Goal: Task Accomplishment & Management: Use online tool/utility

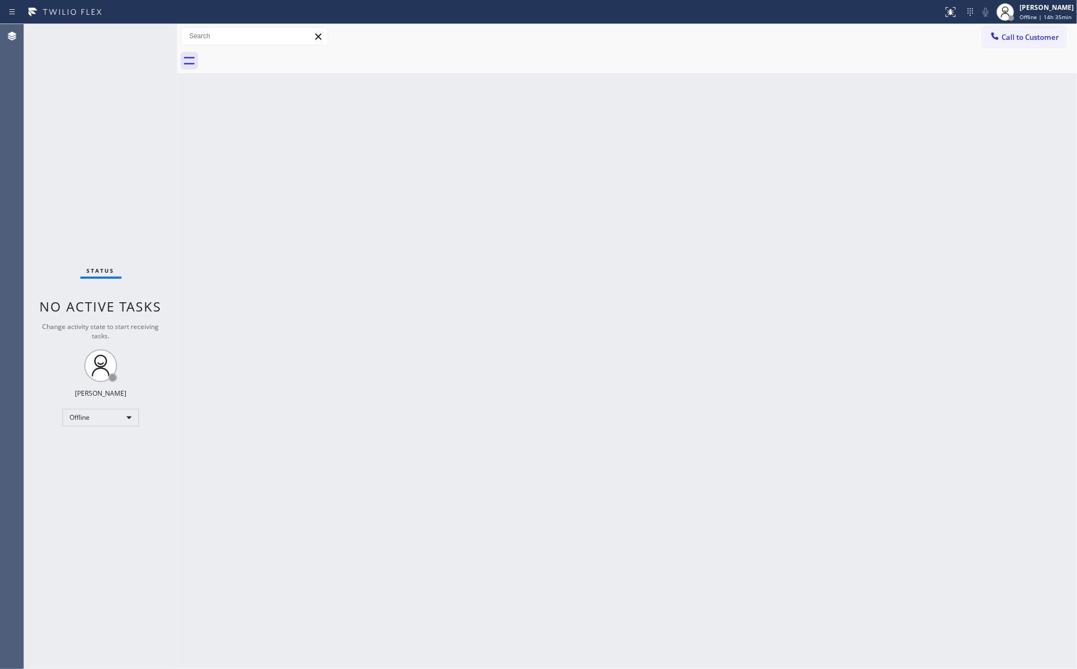
click at [130, 110] on div "Status No active tasks Change activity state to start receiving tasks. [PERSON_…" at bounding box center [100, 346] width 153 height 645
click at [1031, 18] on span "Offline | 14h 36min" at bounding box center [1045, 17] width 52 height 8
click at [1016, 73] on button "Unavailable" at bounding box center [1021, 72] width 109 height 14
drag, startPoint x: 780, startPoint y: 85, endPoint x: 825, endPoint y: 9, distance: 88.2
click at [782, 83] on div "Back to Dashboard Change Sender ID Customers Technicians Select a contact Outbo…" at bounding box center [626, 346] width 899 height 645
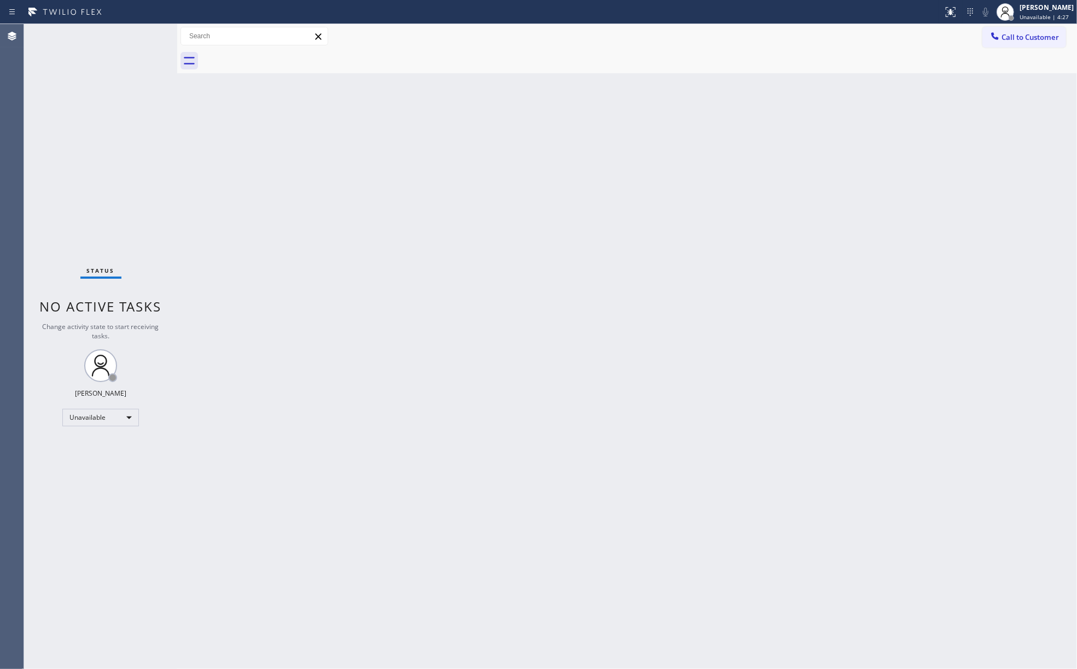
click at [149, 173] on div "Status No active tasks Change activity state to start receiving tasks. [PERSON_…" at bounding box center [100, 346] width 153 height 645
click at [1027, 38] on span "Call to Customer" at bounding box center [1029, 37] width 57 height 10
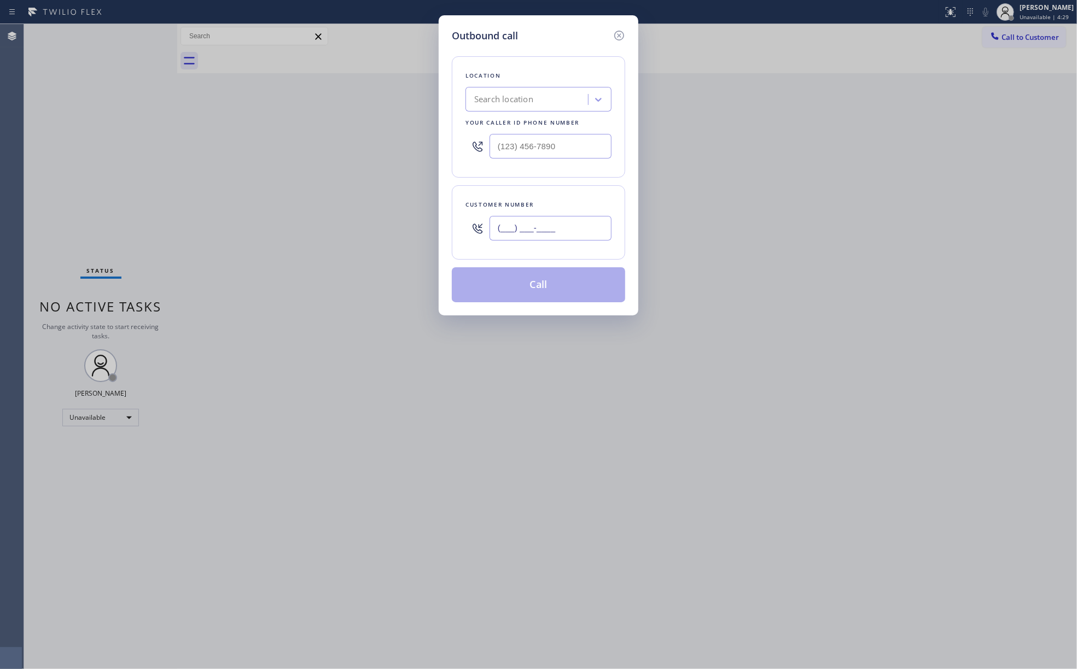
click at [550, 237] on input "(___) ___-____" at bounding box center [550, 228] width 122 height 25
paste input "917) 743-8488"
type input "[PHONE_NUMBER]"
click at [521, 154] on input "(___) ___-____" at bounding box center [550, 146] width 122 height 25
paste input "844) 752-5721"
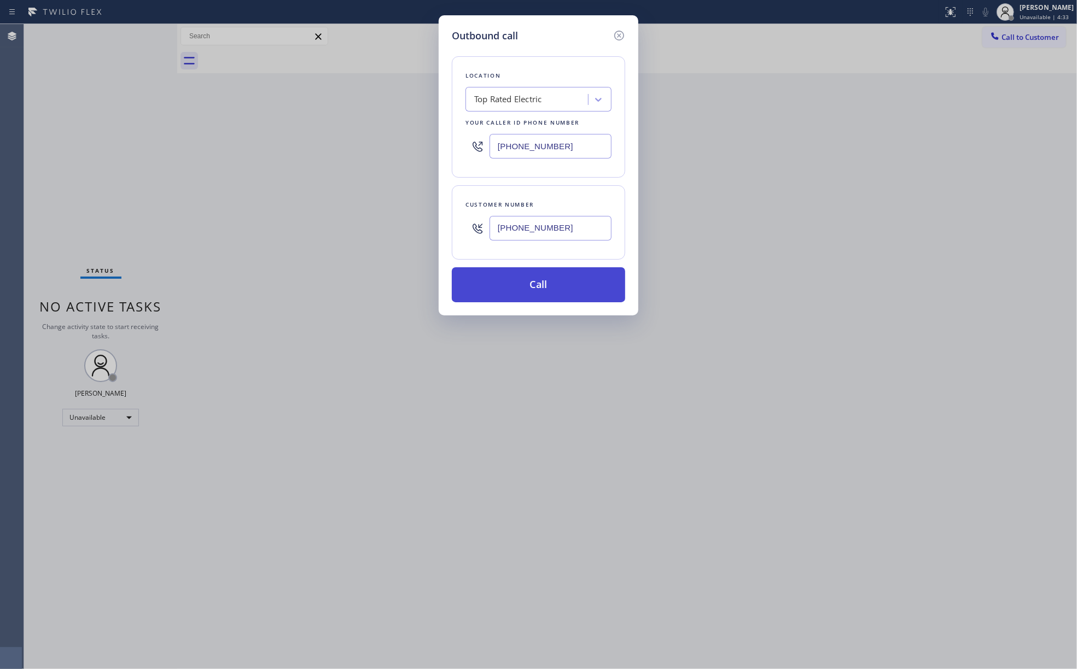
type input "[PHONE_NUMBER]"
click at [539, 287] on button "Call" at bounding box center [538, 284] width 173 height 35
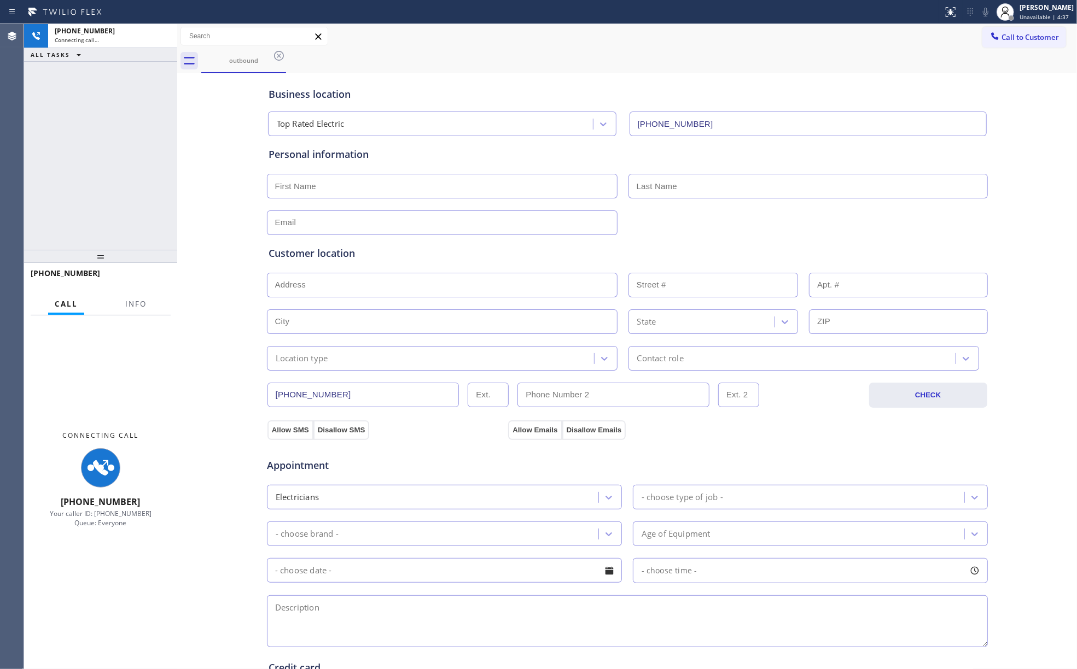
type input "[PHONE_NUMBER]"
click at [124, 304] on button "Info" at bounding box center [136, 304] width 34 height 21
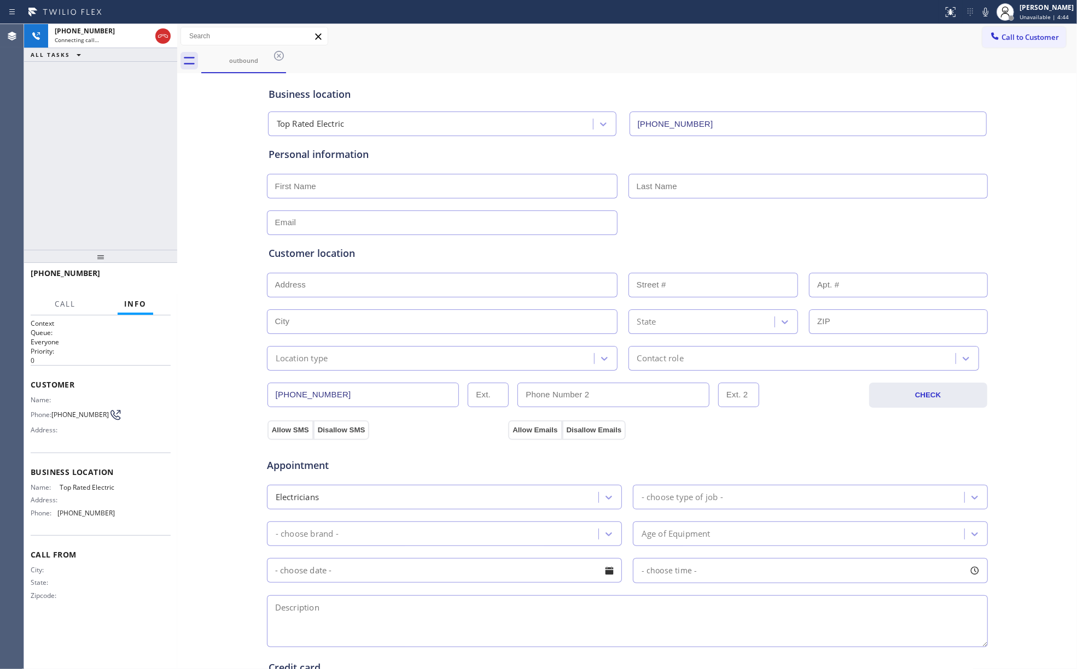
click at [80, 488] on span "Top Rated Electric" at bounding box center [87, 487] width 55 height 8
copy span "Top Rated Electric"
click at [85, 512] on span "[PHONE_NUMBER]" at bounding box center [85, 513] width 57 height 8
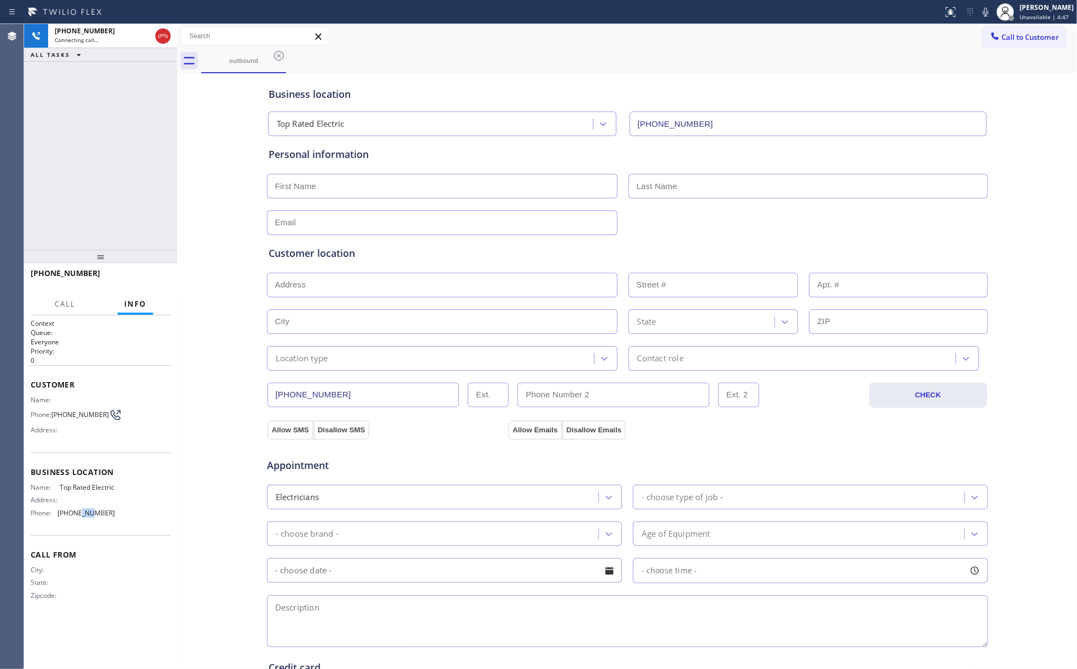
click at [85, 512] on span "[PHONE_NUMBER]" at bounding box center [85, 513] width 57 height 8
copy span "[PHONE_NUMBER]"
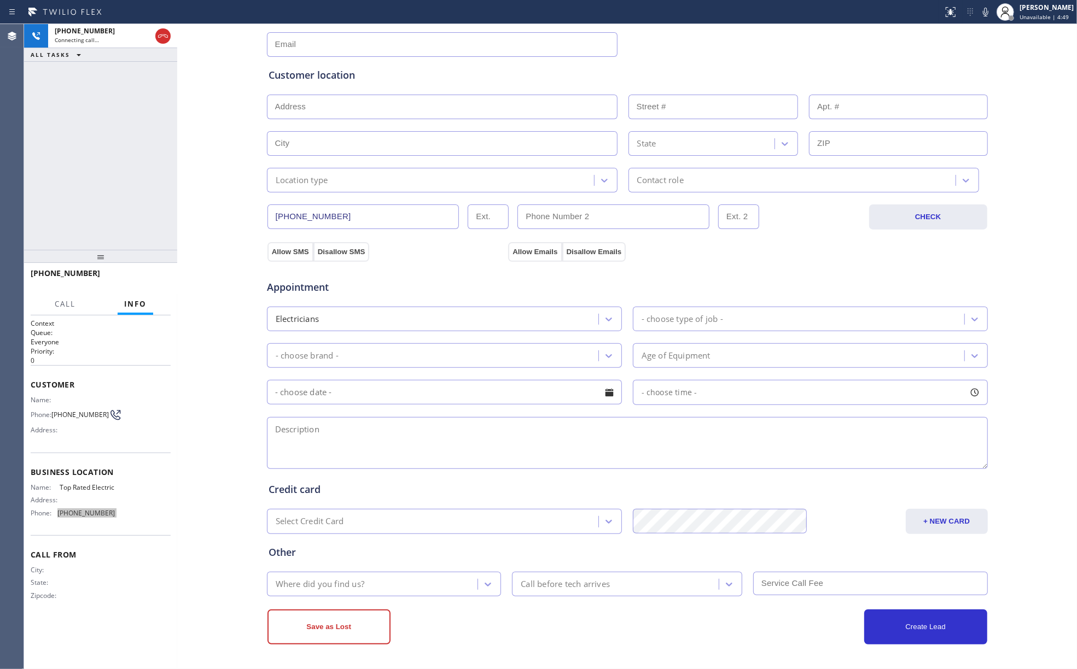
scroll to position [182, 0]
drag, startPoint x: 84, startPoint y: 144, endPoint x: 264, endPoint y: 22, distance: 217.2
click at [84, 144] on div "[PHONE_NUMBER] Connecting call… ALL TASKS ALL TASKS ACTIVE TASKS TASKS IN WRAP …" at bounding box center [100, 137] width 153 height 226
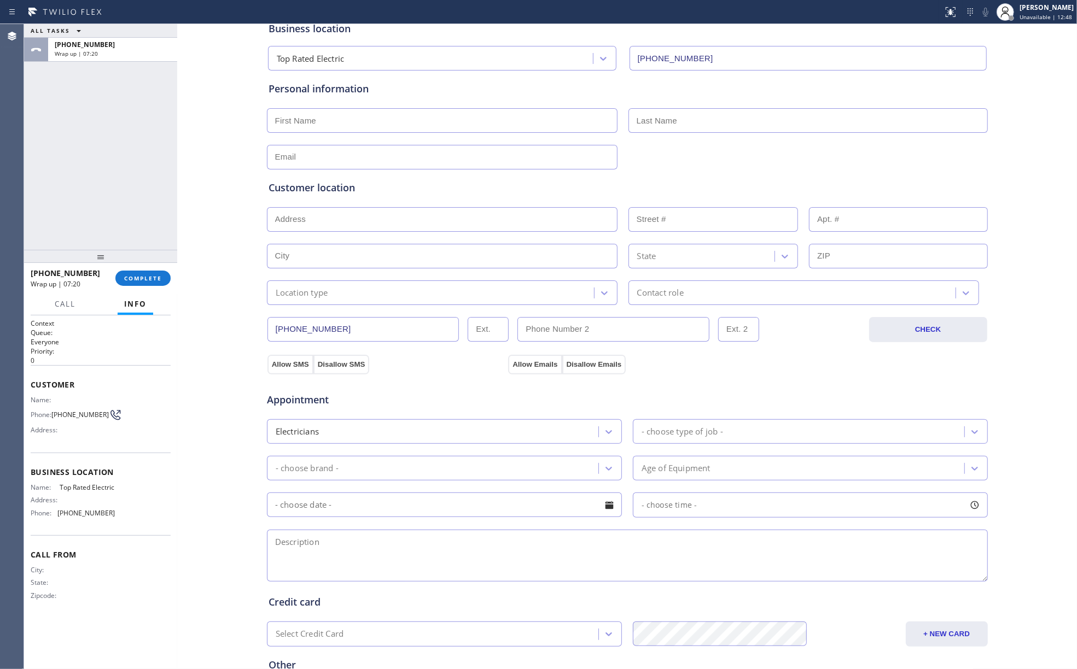
scroll to position [36, 0]
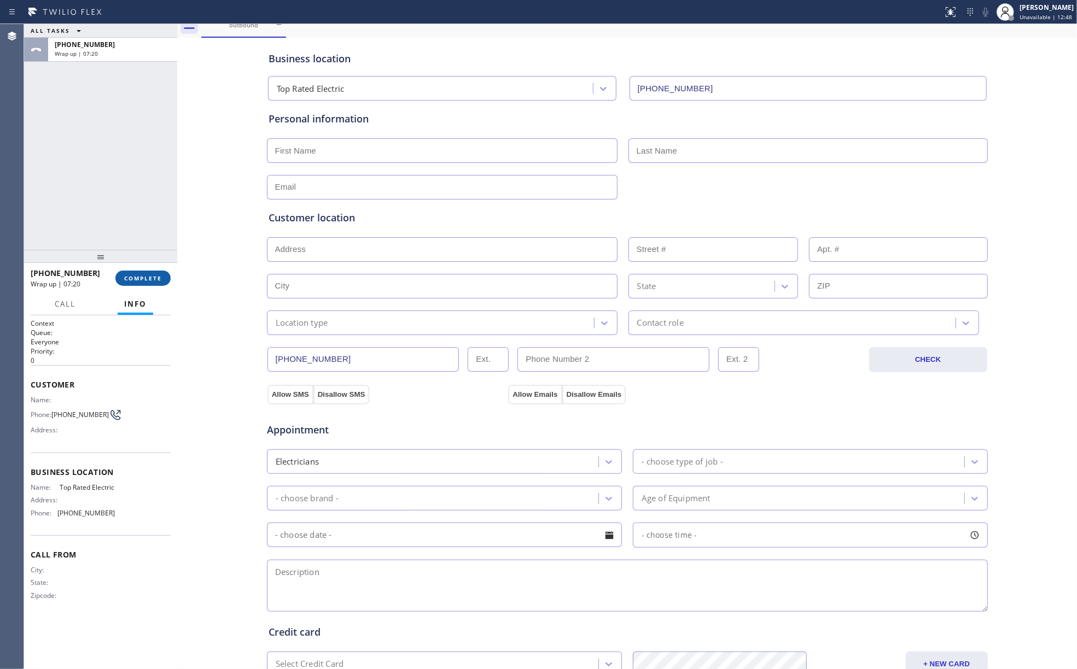
click at [156, 282] on button "COMPLETE" at bounding box center [142, 278] width 55 height 15
click at [101, 182] on div "ALL TASKS ALL TASKS ACTIVE TASKS TASKS IN WRAP UP [PHONE_NUMBER] Wrap up | 07:20" at bounding box center [100, 137] width 153 height 226
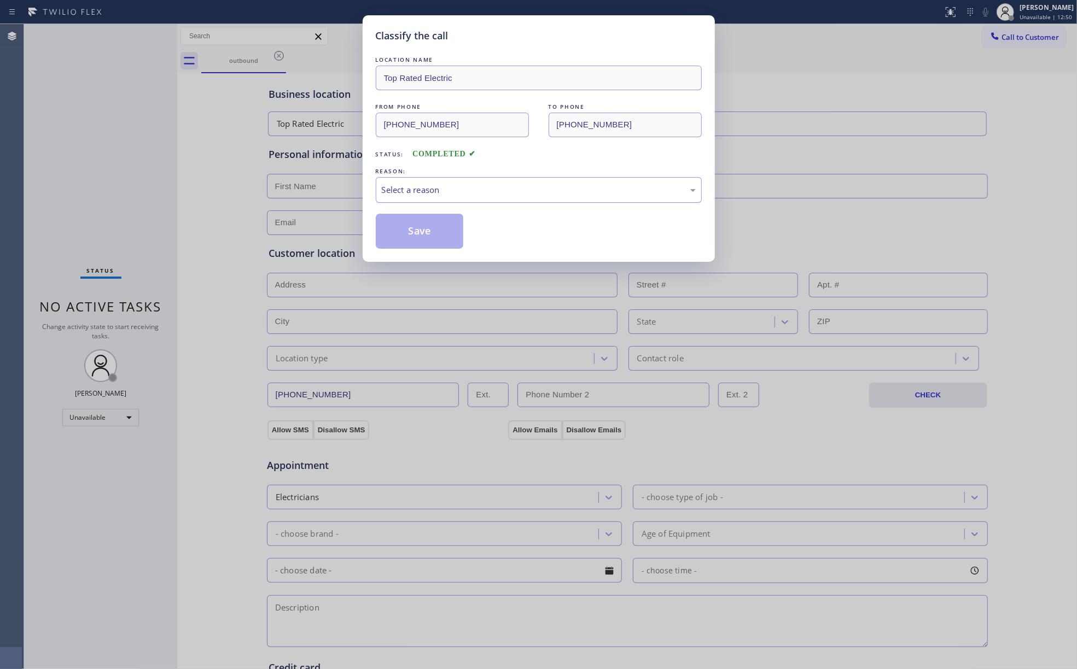
click at [493, 191] on div "Select a reason" at bounding box center [539, 190] width 314 height 13
click at [416, 229] on button "Save" at bounding box center [420, 231] width 88 height 35
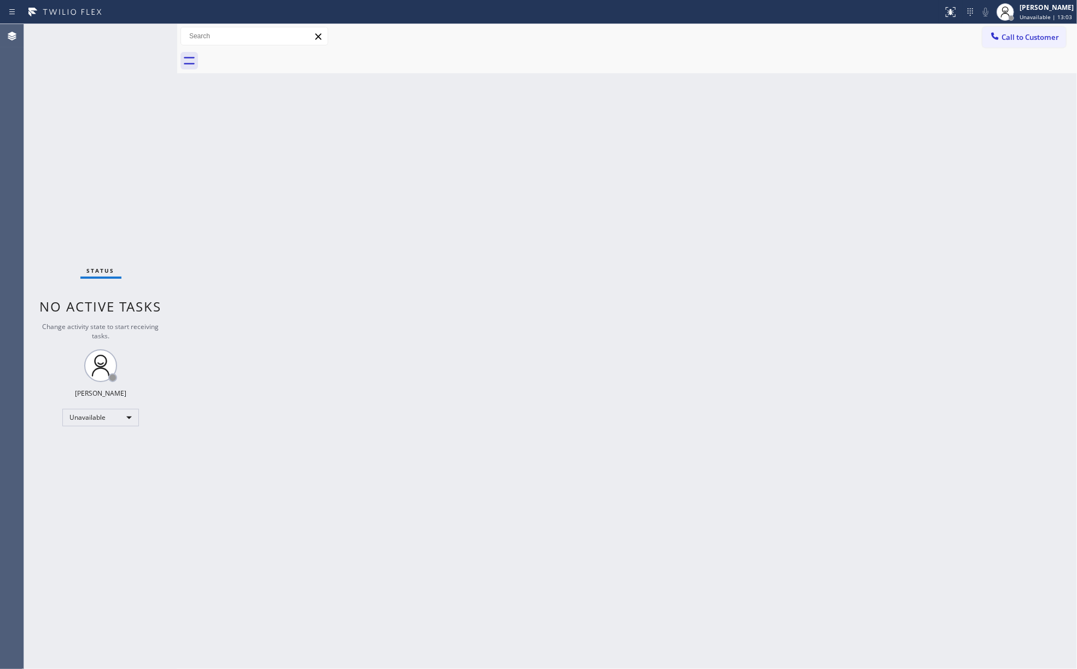
click at [104, 228] on div "Status No active tasks Change activity state to start receiving tasks. [PERSON_…" at bounding box center [100, 346] width 153 height 645
drag, startPoint x: 695, startPoint y: 288, endPoint x: 814, endPoint y: 47, distance: 268.0
click at [696, 288] on div "Back to Dashboard Change Sender ID Customers Technicians Select a contact Outbo…" at bounding box center [626, 346] width 899 height 645
click at [103, 414] on div "Unavailable" at bounding box center [100, 417] width 77 height 17
click at [100, 442] on li "Available" at bounding box center [100, 446] width 74 height 13
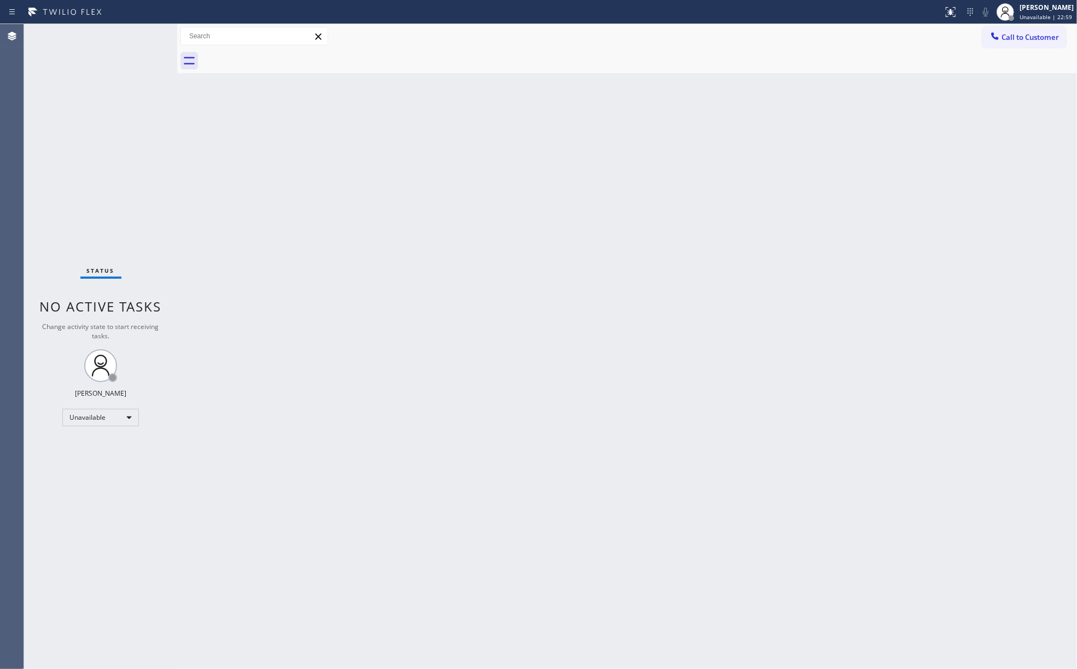
click at [407, 454] on div "Back to Dashboard Change Sender ID Customers Technicians Select a contact Outbo…" at bounding box center [626, 346] width 899 height 645
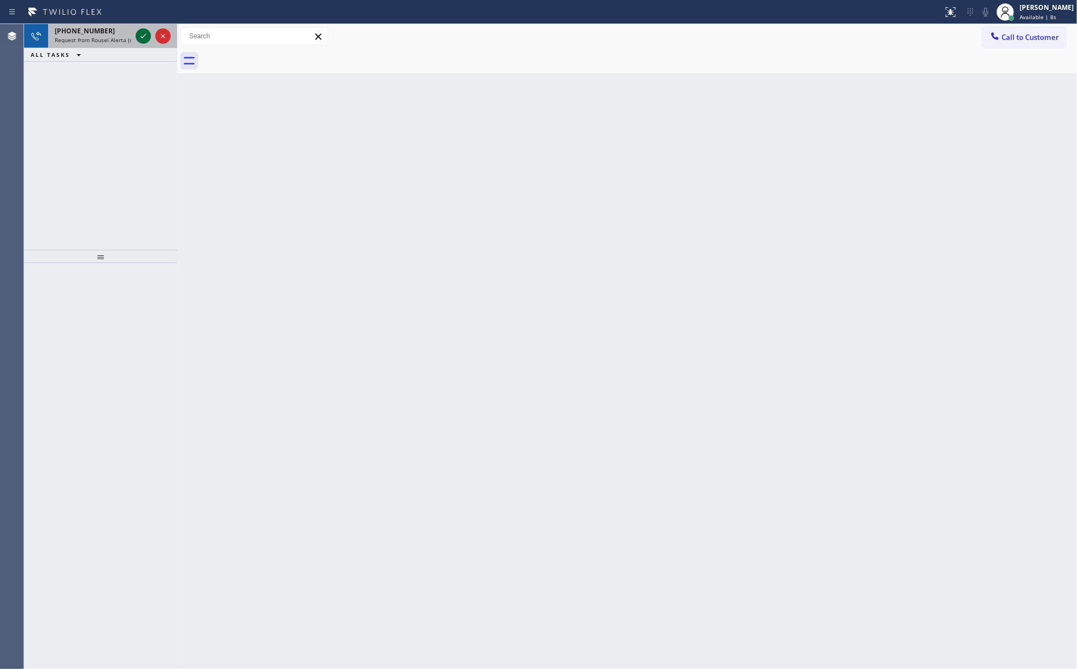
click at [142, 34] on icon at bounding box center [143, 36] width 13 height 13
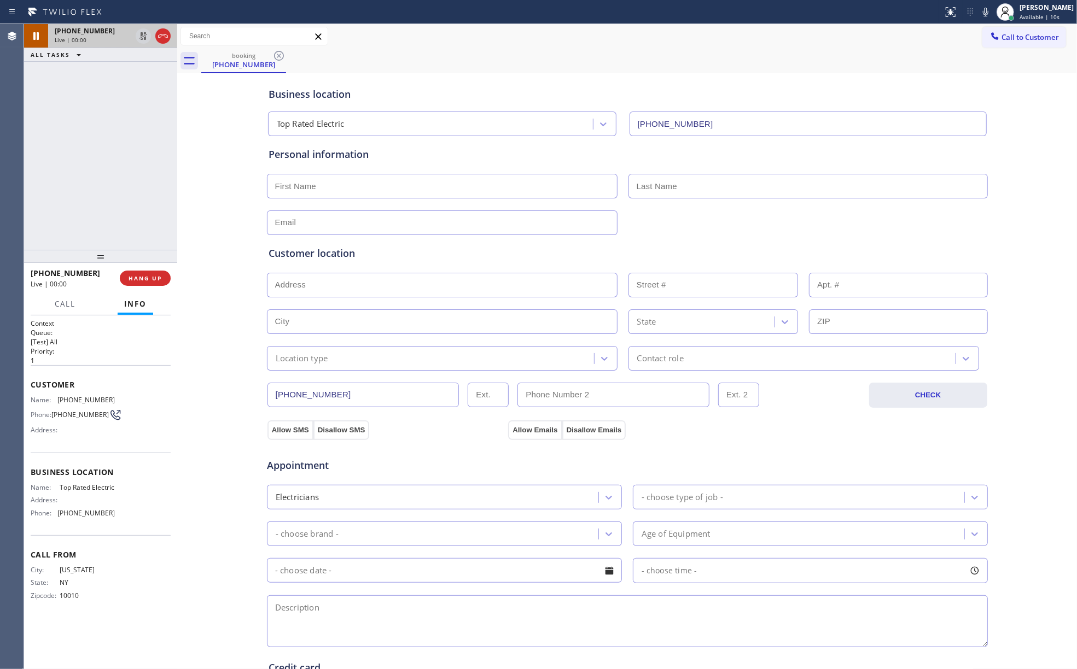
type input "[PHONE_NUMBER]"
click at [91, 174] on div "[PHONE_NUMBER] Live | 01:15 ALL TASKS ALL TASKS ACTIVE TASKS TASKS IN WRAP UP" at bounding box center [100, 137] width 153 height 226
click at [341, 178] on input "text" at bounding box center [442, 186] width 350 height 25
paste input "[PERSON_NAME]"
click at [318, 183] on input "[PERSON_NAME]" at bounding box center [442, 186] width 350 height 25
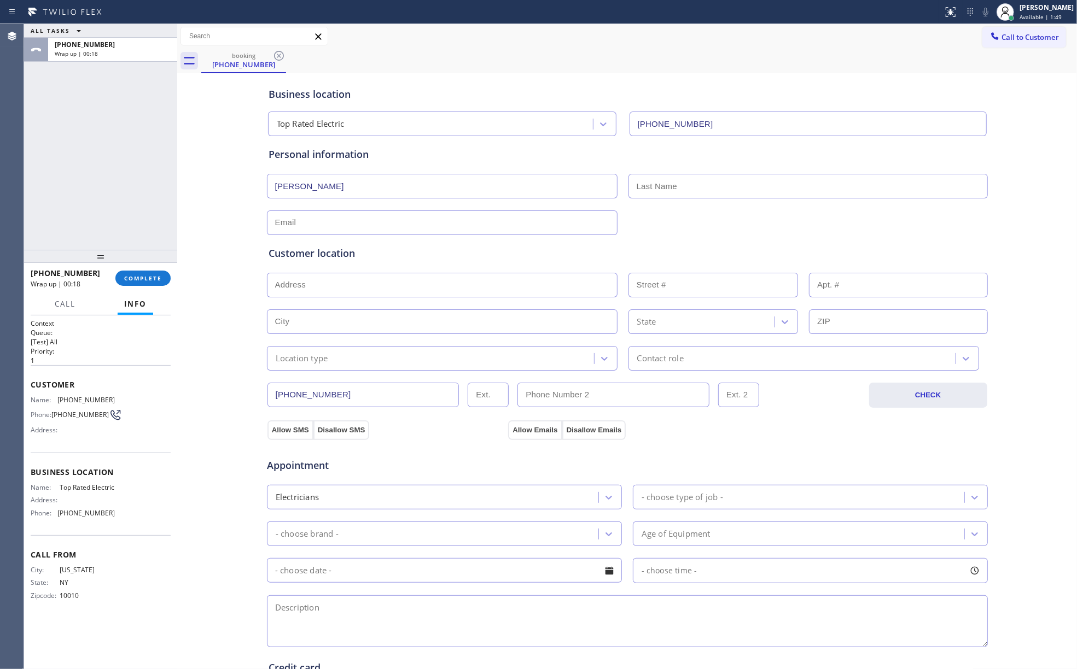
click at [318, 183] on input "[PERSON_NAME]" at bounding box center [442, 186] width 350 height 25
type input "[PERSON_NAME]"
click at [641, 176] on input "text" at bounding box center [807, 186] width 359 height 25
paste input "Novillo"
type input "Novillo"
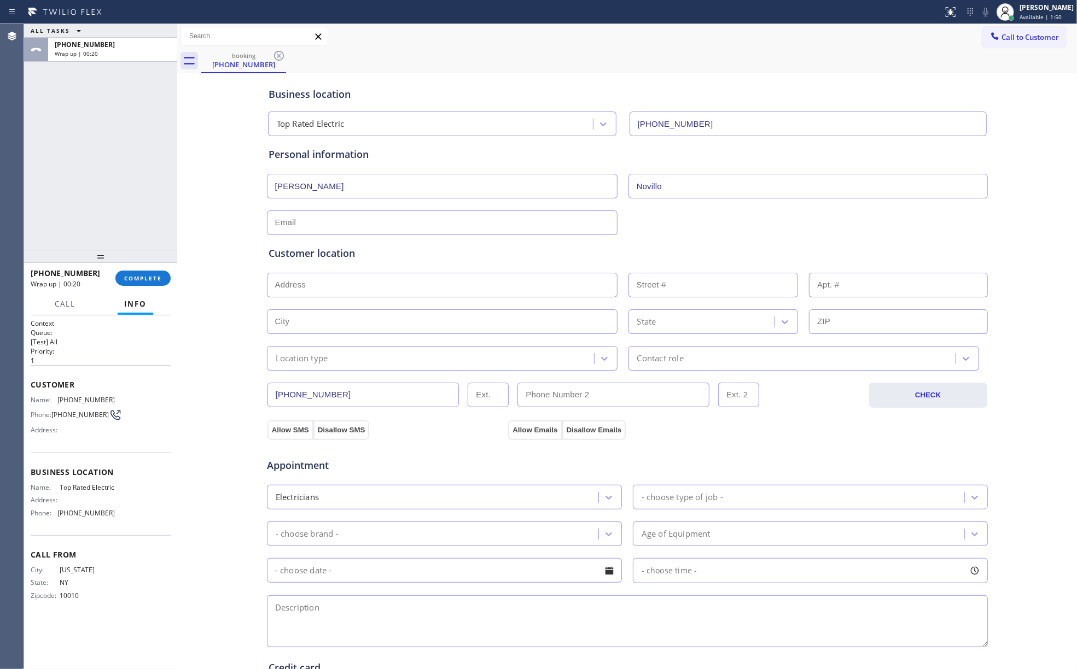
click at [319, 186] on input "[PERSON_NAME]" at bounding box center [442, 186] width 350 height 25
type input "[PERSON_NAME]"
click at [309, 222] on input "text" at bounding box center [442, 223] width 350 height 25
paste input "[EMAIL_ADDRESS][DOMAIN_NAME]"
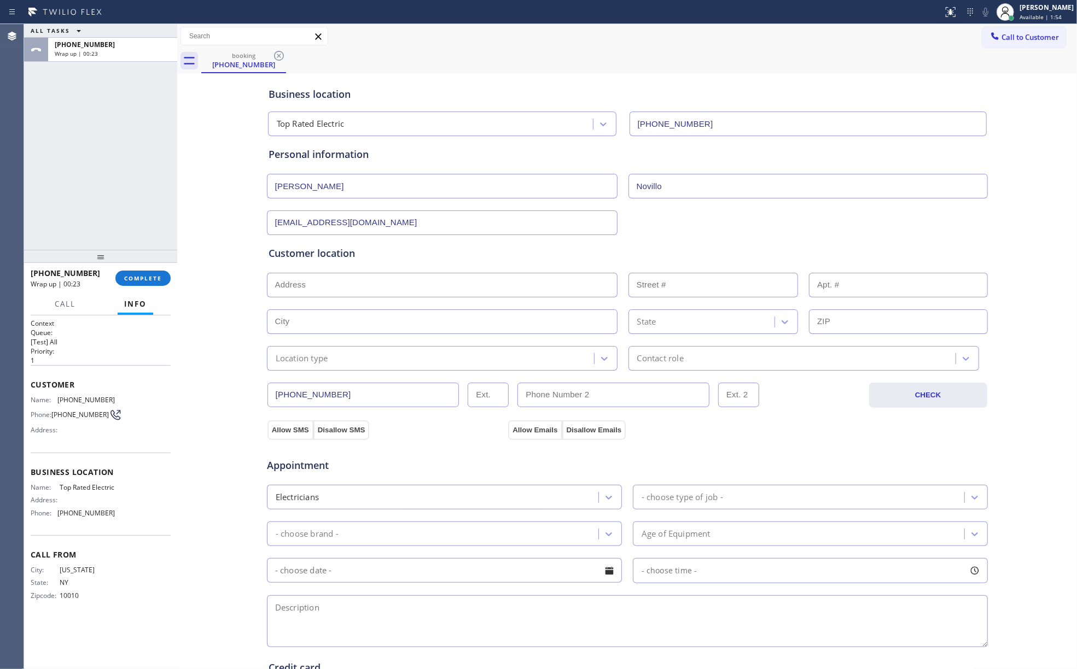
type input "[EMAIL_ADDRESS][DOMAIN_NAME]"
click at [412, 617] on textarea at bounding box center [627, 621] width 721 height 52
paste textarea "I am in the midst of renovating my single family home in [GEOGRAPHIC_DATA], [GE…"
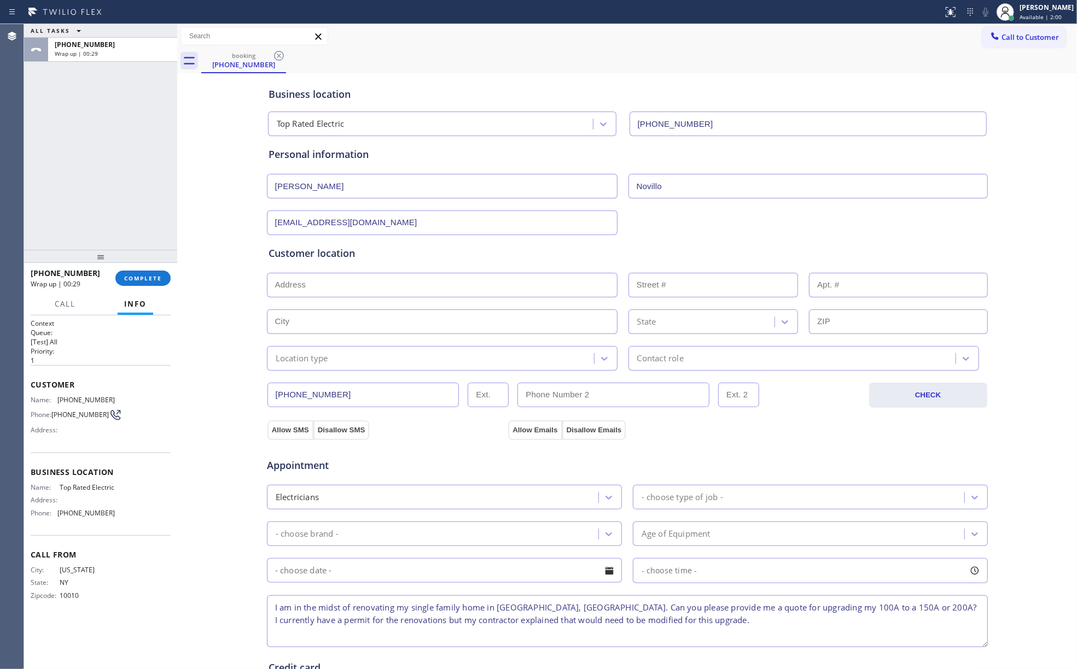
type textarea "I am in the midst of renovating my single family home in [GEOGRAPHIC_DATA], [GE…"
click at [675, 499] on div "- choose type of job -" at bounding box center [681, 497] width 81 height 13
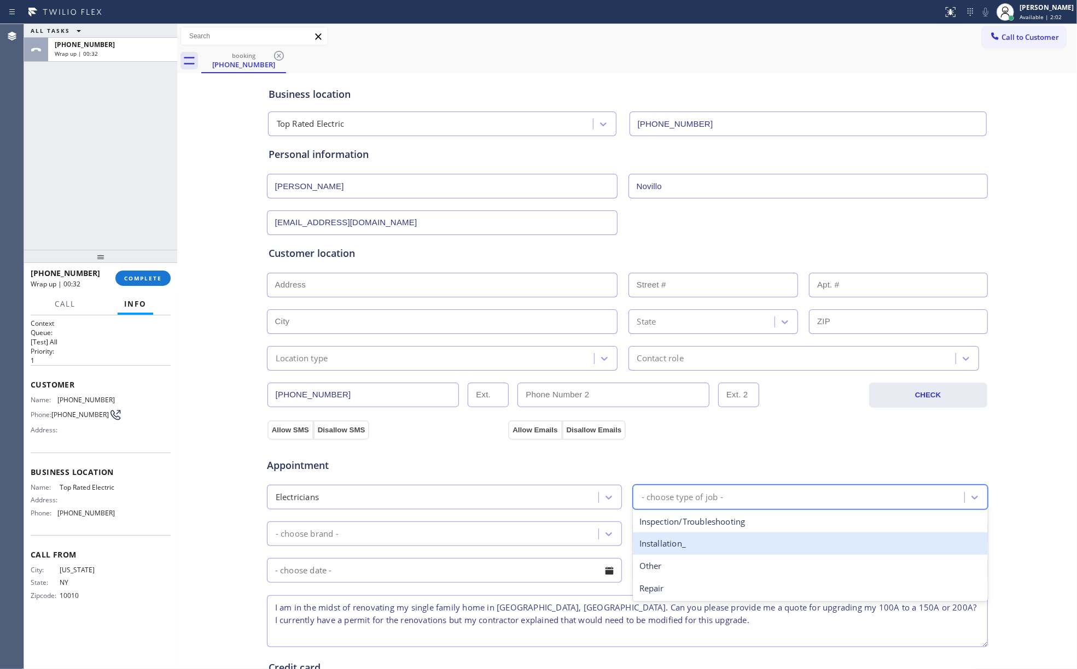
click at [665, 549] on div "Installation_" at bounding box center [810, 544] width 355 height 22
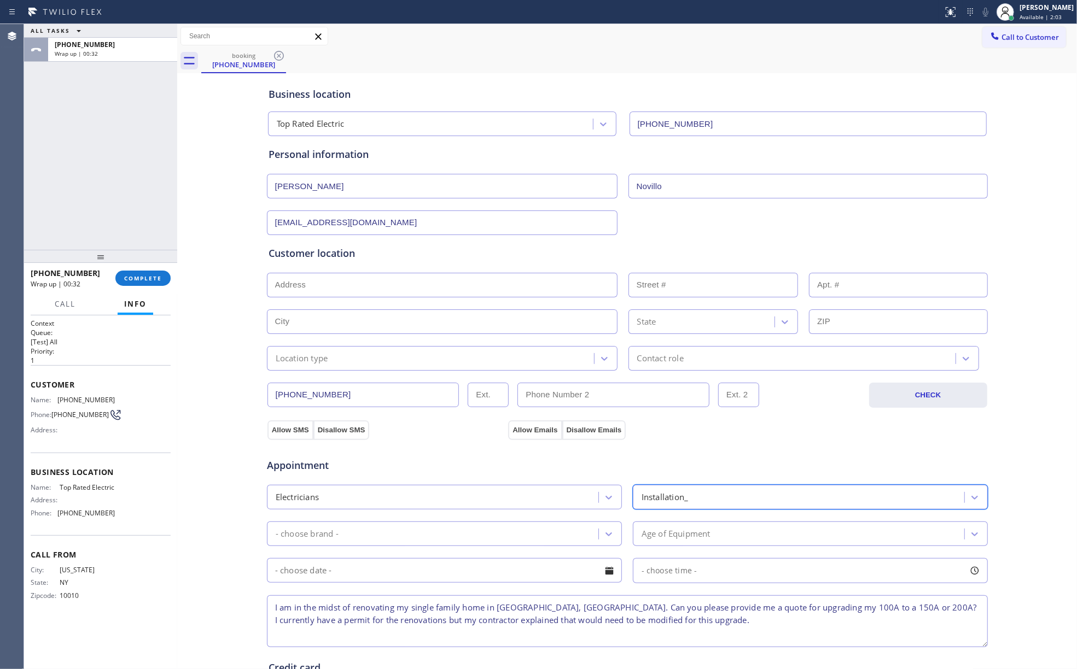
click at [499, 538] on div "- choose brand -" at bounding box center [434, 533] width 328 height 19
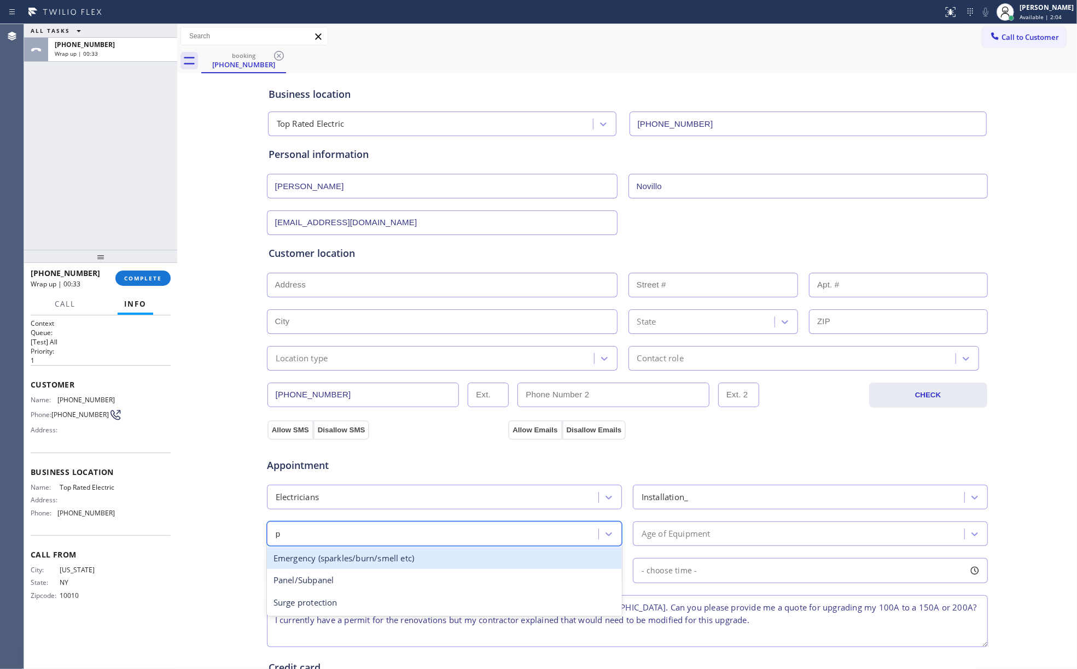
type input "pa"
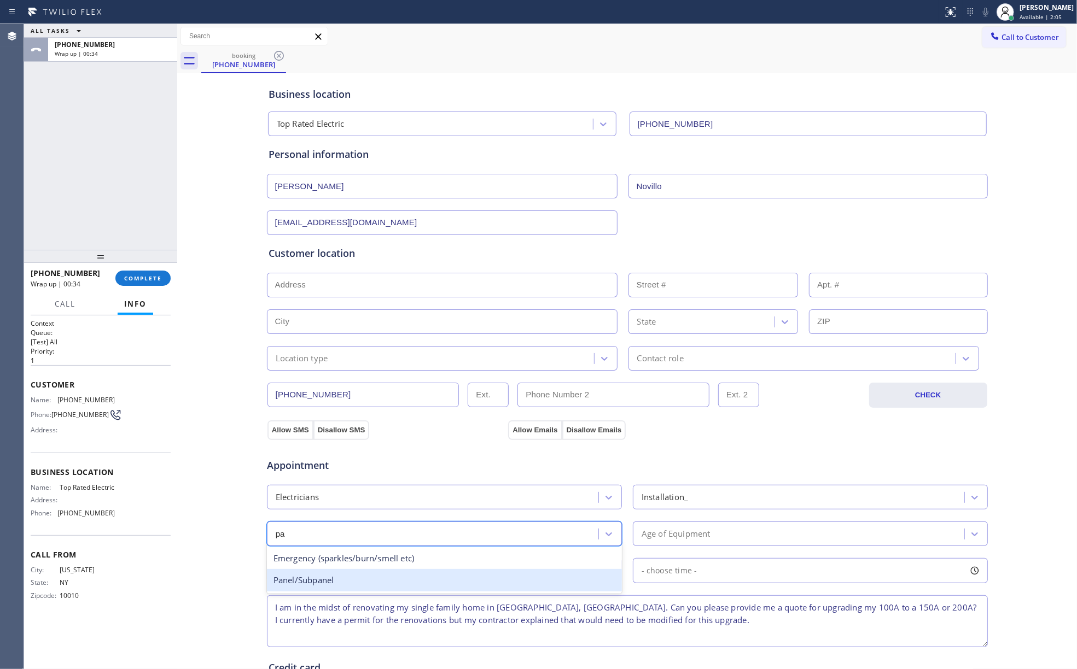
click at [377, 582] on div "Panel/Subpanel" at bounding box center [444, 580] width 355 height 22
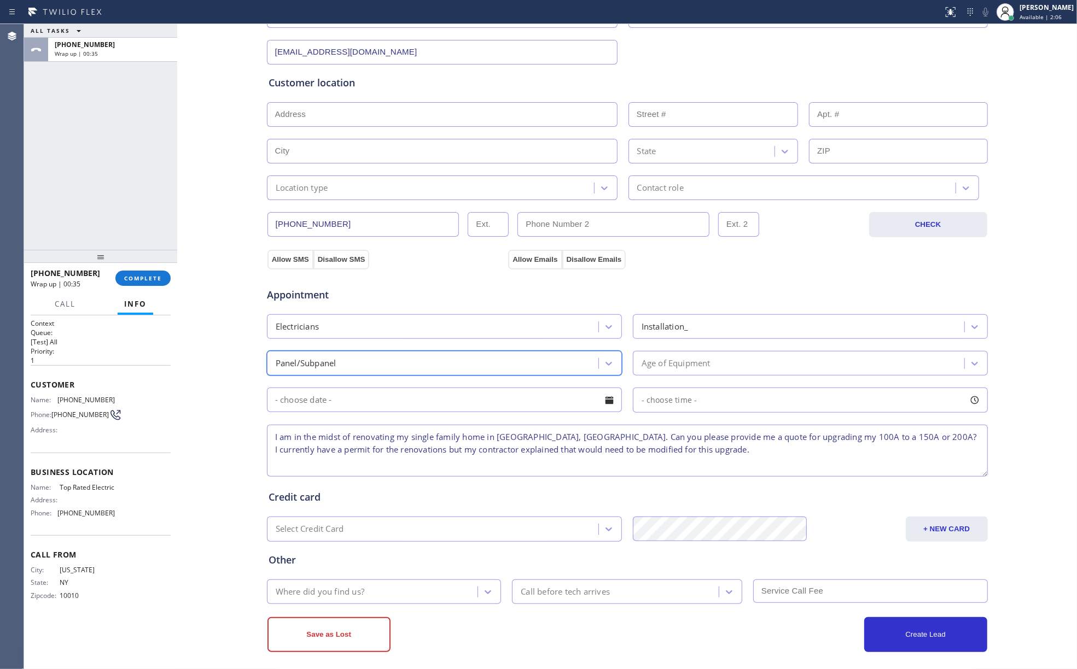
scroll to position [182, 0]
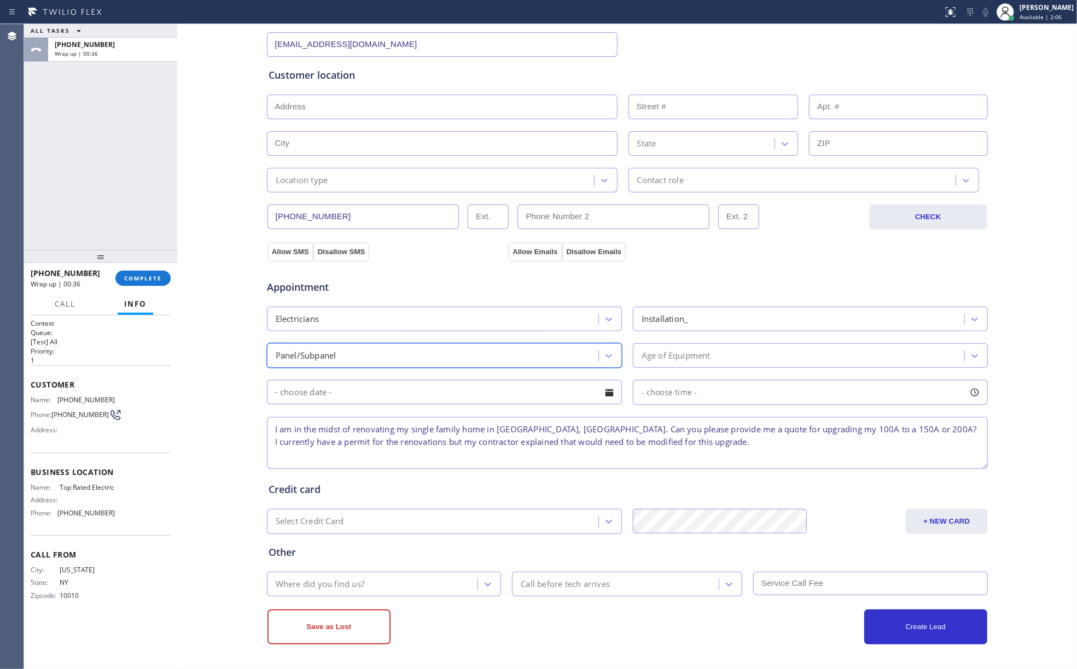
click at [401, 582] on div "Where did you find us?" at bounding box center [374, 584] width 208 height 19
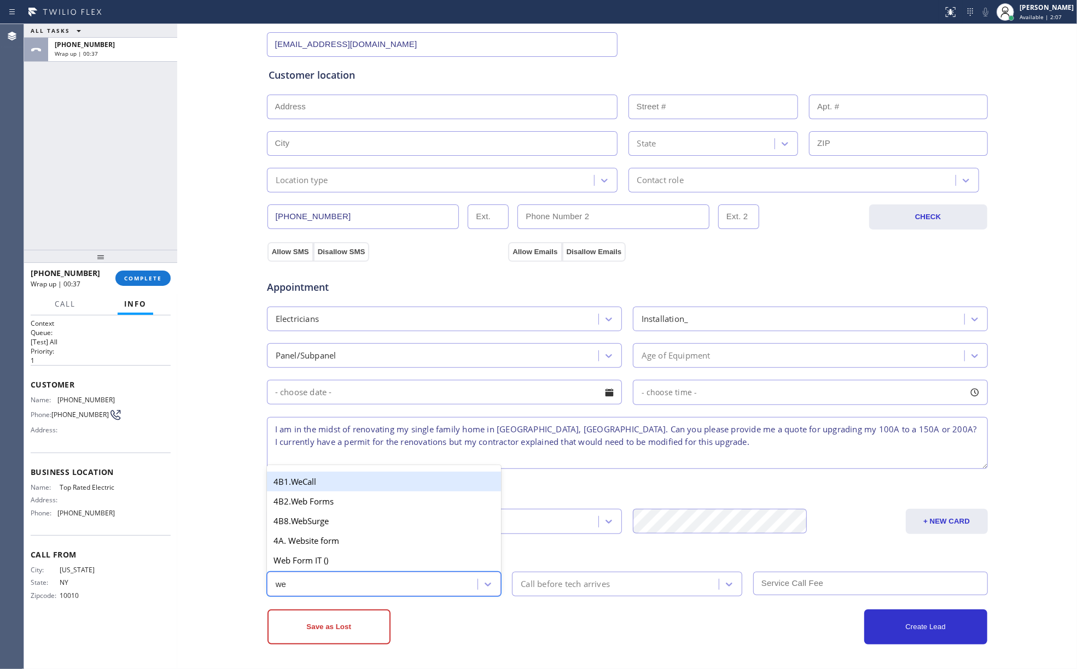
type input "web"
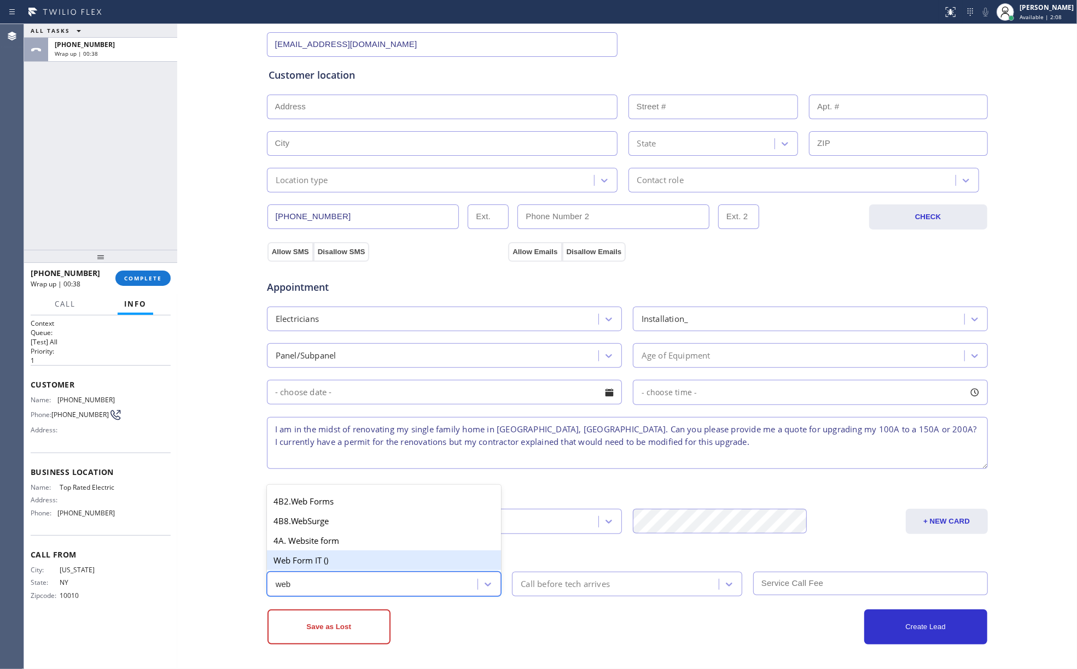
click at [342, 561] on div "Web Form IT ()" at bounding box center [384, 561] width 235 height 20
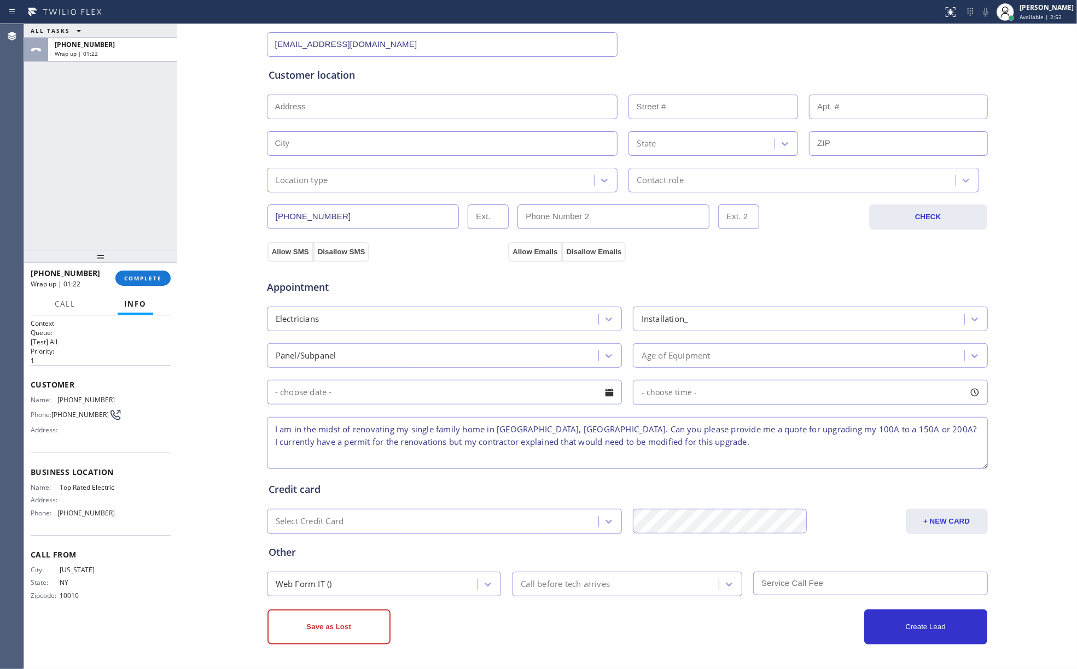
click at [417, 322] on div "Electricians" at bounding box center [434, 318] width 328 height 19
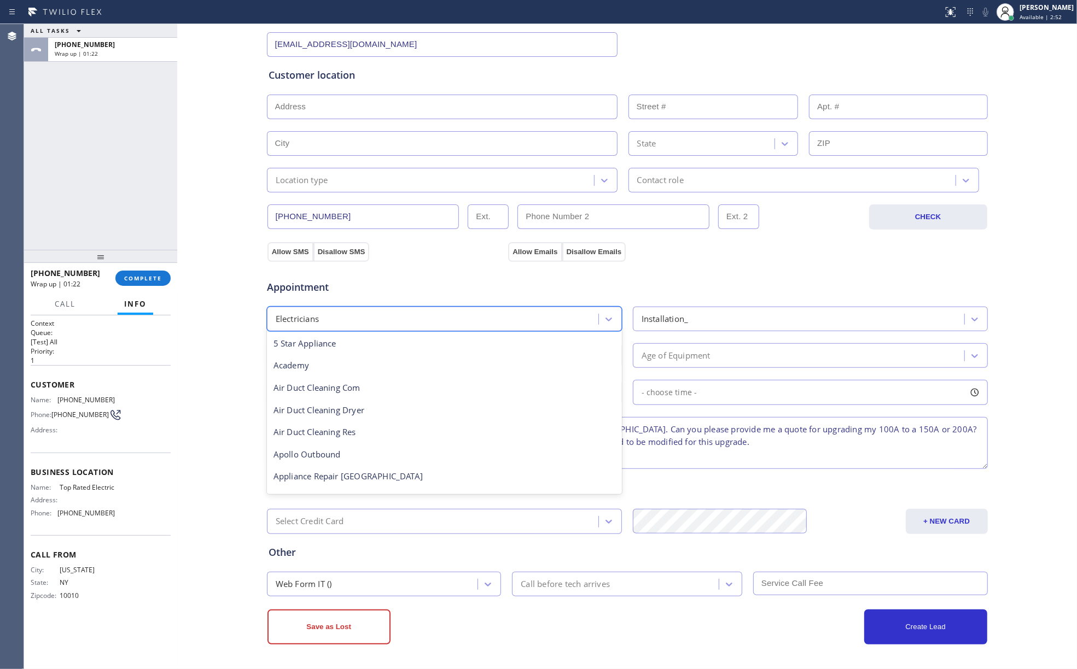
scroll to position [112, 0]
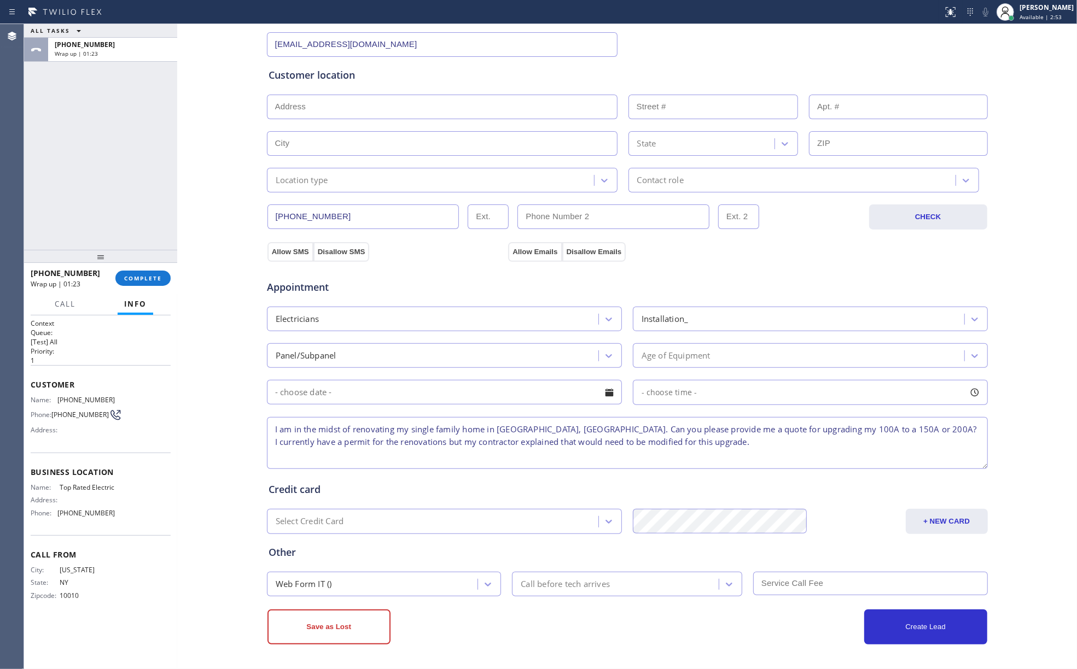
click at [336, 101] on input "text" at bounding box center [442, 107] width 350 height 25
paste input "[GEOGRAPHIC_DATA]"
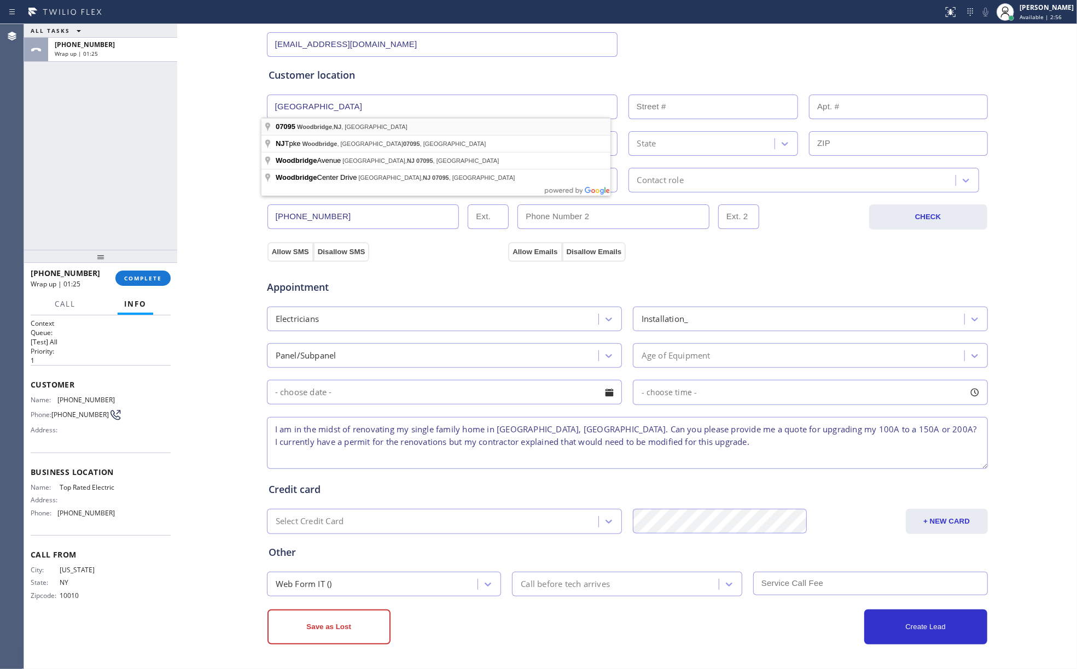
type input "[GEOGRAPHIC_DATA], [GEOGRAPHIC_DATA]"
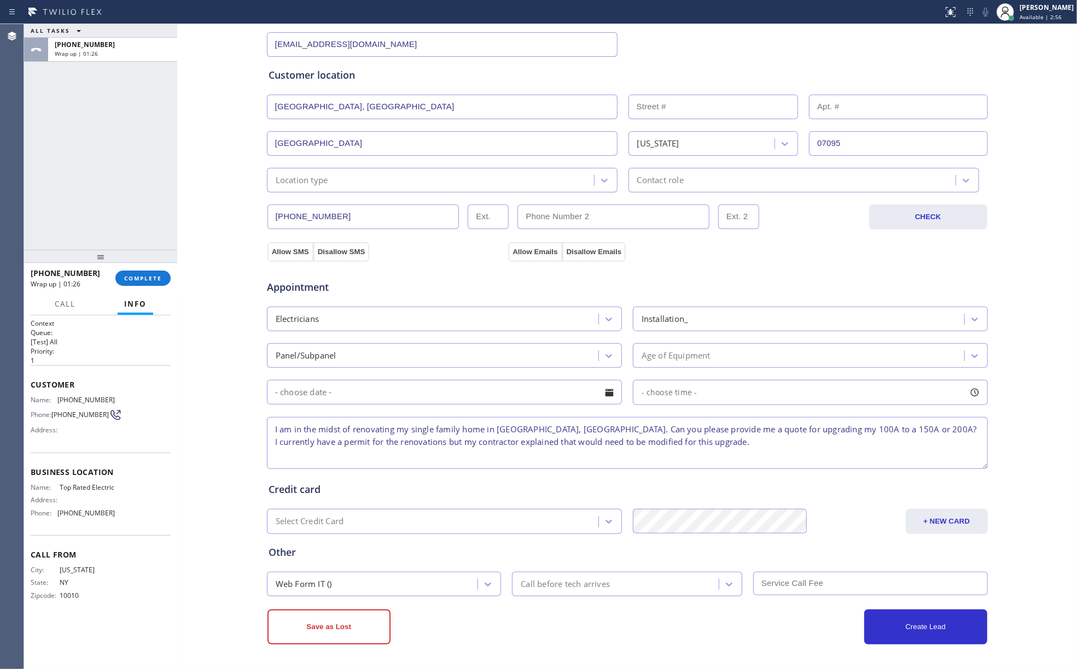
type input "[GEOGRAPHIC_DATA]"
type input "07095"
click at [294, 248] on button "Allow SMS" at bounding box center [290, 252] width 46 height 20
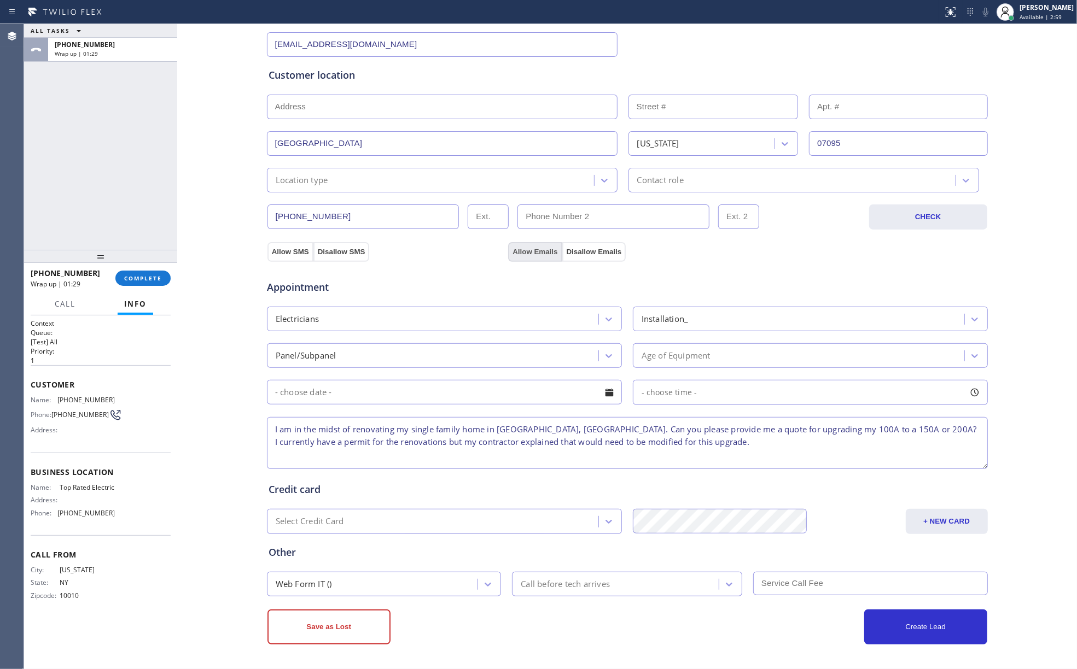
click at [523, 245] on button "Allow Emails" at bounding box center [535, 252] width 54 height 20
click at [365, 585] on div "Web Form IT ()" at bounding box center [374, 584] width 208 height 19
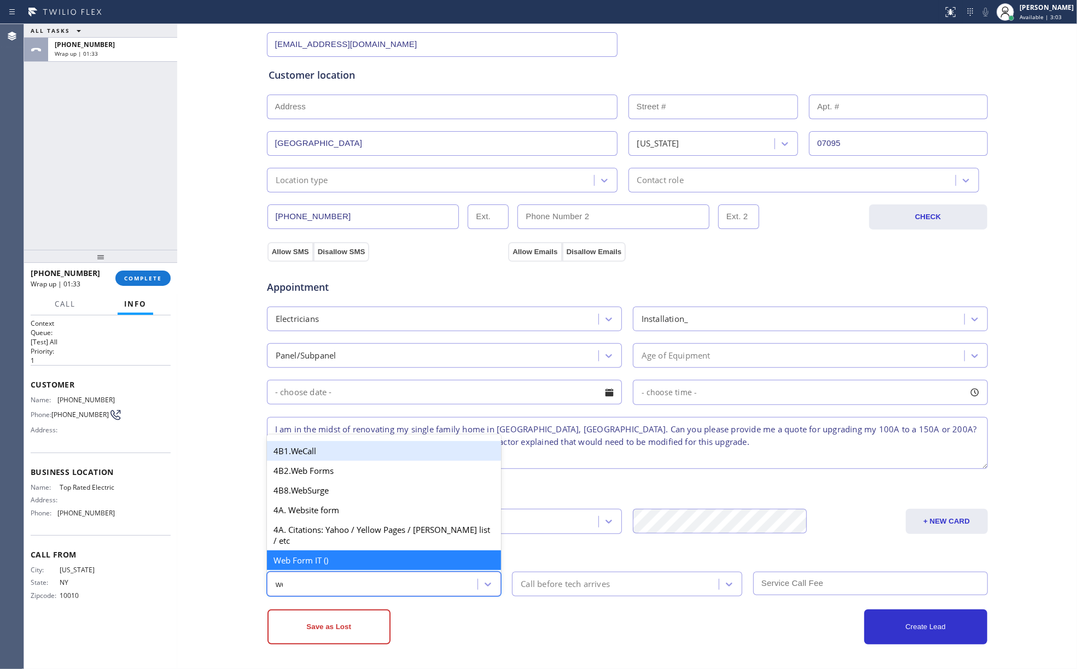
scroll to position [0, 0]
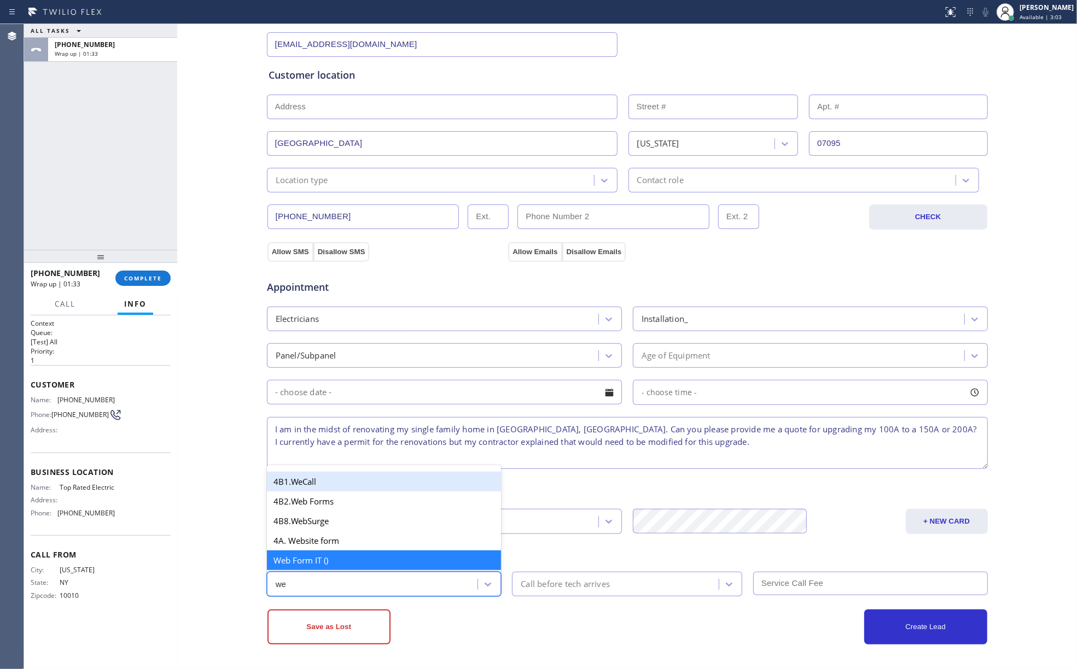
type input "web"
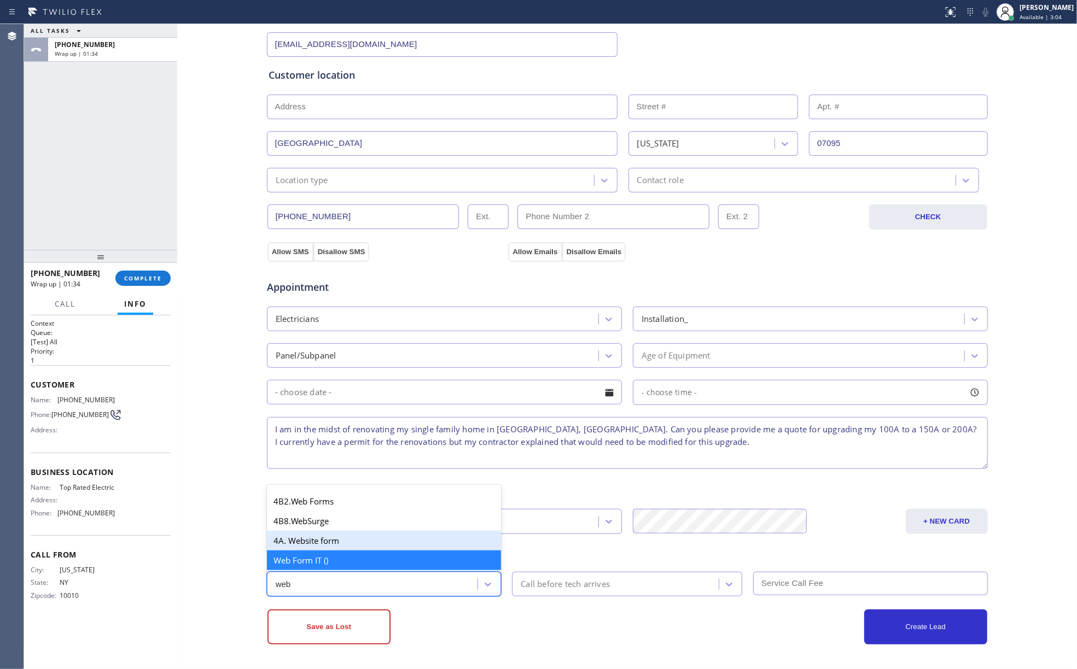
drag, startPoint x: 349, startPoint y: 537, endPoint x: 355, endPoint y: 536, distance: 6.1
click at [349, 539] on div "4A. Website form" at bounding box center [384, 541] width 235 height 20
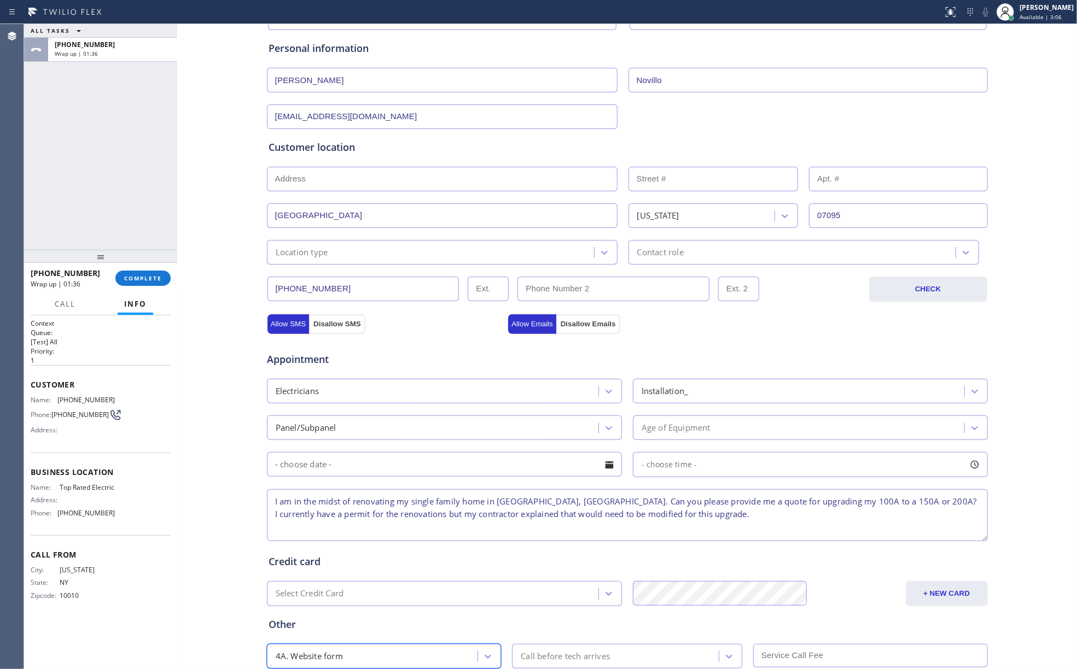
scroll to position [182, 0]
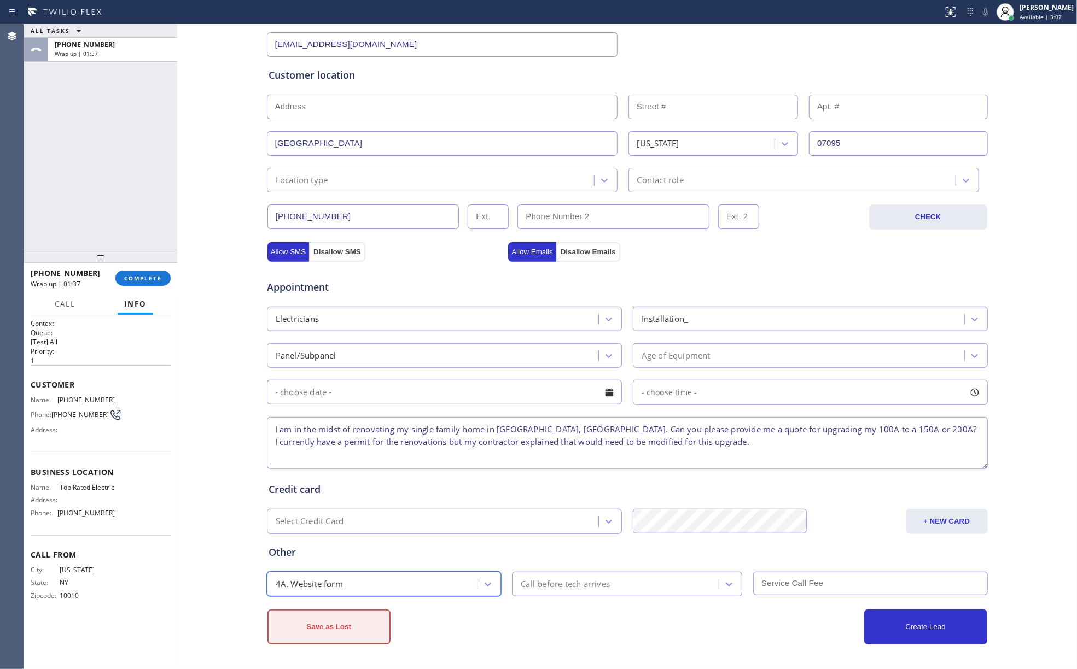
click at [360, 628] on button "Save as Lost" at bounding box center [328, 627] width 123 height 35
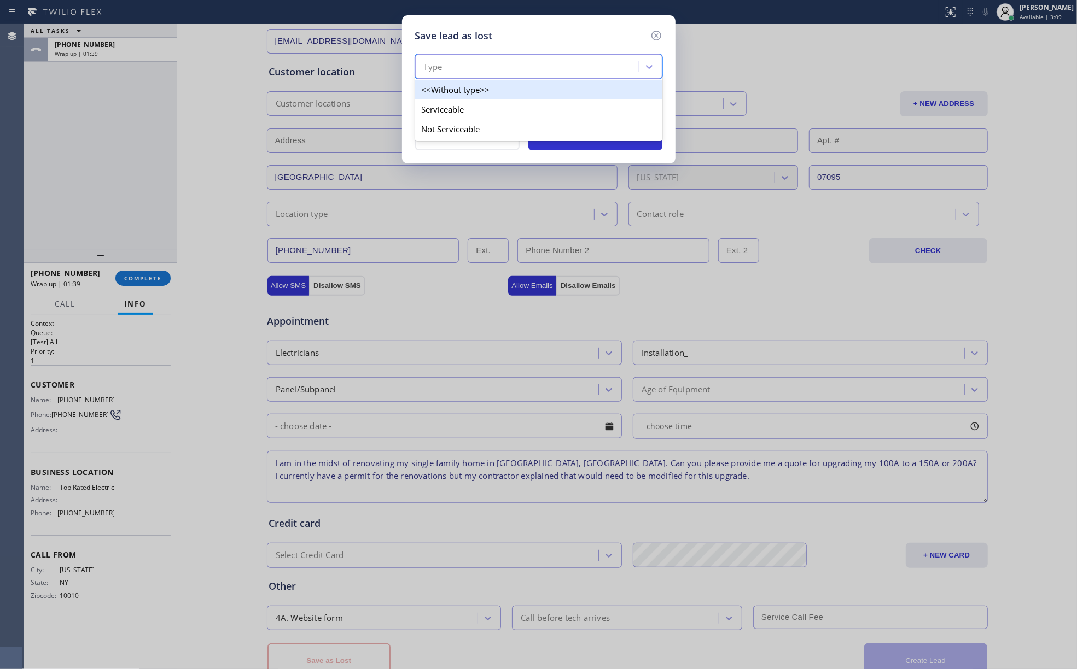
drag, startPoint x: 501, startPoint y: 72, endPoint x: 494, endPoint y: 114, distance: 42.1
click at [501, 73] on div "Type" at bounding box center [528, 66] width 220 height 19
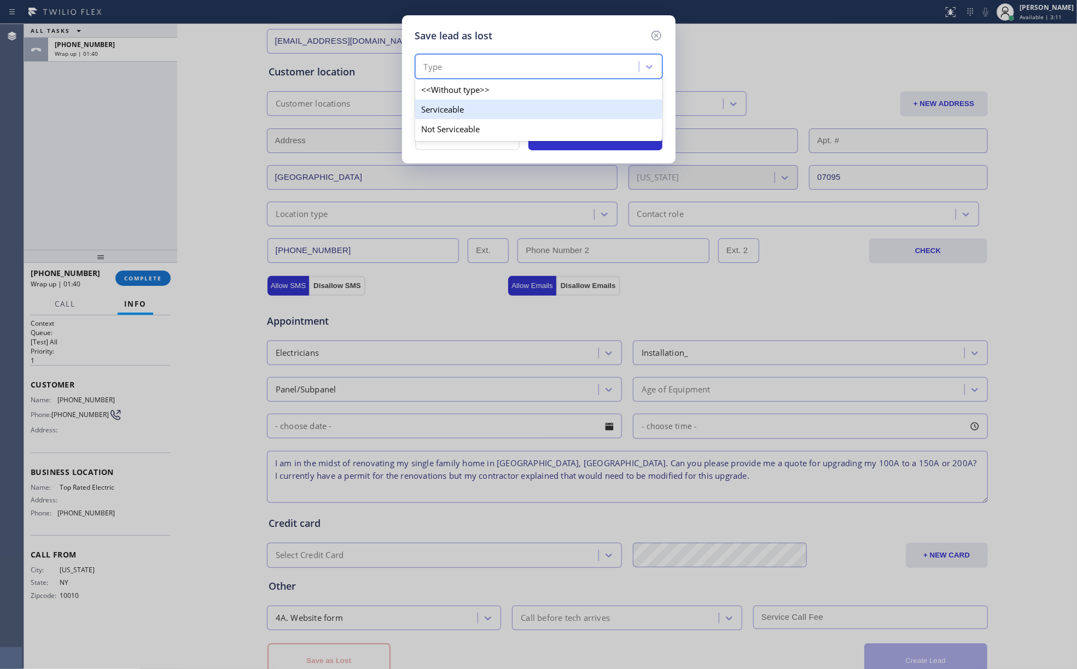
click at [495, 116] on div "Serviceable" at bounding box center [538, 110] width 247 height 20
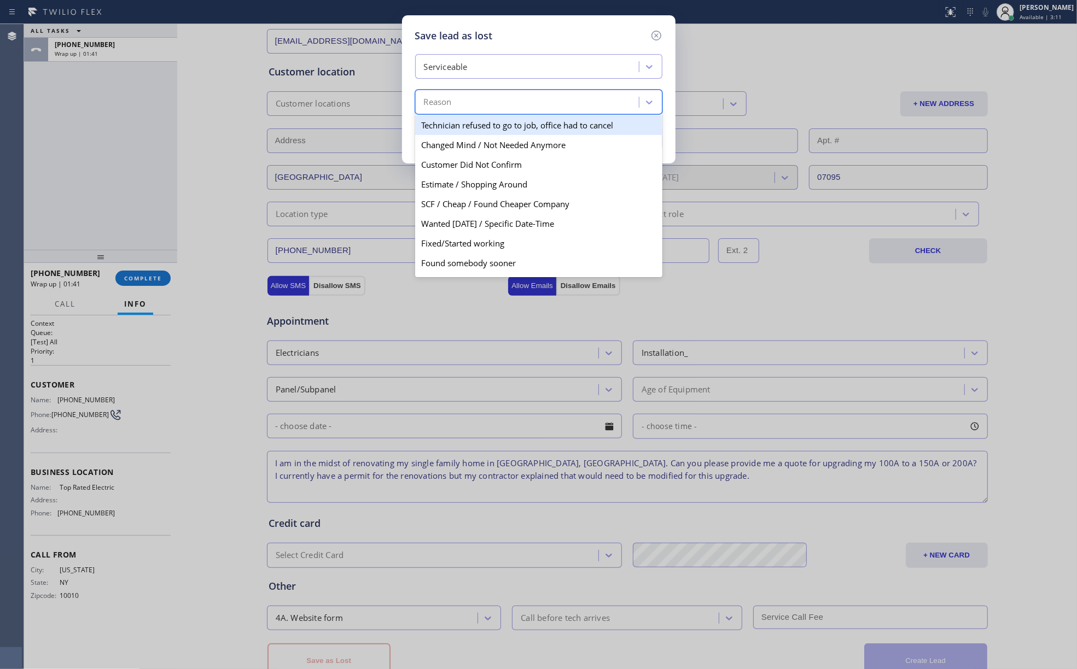
click at [491, 109] on div "Reason" at bounding box center [528, 102] width 220 height 19
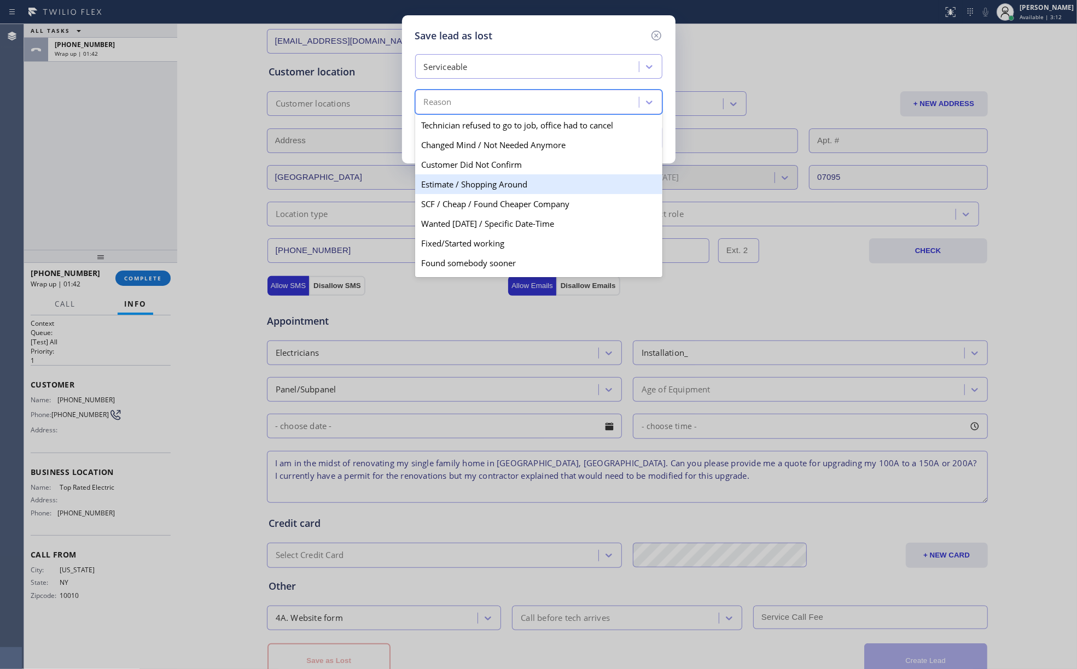
click at [487, 188] on div "Estimate / Shopping Around" at bounding box center [538, 184] width 247 height 20
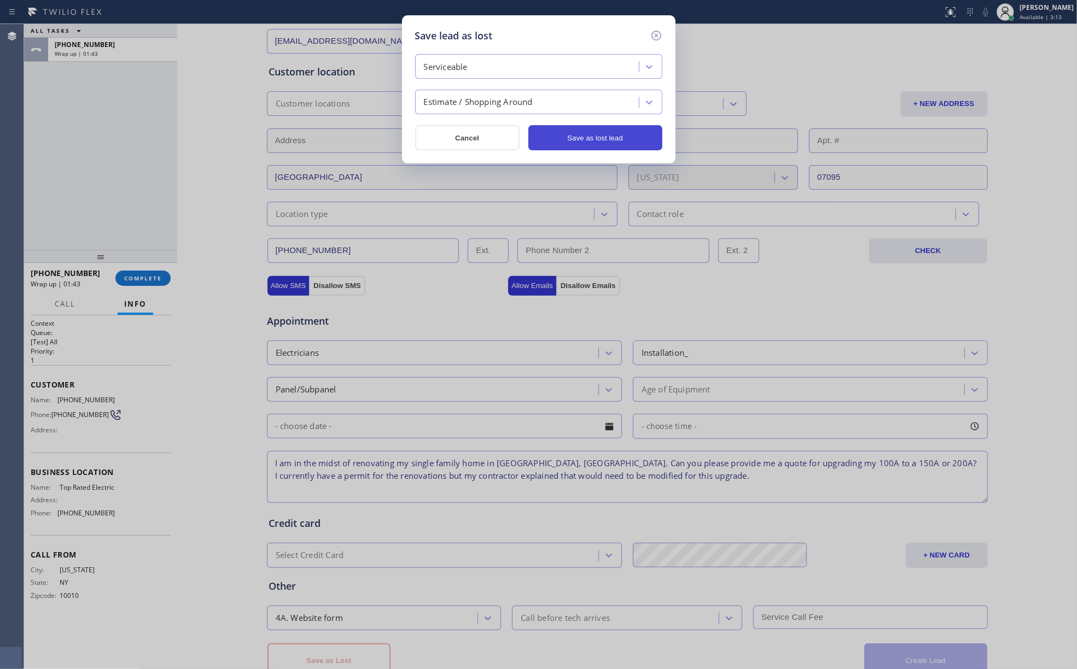
click at [607, 138] on button "Save as lost lead" at bounding box center [595, 137] width 134 height 25
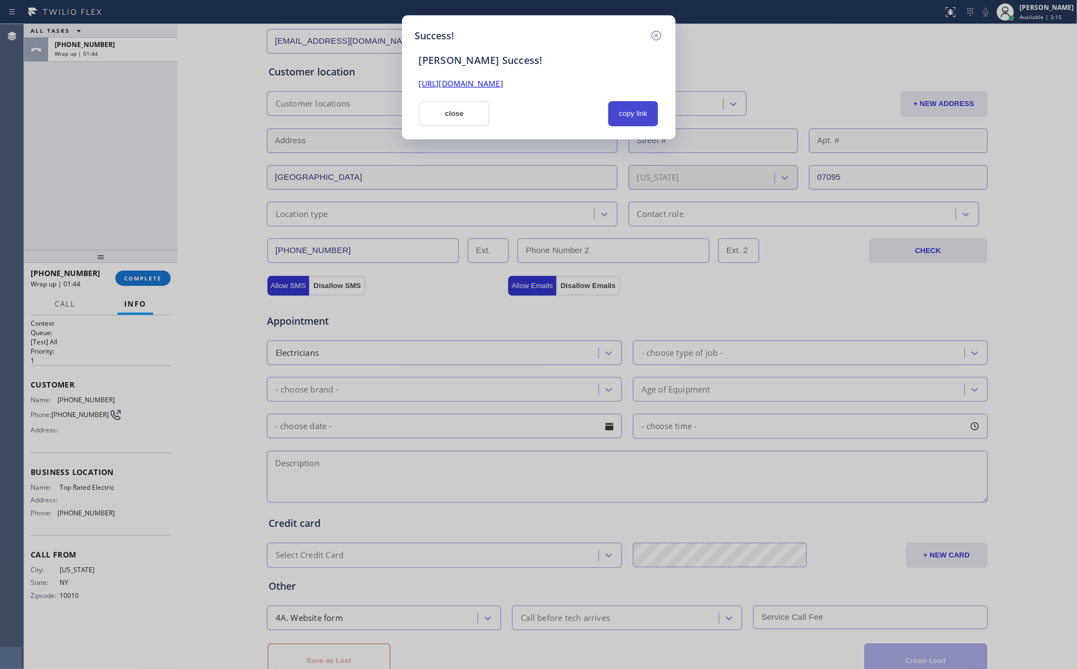
click at [635, 120] on button "copy link" at bounding box center [633, 113] width 50 height 25
click at [49, 153] on div "Success! [PERSON_NAME] Success! [URL][DOMAIN_NAME] close copy link" at bounding box center [538, 334] width 1077 height 669
click at [416, 122] on div "close" at bounding box center [454, 113] width 84 height 25
drag, startPoint x: 641, startPoint y: 114, endPoint x: 1067, endPoint y: 420, distance: 525.0
click at [642, 114] on button "copy link" at bounding box center [633, 113] width 50 height 25
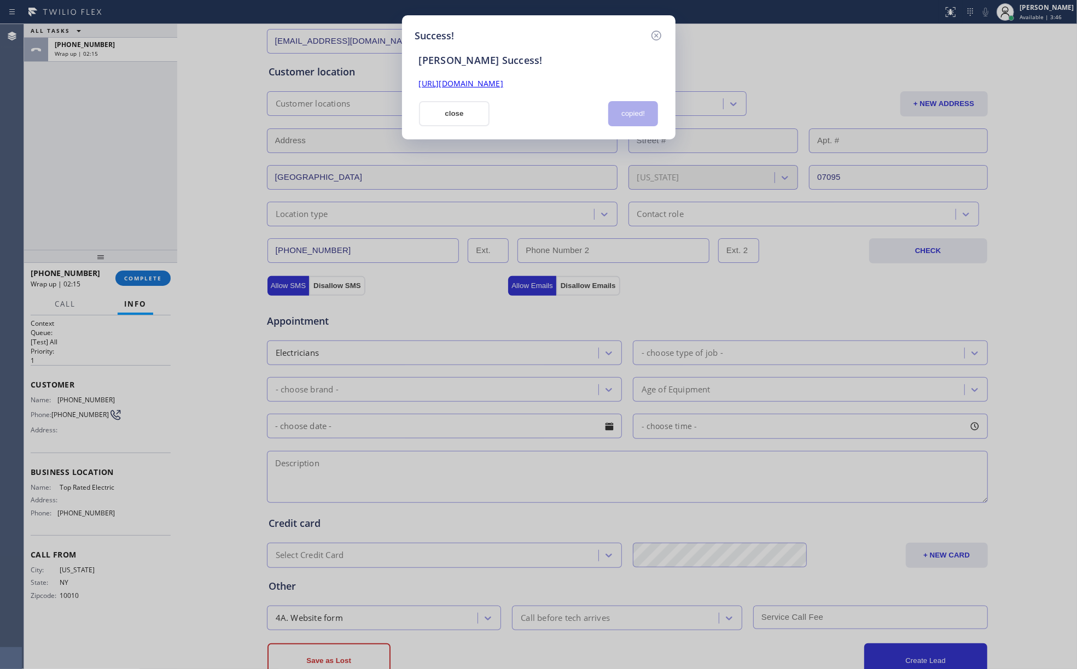
drag, startPoint x: 472, startPoint y: 116, endPoint x: 421, endPoint y: 204, distance: 102.4
click at [472, 116] on button "close" at bounding box center [454, 113] width 71 height 25
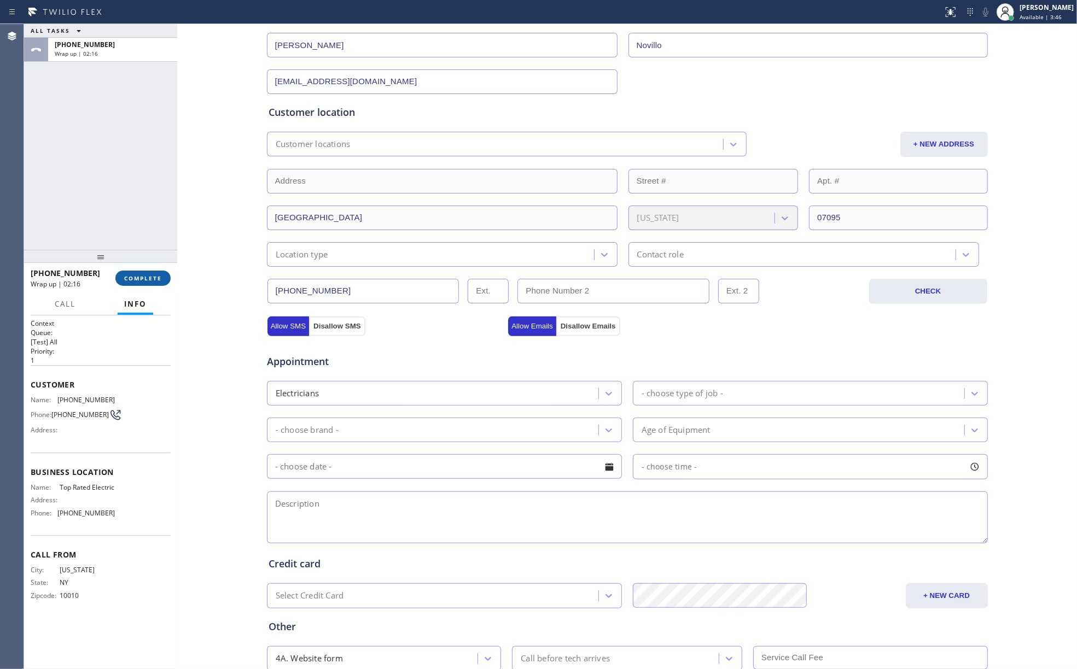
scroll to position [108, 0]
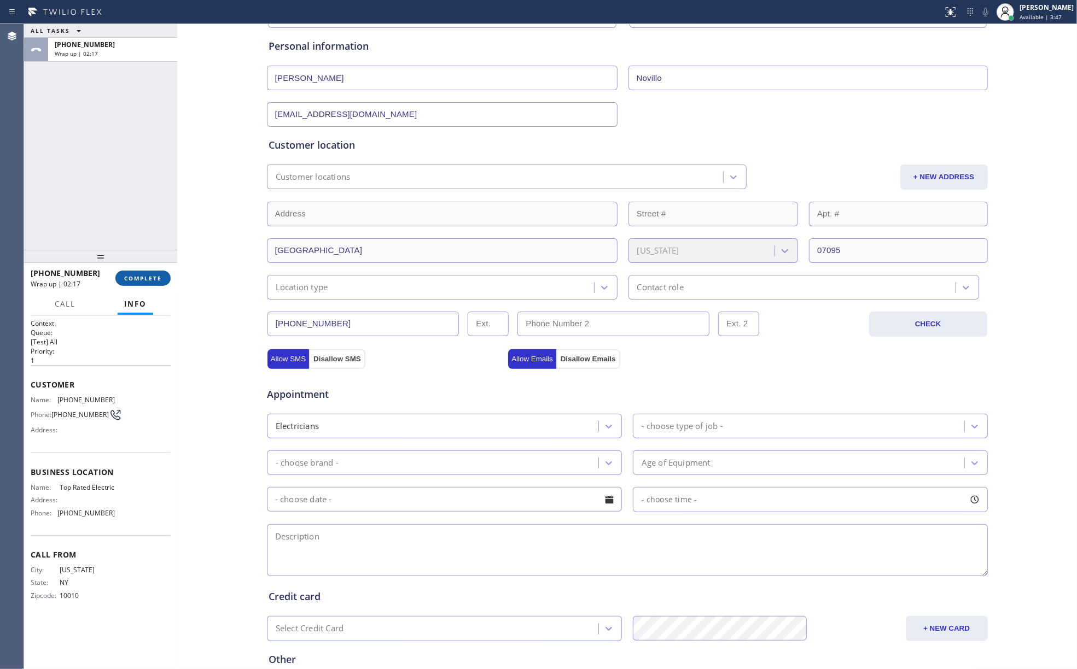
click at [136, 281] on span "COMPLETE" at bounding box center [143, 278] width 38 height 8
click at [108, 202] on div "ALL TASKS ALL TASKS ACTIVE TASKS TASKS IN WRAP UP [PHONE_NUMBER] Wrap up | 02:17" at bounding box center [100, 137] width 153 height 226
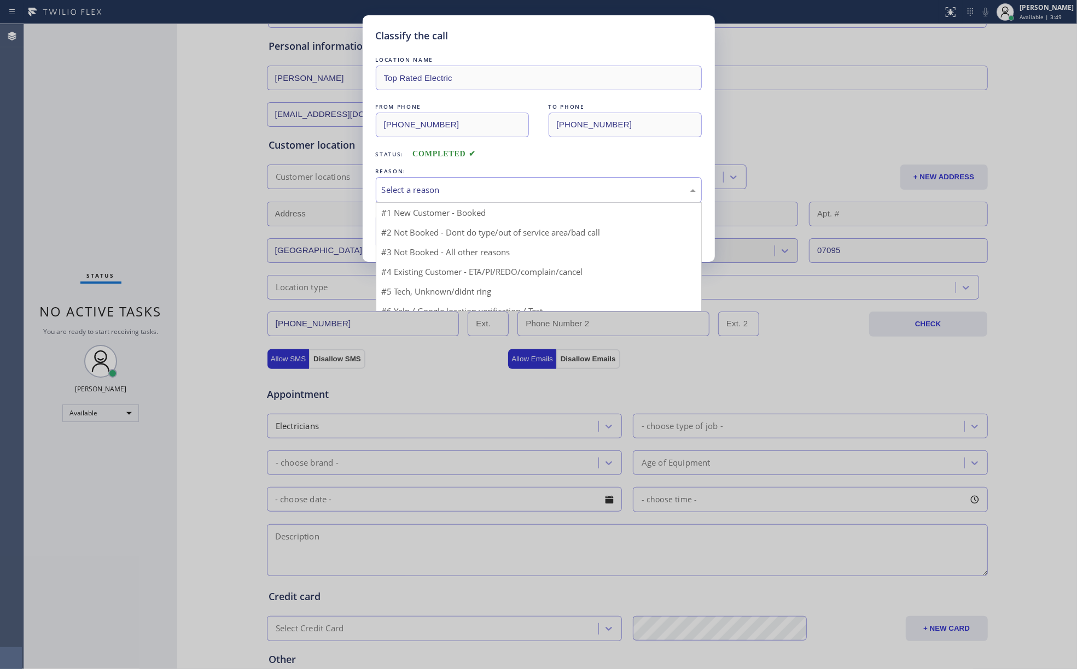
click at [466, 193] on div "Select a reason" at bounding box center [539, 190] width 314 height 13
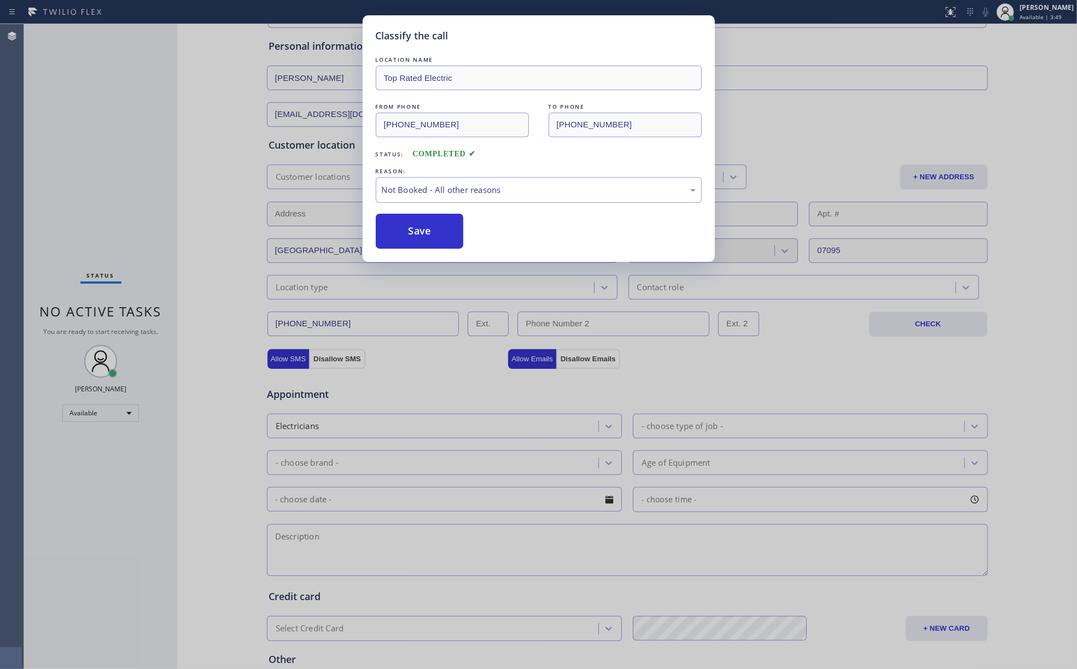
click at [439, 231] on button "Save" at bounding box center [420, 231] width 88 height 35
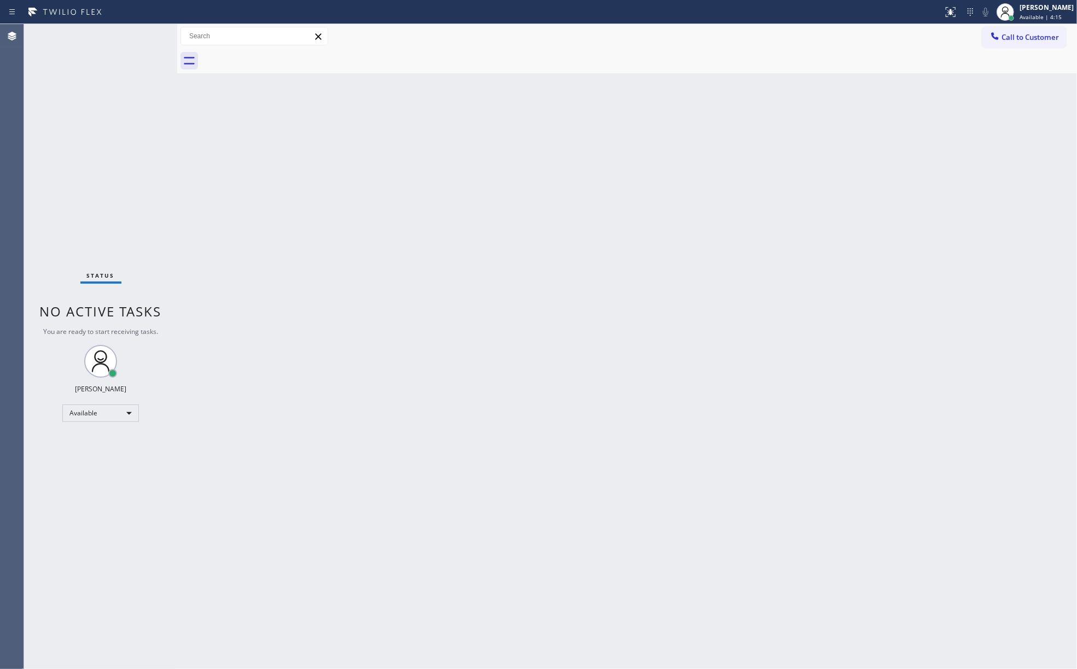
click at [125, 149] on div "Status No active tasks You are ready to start receiving tasks. [PERSON_NAME]" at bounding box center [100, 346] width 153 height 645
click at [1044, 38] on span "Call to Customer" at bounding box center [1029, 37] width 57 height 10
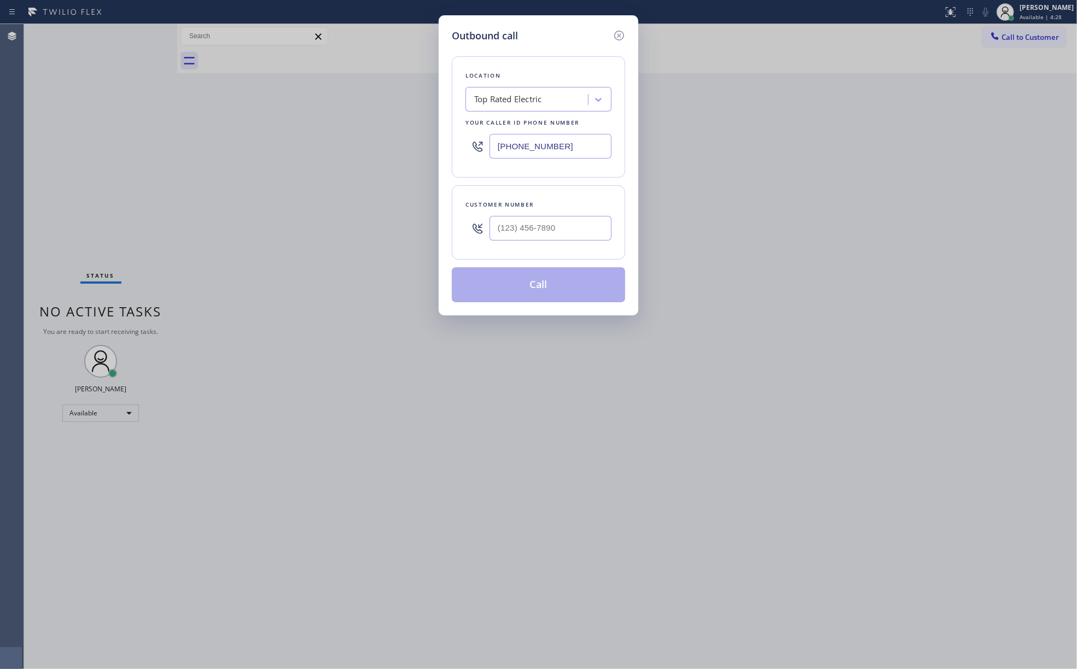
drag, startPoint x: 569, startPoint y: 139, endPoint x: 443, endPoint y: 138, distance: 125.8
click at [443, 138] on div "Outbound call Location Top Rated Electric Your caller id phone number [PHONE_NU…" at bounding box center [539, 165] width 200 height 300
paste input "text"
type input "[PHONE_NUMBER]"
click at [545, 226] on input "text" at bounding box center [550, 228] width 122 height 25
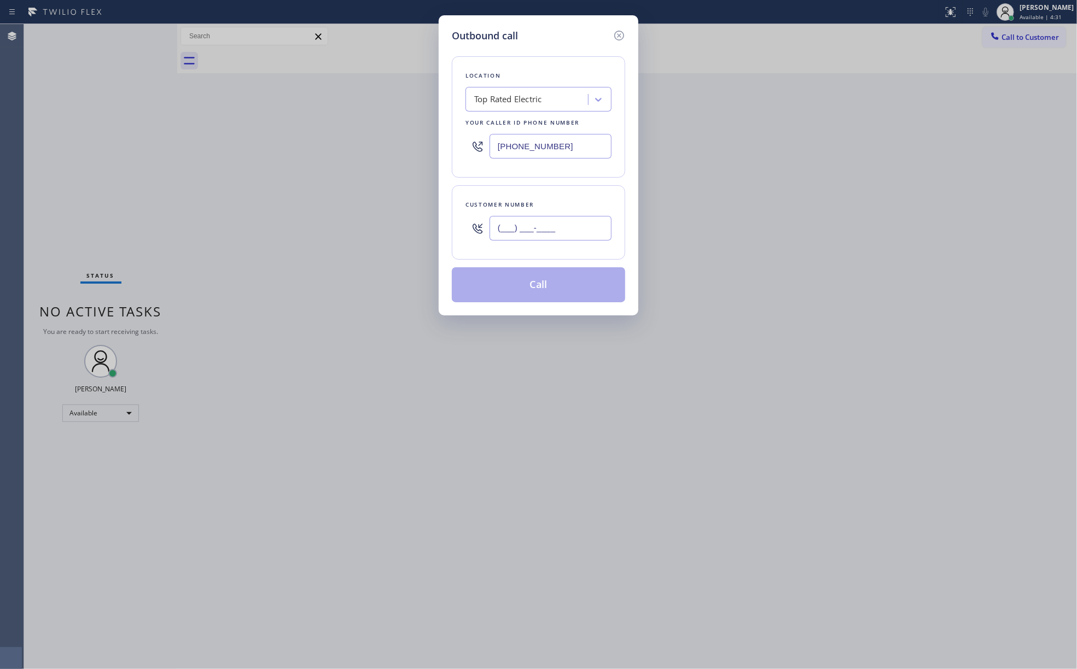
paste input "908) 293-3967"
type input "[PHONE_NUMBER]"
click at [551, 209] on div "Customer number" at bounding box center [538, 204] width 146 height 11
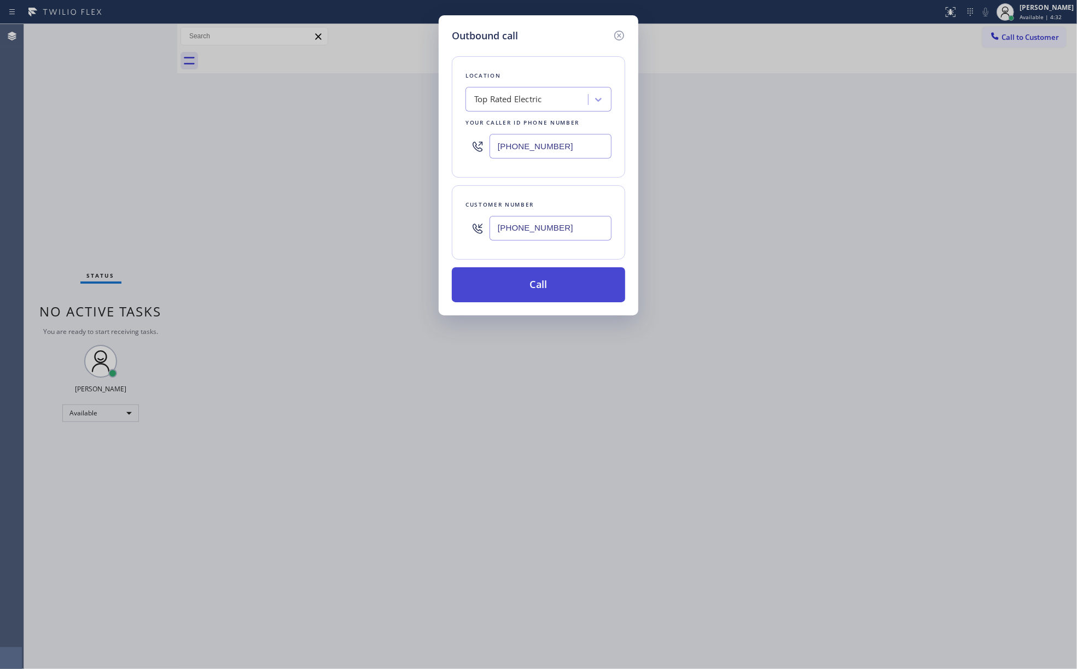
click at [571, 282] on button "Call" at bounding box center [538, 284] width 173 height 35
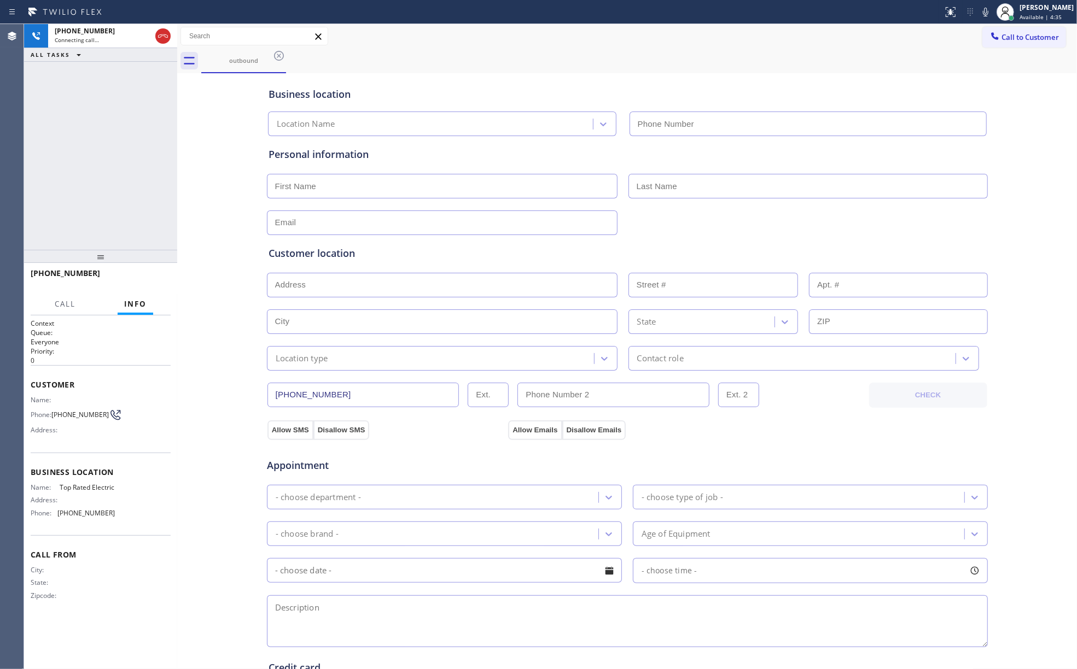
type input "[PHONE_NUMBER]"
click at [98, 135] on div "[PHONE_NUMBER] Connecting call… ALL TASKS ALL TASKS ACTIVE TASKS TASKS IN WRAP …" at bounding box center [100, 137] width 153 height 226
click at [149, 278] on span "HANG UP" at bounding box center [144, 278] width 33 height 8
click at [133, 248] on div "[PHONE_NUMBER] Live | 00:04 ALL TASKS ALL TASKS ACTIVE TASKS TASKS IN WRAP UP […" at bounding box center [100, 346] width 153 height 645
click at [140, 271] on button "HANG UP" at bounding box center [145, 278] width 51 height 15
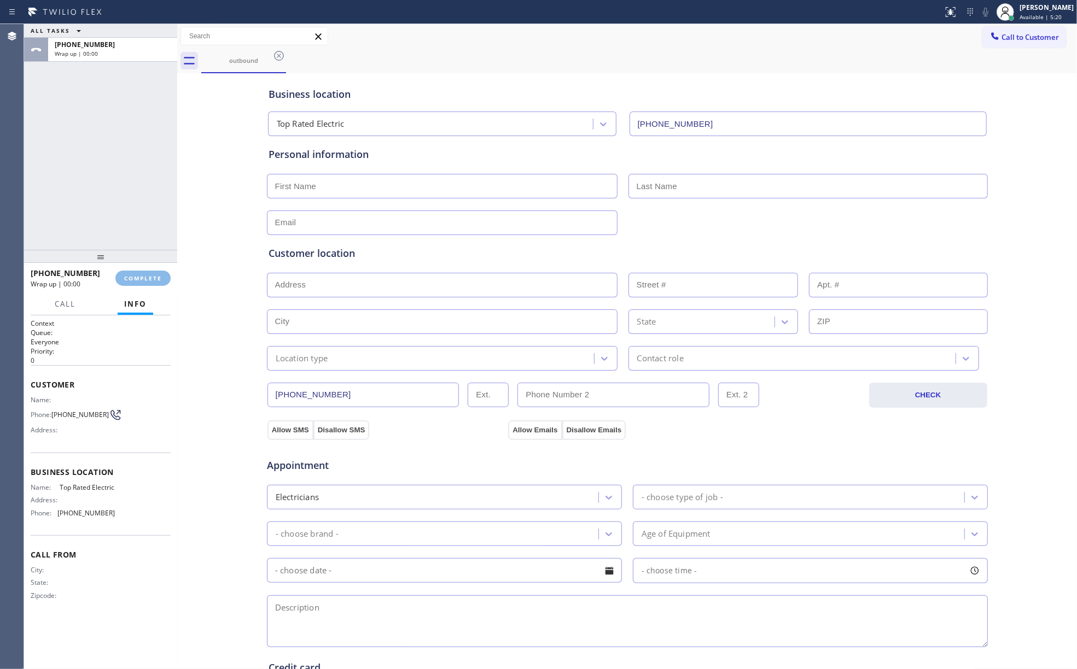
click at [145, 206] on div "Classify the call LOCATION NAME Top Rated Electric FROM PHONE [PHONE_NUMBER] TO…" at bounding box center [550, 346] width 1053 height 645
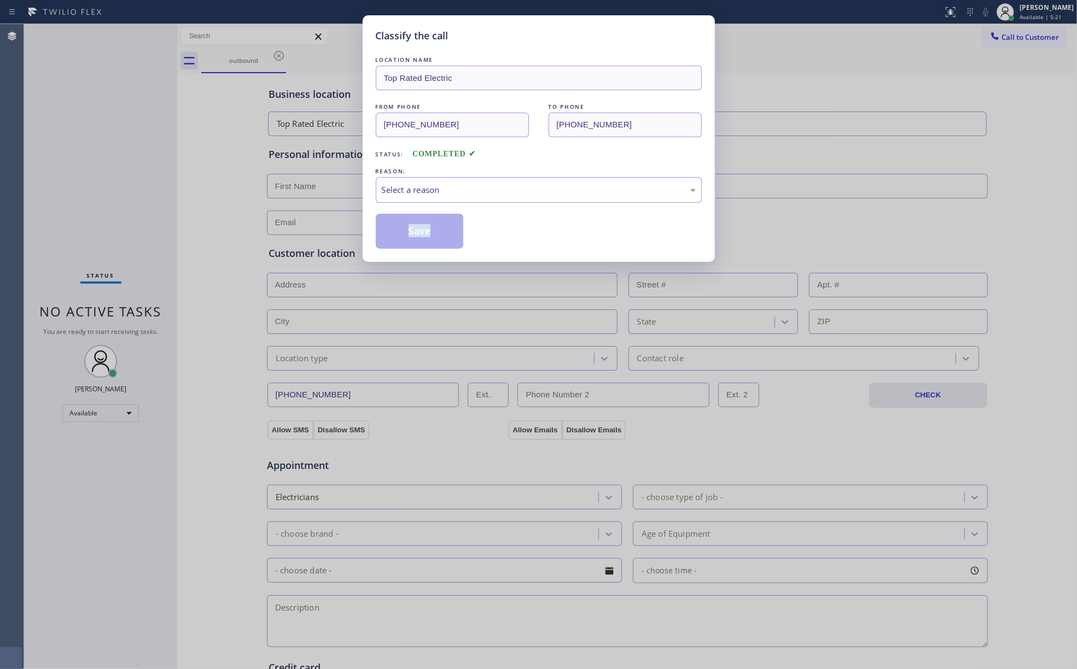
click at [145, 206] on div "Classify the call LOCATION NAME Top Rated Electric FROM PHONE [PHONE_NUMBER] TO…" at bounding box center [538, 334] width 1077 height 669
click at [438, 189] on div "Select a reason" at bounding box center [539, 190] width 314 height 13
click at [416, 226] on button "Save" at bounding box center [420, 231] width 88 height 35
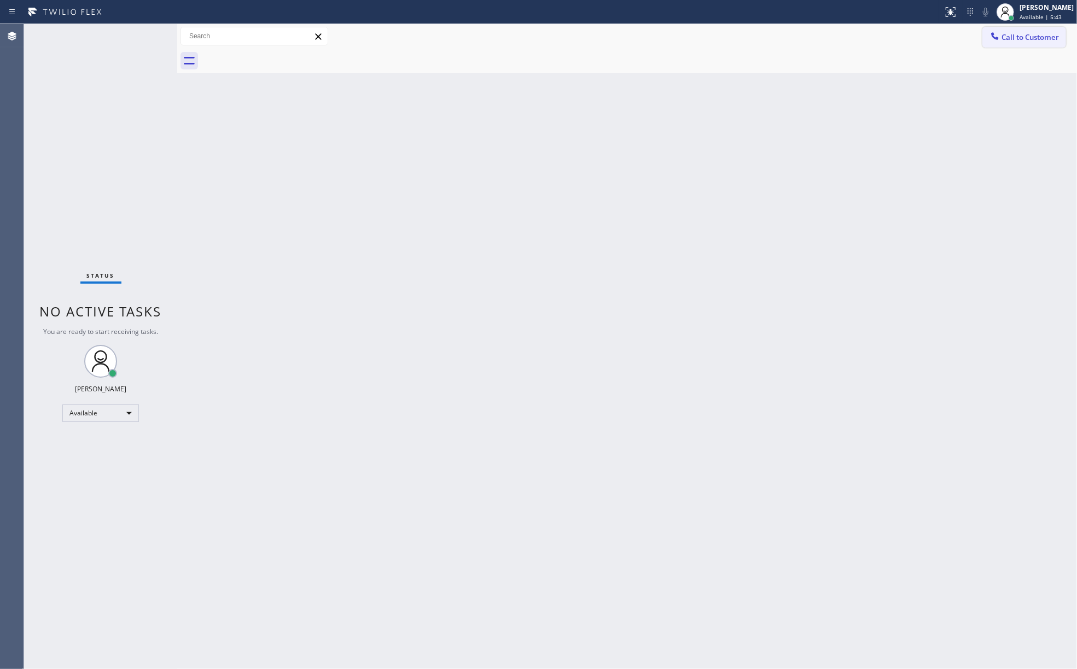
click at [1015, 35] on span "Call to Customer" at bounding box center [1029, 37] width 57 height 10
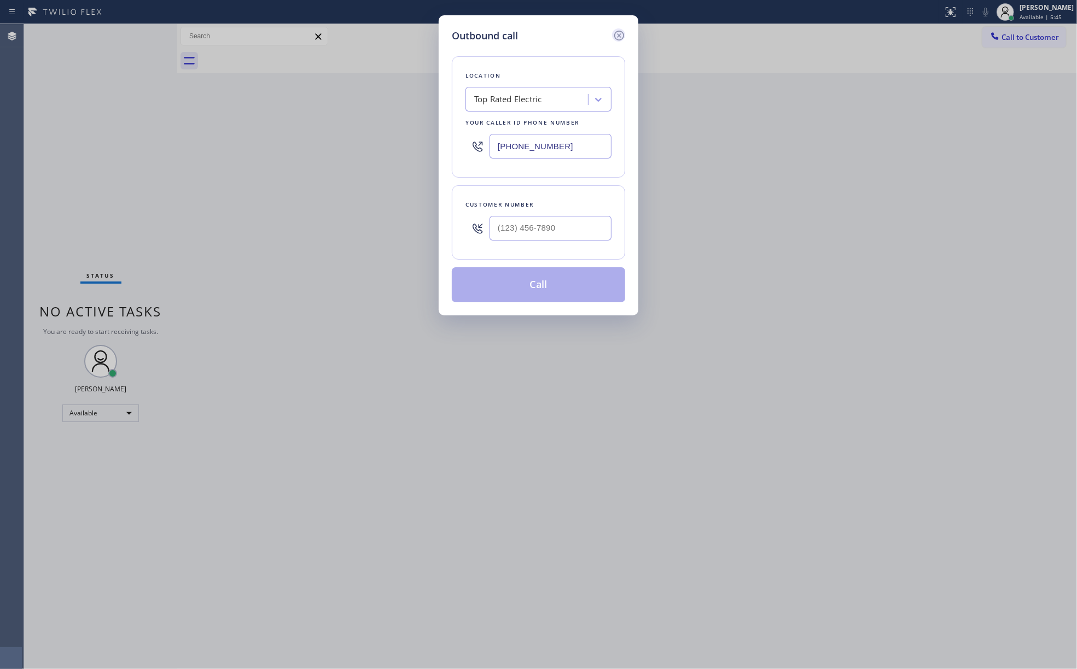
click at [612, 31] on icon at bounding box center [618, 35] width 13 height 13
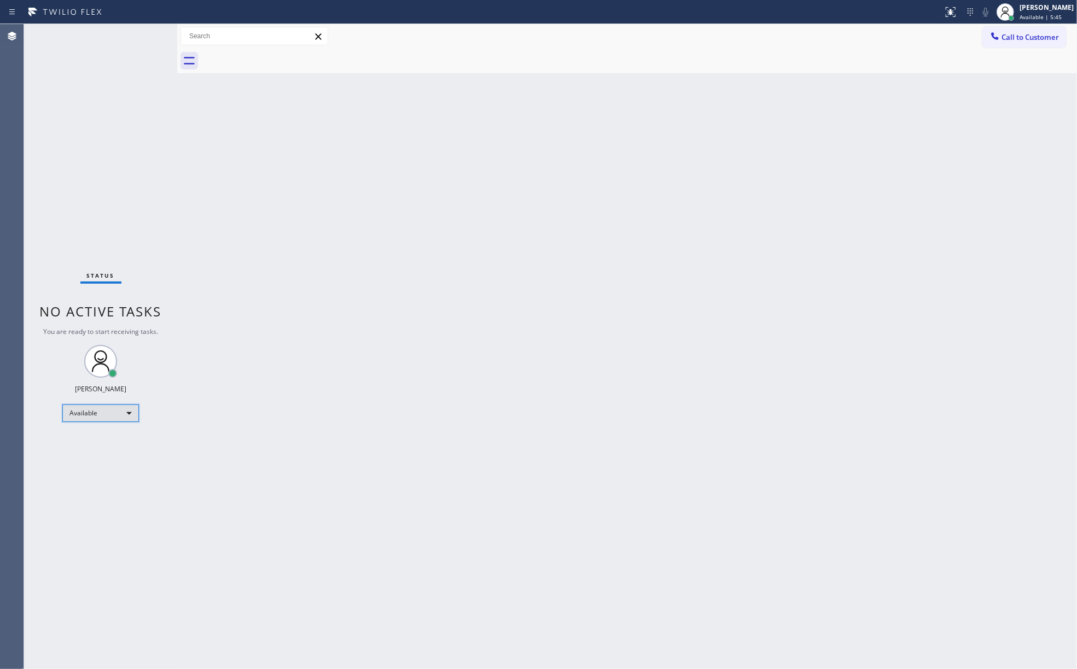
click at [96, 420] on div "Available" at bounding box center [100, 413] width 77 height 17
click at [99, 454] on li "Unavailable" at bounding box center [100, 455] width 74 height 13
click at [1027, 33] on span "Call to Customer" at bounding box center [1029, 37] width 57 height 10
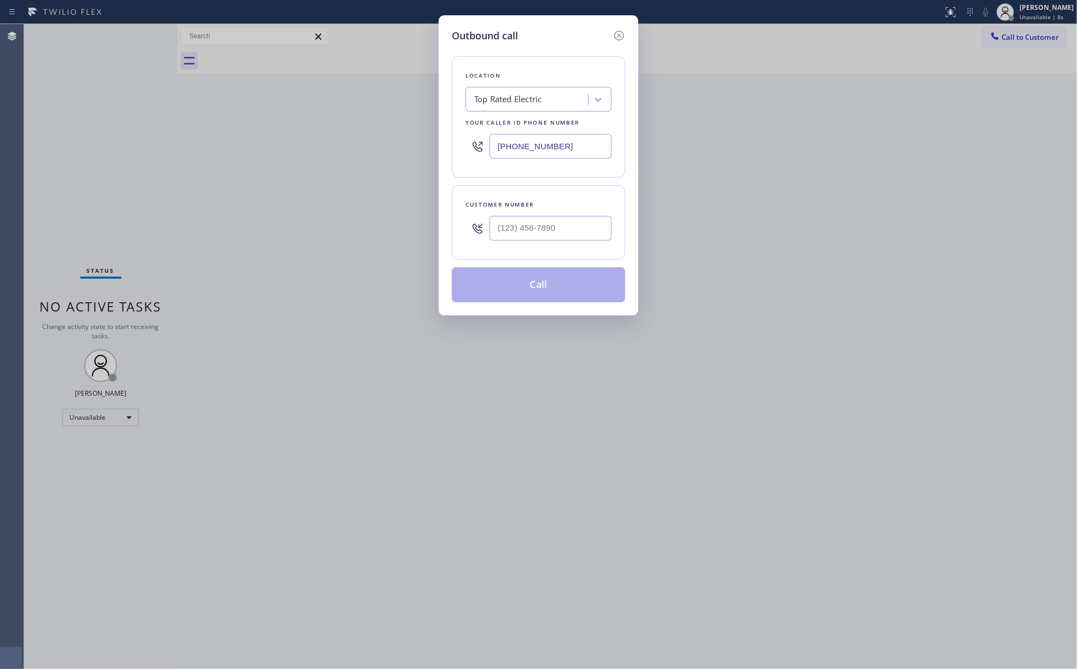
drag, startPoint x: 576, startPoint y: 149, endPoint x: 432, endPoint y: 147, distance: 144.4
click at [432, 147] on div "Outbound call Location Top Rated Electric Your caller id phone number [PHONE_NU…" at bounding box center [538, 334] width 1077 height 669
paste input "323) 701-0383"
type input "[PHONE_NUMBER]"
click at [583, 220] on input "(___) ___-____" at bounding box center [550, 228] width 122 height 25
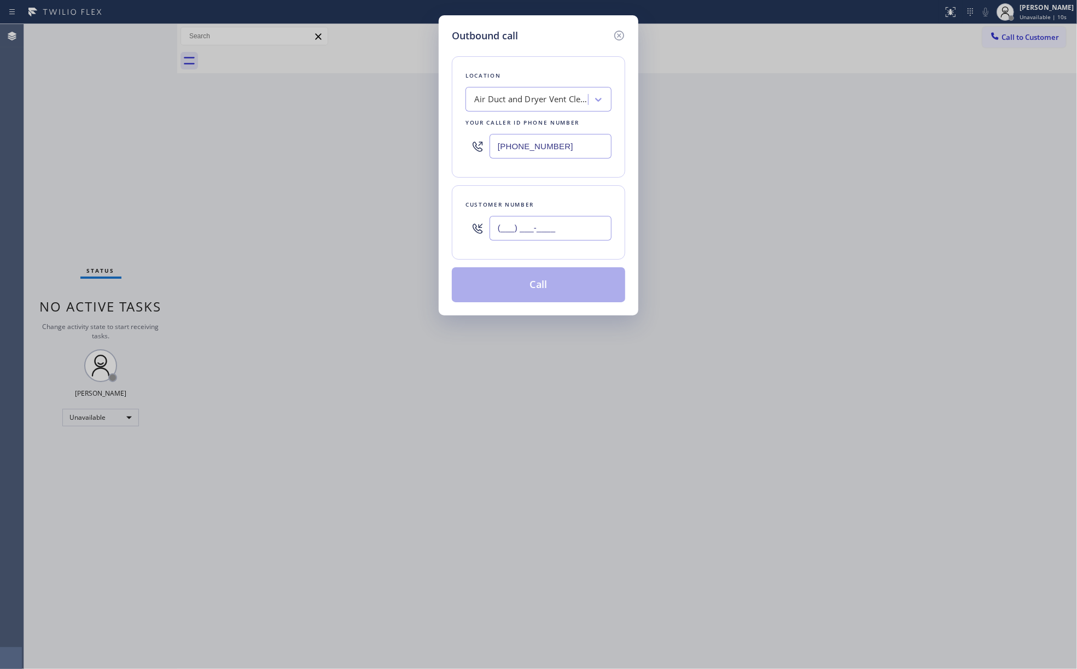
paste input "323) 459-6806"
type input "[PHONE_NUMBER]"
click at [580, 192] on div "Customer number [PHONE_NUMBER]" at bounding box center [538, 222] width 173 height 74
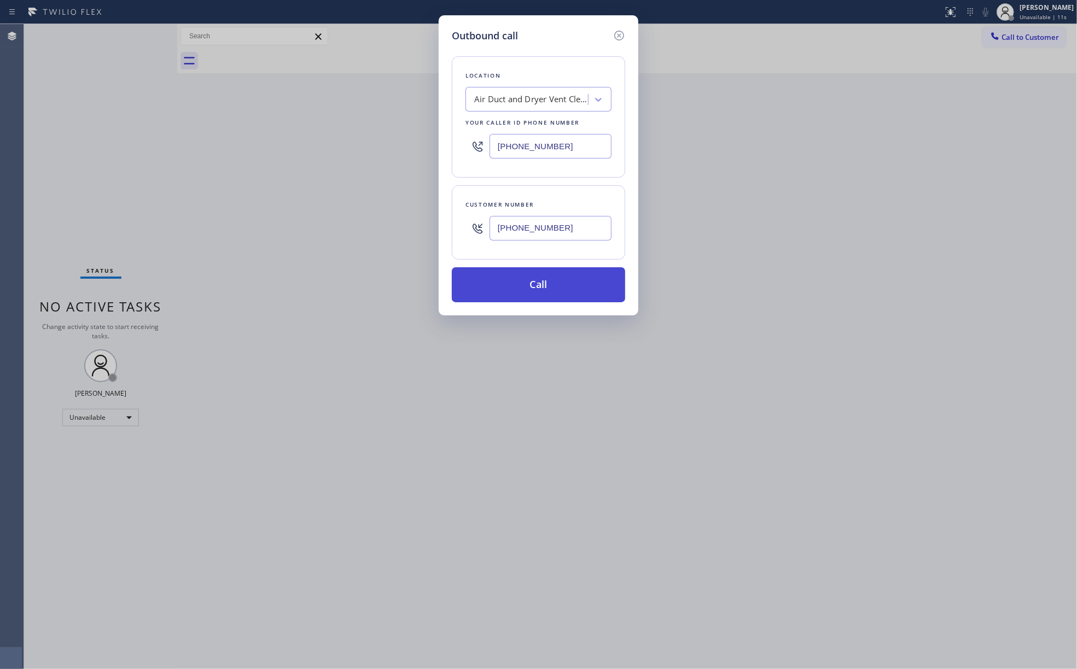
click at [572, 283] on button "Call" at bounding box center [538, 284] width 173 height 35
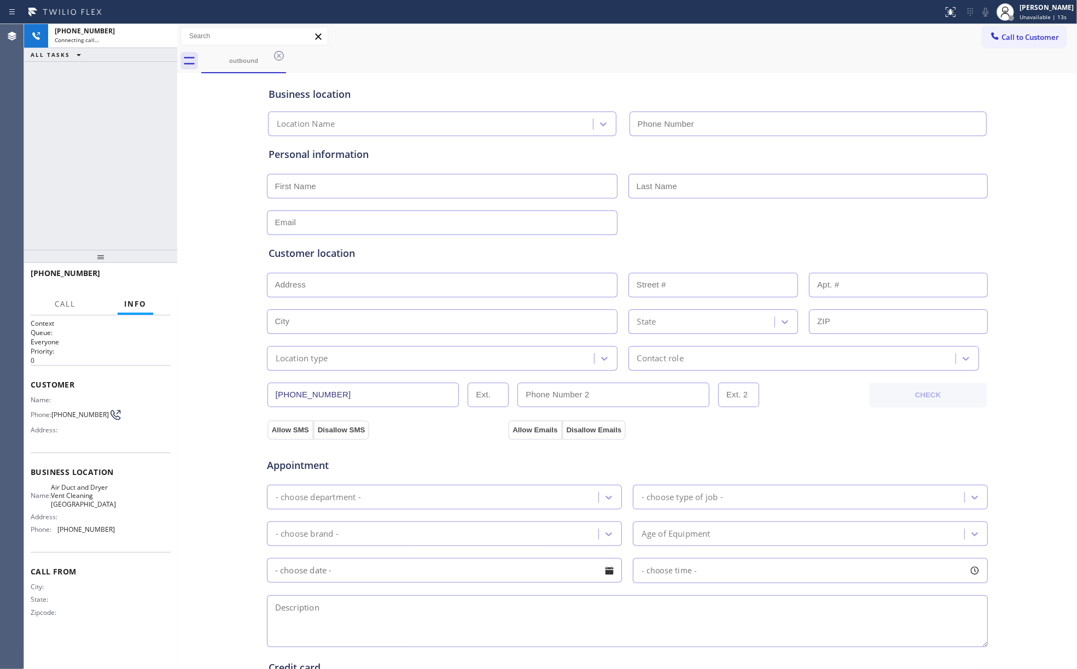
type input "[PHONE_NUMBER]"
click at [145, 277] on span "HANG UP" at bounding box center [144, 278] width 33 height 8
click at [143, 224] on div "[PHONE_NUMBER] Live | 00:02 ALL TASKS ALL TASKS ACTIVE TASKS TASKS IN WRAP UP" at bounding box center [100, 137] width 153 height 226
click at [160, 276] on span "HANG UP" at bounding box center [144, 278] width 33 height 8
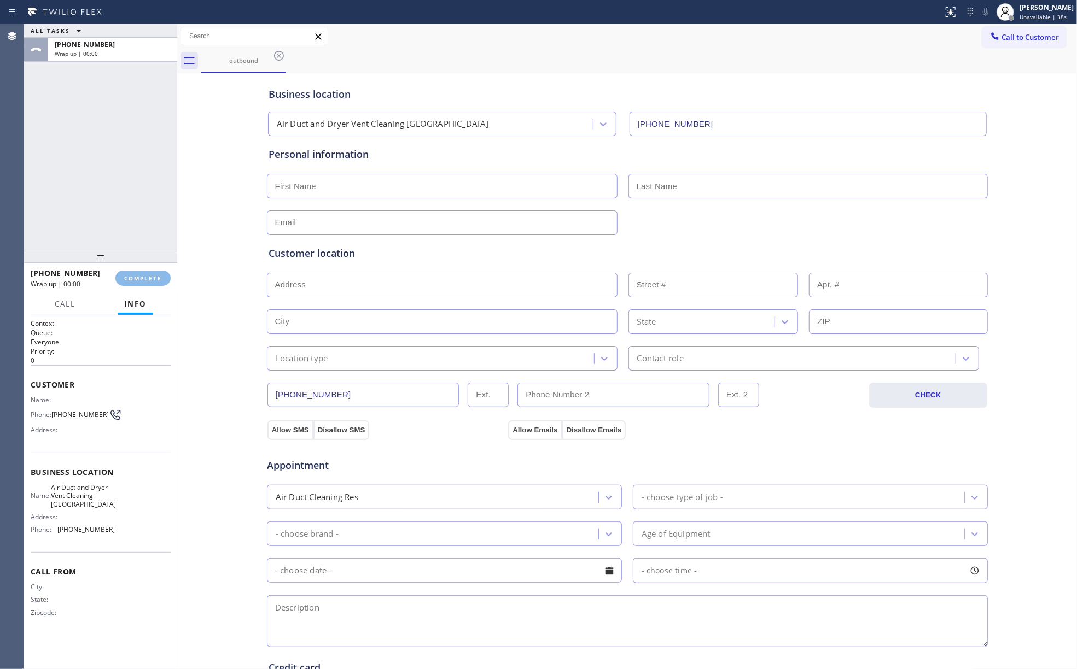
click at [136, 207] on div "ALL TASKS ALL TASKS ACTIVE TASKS TASKS IN WRAP UP [PHONE_NUMBER] Wrap up | 00:00" at bounding box center [100, 137] width 153 height 226
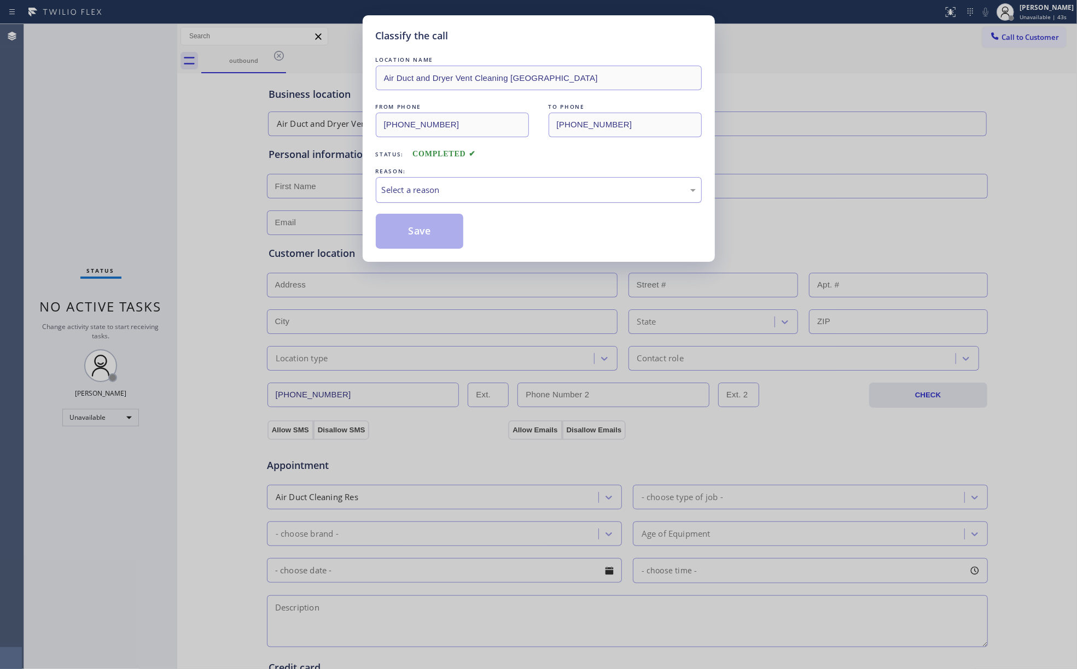
click at [421, 186] on div "Select a reason" at bounding box center [539, 190] width 314 height 13
click at [423, 226] on button "Save" at bounding box center [420, 231] width 88 height 35
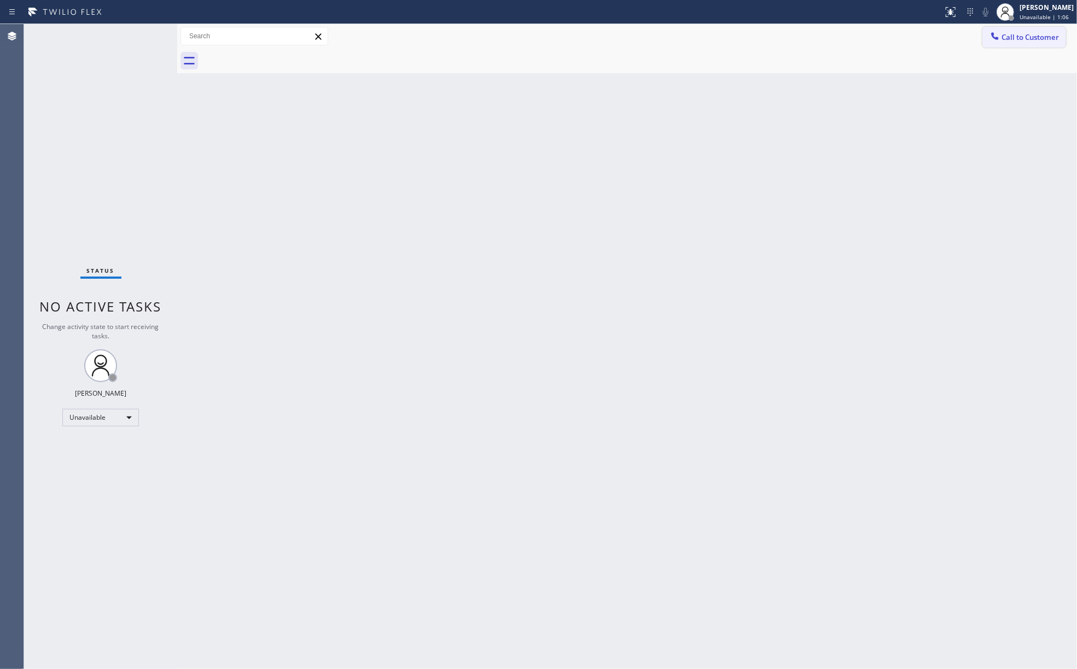
click at [1018, 43] on button "Call to Customer" at bounding box center [1024, 37] width 84 height 21
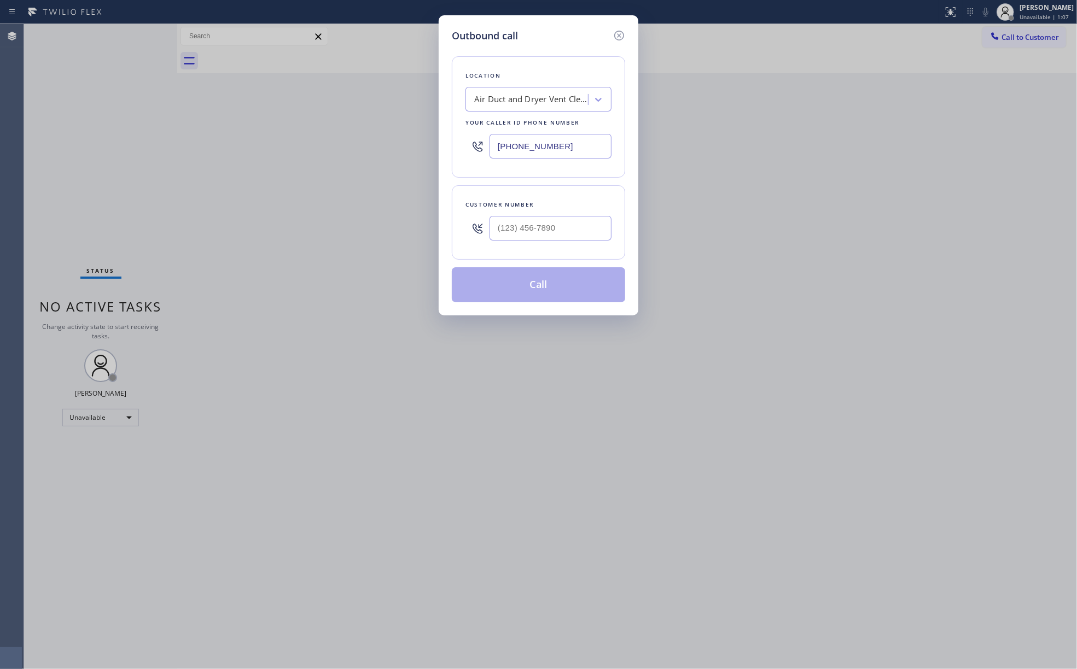
drag, startPoint x: 477, startPoint y: 139, endPoint x: 563, endPoint y: 135, distance: 85.4
click at [464, 139] on div "Location Air Duct and Dryer Vent Cleaning [GEOGRAPHIC_DATA] Your caller id phon…" at bounding box center [538, 116] width 173 height 121
paste input "10) 388-3674"
type input "[PHONE_NUMBER]"
click at [557, 226] on input "(___) ___-____" at bounding box center [550, 228] width 122 height 25
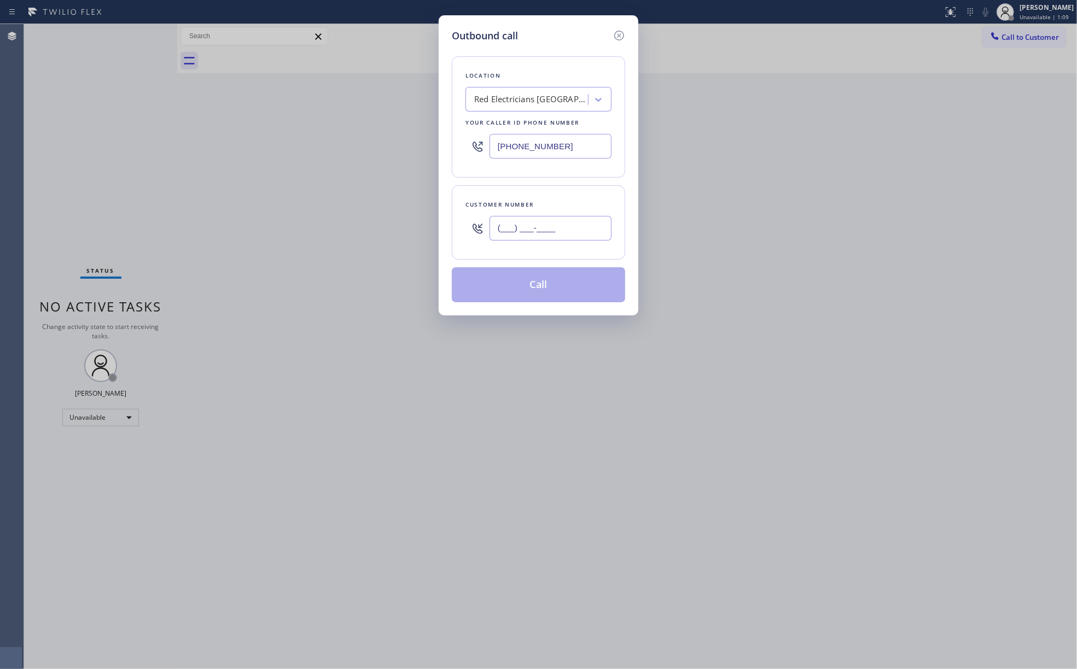
paste input "206) 508-0848"
type input "[PHONE_NUMBER]"
click at [565, 197] on div "Customer number [PHONE_NUMBER]" at bounding box center [538, 222] width 173 height 74
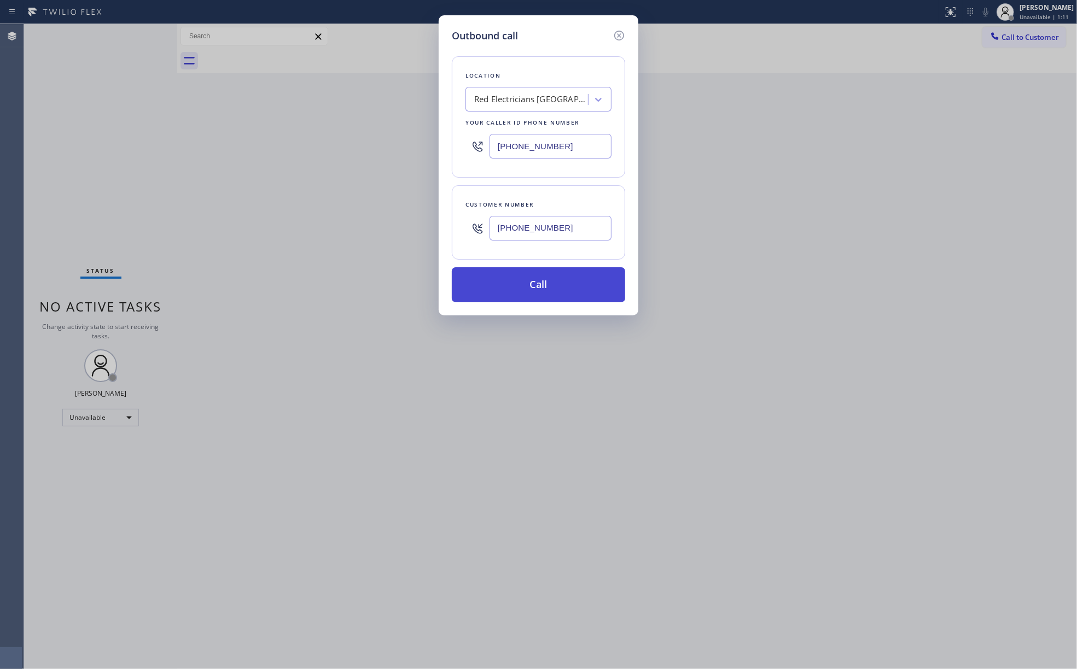
click at [562, 296] on button "Call" at bounding box center [538, 284] width 173 height 35
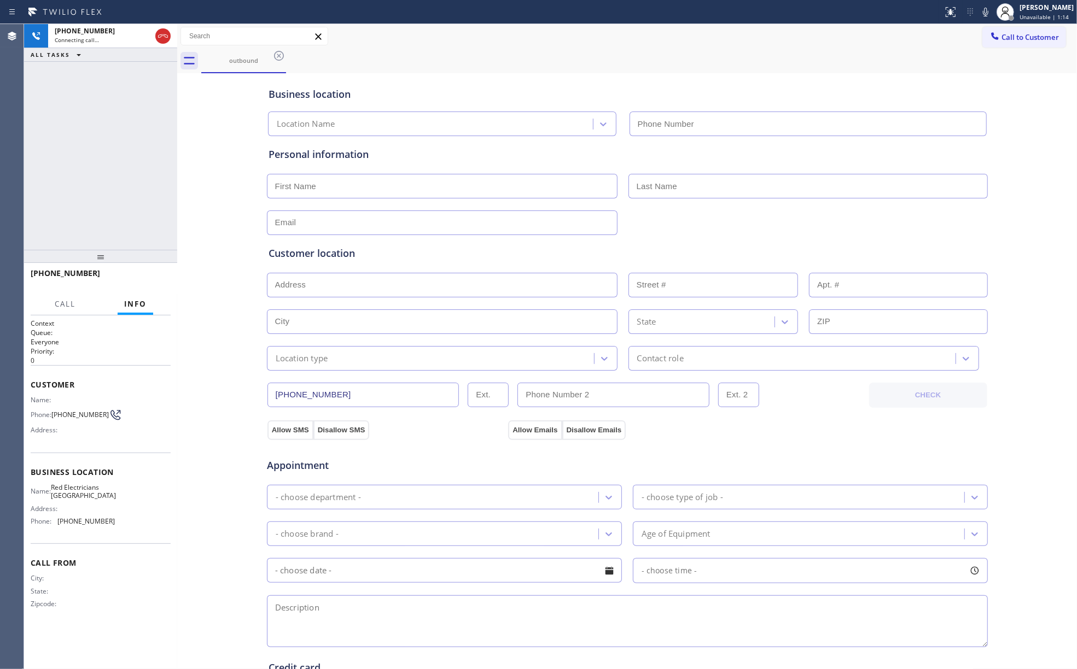
type input "[PHONE_NUMBER]"
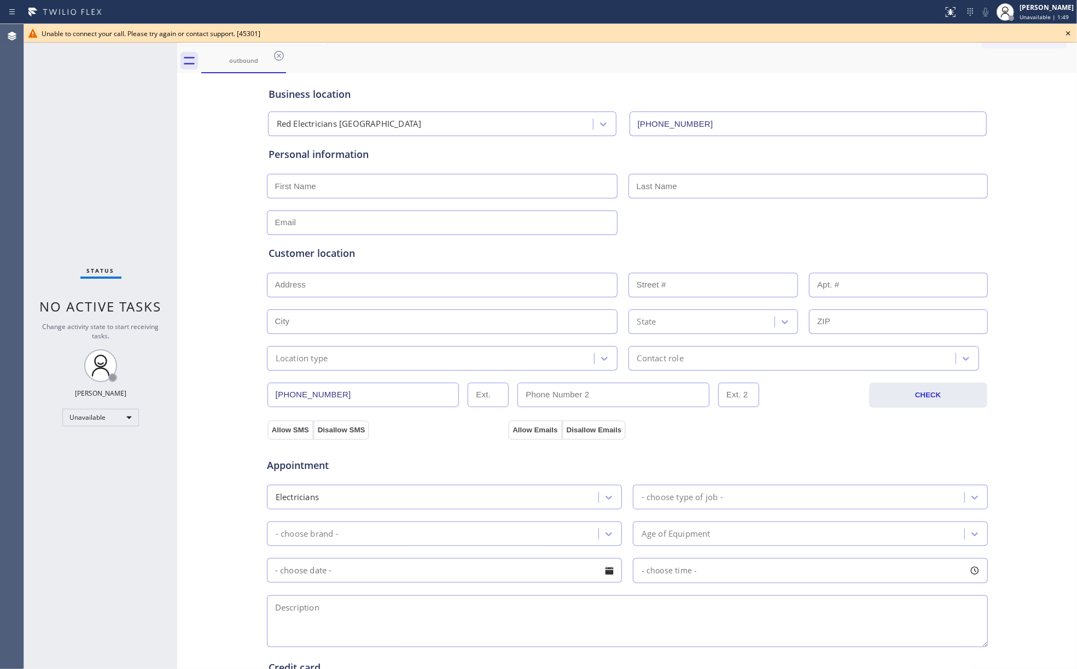
click at [1066, 33] on icon at bounding box center [1067, 33] width 13 height 13
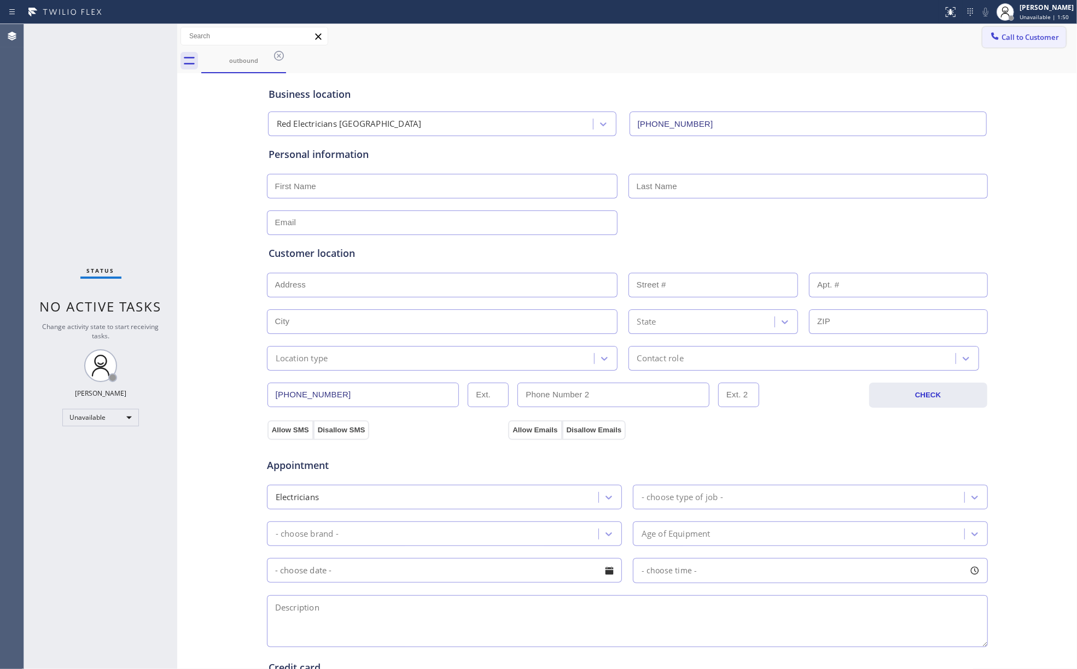
click at [1020, 33] on span "Call to Customer" at bounding box center [1029, 37] width 57 height 10
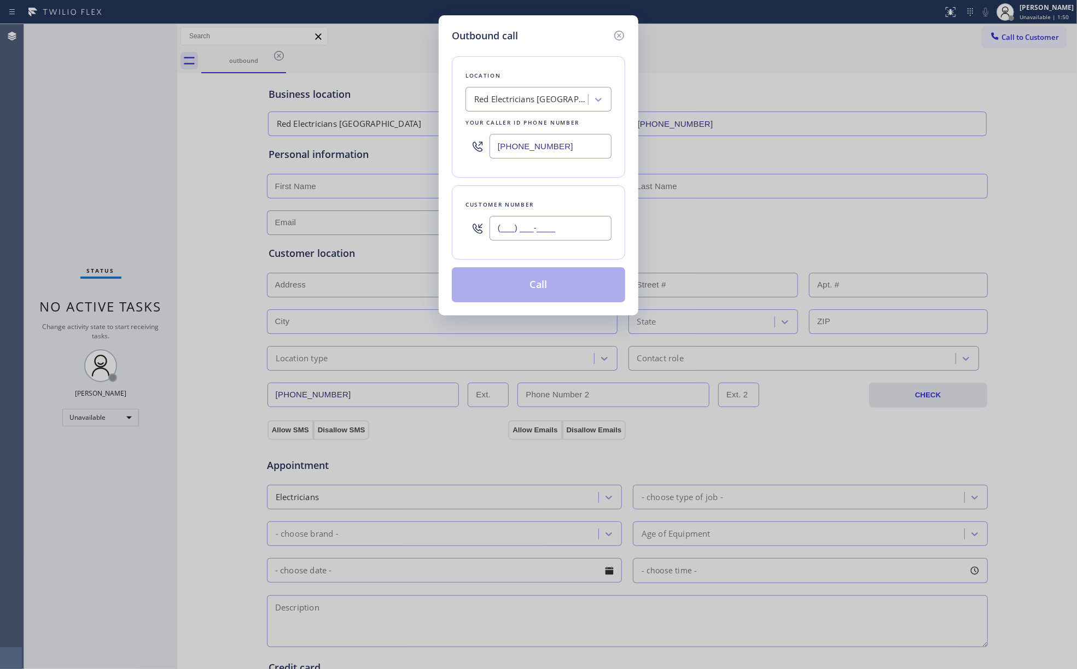
click at [573, 219] on input "(___) ___-____" at bounding box center [550, 228] width 122 height 25
paste input "630) 566-3432"
type input "[PHONE_NUMBER]"
click at [576, 209] on div "Customer number" at bounding box center [538, 204] width 146 height 11
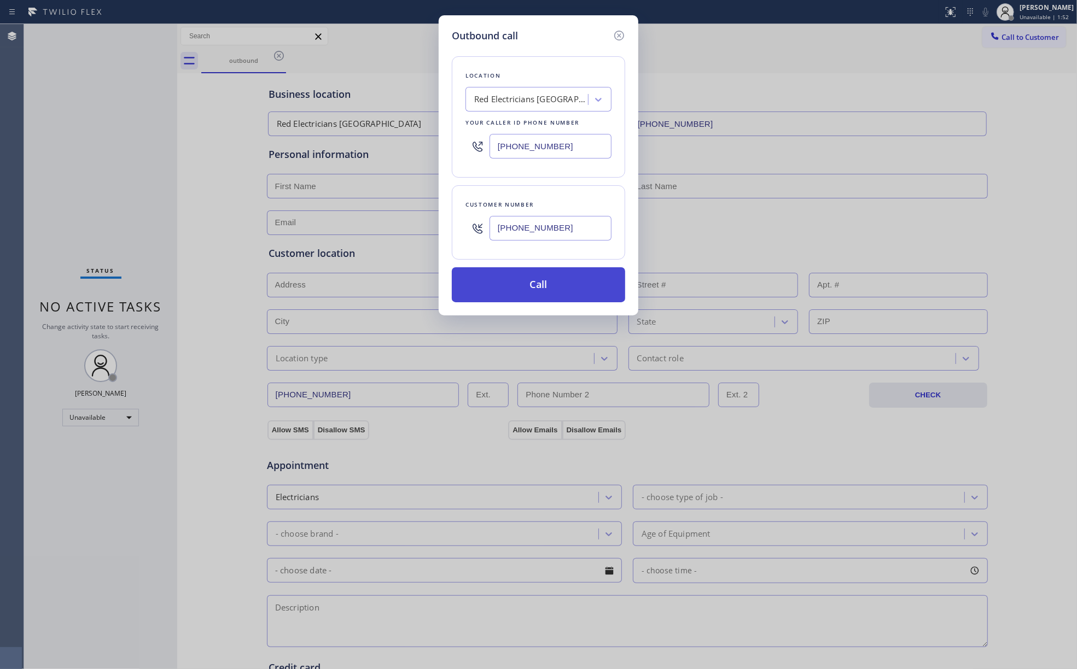
click at [564, 294] on button "Call" at bounding box center [538, 284] width 173 height 35
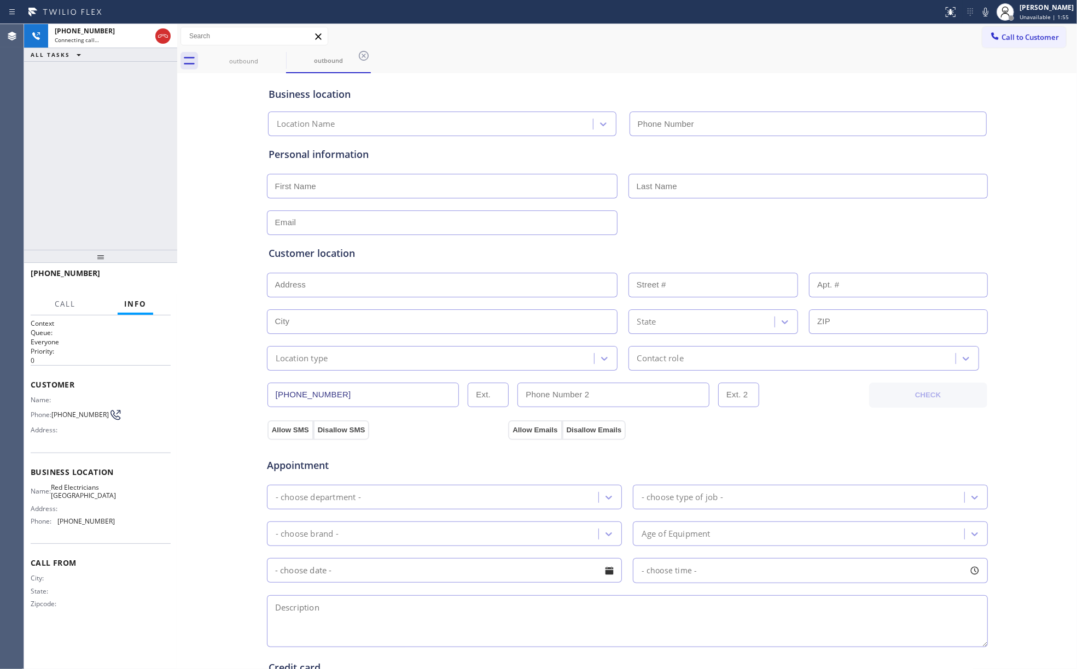
type input "[PHONE_NUMBER]"
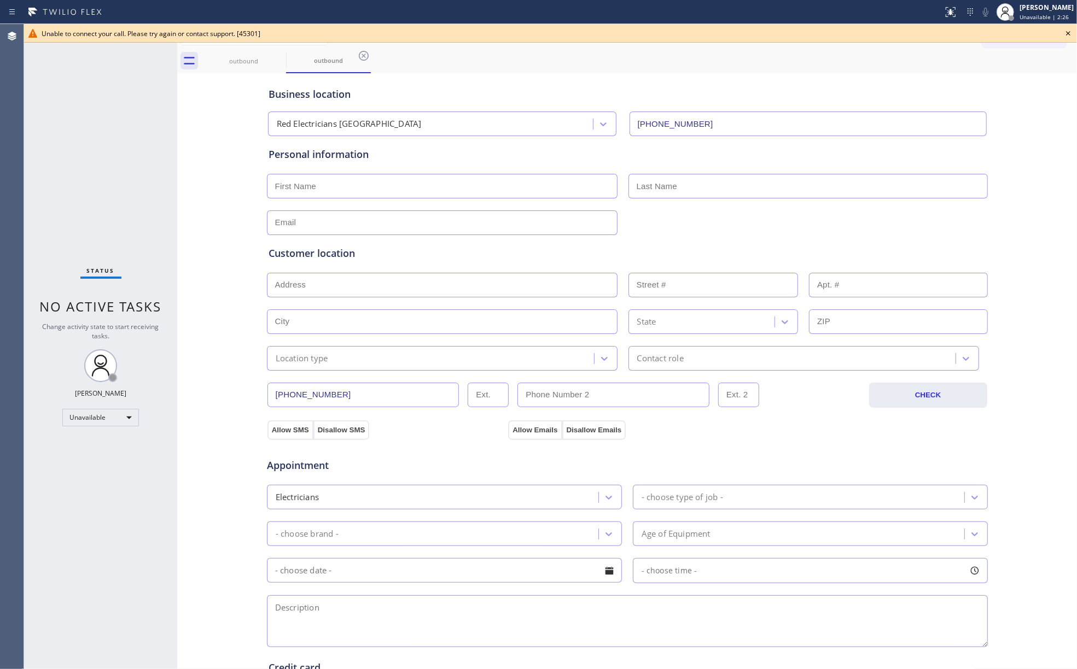
click at [1068, 33] on icon at bounding box center [1068, 33] width 4 height 4
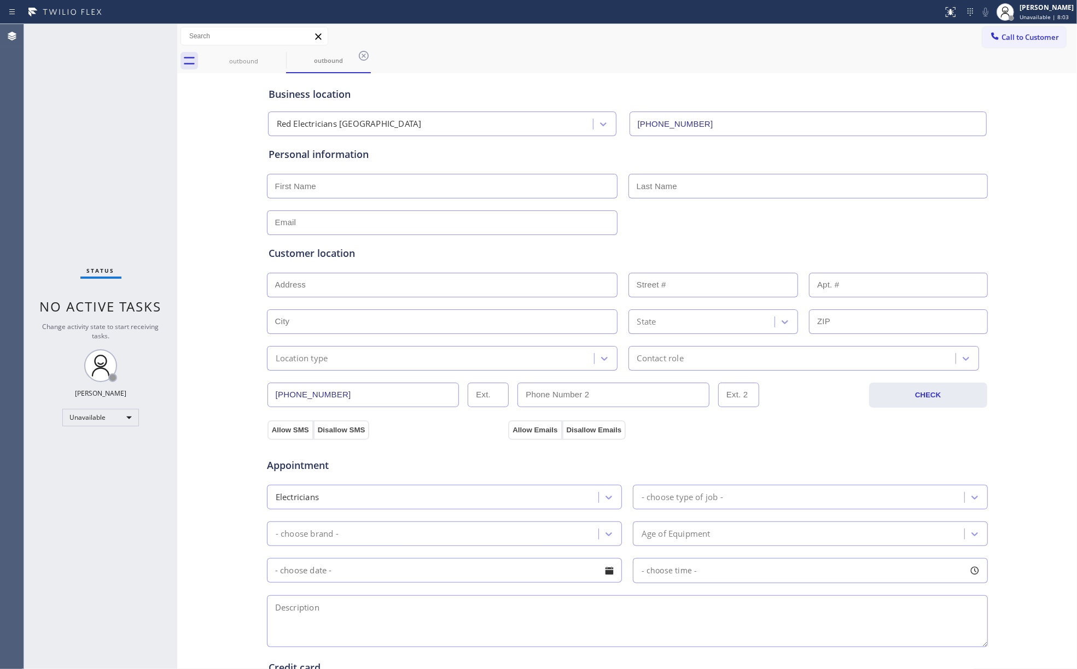
click at [195, 166] on div "Business location Red Electricians [GEOGRAPHIC_DATA] [PHONE_NUMBER] Personal in…" at bounding box center [627, 449] width 894 height 747
click at [114, 173] on div "Status No active tasks Change activity state to start receiving tasks. [PERSON_…" at bounding box center [100, 346] width 153 height 645
click at [217, 429] on div "Business location Red Electricians [GEOGRAPHIC_DATA] [PHONE_NUMBER] Personal in…" at bounding box center [627, 449] width 894 height 747
drag, startPoint x: 73, startPoint y: 156, endPoint x: 183, endPoint y: 147, distance: 109.7
click at [73, 156] on div "Status No active tasks Change activity state to start receiving tasks. [PERSON_…" at bounding box center [100, 346] width 153 height 645
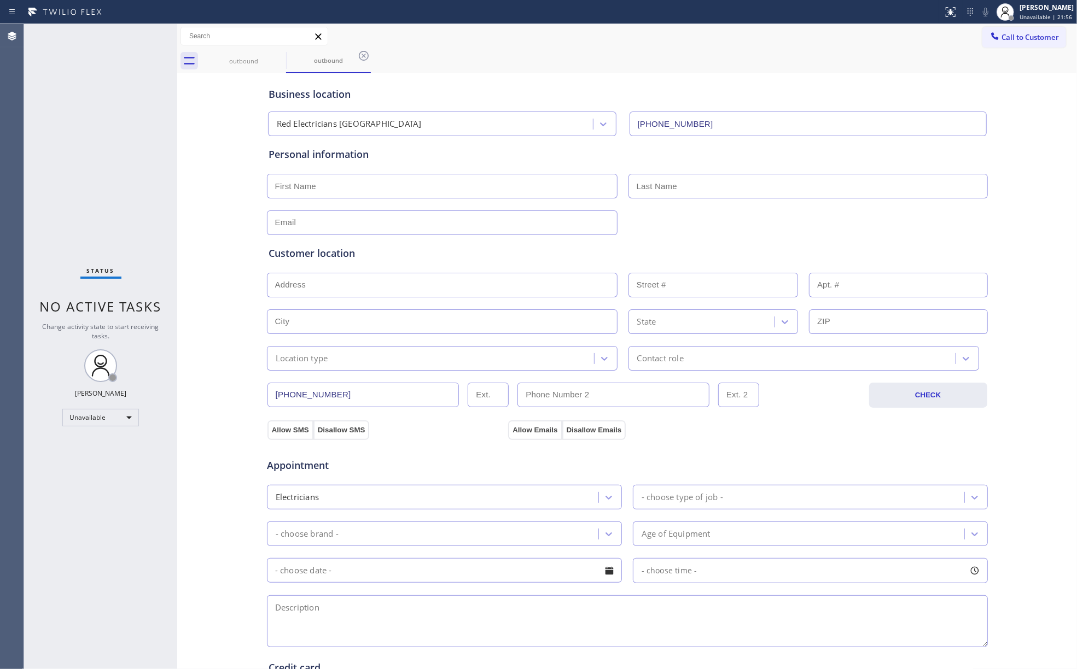
click at [74, 173] on div "Status No active tasks Change activity state to start receiving tasks. [PERSON_…" at bounding box center [100, 346] width 153 height 645
drag, startPoint x: 1008, startPoint y: 99, endPoint x: 1028, endPoint y: 105, distance: 20.6
click at [1008, 99] on div "Business location Red Electricians [GEOGRAPHIC_DATA] [PHONE_NUMBER] Personal in…" at bounding box center [627, 449] width 894 height 747
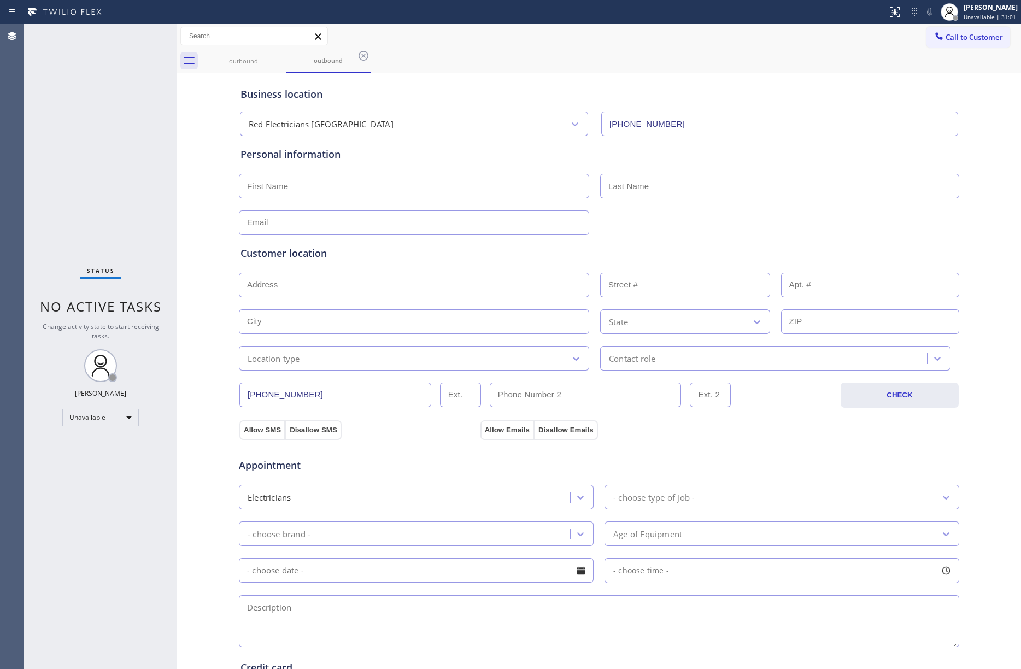
click at [950, 231] on div "Customer location >> ADD NEW ADDRESS << + NEW ADDRESS State Location type Conta…" at bounding box center [599, 301] width 722 height 140
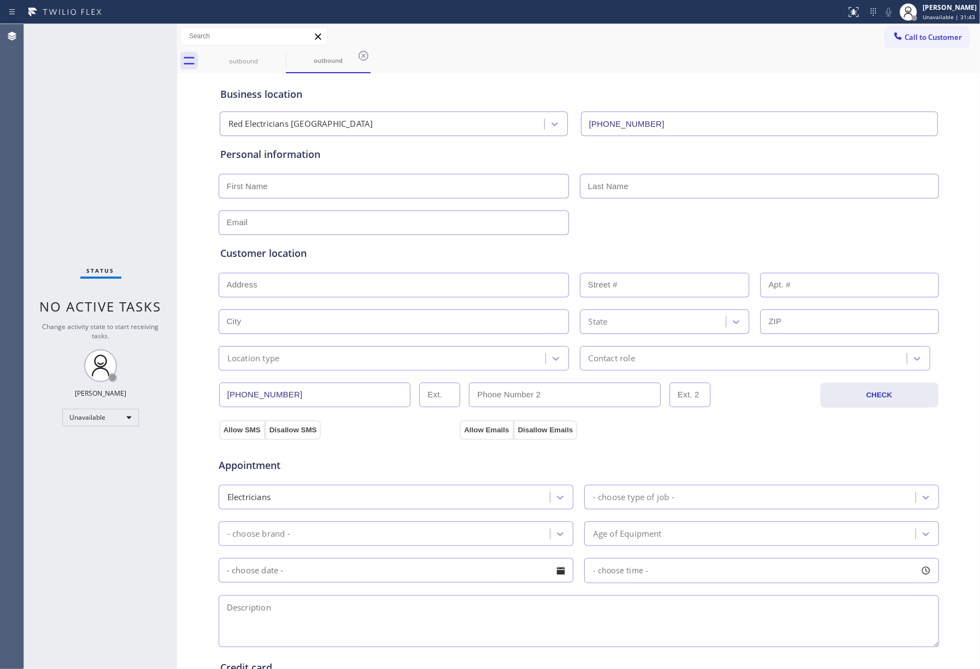
drag, startPoint x: 833, startPoint y: 72, endPoint x: 943, endPoint y: 80, distance: 109.6
click at [833, 72] on div "Business location Red Electricians [GEOGRAPHIC_DATA] [PHONE_NUMBER]" at bounding box center [579, 104] width 722 height 65
click at [748, 230] on div at bounding box center [574, 221] width 723 height 27
click at [912, 30] on button "Call to Customer" at bounding box center [918, 37] width 84 height 21
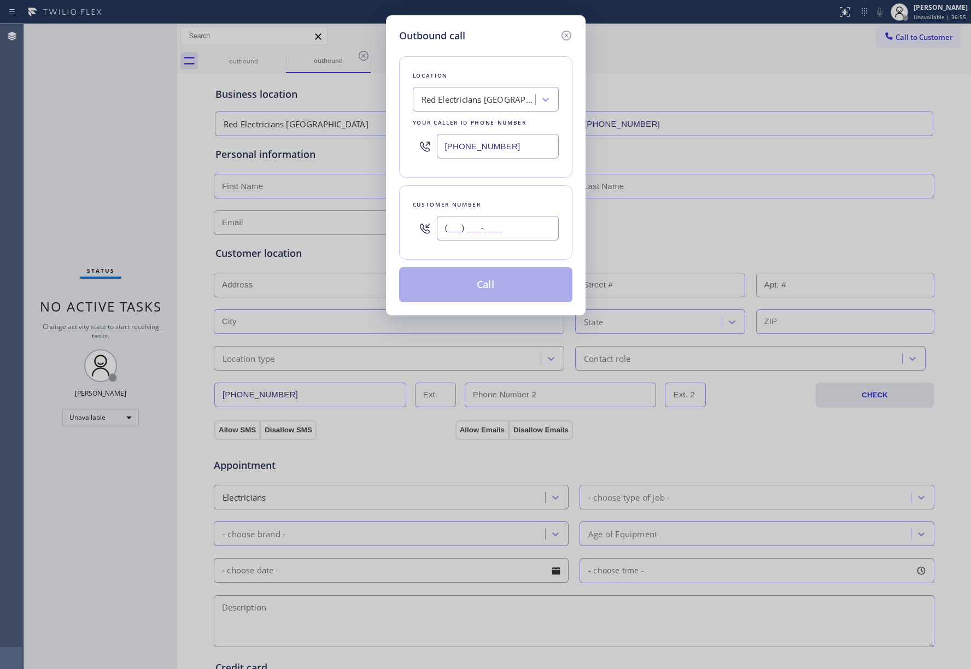
click at [478, 237] on input "(___) ___-____" at bounding box center [498, 228] width 122 height 25
paste input "708) 224-7119"
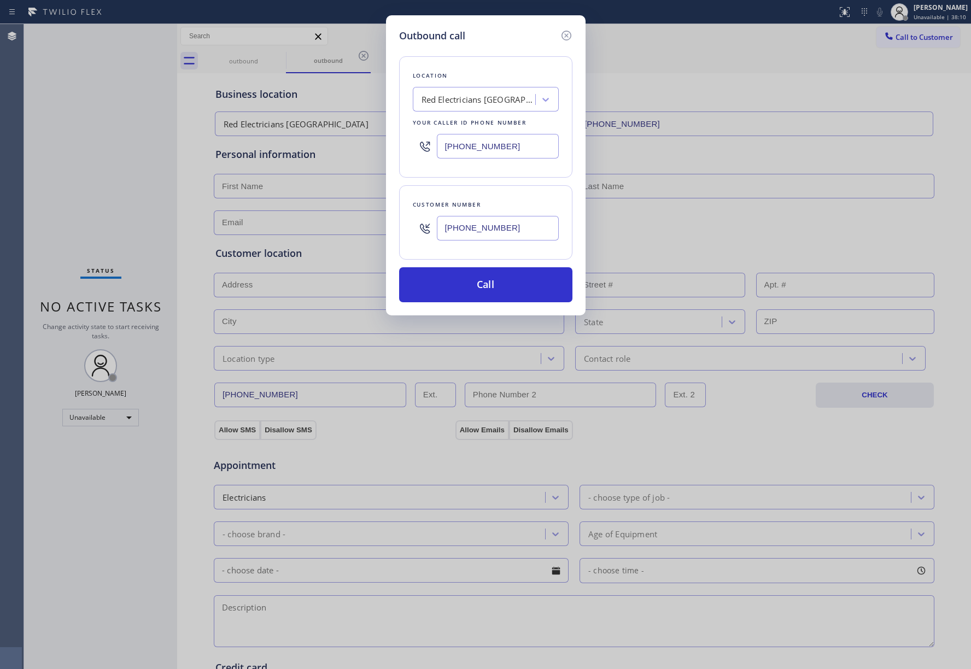
drag, startPoint x: 508, startPoint y: 230, endPoint x: 404, endPoint y: 232, distance: 105.0
click at [404, 232] on div "Customer number [PHONE_NUMBER]" at bounding box center [485, 222] width 173 height 74
paste input "480) 678-2524"
type input "[PHONE_NUMBER]"
click at [372, 127] on div "Outbound call Location Red Electricians [GEOGRAPHIC_DATA] Your caller id phone …" at bounding box center [485, 334] width 971 height 669
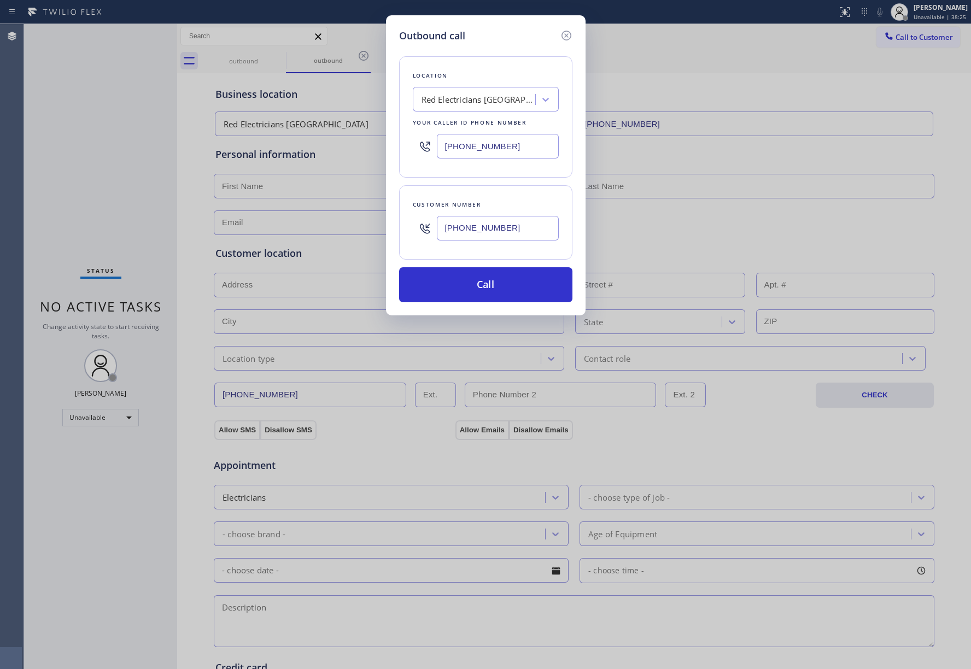
paste input "___) ___-____"
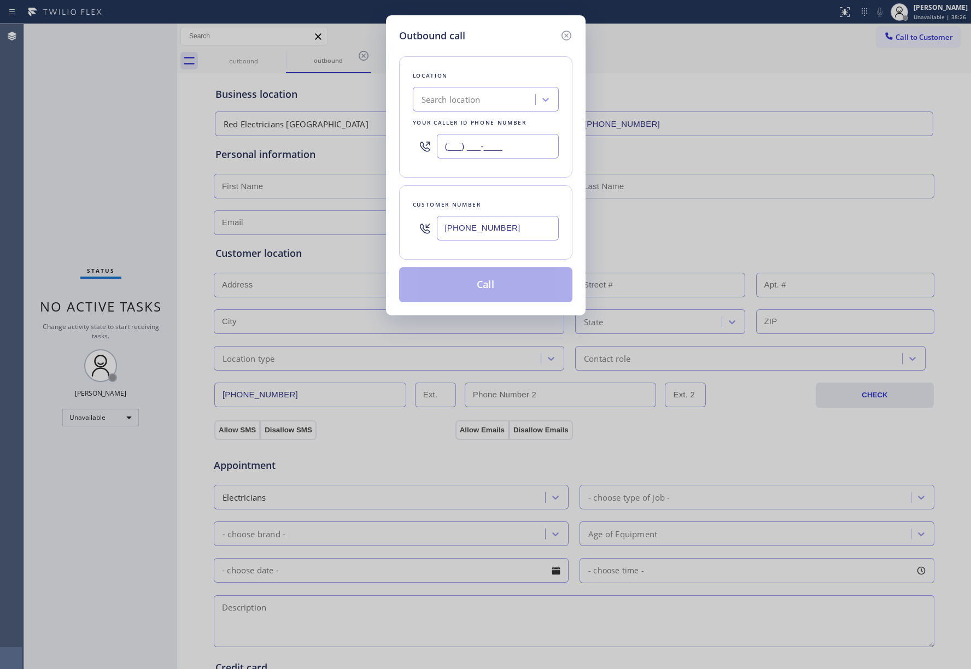
type input "(___) ___-____"
click at [484, 95] on div "Search location" at bounding box center [475, 99] width 119 height 19
paste input "Appliance Repair [GEOGRAPHIC_DATA]"
type input "Appliance Repair [GEOGRAPHIC_DATA]"
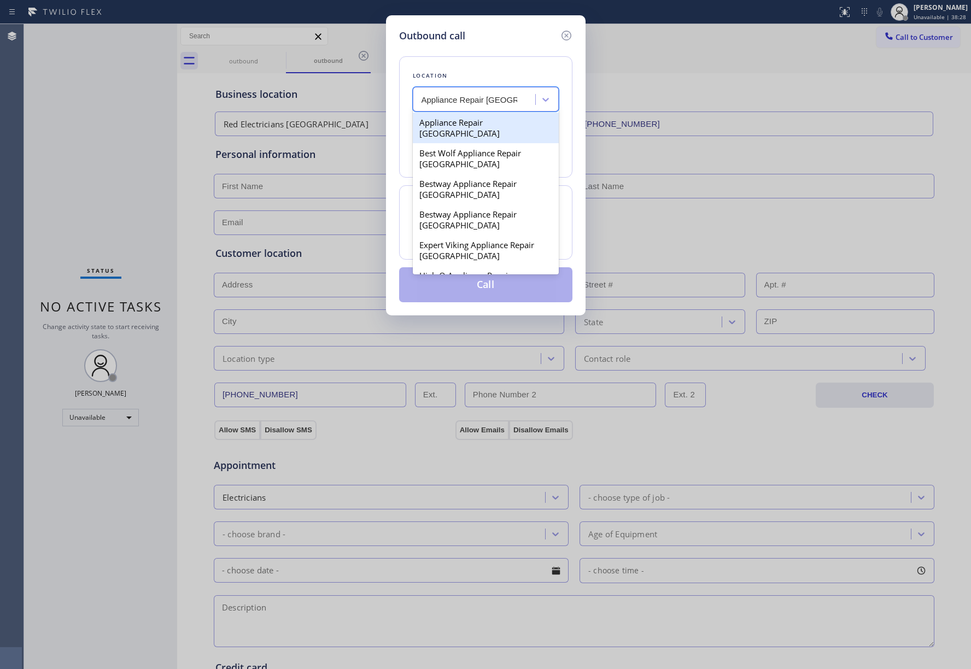
click at [471, 124] on div "Appliance Repair [GEOGRAPHIC_DATA]" at bounding box center [486, 128] width 146 height 31
type input "[PHONE_NUMBER]"
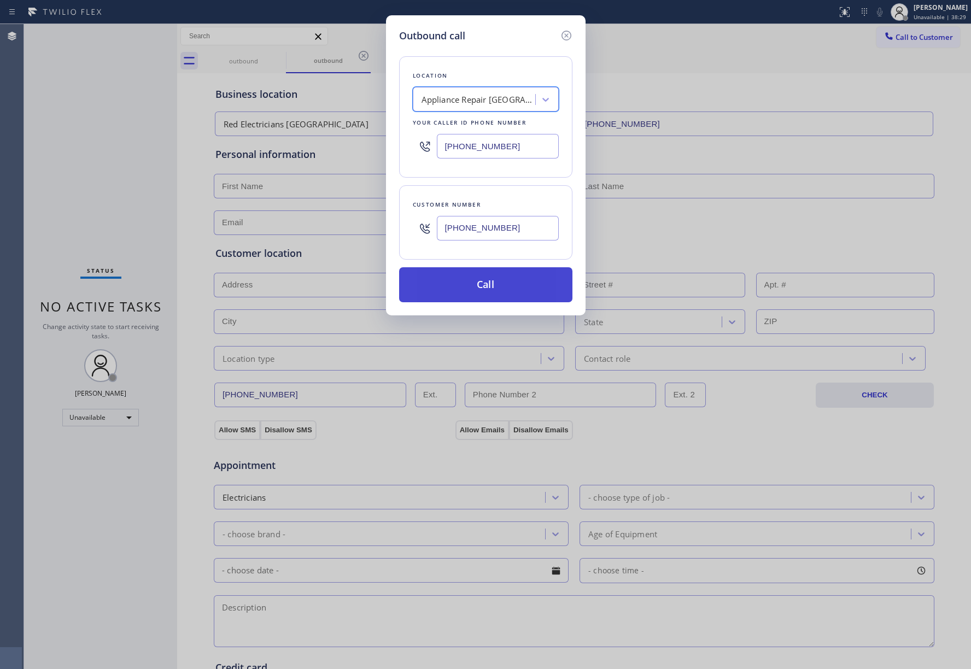
click at [488, 294] on button "Call" at bounding box center [485, 284] width 173 height 35
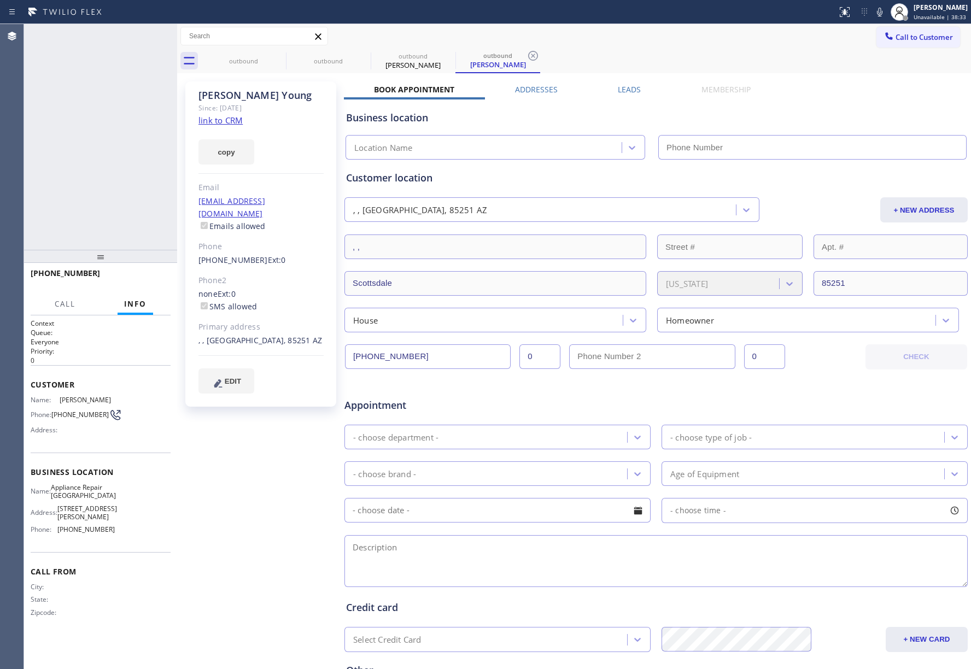
type input "[PHONE_NUMBER]"
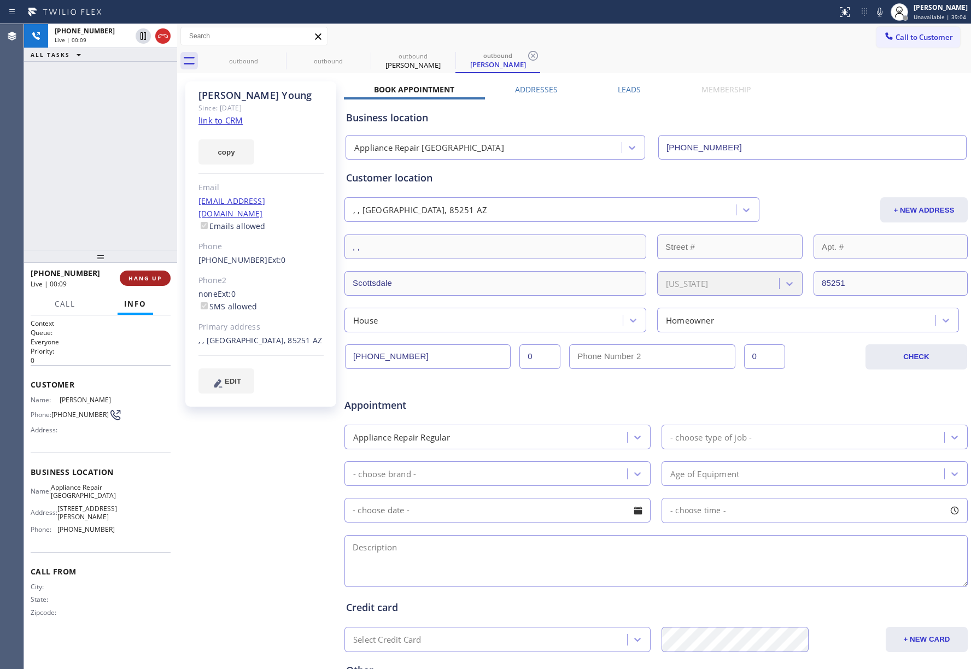
click at [160, 276] on span "HANG UP" at bounding box center [144, 278] width 33 height 8
drag, startPoint x: 136, startPoint y: 218, endPoint x: 136, endPoint y: 227, distance: 9.8
click at [136, 220] on div "[PHONE_NUMBER] Live | 00:09 ALL TASKS ALL TASKS ACTIVE TASKS TASKS IN WRAP UP" at bounding box center [100, 137] width 153 height 226
click at [138, 283] on button "HANG UP" at bounding box center [145, 278] width 51 height 15
click at [121, 211] on div "ALL TASKS ALL TASKS ACTIVE TASKS TASKS IN WRAP UP [PHONE_NUMBER] Wrap up | 00:00" at bounding box center [100, 137] width 153 height 226
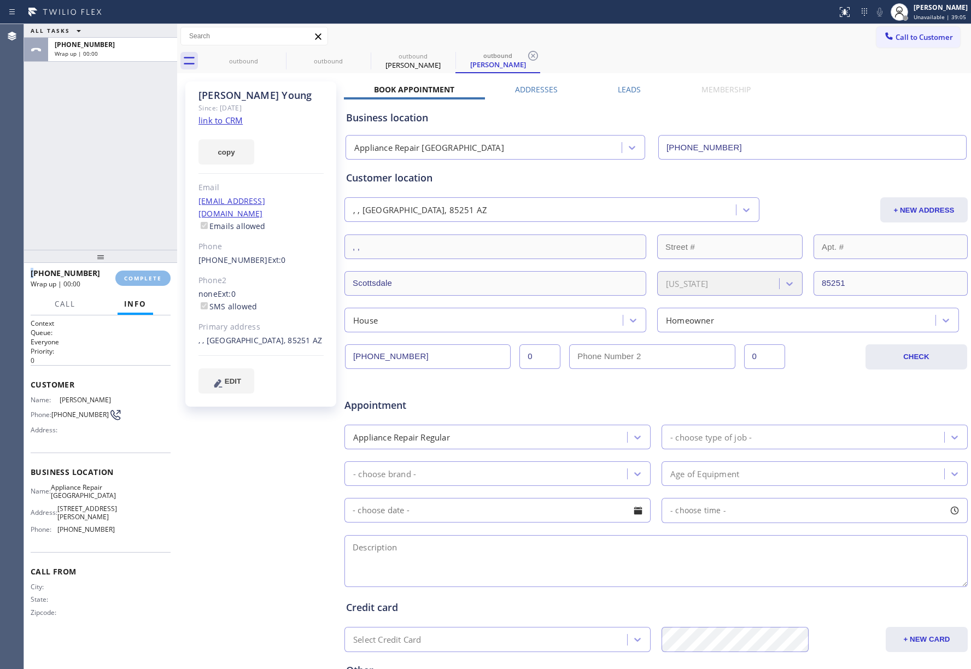
click at [121, 211] on div "ALL TASKS ALL TASKS ACTIVE TASKS TASKS IN WRAP UP [PHONE_NUMBER] Wrap up | 00:00" at bounding box center [100, 137] width 153 height 226
click at [145, 276] on span "COMPLETE" at bounding box center [143, 278] width 38 height 8
click at [92, 196] on div "ALL TASKS ALL TASKS ACTIVE TASKS TASKS IN WRAP UP [PHONE_NUMBER] Wrap up | 00:00" at bounding box center [100, 137] width 153 height 226
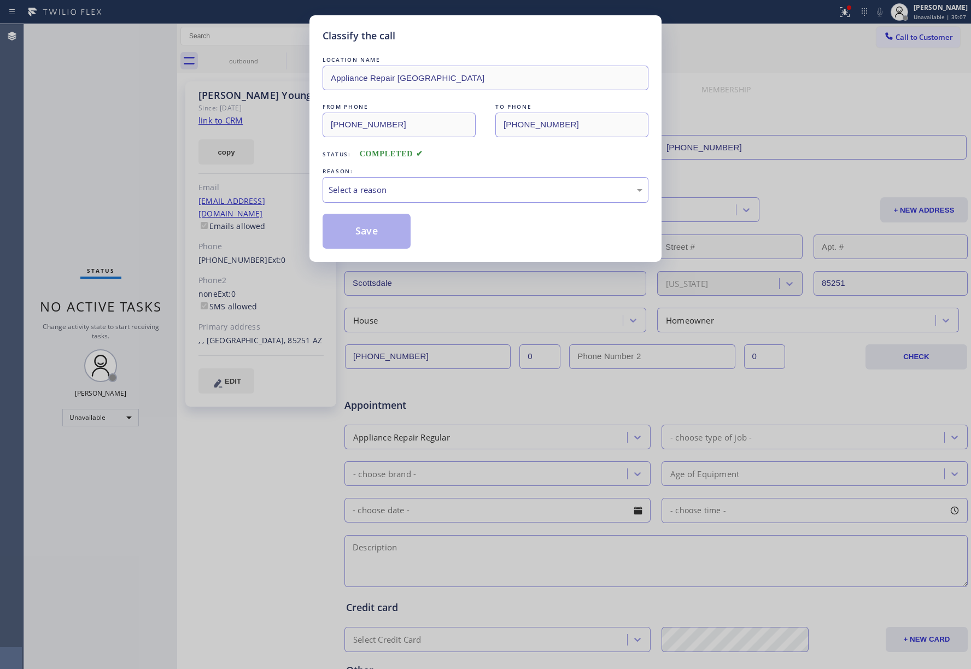
click at [468, 180] on div "Select a reason" at bounding box center [486, 190] width 326 height 26
click at [336, 226] on button "Save" at bounding box center [367, 231] width 88 height 35
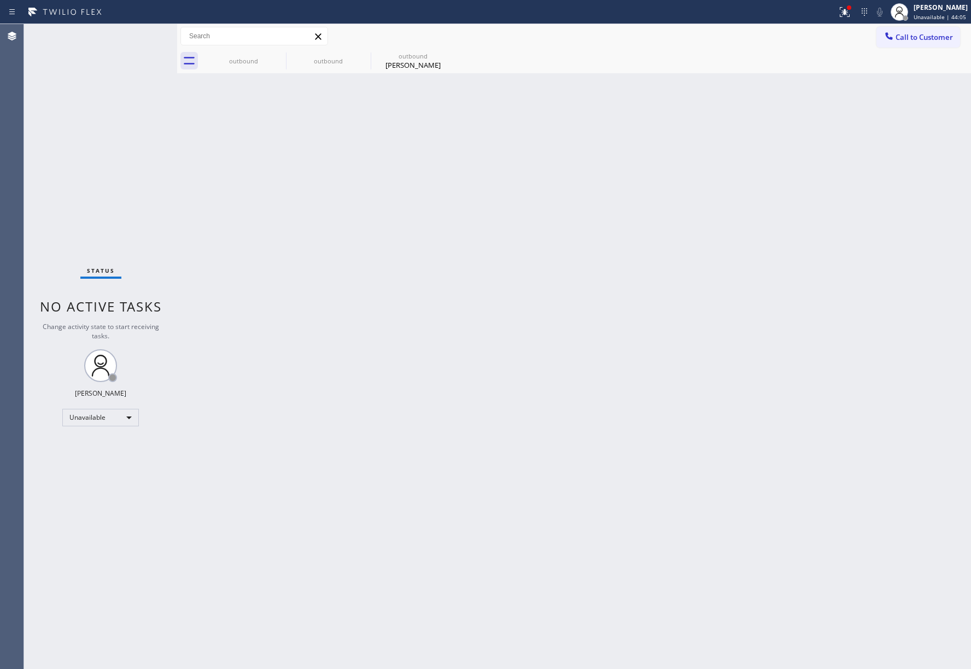
drag, startPoint x: 81, startPoint y: 115, endPoint x: 203, endPoint y: 143, distance: 125.1
click at [81, 115] on div "Status No active tasks Change activity state to start receiving tasks. [PERSON_…" at bounding box center [100, 346] width 153 height 645
click at [637, 344] on div "Back to Dashboard Change Sender ID Customers Technicians Select a contact Outbo…" at bounding box center [574, 346] width 794 height 645
drag, startPoint x: 637, startPoint y: 344, endPoint x: 640, endPoint y: 327, distance: 17.2
click at [638, 342] on div "Back to Dashboard Change Sender ID Customers Technicians Select a contact Outbo…" at bounding box center [574, 346] width 794 height 645
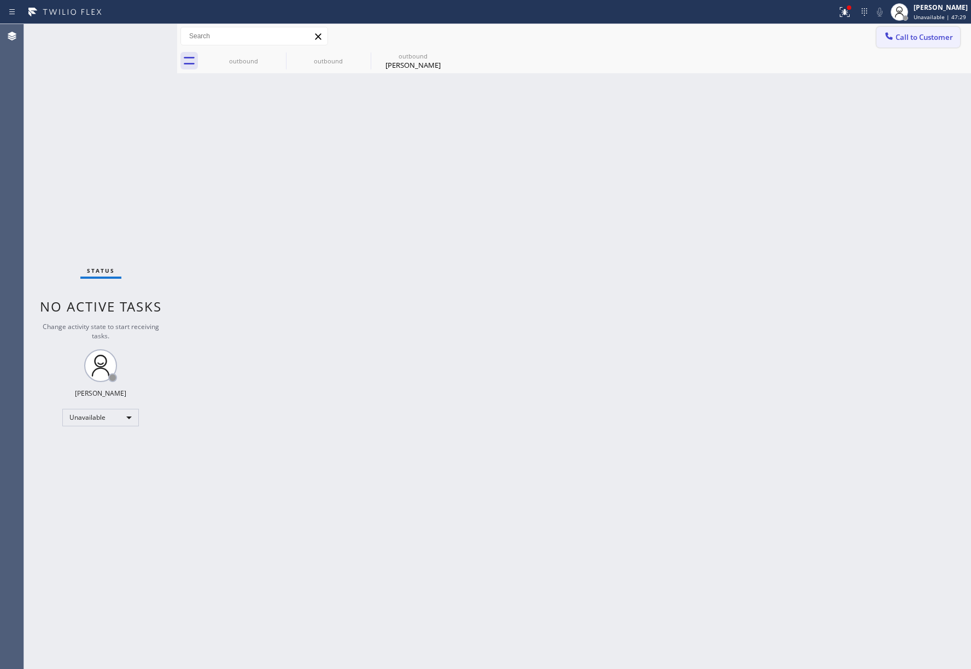
click at [938, 42] on button "Call to Customer" at bounding box center [918, 37] width 84 height 21
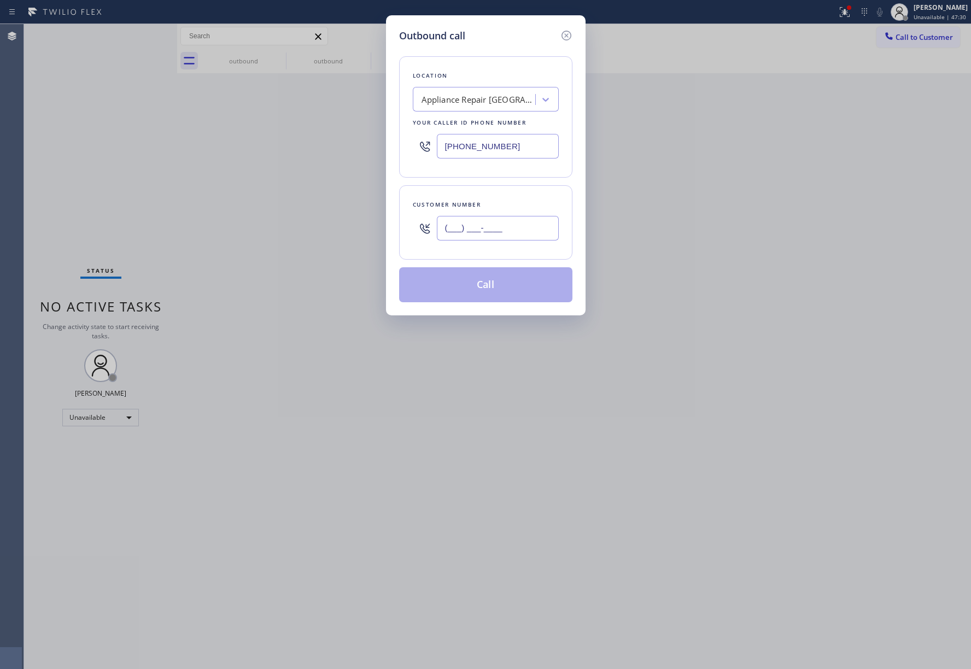
click at [550, 241] on input "(___) ___-____" at bounding box center [498, 228] width 122 height 25
paste input "669) 287-6336"
type input "[PHONE_NUMBER]"
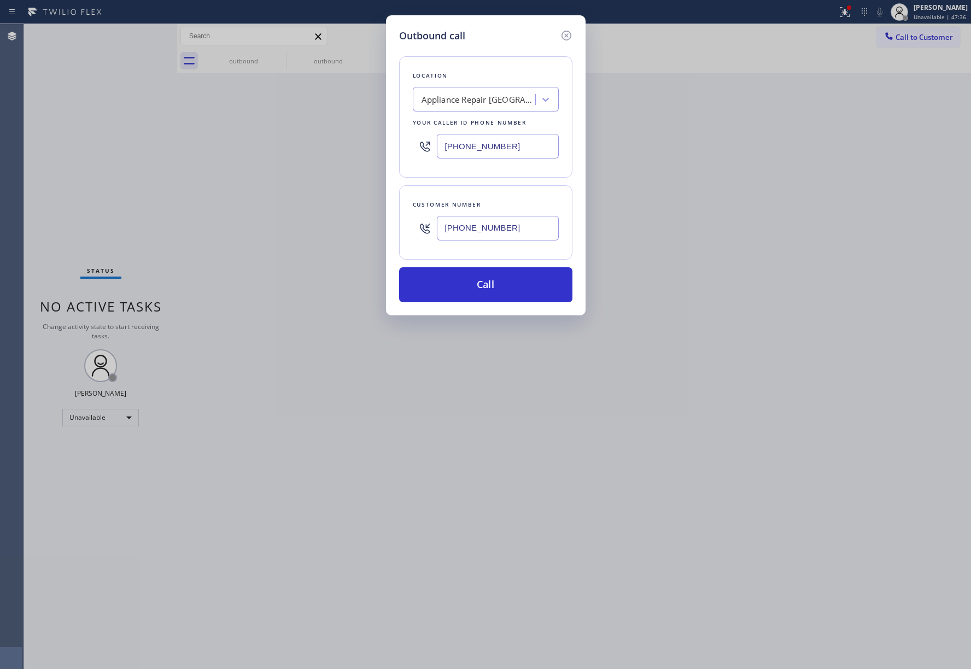
click at [106, 143] on div "Outbound call Location Appliance Repair [GEOGRAPHIC_DATA] Your caller id phone …" at bounding box center [485, 334] width 971 height 669
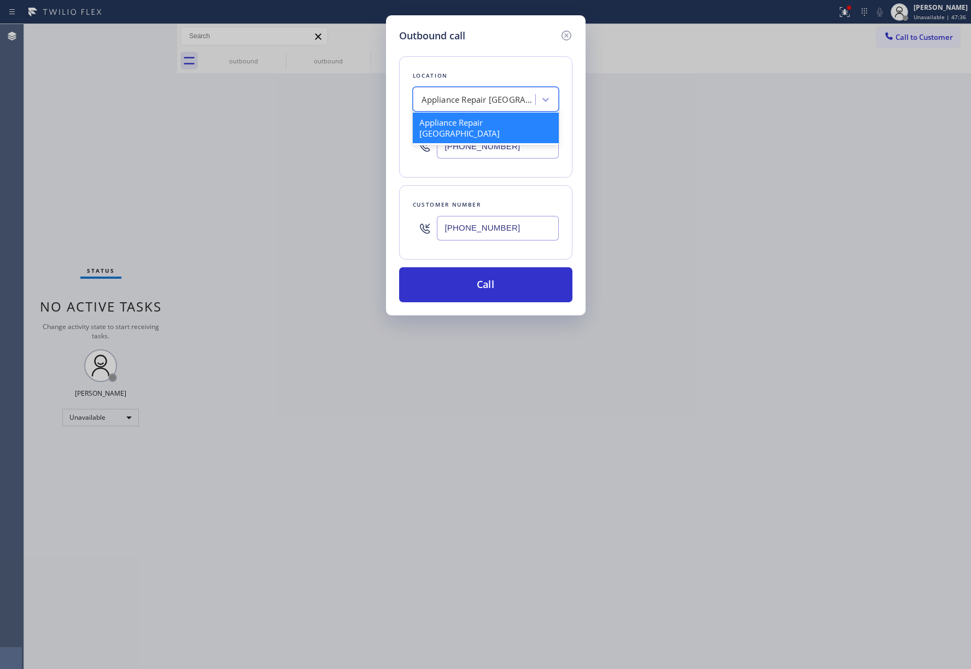
click at [442, 99] on div "Appliance Repair [GEOGRAPHIC_DATA]" at bounding box center [479, 99] width 115 height 13
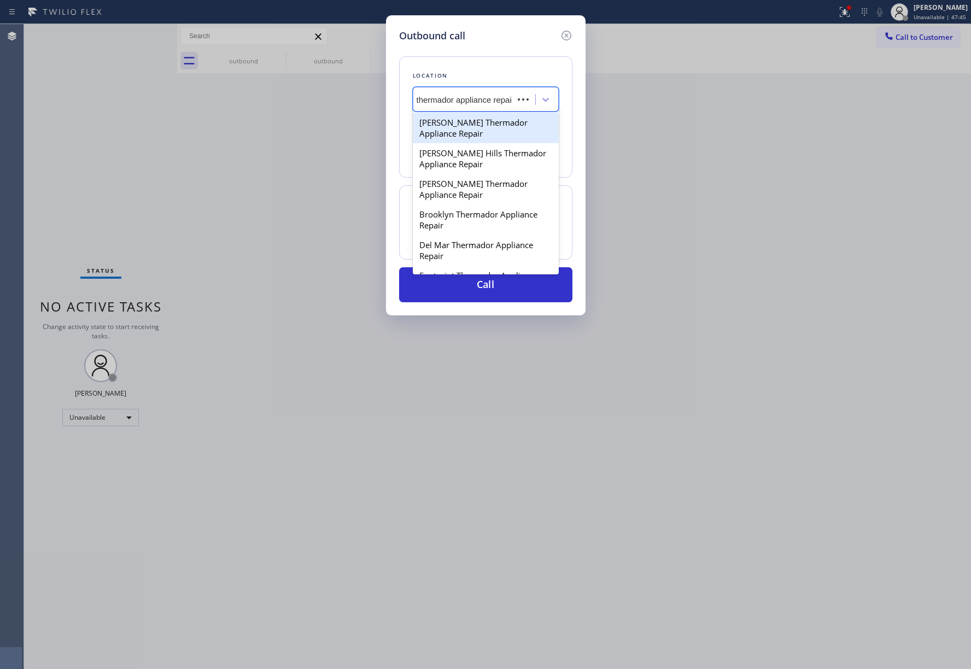
type input "thermador appliance repair"
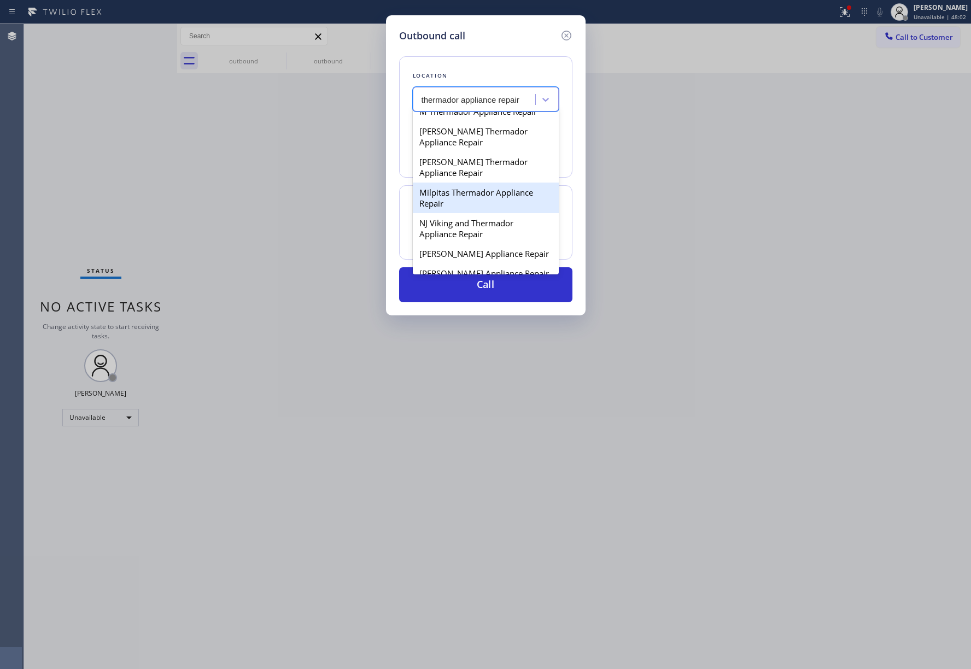
scroll to position [219, 0]
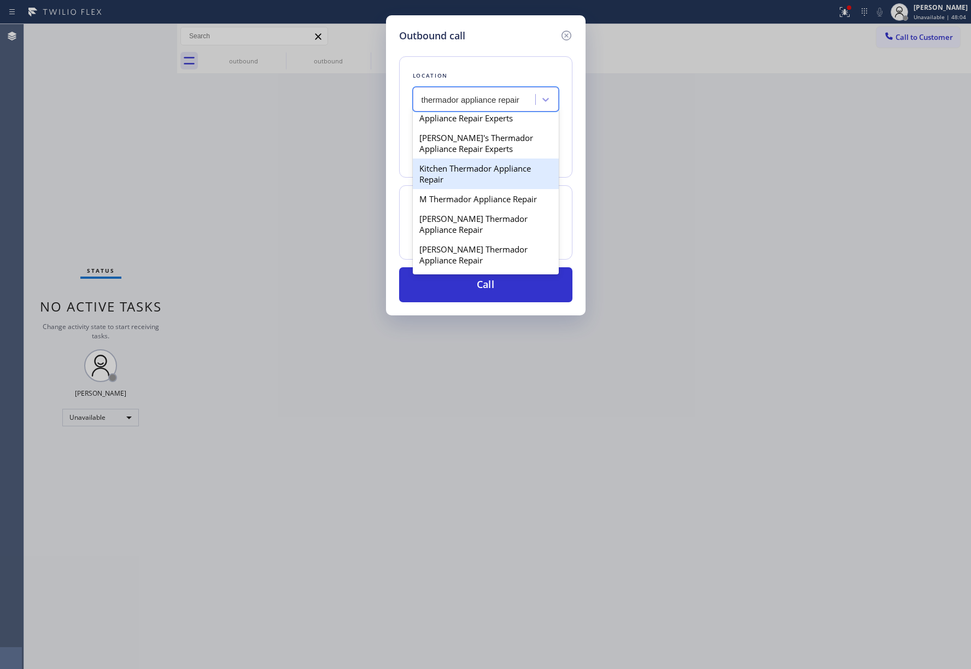
click at [515, 189] on div "Kitchen Thermador Appliance Repair" at bounding box center [486, 174] width 146 height 31
type input "[PHONE_NUMBER]"
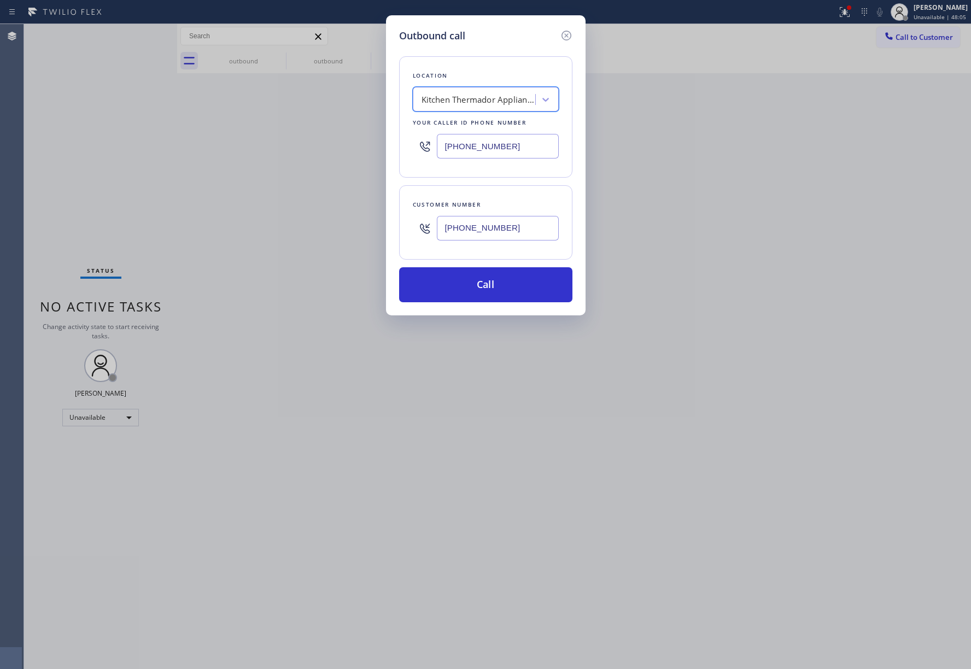
click at [683, 247] on div "Outbound call Location option Kitchen Thermador Appliance Repair, selected. 100…" at bounding box center [485, 334] width 971 height 669
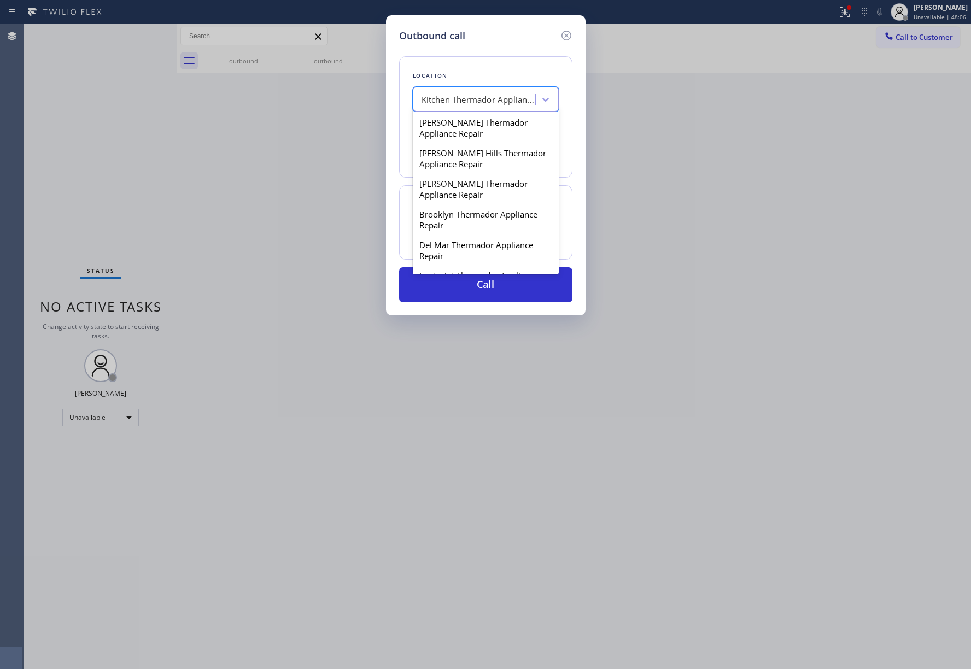
click at [487, 101] on div "Kitchen Thermador Appliance Repair" at bounding box center [479, 99] width 115 height 13
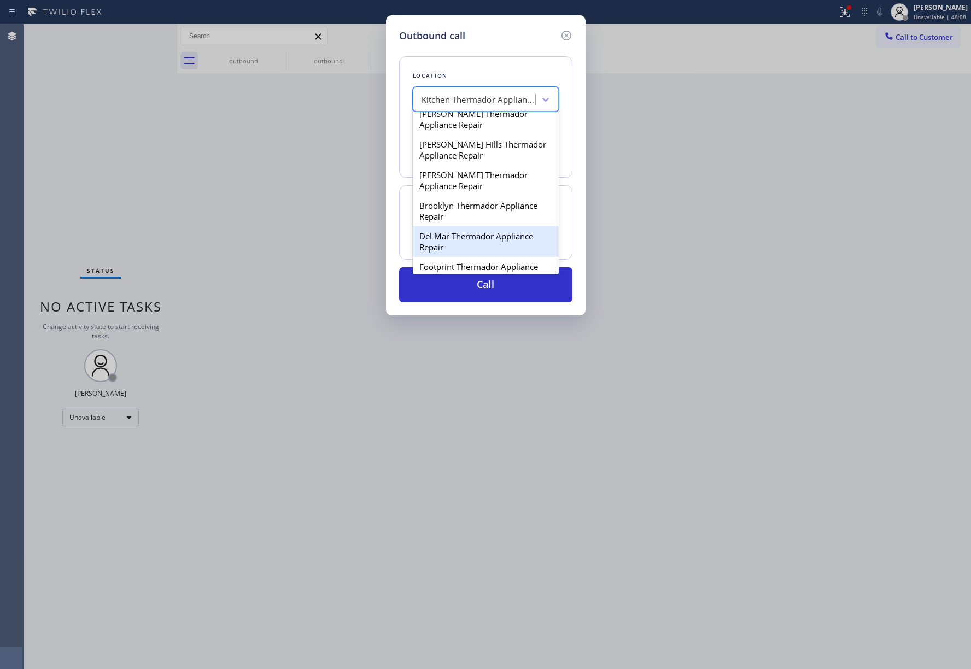
scroll to position [0, 0]
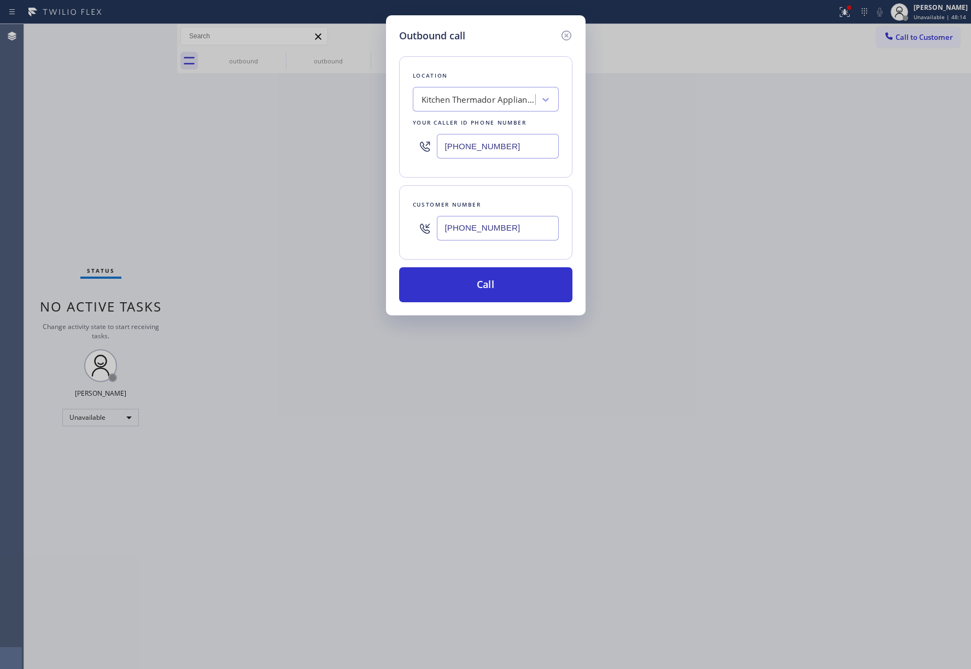
click at [672, 151] on div "Outbound call Location Kitchen Thermador Appliance Repair Your caller id phone …" at bounding box center [485, 334] width 971 height 669
click at [460, 97] on div "Kitchen Thermador Appliance Repair" at bounding box center [479, 99] width 115 height 13
click at [462, 98] on input "thermadore appliance repair" at bounding box center [474, 99] width 104 height 9
type input "thermador appliance repair"
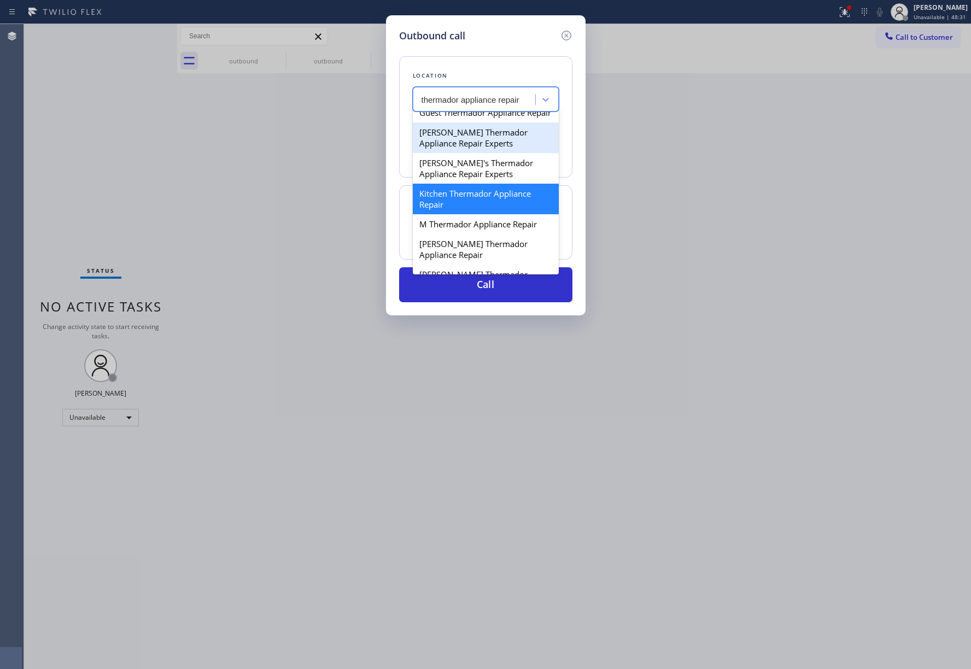
scroll to position [219, 0]
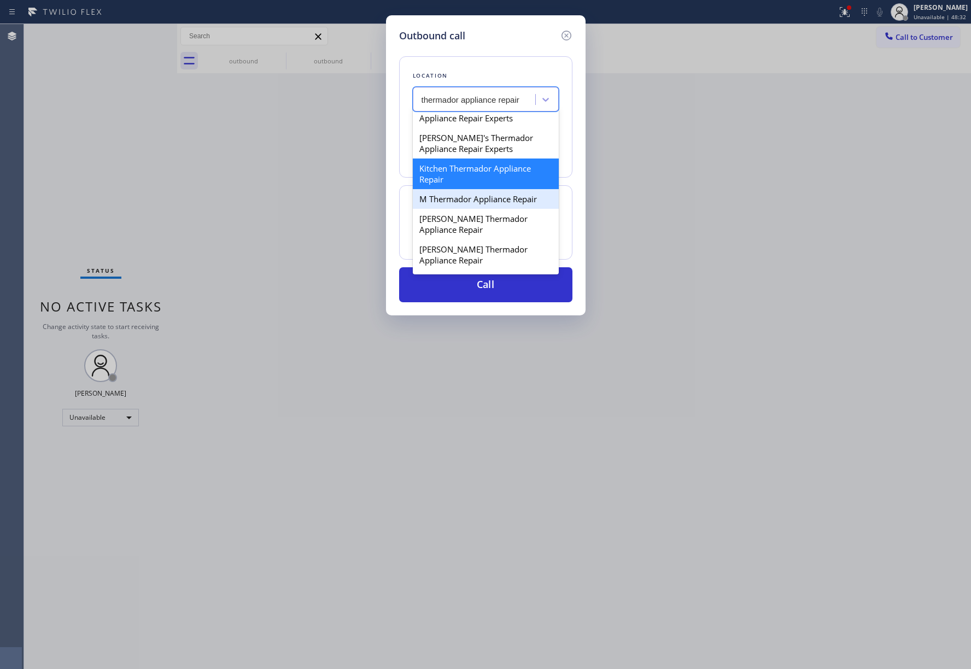
click at [488, 209] on div "M Thermador Appliance Repair" at bounding box center [486, 199] width 146 height 20
type input "[PHONE_NUMBER]"
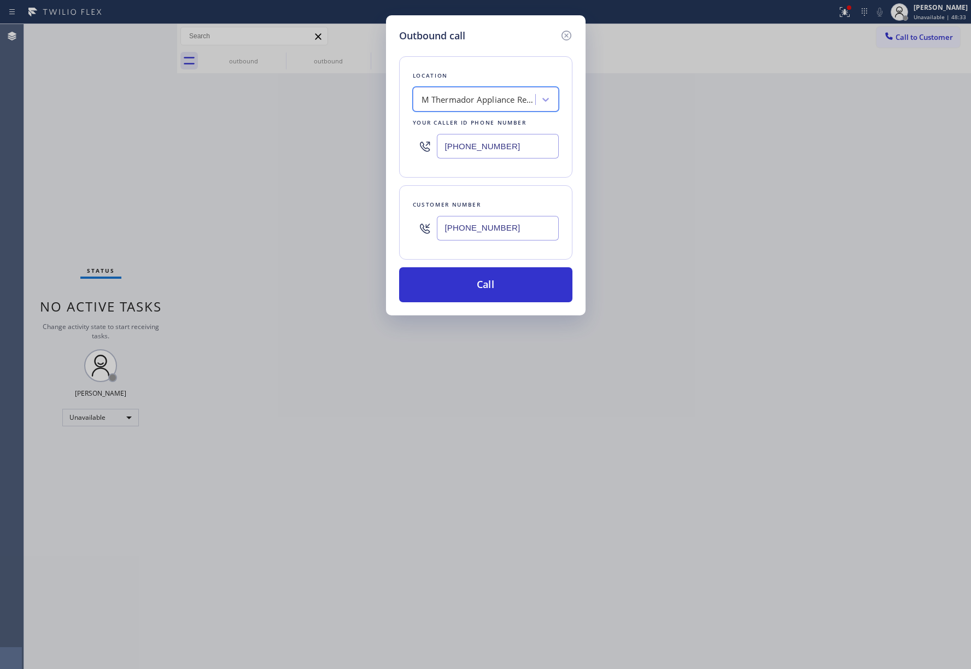
click at [681, 217] on div "Outbound call Location option M Thermador Appliance Repair, selected. 100 resul…" at bounding box center [485, 334] width 971 height 669
click at [506, 283] on button "Call" at bounding box center [485, 284] width 173 height 35
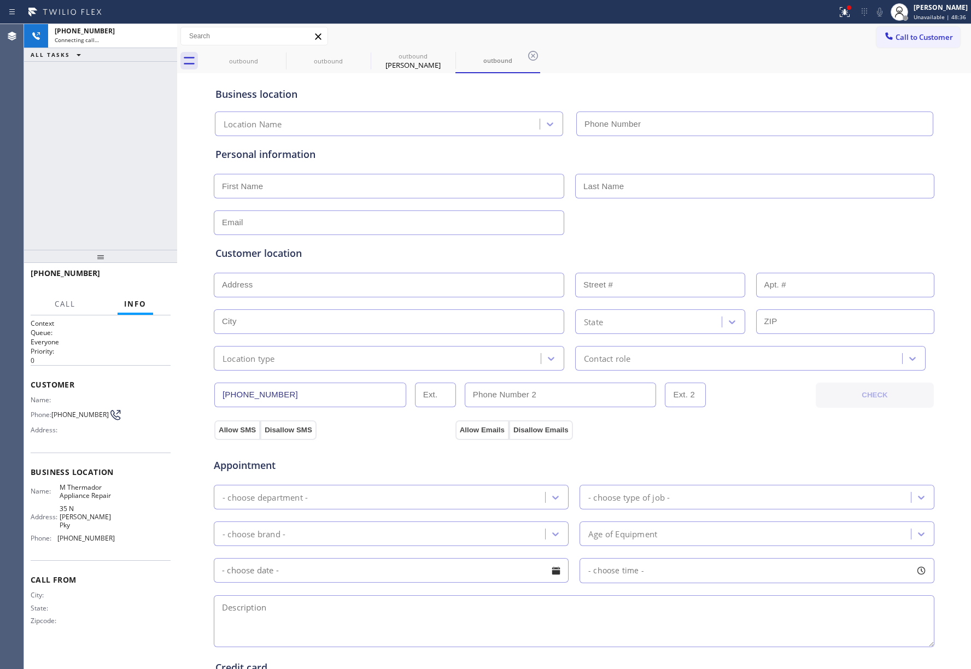
click at [98, 155] on div "[PHONE_NUMBER] Connecting call… ALL TASKS ALL TASKS ACTIVE TASKS TASKS IN WRAP …" at bounding box center [100, 137] width 153 height 226
type input "[PHONE_NUMBER]"
drag, startPoint x: 58, startPoint y: 103, endPoint x: 64, endPoint y: 108, distance: 7.4
click at [58, 103] on div "[PHONE_NUMBER] Live | 00:24 ALL TASKS ALL TASKS ACTIVE TASKS TASKS IN WRAP UP" at bounding box center [100, 137] width 153 height 226
click at [145, 273] on button "HANG UP" at bounding box center [145, 278] width 51 height 15
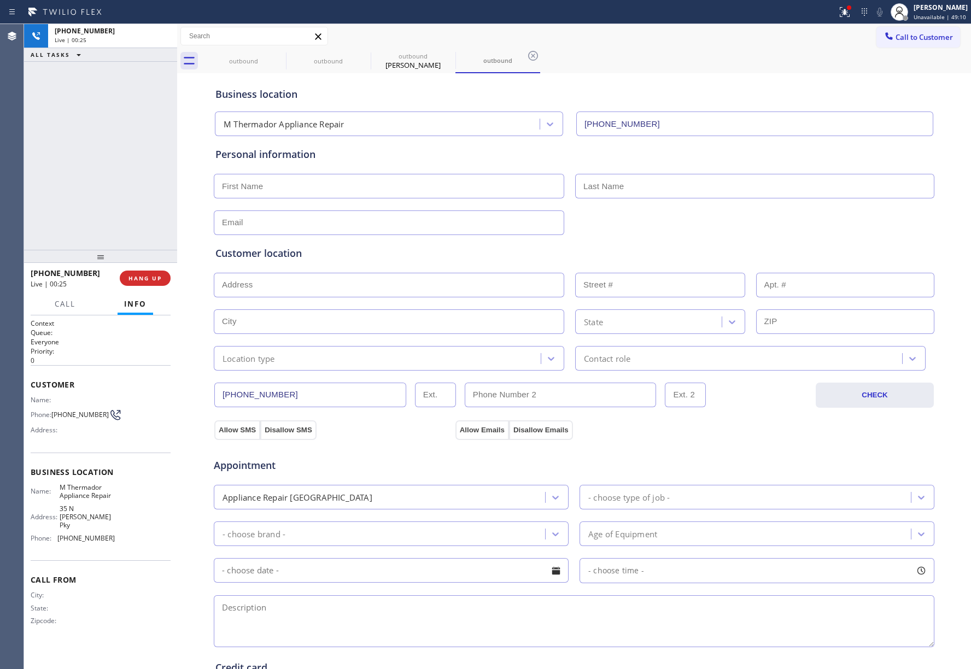
click at [134, 238] on div "[PHONE_NUMBER] Live | 00:25 ALL TASKS ALL TASKS ACTIVE TASKS TASKS IN WRAP UP" at bounding box center [100, 137] width 153 height 226
click at [143, 280] on span "HANG UP" at bounding box center [144, 278] width 33 height 8
click at [112, 191] on div "ALL TASKS ALL TASKS ACTIVE TASKS TASKS IN WRAP UP [PHONE_NUMBER] Wrap up | 00:00" at bounding box center [100, 137] width 153 height 226
drag, startPoint x: 112, startPoint y: 191, endPoint x: 136, endPoint y: 208, distance: 29.9
click at [112, 191] on div "ALL TASKS ALL TASKS ACTIVE TASKS TASKS IN WRAP UP [PHONE_NUMBER] Wrap up | 00:00" at bounding box center [100, 137] width 153 height 226
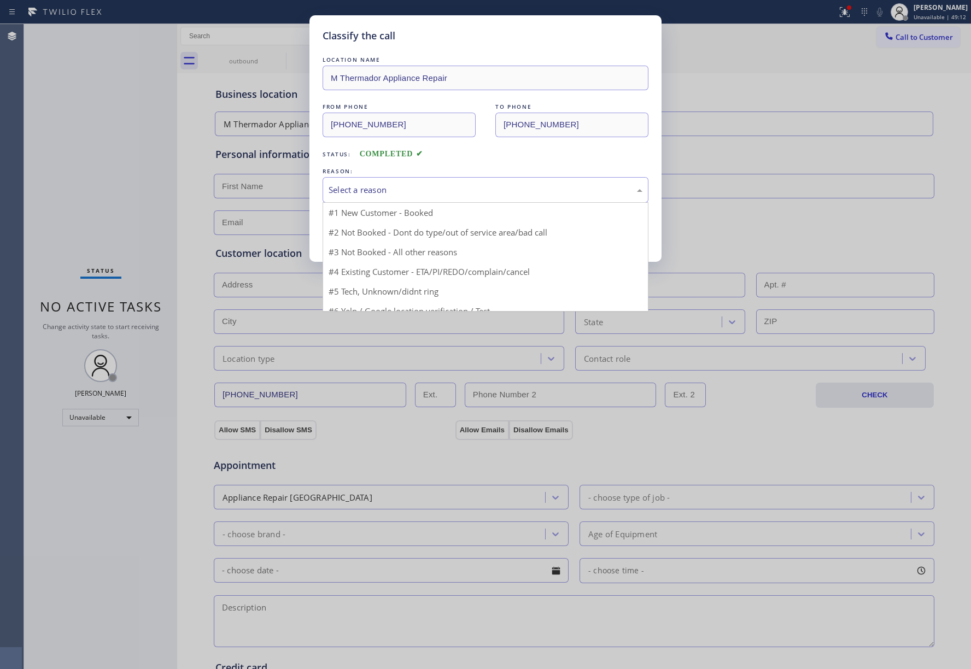
click at [393, 194] on div "Select a reason" at bounding box center [486, 190] width 314 height 13
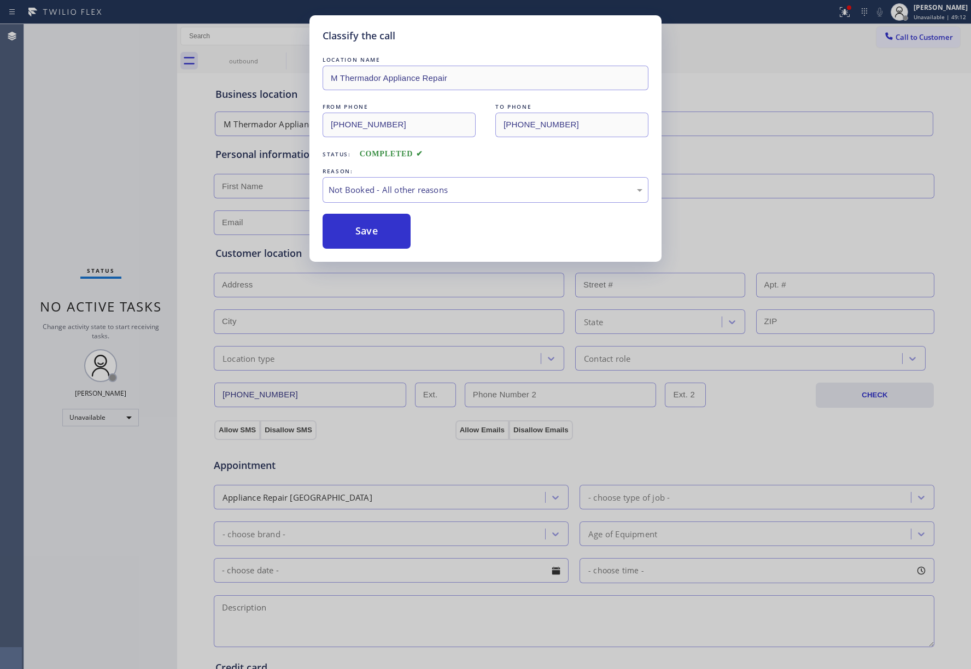
click at [367, 232] on button "Save" at bounding box center [367, 231] width 88 height 35
type input "[PHONE_NUMBER]"
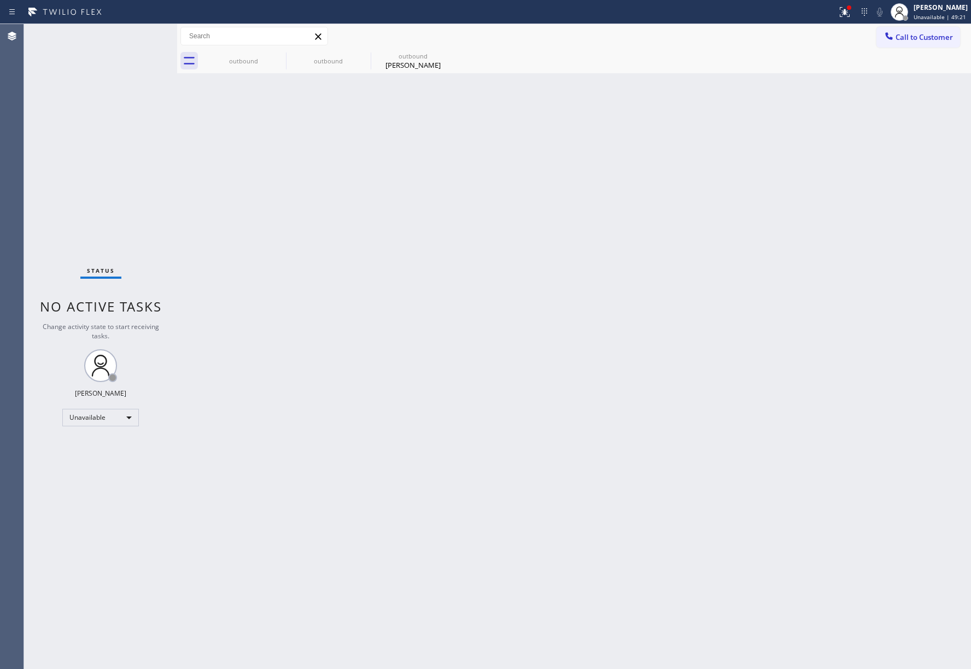
drag, startPoint x: 74, startPoint y: 93, endPoint x: 86, endPoint y: 85, distance: 14.3
click at [74, 93] on div "Status No active tasks Change activity state to start receiving tasks. [PERSON_…" at bounding box center [100, 346] width 153 height 645
click at [764, 272] on div "Back to Dashboard Change Sender ID Customers Technicians Select a contact Outbo…" at bounding box center [574, 346] width 794 height 645
click at [927, 20] on span "Unavailable | 52:51" at bounding box center [940, 17] width 52 height 8
click at [909, 86] on button "Break" at bounding box center [916, 86] width 109 height 14
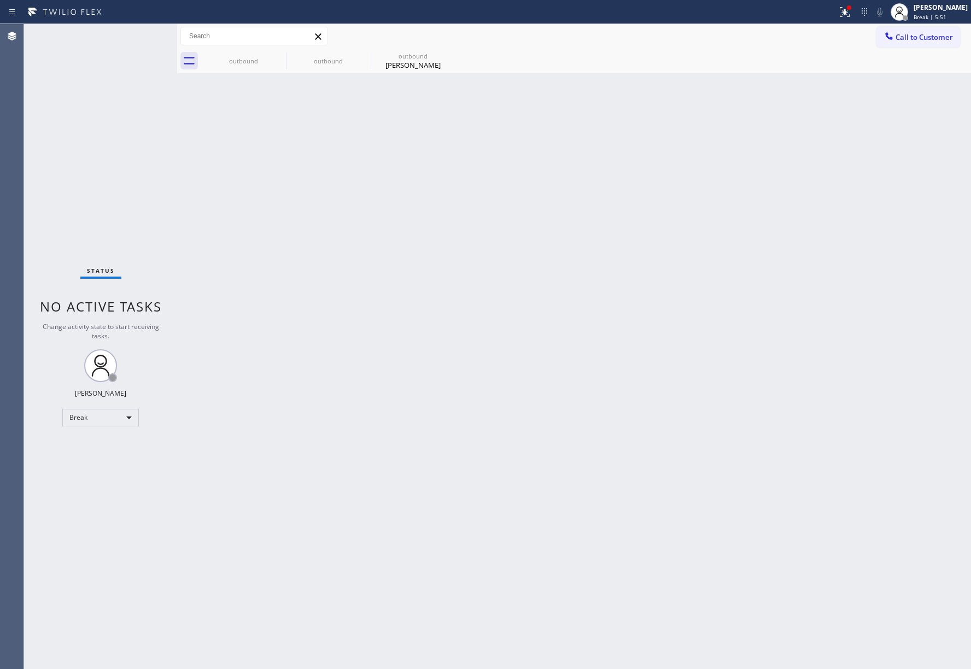
drag, startPoint x: 69, startPoint y: 134, endPoint x: 324, endPoint y: 163, distance: 257.0
click at [69, 134] on div "Status No active tasks Change activity state to start receiving tasks. [PERSON_…" at bounding box center [100, 346] width 153 height 645
click at [641, 209] on div "Back to Dashboard Change Sender ID Customers Technicians Select a contact Outbo…" at bounding box center [574, 346] width 794 height 645
click at [940, 8] on div "[PERSON_NAME]" at bounding box center [941, 7] width 54 height 9
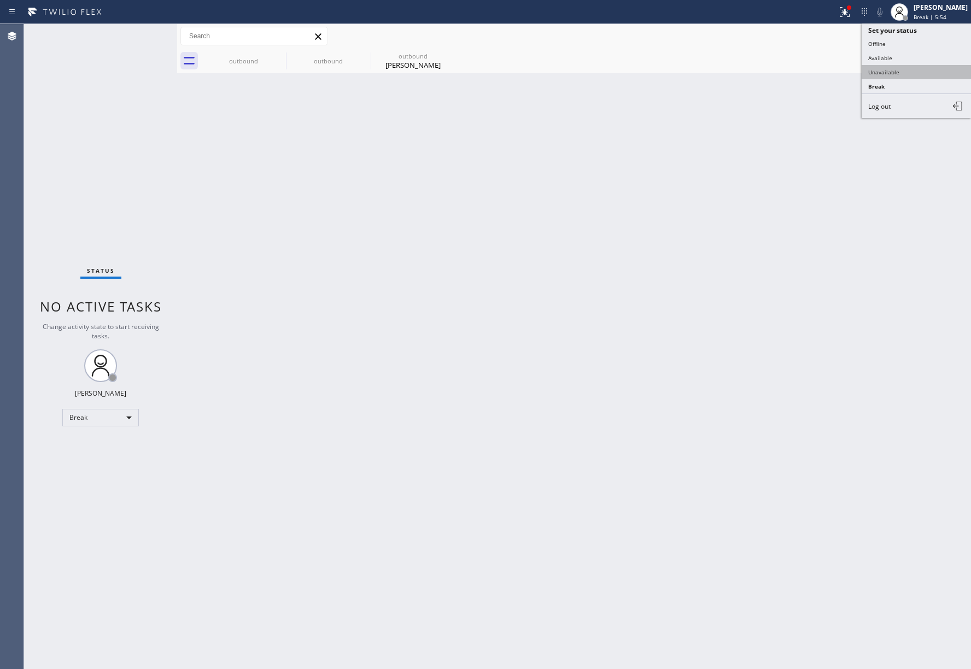
click at [926, 67] on button "Unavailable" at bounding box center [916, 72] width 109 height 14
click at [920, 33] on span "Call to Customer" at bounding box center [924, 37] width 57 height 10
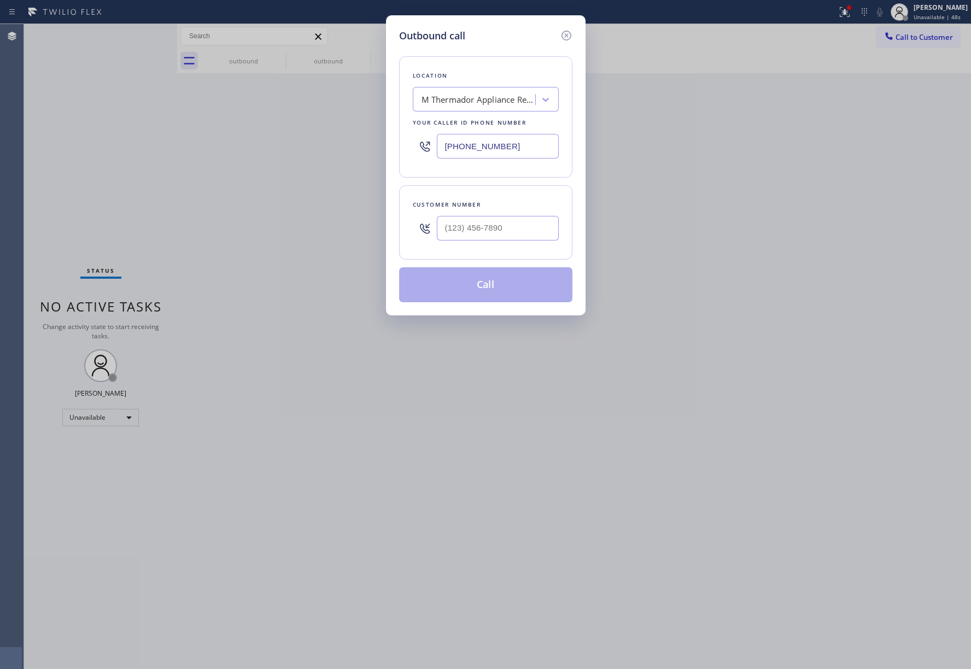
drag, startPoint x: 541, startPoint y: 141, endPoint x: 375, endPoint y: 141, distance: 166.2
click at [375, 141] on div "Outbound call Location M Thermador Appliance Repair Your caller id phone number…" at bounding box center [485, 334] width 971 height 669
paste input "833) 692-2271"
type input "[PHONE_NUMBER]"
click at [493, 231] on input "text" at bounding box center [498, 228] width 122 height 25
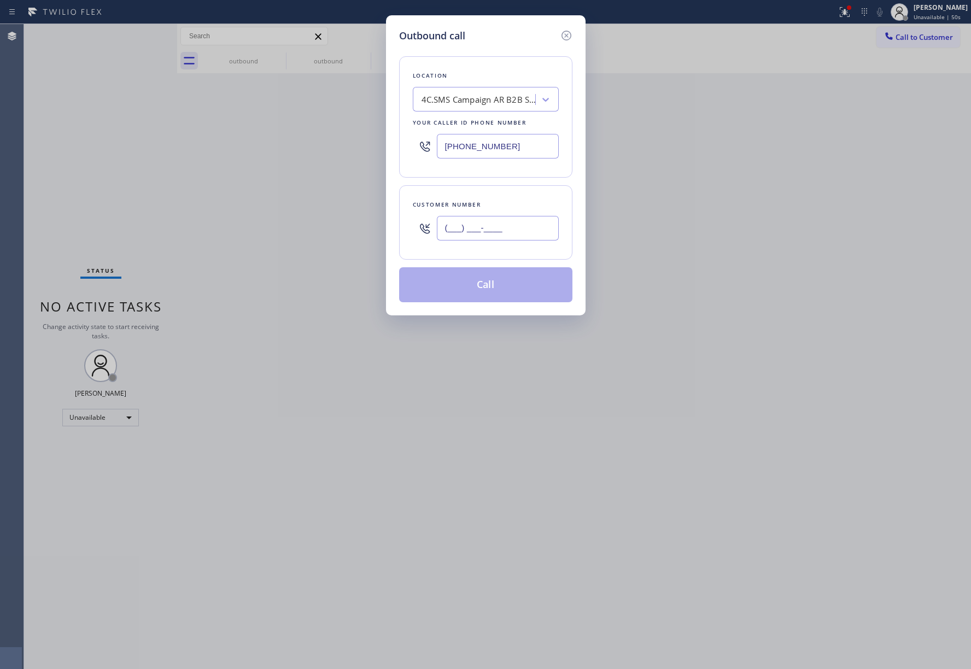
paste input "954) 478-7898"
type input "[PHONE_NUMBER]"
click at [498, 203] on div "Customer number" at bounding box center [486, 204] width 146 height 11
click at [491, 281] on button "Call" at bounding box center [485, 284] width 173 height 35
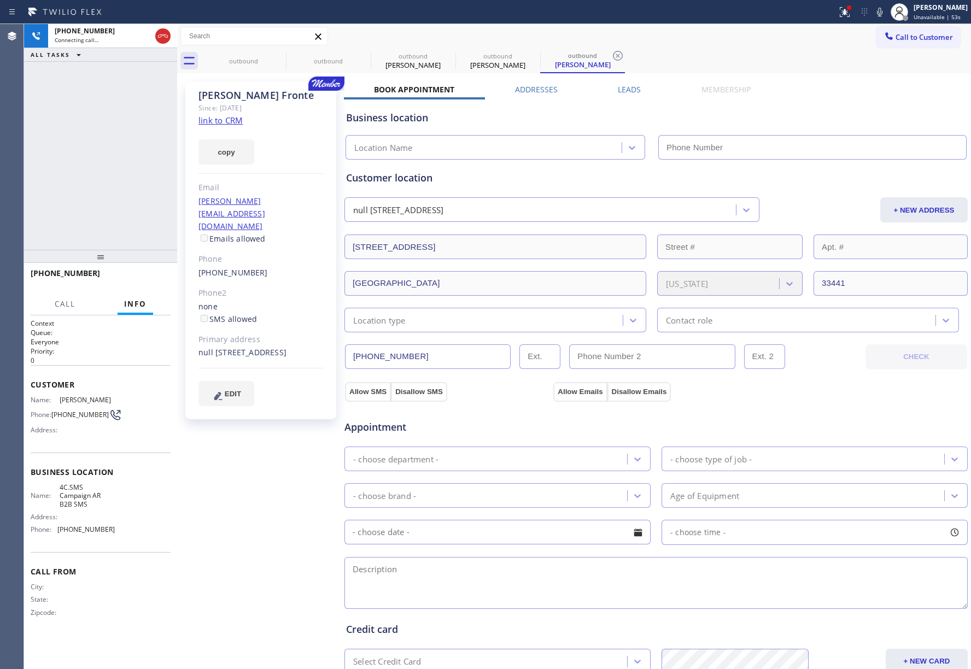
click at [234, 124] on link "link to CRM" at bounding box center [220, 120] width 44 height 11
type input "[PHONE_NUMBER]"
click at [218, 119] on link "link to CRM" at bounding box center [220, 120] width 44 height 11
click at [880, 11] on icon at bounding box center [879, 11] width 13 height 13
click at [878, 12] on div at bounding box center [879, 11] width 15 height 13
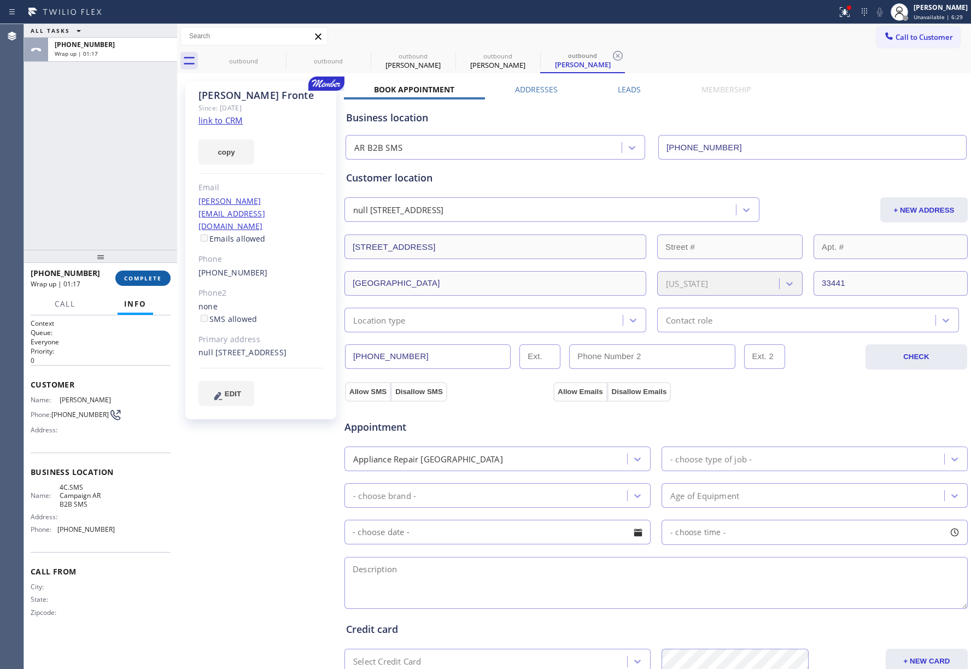
click at [147, 274] on span "COMPLETE" at bounding box center [143, 278] width 38 height 8
click at [129, 210] on div "ALL TASKS ALL TASKS ACTIVE TASKS TASKS IN WRAP UP [PHONE_NUMBER] Wrap up | 01:18" at bounding box center [100, 137] width 153 height 226
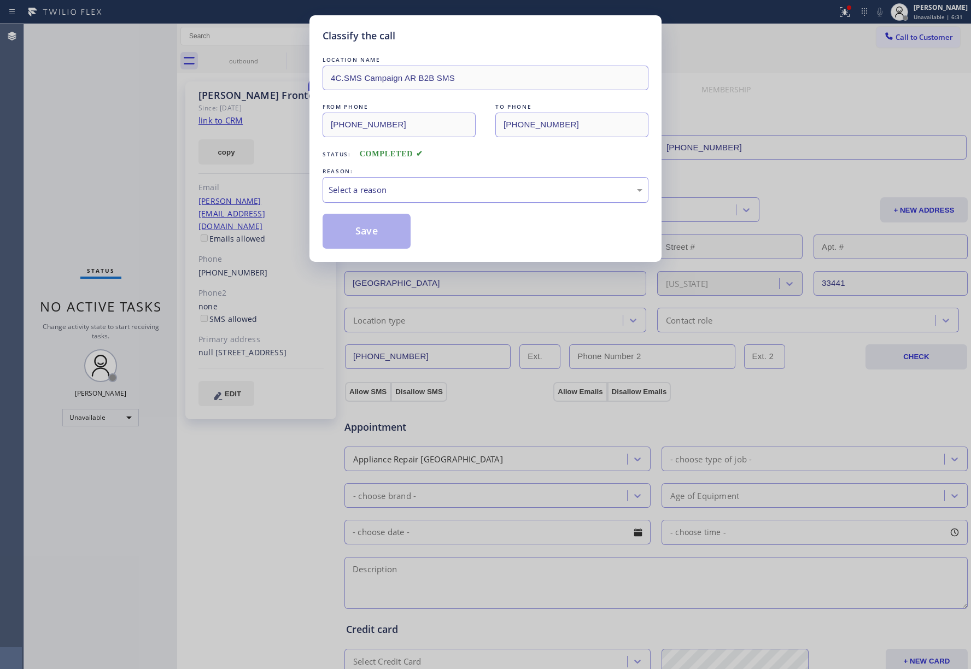
click at [404, 189] on div "Select a reason" at bounding box center [486, 190] width 314 height 13
click at [370, 220] on button "Save" at bounding box center [367, 231] width 88 height 35
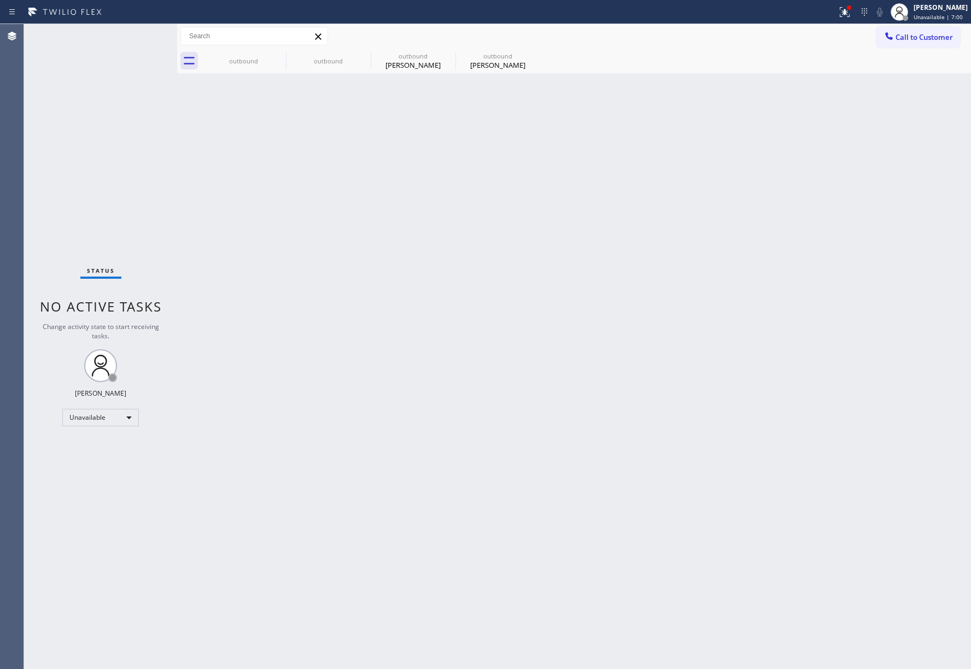
drag, startPoint x: 932, startPoint y: 40, endPoint x: 558, endPoint y: 144, distance: 388.8
click at [930, 40] on span "Call to Customer" at bounding box center [924, 37] width 57 height 10
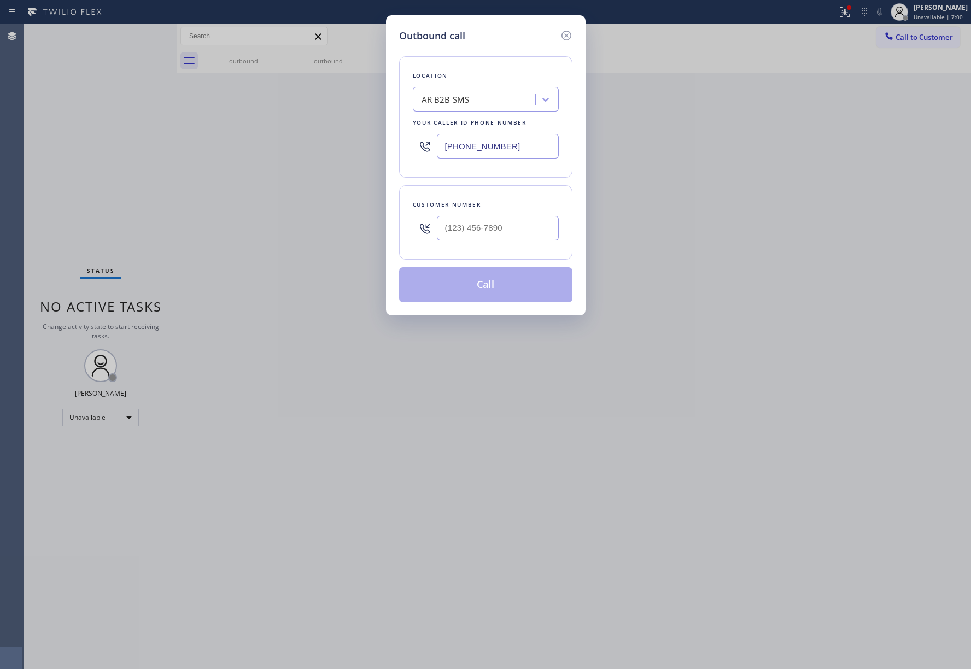
drag, startPoint x: 527, startPoint y: 147, endPoint x: 385, endPoint y: 150, distance: 142.2
click at [385, 150] on div "Outbound call Location AR B2B SMS Your caller id phone number [PHONE_NUMBER] Cu…" at bounding box center [485, 334] width 971 height 669
paste input "516) 916-77"
type input "[PHONE_NUMBER]"
click at [501, 232] on input "(___) ___-____" at bounding box center [498, 228] width 122 height 25
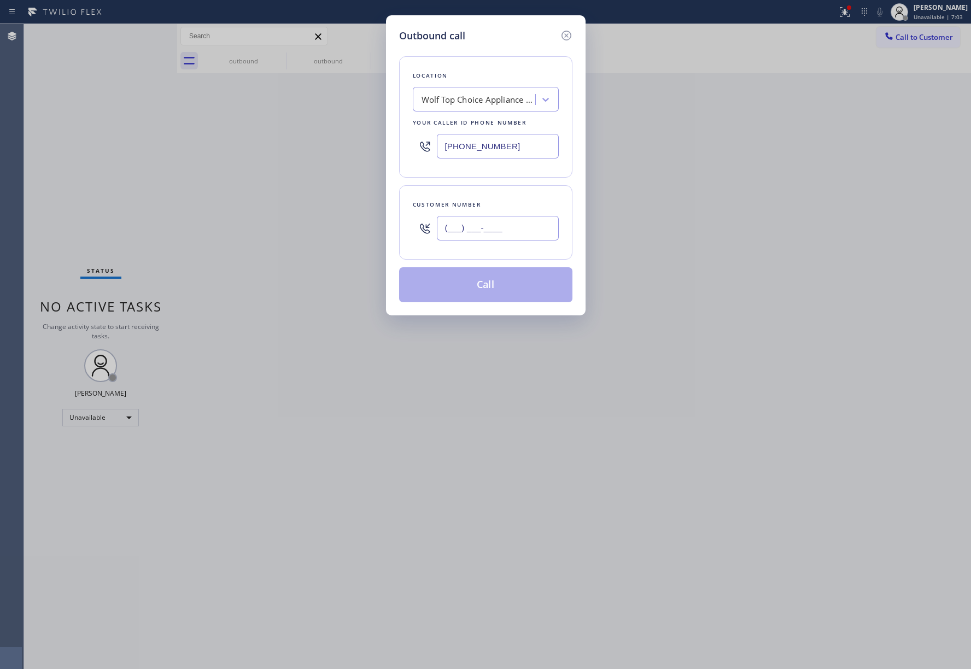
paste input "516) 440-4601"
type input "[PHONE_NUMBER]"
click at [502, 207] on div "Customer number" at bounding box center [486, 204] width 146 height 11
click at [499, 295] on button "Call" at bounding box center [485, 284] width 173 height 35
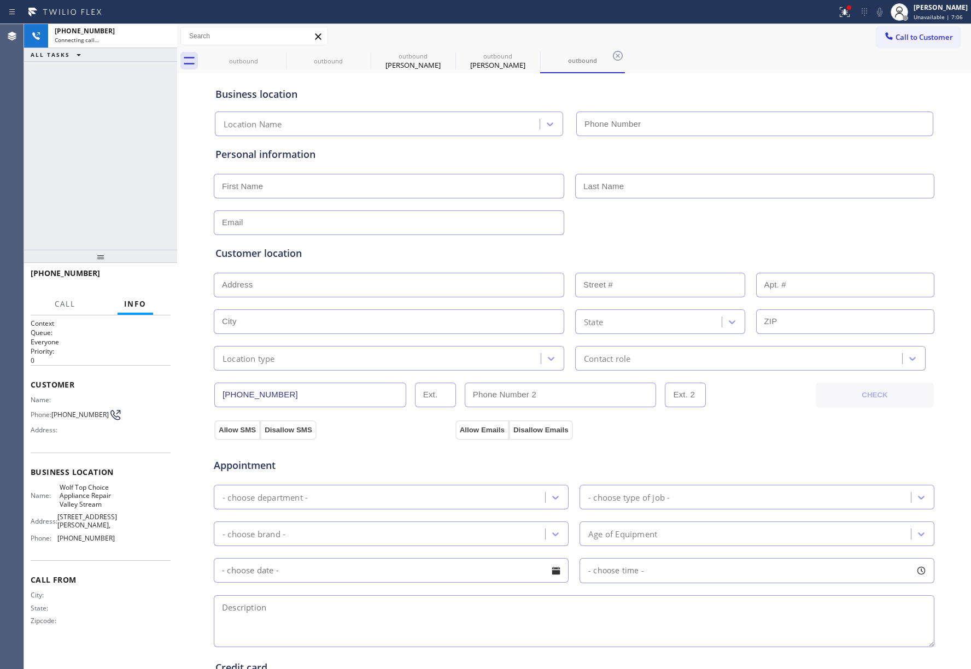
type input "[PHONE_NUMBER]"
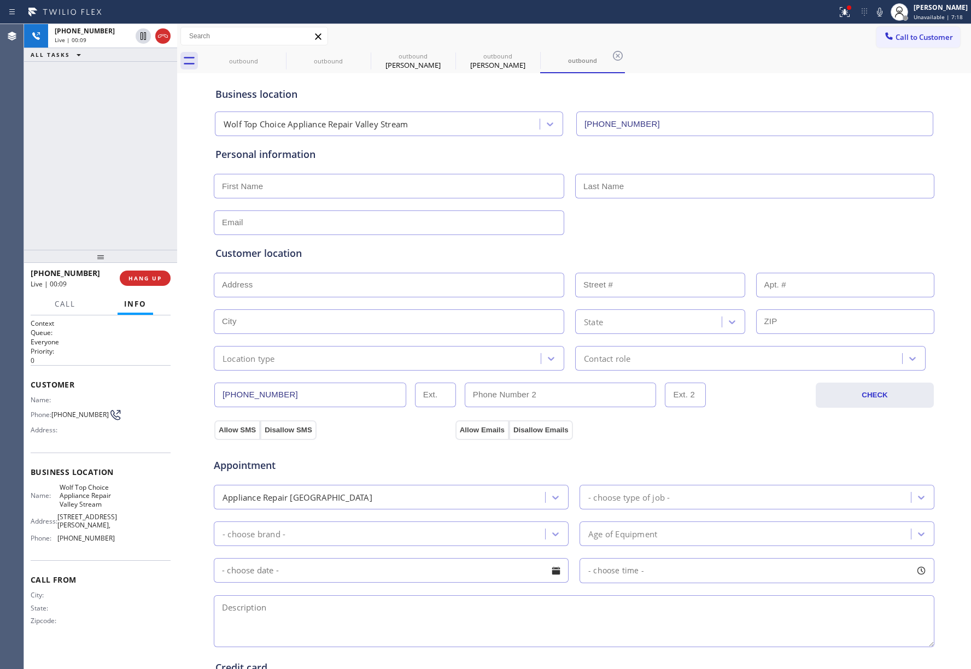
click at [80, 162] on div "[PHONE_NUMBER] Live | 00:09 ALL TASKS ALL TASKS ACTIVE TASKS TASKS IN WRAP UP" at bounding box center [100, 137] width 153 height 226
click at [158, 274] on span "HANG UP" at bounding box center [144, 278] width 33 height 8
click at [141, 222] on div "[PHONE_NUMBER] Live | 00:12 ALL TASKS ALL TASKS ACTIVE TASKS TASKS IN WRAP UP" at bounding box center [100, 137] width 153 height 226
click at [138, 268] on div "[PHONE_NUMBER] Live | 00:12 HANG UP" at bounding box center [101, 278] width 140 height 28
click at [141, 280] on span "COMPLETE" at bounding box center [143, 278] width 38 height 8
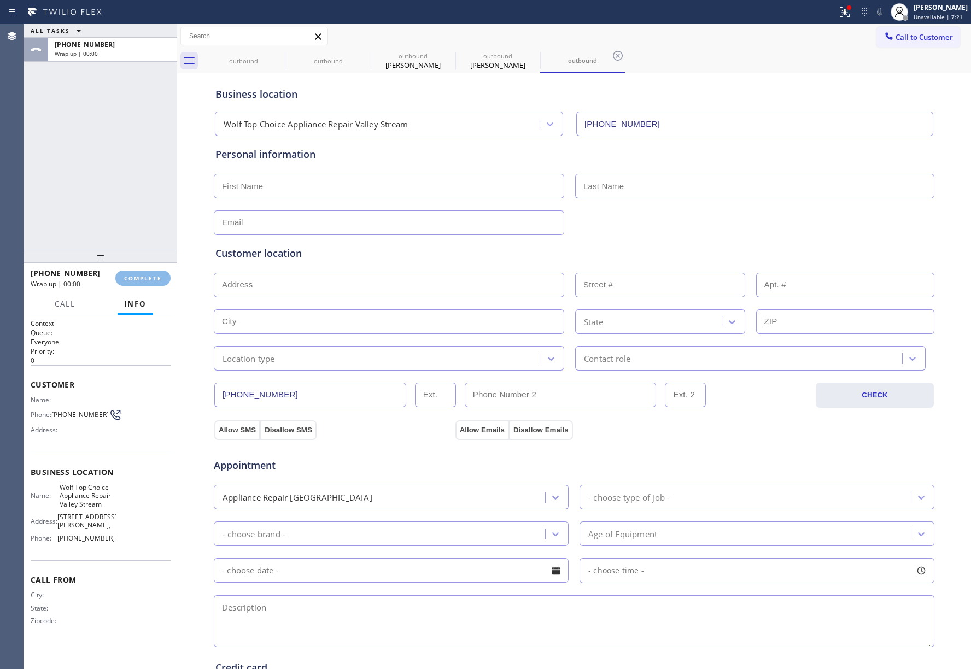
click at [132, 215] on div "ALL TASKS ALL TASKS ACTIVE TASKS TASKS IN WRAP UP [PHONE_NUMBER] Wrap up | 00:00" at bounding box center [100, 137] width 153 height 226
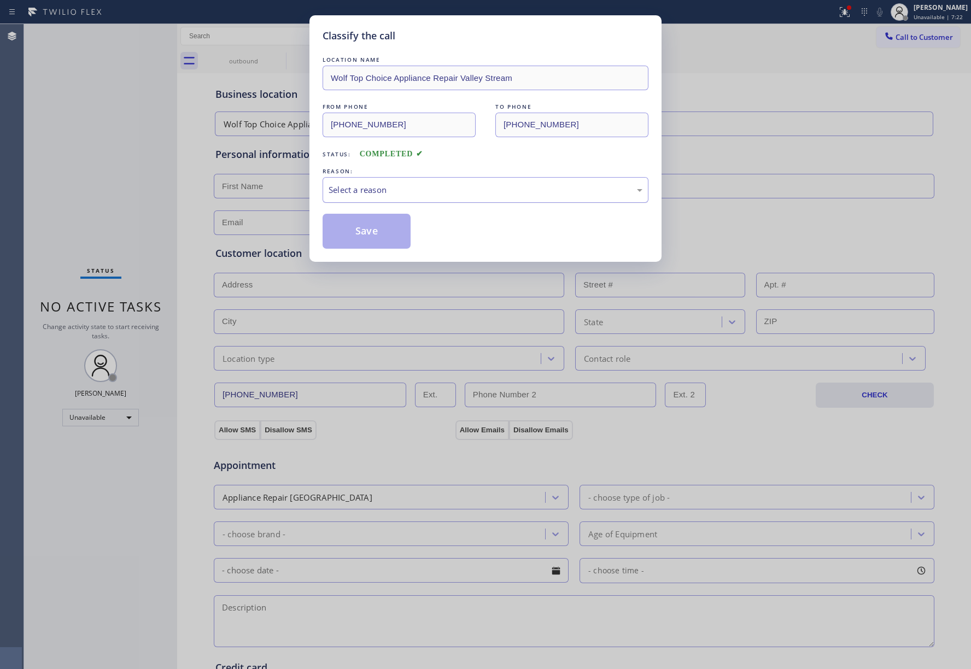
click at [408, 196] on div "Select a reason" at bounding box center [486, 190] width 314 height 13
click at [356, 200] on div "Existing Customer - ETA/PI/REDO/complain/cancel" at bounding box center [486, 190] width 326 height 26
click at [354, 238] on button "Save" at bounding box center [367, 231] width 88 height 35
type input "[PHONE_NUMBER]"
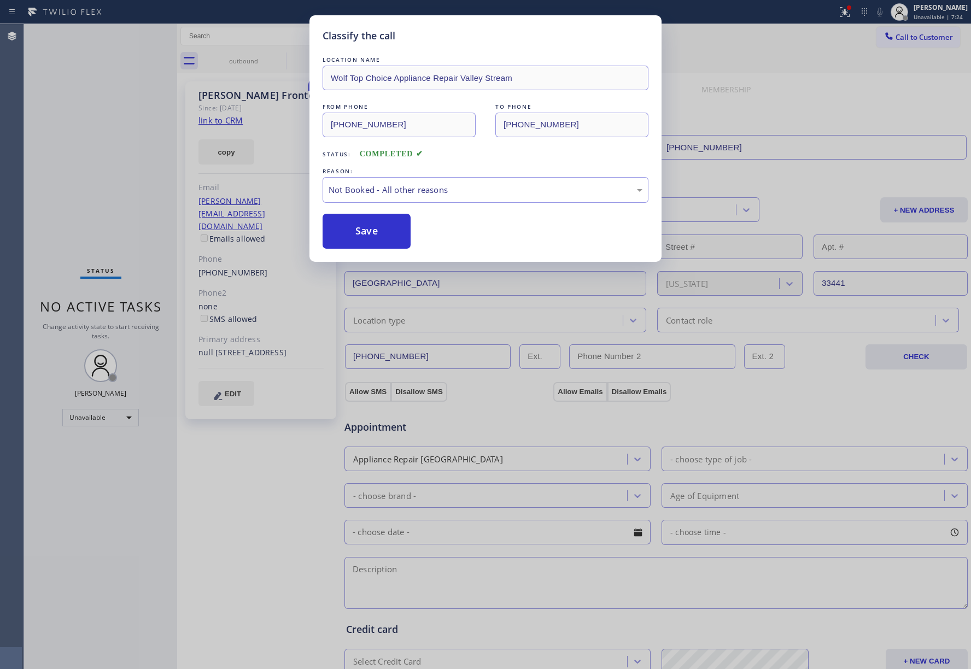
click at [889, 35] on icon at bounding box center [889, 36] width 11 height 11
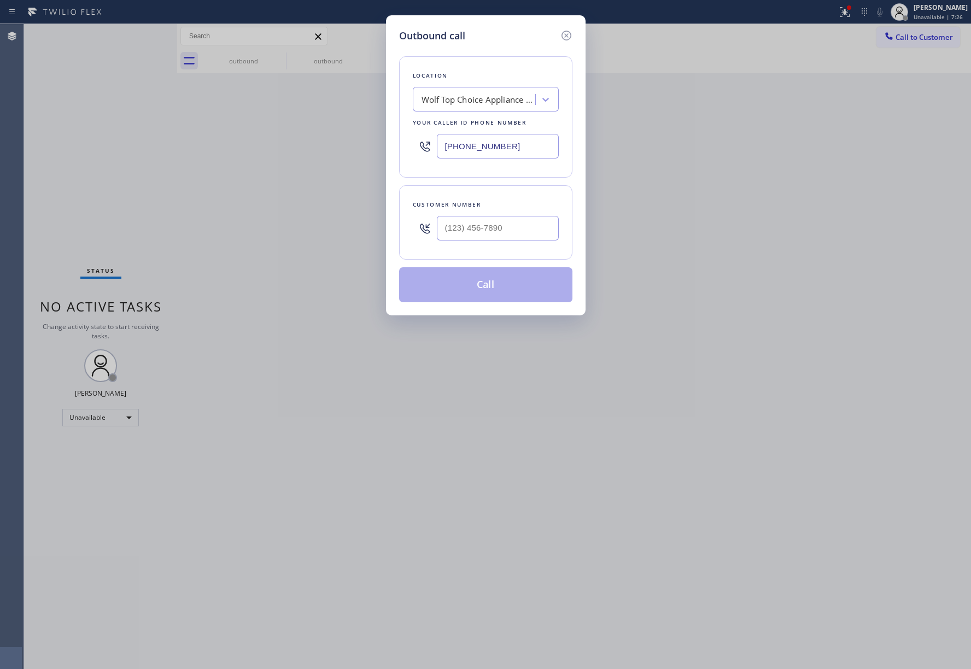
drag, startPoint x: 523, startPoint y: 143, endPoint x: 402, endPoint y: 143, distance: 120.3
click at [402, 143] on div "Location Wolf Top Choice Appliance Repair Valley Stream Your caller id phone nu…" at bounding box center [485, 116] width 173 height 121
paste input "954) 475-6232"
type input "[PHONE_NUMBER]"
click at [480, 230] on input "(___) ___-____" at bounding box center [498, 228] width 122 height 25
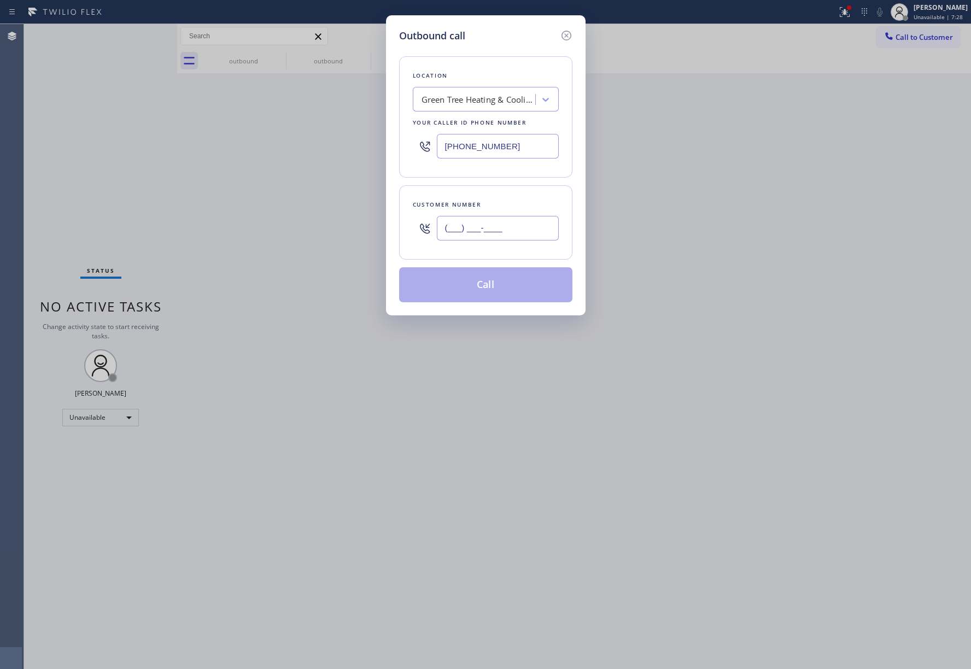
paste input "754) 219-3682"
type input "[PHONE_NUMBER]"
click at [487, 195] on div "Customer number [PHONE_NUMBER]" at bounding box center [485, 222] width 173 height 74
click at [483, 277] on button "Call" at bounding box center [485, 284] width 173 height 35
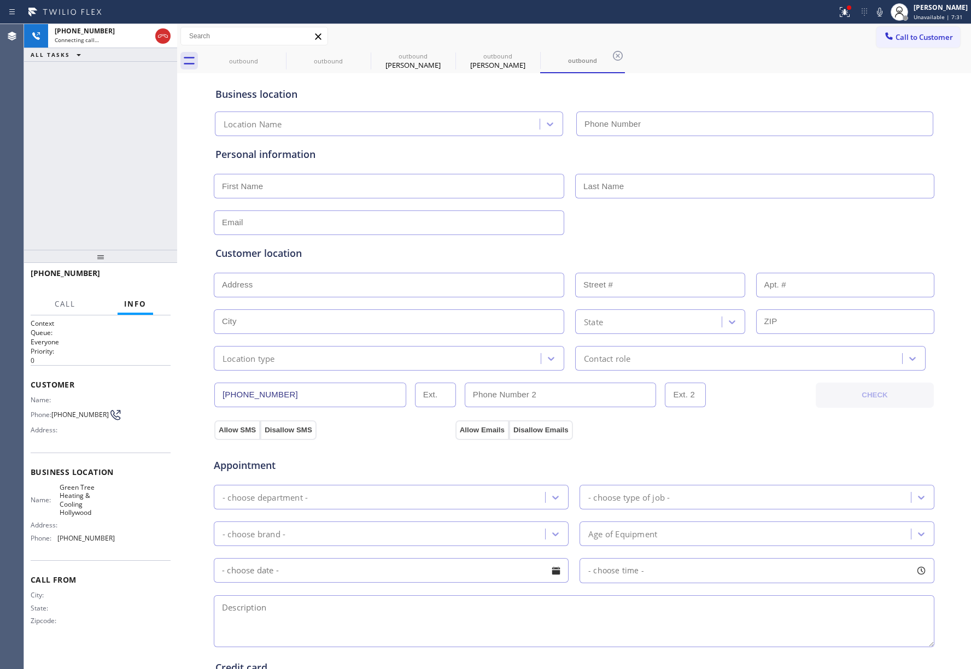
type input "[PHONE_NUMBER]"
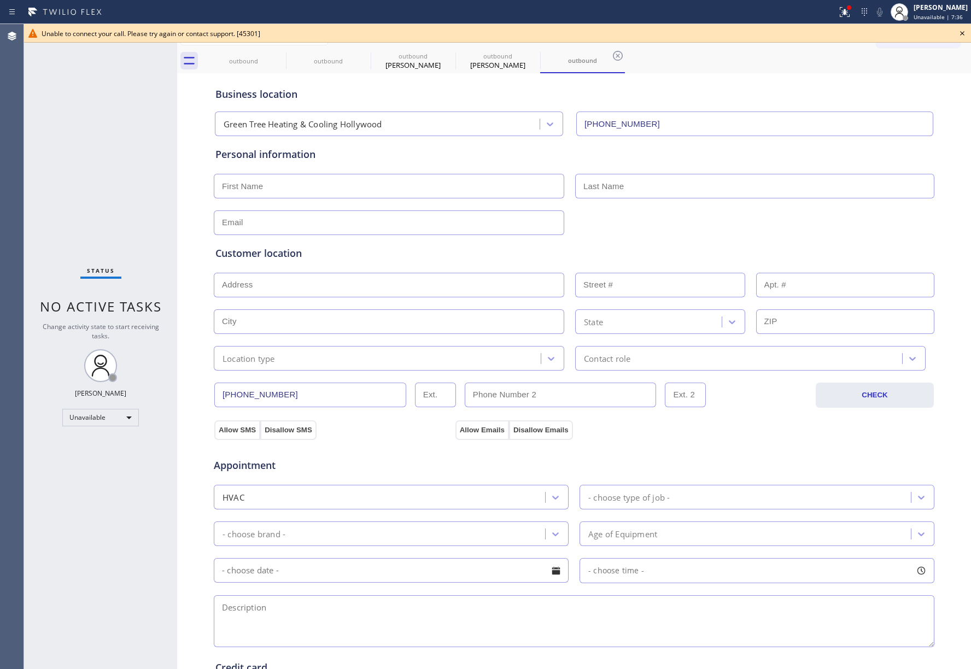
click at [867, 76] on div "Business location Green Tree Heating & Cooling [GEOGRAPHIC_DATA] [PHONE_NUMBER]" at bounding box center [574, 106] width 722 height 60
click at [961, 35] on icon at bounding box center [962, 33] width 13 height 13
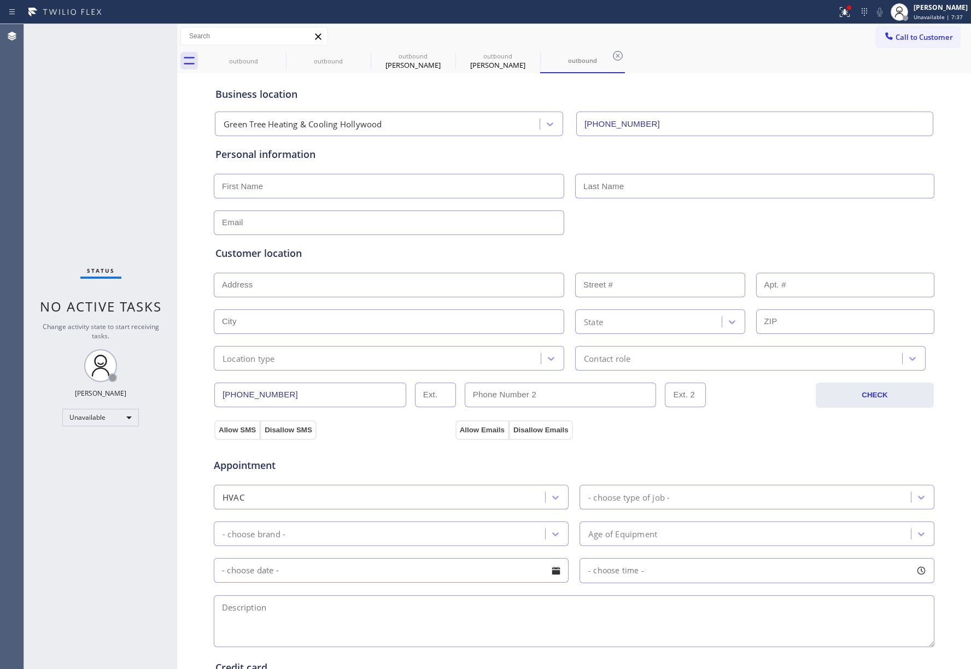
drag, startPoint x: 933, startPoint y: 42, endPoint x: 772, endPoint y: 61, distance: 161.9
click at [931, 43] on button "Call to Customer" at bounding box center [918, 37] width 84 height 21
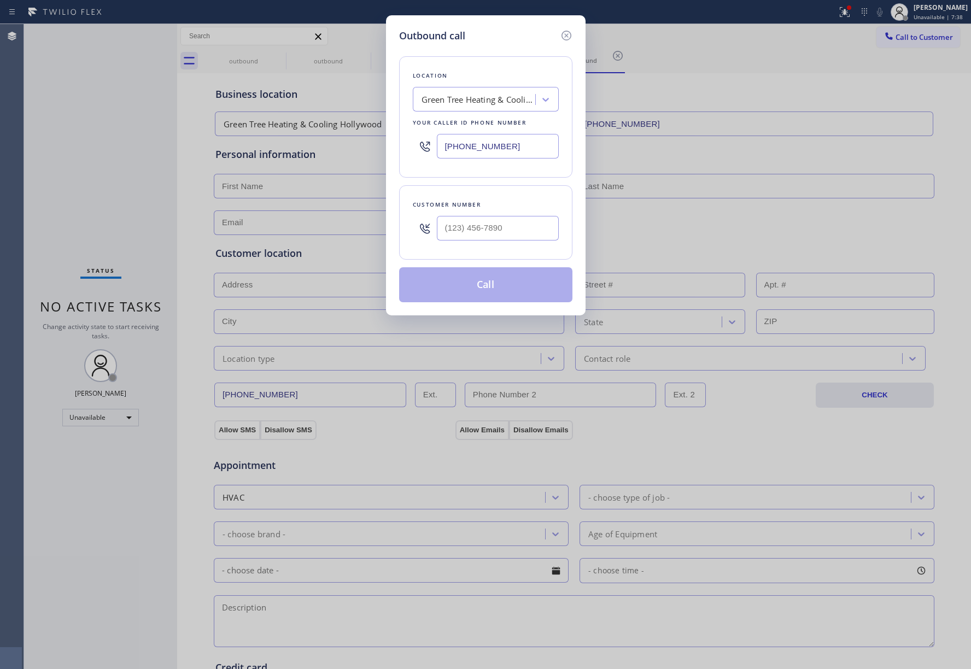
drag, startPoint x: 517, startPoint y: 136, endPoint x: 381, endPoint y: 144, distance: 136.9
click at [381, 144] on div "Outbound call Location Green Tree Heating & Cooling [GEOGRAPHIC_DATA] Your call…" at bounding box center [485, 334] width 971 height 669
paste input "323) 894-1469"
type input "[PHONE_NUMBER]"
click at [457, 224] on input "(___) ___-____" at bounding box center [498, 228] width 122 height 25
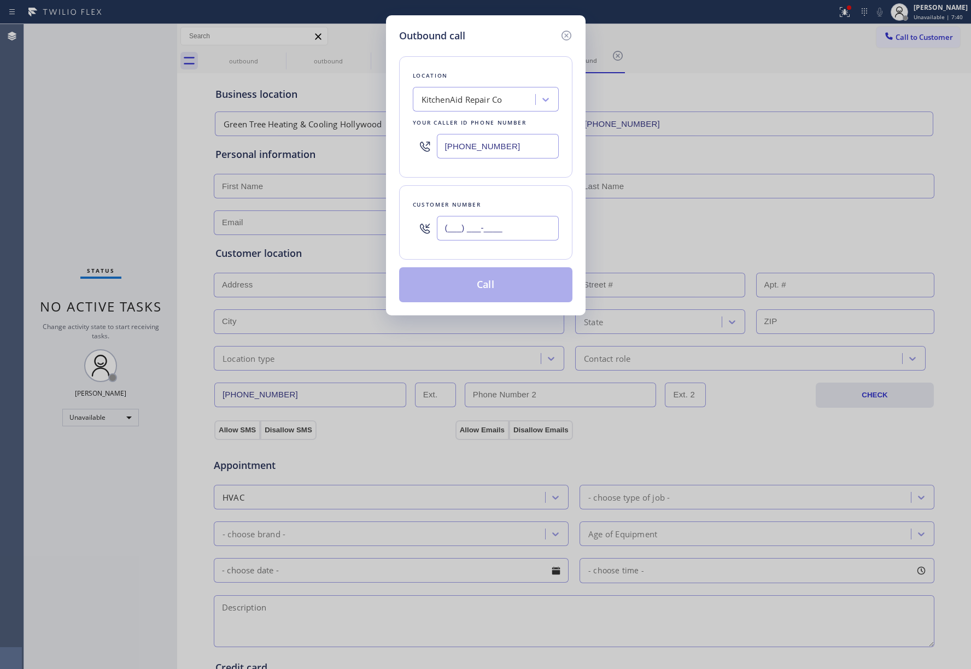
paste input "3) 135-9559"
drag, startPoint x: 547, startPoint y: 236, endPoint x: 403, endPoint y: 226, distance: 144.2
click at [403, 226] on div "Customer number (__3) 135-9559" at bounding box center [485, 222] width 173 height 74
paste input "313) 595-5970"
type input "[PHONE_NUMBER]"
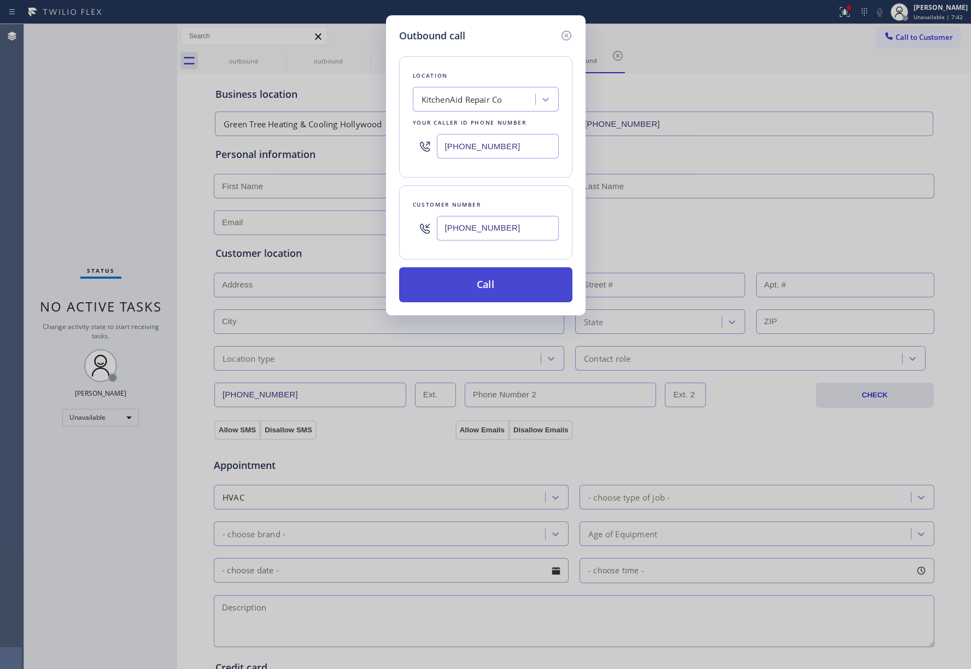
click at [507, 287] on button "Call" at bounding box center [485, 284] width 173 height 35
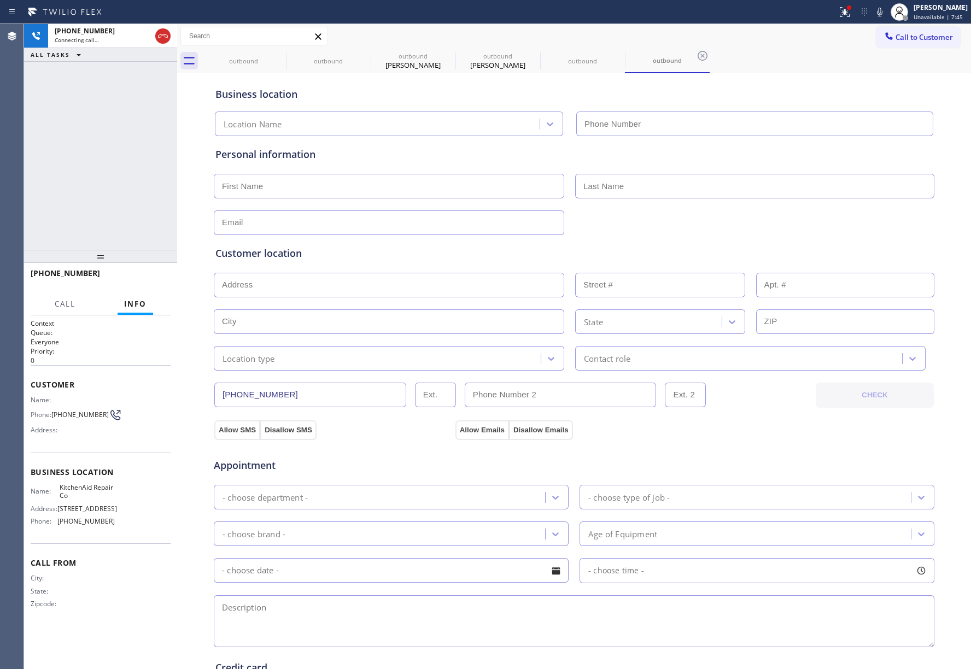
type input "[PHONE_NUMBER]"
click at [383, 189] on input "text" at bounding box center [389, 186] width 350 height 25
type input "MR."
click at [632, 192] on input "text" at bounding box center [754, 186] width 359 height 25
type input "."
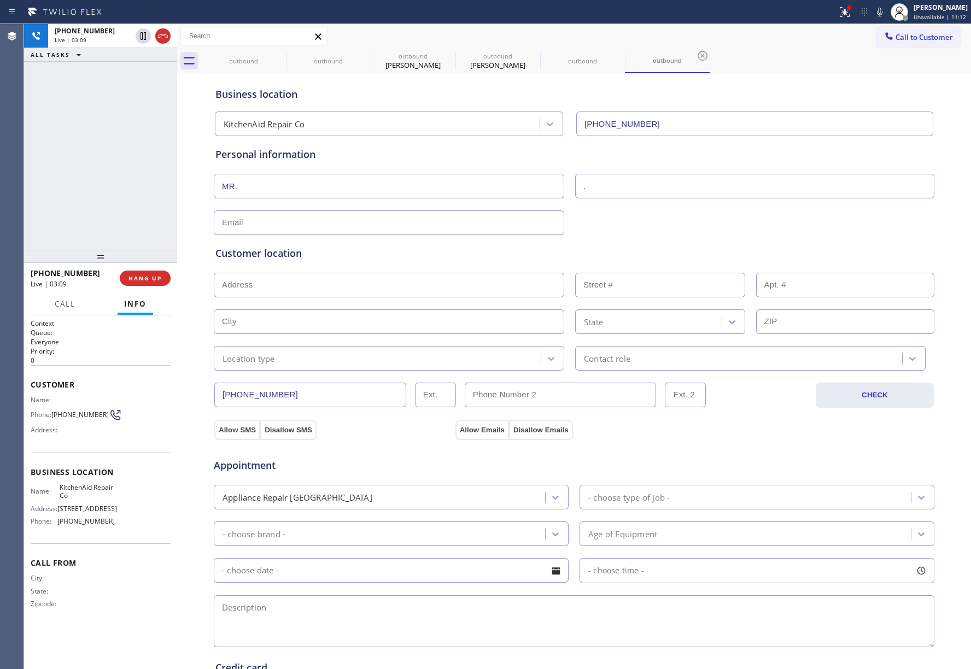
click at [296, 238] on div "Customer location >> ADD NEW ADDRESS << + NEW ADDRESS State Location type Conta…" at bounding box center [574, 303] width 722 height 136
click at [291, 230] on input "text" at bounding box center [389, 223] width 350 height 25
type input "N"
type input "[EMAIL_ADDRESS][DOMAIN_NAME]"
drag, startPoint x: 346, startPoint y: 619, endPoint x: 410, endPoint y: 549, distance: 94.8
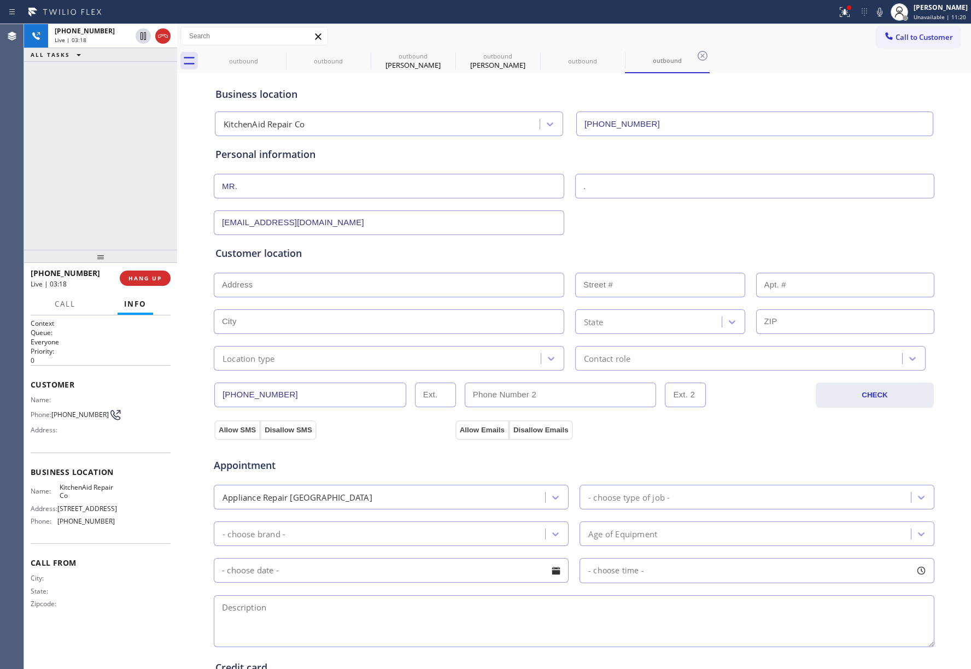
click at [346, 619] on textarea at bounding box center [574, 621] width 721 height 52
paste textarea "KitchenAid fridge FS model#:krm706ess00 / door gasket needs replacement [GEOGRA…"
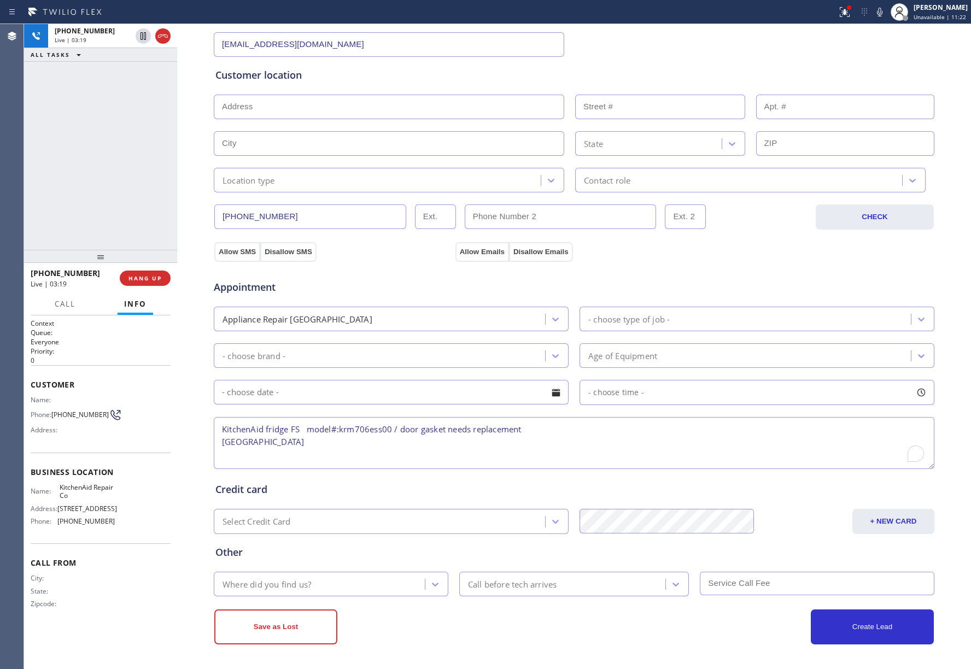
scroll to position [182, 0]
type textarea "KitchenAid fridge FS model#:krm706ess00 / door gasket needs replacement [GEOGRA…"
click at [639, 318] on div "- choose type of job -" at bounding box center [628, 319] width 81 height 13
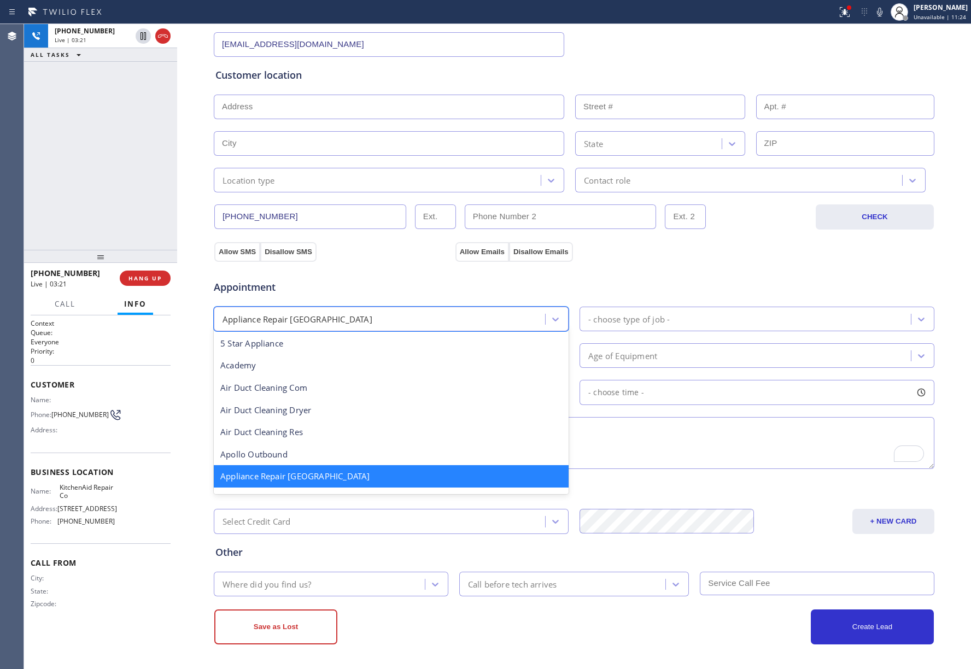
click at [315, 313] on div "Appliance Repair [GEOGRAPHIC_DATA]" at bounding box center [298, 319] width 150 height 13
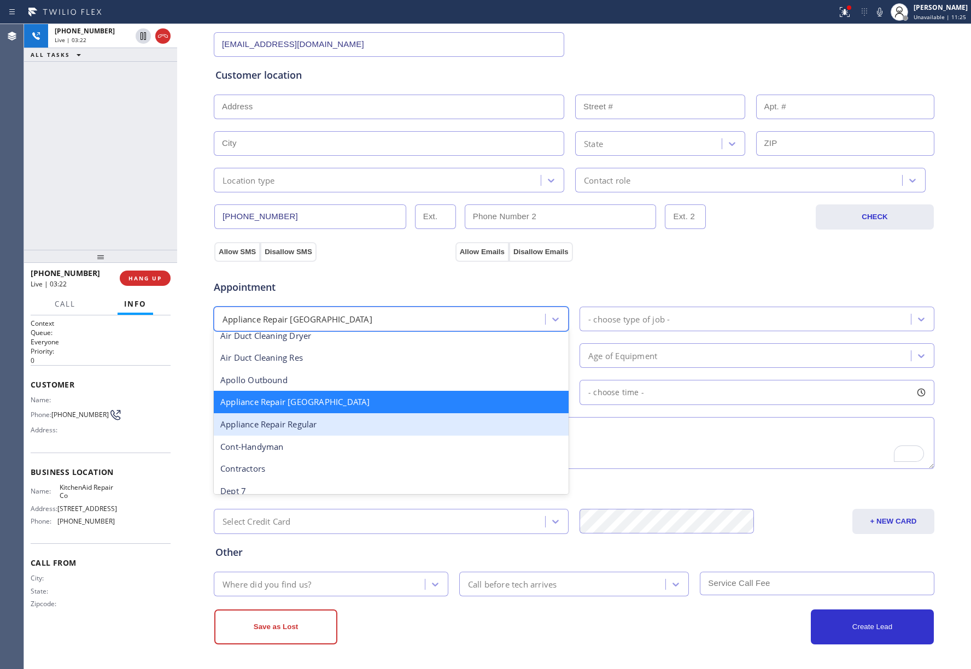
click at [309, 423] on div "Appliance Repair Regular" at bounding box center [391, 424] width 355 height 22
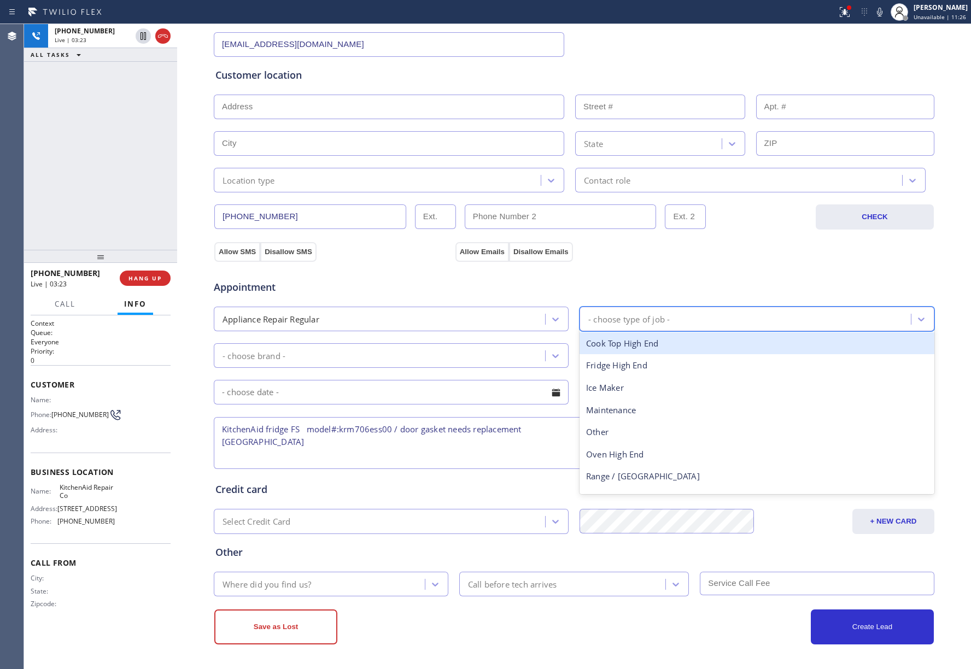
click at [644, 320] on div "- choose type of job -" at bounding box center [628, 319] width 81 height 13
type input "fr"
click at [635, 349] on div "Fridge" at bounding box center [757, 343] width 355 height 22
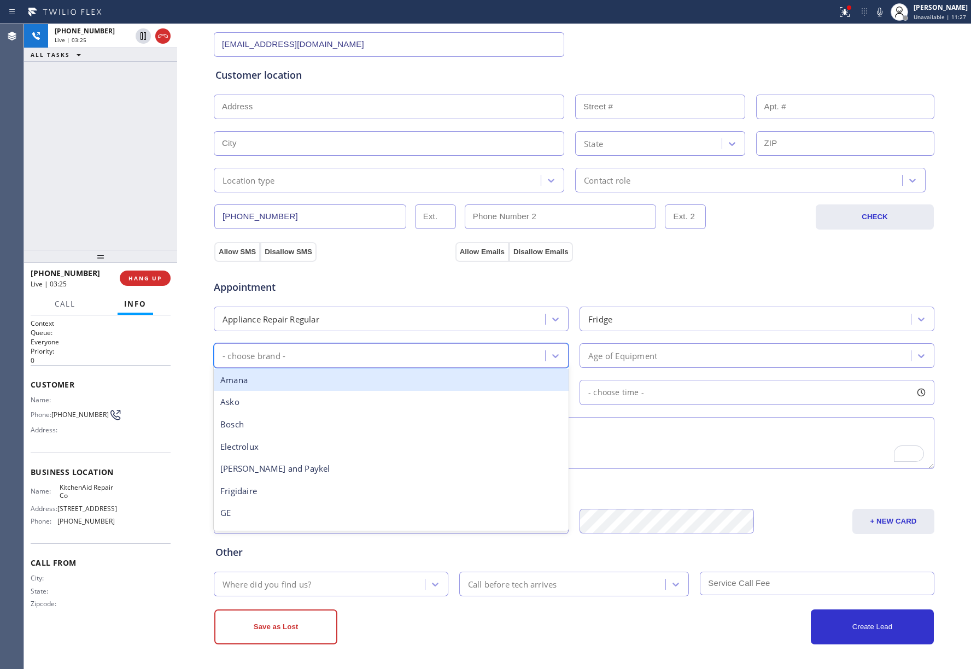
click at [318, 354] on div "- choose brand -" at bounding box center [381, 355] width 328 height 19
type input "fr"
click at [287, 379] on div "Frigidaire" at bounding box center [391, 380] width 355 height 22
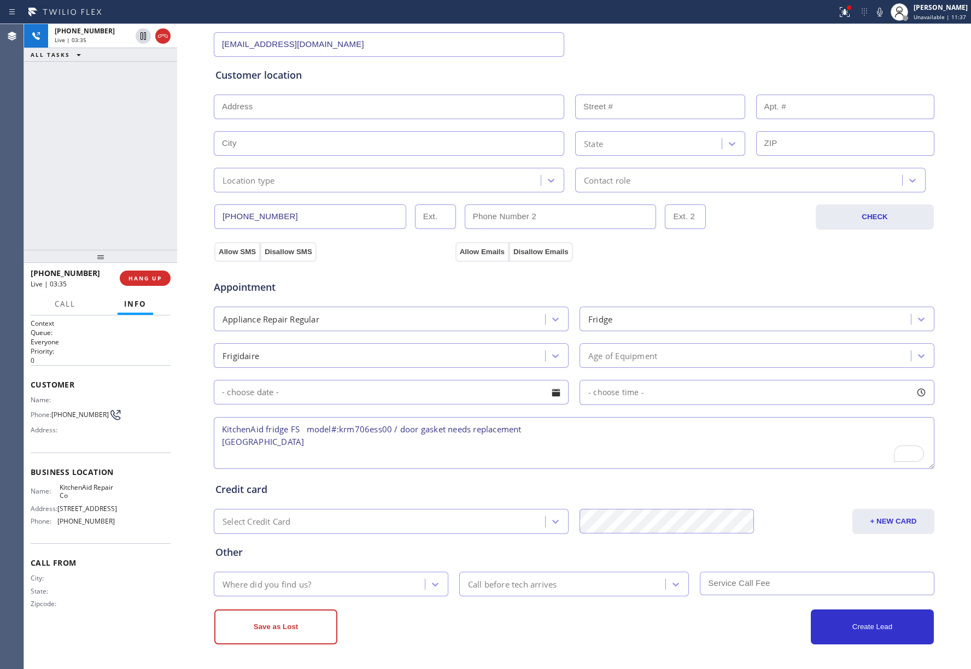
click at [626, 356] on div "Age of Equipment" at bounding box center [622, 355] width 69 height 13
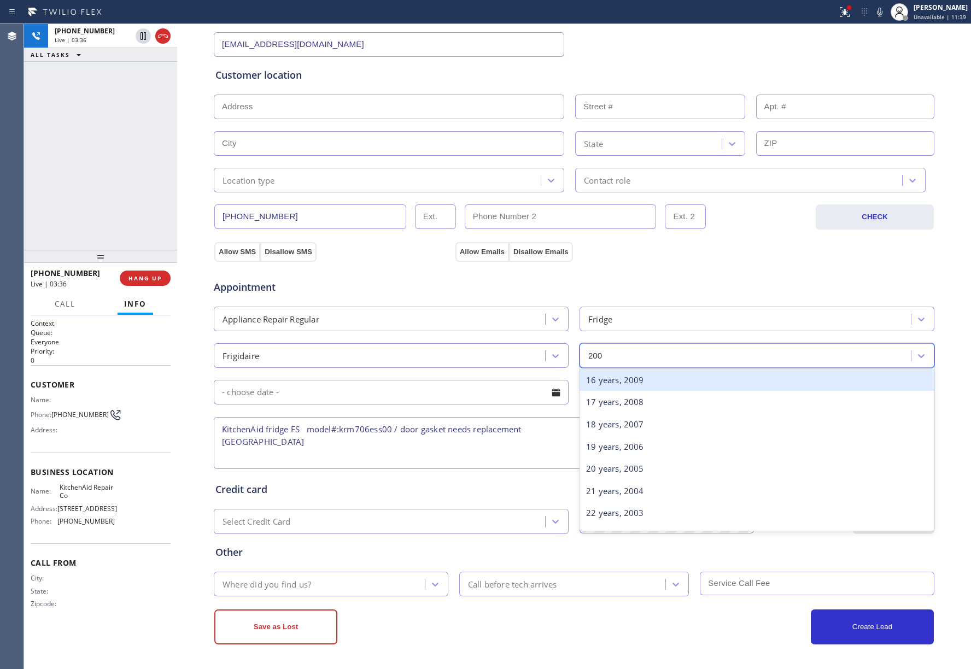
type input "2008"
click at [628, 383] on div "17 years, 2008" at bounding box center [757, 380] width 355 height 22
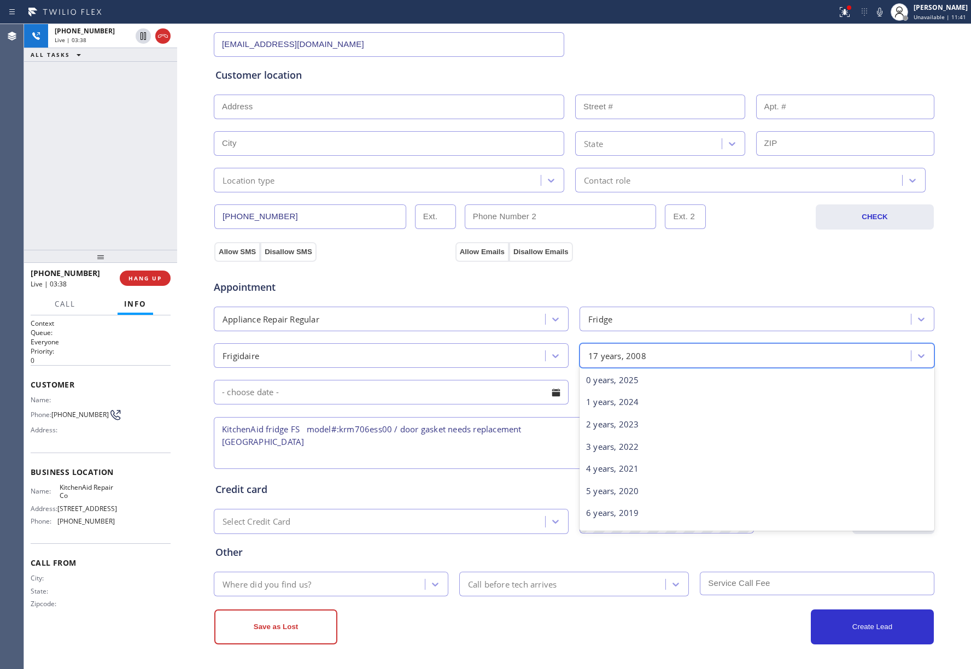
click at [664, 362] on div "17 years, 2008" at bounding box center [747, 355] width 328 height 19
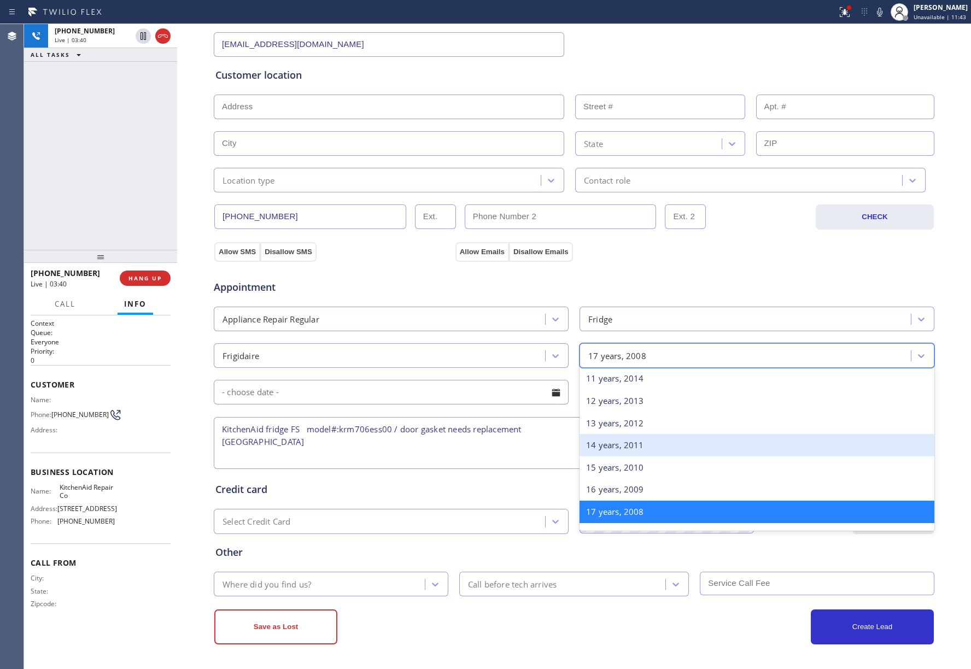
scroll to position [0, 0]
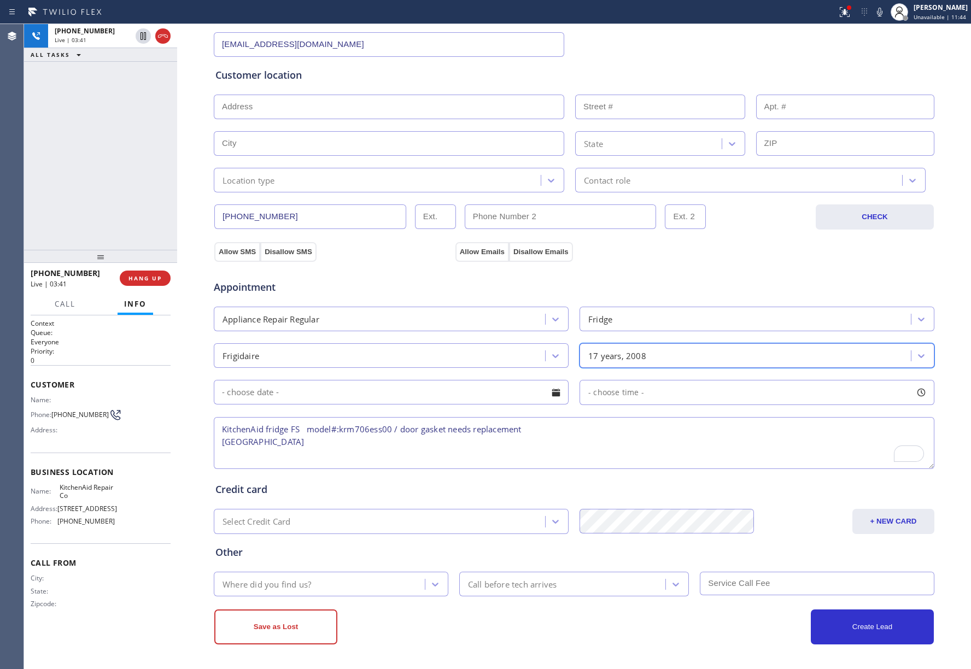
click at [659, 352] on div "17 years, 2008" at bounding box center [747, 355] width 328 height 19
click at [406, 448] on textarea "KitchenAid fridge FS model#:krm706ess00 / door gasket needs replacement [GEOGRA…" at bounding box center [574, 443] width 721 height 52
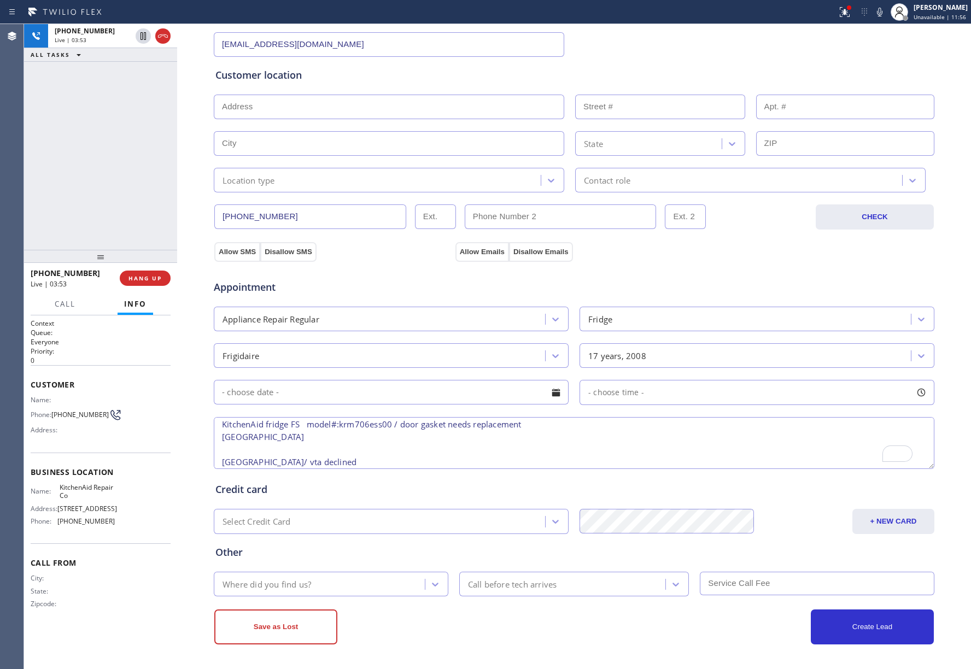
type textarea "KitchenAid fridge FS model#:krm706ess00 / door gasket needs replacement [GEOGRA…"
click at [350, 95] on input "text" at bounding box center [389, 107] width 350 height 25
paste input "[GEOGRAPHIC_DATA]"
type input "[GEOGRAPHIC_DATA]"
type input "[PERSON_NAME][GEOGRAPHIC_DATA]"
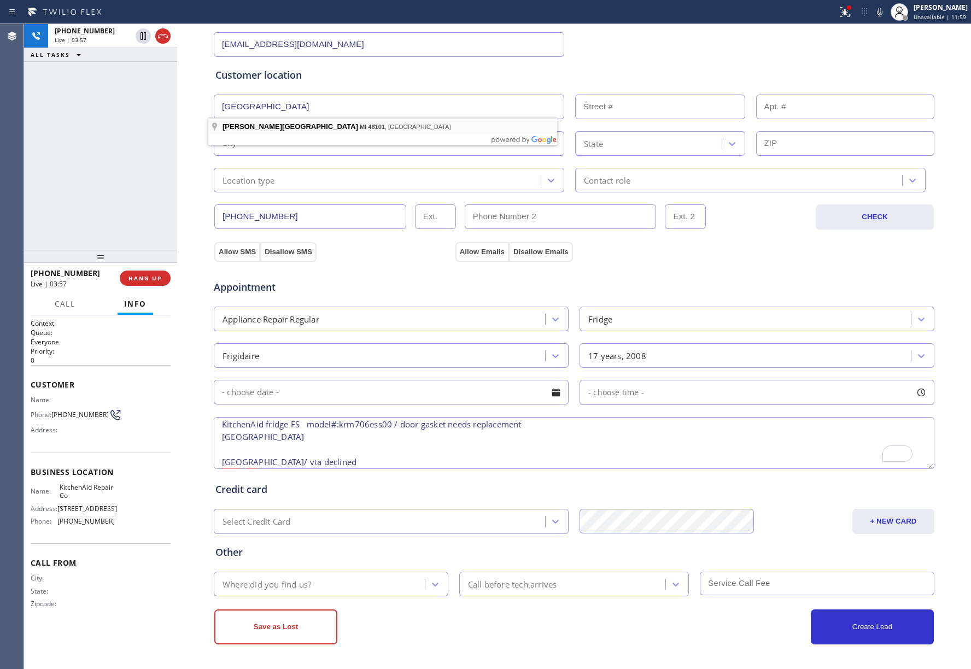
type input "48101"
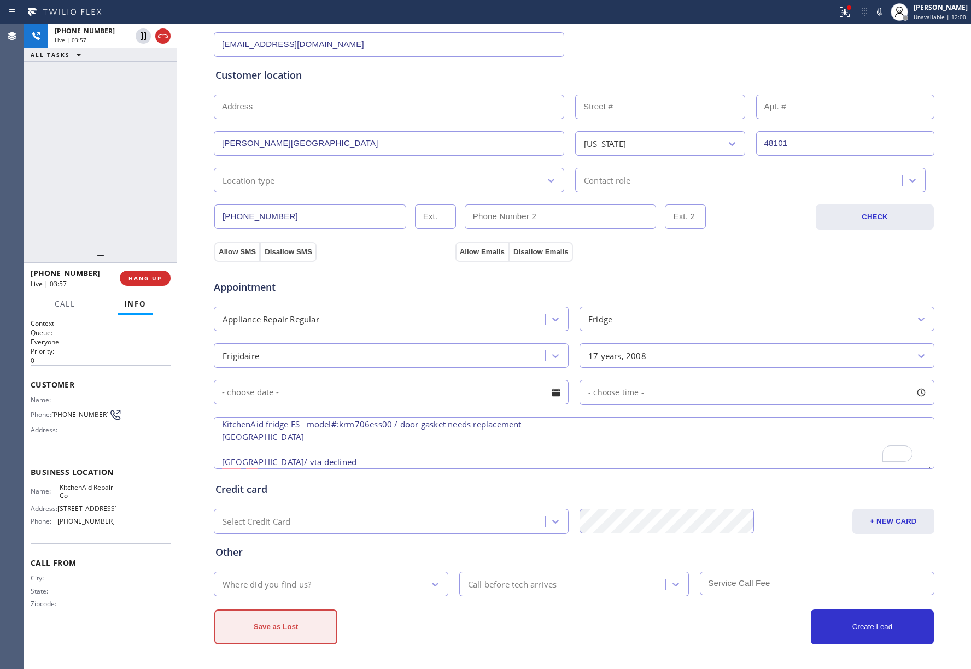
scroll to position [10, 0]
click at [280, 582] on div "Where did you find us?" at bounding box center [267, 584] width 89 height 13
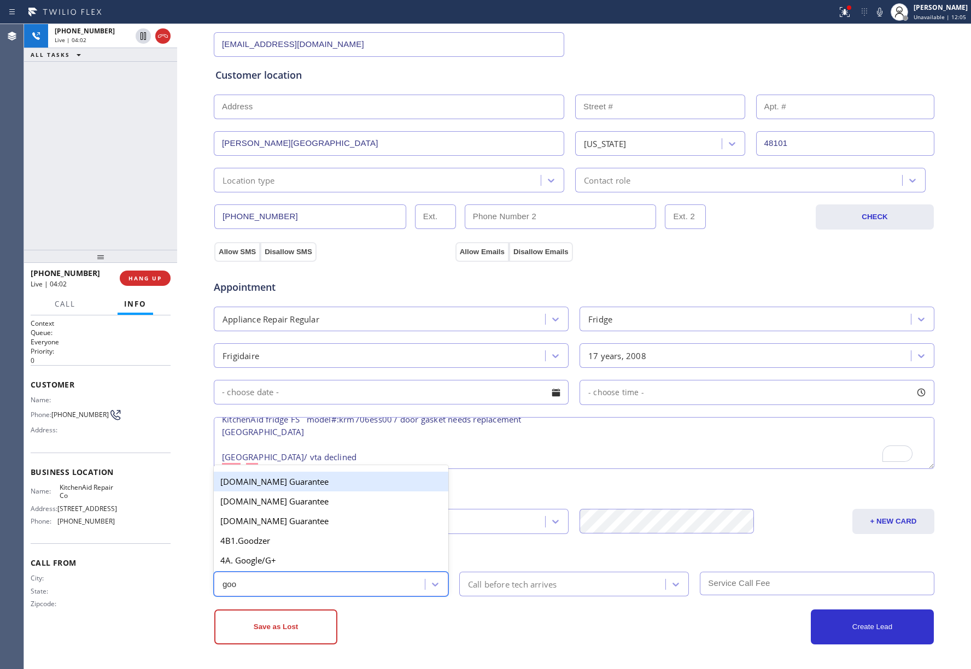
type input "goog"
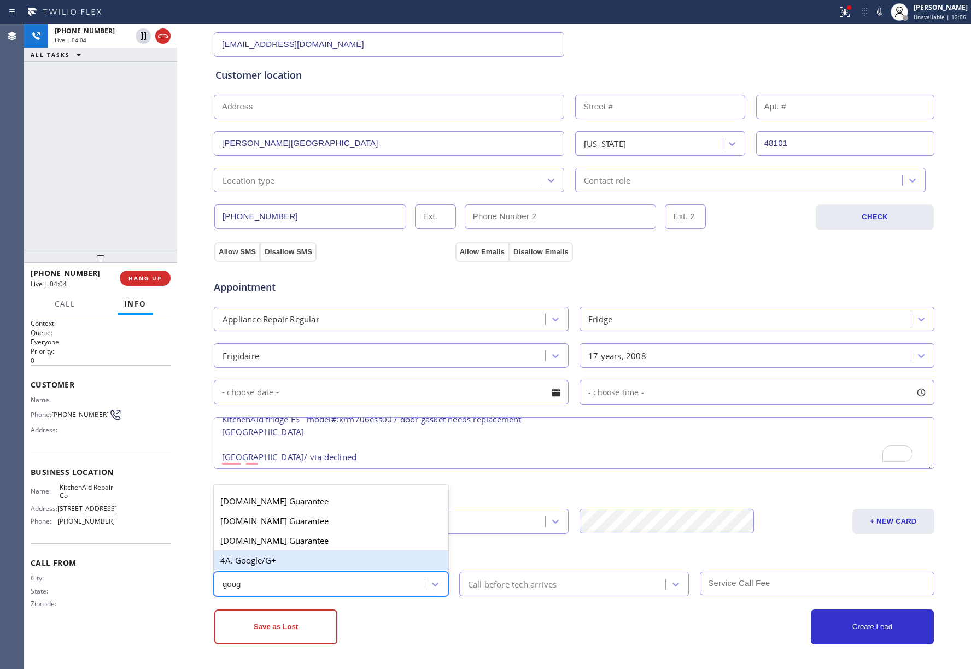
click at [284, 561] on div "4A. Google/G+" at bounding box center [331, 561] width 235 height 20
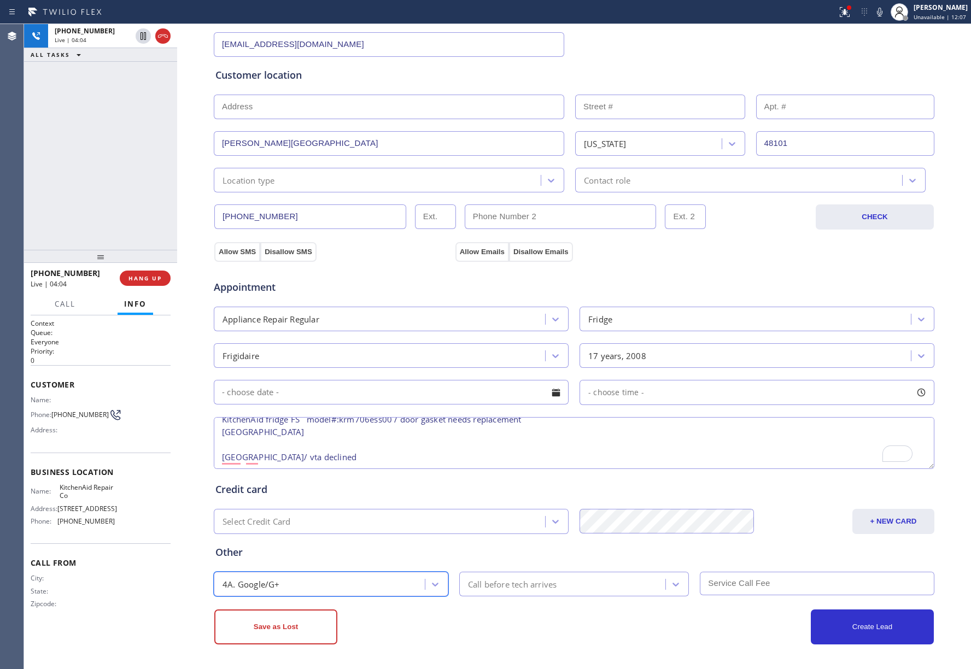
scroll to position [0, 0]
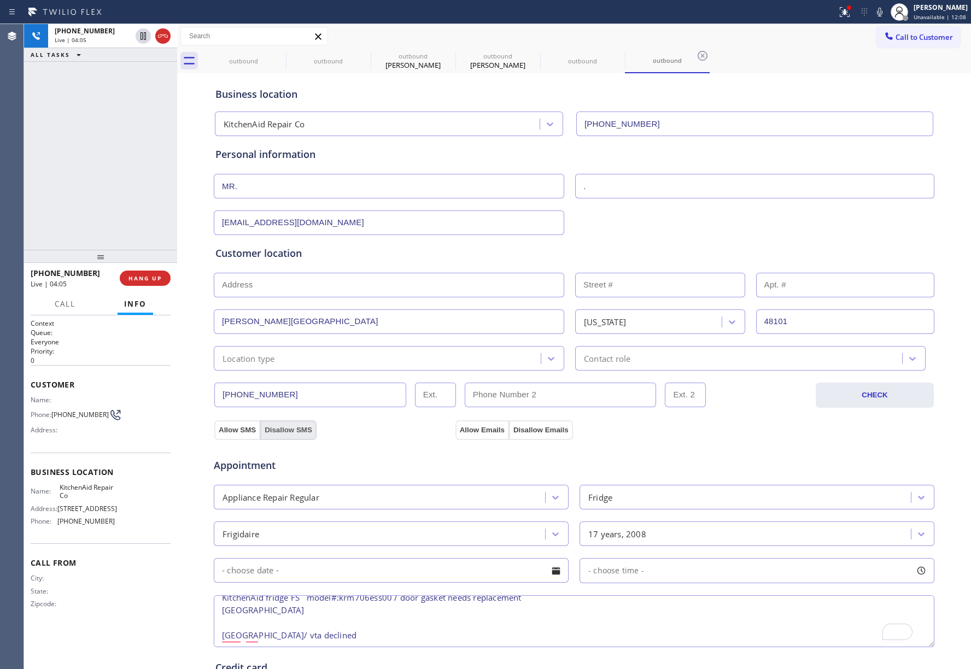
click at [273, 428] on button "Disallow SMS" at bounding box center [288, 430] width 56 height 20
drag, startPoint x: 273, startPoint y: 428, endPoint x: 550, endPoint y: 425, distance: 276.7
click at [276, 428] on button "Disallow SMS" at bounding box center [288, 430] width 56 height 20
click at [521, 434] on button "Disallow Emails" at bounding box center [541, 430] width 64 height 20
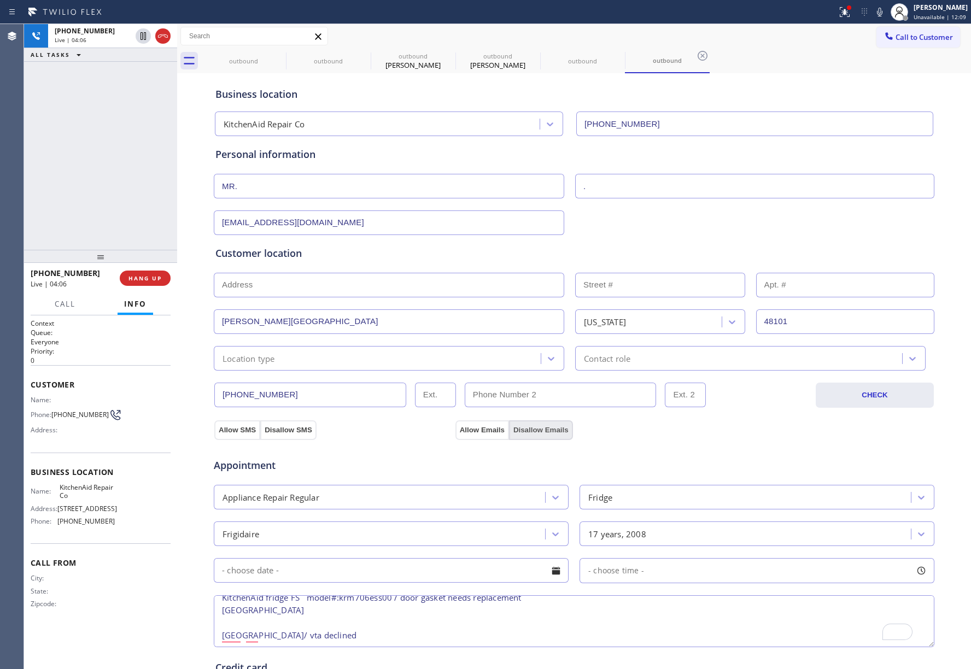
click at [521, 434] on button "Disallow Emails" at bounding box center [541, 430] width 64 height 20
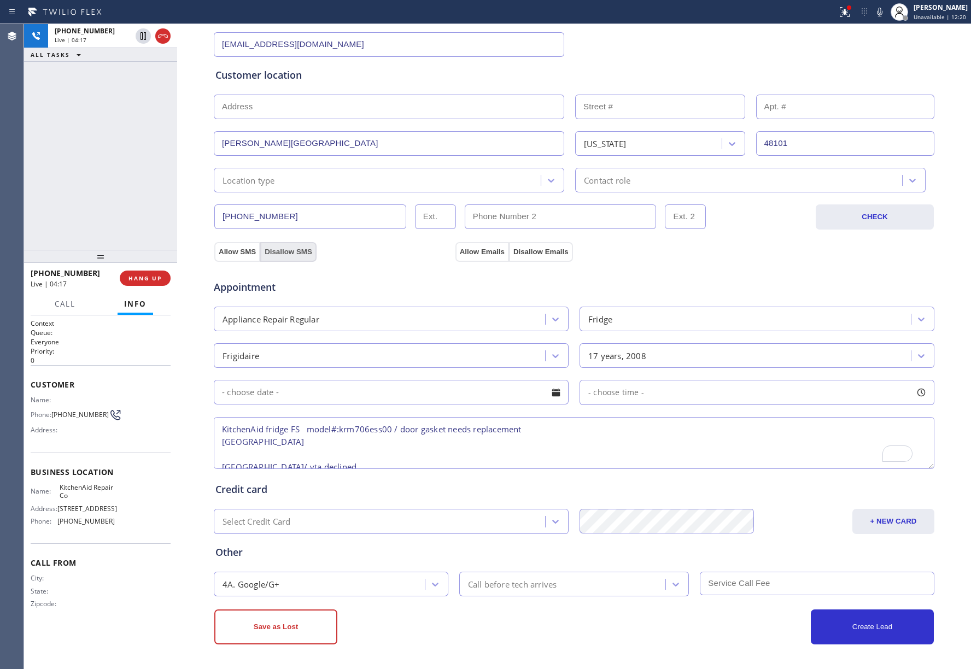
click at [282, 248] on button "Disallow SMS" at bounding box center [288, 252] width 56 height 20
click at [547, 249] on button "Disallow Emails" at bounding box center [541, 252] width 64 height 20
click at [302, 635] on button "Save as Lost" at bounding box center [275, 627] width 123 height 35
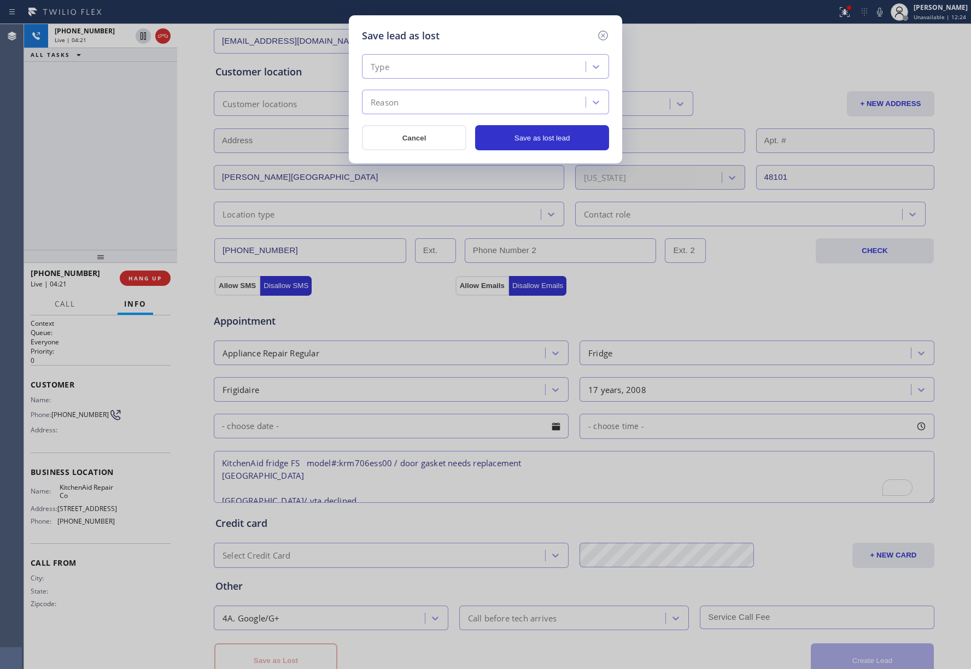
click at [429, 54] on div "Type Reason Cancel Save as lost lead" at bounding box center [485, 96] width 247 height 107
click at [416, 68] on div "Type" at bounding box center [475, 66] width 220 height 19
click at [418, 134] on div "Not Serviceable" at bounding box center [485, 129] width 247 height 20
click at [410, 99] on div "Reason" at bounding box center [475, 102] width 220 height 19
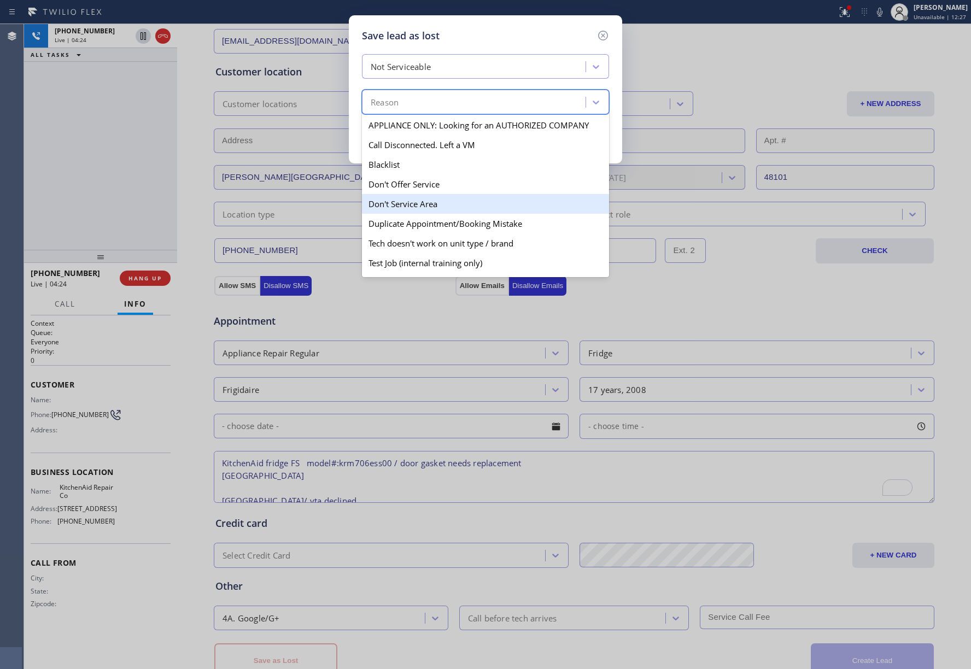
click at [451, 202] on div "Don't Service Area" at bounding box center [485, 204] width 247 height 20
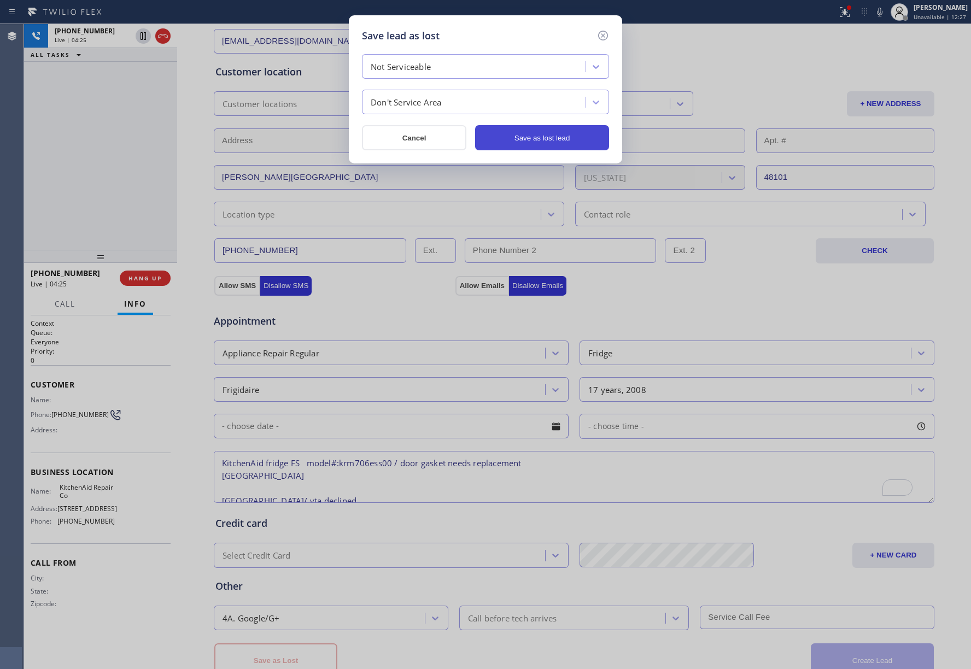
click at [529, 136] on button "Save as lost lead" at bounding box center [542, 137] width 134 height 25
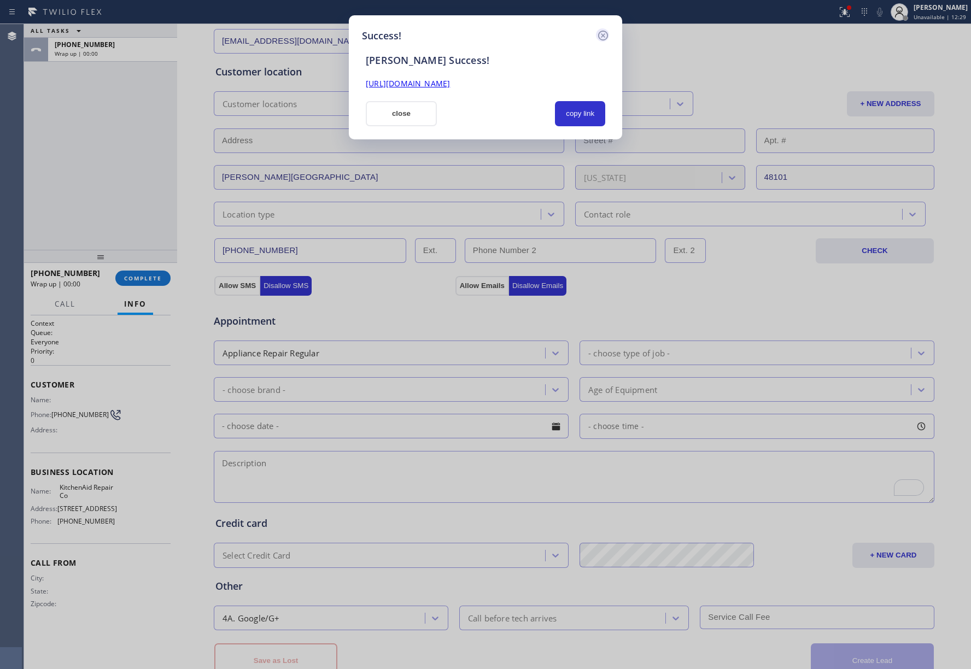
click at [604, 38] on icon at bounding box center [603, 35] width 13 height 13
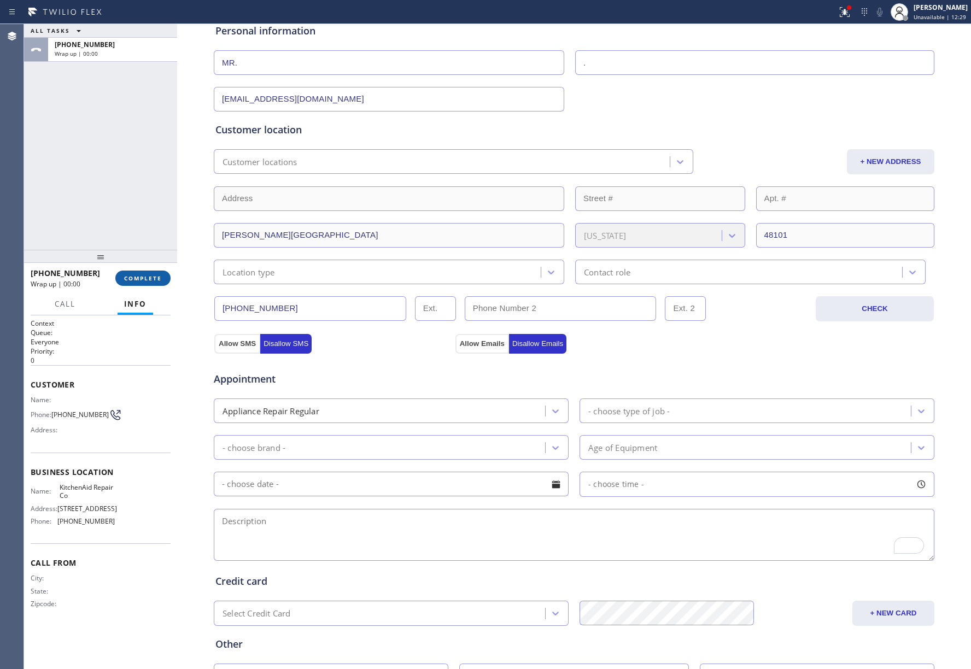
scroll to position [108, 0]
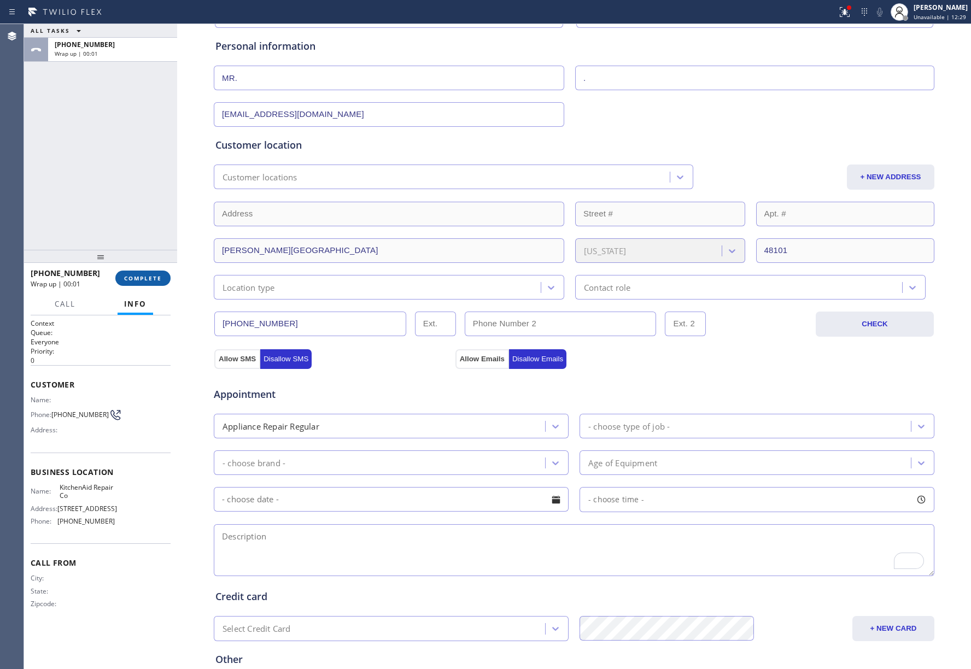
click at [148, 283] on button "COMPLETE" at bounding box center [142, 278] width 55 height 15
click at [114, 206] on div "ALL TASKS ALL TASKS ACTIVE TASKS TASKS IN WRAP UP [PHONE_NUMBER] Wrap up | 00:01" at bounding box center [100, 137] width 153 height 226
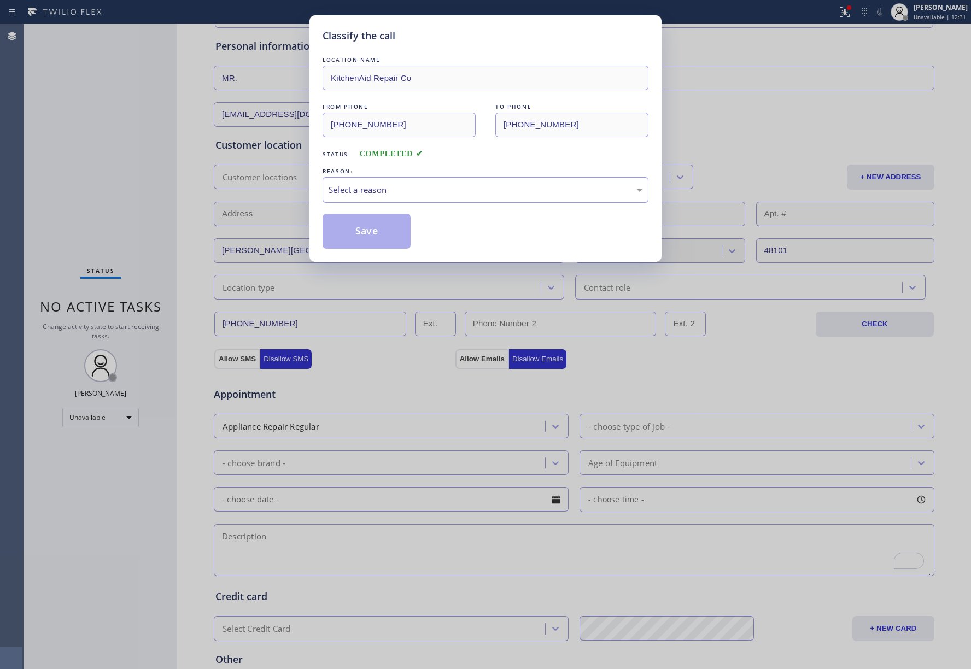
click at [412, 188] on div "Select a reason" at bounding box center [486, 190] width 314 height 13
click at [378, 230] on button "Save" at bounding box center [367, 231] width 88 height 35
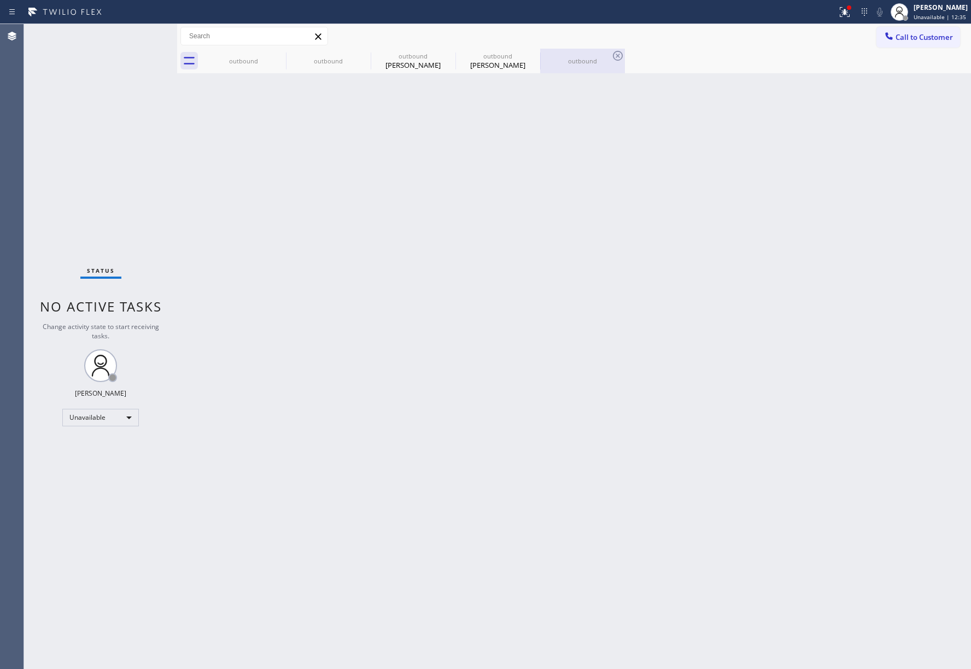
click at [558, 53] on div "outbound" at bounding box center [582, 61] width 83 height 25
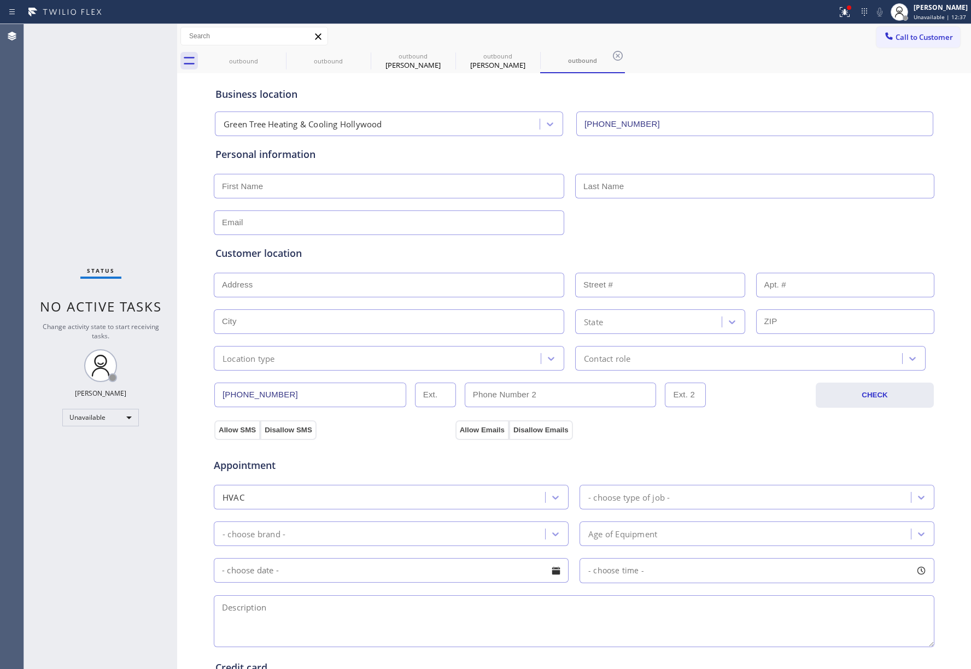
drag, startPoint x: 913, startPoint y: 37, endPoint x: 692, endPoint y: 107, distance: 231.7
click at [913, 37] on span "Call to Customer" at bounding box center [924, 37] width 57 height 10
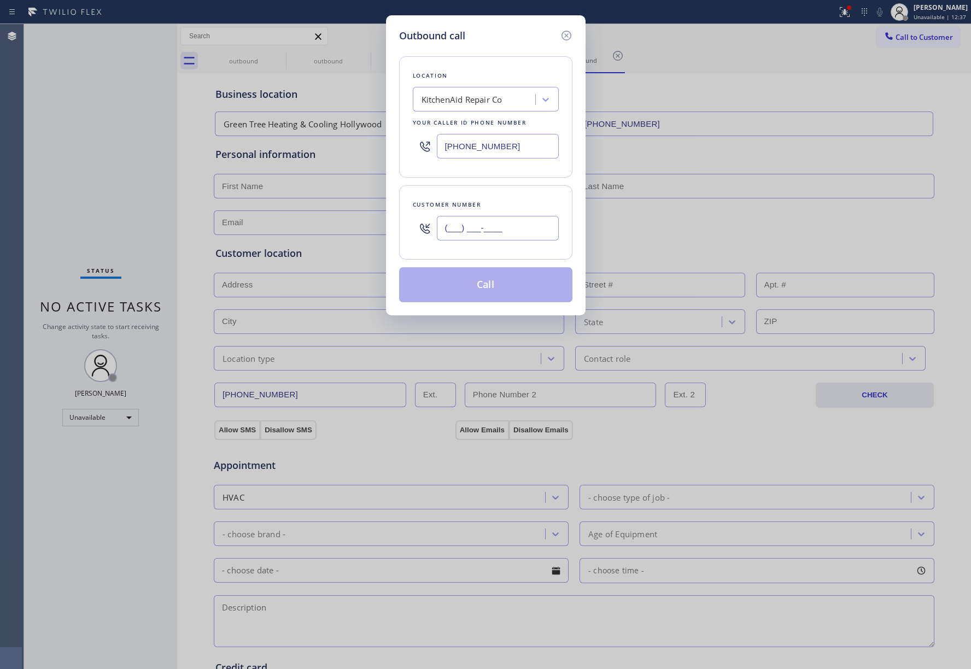
click at [517, 239] on input "(___) ___-____" at bounding box center [498, 228] width 122 height 25
paste input "313) 595-5970"
type input "[PHONE_NUMBER]"
click at [495, 189] on div "Customer number [PHONE_NUMBER]" at bounding box center [485, 222] width 173 height 74
click at [496, 287] on button "Call" at bounding box center [485, 284] width 173 height 35
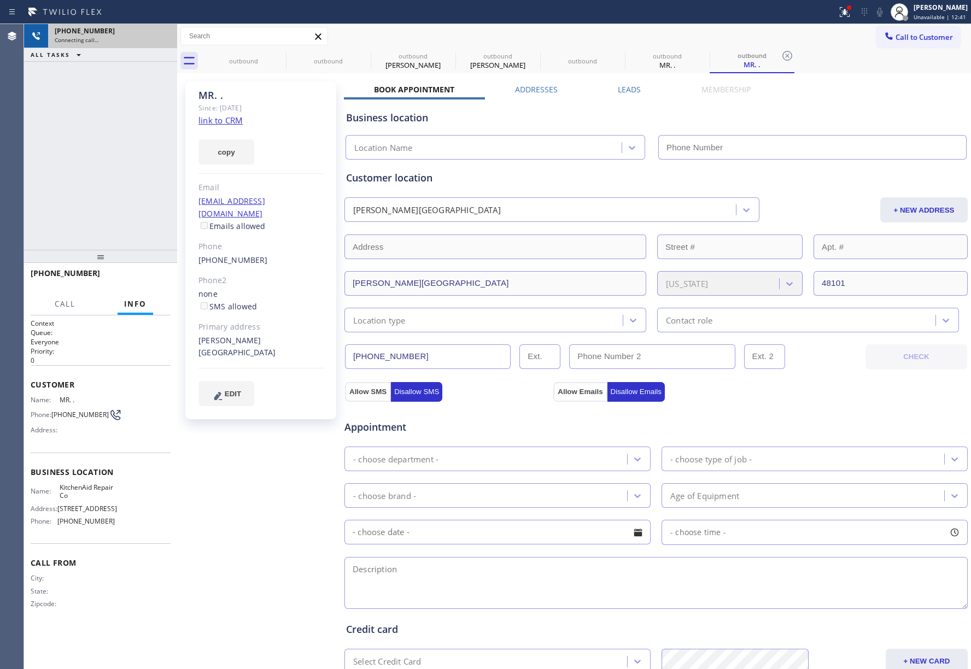
click at [162, 38] on div "[PHONE_NUMBER] Connecting call…" at bounding box center [100, 36] width 153 height 24
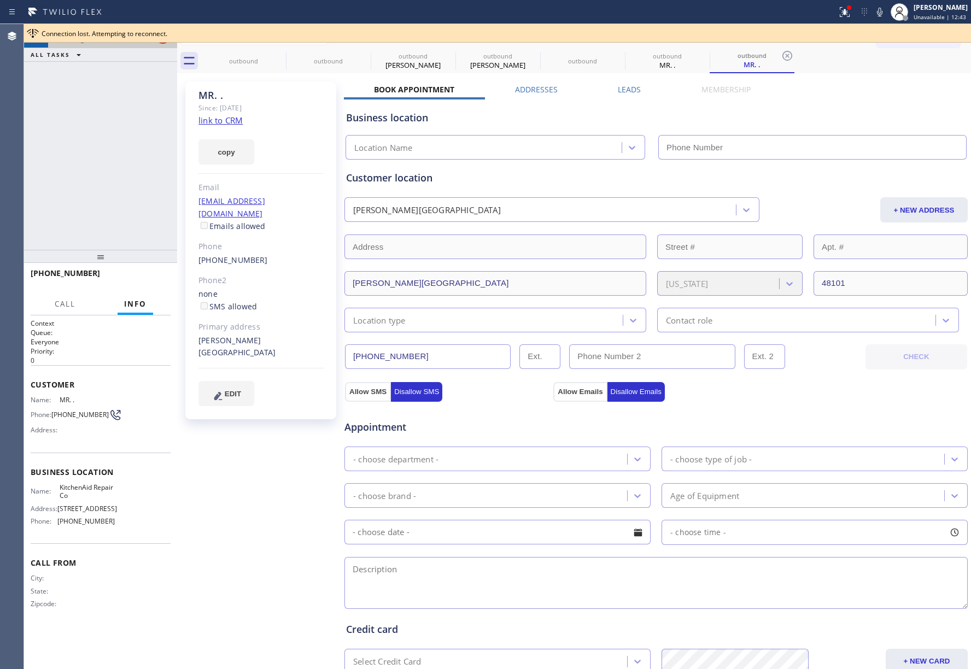
click at [167, 44] on div at bounding box center [163, 36] width 20 height 24
type input "[PHONE_NUMBER]"
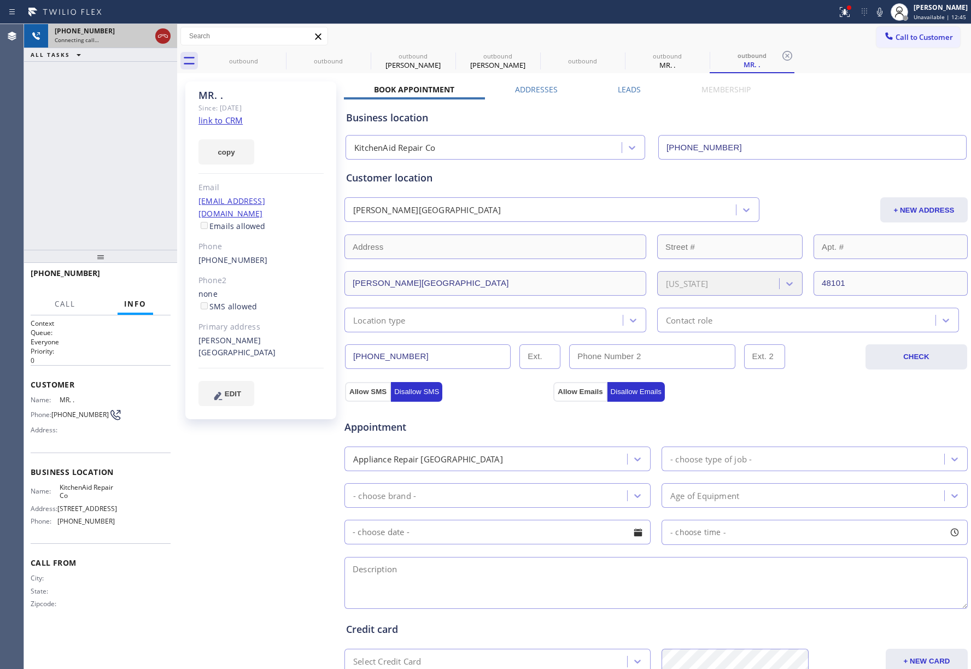
click at [163, 40] on icon at bounding box center [162, 36] width 13 height 13
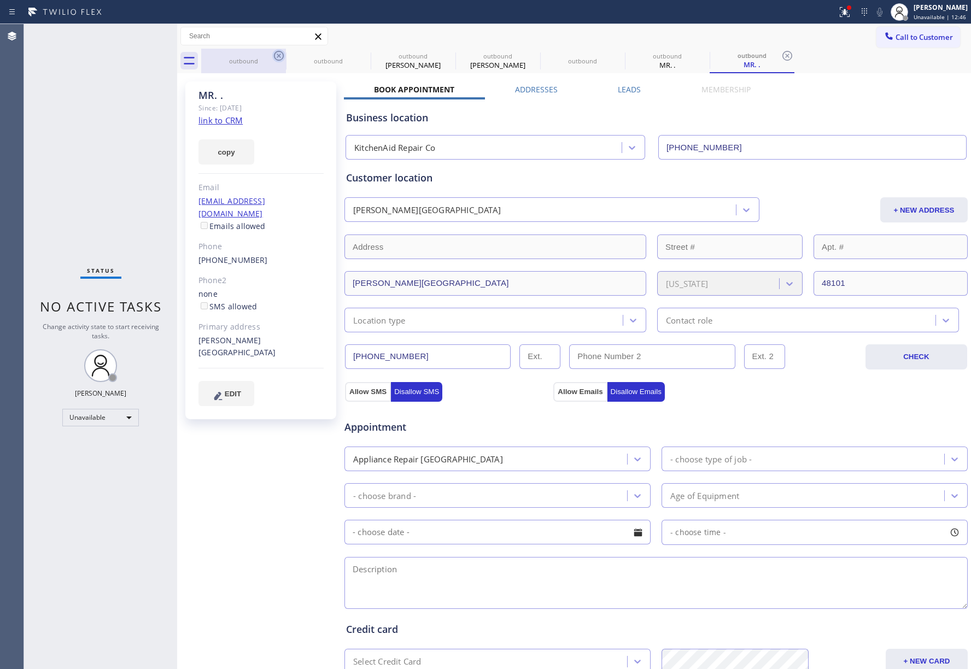
click at [282, 55] on icon at bounding box center [278, 55] width 13 height 13
click at [0, 0] on icon at bounding box center [0, 0] width 0 height 0
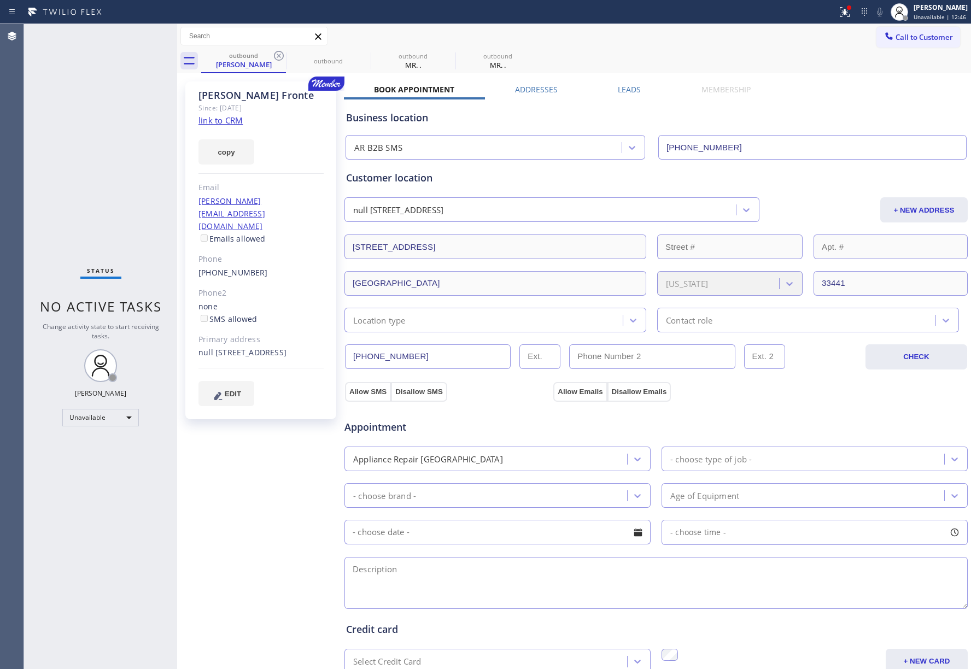
click at [282, 55] on icon at bounding box center [278, 55] width 13 height 13
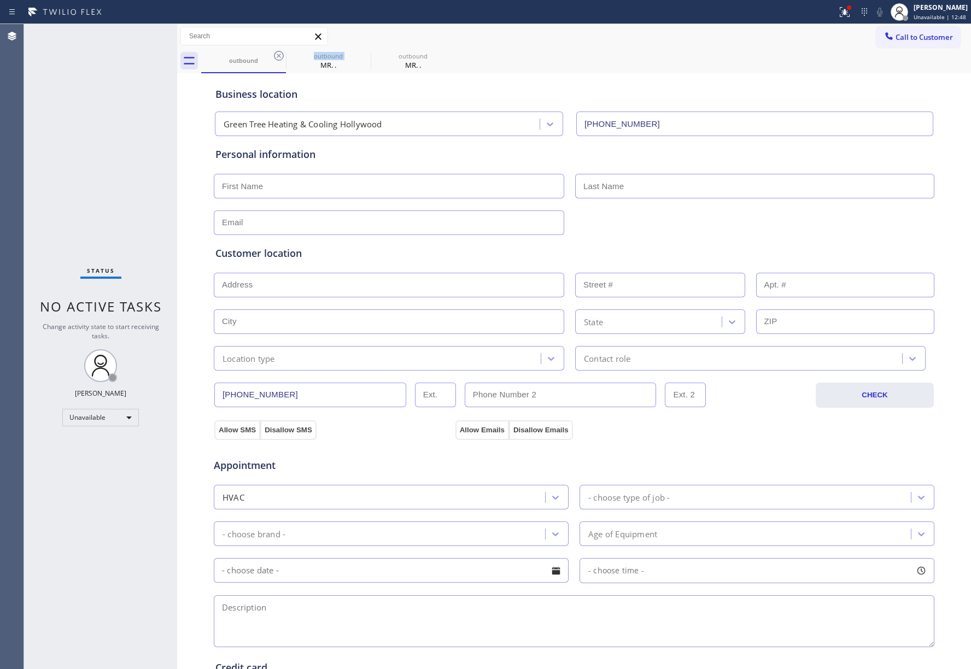
click at [282, 55] on icon at bounding box center [278, 55] width 13 height 13
type input "[PHONE_NUMBER]"
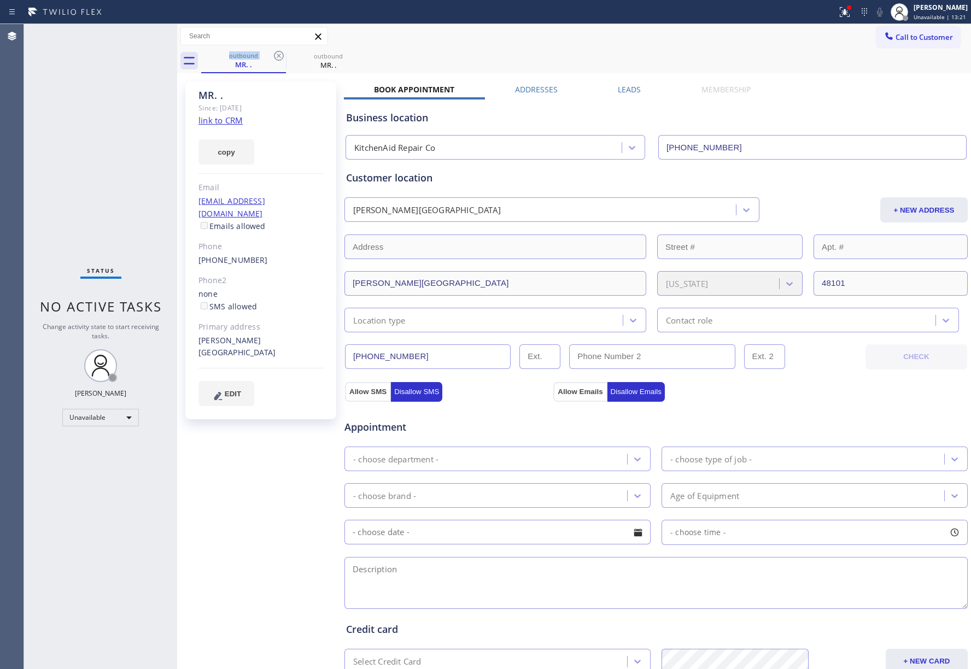
drag, startPoint x: 897, startPoint y: 34, endPoint x: 613, endPoint y: 94, distance: 289.5
click at [897, 34] on span "Call to Customer" at bounding box center [924, 37] width 57 height 10
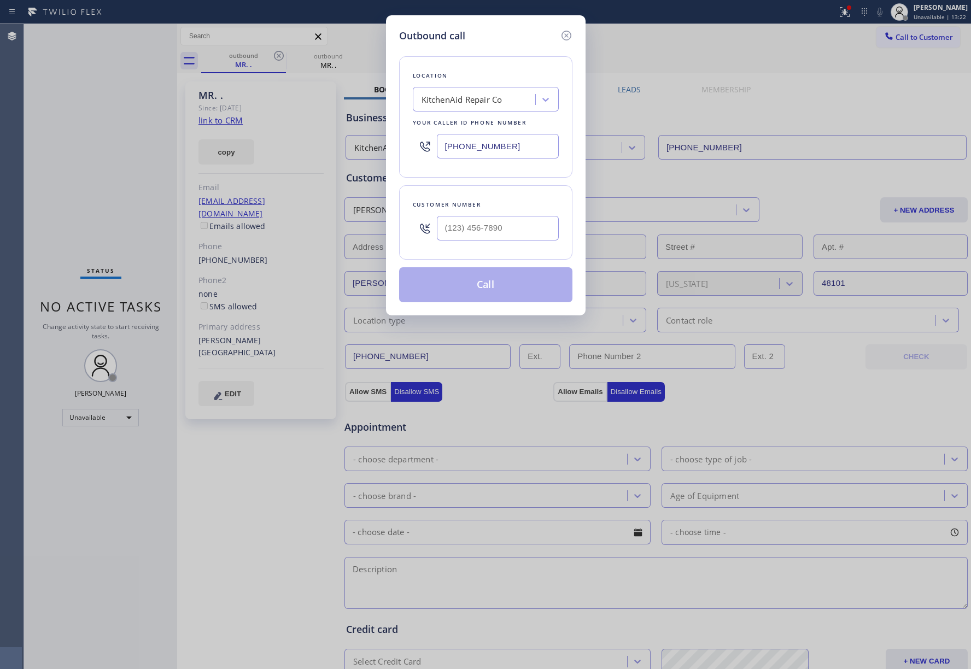
drag, startPoint x: 517, startPoint y: 147, endPoint x: 396, endPoint y: 140, distance: 120.5
click at [396, 140] on div "Outbound call Location KitchenAid Repair Co Your caller id phone number [PHONE_…" at bounding box center [486, 165] width 200 height 300
paste input "862) 640-1176"
type input "[PHONE_NUMBER]"
click at [479, 235] on input "text" at bounding box center [498, 228] width 122 height 25
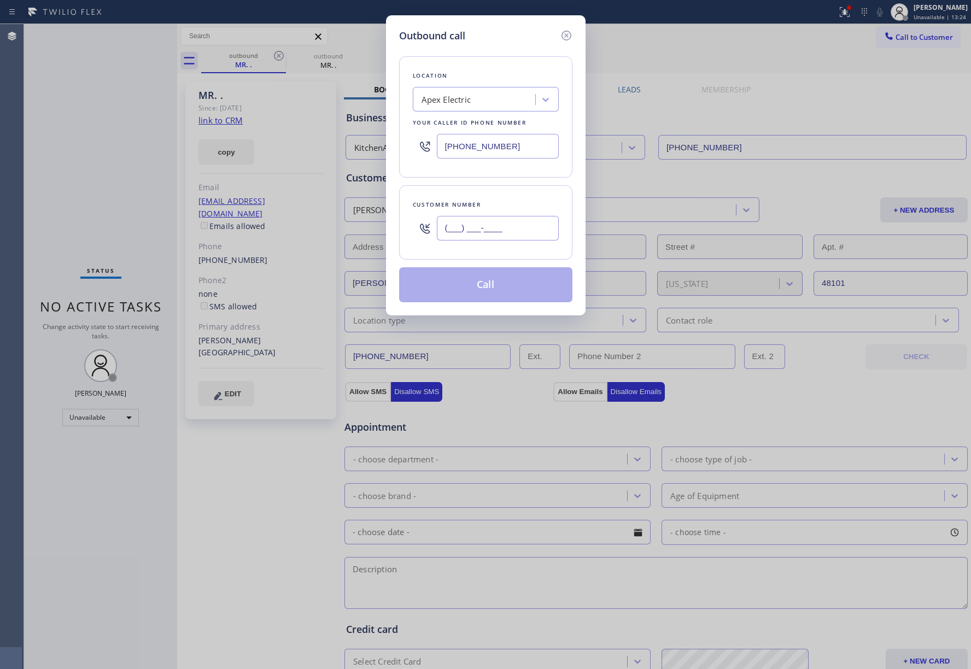
paste input "973) 636-8721"
type input "[PHONE_NUMBER]"
click at [484, 207] on div "Customer number" at bounding box center [486, 204] width 146 height 11
click at [504, 287] on button "Call" at bounding box center [485, 284] width 173 height 35
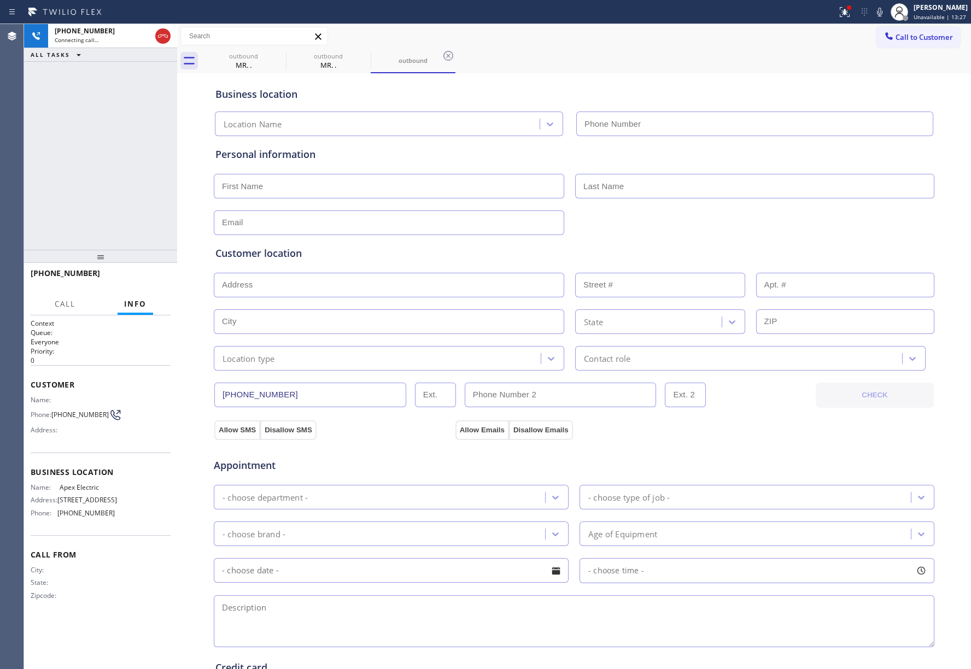
type input "[PHONE_NUMBER]"
drag, startPoint x: 68, startPoint y: 150, endPoint x: 245, endPoint y: 4, distance: 229.2
click at [68, 149] on div "[PHONE_NUMBER] Live | 00:14 ALL TASKS ALL TASKS ACTIVE TASKS TASKS IN WRAP UP" at bounding box center [100, 137] width 153 height 226
click at [165, 276] on button "HANG UP" at bounding box center [145, 278] width 51 height 15
click at [149, 250] on div at bounding box center [100, 256] width 153 height 13
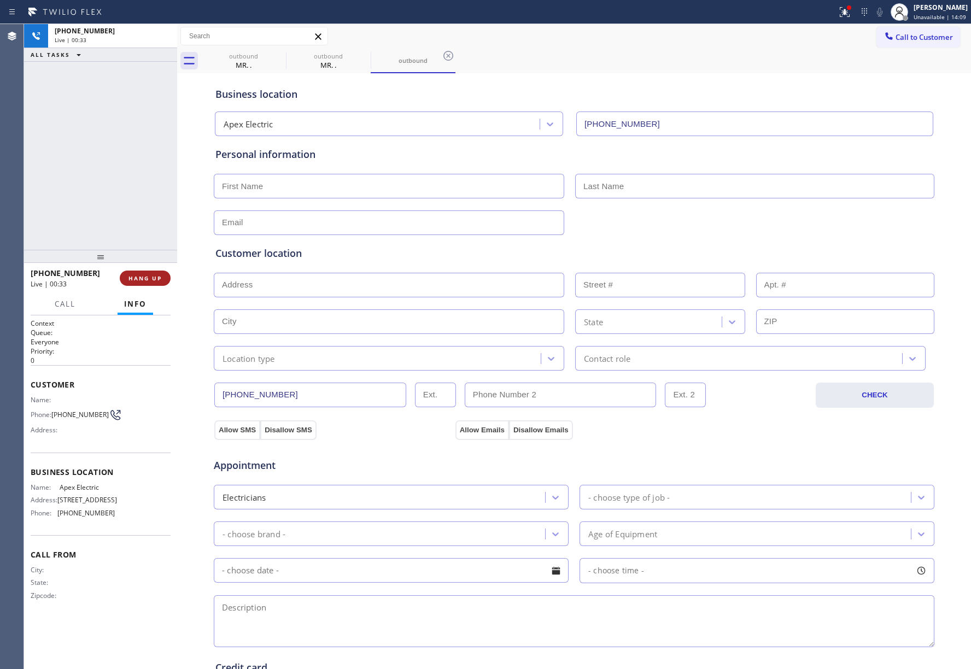
click at [149, 271] on button "HANG UP" at bounding box center [145, 278] width 51 height 15
click at [130, 195] on div "ALL TASKS ALL TASKS ACTIVE TASKS TASKS IN WRAP UP [PHONE_NUMBER] Wrap up | 00:00" at bounding box center [100, 137] width 153 height 226
click at [133, 276] on span "COMPLETE" at bounding box center [143, 278] width 38 height 8
drag, startPoint x: 133, startPoint y: 189, endPoint x: 186, endPoint y: 171, distance: 55.5
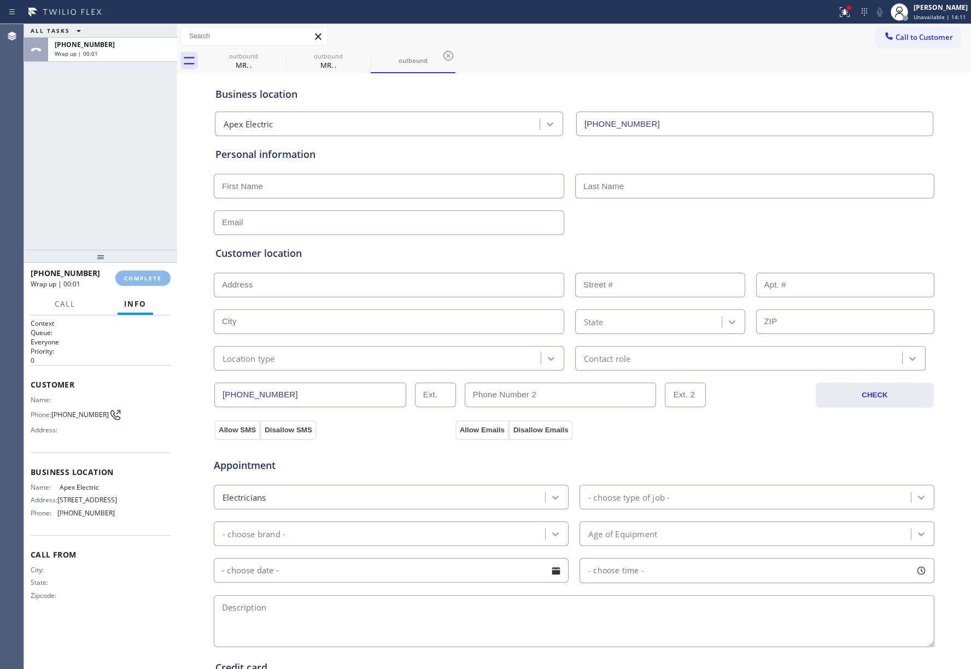
click at [133, 189] on div "ALL TASKS ALL TASKS ACTIVE TASKS TASKS IN WRAP UP [PHONE_NUMBER] Wrap up | 00:01" at bounding box center [100, 137] width 153 height 226
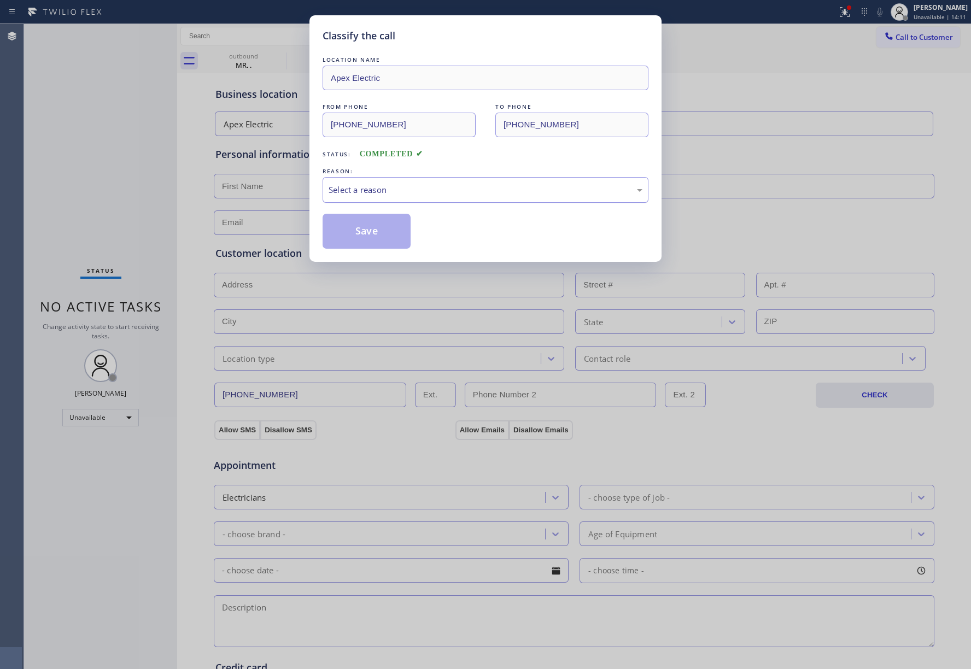
click at [385, 184] on div "Select a reason" at bounding box center [486, 190] width 314 height 13
click at [359, 236] on button "Save" at bounding box center [367, 231] width 88 height 35
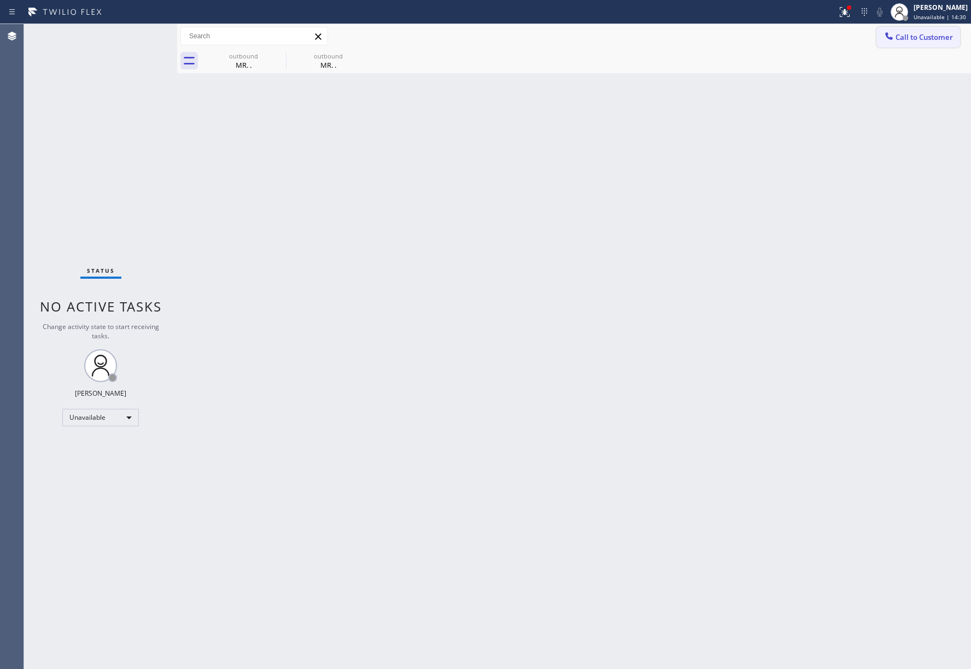
click at [901, 34] on span "Call to Customer" at bounding box center [924, 37] width 57 height 10
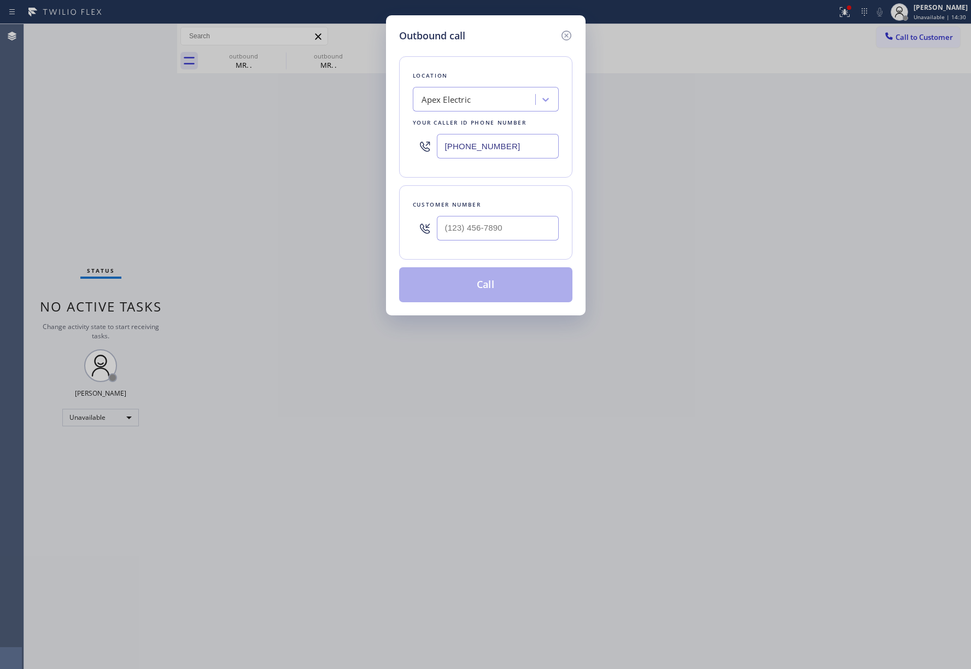
drag, startPoint x: 508, startPoint y: 149, endPoint x: 409, endPoint y: 148, distance: 99.5
click at [409, 148] on div "Location Apex Electric Your caller id phone number [PHONE_NUMBER]" at bounding box center [485, 116] width 173 height 121
paste input "973) 791-4828"
type input "[PHONE_NUMBER]"
click at [501, 231] on input "(___) ___-____" at bounding box center [498, 228] width 122 height 25
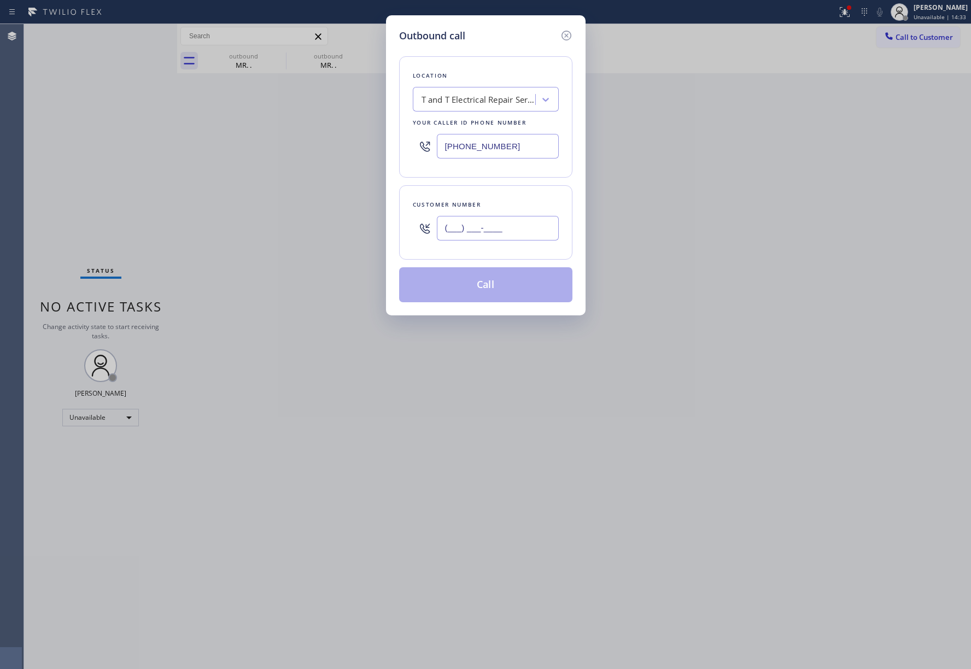
paste input "201) 682-7365"
type input "[PHONE_NUMBER]"
click at [517, 283] on button "Call" at bounding box center [485, 284] width 173 height 35
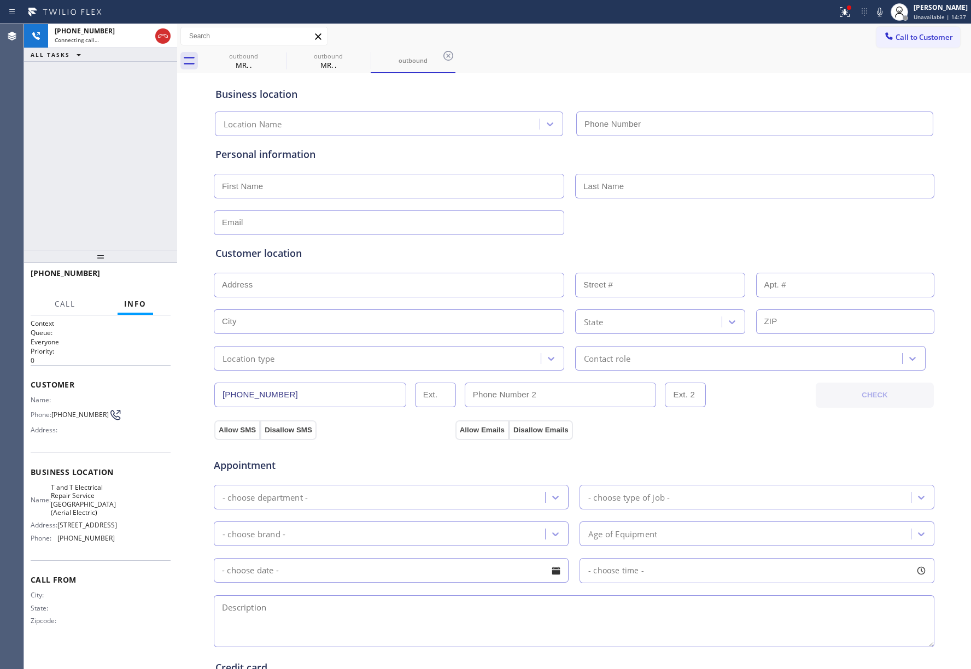
type input "[PHONE_NUMBER]"
click at [257, 191] on input "text" at bounding box center [389, 186] width 350 height 25
paste input "[PERSON_NAME]"
type input "[PERSON_NAME]"
click at [667, 187] on input "text" at bounding box center [754, 186] width 359 height 25
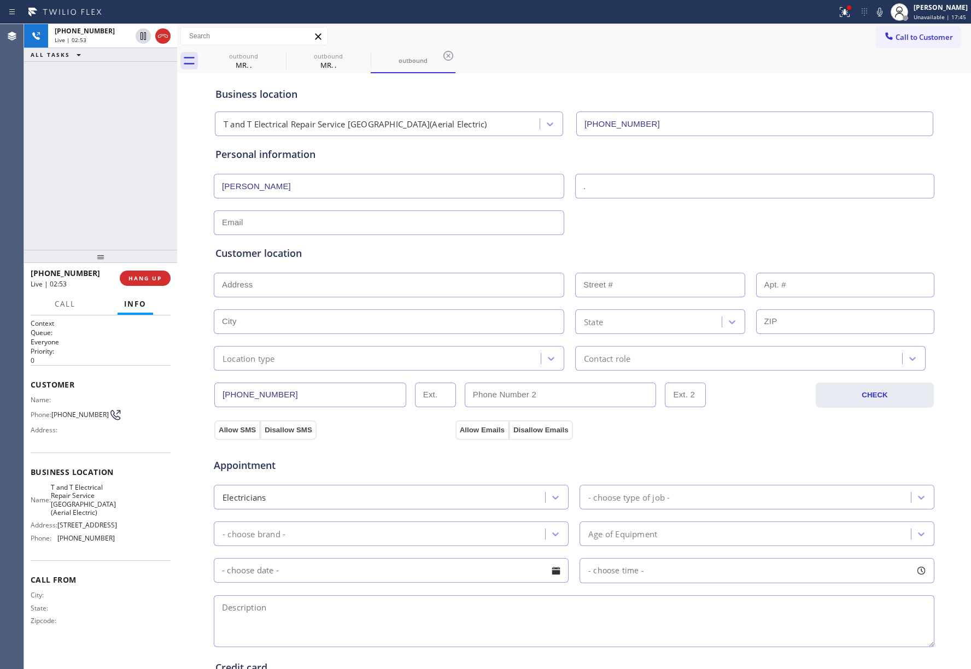
type input "."
click at [287, 206] on div "Personal information [PERSON_NAME] ." at bounding box center [573, 191] width 717 height 88
click at [290, 221] on input "text" at bounding box center [389, 223] width 350 height 25
type input "[EMAIL_ADDRESS][DOMAIN_NAME]"
drag, startPoint x: 353, startPoint y: 613, endPoint x: 395, endPoint y: 591, distance: 48.0
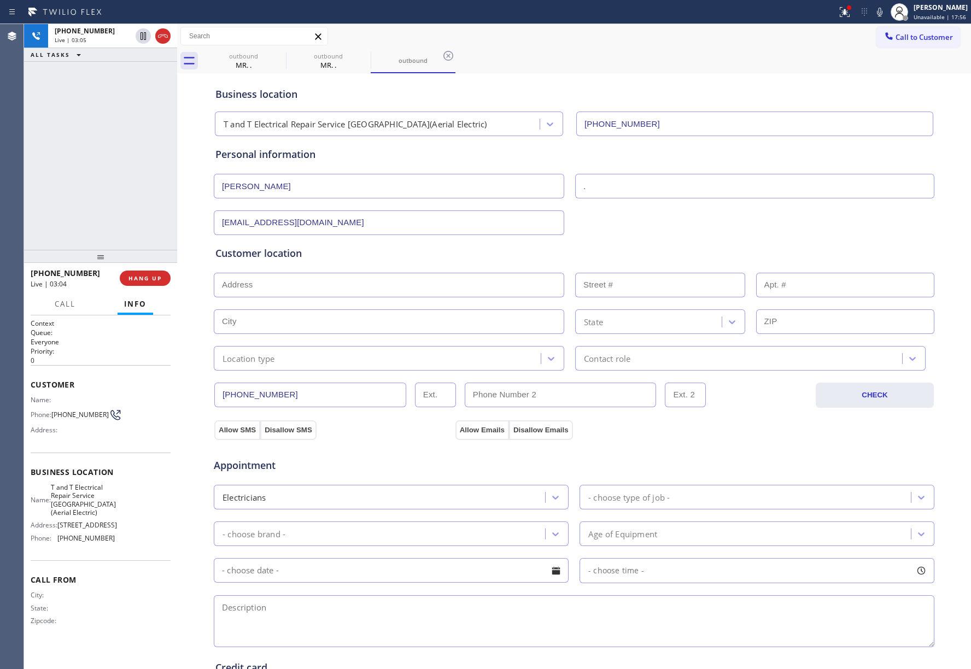
click at [353, 613] on textarea at bounding box center [574, 621] width 721 height 52
paste textarea "letter from insurance, cover the open circuit open panel [STREET_ADDRESS]"
type textarea "letter from insurance, cover the open circuit open panel [STREET_ADDRESS]"
click at [371, 497] on div "Electricians" at bounding box center [381, 497] width 328 height 19
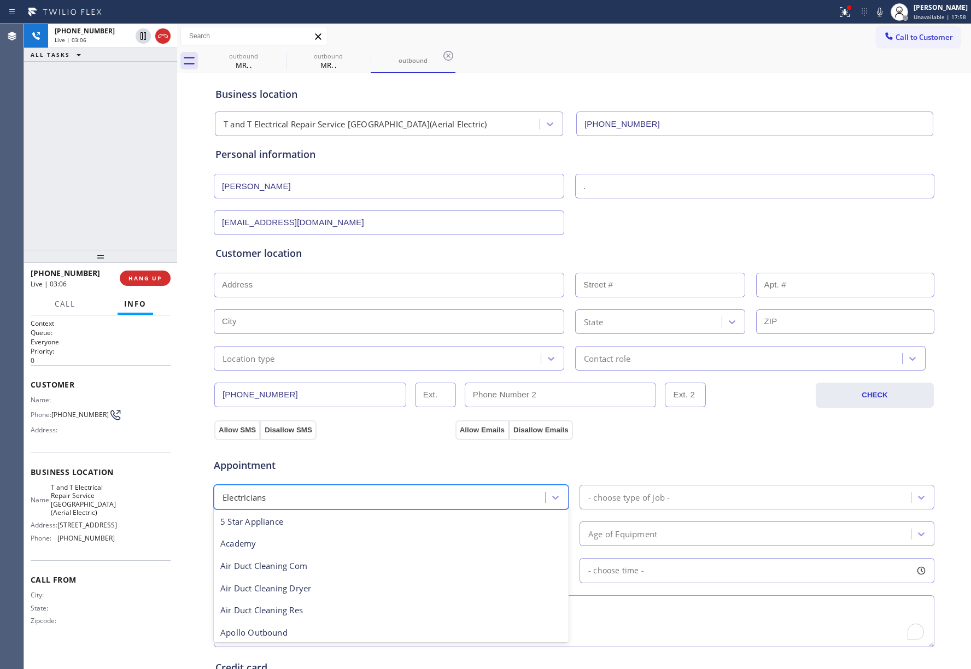
scroll to position [112, 0]
click at [633, 497] on div "- choose type of job -" at bounding box center [628, 497] width 81 height 13
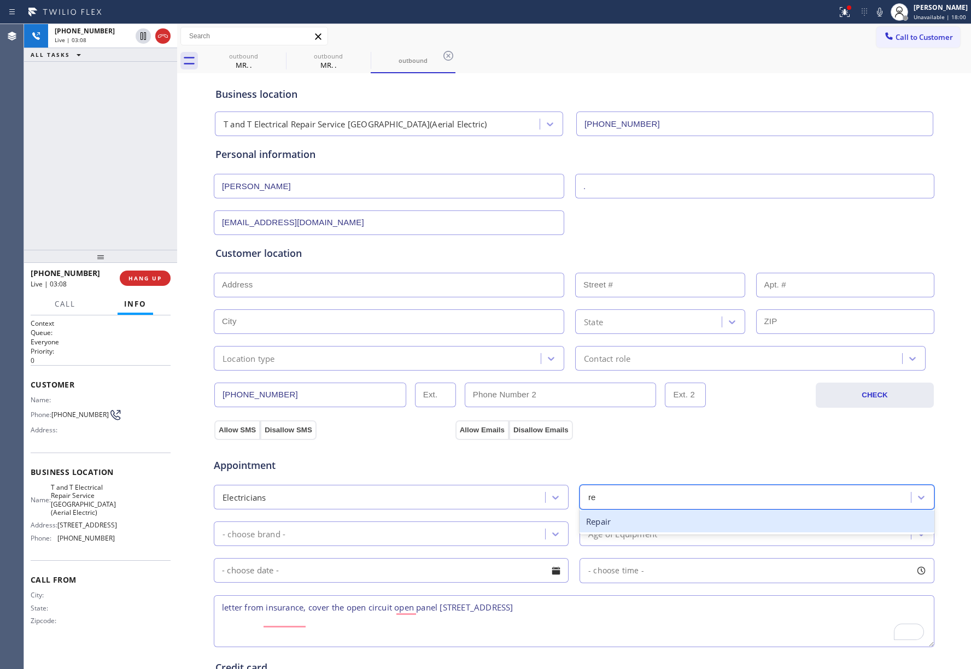
type input "r"
type input "repai"
click at [641, 526] on div "Repair" at bounding box center [757, 522] width 355 height 22
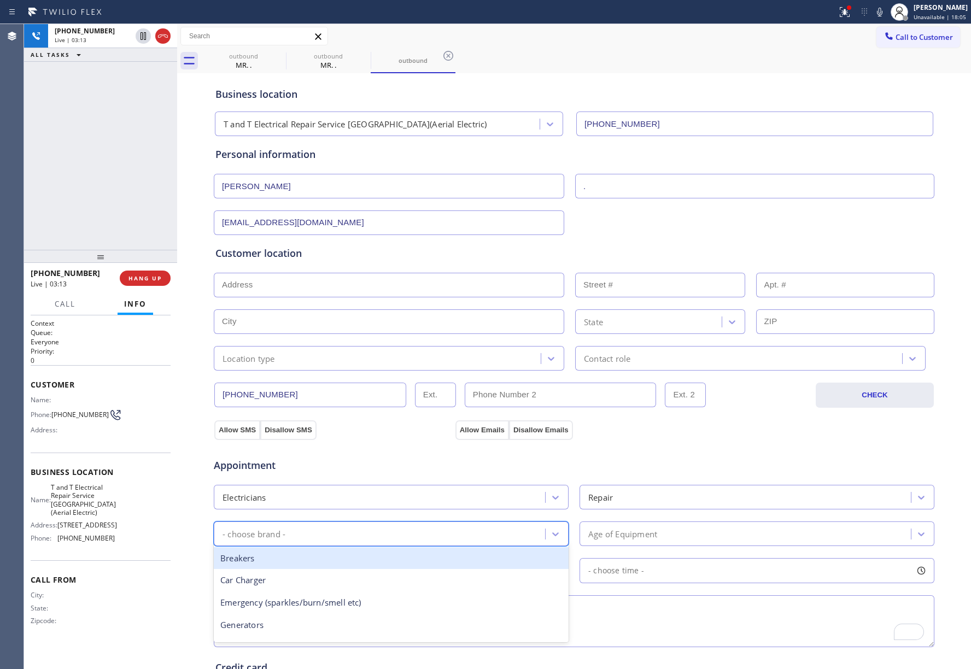
click at [300, 539] on div "- choose brand -" at bounding box center [381, 533] width 328 height 19
type input "pane"
click at [342, 559] on div "Panel/Subpanel" at bounding box center [391, 558] width 355 height 22
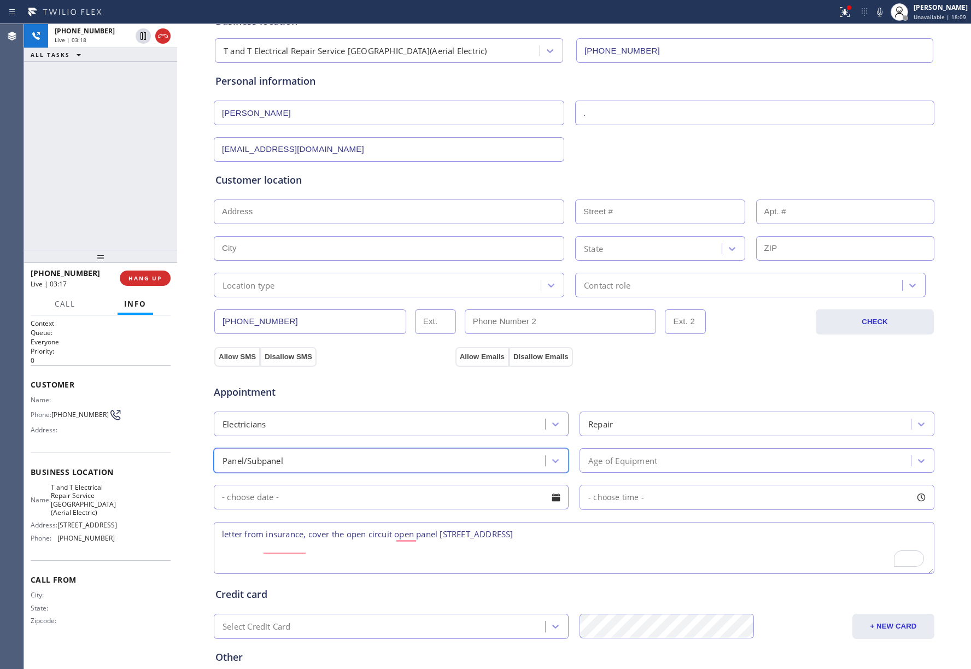
scroll to position [182, 0]
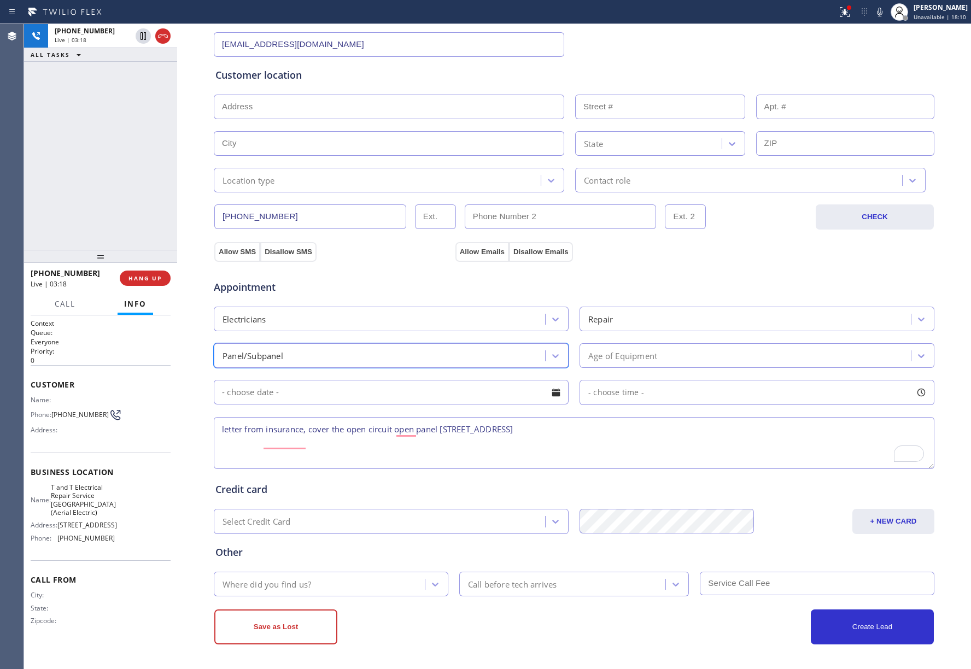
click at [313, 580] on div "Where did you find us?" at bounding box center [321, 584] width 208 height 19
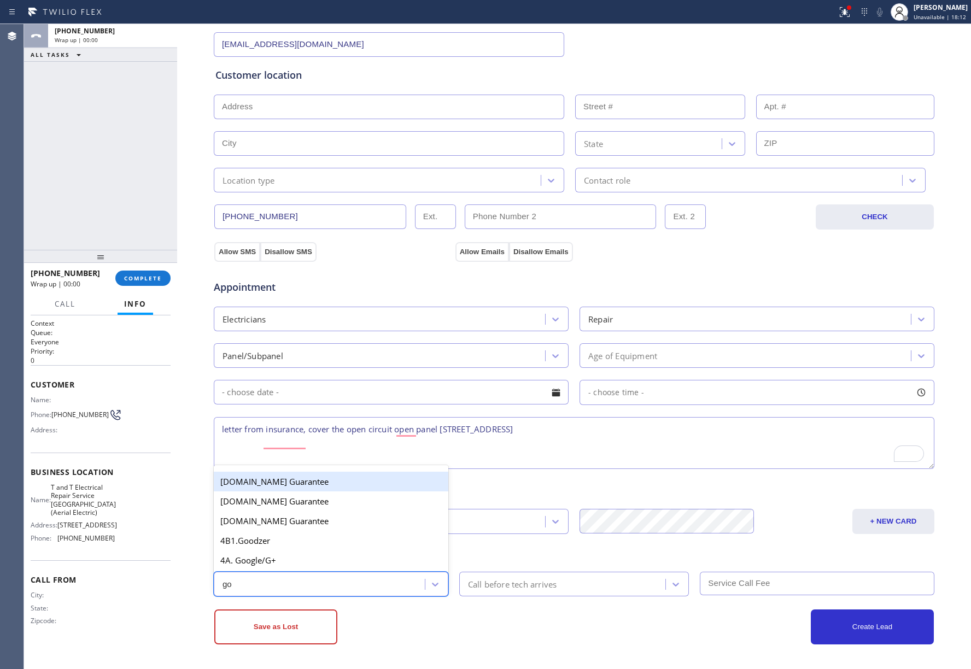
type input "goo"
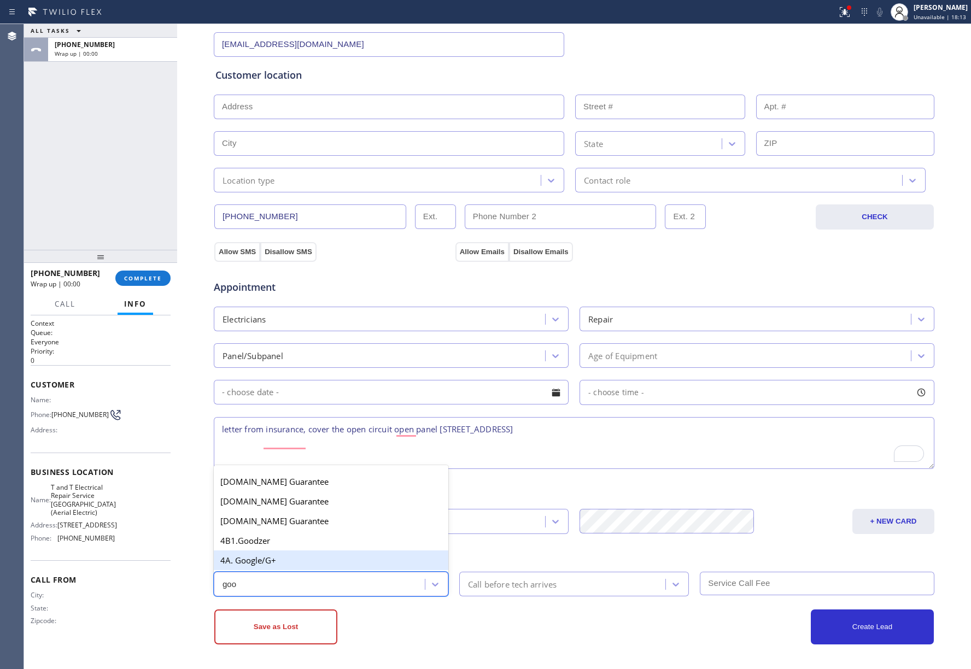
click at [311, 565] on div "4A. Google/G+" at bounding box center [331, 561] width 235 height 20
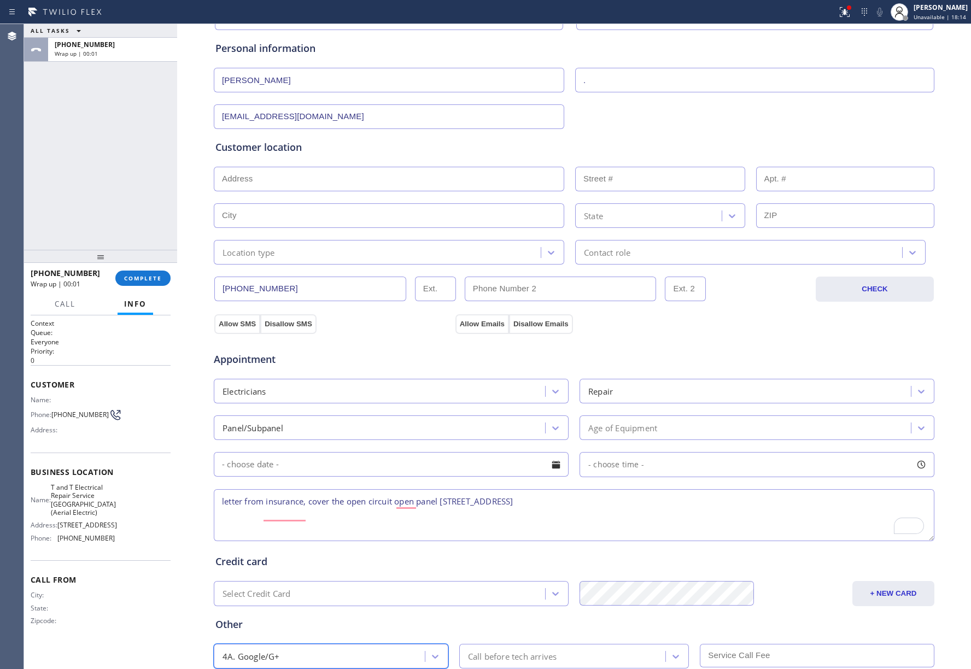
scroll to position [36, 0]
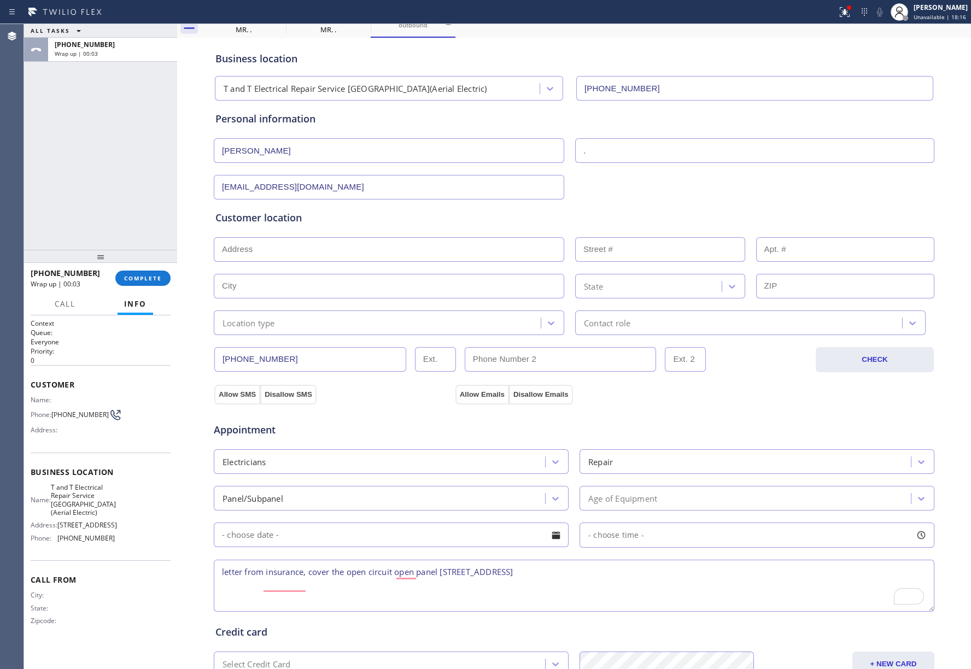
click at [289, 255] on input "text" at bounding box center [389, 249] width 350 height 25
paste input "[STREET_ADDRESS]"
type input "[STREET_ADDRESS]"
type input "42"
type input "Bayonne"
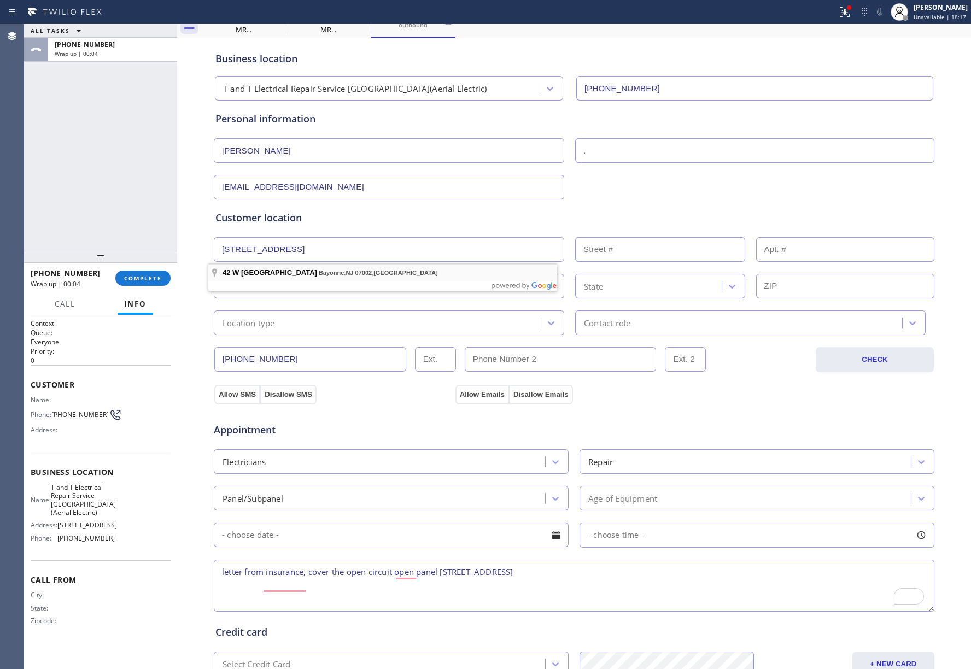
type input "07002"
click at [289, 393] on button "Disallow SMS" at bounding box center [288, 395] width 56 height 20
click at [546, 394] on button "Disallow Emails" at bounding box center [541, 395] width 64 height 20
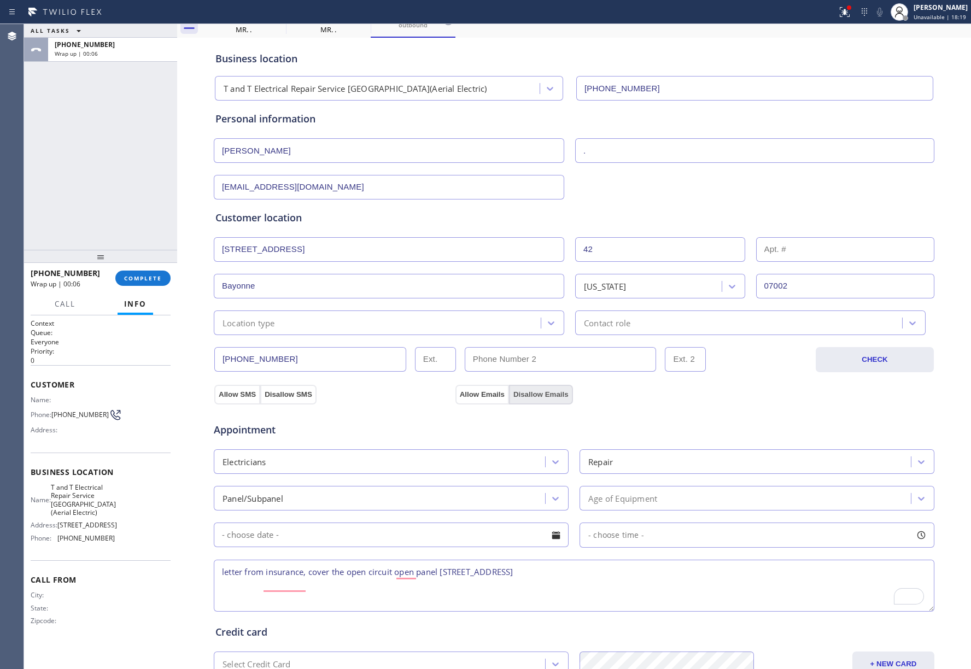
click at [546, 394] on button "Disallow Emails" at bounding box center [541, 395] width 64 height 20
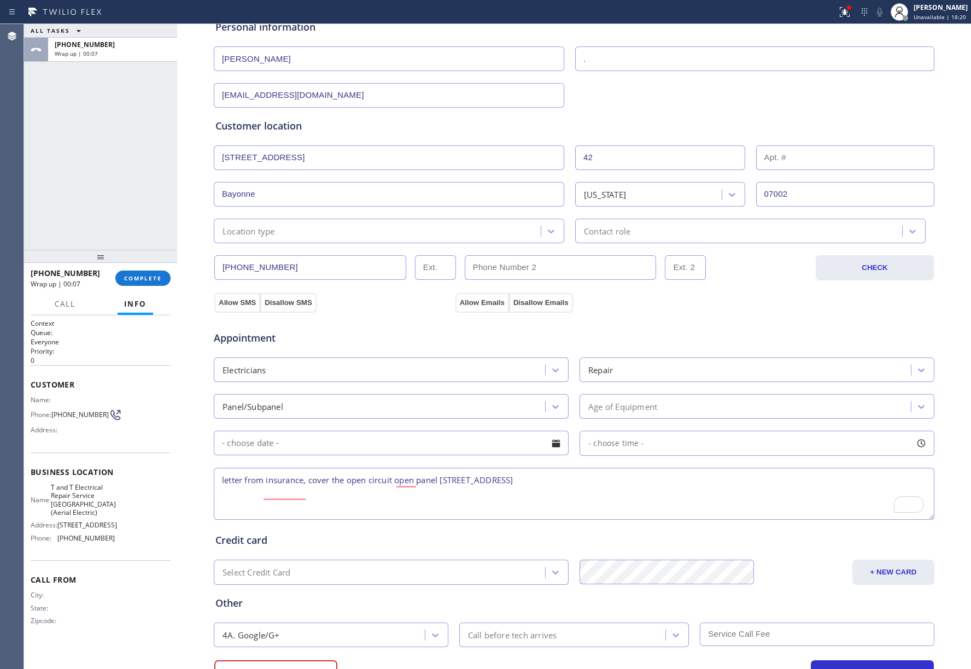
scroll to position [182, 0]
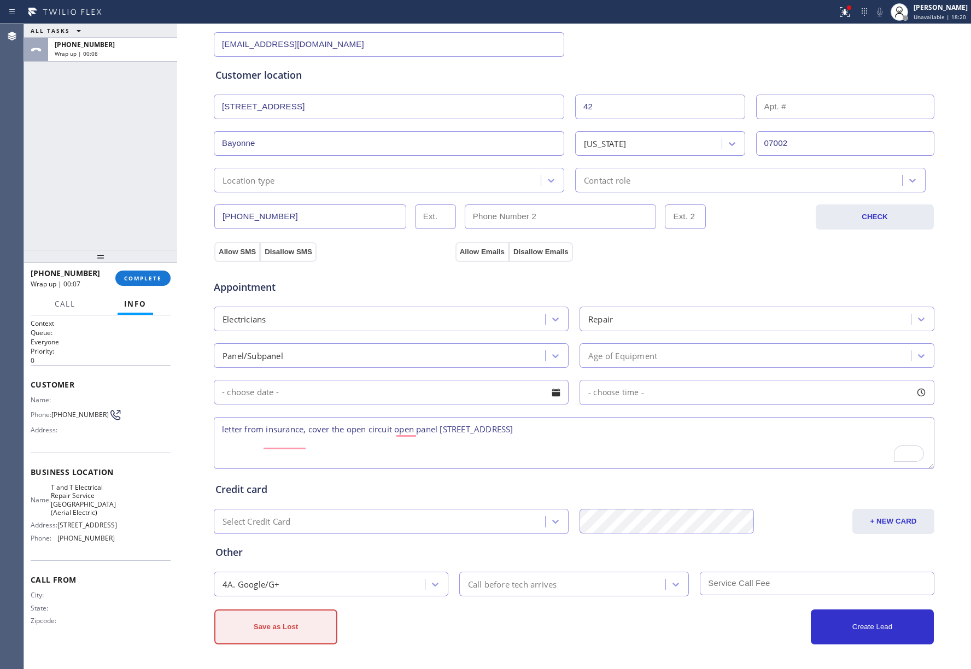
click at [315, 626] on button "Save as Lost" at bounding box center [275, 627] width 123 height 35
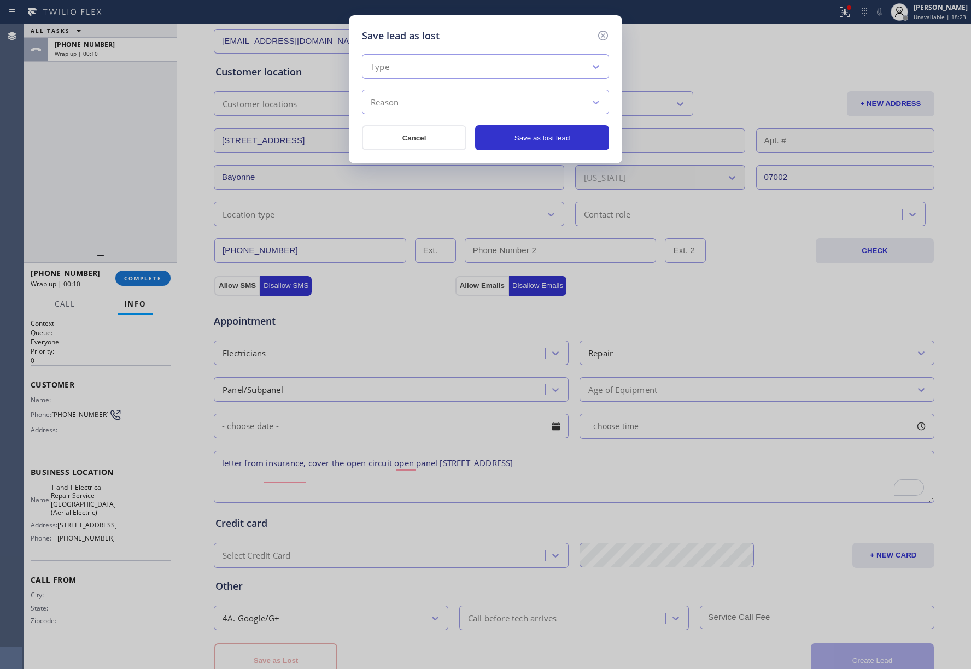
click at [426, 71] on div "Type" at bounding box center [475, 66] width 220 height 19
click at [425, 122] on div "Not Serviceable" at bounding box center [485, 129] width 247 height 20
click at [423, 98] on div "Reason" at bounding box center [475, 102] width 220 height 19
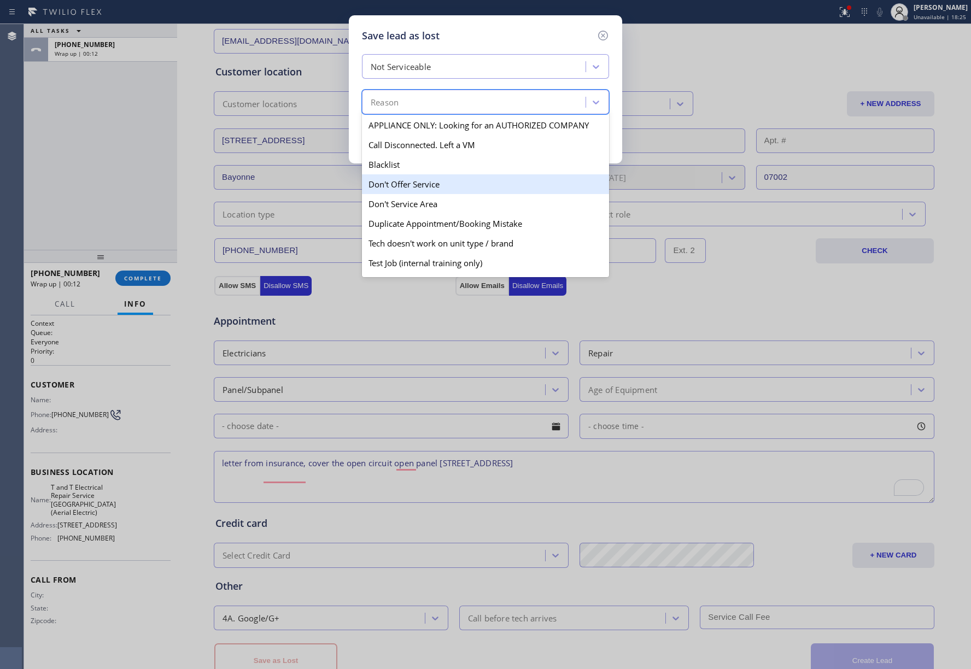
click at [449, 182] on div "Don't Offer Service" at bounding box center [485, 184] width 247 height 20
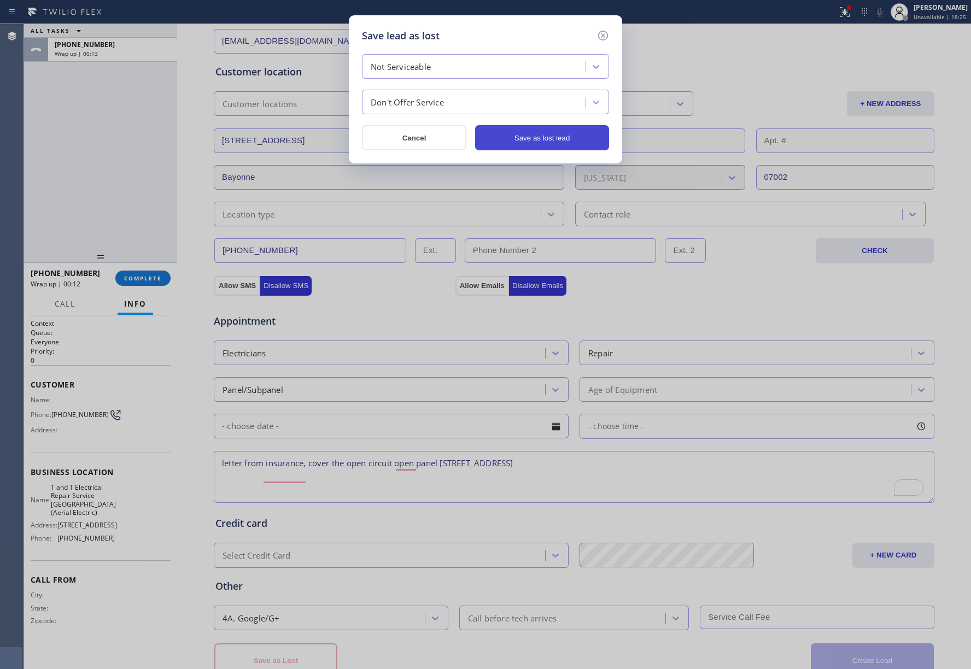
click at [550, 132] on button "Save as lost lead" at bounding box center [542, 137] width 134 height 25
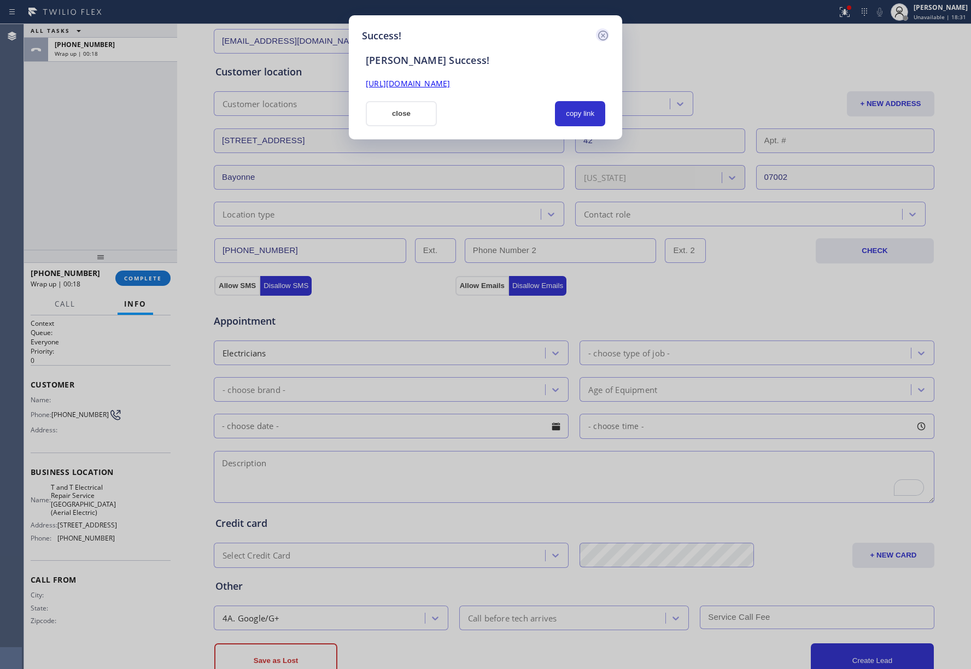
click at [601, 31] on icon at bounding box center [603, 35] width 13 height 13
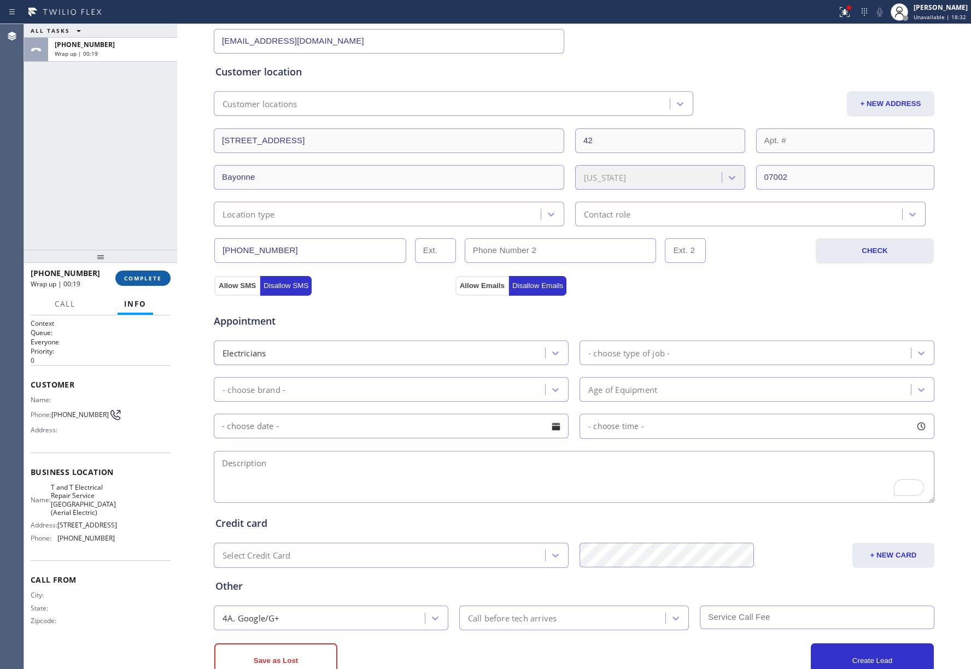
click at [143, 278] on span "COMPLETE" at bounding box center [143, 278] width 38 height 8
click at [100, 177] on div "ALL TASKS ALL TASKS ACTIVE TASKS TASKS IN WRAP UP [PHONE_NUMBER] Wrap up | 00:20" at bounding box center [100, 137] width 153 height 226
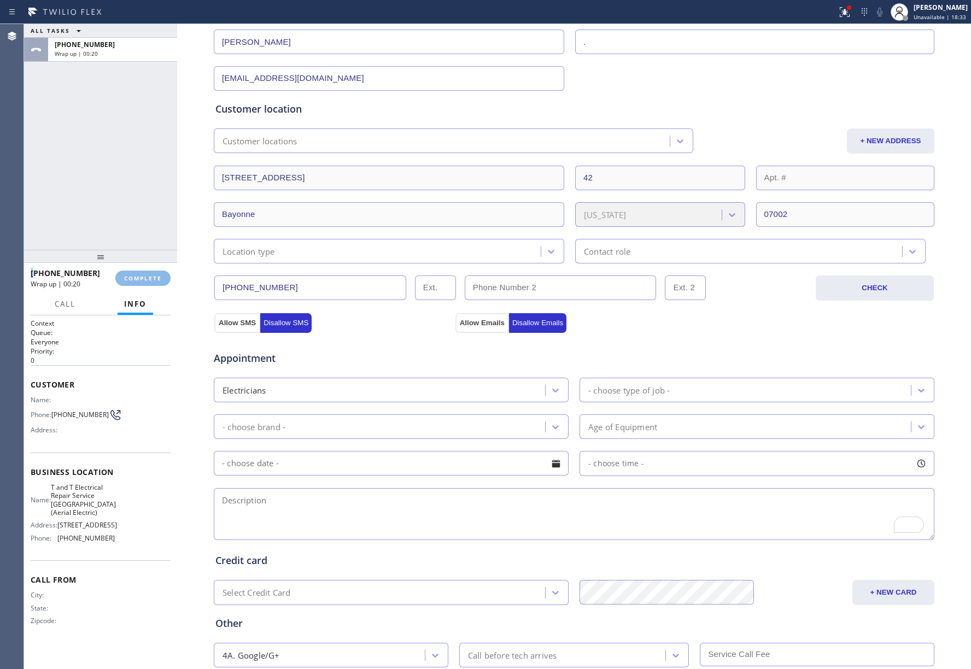
scroll to position [108, 0]
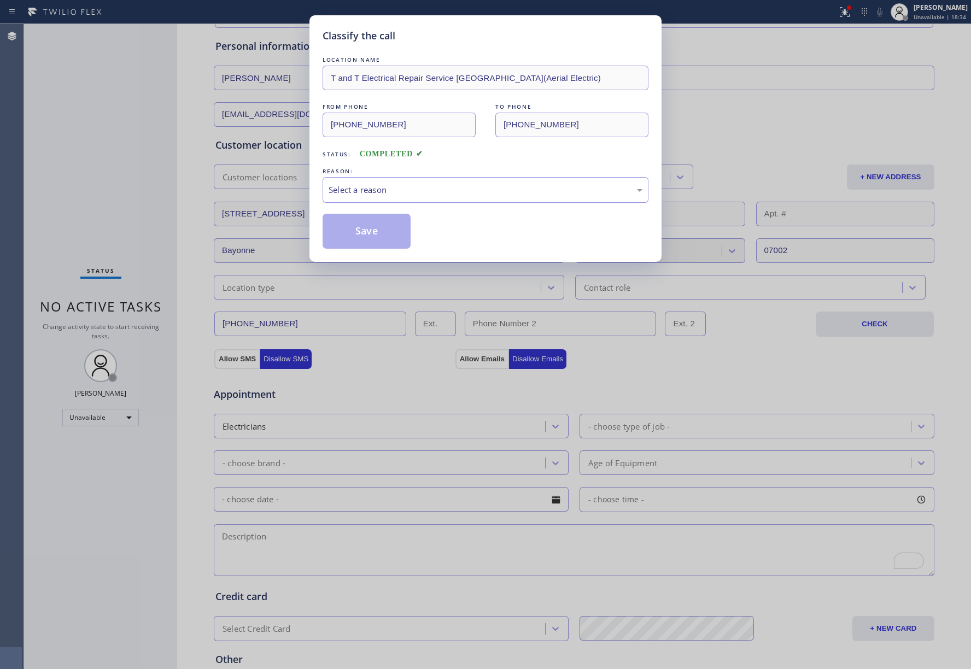
click at [418, 189] on div "Select a reason" at bounding box center [486, 190] width 314 height 13
click at [364, 225] on button "Save" at bounding box center [367, 231] width 88 height 35
type input "[PHONE_NUMBER]"
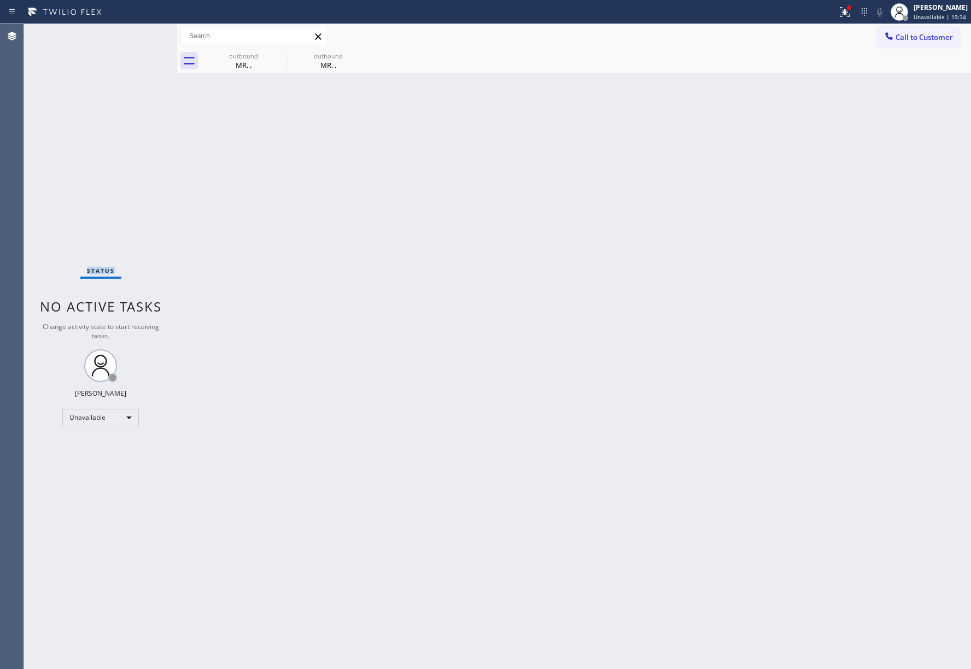
drag, startPoint x: 63, startPoint y: 150, endPoint x: 206, endPoint y: 19, distance: 193.9
click at [63, 147] on div "Status No active tasks Change activity state to start receiving tasks. [PERSON_…" at bounding box center [100, 346] width 153 height 645
click at [7, 113] on div "Agent Desktop" at bounding box center [12, 346] width 24 height 645
click at [920, 44] on button "Call to Customer" at bounding box center [918, 37] width 84 height 21
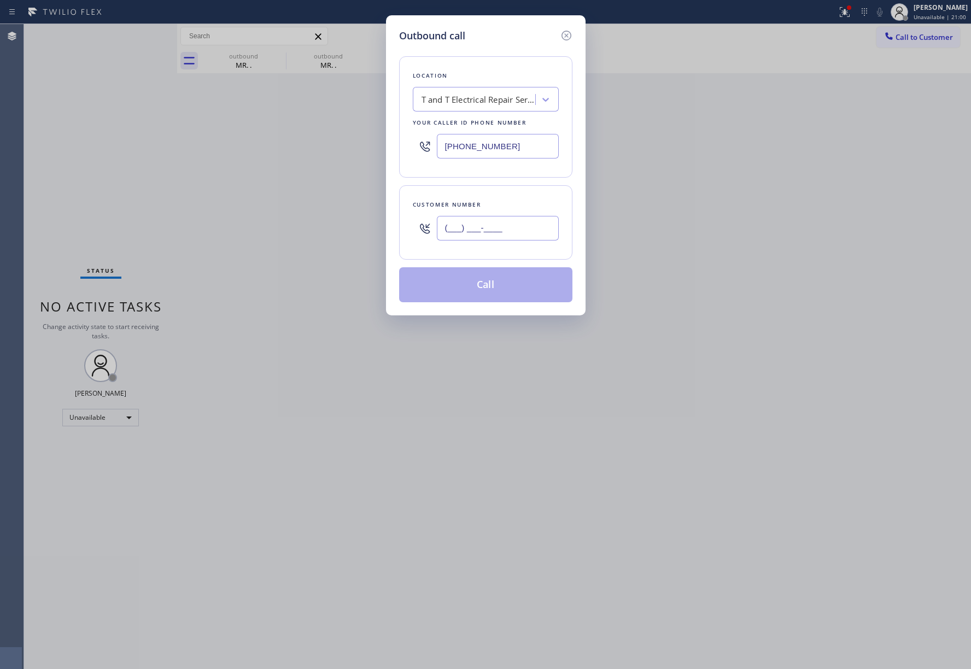
click at [521, 226] on input "(___) ___-____" at bounding box center [498, 228] width 122 height 25
paste input "818) 419-9501"
type input "[PHONE_NUMBER]"
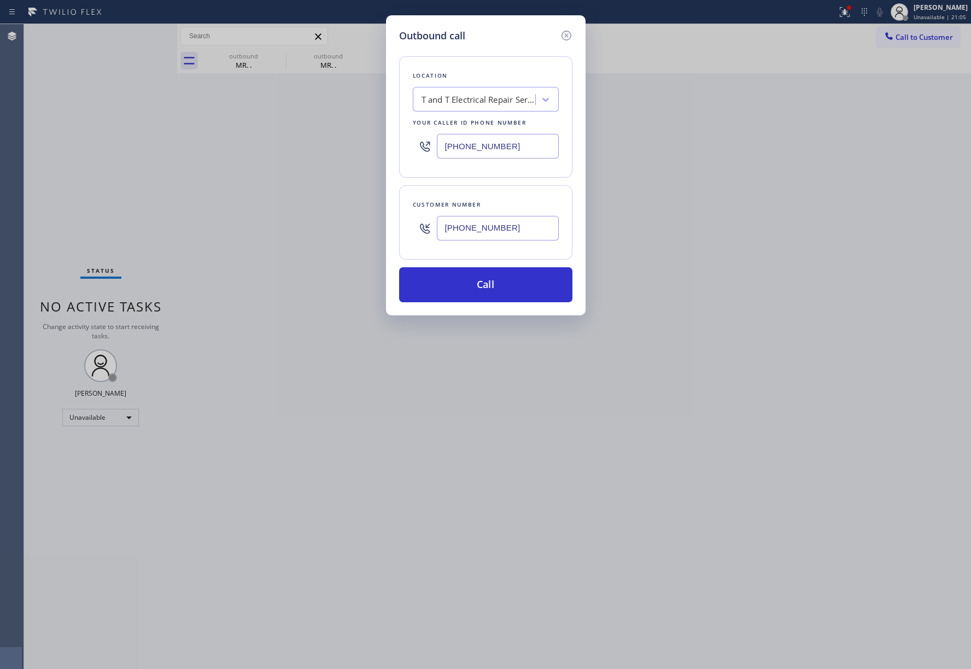
drag, startPoint x: 95, startPoint y: 176, endPoint x: 217, endPoint y: 153, distance: 124.1
click at [95, 176] on div "Outbound call Location T and T Electrical Repair Service [GEOGRAPHIC_DATA](Aeri…" at bounding box center [485, 334] width 971 height 669
click at [482, 106] on div "T and T Electrical Repair Service [GEOGRAPHIC_DATA](Aerial Electric)" at bounding box center [475, 99] width 119 height 19
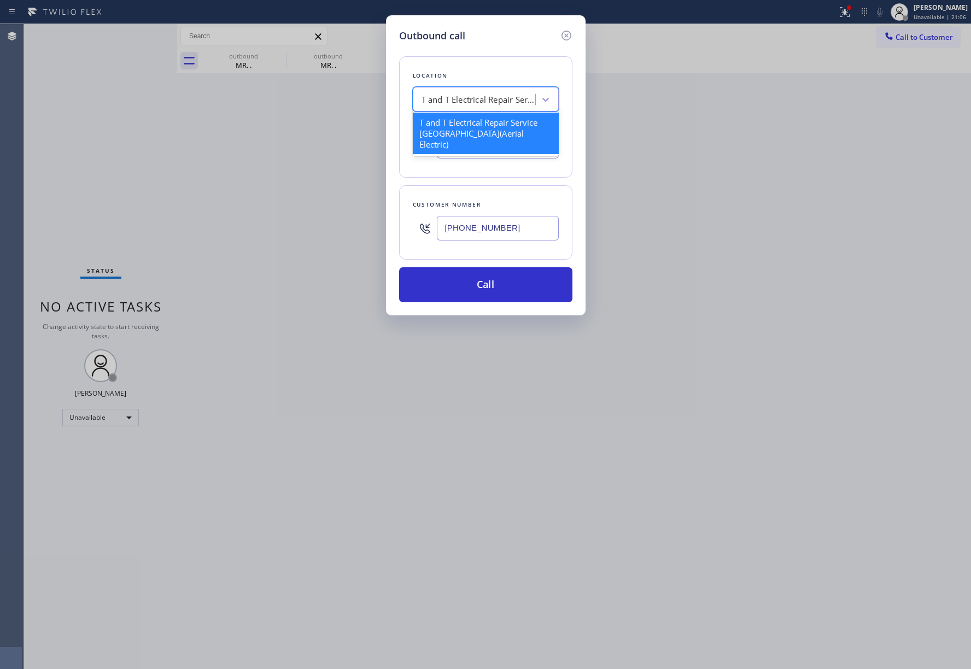
paste input "Palisades HVAC"
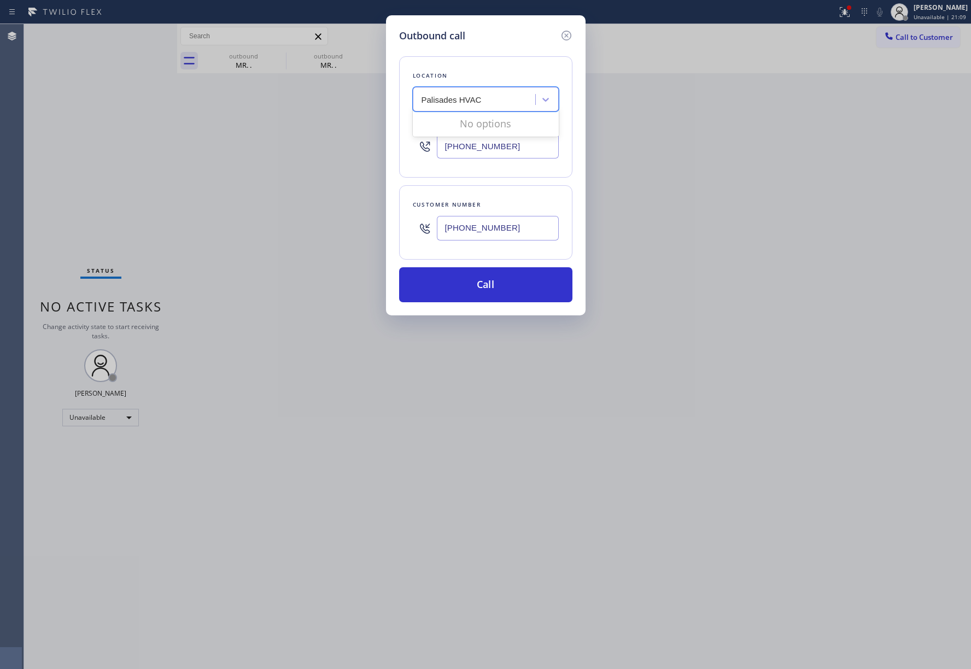
click at [422, 95] on input "Palisades HVAC" at bounding box center [452, 99] width 61 height 9
type input "Palisades HVAC"
click at [55, 130] on div "Outbound call Location T and T Electrical Repair Service [GEOGRAPHIC_DATA](Aeri…" at bounding box center [485, 334] width 971 height 669
drag, startPoint x: 521, startPoint y: 149, endPoint x: 398, endPoint y: 145, distance: 123.1
click at [398, 145] on div "Outbound call Location T and T Electrical Repair Service [GEOGRAPHIC_DATA](Aeri…" at bounding box center [486, 165] width 200 height 300
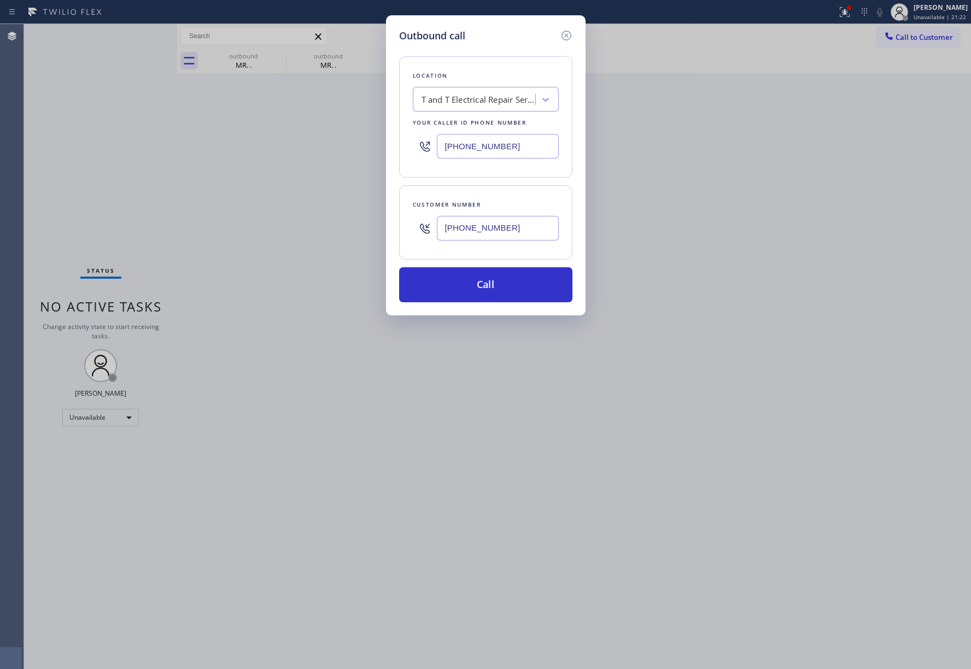
paste input "424) 234-2600"
click at [68, 186] on div "Outbound call Location T and T Electrical Repair Service [GEOGRAPHIC_DATA](Aeri…" at bounding box center [485, 334] width 971 height 669
drag, startPoint x: 508, startPoint y: 145, endPoint x: 428, endPoint y: 145, distance: 80.9
click at [428, 145] on div "[PHONE_NUMBER]" at bounding box center [486, 146] width 146 height 36
paste input "424) 234-2600"
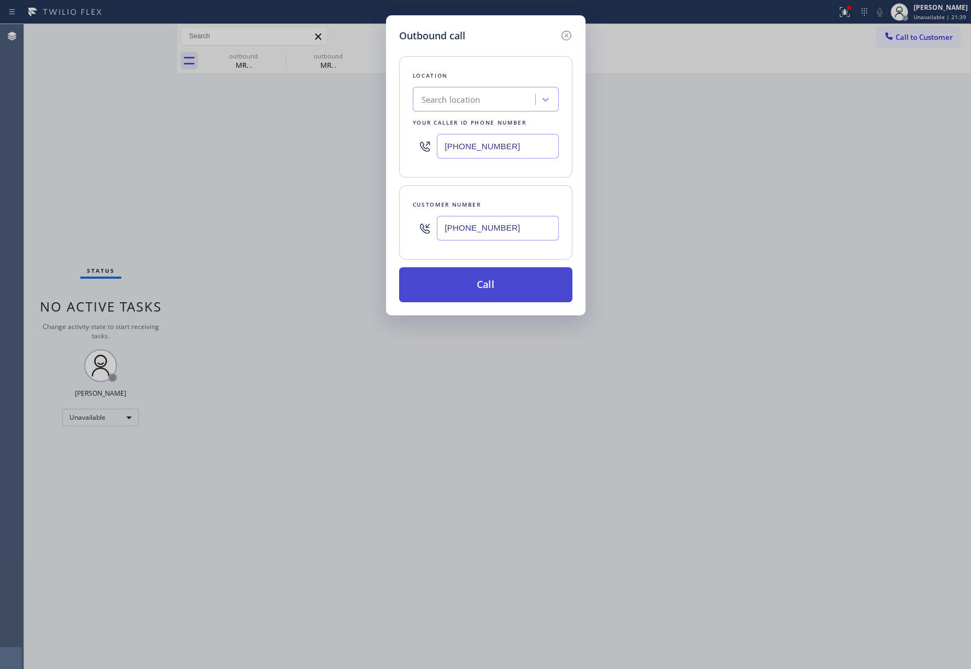
type input "[PHONE_NUMBER]"
click at [490, 280] on button "Call" at bounding box center [485, 284] width 173 height 35
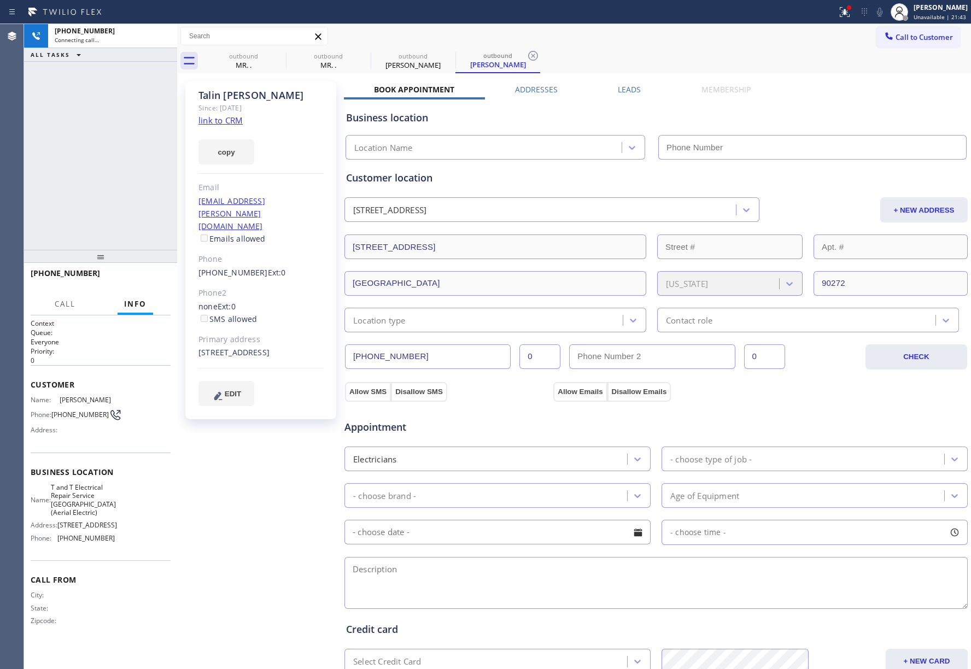
type input "[PHONE_NUMBER]"
click at [219, 120] on link "link to CRM" at bounding box center [220, 120] width 44 height 11
click at [136, 280] on span "HANG UP" at bounding box center [144, 278] width 33 height 8
click at [127, 257] on div at bounding box center [100, 256] width 153 height 13
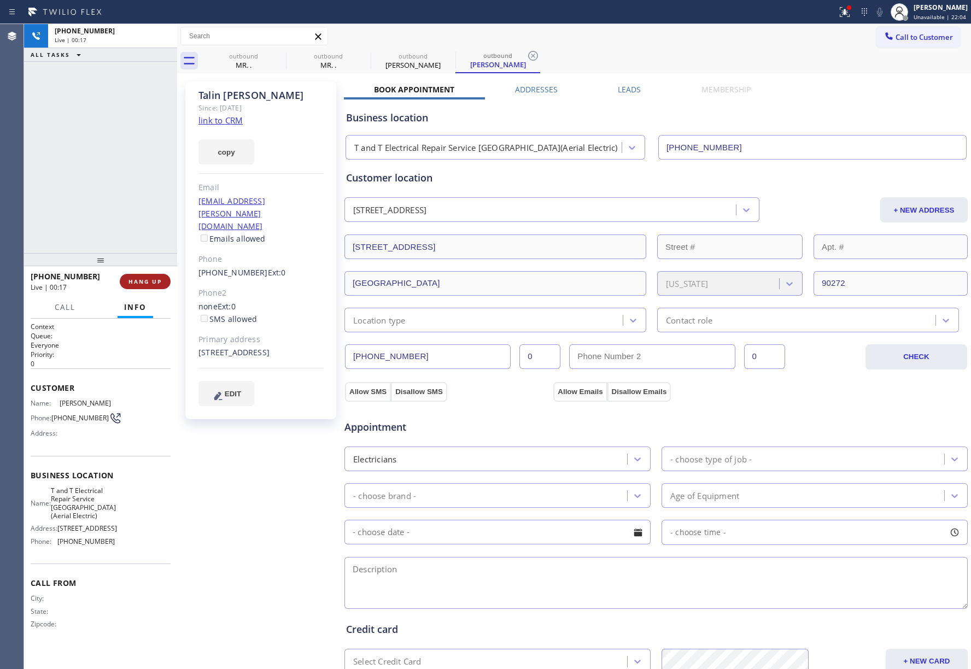
click at [133, 276] on button "HANG UP" at bounding box center [145, 281] width 51 height 15
click at [125, 221] on div "ALL TASKS ALL TASKS ACTIVE TASKS TASKS IN WRAP UP [PHONE_NUMBER] Wrap up | 00:00" at bounding box center [100, 138] width 153 height 229
click at [132, 289] on div "[PHONE_NUMBER] Wrap up | 00:01 COMPLETE" at bounding box center [101, 281] width 140 height 28
click at [132, 283] on span "COMPLETE" at bounding box center [143, 282] width 38 height 8
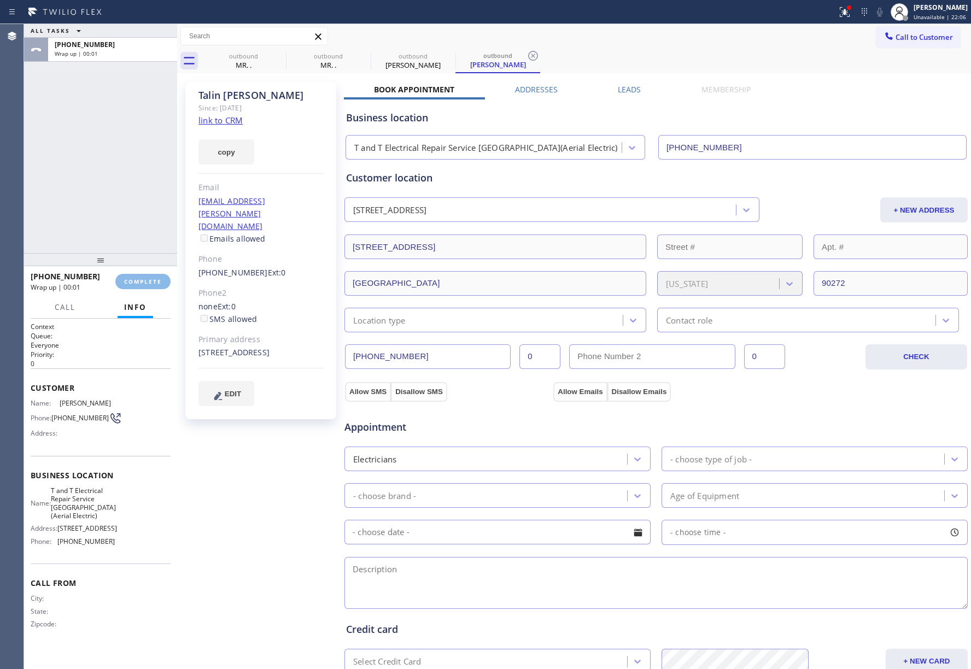
drag, startPoint x: 75, startPoint y: 169, endPoint x: 180, endPoint y: 167, distance: 105.5
click at [75, 168] on div "ALL TASKS ALL TASKS ACTIVE TASKS TASKS IN WRAP UP [PHONE_NUMBER] Wrap up | 00:01" at bounding box center [100, 138] width 153 height 229
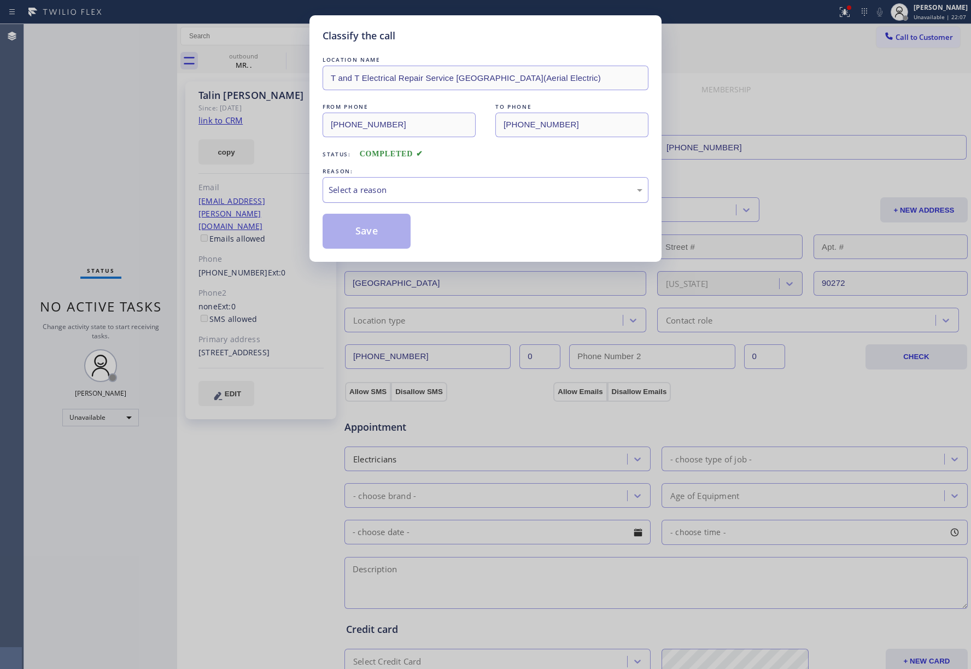
drag, startPoint x: 446, startPoint y: 191, endPoint x: 441, endPoint y: 197, distance: 8.1
click at [445, 191] on div "Select a reason" at bounding box center [486, 190] width 314 height 13
click at [386, 230] on button "Save" at bounding box center [367, 231] width 88 height 35
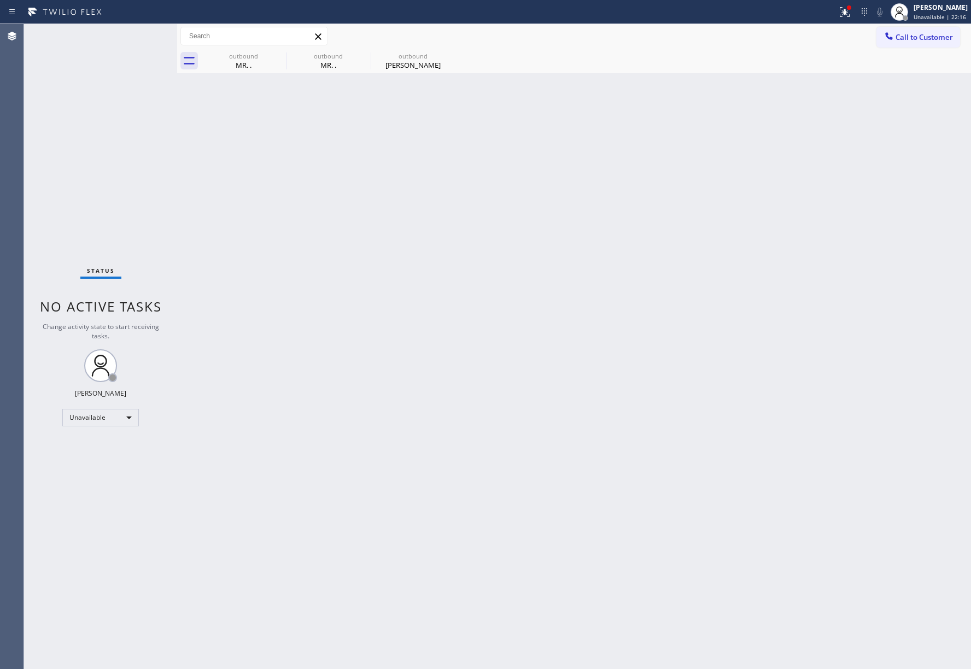
click at [62, 132] on div "Status No active tasks Change activity state to start receiving tasks. [PERSON_…" at bounding box center [100, 346] width 153 height 645
click at [909, 42] on span "Call to Customer" at bounding box center [924, 37] width 57 height 10
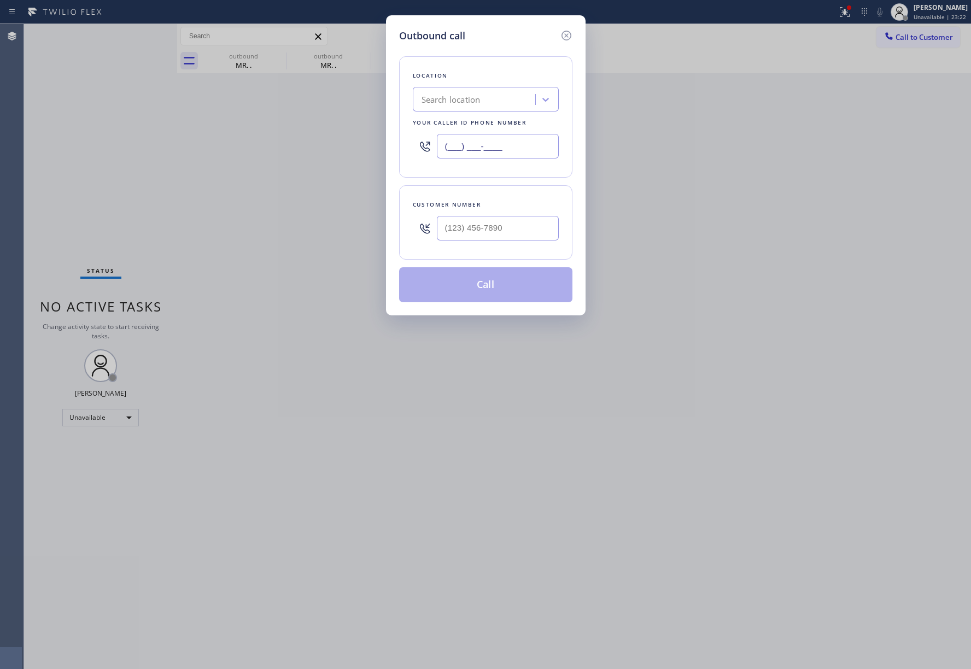
drag, startPoint x: 484, startPoint y: 152, endPoint x: 413, endPoint y: 217, distance: 96.0
click at [370, 165] on div "Outbound call Location Search location Your caller id phone number (___) ___-__…" at bounding box center [485, 334] width 971 height 669
paste input "312) 241-1219"
type input "[PHONE_NUMBER]"
click at [133, 165] on div "Outbound call Location Home Alliance [GEOGRAPHIC_DATA] Your caller id phone num…" at bounding box center [485, 334] width 971 height 669
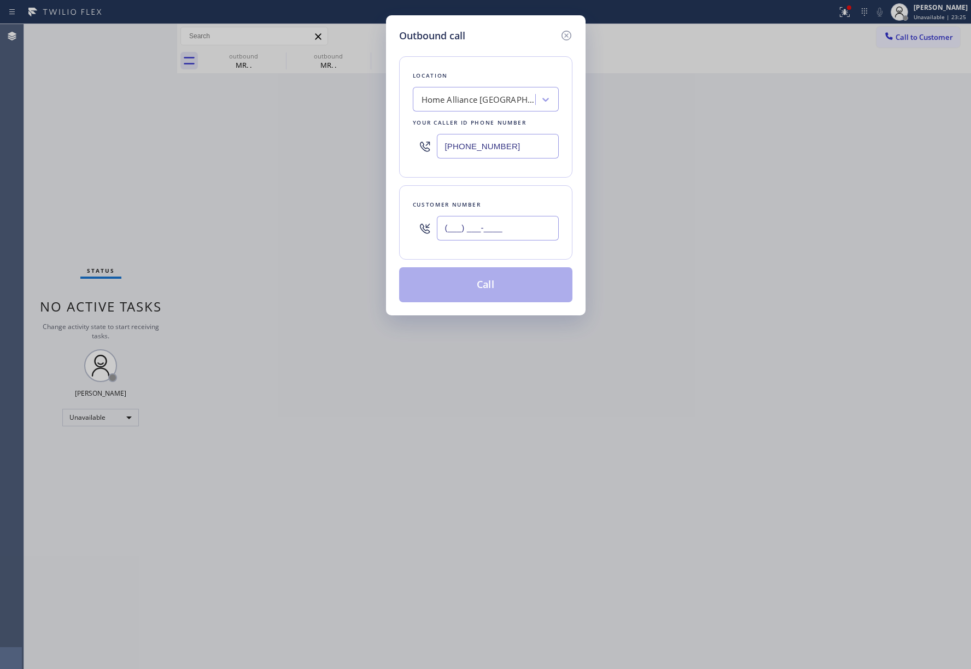
click at [501, 239] on input "(___) ___-____" at bounding box center [498, 228] width 122 height 25
paste input "708) 272-2836"
type input "[PHONE_NUMBER]"
click at [501, 206] on div "Customer number" at bounding box center [486, 204] width 146 height 11
click at [504, 295] on button "Call" at bounding box center [485, 284] width 173 height 35
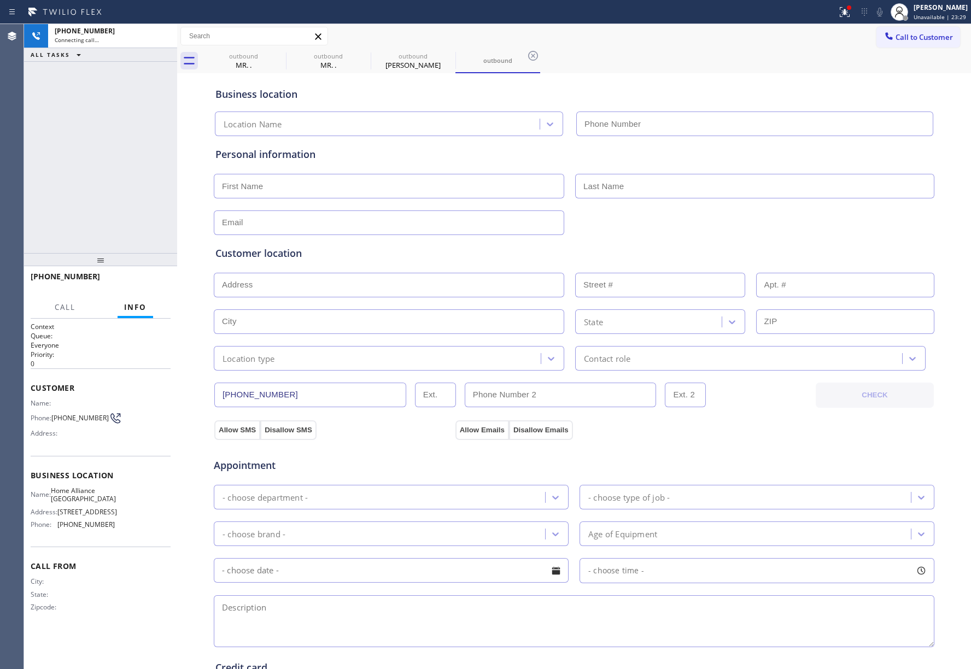
type input "[PHONE_NUMBER]"
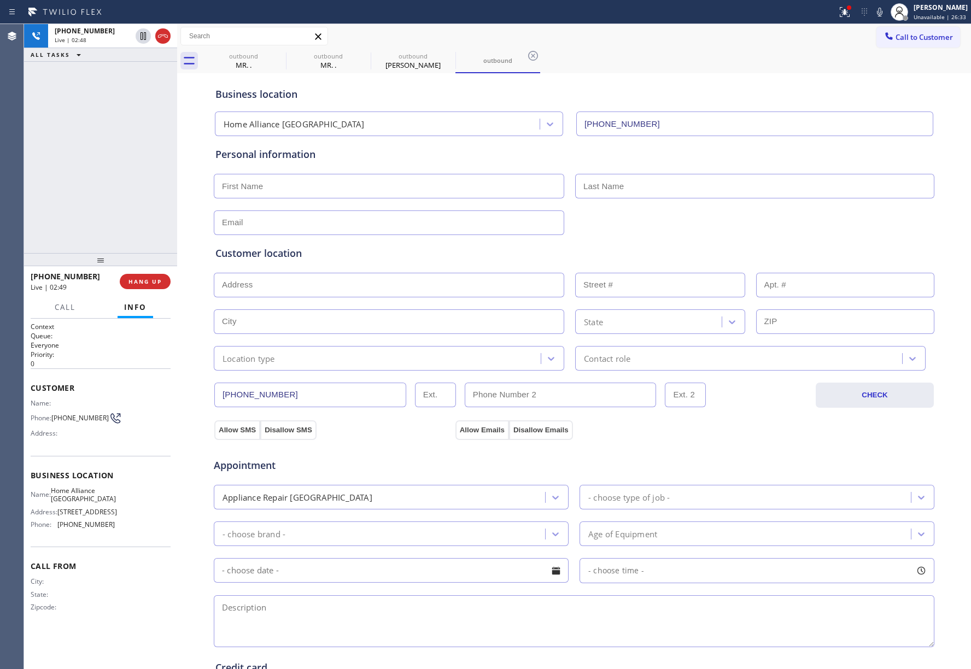
click at [59, 139] on div "[PHONE_NUMBER] Live | 02:48 ALL TASKS ALL TASKS ACTIVE TASKS TASKS IN WRAP UP" at bounding box center [100, 138] width 153 height 229
click at [326, 188] on input "text" at bounding box center [389, 186] width 350 height 25
paste input "[PERSON_NAME]"
click at [276, 184] on input "[PERSON_NAME]" at bounding box center [389, 186] width 350 height 25
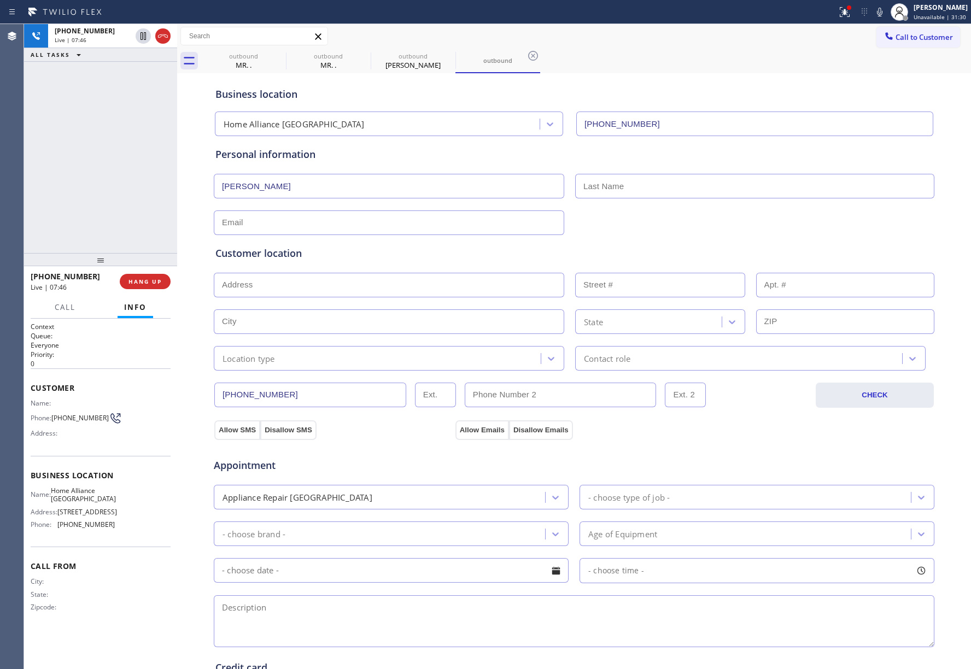
type input "[PERSON_NAME]"
click at [675, 178] on input "text" at bounding box center [754, 186] width 359 height 25
paste input "[PERSON_NAME]"
type input "[PERSON_NAME]"
click at [270, 186] on input "[PERSON_NAME]" at bounding box center [389, 186] width 350 height 25
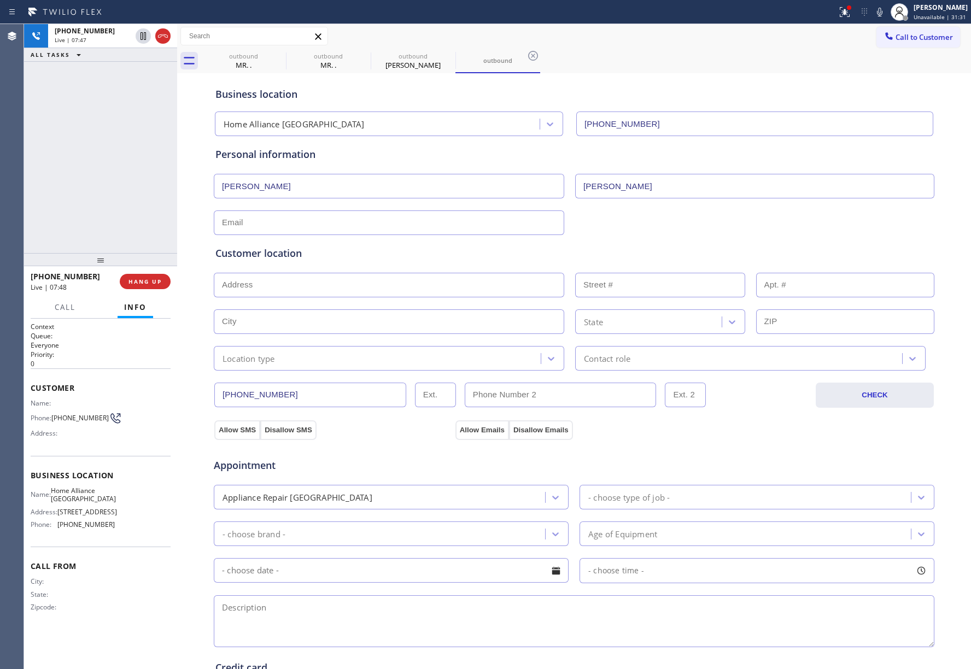
click at [270, 186] on input "[PERSON_NAME]" at bounding box center [389, 186] width 350 height 25
type input "[PERSON_NAME]"
click at [361, 215] on input "text" at bounding box center [389, 223] width 350 height 25
paste input "[EMAIL_ADDRESS][DOMAIN_NAME]"
type input "[EMAIL_ADDRESS][DOMAIN_NAME]"
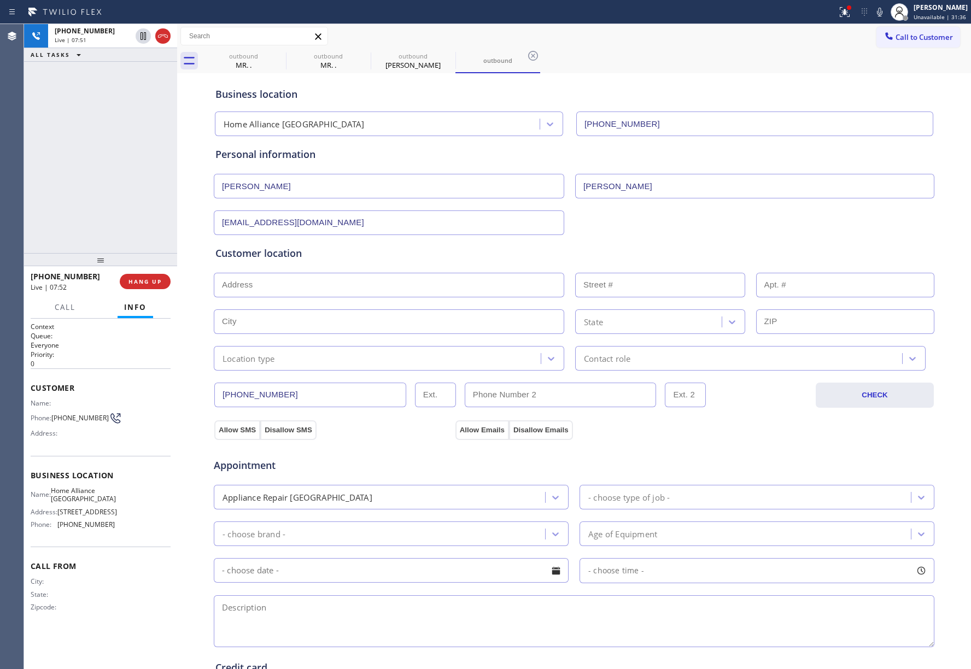
click at [235, 270] on div "Customer location >> ADD NEW ADDRESS << + NEW ADDRESS State Location type Conta…" at bounding box center [573, 308] width 717 height 125
click at [237, 278] on input "text" at bounding box center [389, 285] width 350 height 25
paste input "[STREET_ADDRESS]"
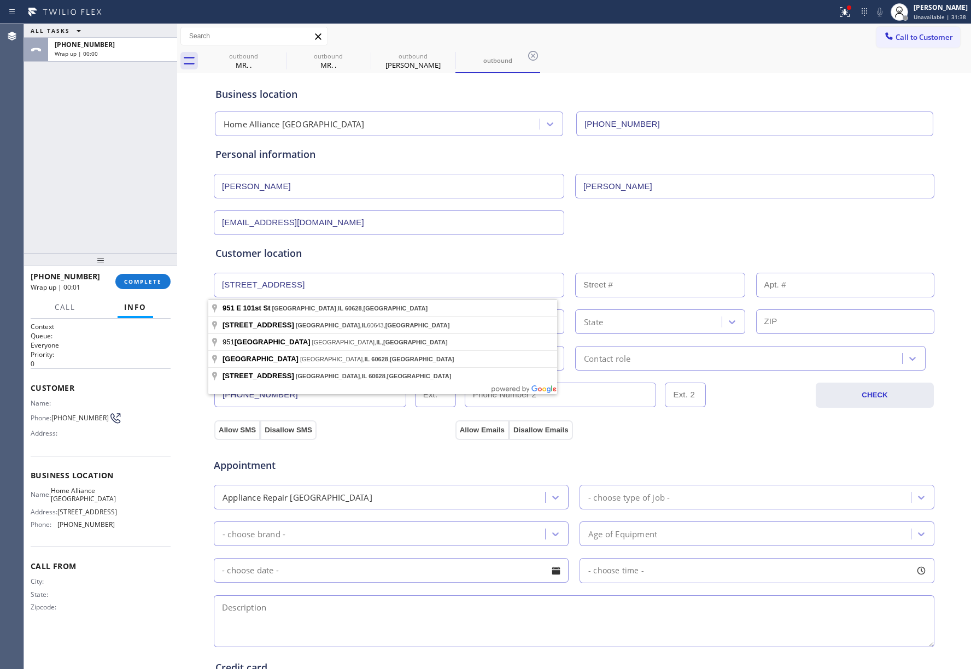
type input "[STREET_ADDRESS]"
type input "951"
type input "[GEOGRAPHIC_DATA]"
type input "60628"
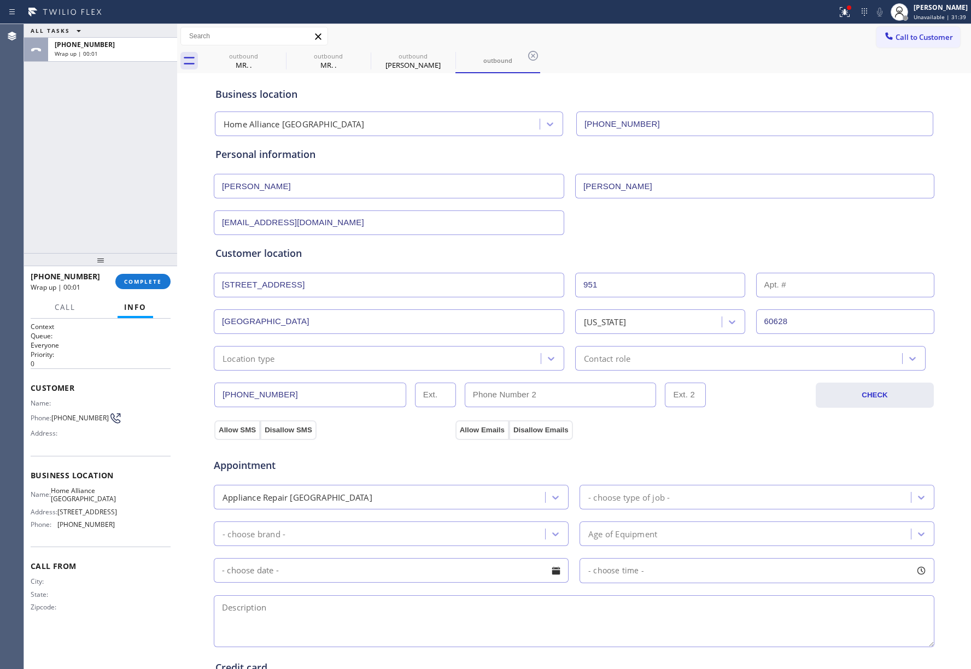
click at [282, 364] on div "Location type" at bounding box center [379, 358] width 324 height 19
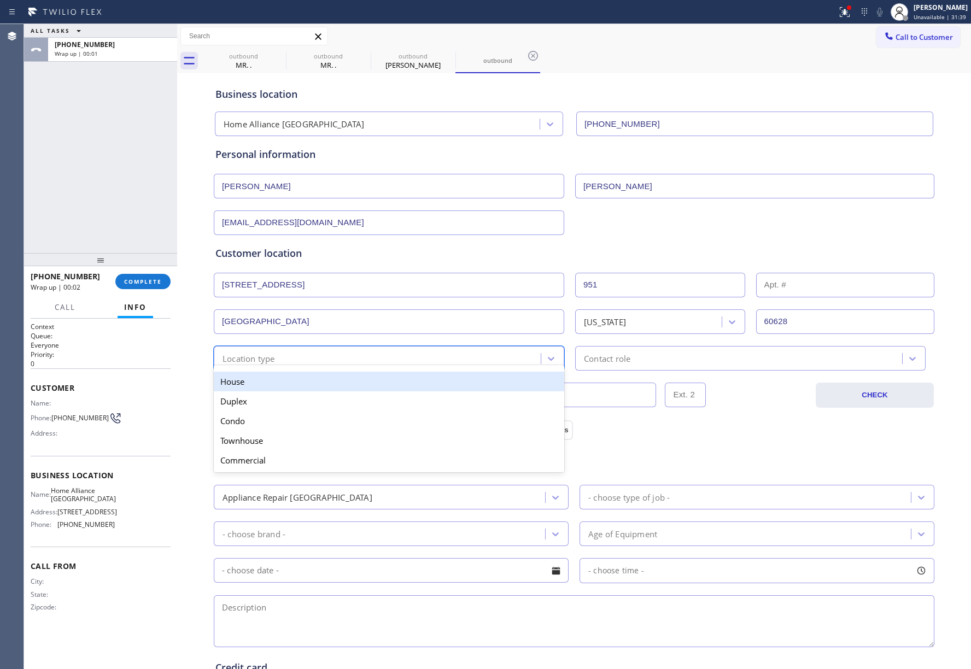
click at [283, 385] on div "House" at bounding box center [389, 382] width 350 height 20
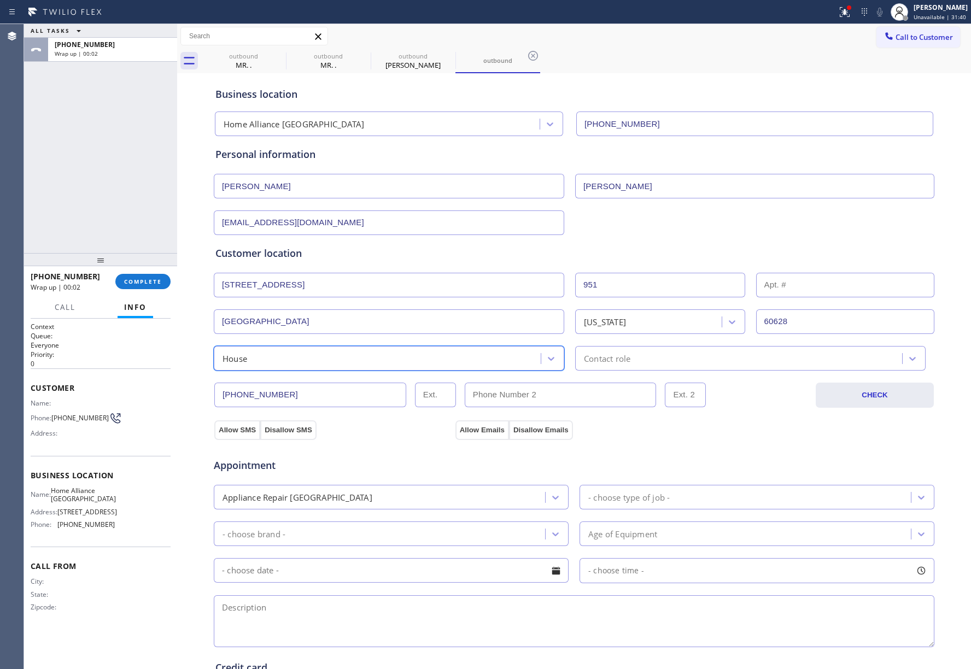
click at [600, 361] on div "Contact role" at bounding box center [607, 358] width 46 height 13
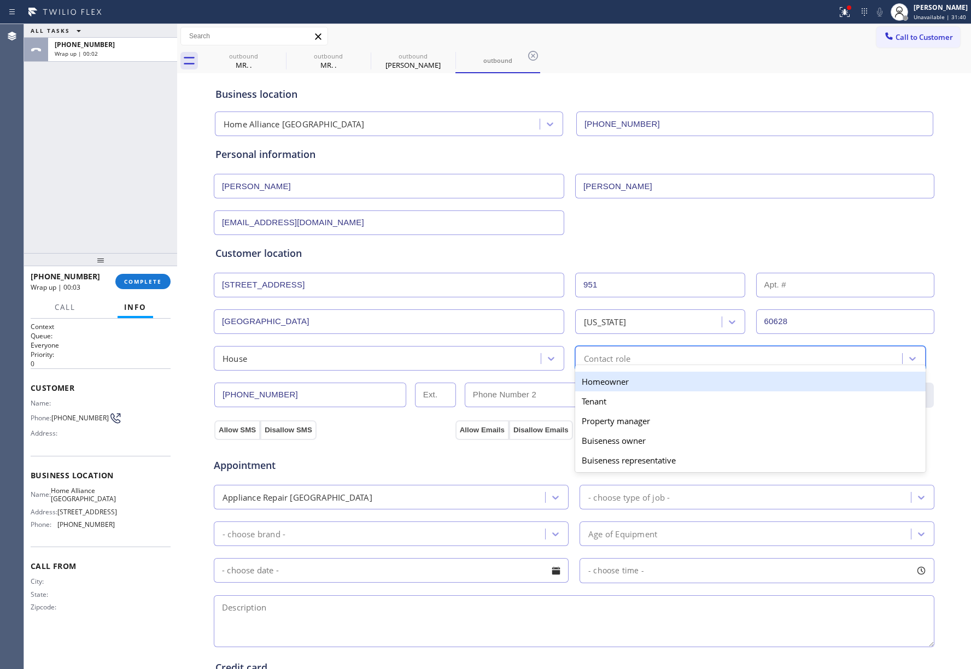
click at [411, 357] on div "House" at bounding box center [379, 358] width 324 height 19
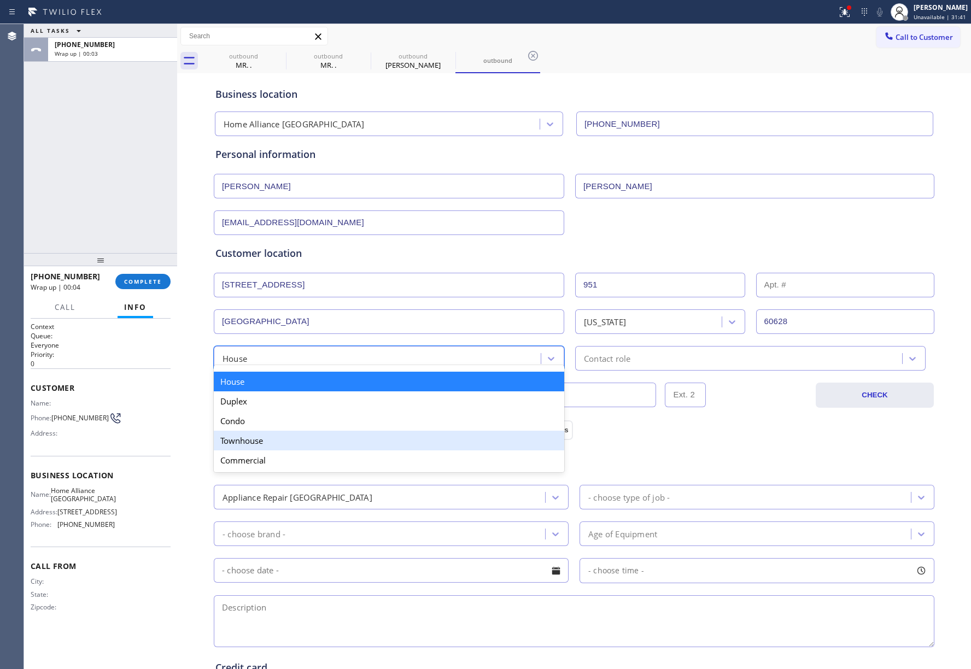
click at [300, 442] on div "Townhouse" at bounding box center [389, 441] width 350 height 20
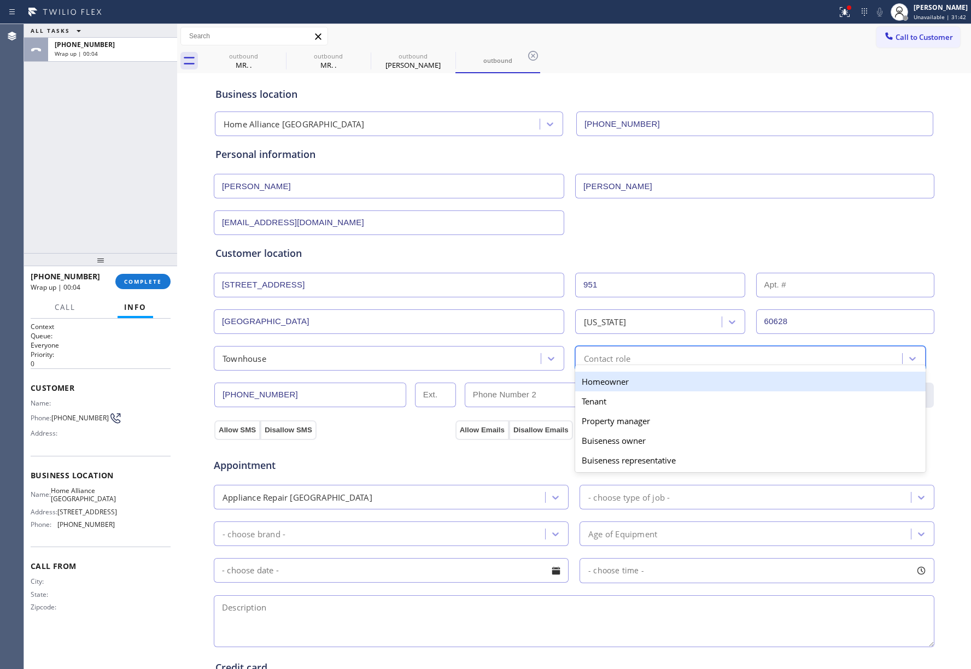
click at [605, 355] on div "Contact role" at bounding box center [607, 358] width 46 height 13
click at [605, 383] on div "Homeowner" at bounding box center [750, 382] width 350 height 20
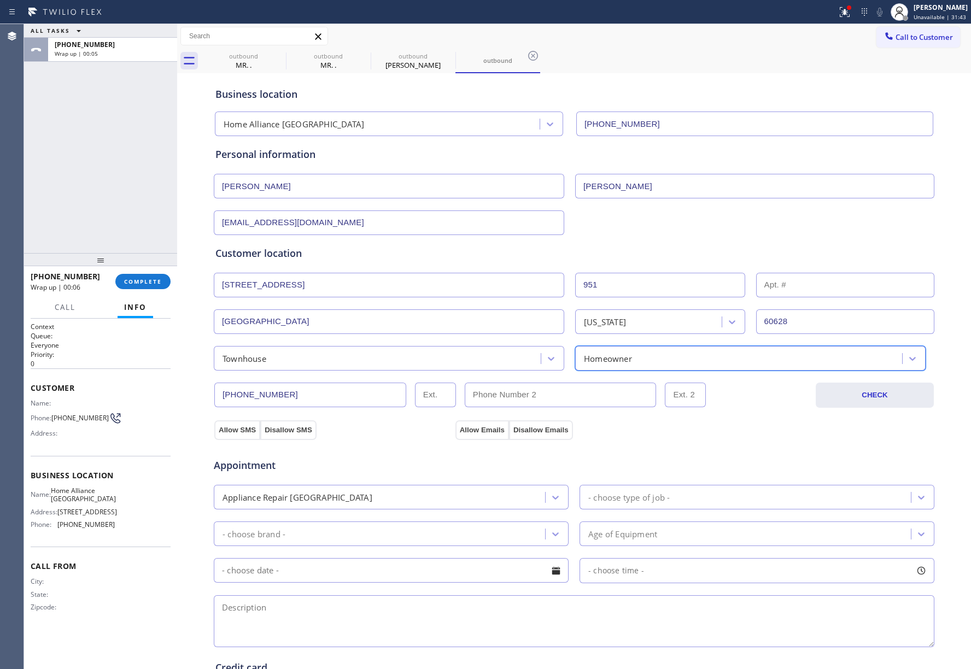
click at [230, 436] on div "Appointment Appliance Repair High End - choose type of job - - choose brand - A…" at bounding box center [574, 542] width 722 height 214
click at [227, 429] on button "Allow SMS" at bounding box center [237, 430] width 46 height 20
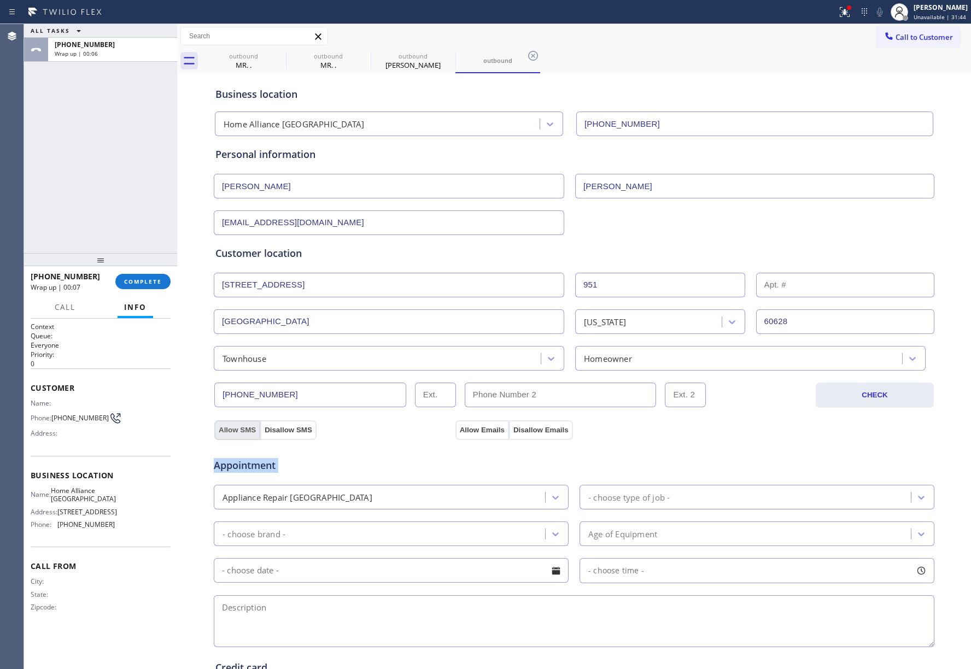
click at [227, 429] on button "Allow SMS" at bounding box center [237, 430] width 46 height 20
click at [474, 429] on button "Allow Emails" at bounding box center [482, 430] width 54 height 20
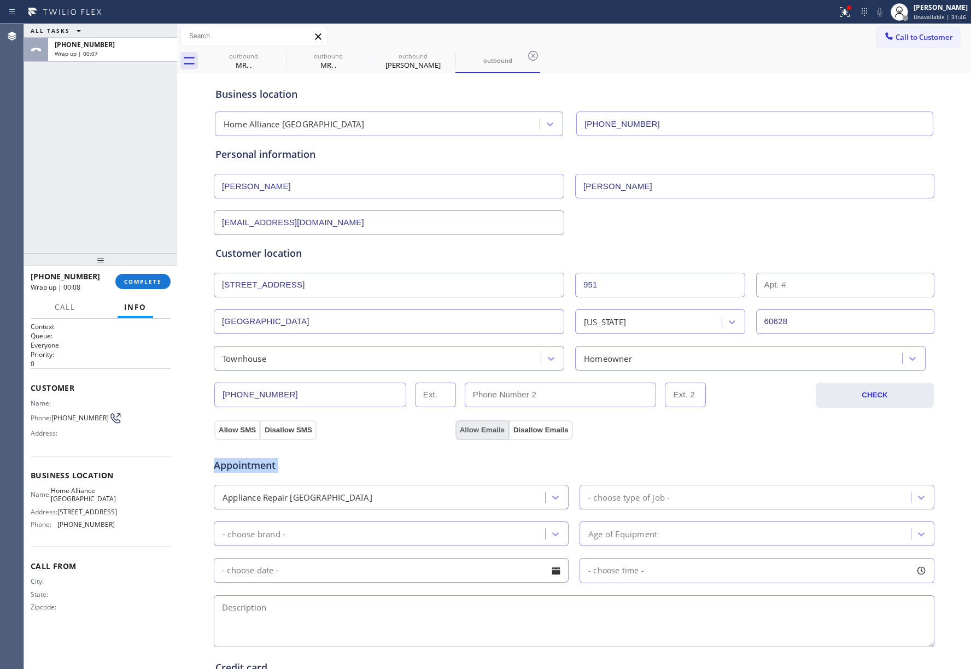
click at [474, 429] on button "Allow Emails" at bounding box center [482, 430] width 54 height 20
click at [409, 484] on div "Appointment Appliance Repair High End - choose type of job - - choose brand - A…" at bounding box center [573, 547] width 717 height 204
click at [394, 501] on div "Appliance Repair [GEOGRAPHIC_DATA]" at bounding box center [381, 497] width 328 height 19
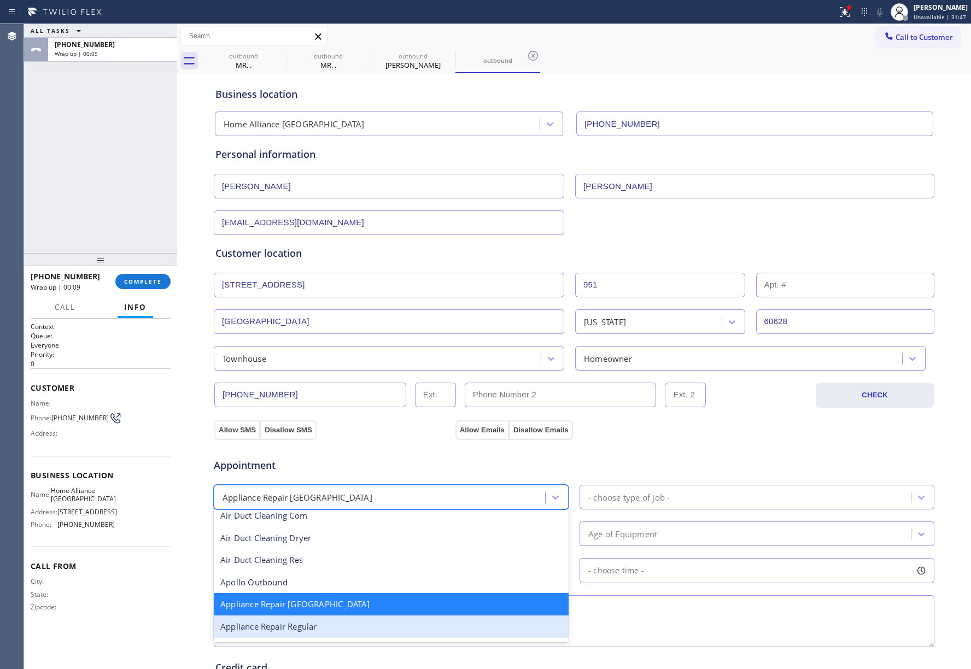
scroll to position [74, 0]
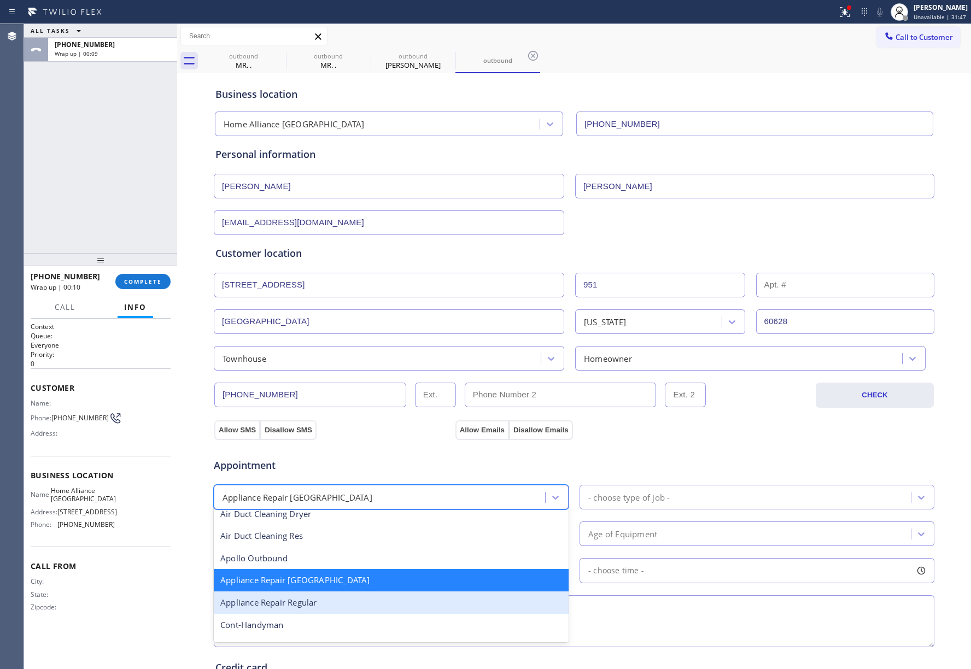
drag, startPoint x: 348, startPoint y: 601, endPoint x: 618, endPoint y: 525, distance: 280.2
click at [349, 601] on div "Appliance Repair Regular" at bounding box center [391, 603] width 355 height 22
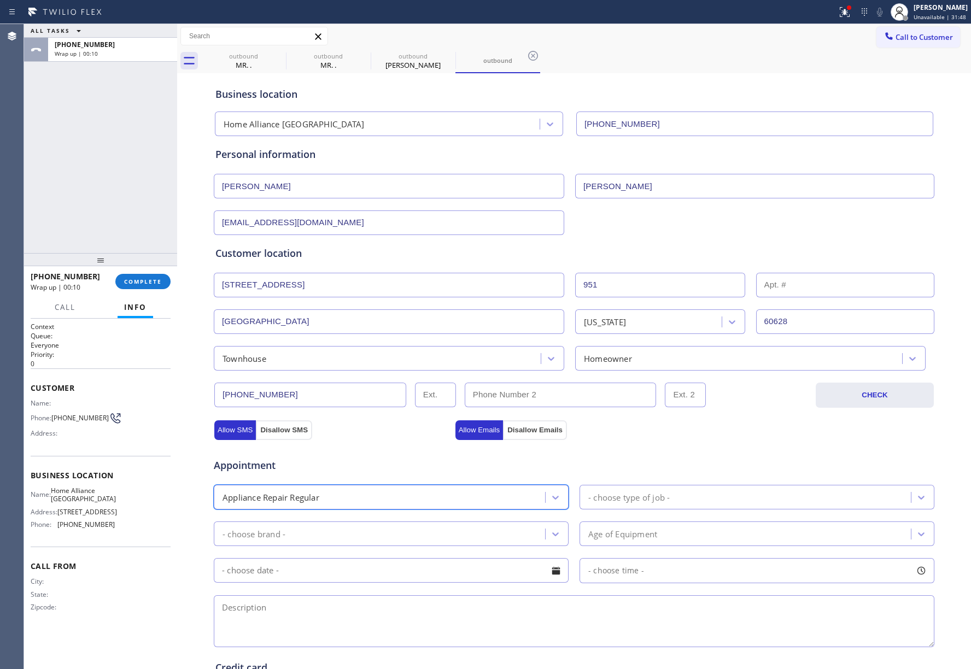
click at [632, 504] on div "- choose type of job -" at bounding box center [628, 497] width 81 height 13
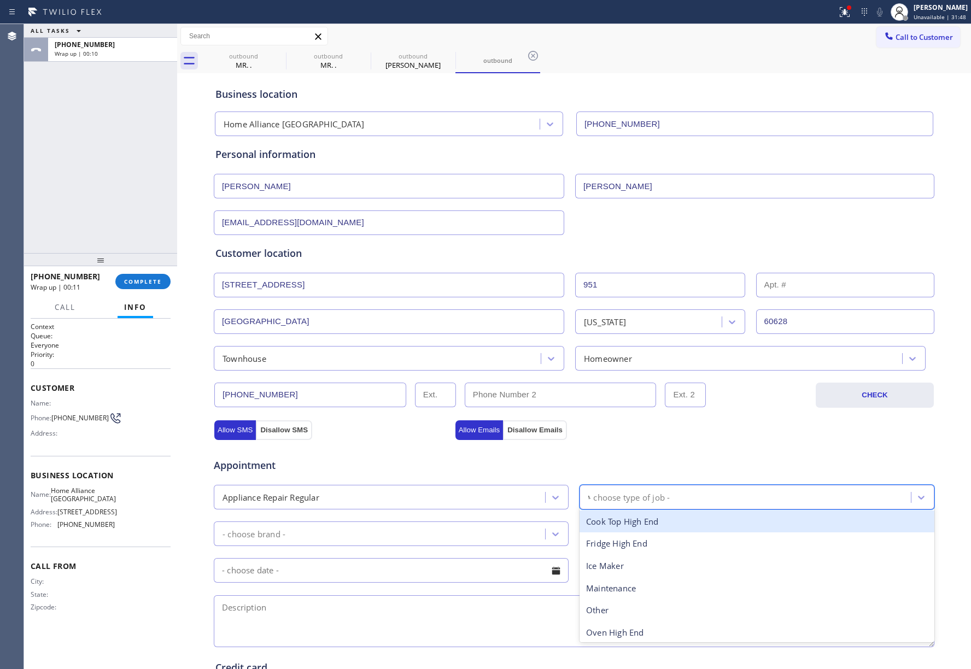
type input "wa"
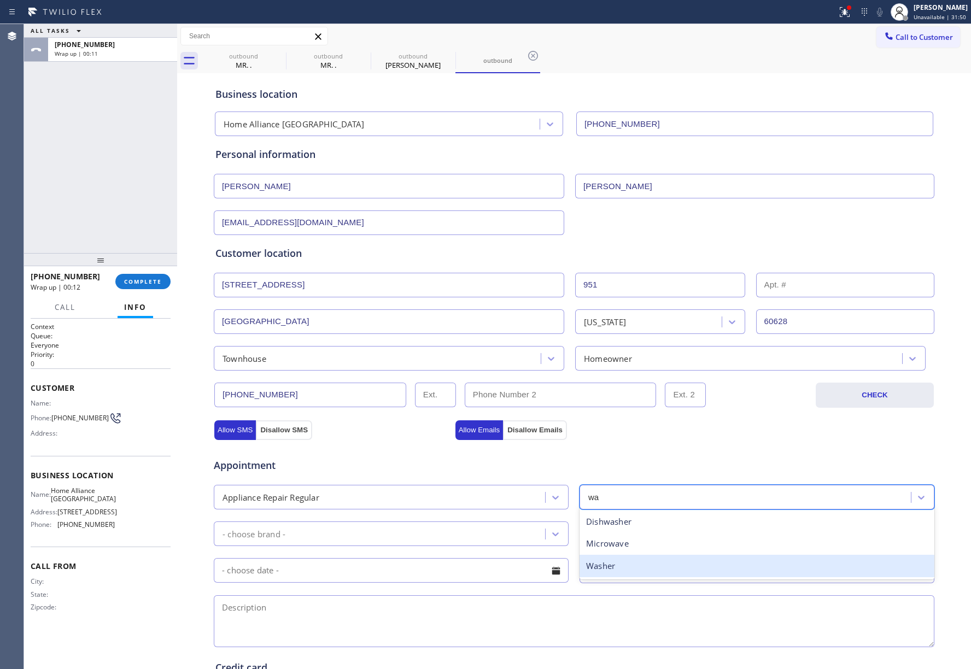
click at [606, 565] on div "Washer" at bounding box center [757, 566] width 355 height 22
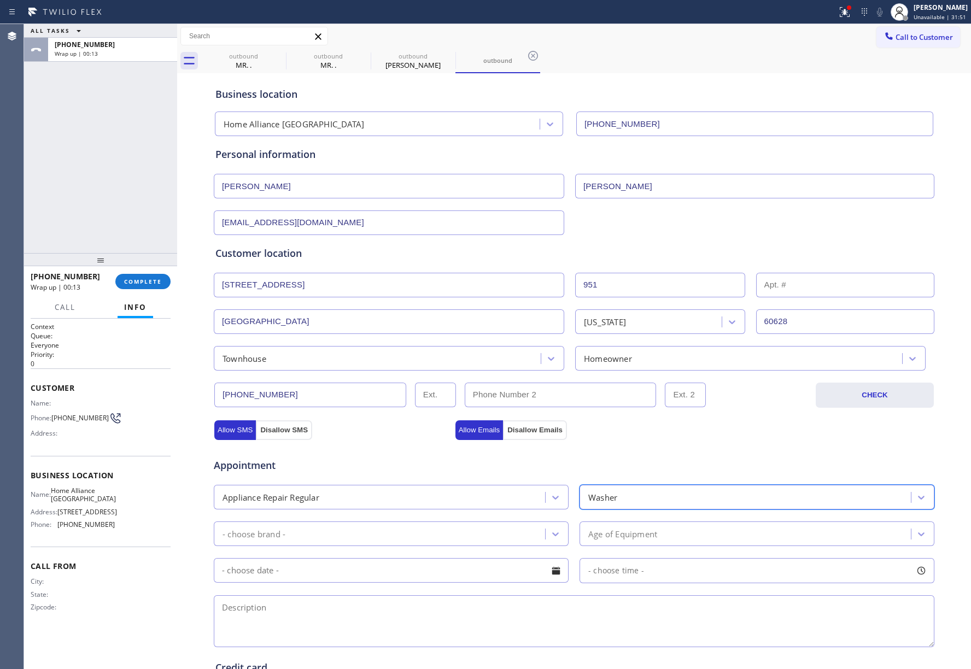
click at [418, 537] on div "- choose brand -" at bounding box center [381, 533] width 328 height 19
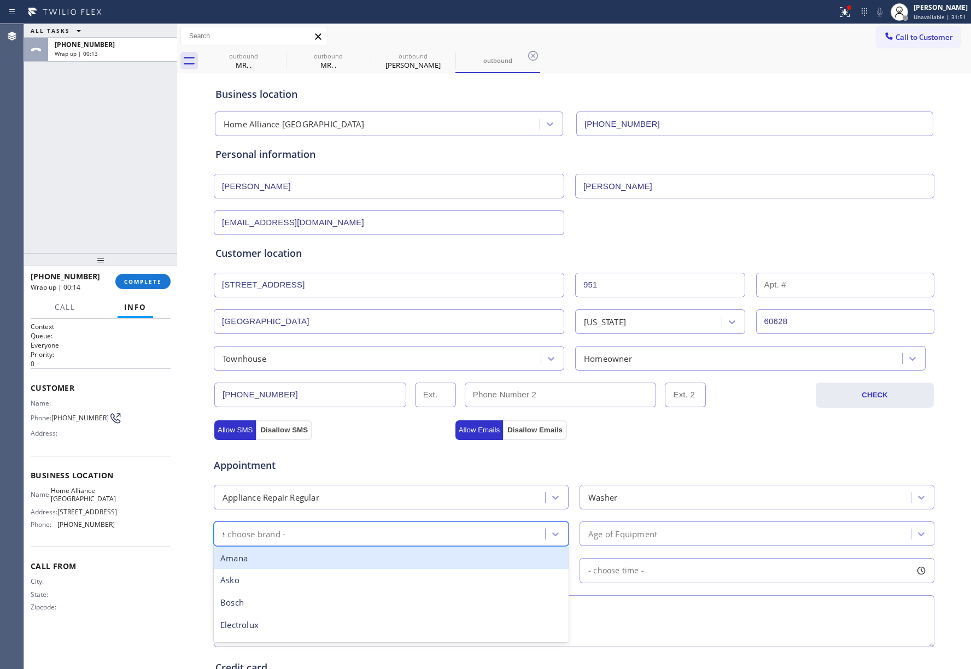
type input "sa"
click at [309, 569] on div "Samsung" at bounding box center [391, 558] width 355 height 22
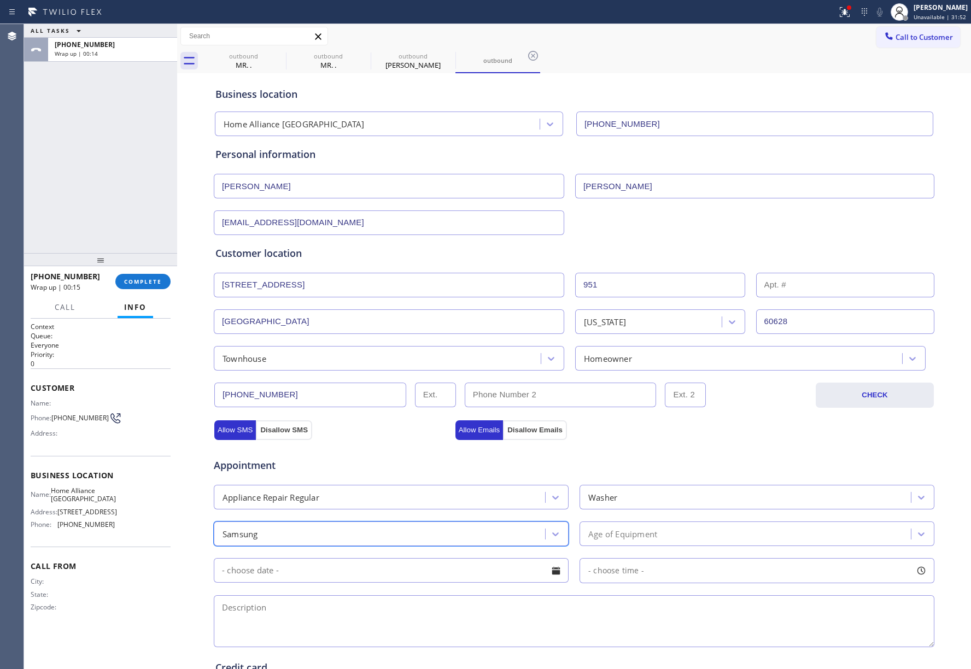
click at [659, 523] on div "Age of Equipment" at bounding box center [757, 534] width 355 height 25
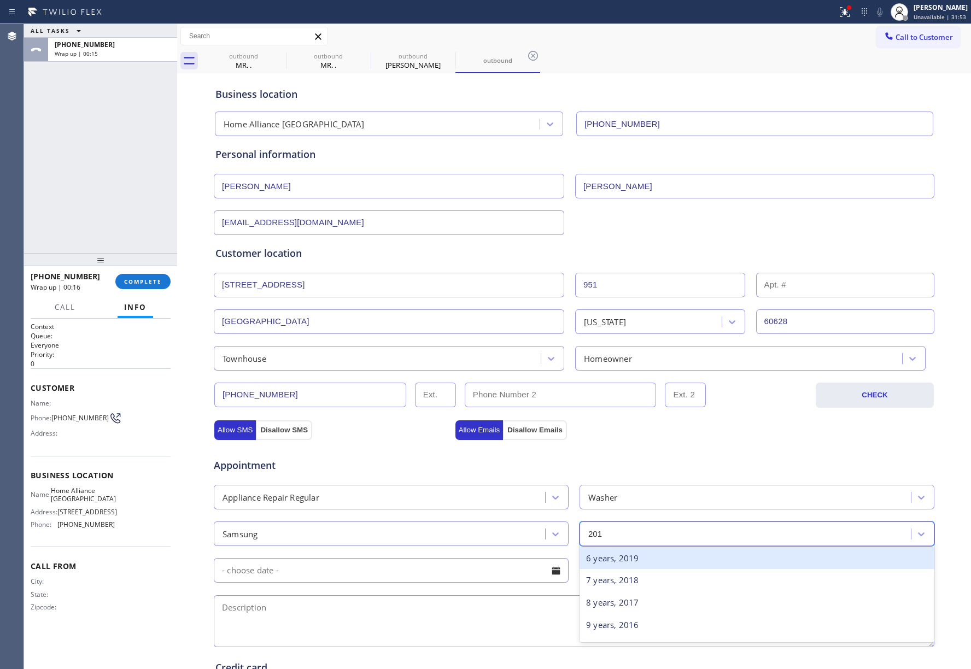
type input "2012"
drag, startPoint x: 646, startPoint y: 559, endPoint x: 490, endPoint y: 569, distance: 156.7
click at [645, 560] on div "13 years, 2012" at bounding box center [757, 558] width 355 height 22
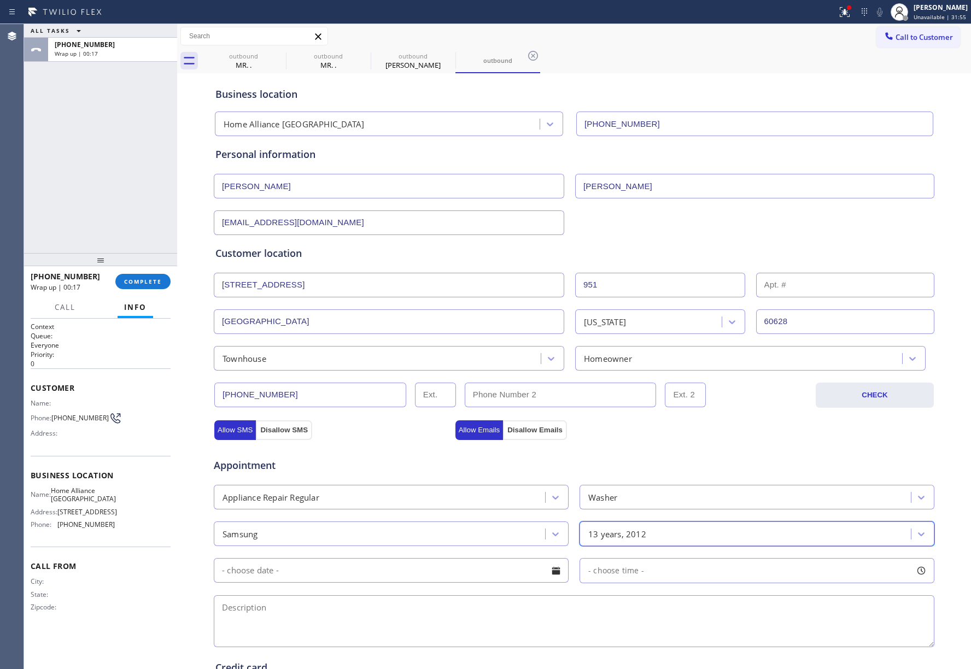
click at [420, 569] on input "text" at bounding box center [391, 570] width 355 height 25
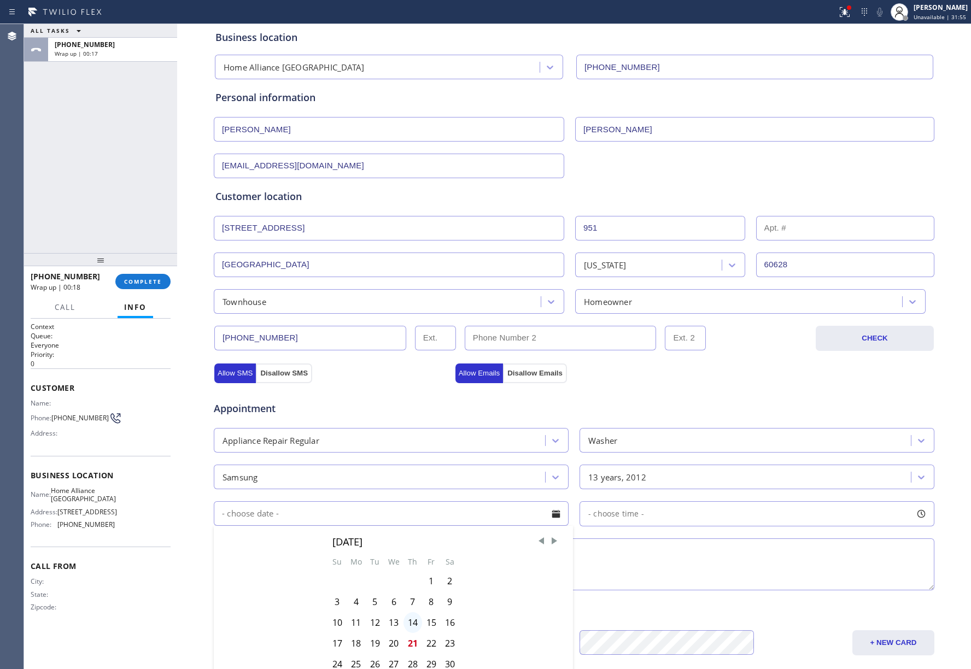
scroll to position [73, 0]
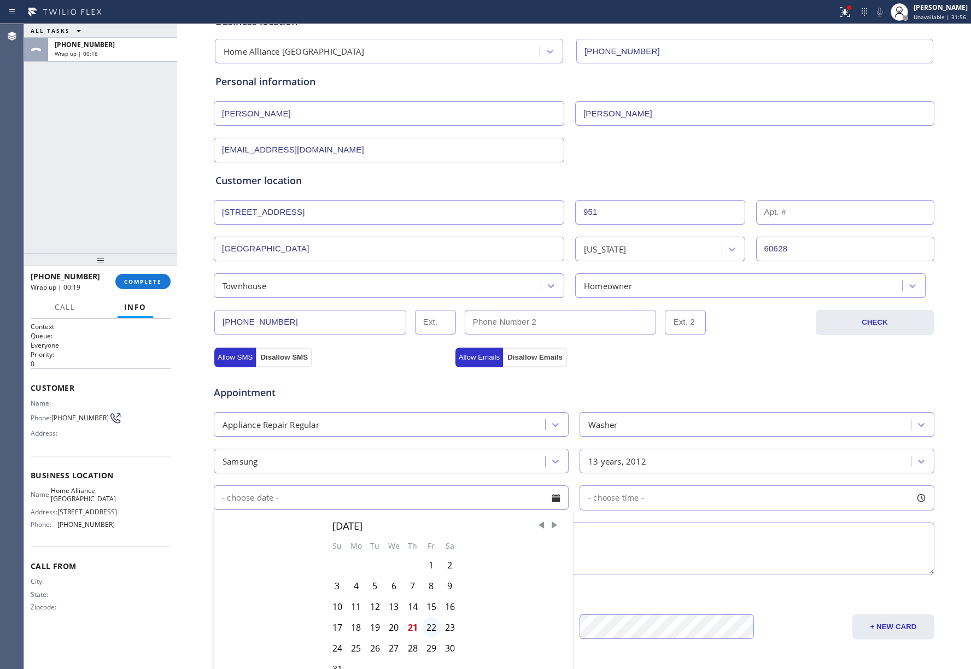
click at [422, 632] on div "22" at bounding box center [431, 627] width 19 height 21
type input "[DATE]"
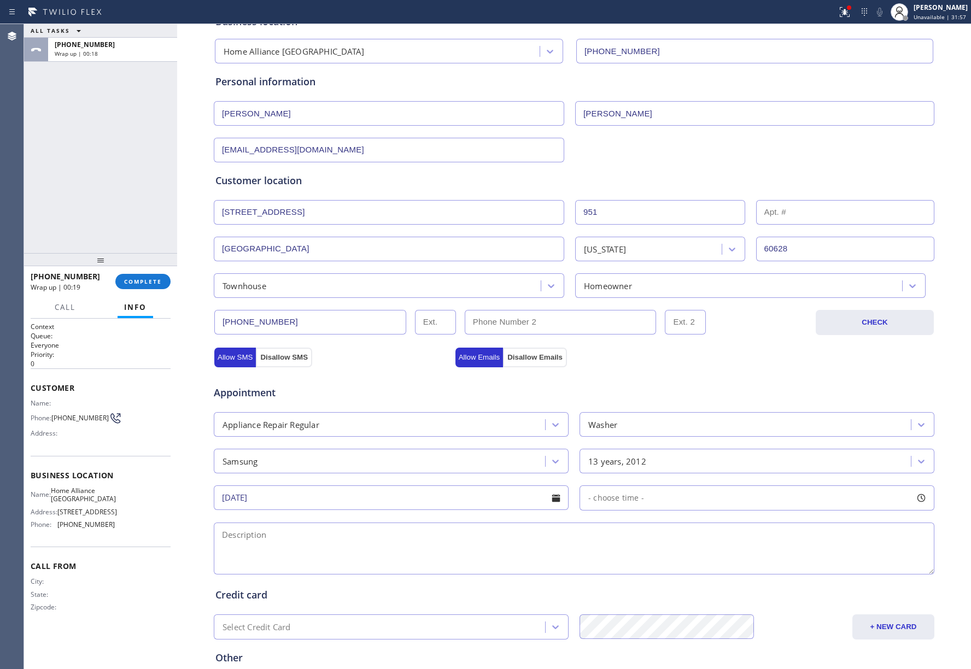
click at [631, 490] on div "- choose time -" at bounding box center [757, 498] width 355 height 25
click at [629, 503] on span "- choose time -" at bounding box center [616, 498] width 56 height 10
drag, startPoint x: 591, startPoint y: 571, endPoint x: 687, endPoint y: 571, distance: 96.2
click at [688, 571] on div at bounding box center [694, 564] width 13 height 23
drag, startPoint x: 588, startPoint y: 565, endPoint x: 613, endPoint y: 571, distance: 25.9
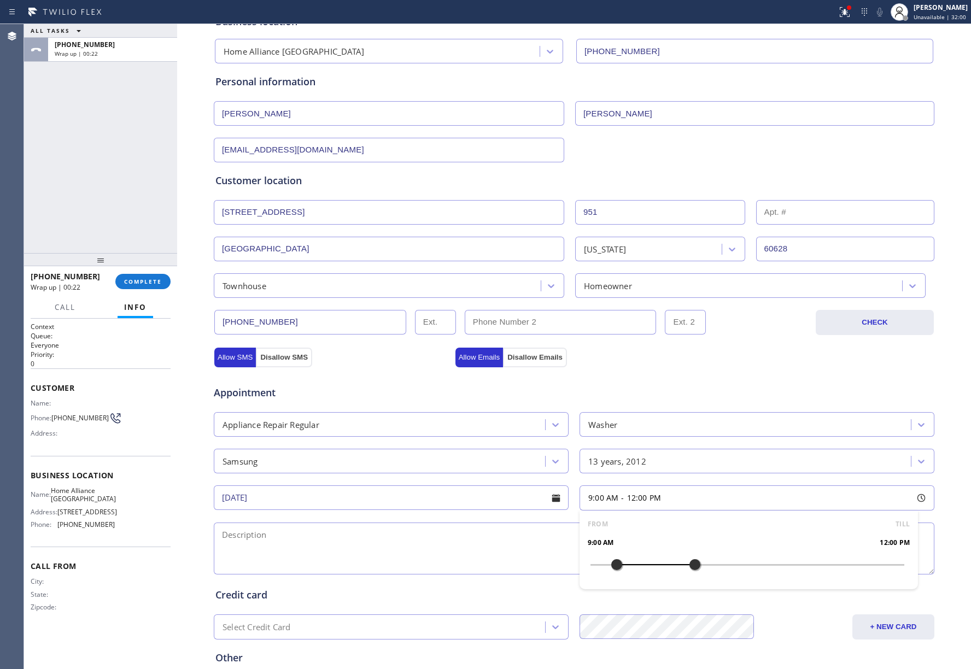
click at [613, 571] on div at bounding box center [616, 564] width 13 height 23
drag, startPoint x: 392, startPoint y: 548, endPoint x: 397, endPoint y: 571, distance: 23.5
click at [392, 548] on textarea at bounding box center [574, 549] width 721 height 52
paste textarea "9-12 | $38 townhouse-HO Samsung washing machine | it works by touch, when she p…"
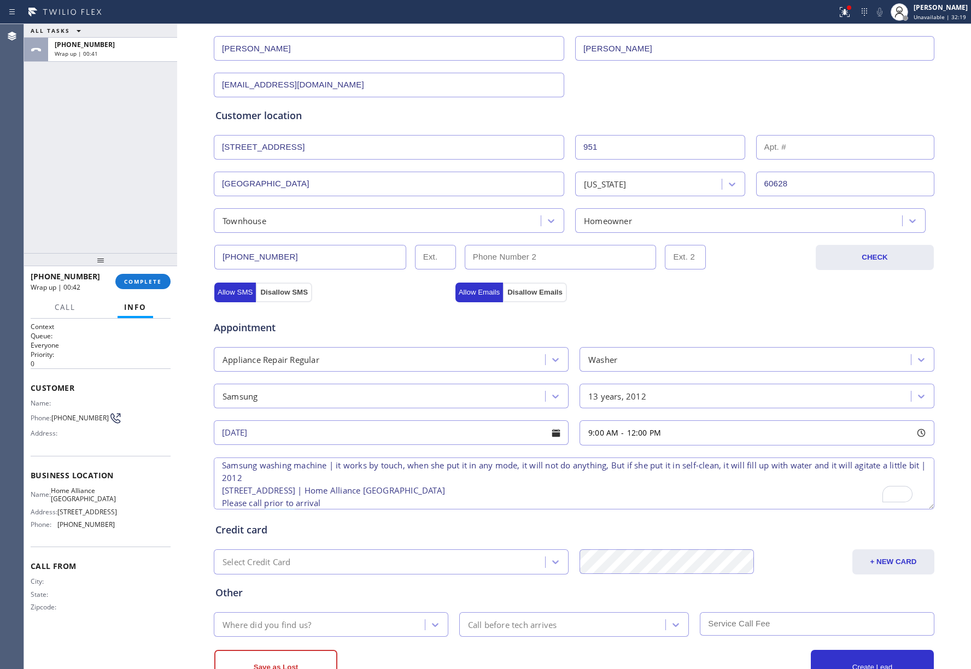
scroll to position [182, 0]
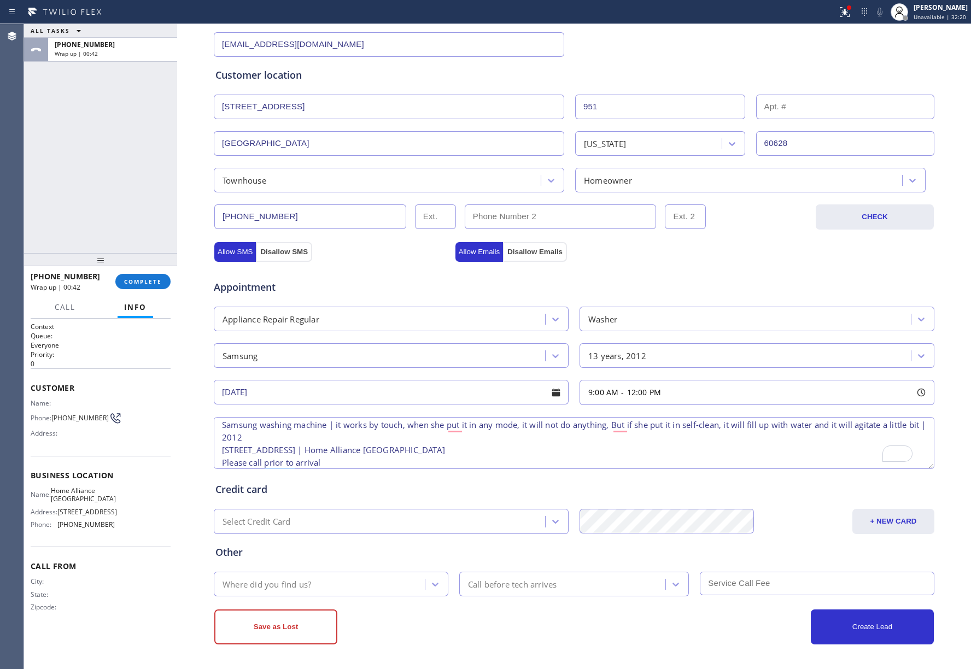
type textarea "9-12 | $38 townhouse-HO Samsung washing machine | it works by touch, when she p…"
click at [300, 581] on div "Where did you find us?" at bounding box center [267, 584] width 89 height 13
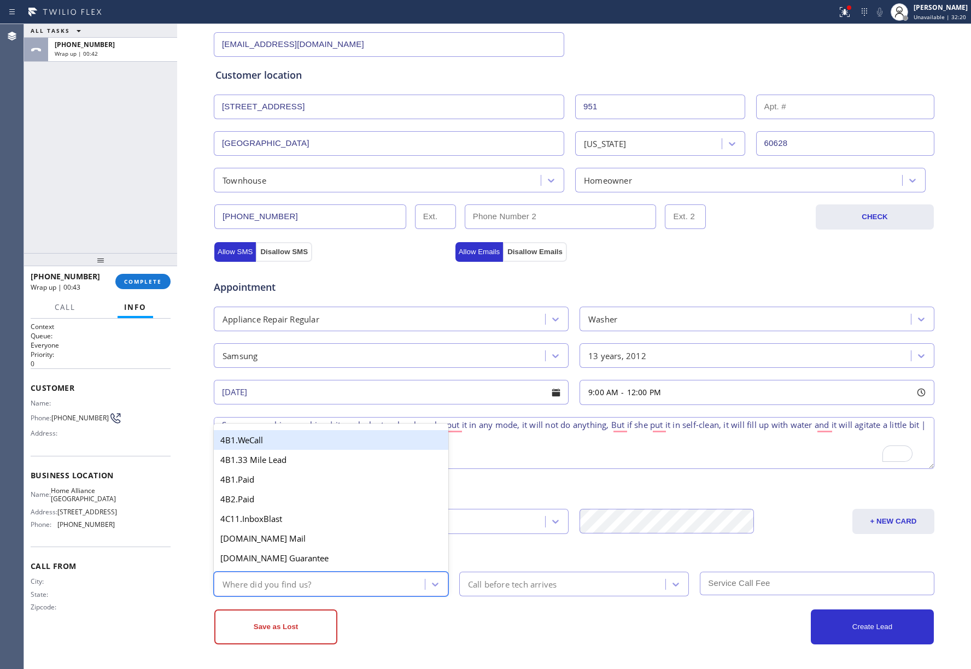
scroll to position [30, 0]
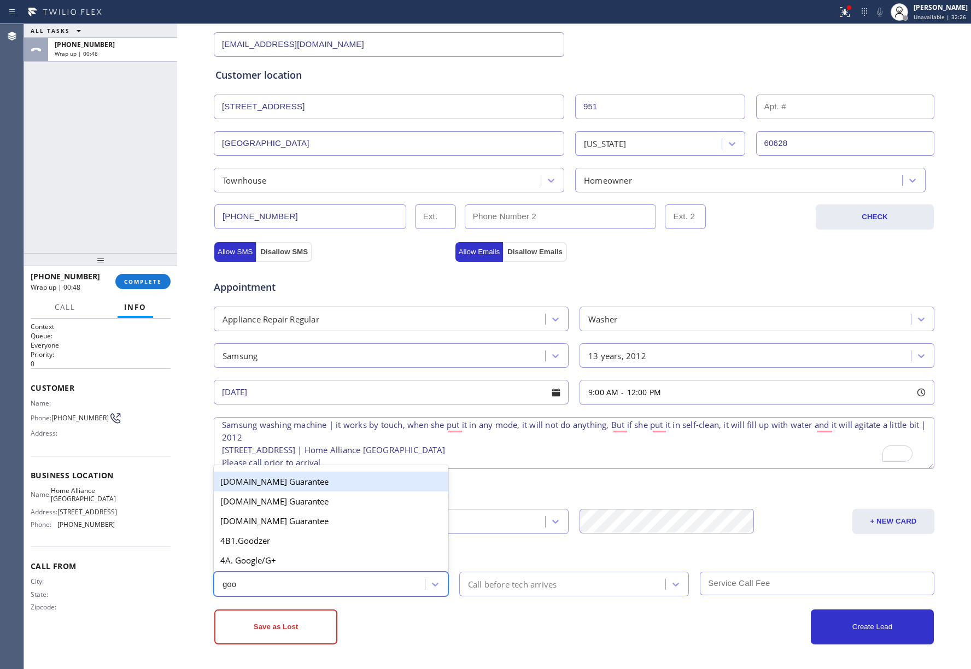
type input "goog"
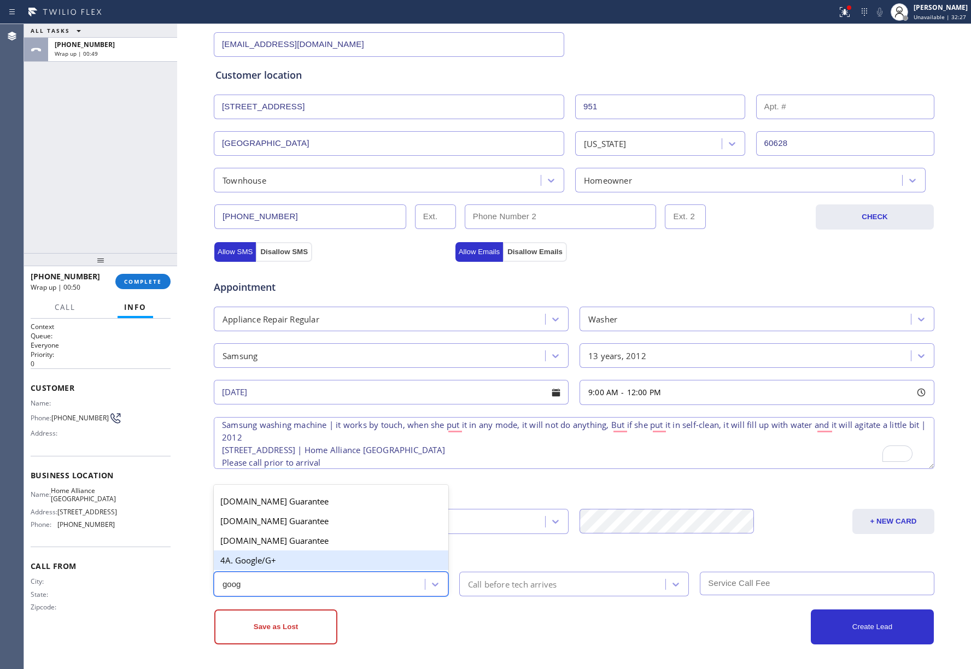
click at [272, 552] on div "4A. Google/G+" at bounding box center [331, 561] width 235 height 20
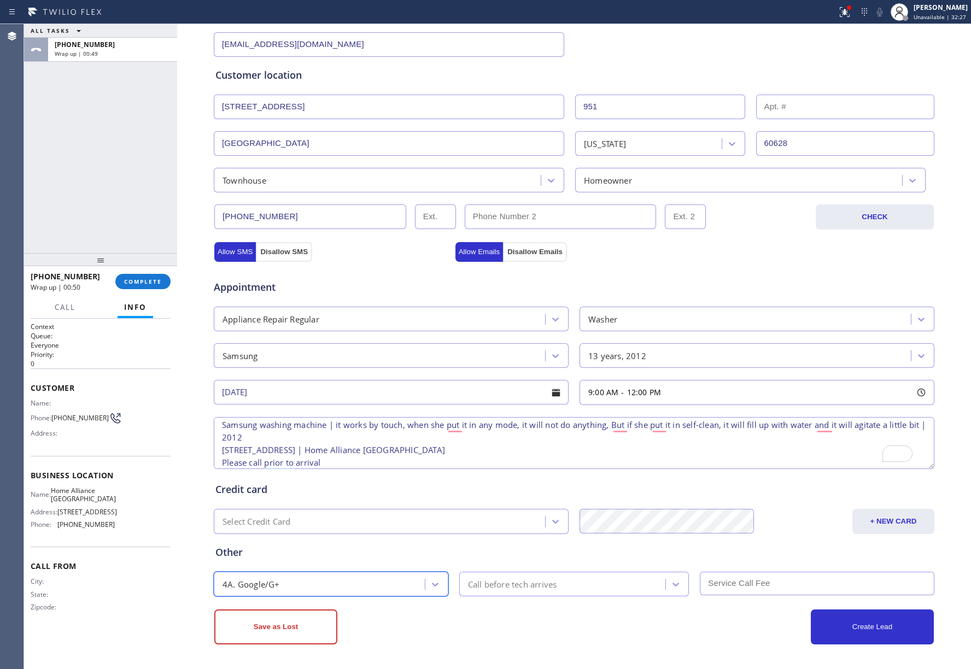
click at [476, 578] on div "Call before tech arrives" at bounding box center [512, 584] width 89 height 13
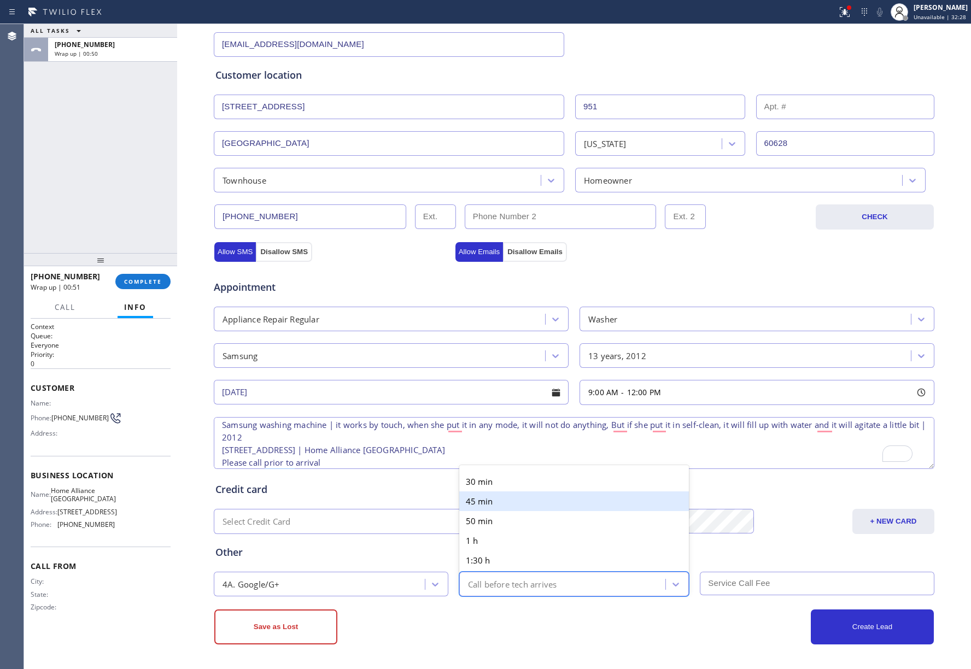
click at [504, 479] on div "30 min" at bounding box center [574, 482] width 230 height 20
click at [728, 578] on input "text" at bounding box center [817, 584] width 235 height 24
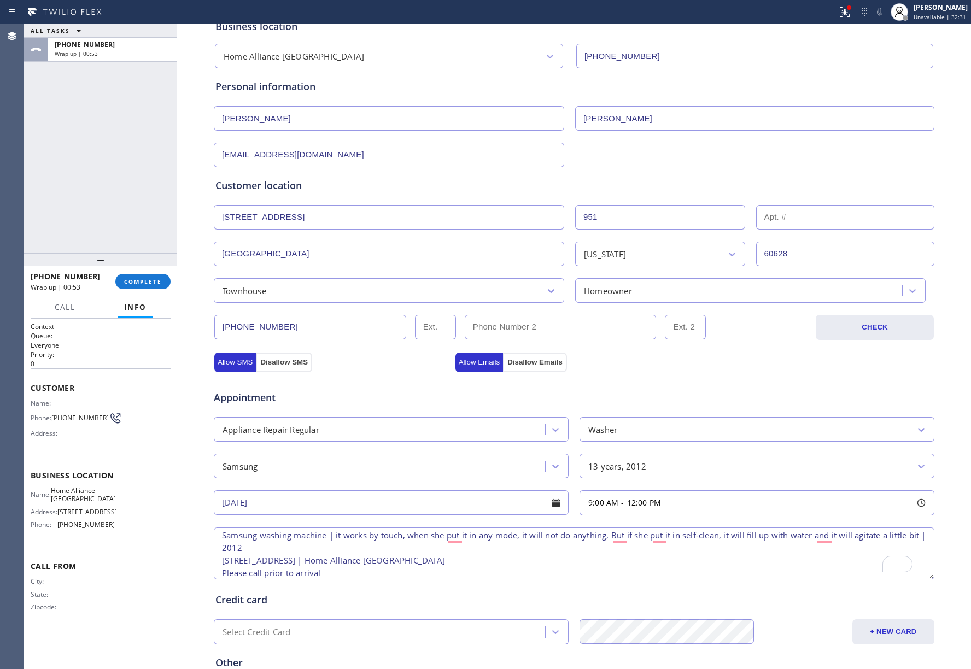
scroll to position [182, 0]
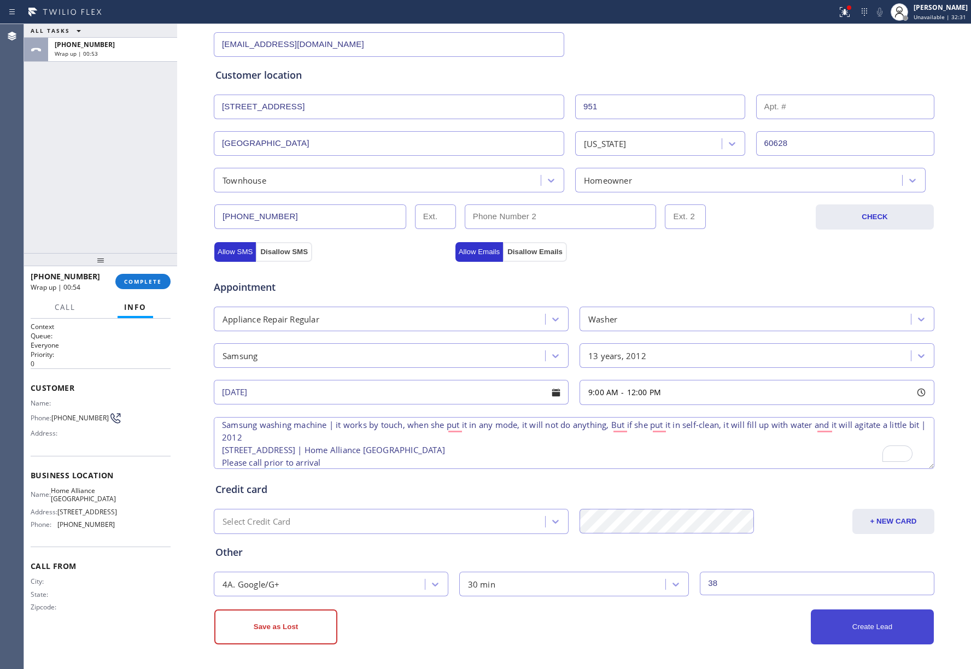
type input "38"
click at [850, 611] on button "Create Lead" at bounding box center [872, 627] width 123 height 35
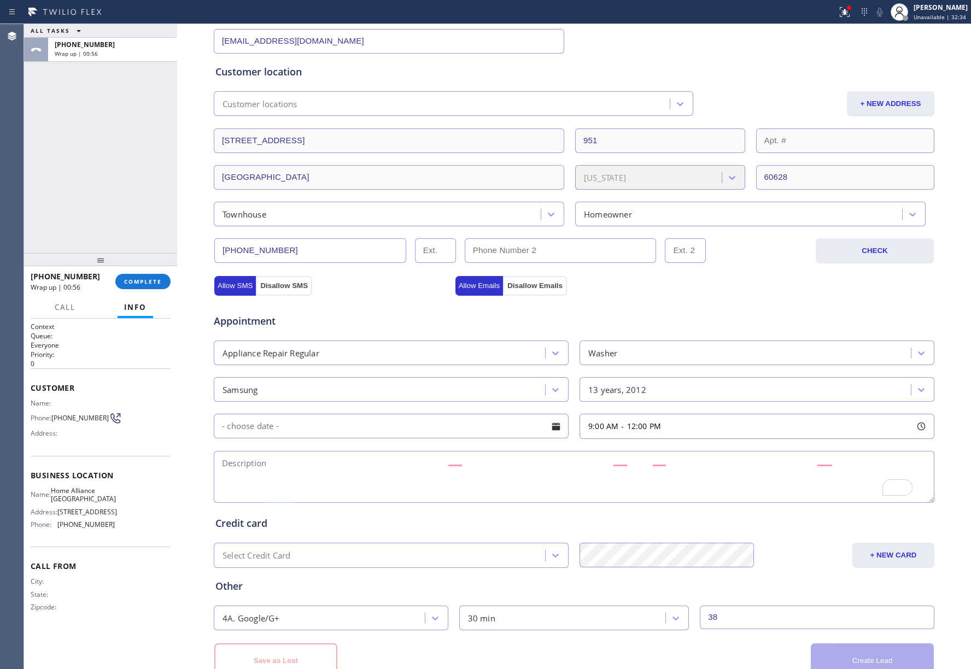
scroll to position [0, 0]
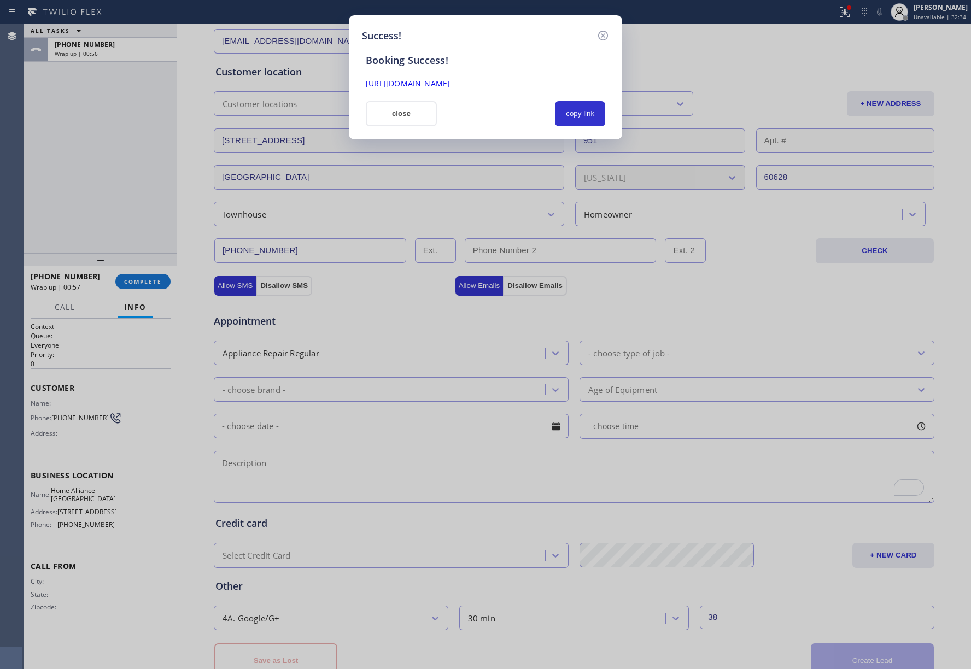
drag, startPoint x: 587, startPoint y: 110, endPoint x: 772, endPoint y: 212, distance: 211.7
click at [587, 110] on button "copy link" at bounding box center [580, 113] width 50 height 25
click at [74, 149] on div "Success! Booking Success! [URL][DOMAIN_NAME] close copy link" at bounding box center [485, 334] width 971 height 669
click at [387, 112] on button "close" at bounding box center [401, 113] width 71 height 25
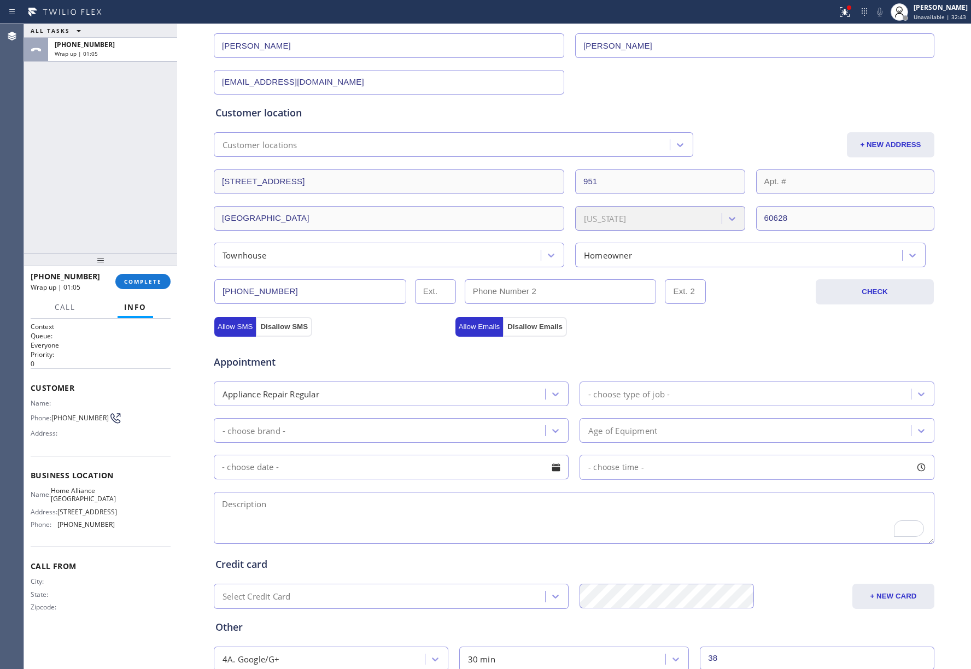
scroll to position [108, 0]
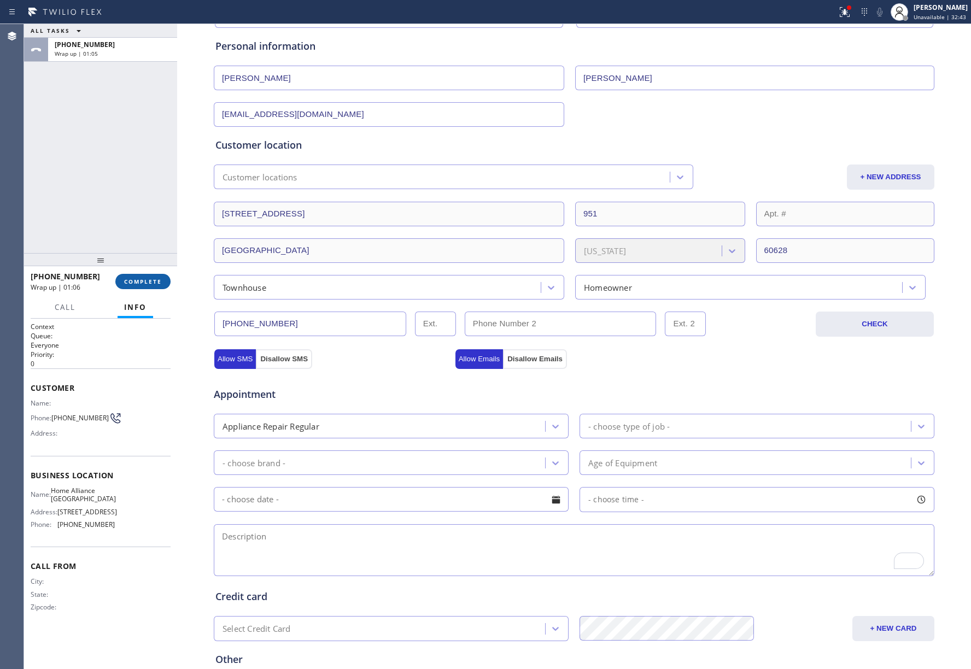
click at [165, 276] on button "COMPLETE" at bounding box center [142, 281] width 55 height 15
click at [126, 218] on div "ALL TASKS ALL TASKS ACTIVE TASKS TASKS IN WRAP UP [PHONE_NUMBER] Wrap up | 01:05" at bounding box center [100, 138] width 153 height 229
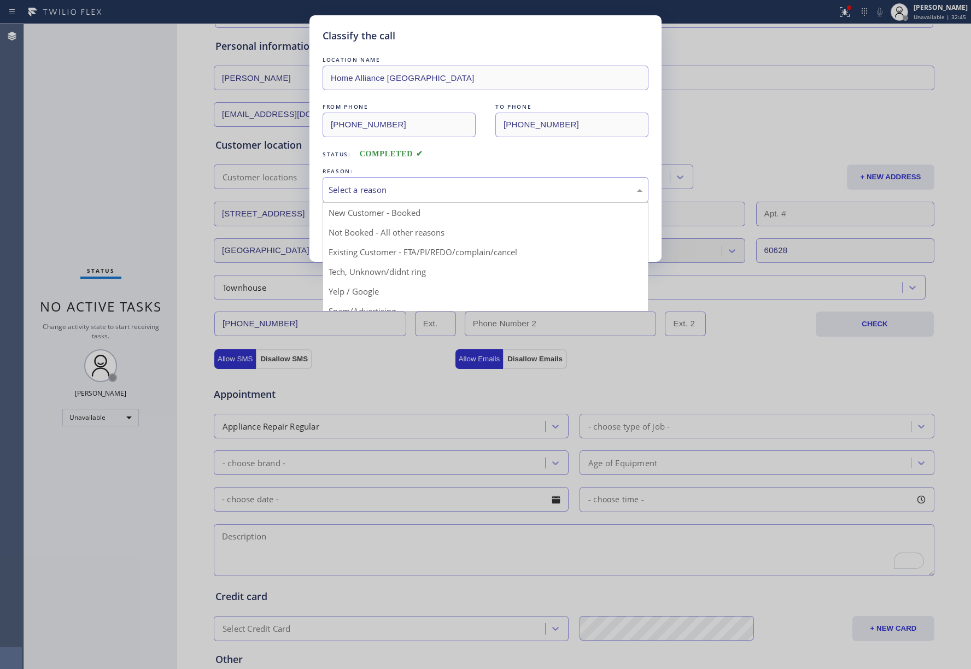
drag, startPoint x: 404, startPoint y: 182, endPoint x: 376, endPoint y: 226, distance: 51.6
click at [403, 183] on div "Select a reason" at bounding box center [486, 190] width 326 height 26
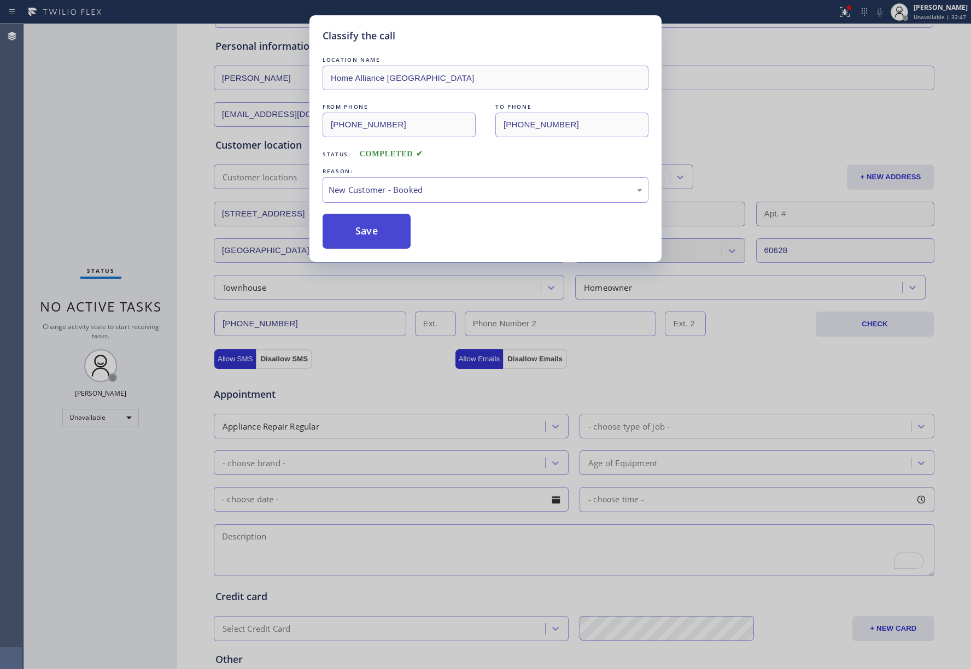
click at [375, 239] on button "Save" at bounding box center [367, 231] width 88 height 35
type input "[PHONE_NUMBER]"
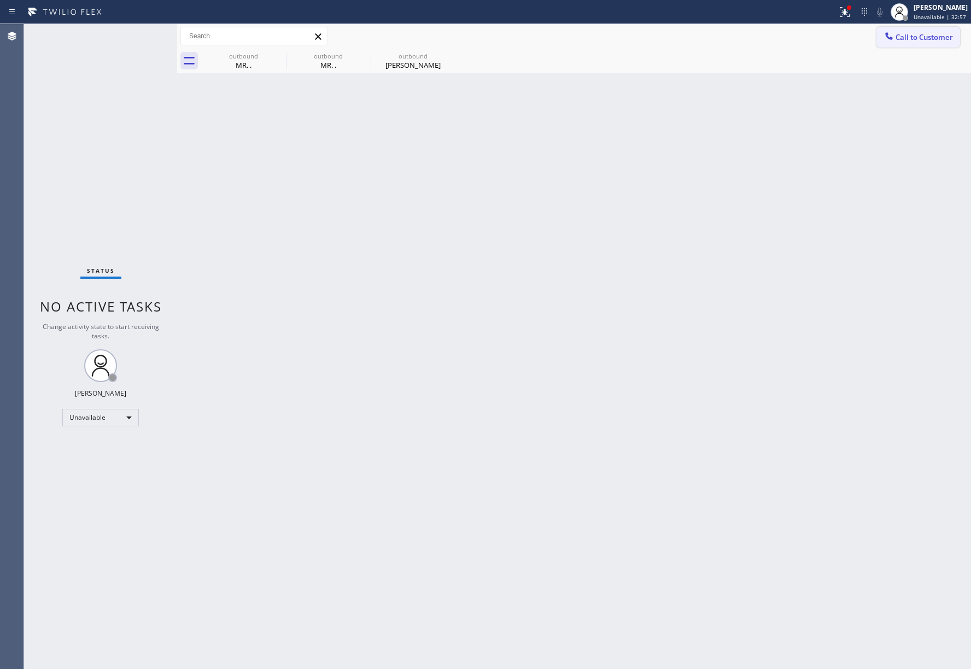
drag, startPoint x: 910, startPoint y: 40, endPoint x: 576, endPoint y: 169, distance: 358.1
click at [909, 40] on span "Call to Customer" at bounding box center [924, 37] width 57 height 10
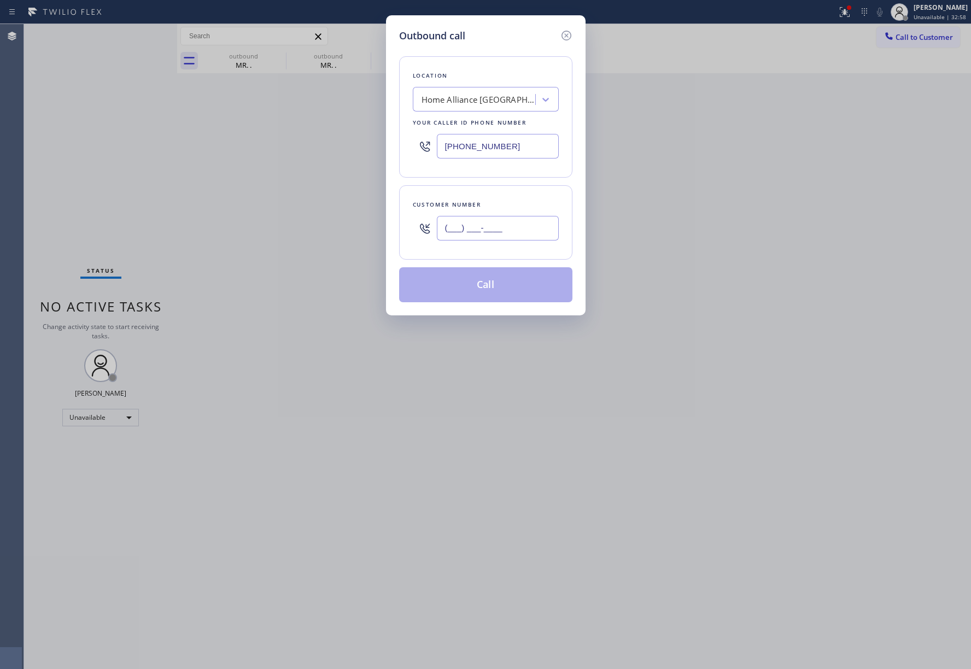
click at [484, 235] on input "(___) ___-____" at bounding box center [498, 228] width 122 height 25
click at [440, 228] on input "(___) ___-____" at bounding box center [498, 228] width 122 height 25
paste input "818) 419-9501"
type input "[PHONE_NUMBER]"
drag, startPoint x: 508, startPoint y: 148, endPoint x: 377, endPoint y: 134, distance: 131.9
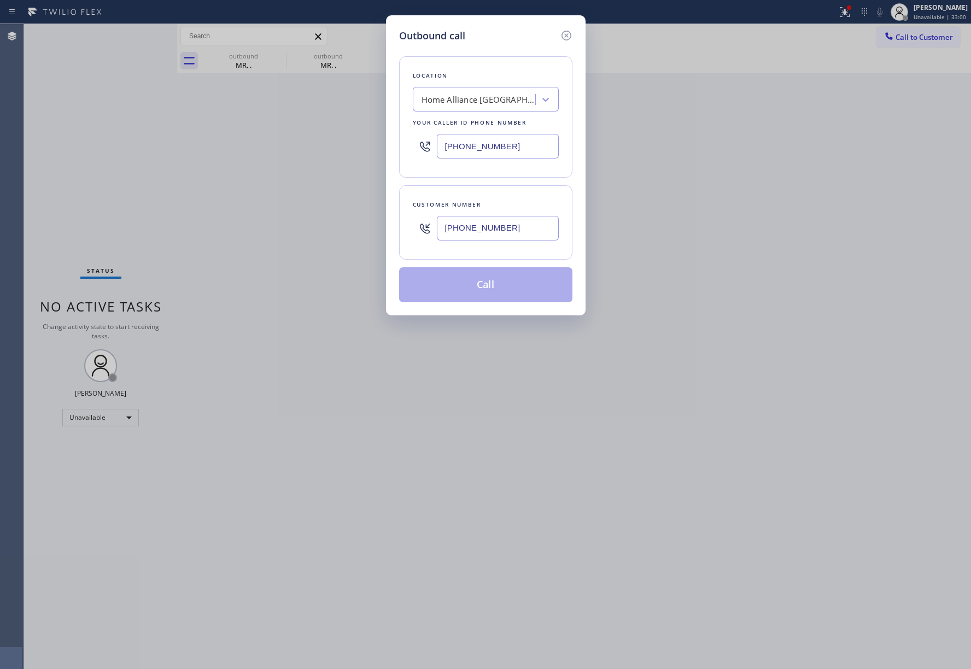
click at [377, 134] on div "Outbound call Location Home Alliance [GEOGRAPHIC_DATA] Your caller id phone num…" at bounding box center [485, 334] width 971 height 669
click at [537, 151] on input "[PHONE_NUMBER]" at bounding box center [498, 146] width 122 height 25
type input "[PHONE_NUMBER]"
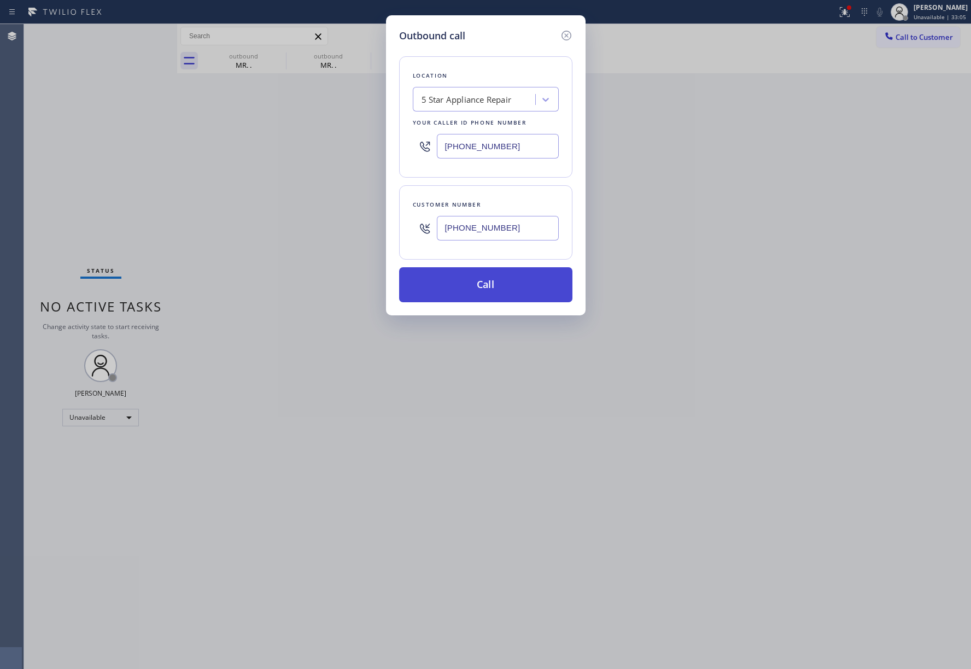
click at [506, 299] on button "Call" at bounding box center [485, 284] width 173 height 35
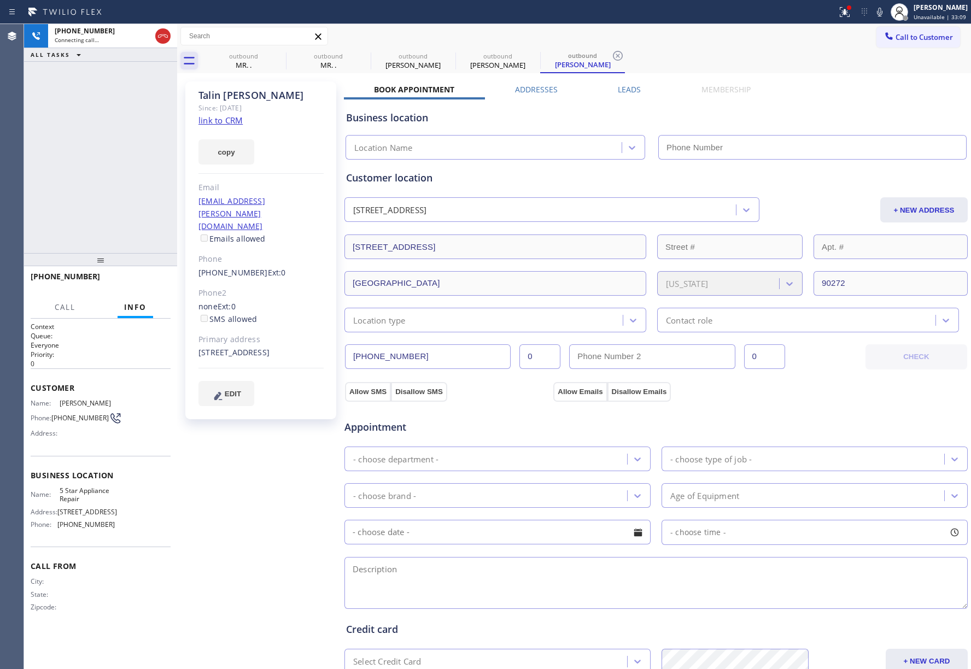
type input "[PHONE_NUMBER]"
click at [154, 276] on button "HANG UP" at bounding box center [145, 281] width 51 height 15
click at [141, 281] on span "HANG UP" at bounding box center [144, 282] width 33 height 8
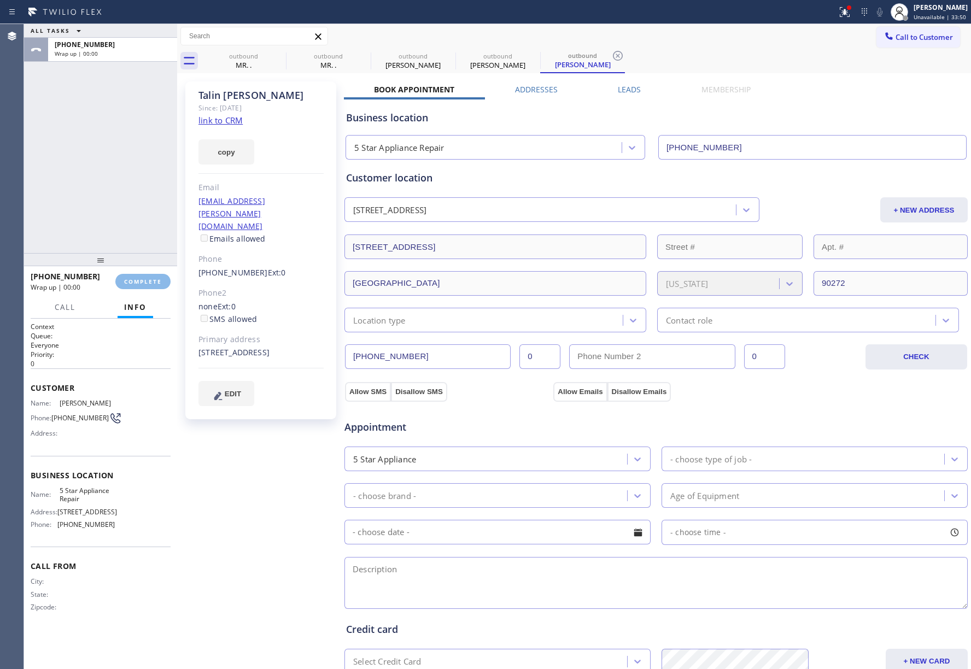
click at [125, 224] on div "ALL TASKS ALL TASKS ACTIVE TASKS TASKS IN WRAP UP [PHONE_NUMBER] Wrap up | 00:00" at bounding box center [100, 138] width 153 height 229
drag, startPoint x: 125, startPoint y: 224, endPoint x: 127, endPoint y: 236, distance: 12.2
click at [125, 224] on div "ALL TASKS ALL TASKS ACTIVE TASKS TASKS IN WRAP UP [PHONE_NUMBER] Wrap up | 00:00" at bounding box center [100, 138] width 153 height 229
click at [141, 285] on button "COMPLETE" at bounding box center [142, 281] width 55 height 15
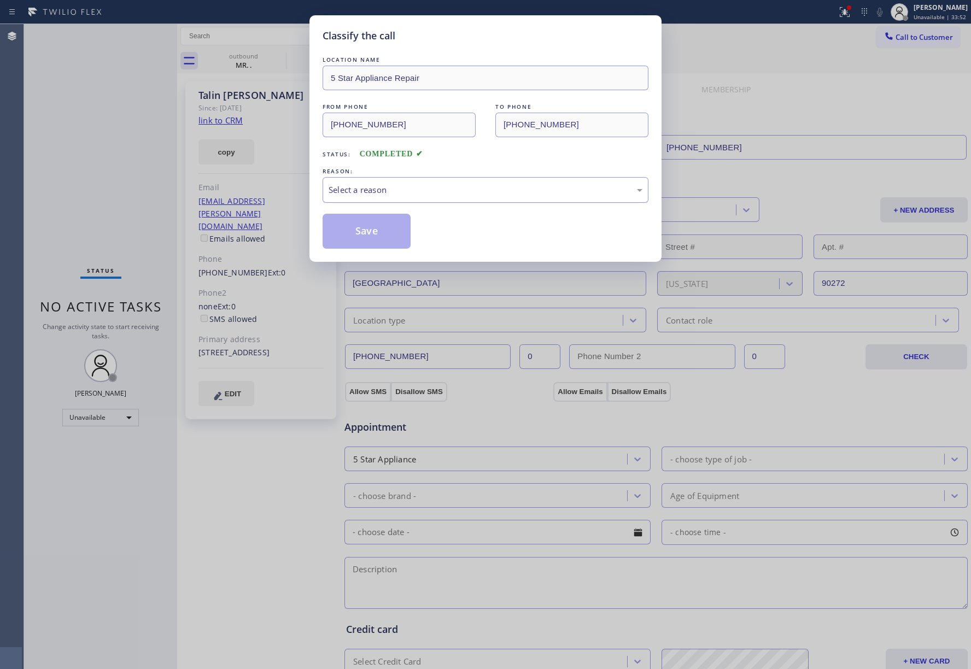
click at [383, 194] on div "Select a reason" at bounding box center [486, 190] width 314 height 13
click at [369, 230] on button "Save" at bounding box center [367, 231] width 88 height 35
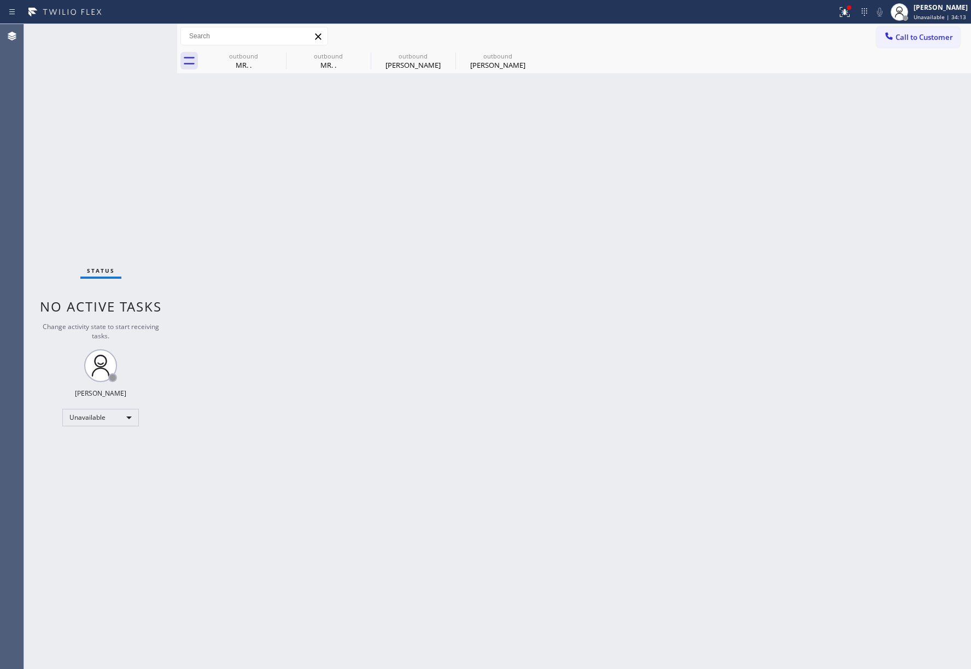
drag, startPoint x: 921, startPoint y: 36, endPoint x: 851, endPoint y: 51, distance: 72.3
click at [921, 36] on span "Call to Customer" at bounding box center [924, 37] width 57 height 10
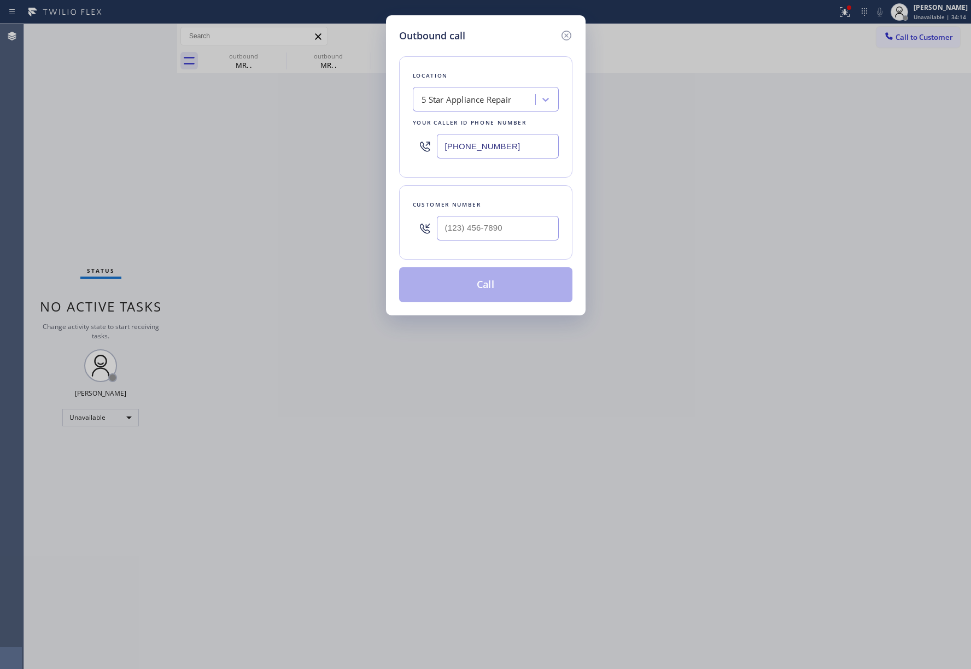
drag, startPoint x: 510, startPoint y: 143, endPoint x: 475, endPoint y: 140, distance: 35.7
click at [374, 141] on div "Outbound call Location 5 Star Appliance Repair Your caller id phone number [PHO…" at bounding box center [485, 334] width 971 height 669
paste input "88) 803-7895"
type input "[PHONE_NUMBER]"
click at [459, 241] on input "(___) ___-____" at bounding box center [498, 228] width 122 height 25
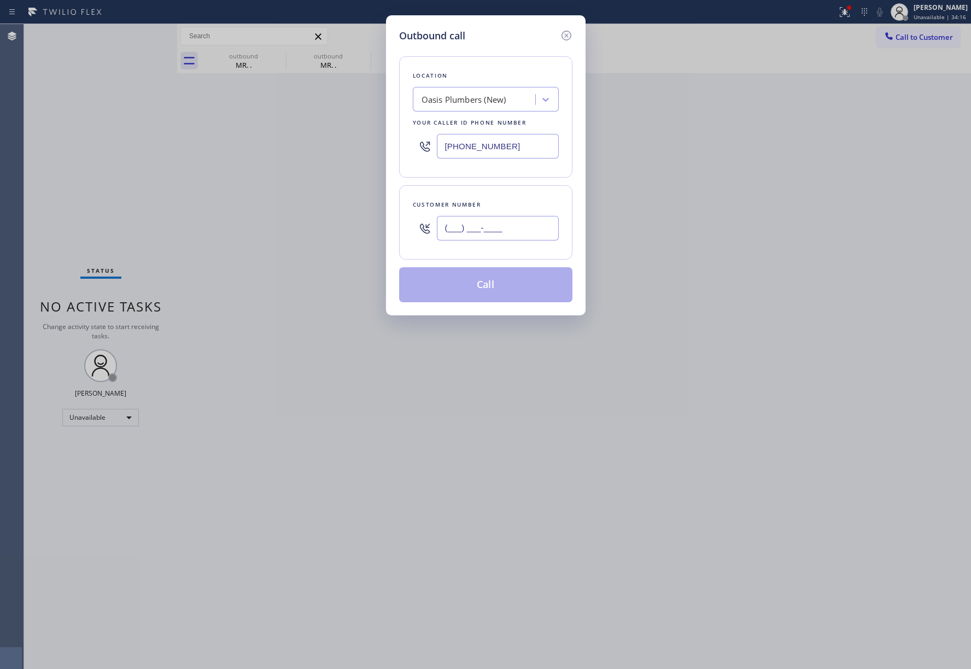
paste input "386) 230-4540"
type input "[PHONE_NUMBER]"
click at [472, 202] on div "Customer number" at bounding box center [486, 204] width 146 height 11
click at [491, 285] on button "Call" at bounding box center [485, 284] width 173 height 35
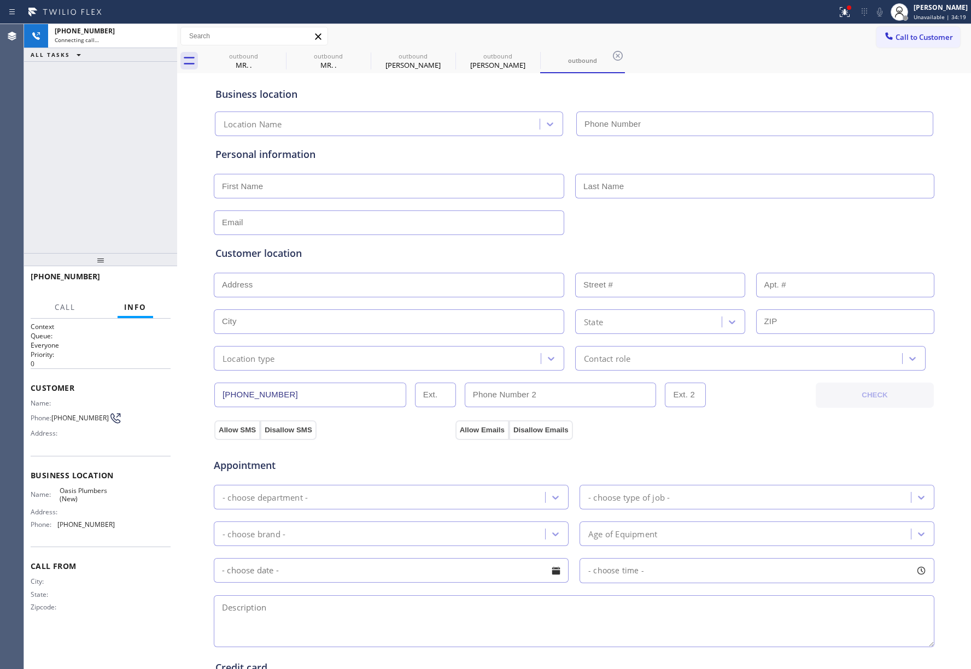
type input "[PHONE_NUMBER]"
click at [127, 284] on button "HANG UP" at bounding box center [145, 281] width 51 height 15
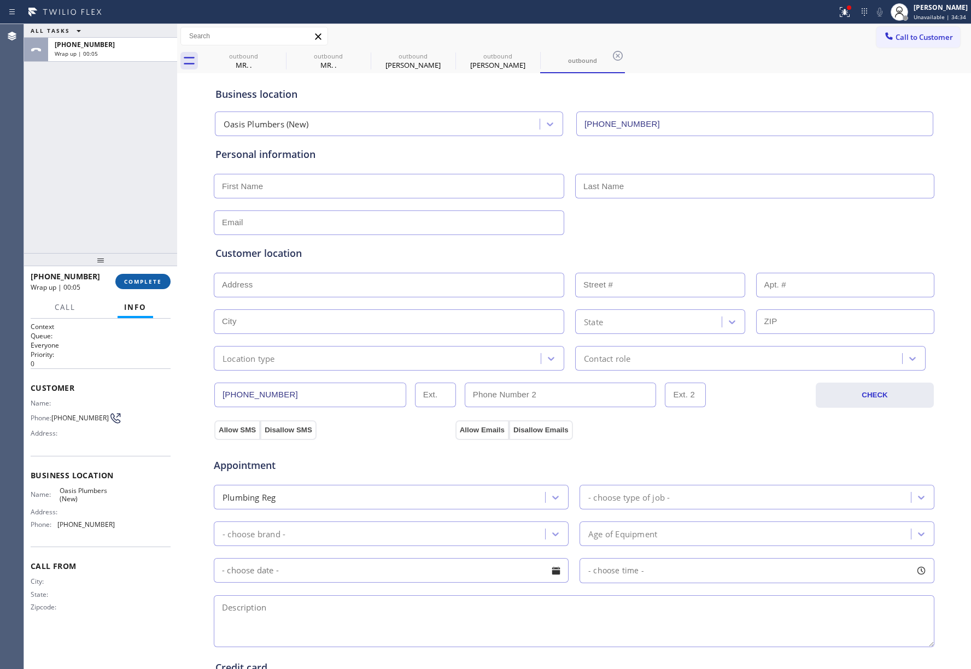
click at [143, 279] on span "COMPLETE" at bounding box center [143, 282] width 38 height 8
click at [121, 214] on div "ALL TASKS ALL TASKS ACTIVE TASKS TASKS IN WRAP UP [PHONE_NUMBER] Wrap up | 00:05" at bounding box center [100, 138] width 153 height 229
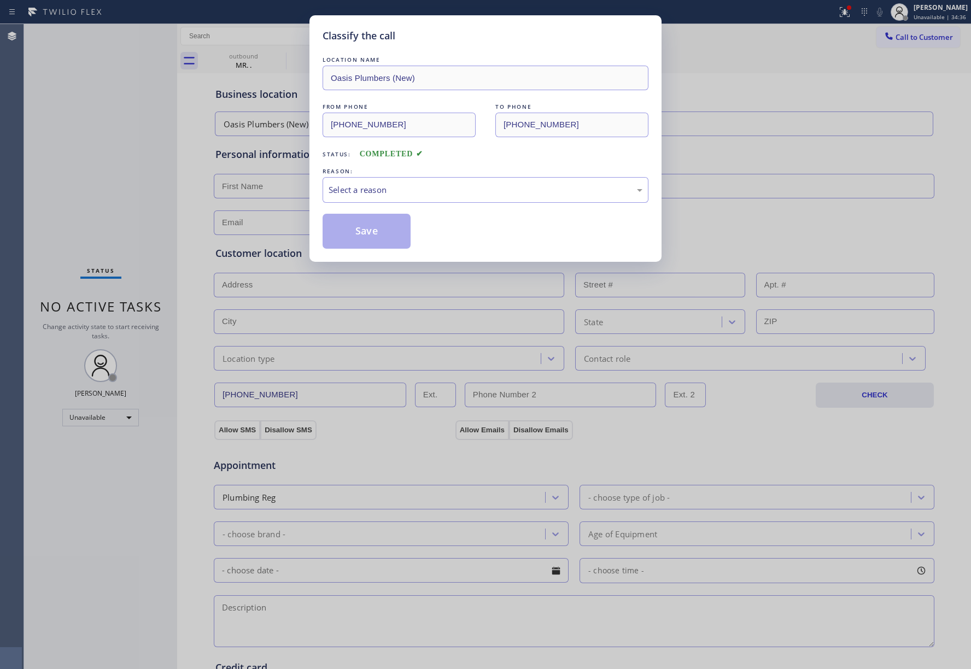
click at [421, 195] on div "Select a reason" at bounding box center [486, 190] width 314 height 13
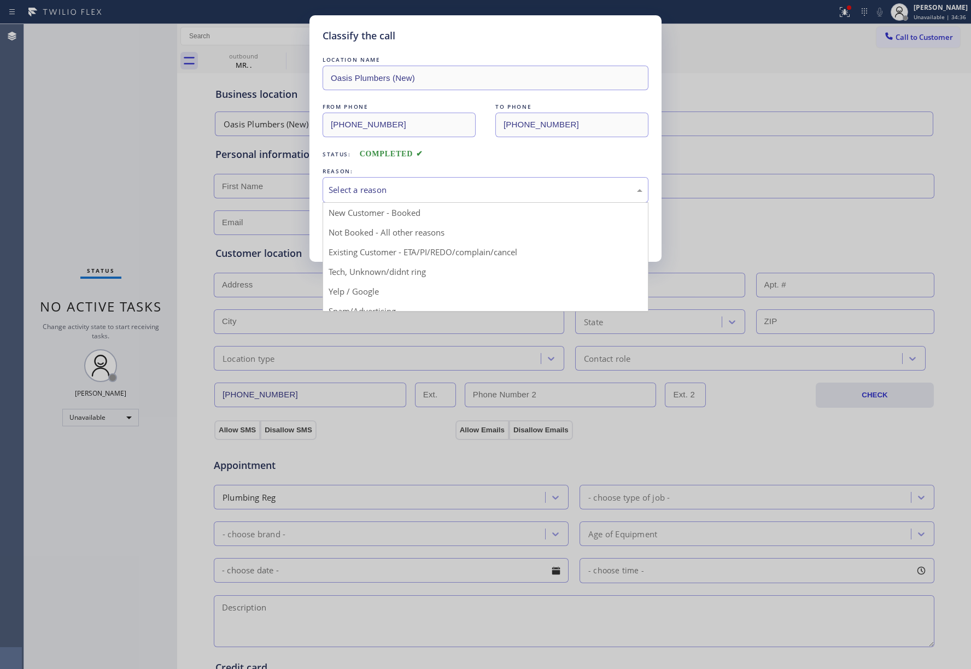
click at [393, 230] on button "Save" at bounding box center [367, 231] width 88 height 35
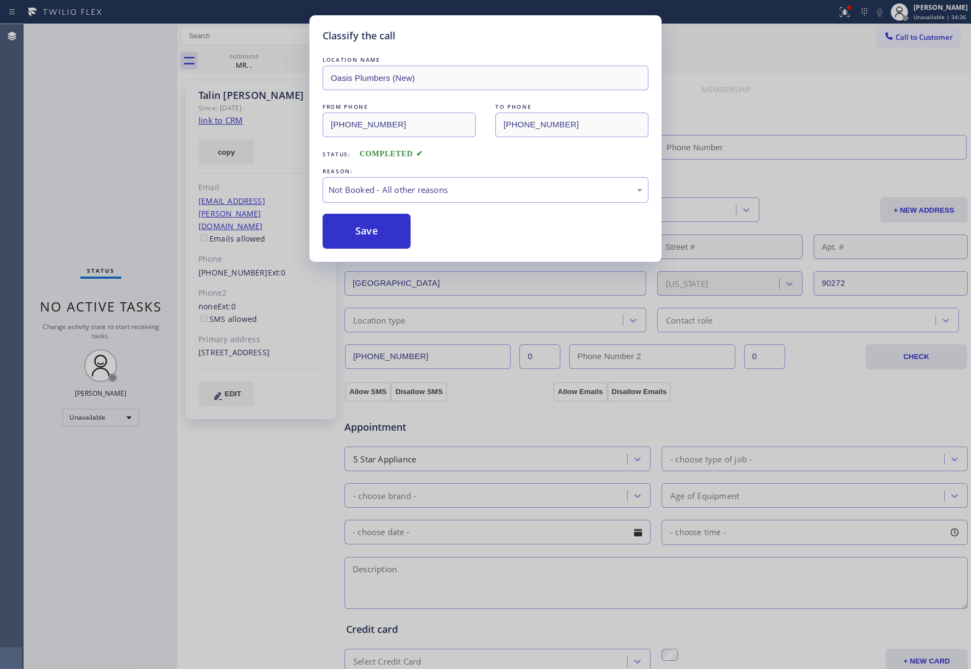
type input "[PHONE_NUMBER]"
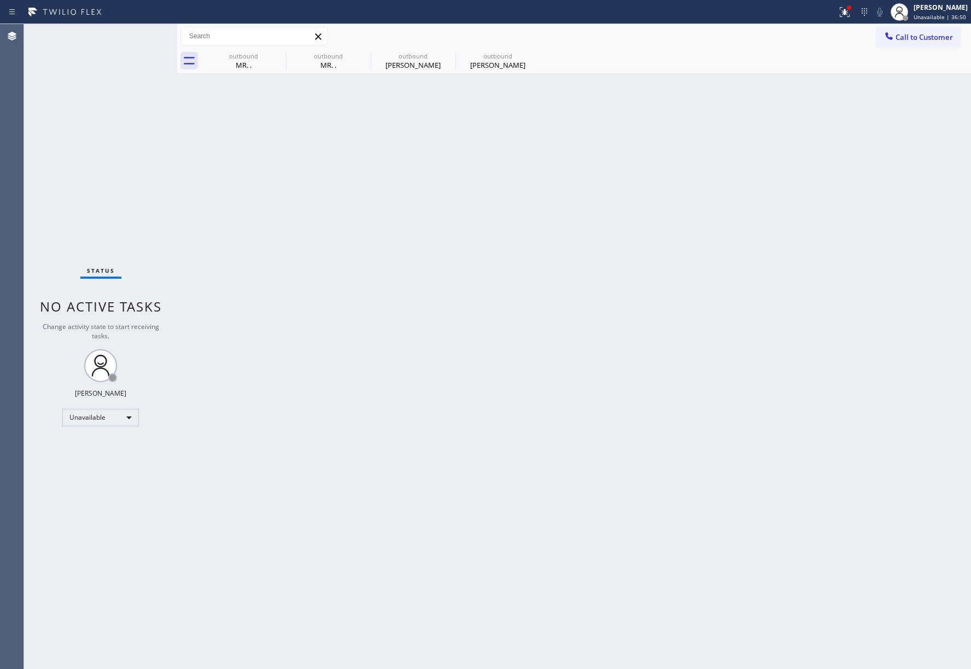
drag, startPoint x: 937, startPoint y: 43, endPoint x: 805, endPoint y: 110, distance: 148.7
click at [934, 44] on button "Call to Customer" at bounding box center [918, 37] width 84 height 21
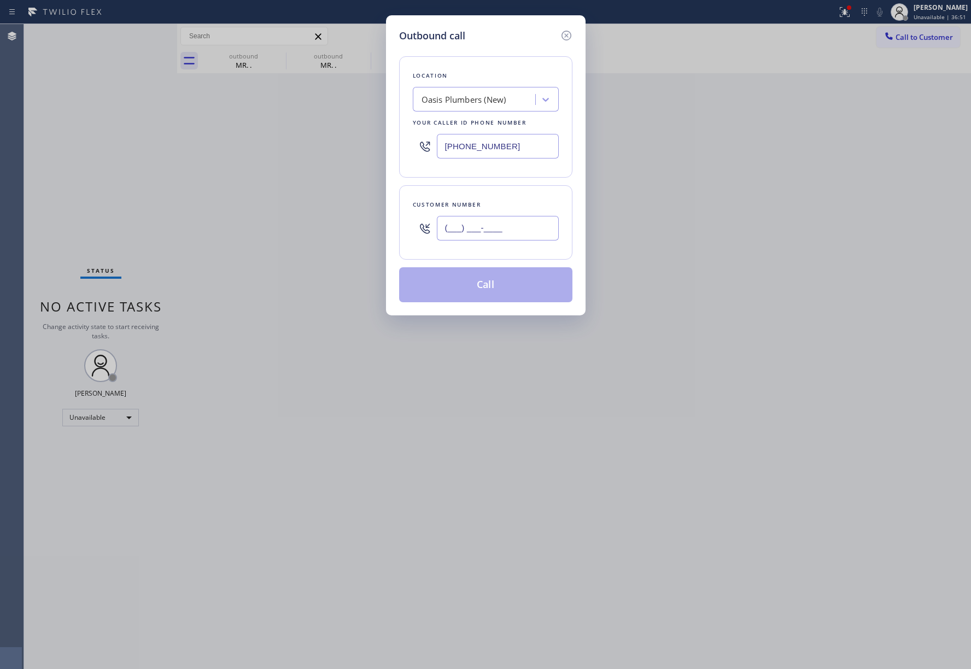
click at [480, 232] on input "(___) ___-____" at bounding box center [498, 228] width 122 height 25
paste input "973) 636-8721"
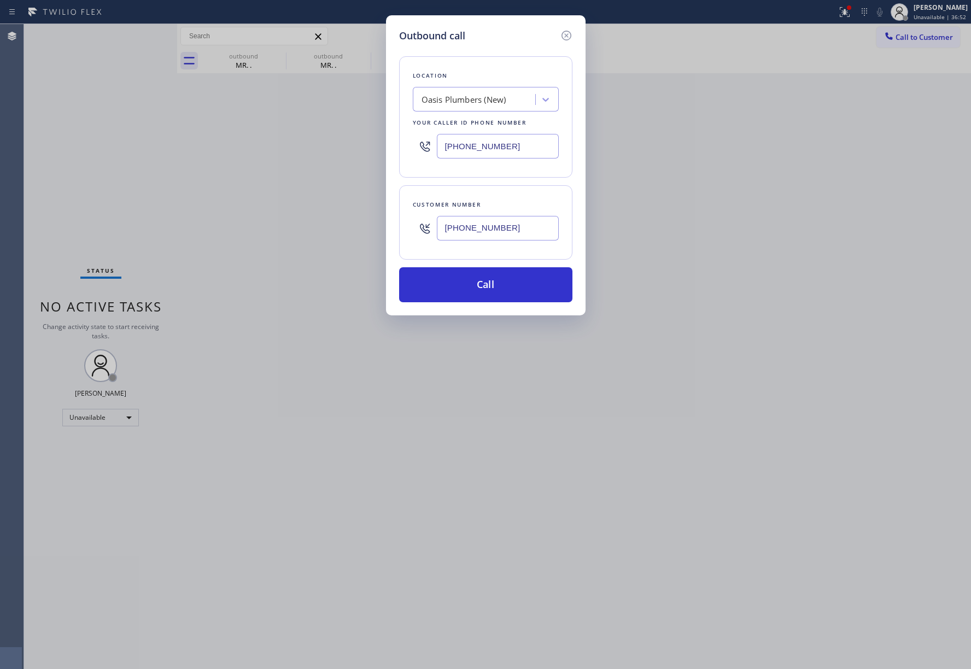
type input "[PHONE_NUMBER]"
drag, startPoint x: 423, startPoint y: 140, endPoint x: 404, endPoint y: 134, distance: 20.1
click at [405, 138] on div "Location [GEOGRAPHIC_DATA] (New) Your caller id phone number [PHONE_NUMBER]" at bounding box center [485, 116] width 173 height 121
paste input "62) 640-1176"
type input "[PHONE_NUMBER]"
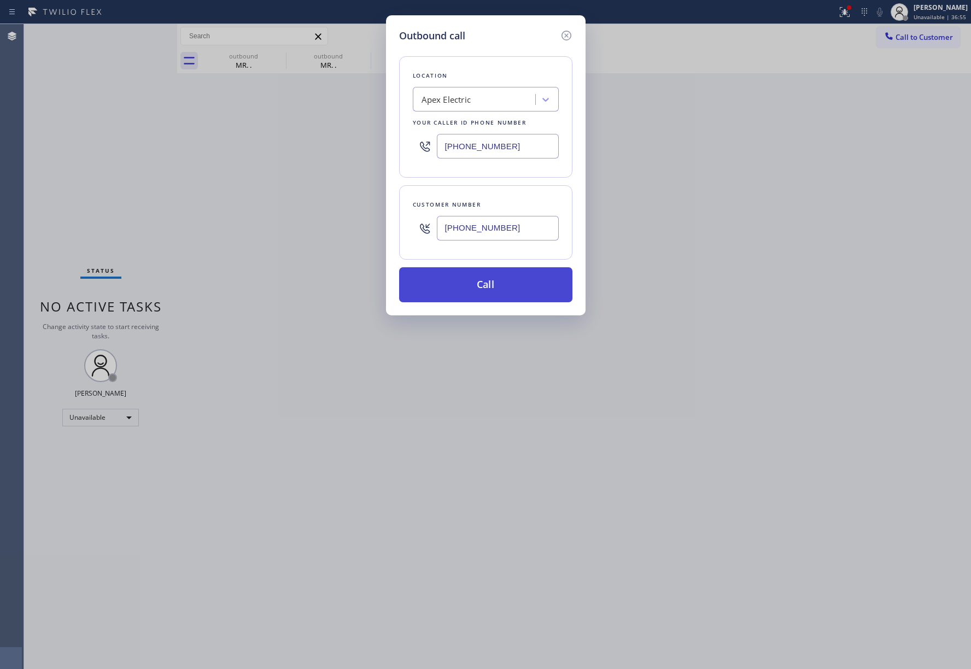
click at [506, 291] on button "Call" at bounding box center [485, 284] width 173 height 35
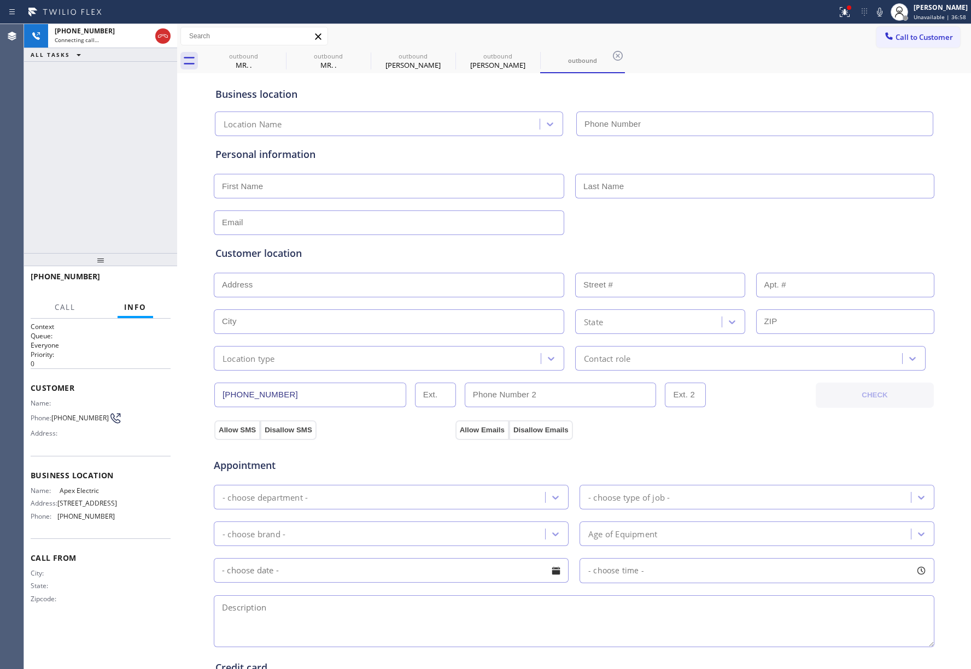
type input "[PHONE_NUMBER]"
click at [145, 266] on div at bounding box center [100, 259] width 153 height 13
click at [145, 274] on button "HANG UP" at bounding box center [145, 281] width 51 height 15
drag, startPoint x: 136, startPoint y: 223, endPoint x: 144, endPoint y: 223, distance: 8.7
click at [136, 223] on div "[PHONE_NUMBER] Live | 00:05 ALL TASKS ALL TASKS ACTIVE TASKS TASKS IN WRAP UP" at bounding box center [100, 138] width 153 height 229
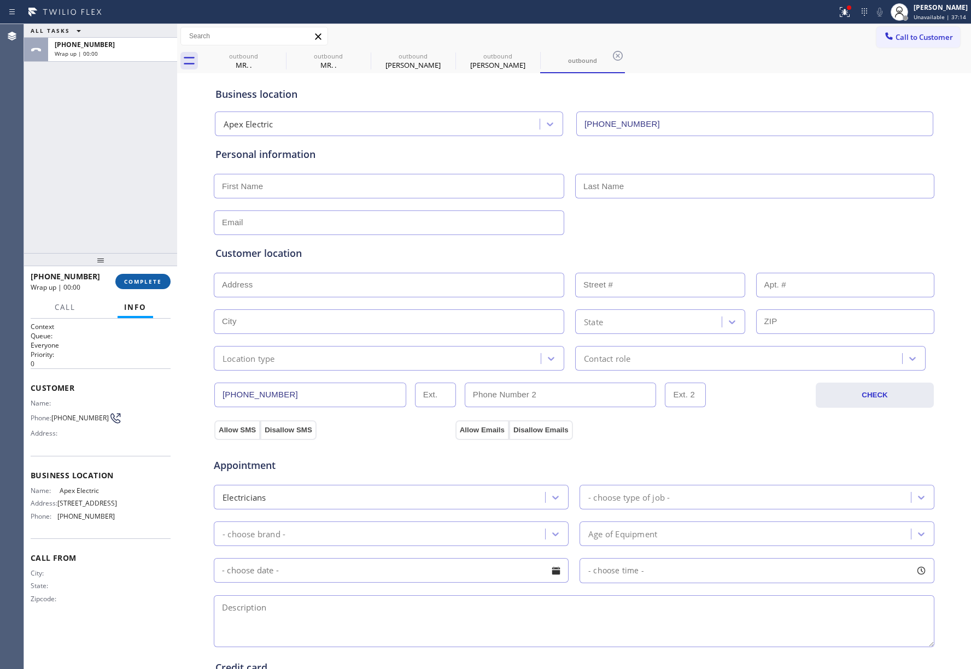
click at [151, 284] on span "COMPLETE" at bounding box center [143, 282] width 38 height 8
click at [142, 211] on div "ALL TASKS ALL TASKS ACTIVE TASKS TASKS IN WRAP UP [PHONE_NUMBER] Wrap up | 00:00" at bounding box center [100, 138] width 153 height 229
drag, startPoint x: 142, startPoint y: 211, endPoint x: 267, endPoint y: 214, distance: 125.3
click at [144, 209] on div "ALL TASKS ALL TASKS ACTIVE TASKS TASKS IN WRAP UP [PHONE_NUMBER] Wrap up | 00:01" at bounding box center [100, 138] width 153 height 229
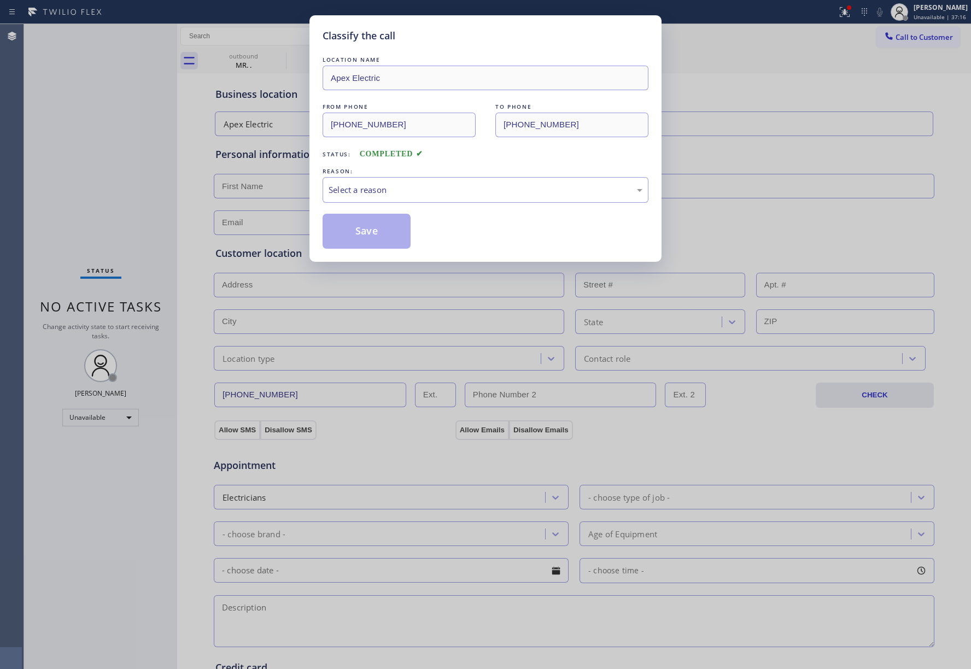
click at [398, 201] on div "Select a reason" at bounding box center [486, 190] width 326 height 26
click at [379, 233] on button "Save" at bounding box center [367, 231] width 88 height 35
type input "[PHONE_NUMBER]"
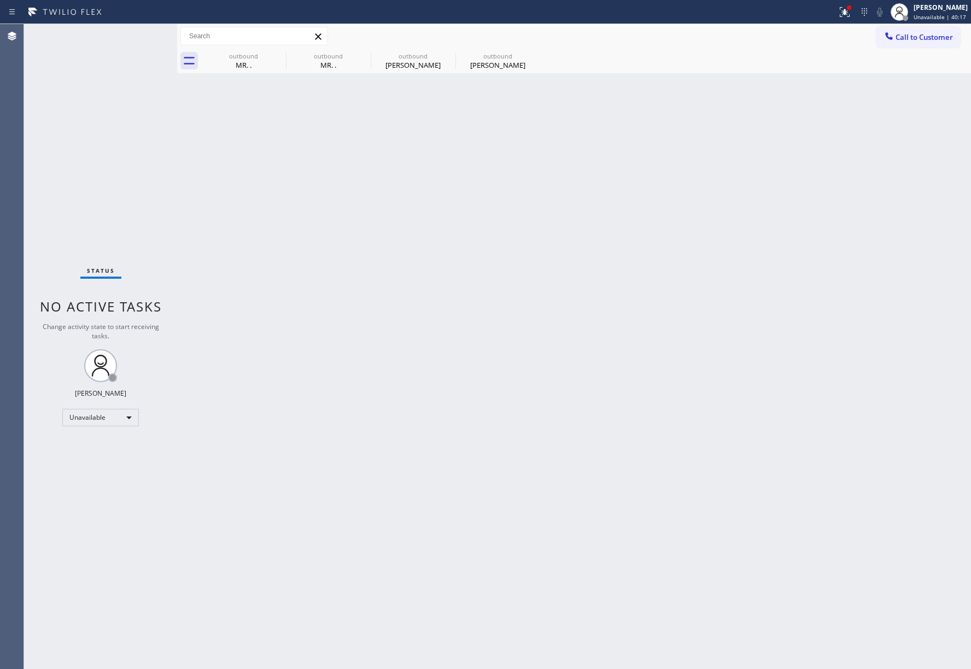
click at [259, 197] on div "Back to Dashboard Change Sender ID Customers Technicians Select a contact Outbo…" at bounding box center [574, 346] width 794 height 645
click at [237, 64] on div "MR. ." at bounding box center [243, 65] width 83 height 10
type input "[PHONE_NUMBER]"
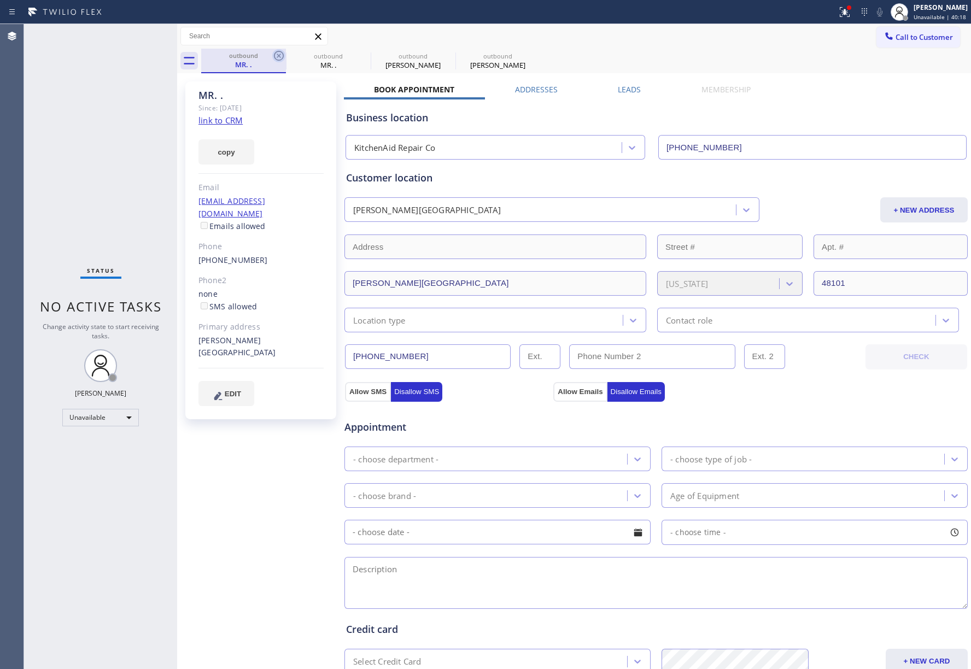
click at [274, 53] on icon at bounding box center [279, 56] width 10 height 10
click at [0, 0] on icon at bounding box center [0, 0] width 0 height 0
type input "[PHONE_NUMBER]"
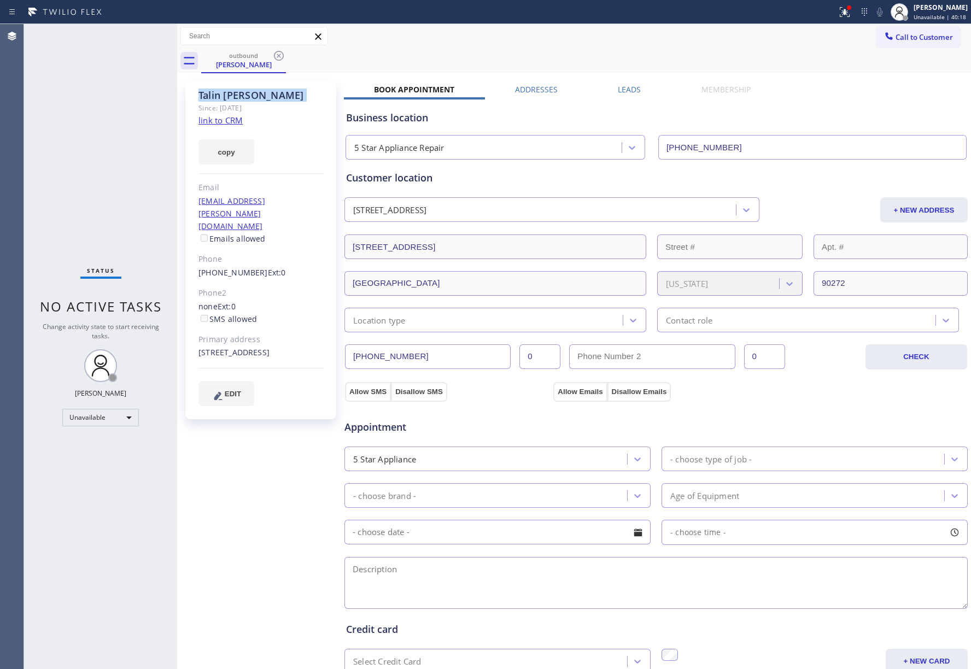
click at [274, 53] on icon at bounding box center [279, 56] width 10 height 10
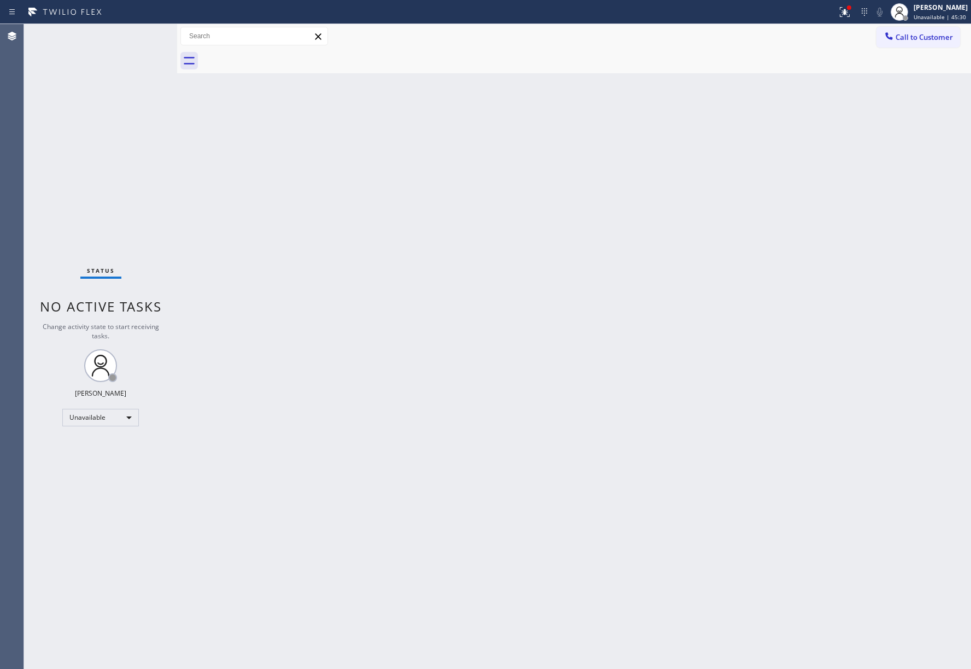
drag, startPoint x: 637, startPoint y: 256, endPoint x: 790, endPoint y: 267, distance: 153.4
click at [648, 256] on div "Back to Dashboard Change Sender ID Customers Technicians Select a contact Outbo…" at bounding box center [574, 346] width 794 height 645
click at [445, 200] on div "Back to Dashboard Change Sender ID Customers Technicians Select a contact Outbo…" at bounding box center [574, 346] width 794 height 645
click at [445, 199] on div "Back to Dashboard Change Sender ID Customers Technicians Select a contact Outbo…" at bounding box center [574, 346] width 794 height 645
click at [934, 42] on span "Call to Customer" at bounding box center [924, 37] width 57 height 10
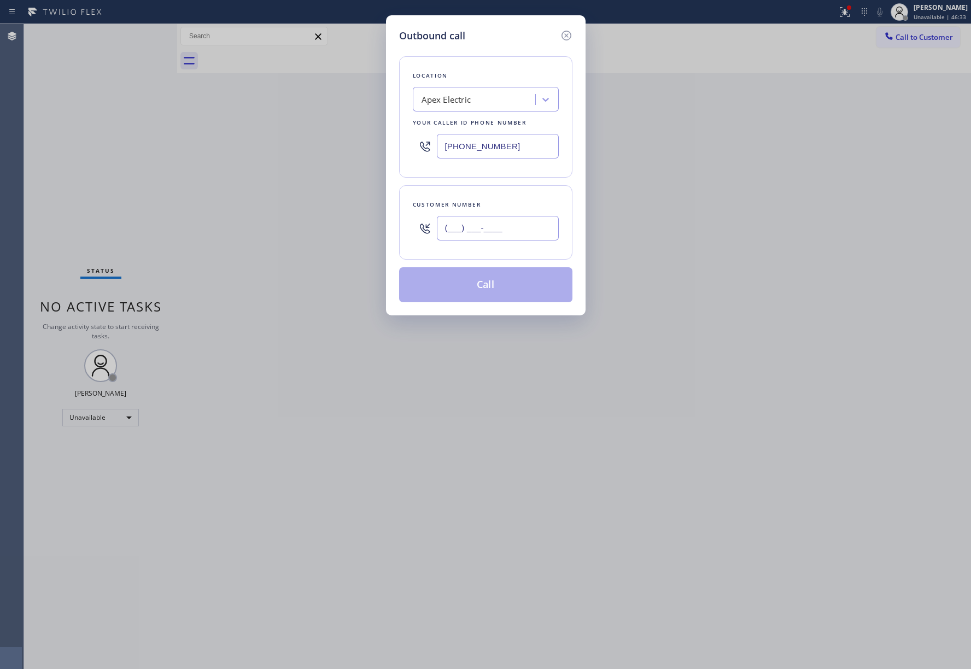
click at [538, 217] on input "(___) ___-____" at bounding box center [498, 228] width 122 height 25
paste input "303) 902-5797"
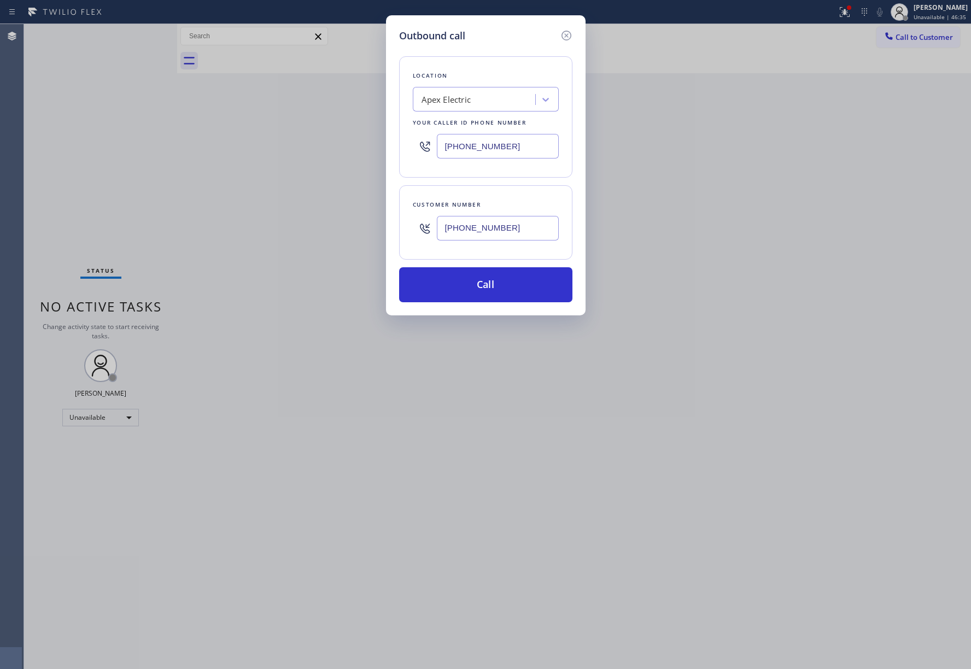
type input "[PHONE_NUMBER]"
click at [917, 36] on div "Outbound call Location Apex Electric Your caller id phone number [PHONE_NUMBER]…" at bounding box center [485, 334] width 971 height 669
drag, startPoint x: 525, startPoint y: 147, endPoint x: 395, endPoint y: 147, distance: 130.7
click at [395, 147] on div "Outbound call Location Apex Electric Your caller id phone number [PHONE_NUMBER]…" at bounding box center [486, 165] width 200 height 300
paste input "954) 787-0381"
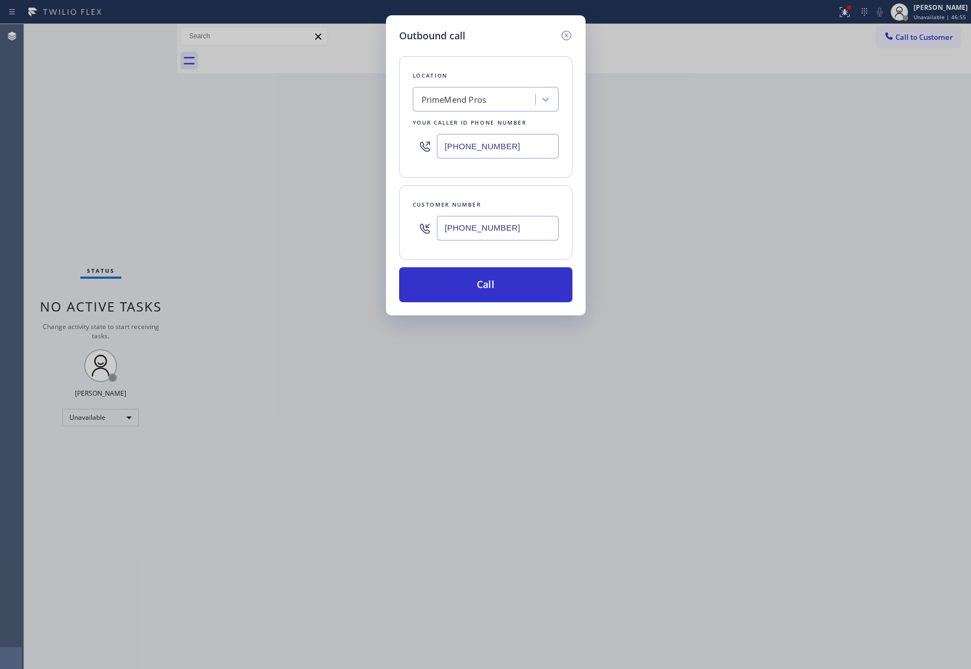
type input "[PHONE_NUMBER]"
click at [482, 230] on input "[PHONE_NUMBER]" at bounding box center [498, 228] width 122 height 25
drag, startPoint x: 519, startPoint y: 230, endPoint x: 445, endPoint y: 208, distance: 77.4
click at [404, 230] on div "Customer number [PHONE_NUMBER]" at bounding box center [485, 222] width 173 height 74
paste input "786) 707-7810"
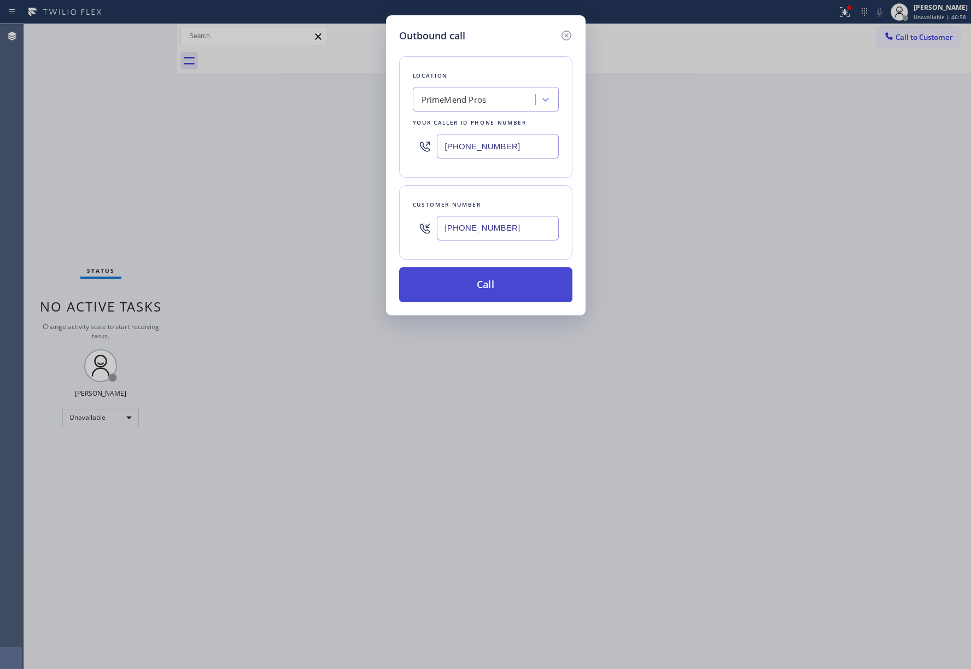
type input "[PHONE_NUMBER]"
click at [493, 294] on button "Call" at bounding box center [485, 284] width 173 height 35
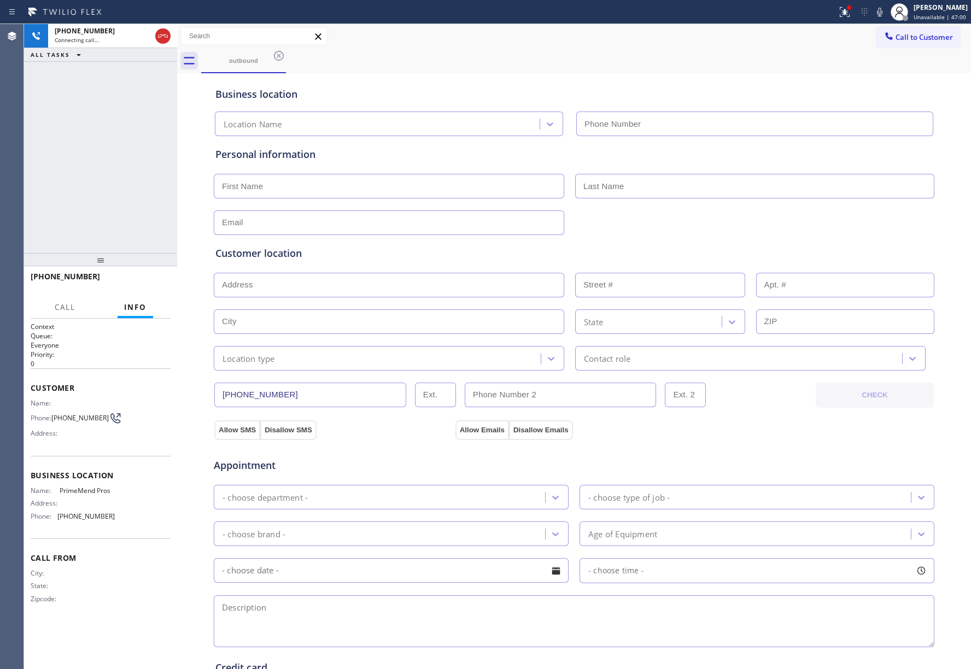
type input "[PHONE_NUMBER]"
drag, startPoint x: 142, startPoint y: 277, endPoint x: 138, endPoint y: 233, distance: 44.0
click at [142, 277] on button "HANG UP" at bounding box center [145, 281] width 51 height 15
click at [138, 233] on div "[PHONE_NUMBER] Live | 00:10 ALL TASKS ALL TASKS ACTIVE TASKS TASKS IN WRAP UP" at bounding box center [100, 138] width 153 height 229
click at [138, 279] on span "HANG UP" at bounding box center [144, 282] width 33 height 8
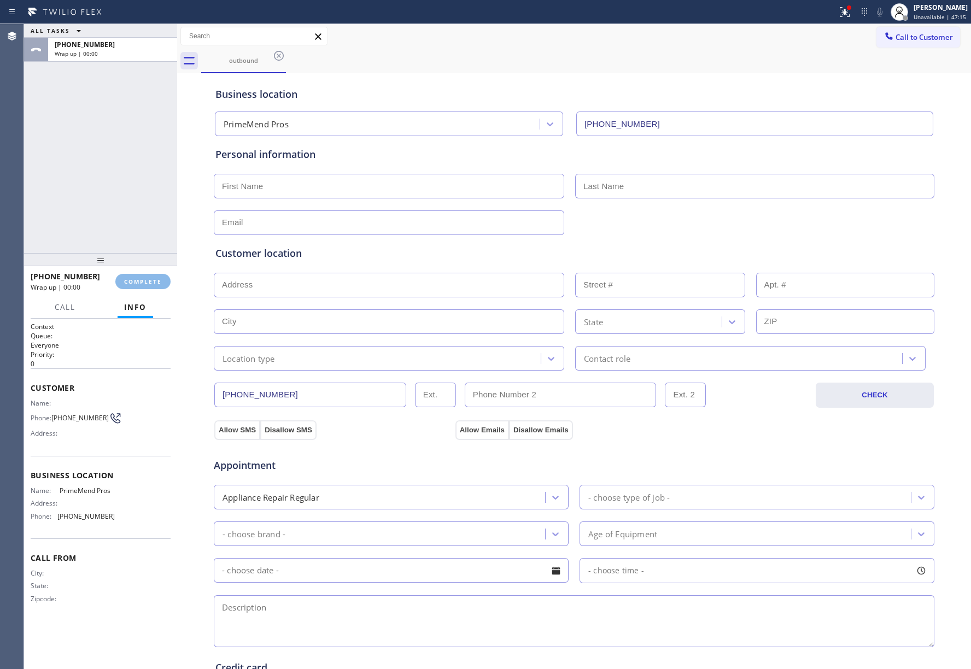
click at [127, 213] on div "ALL TASKS ALL TASKS ACTIVE TASKS TASKS IN WRAP UP [PHONE_NUMBER] Wrap up | 00:00" at bounding box center [100, 138] width 153 height 229
click at [165, 279] on button "COMPLETE" at bounding box center [142, 281] width 55 height 15
click at [84, 187] on div "ALL TASKS ALL TASKS ACTIVE TASKS TASKS IN WRAP UP [PHONE_NUMBER] Wrap up | 00:01" at bounding box center [100, 138] width 153 height 229
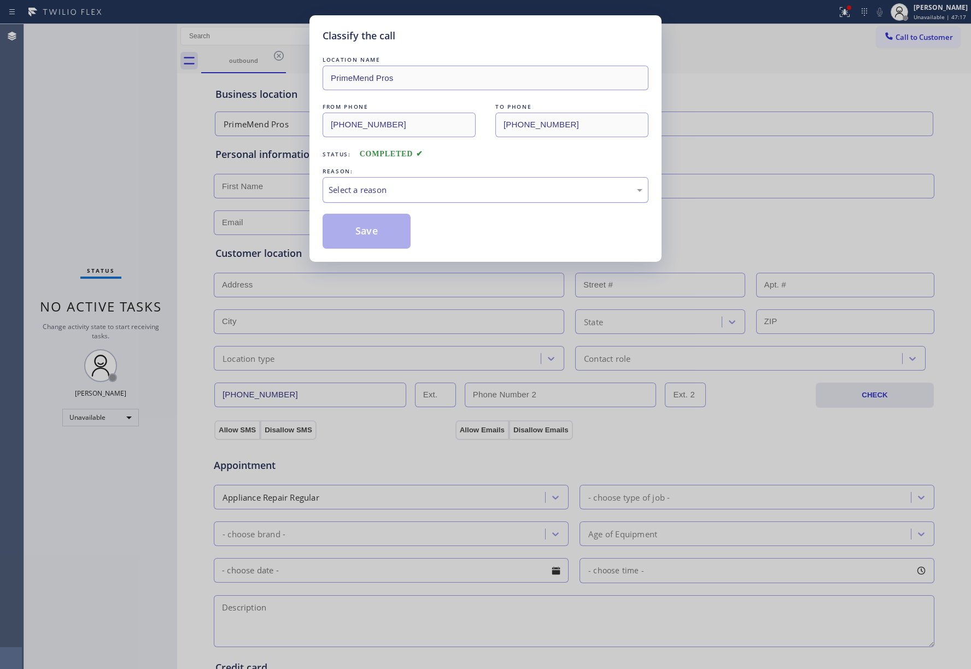
drag, startPoint x: 401, startPoint y: 189, endPoint x: 399, endPoint y: 198, distance: 9.0
click at [399, 193] on div "Select a reason" at bounding box center [486, 190] width 314 height 13
click at [378, 229] on button "Save" at bounding box center [367, 231] width 88 height 35
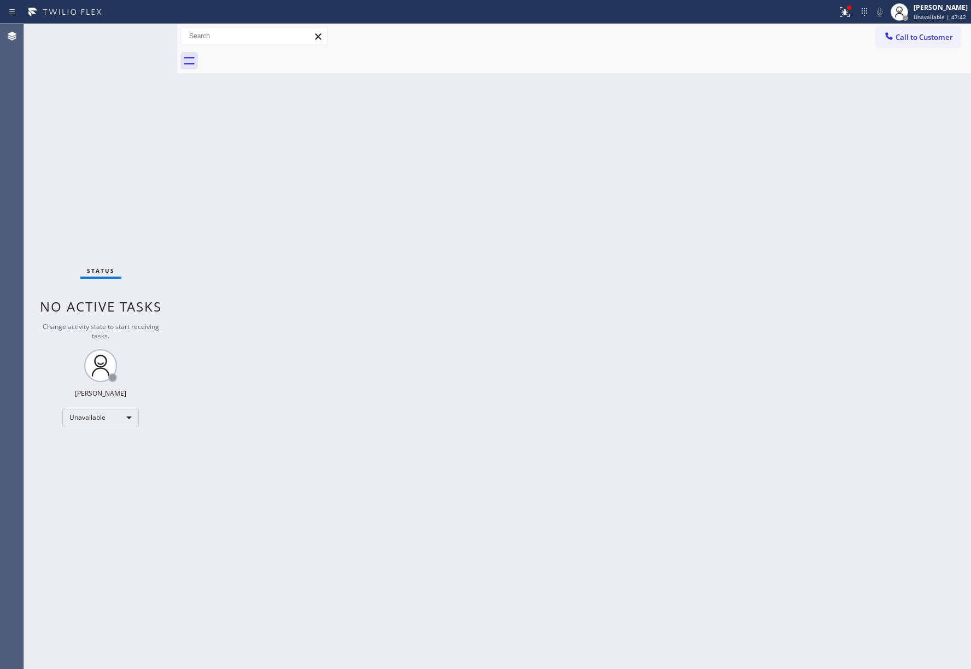
click at [57, 125] on div "Status No active tasks Change activity state to start receiving tasks. [PERSON_…" at bounding box center [100, 346] width 153 height 645
drag, startPoint x: 945, startPoint y: 36, endPoint x: 664, endPoint y: 149, distance: 303.5
click at [943, 37] on span "Call to Customer" at bounding box center [924, 37] width 57 height 10
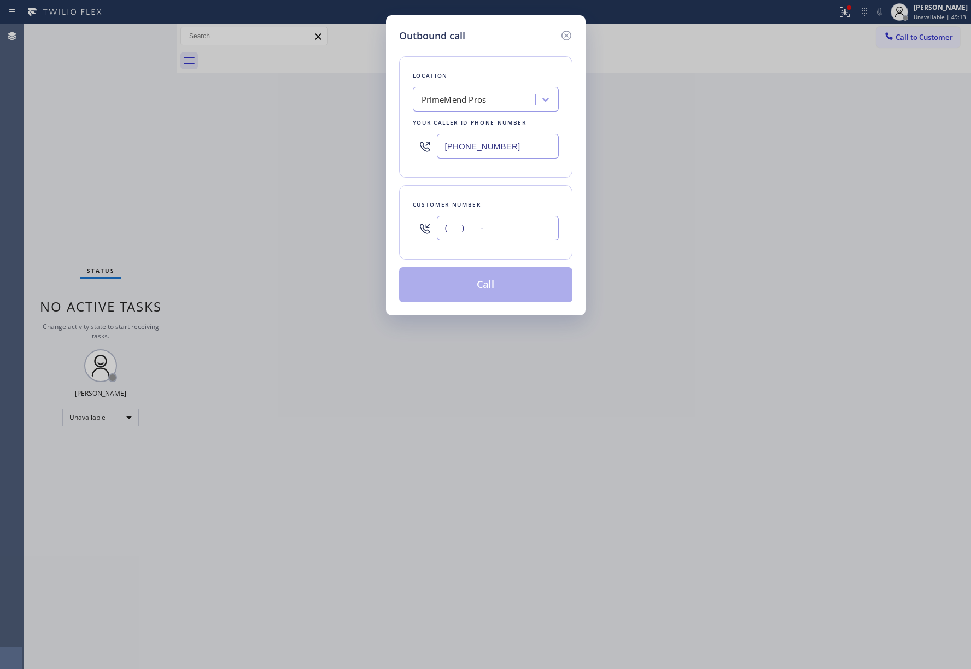
click at [495, 230] on input "(___) ___-____" at bounding box center [498, 228] width 122 height 25
paste input "303) 902-5797"
type input "[PHONE_NUMBER]"
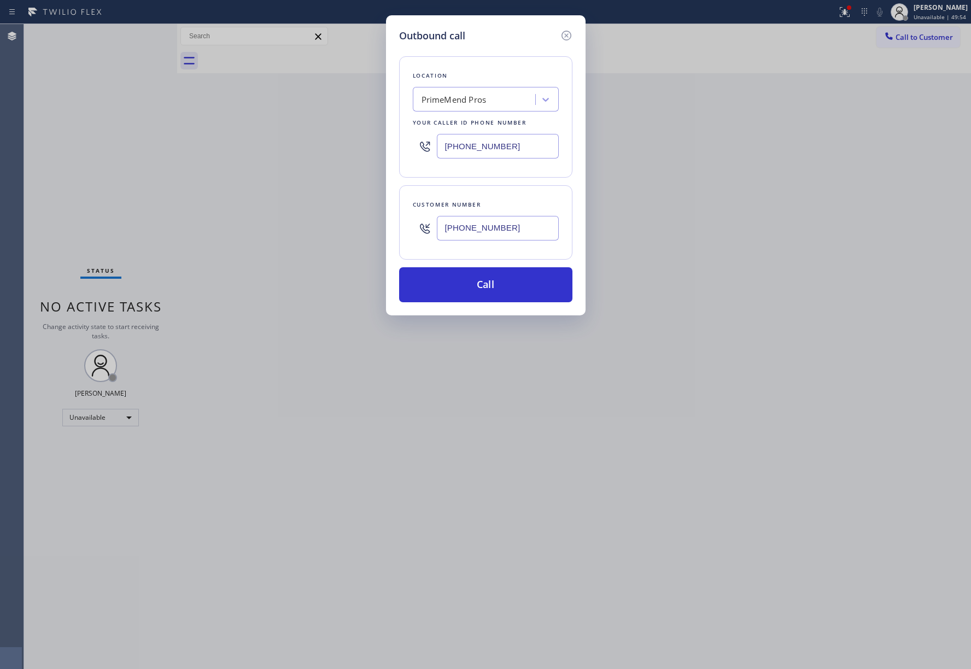
drag, startPoint x: 475, startPoint y: 151, endPoint x: 412, endPoint y: 151, distance: 62.9
click at [413, 151] on div "[PHONE_NUMBER]" at bounding box center [486, 146] width 146 height 36
paste input "786) 442-1903"
type input "[PHONE_NUMBER]"
click at [488, 235] on input "[PHONE_NUMBER]" at bounding box center [498, 228] width 122 height 25
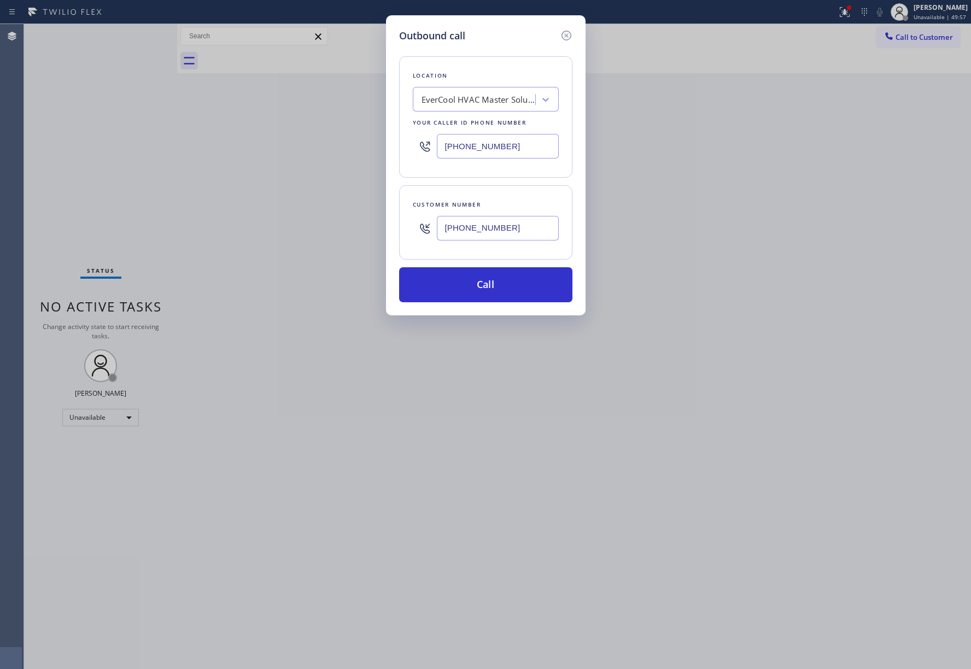
drag, startPoint x: 547, startPoint y: 232, endPoint x: 383, endPoint y: 232, distance: 164.0
click at [383, 232] on div "Outbound call Location EverCool HVAC Master Solutions Your caller id phone numb…" at bounding box center [485, 334] width 971 height 669
paste input "689) 214-3745"
type input "[PHONE_NUMBER]"
click at [508, 195] on div "Customer number [PHONE_NUMBER]" at bounding box center [485, 222] width 173 height 74
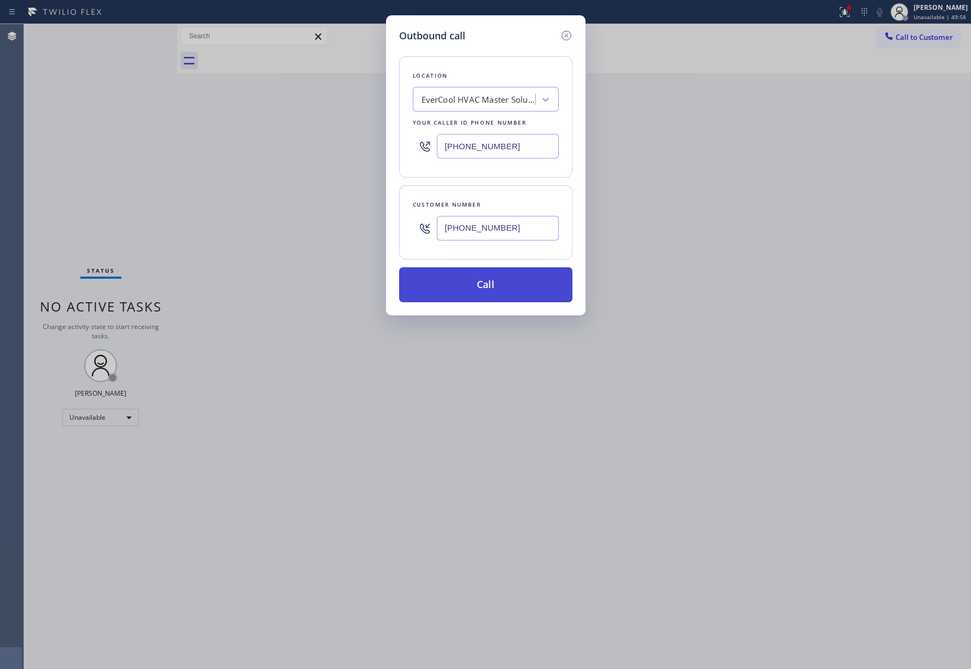
click at [519, 282] on button "Call" at bounding box center [485, 284] width 173 height 35
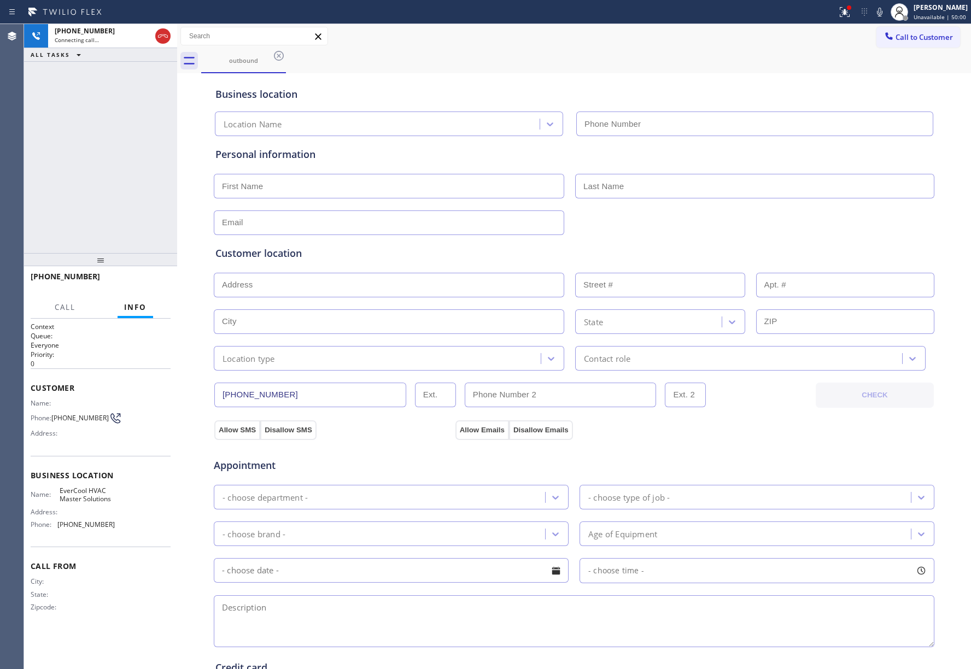
type input "[PHONE_NUMBER]"
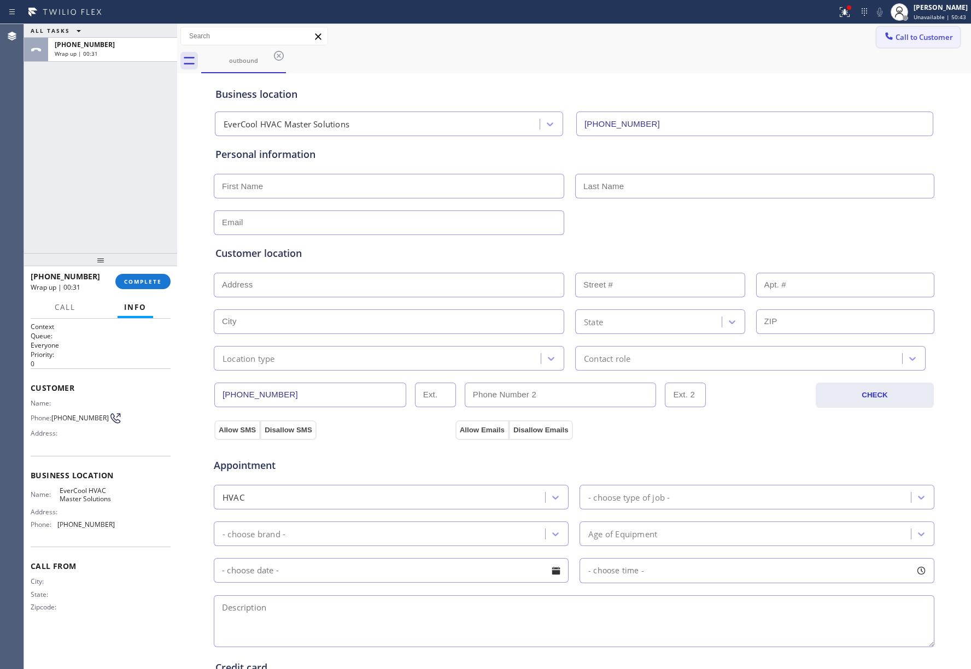
click at [902, 40] on span "Call to Customer" at bounding box center [924, 37] width 57 height 10
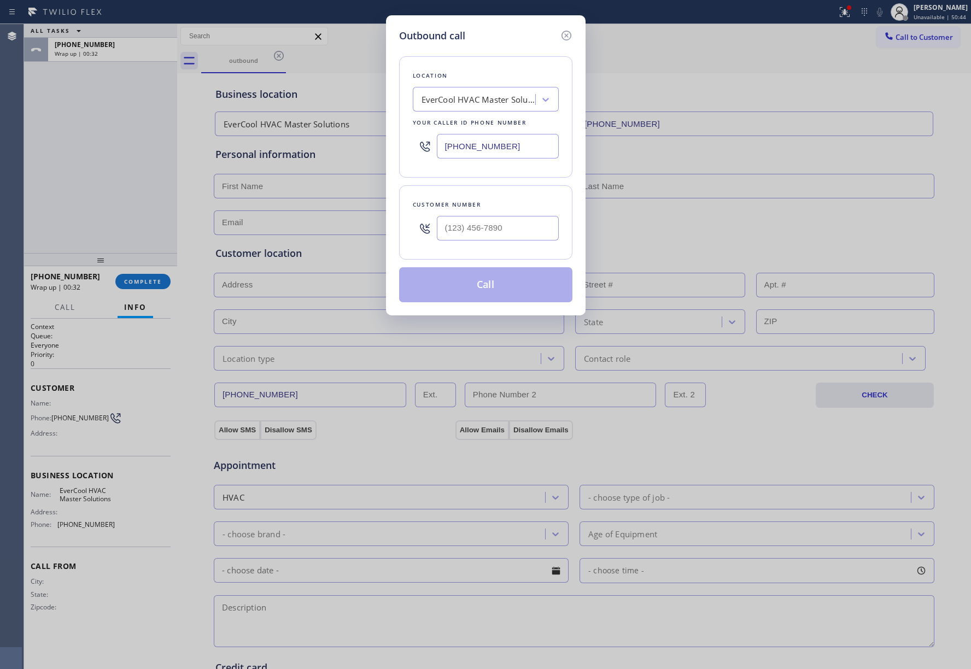
click at [573, 37] on div "Outbound call Location EverCool HVAC Master Solutions Your caller id phone numb…" at bounding box center [486, 165] width 200 height 300
click at [565, 32] on icon at bounding box center [566, 35] width 13 height 13
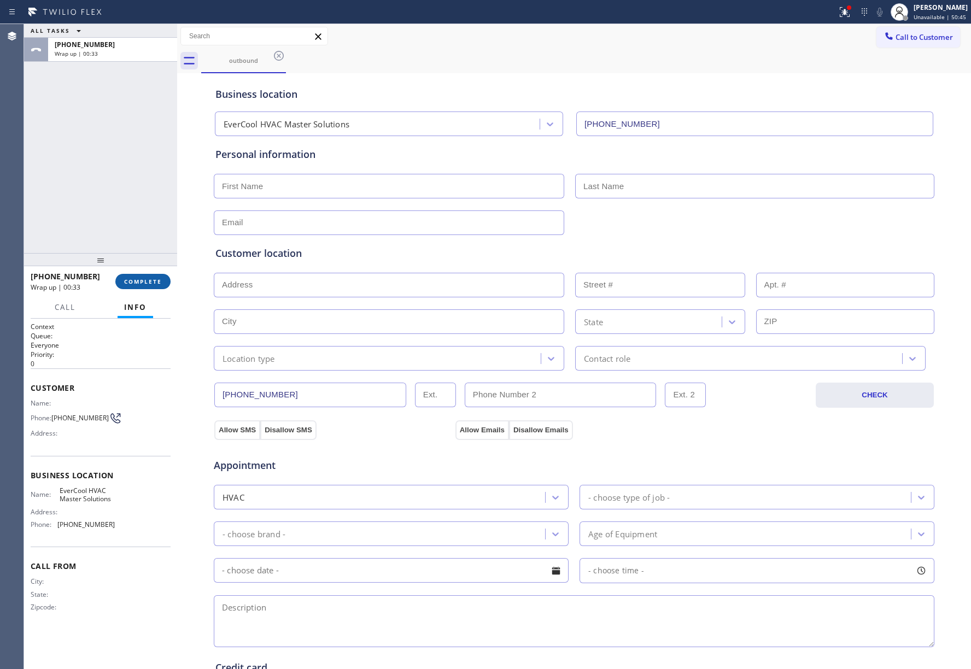
click at [138, 281] on span "COMPLETE" at bounding box center [143, 282] width 38 height 8
click at [129, 215] on div "ALL TASKS ALL TASKS ACTIVE TASKS TASKS IN WRAP UP [PHONE_NUMBER] Wrap up | 00:33" at bounding box center [100, 138] width 153 height 229
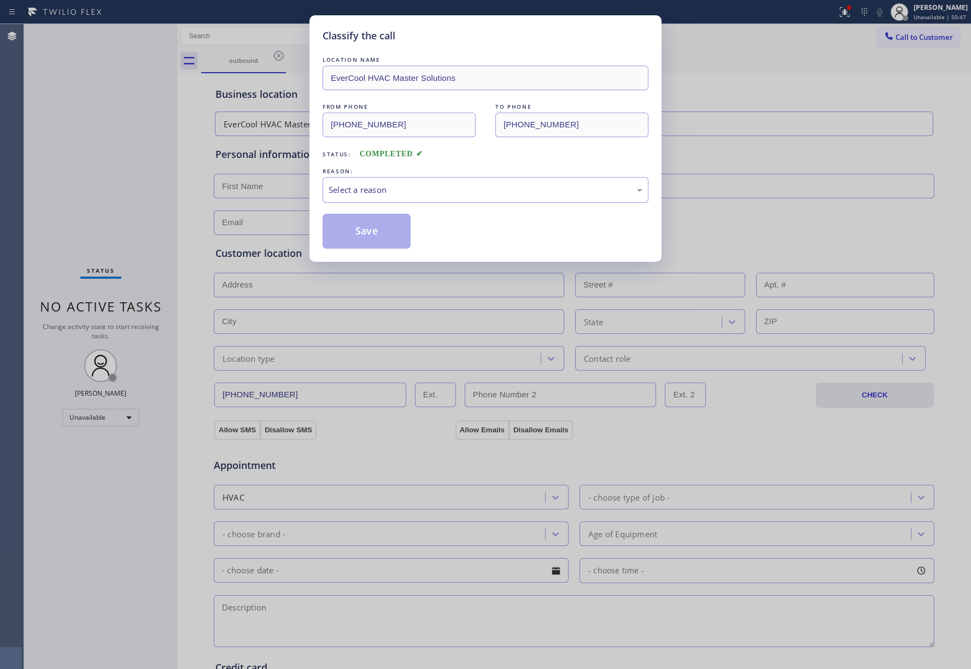
click at [386, 187] on div "Select a reason" at bounding box center [486, 190] width 314 height 13
click at [366, 242] on button "Save" at bounding box center [367, 231] width 88 height 35
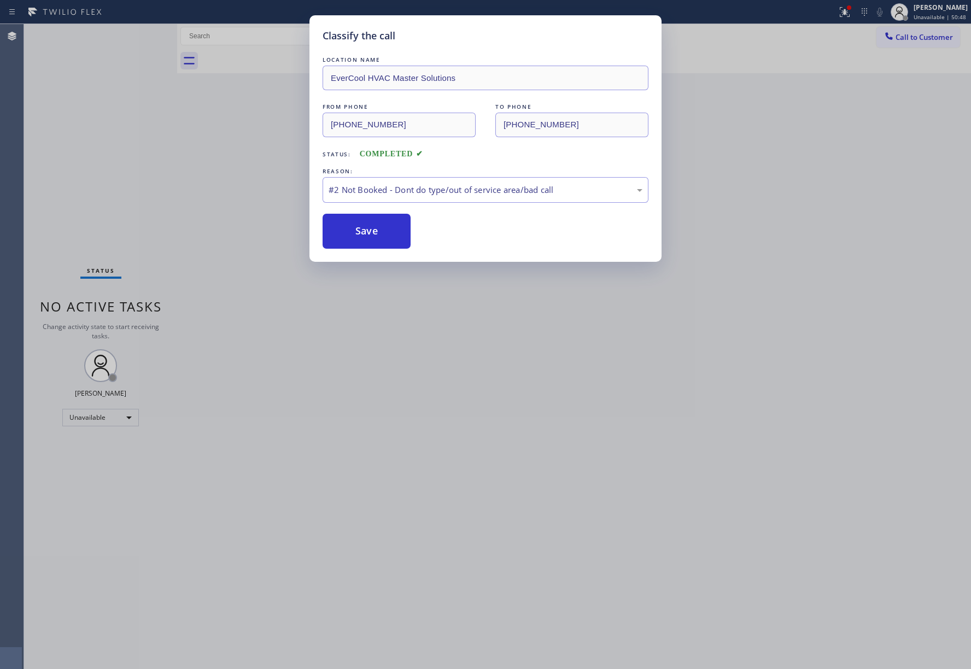
drag, startPoint x: 829, startPoint y: 27, endPoint x: 857, endPoint y: 25, distance: 27.9
click at [830, 27] on div "Call to Customer Outbound call Location EverCool HVAC Master Solutions Your cal…" at bounding box center [574, 36] width 794 height 19
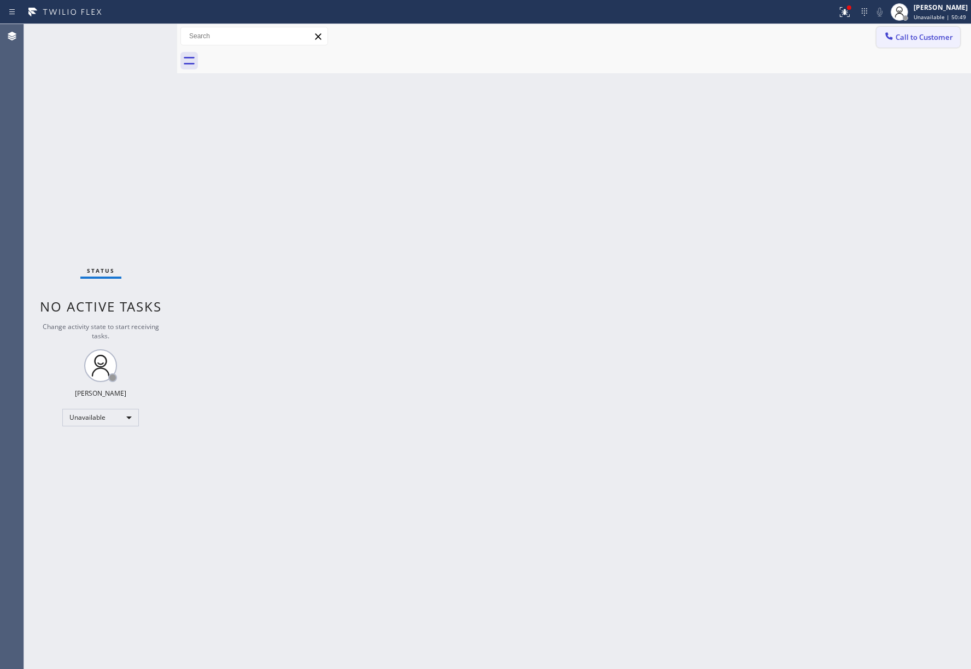
click at [912, 36] on span "Call to Customer" at bounding box center [924, 37] width 57 height 10
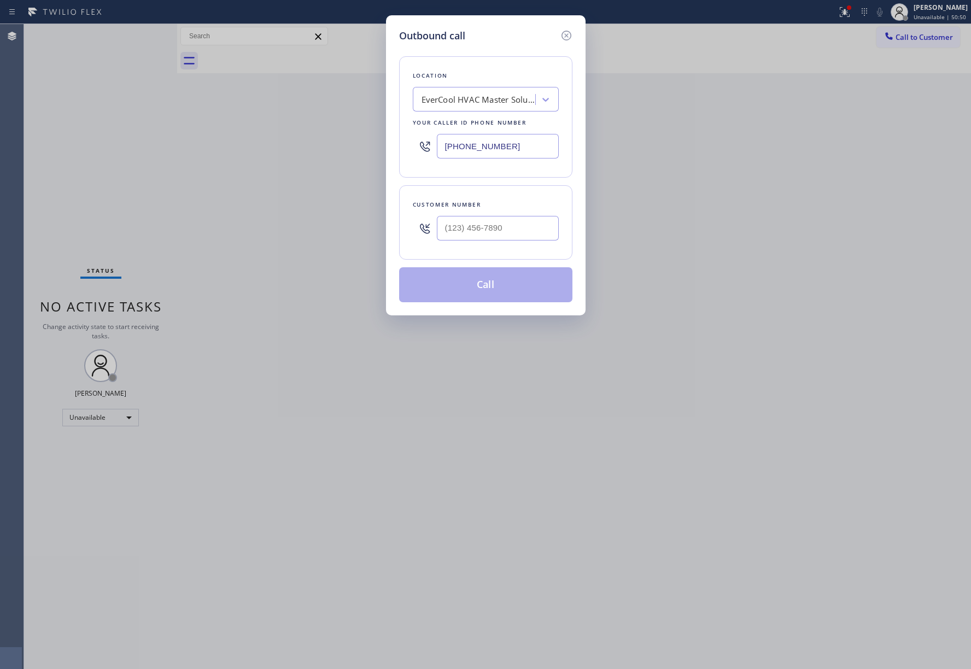
drag, startPoint x: 522, startPoint y: 141, endPoint x: 396, endPoint y: 144, distance: 125.8
click at [396, 144] on div "Outbound call Location EverCool HVAC Master Solutions Your caller id phone numb…" at bounding box center [486, 165] width 200 height 300
paste input "424) 234-2600"
type input "[PHONE_NUMBER]"
click at [464, 234] on input "(___) ___-____" at bounding box center [498, 228] width 122 height 25
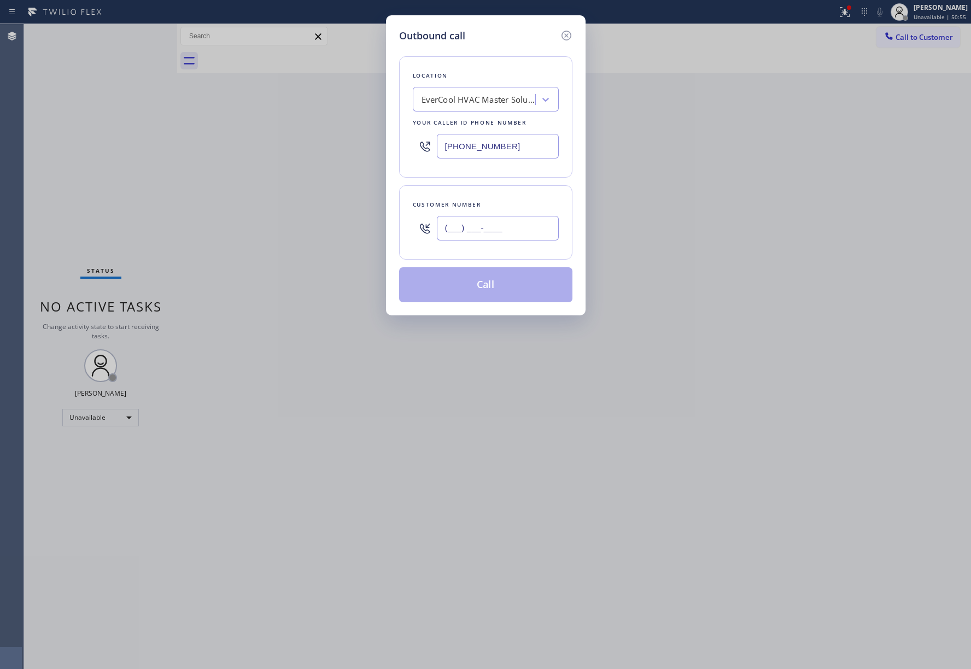
paste input "818) 419-9501"
type input "[PHONE_NUMBER]"
drag, startPoint x: 473, startPoint y: 200, endPoint x: 484, endPoint y: 213, distance: 17.5
click at [474, 198] on div "Customer number [PHONE_NUMBER]" at bounding box center [485, 222] width 173 height 74
click at [497, 280] on button "Call" at bounding box center [485, 284] width 173 height 35
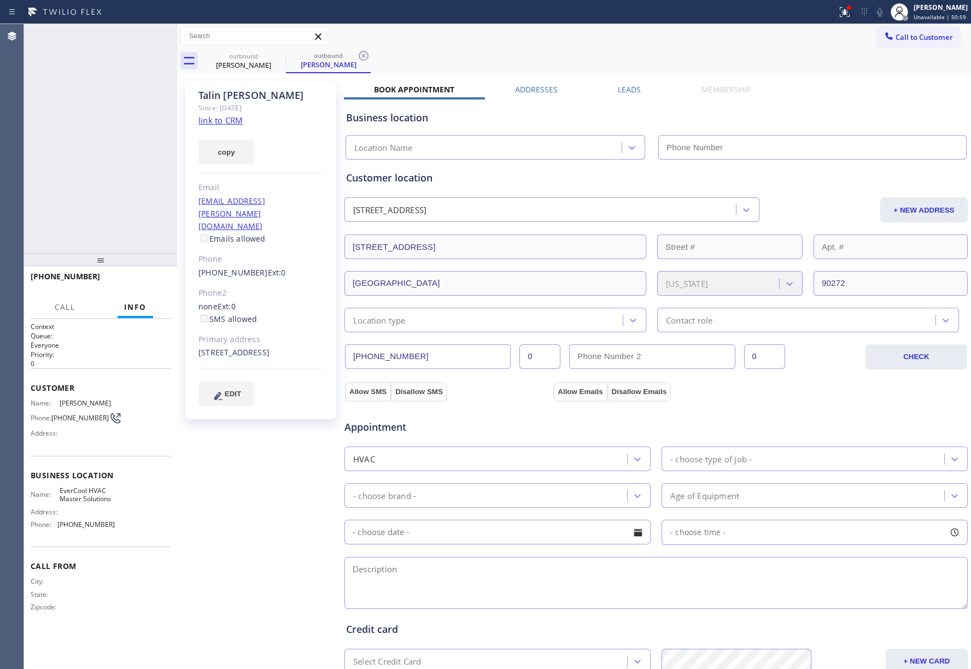
type input "[PHONE_NUMBER]"
click at [134, 287] on button "HANG UP" at bounding box center [145, 281] width 51 height 15
click at [149, 287] on button "COMPLETE" at bounding box center [142, 281] width 55 height 15
click at [119, 232] on div "ALL TASKS ALL TASKS ACTIVE TASKS TASKS IN WRAP UP [PHONE_NUMBER] Wrap up | 00:00" at bounding box center [100, 138] width 153 height 229
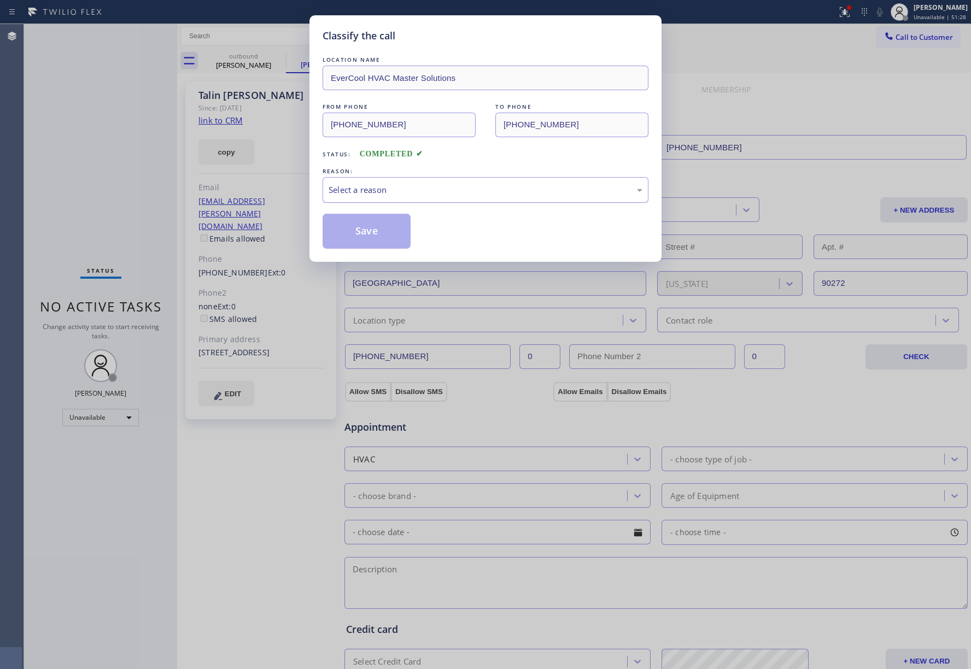
click at [430, 189] on div "Select a reason" at bounding box center [486, 190] width 314 height 13
click at [372, 232] on button "Save" at bounding box center [367, 231] width 88 height 35
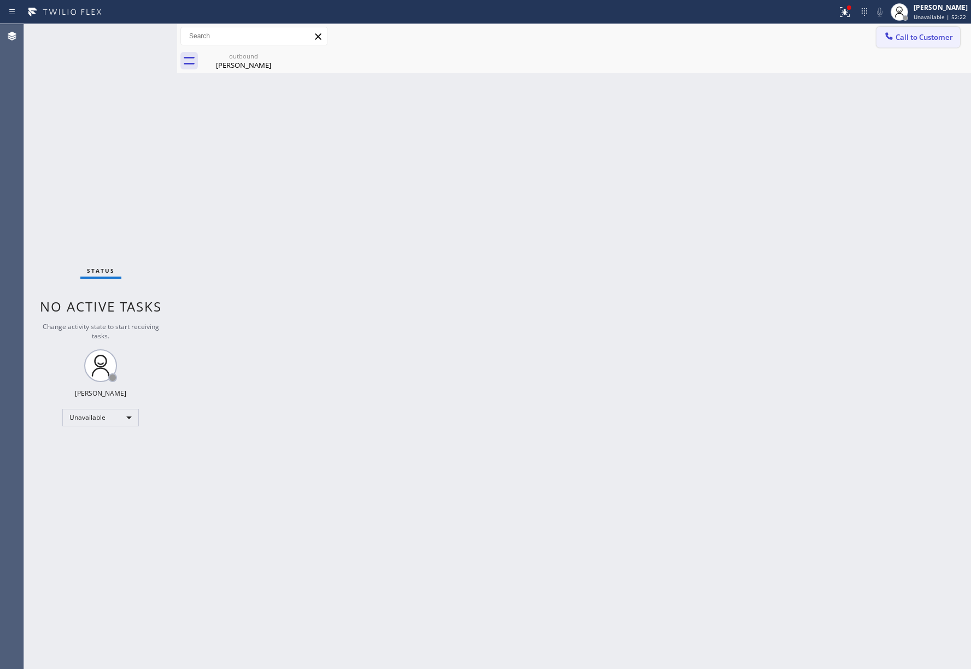
click at [925, 36] on span "Call to Customer" at bounding box center [924, 37] width 57 height 10
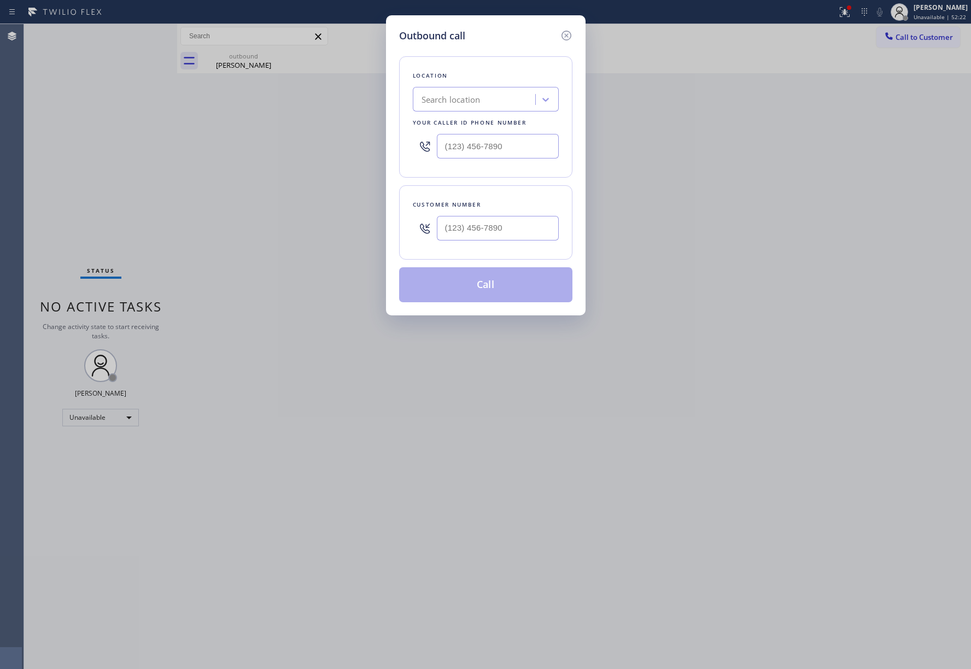
type input "(___) ___-____"
drag, startPoint x: 512, startPoint y: 155, endPoint x: 354, endPoint y: 151, distance: 157.5
click at [354, 151] on div "Outbound call Location Search location Your caller id phone number (___) ___-__…" at bounding box center [485, 334] width 971 height 669
click at [499, 238] on input "text" at bounding box center [498, 228] width 122 height 25
paste input "386) 230-4540"
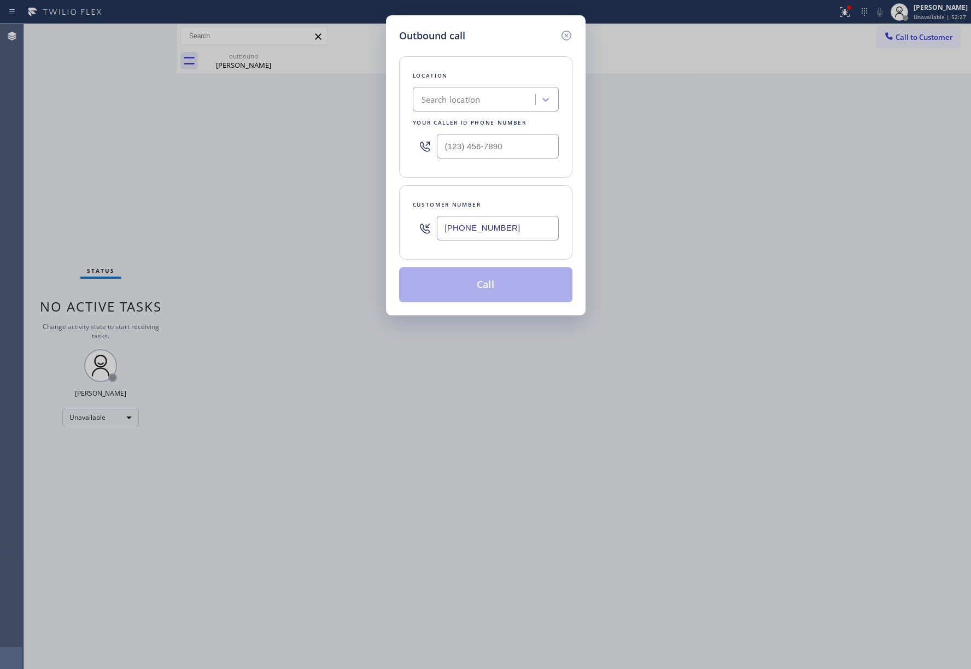
type input "[PHONE_NUMBER]"
drag, startPoint x: 528, startPoint y: 145, endPoint x: 388, endPoint y: 139, distance: 140.6
click at [388, 139] on div "Outbound call Location Search location Your caller id phone number (___) ___-__…" at bounding box center [486, 165] width 200 height 300
paste input "888) 803-7895"
type input "[PHONE_NUMBER]"
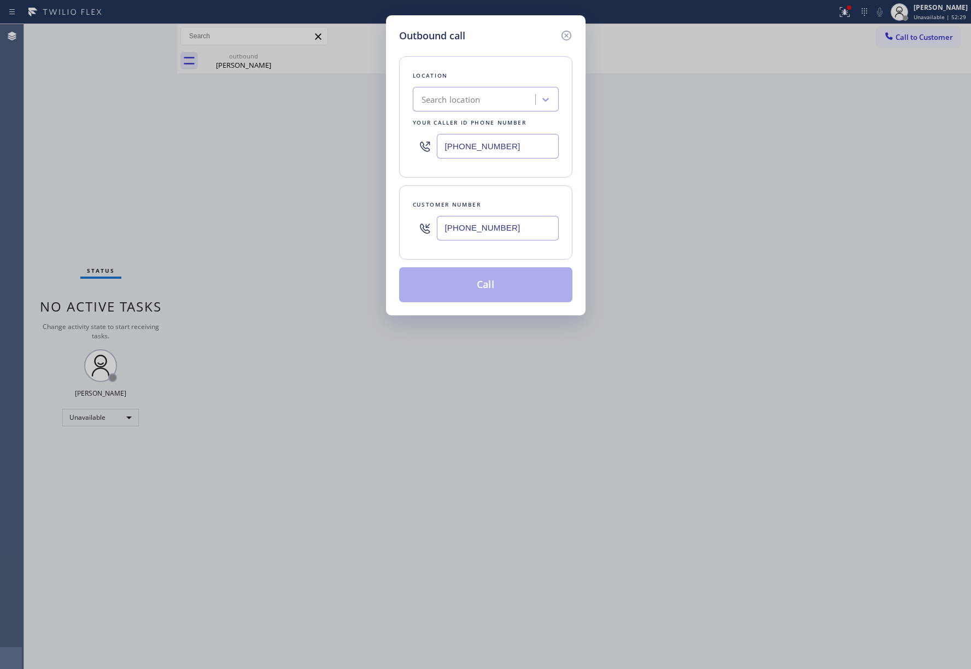
click at [466, 57] on div "Location Search location Your caller id phone number [PHONE_NUMBER]" at bounding box center [485, 116] width 173 height 121
click at [489, 285] on button "Call" at bounding box center [485, 284] width 173 height 35
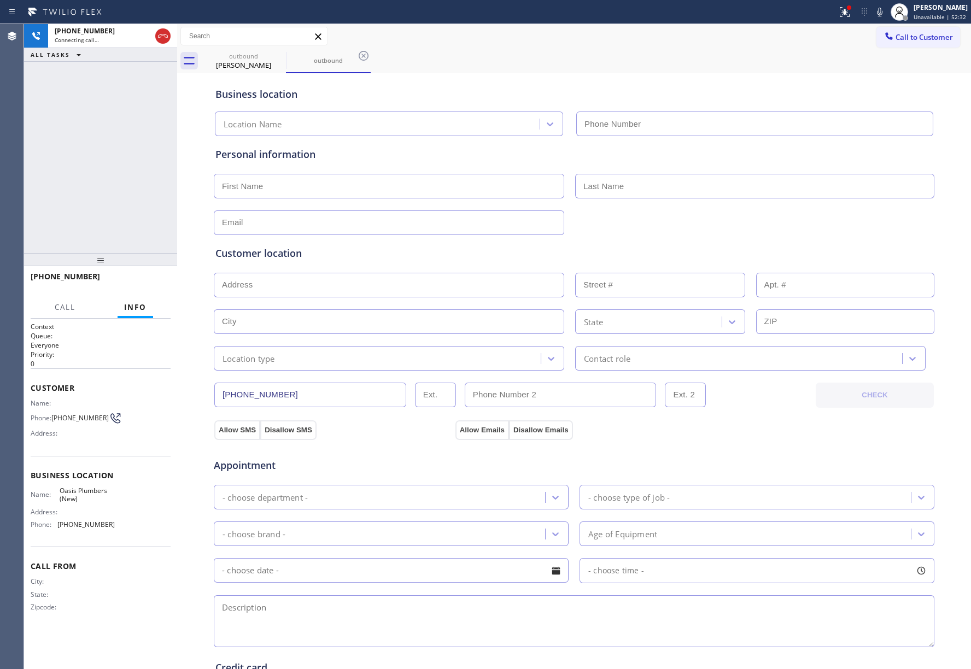
type input "[PHONE_NUMBER]"
click at [151, 285] on span "HANG UP" at bounding box center [144, 282] width 33 height 8
drag, startPoint x: 135, startPoint y: 250, endPoint x: 138, endPoint y: 272, distance: 22.7
click at [135, 253] on div at bounding box center [100, 259] width 153 height 13
click at [141, 284] on span "HANG UP" at bounding box center [144, 282] width 33 height 8
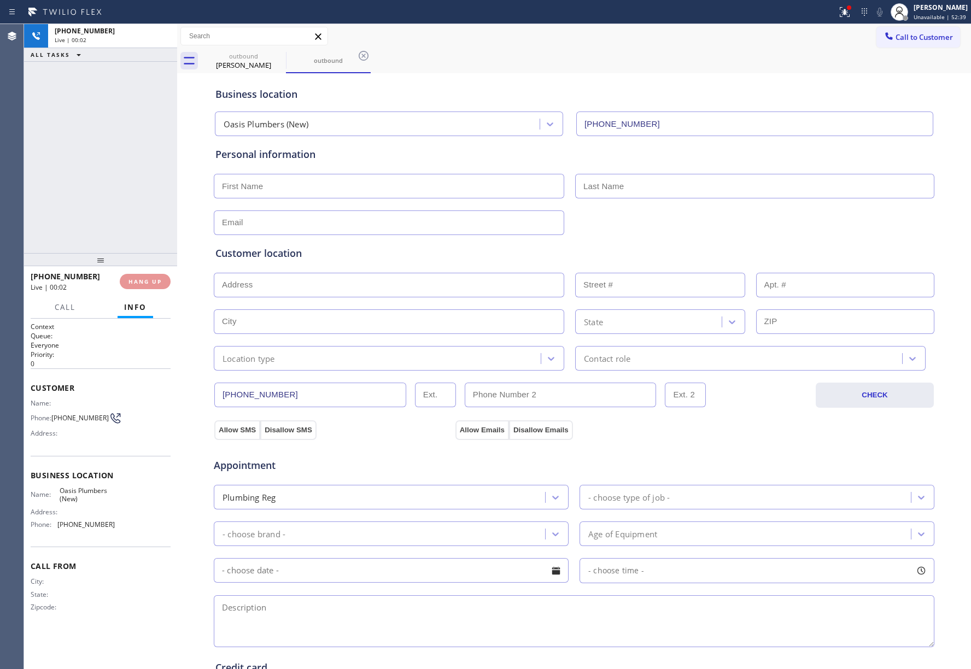
click at [121, 203] on div "[PHONE_NUMBER] Live | 00:02 ALL TASKS ALL TASKS ACTIVE TASKS TASKS IN WRAP UP" at bounding box center [100, 138] width 153 height 229
click at [121, 203] on div "ALL TASKS ALL TASKS ACTIVE TASKS TASKS IN WRAP UP [PHONE_NUMBER] Wrap up | 00:00" at bounding box center [100, 138] width 153 height 229
drag, startPoint x: 153, startPoint y: 285, endPoint x: 106, endPoint y: 222, distance: 79.3
click at [152, 285] on button "COMPLETE" at bounding box center [142, 281] width 55 height 15
click at [106, 222] on div "ALL TASKS ALL TASKS ACTIVE TASKS TASKS IN WRAP UP [PHONE_NUMBER] Wrap up | 00:01" at bounding box center [100, 138] width 153 height 229
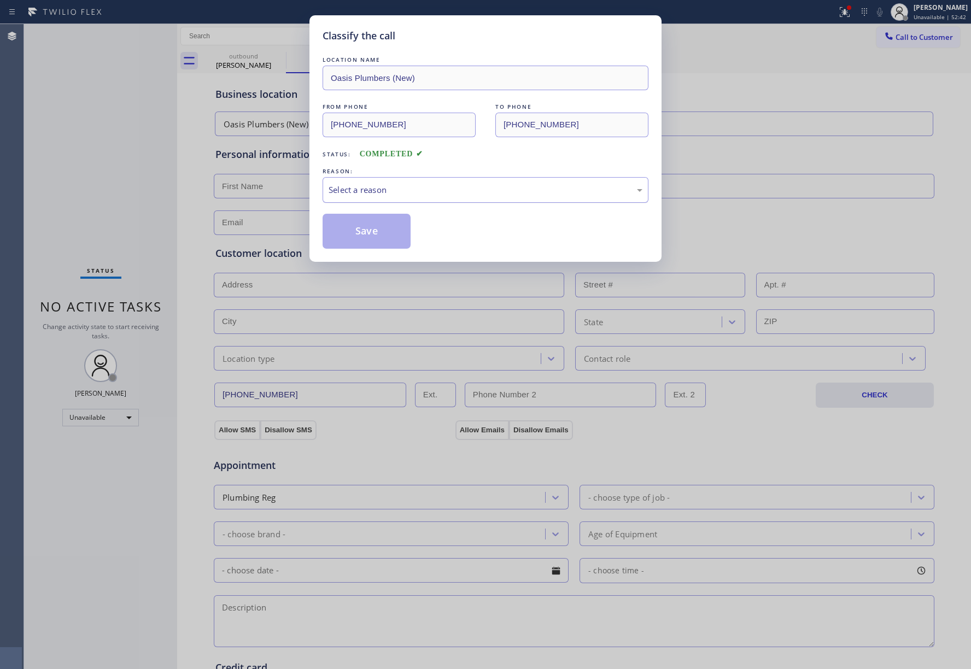
click at [405, 196] on div "Select a reason" at bounding box center [486, 190] width 314 height 13
click at [387, 233] on button "Save" at bounding box center [367, 231] width 88 height 35
type input "[PHONE_NUMBER]"
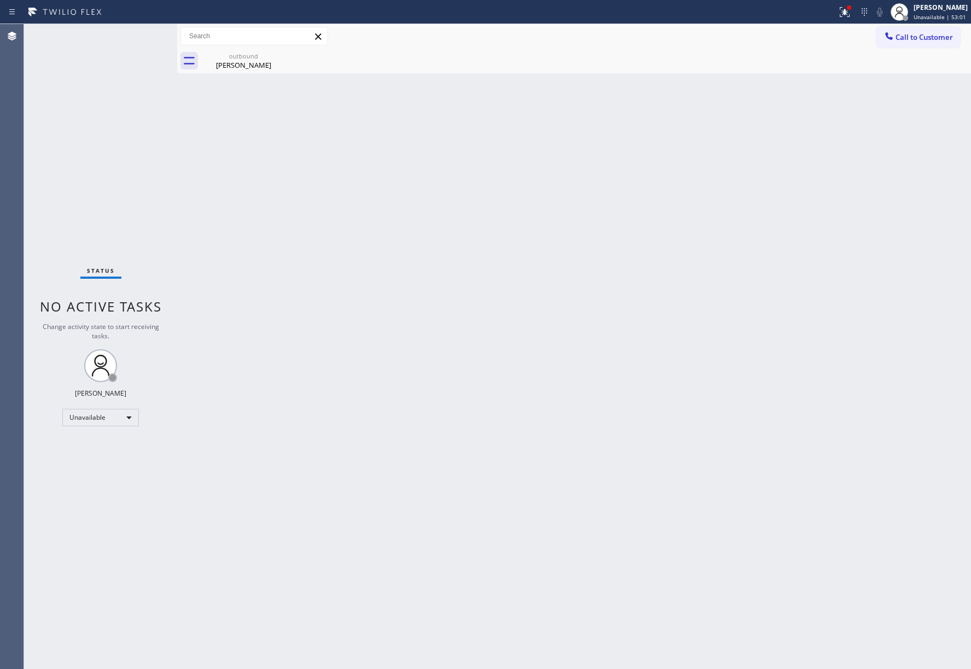
click at [99, 154] on div "Status No active tasks Change activity state to start receiving tasks. [PERSON_…" at bounding box center [100, 346] width 153 height 645
click at [914, 49] on div "outbound [PERSON_NAME]" at bounding box center [586, 61] width 770 height 25
click at [911, 40] on span "Call to Customer" at bounding box center [924, 37] width 57 height 10
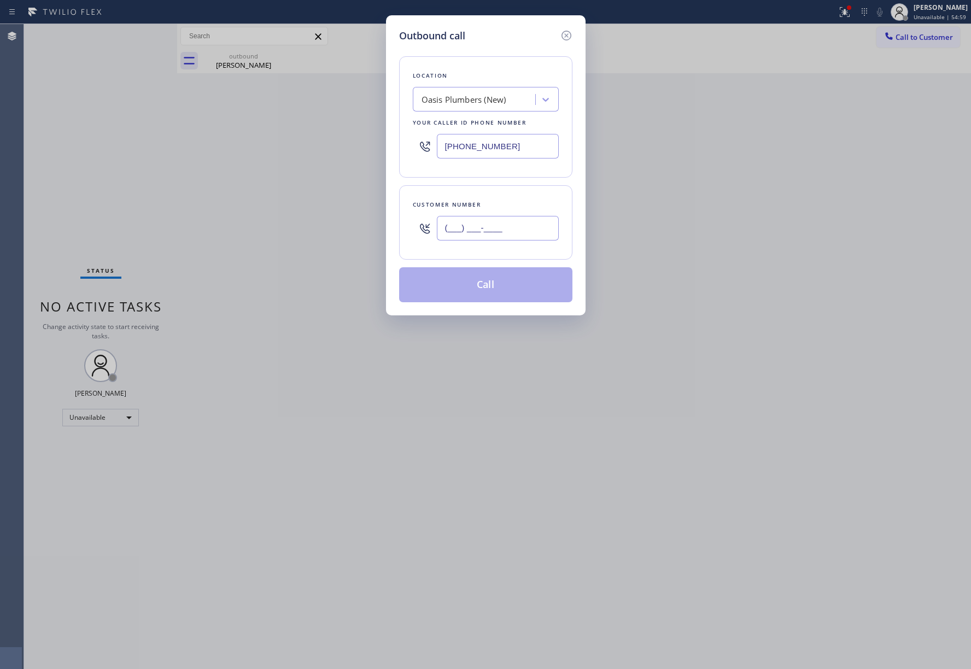
click at [483, 232] on input "(___) ___-____" at bounding box center [498, 228] width 122 height 25
paste input "669) 287-6336"
type input "[PHONE_NUMBER]"
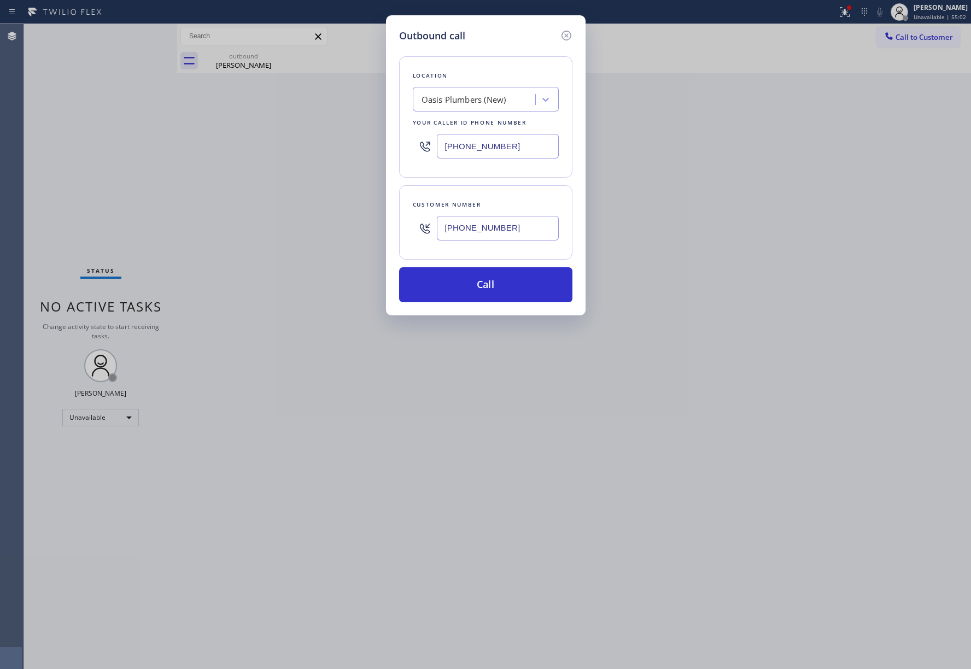
click at [100, 141] on div "Outbound call Location [GEOGRAPHIC_DATA] (New) Your caller id phone number [PHO…" at bounding box center [485, 334] width 971 height 669
click at [457, 97] on div "Oasis Plumbers (New)" at bounding box center [464, 99] width 85 height 13
type input "thermador appliance ser"
click at [471, 152] on div "Thermador Appliance Service" at bounding box center [486, 142] width 146 height 20
type input "[PHONE_NUMBER]"
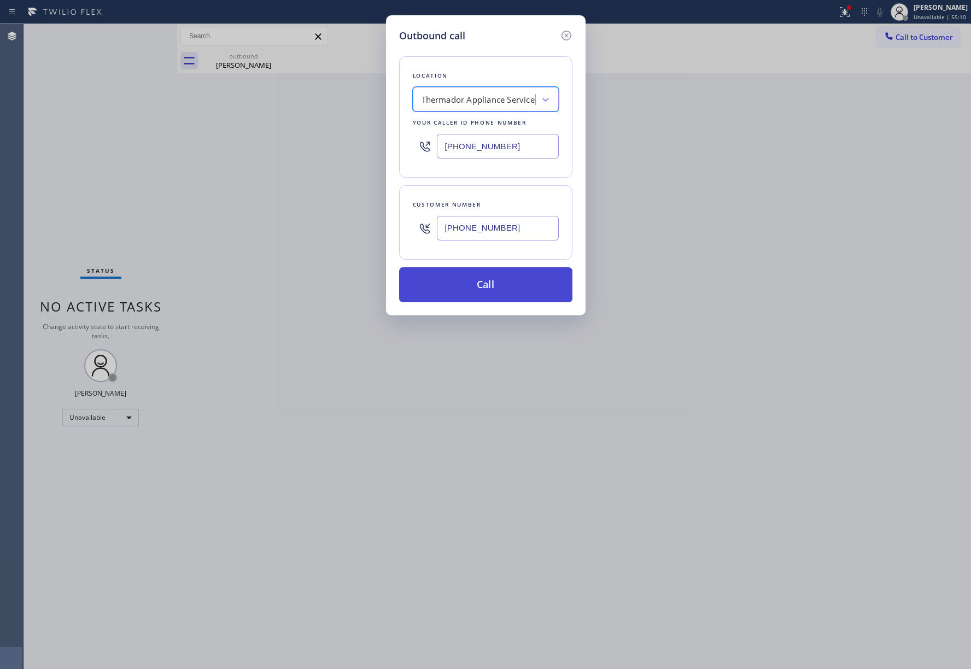
click at [532, 287] on button "Call" at bounding box center [485, 284] width 173 height 35
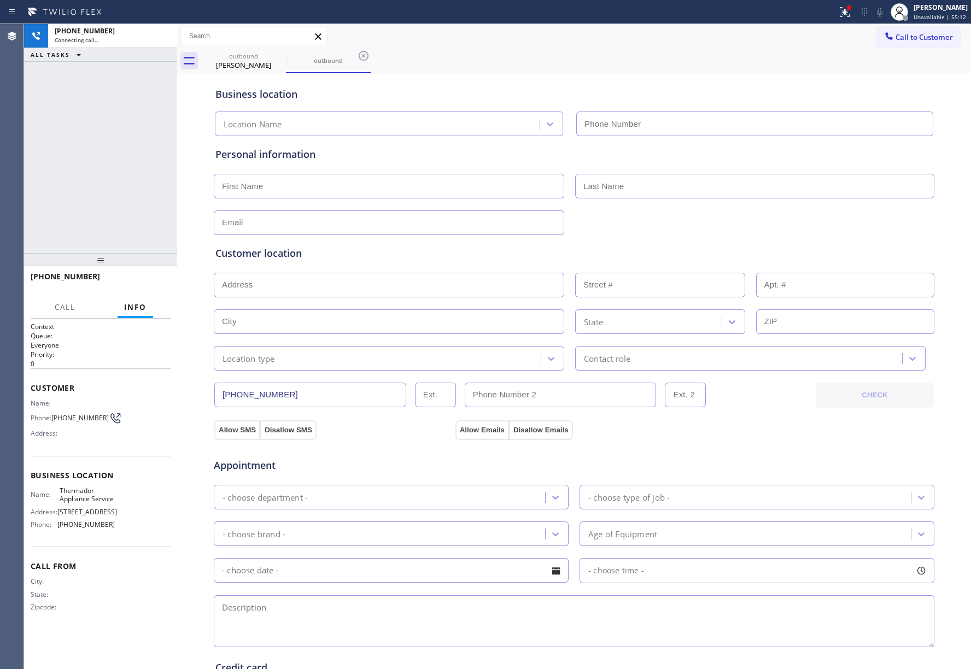
drag, startPoint x: 42, startPoint y: 162, endPoint x: 159, endPoint y: 155, distance: 116.6
click at [42, 162] on div "[PHONE_NUMBER] Connecting call… ALL TASKS ALL TASKS ACTIVE TASKS TASKS IN WRAP …" at bounding box center [100, 138] width 153 height 229
type input "[PHONE_NUMBER]"
click at [56, 177] on div "[PHONE_NUMBER] Live | 01:18 ALL TASKS ALL TASKS ACTIVE TASKS TASKS IN WRAP UP" at bounding box center [100, 138] width 153 height 229
click at [88, 504] on div "Name: Thermador Appliance Service Address: [STREET_ADDRESS] Phone: [PHONE_NUMBE…" at bounding box center [73, 510] width 84 height 47
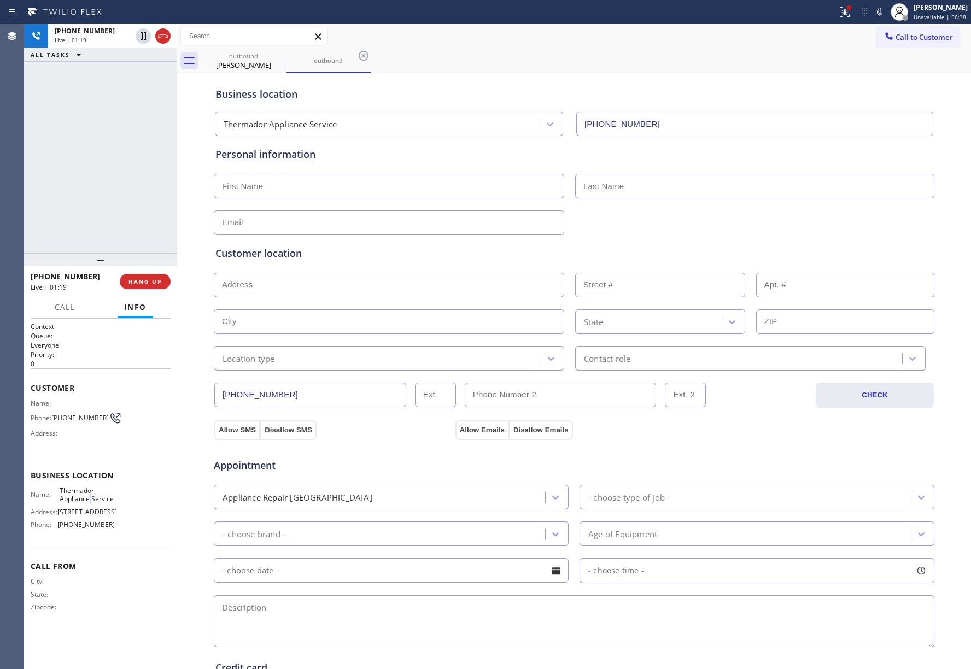
click at [88, 504] on div "Name: Thermador Appliance Service Address: [STREET_ADDRESS] Phone: [PHONE_NUMBE…" at bounding box center [73, 510] width 84 height 47
copy span "Thermador Appliance Service"
click at [881, 15] on icon at bounding box center [879, 11] width 13 height 13
click at [879, 13] on icon at bounding box center [879, 11] width 13 height 13
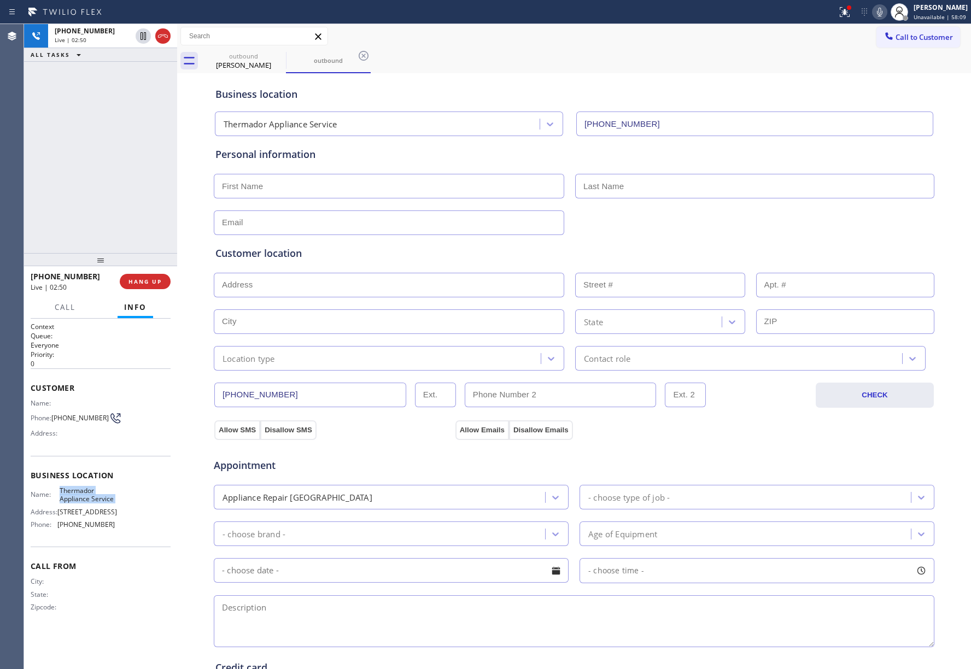
click at [285, 187] on input "text" at bounding box center [389, 186] width 350 height 25
paste input "eddy"
type input "eddy"
click at [608, 189] on input "text" at bounding box center [754, 186] width 359 height 25
type input "."
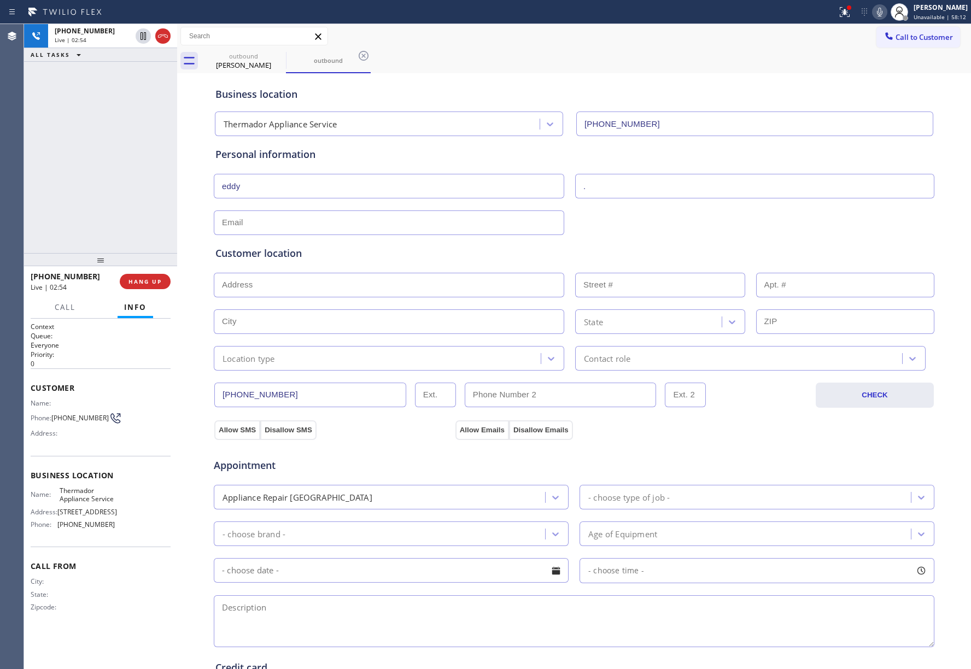
click at [332, 224] on input "text" at bounding box center [389, 223] width 350 height 25
click at [305, 233] on div "Customer location >> ADD NEW ADDRESS << + NEW ADDRESS State Location type Conta…" at bounding box center [574, 301] width 722 height 140
click at [604, 230] on div at bounding box center [574, 221] width 723 height 27
click at [489, 230] on input "text" at bounding box center [389, 223] width 350 height 25
paste input "[EMAIL_ADDRESS][DOMAIN_NAME]"
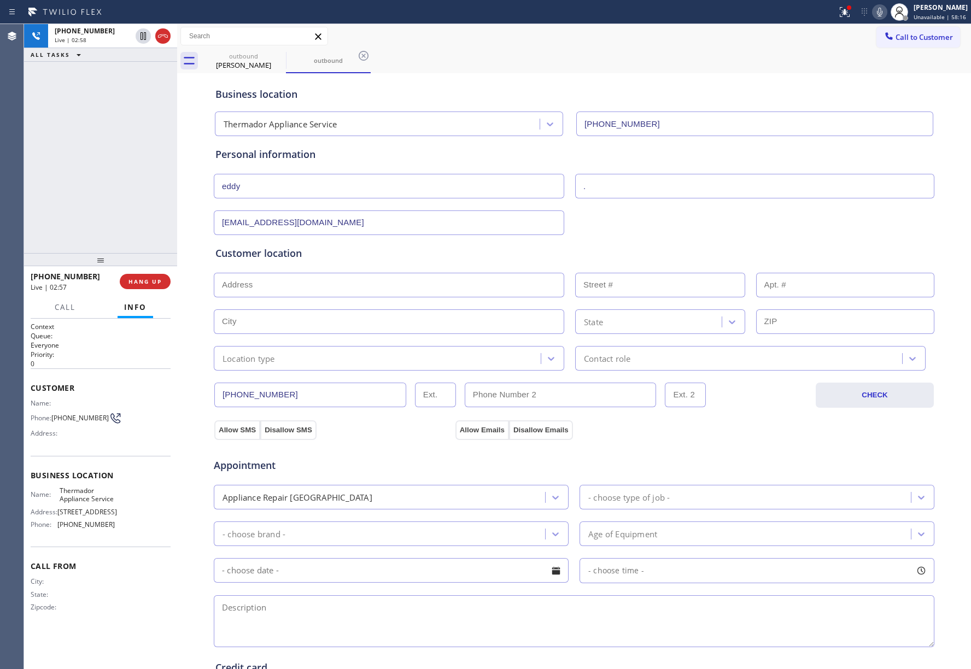
type input "[EMAIL_ADDRESS][DOMAIN_NAME]"
click at [639, 234] on div "Customer location >> ADD NEW ADDRESS << + NEW ADDRESS State Location type Conta…" at bounding box center [574, 301] width 722 height 140
click at [261, 289] on input "text" at bounding box center [389, 285] width 350 height 25
paste input "[GEOGRAPHIC_DATA], CA 95020"
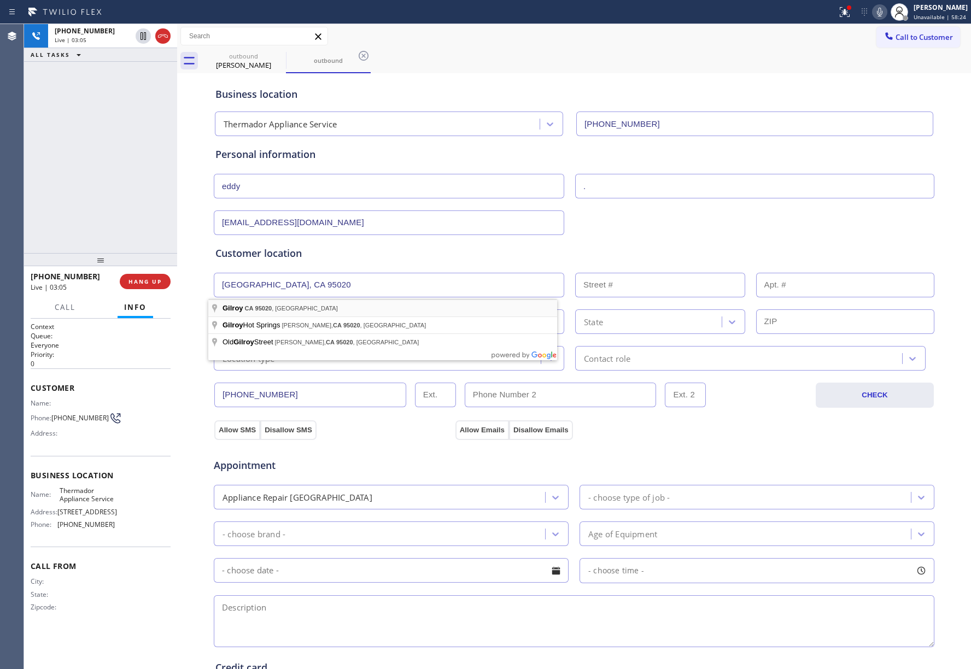
type input "[GEOGRAPHIC_DATA], CA 95020, [GEOGRAPHIC_DATA]"
type input "Gilroy"
type input "95020"
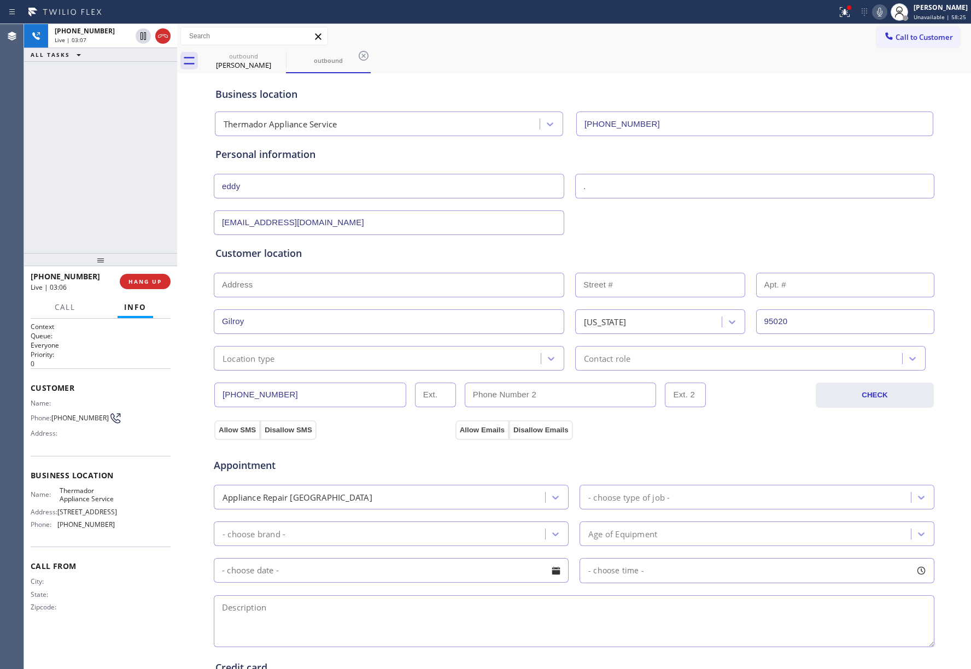
click at [658, 236] on div "Customer location >> ADD NEW ADDRESS << + NEW ADDRESS [GEOGRAPHIC_DATA][US_STAT…" at bounding box center [574, 303] width 722 height 136
click at [657, 238] on div "Customer location >> ADD NEW ADDRESS << + NEW ADDRESS [GEOGRAPHIC_DATA][US_STAT…" at bounding box center [574, 303] width 722 height 136
click at [706, 234] on div "Customer location >> ADD NEW ADDRESS << + NEW ADDRESS [GEOGRAPHIC_DATA][US_STAT…" at bounding box center [574, 301] width 722 height 140
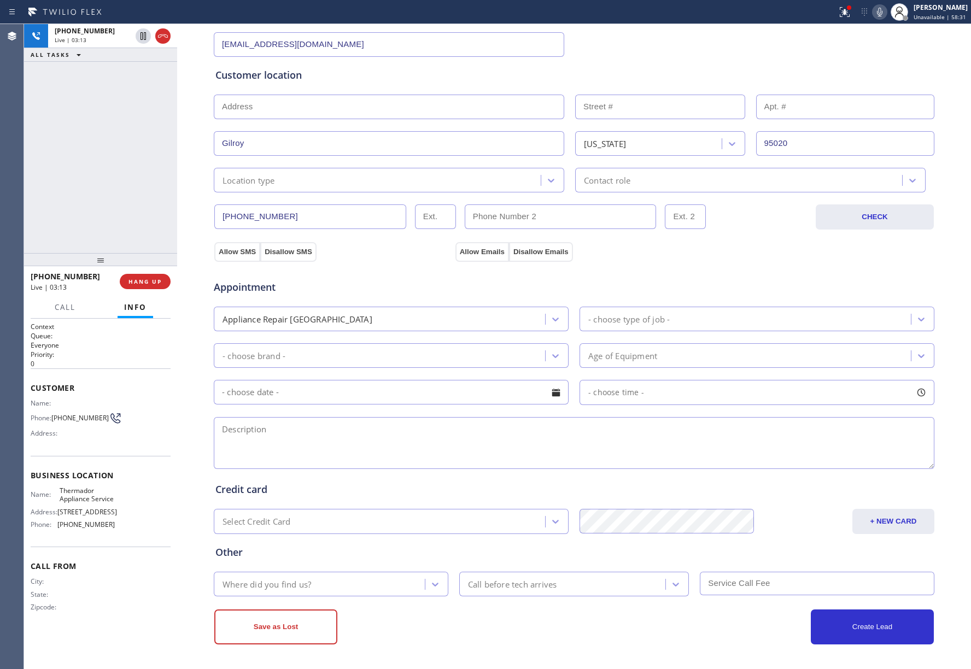
scroll to position [182, 0]
click at [114, 75] on div "[PHONE_NUMBER] Live | 04:52 ALL TASKS ALL TASKS ACTIVE TASKS TASKS IN WRAP UP" at bounding box center [100, 138] width 153 height 229
drag, startPoint x: 95, startPoint y: 187, endPoint x: 112, endPoint y: 79, distance: 109.0
click at [95, 187] on div "[PHONE_NUMBER] Live | 05:08 ALL TASKS ALL TASKS ACTIVE TASKS TASKS IN WRAP UP" at bounding box center [100, 138] width 153 height 229
click at [147, 282] on span "COMPLETE" at bounding box center [143, 282] width 38 height 8
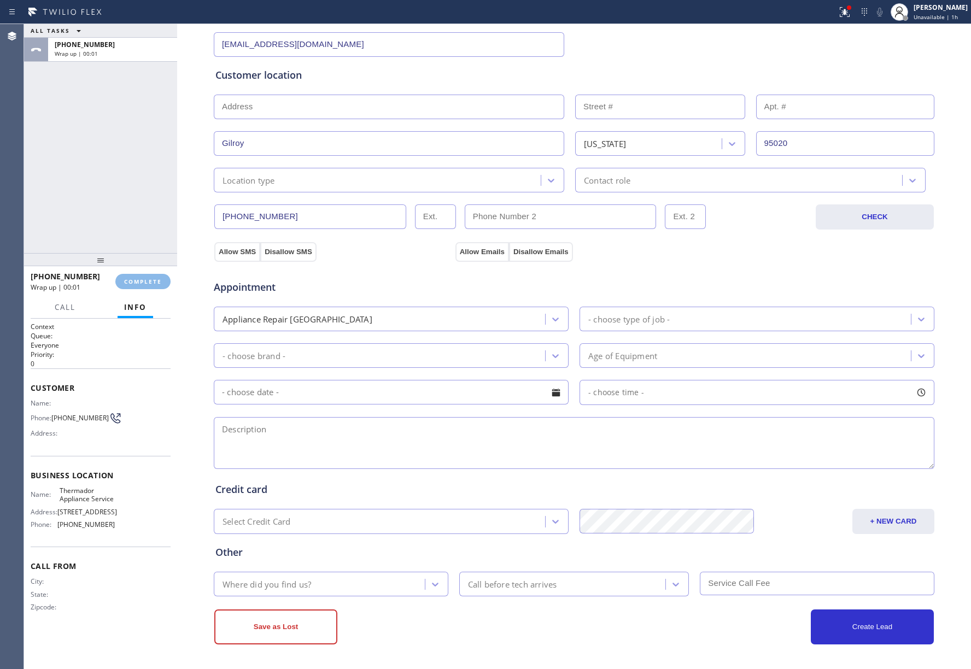
click at [110, 215] on div "ALL TASKS ALL TASKS ACTIVE TASKS TASKS IN WRAP UP [PHONE_NUMBER] Wrap up | 00:01" at bounding box center [100, 138] width 153 height 229
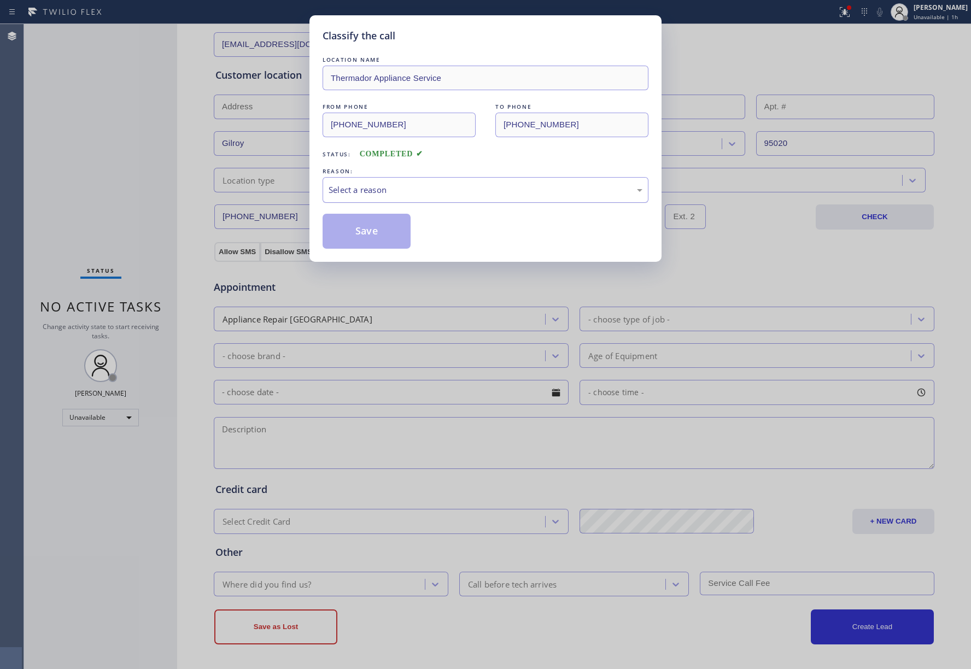
click at [423, 195] on div "Select a reason" at bounding box center [486, 190] width 314 height 13
click at [381, 230] on button "Save" at bounding box center [367, 231] width 88 height 35
type input "[PHONE_NUMBER]"
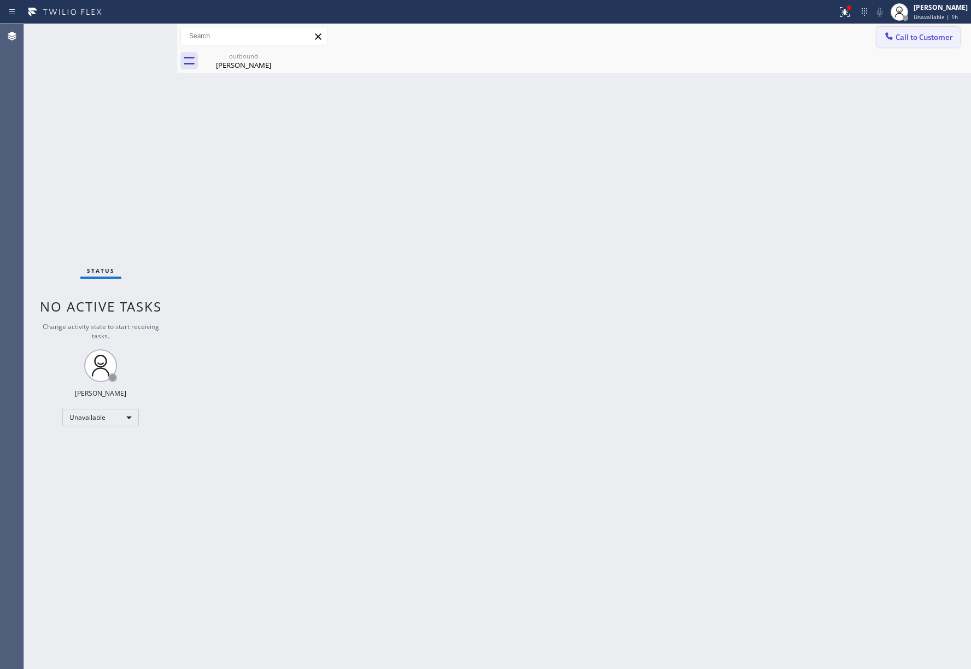
click at [908, 36] on span "Call to Customer" at bounding box center [924, 37] width 57 height 10
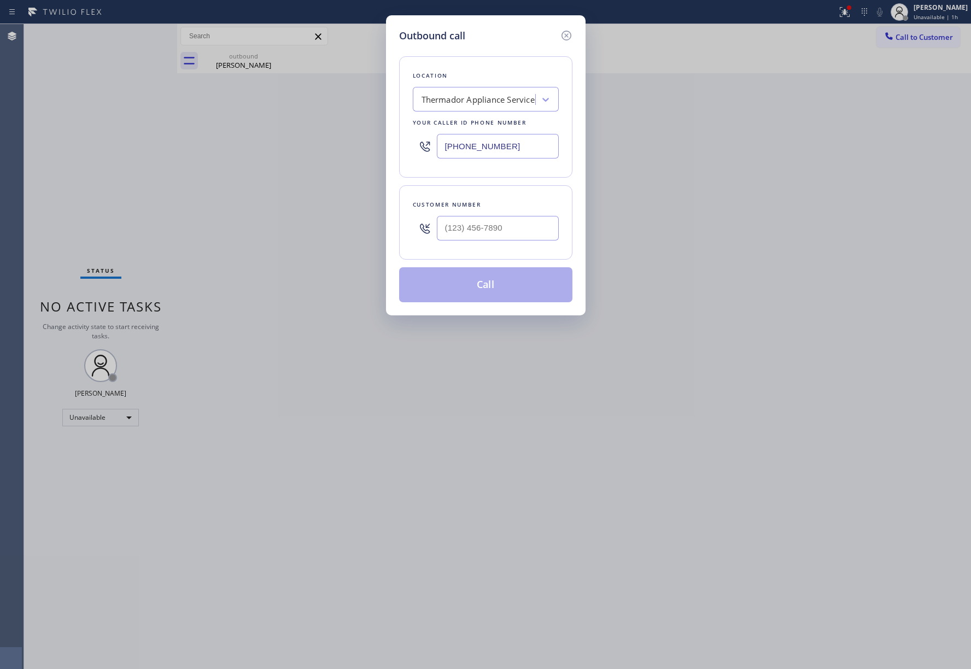
drag, startPoint x: 490, startPoint y: 233, endPoint x: 481, endPoint y: 208, distance: 26.1
click at [490, 233] on input "text" at bounding box center [498, 228] width 122 height 25
paste input "669) 287-6336"
type input "[PHONE_NUMBER]"
click at [480, 204] on div "Customer number" at bounding box center [486, 204] width 146 height 11
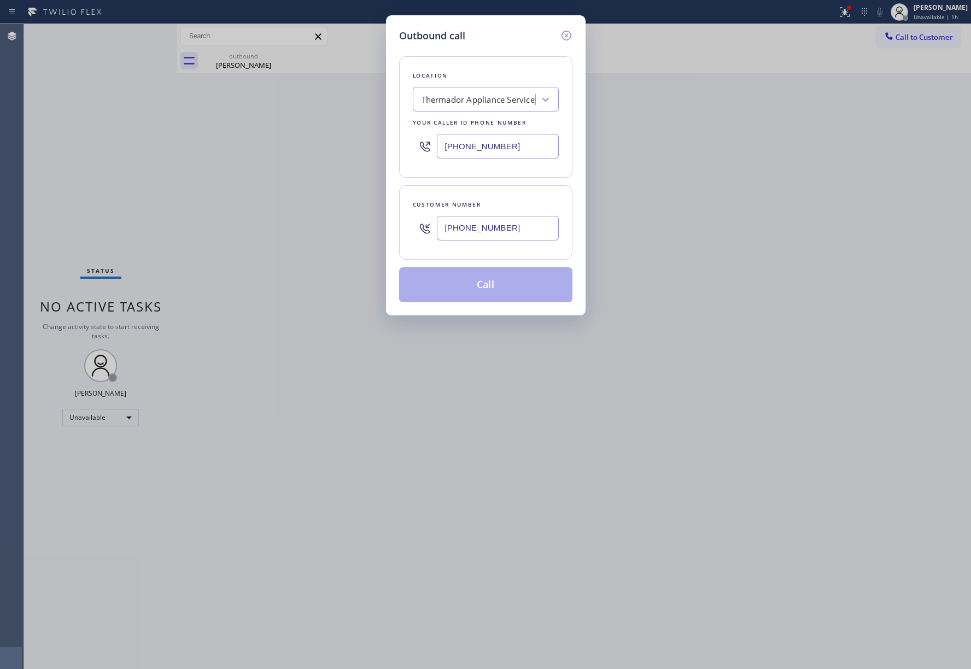
click at [488, 296] on button "Call" at bounding box center [485, 284] width 173 height 35
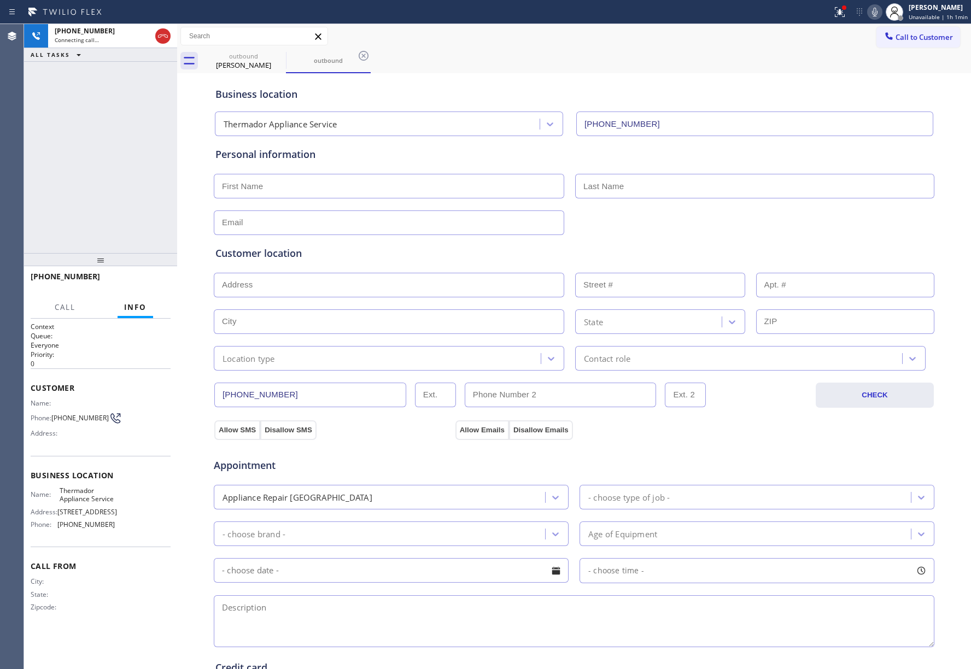
type input "[PHONE_NUMBER]"
drag, startPoint x: 322, startPoint y: 180, endPoint x: 308, endPoint y: 179, distance: 13.2
click at [322, 180] on input "text" at bounding box center [389, 186] width 350 height 25
paste input "[PERSON_NAME]"
click at [277, 178] on input "[PERSON_NAME]" at bounding box center [389, 186] width 350 height 25
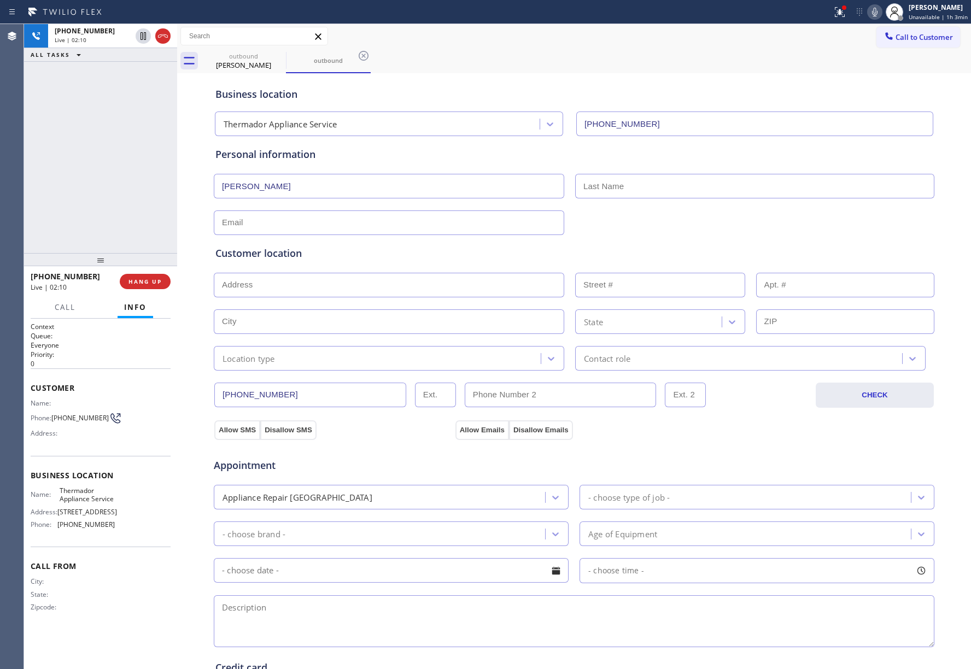
click at [277, 178] on input "[PERSON_NAME]" at bounding box center [389, 186] width 350 height 25
click at [244, 186] on input "[PERSON_NAME]" at bounding box center [389, 186] width 350 height 25
type input "[PERSON_NAME]"
click at [641, 191] on input "text" at bounding box center [754, 186] width 359 height 25
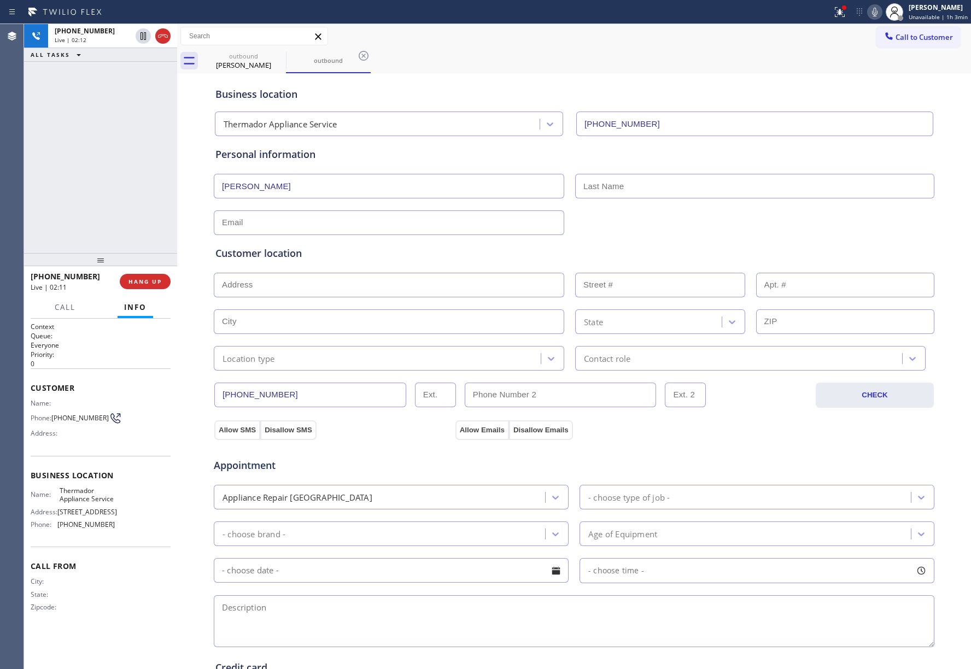
paste input "[PERSON_NAME]"
type input "[PERSON_NAME]"
click at [247, 184] on input "[PERSON_NAME]" at bounding box center [389, 186] width 350 height 25
type input "[PERSON_NAME]"
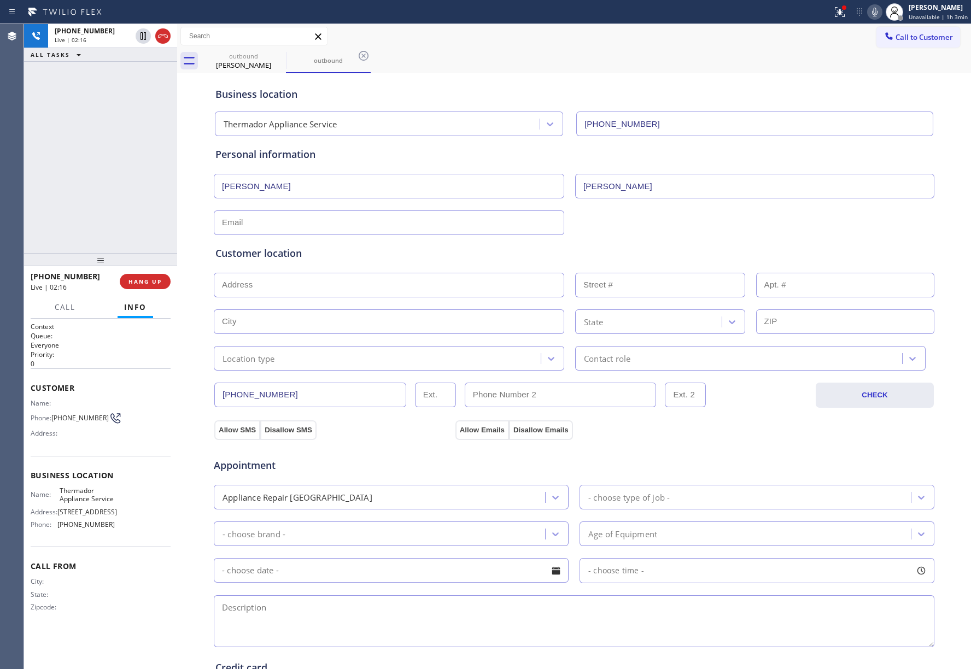
click at [306, 230] on input "text" at bounding box center [389, 223] width 350 height 25
paste input "[EMAIL_ADDRESS][DOMAIN_NAME]"
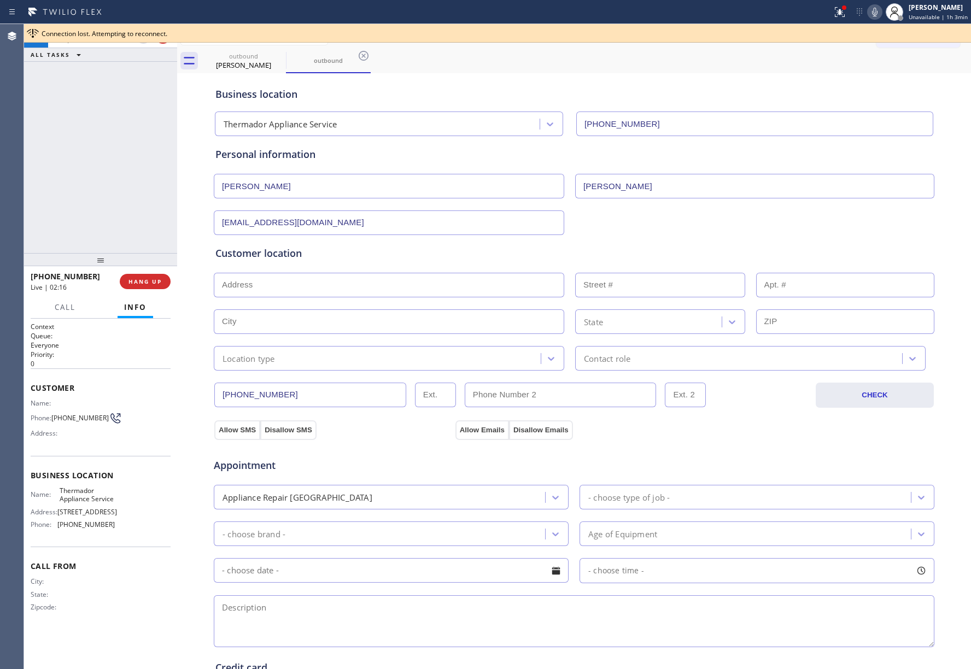
type input "[EMAIL_ADDRESS][DOMAIN_NAME]"
click at [576, 225] on div "[EMAIL_ADDRESS][DOMAIN_NAME]" at bounding box center [574, 221] width 723 height 27
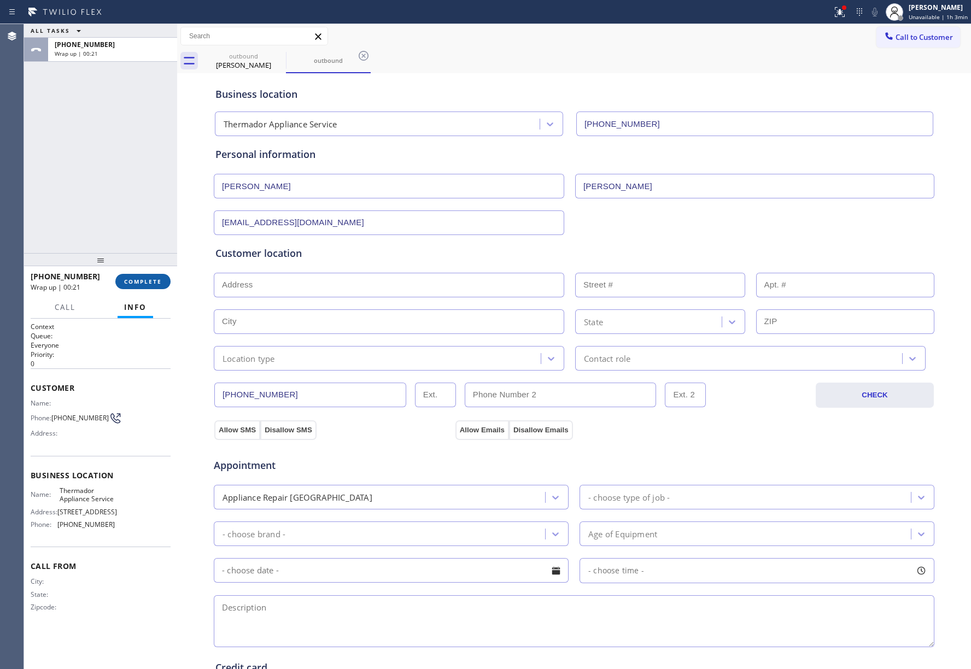
click at [135, 274] on button "COMPLETE" at bounding box center [142, 281] width 55 height 15
click at [121, 230] on div "ALL TASKS ALL TASKS ACTIVE TASKS TASKS IN WRAP UP [PHONE_NUMBER] Wrap up | 00:21" at bounding box center [100, 138] width 153 height 229
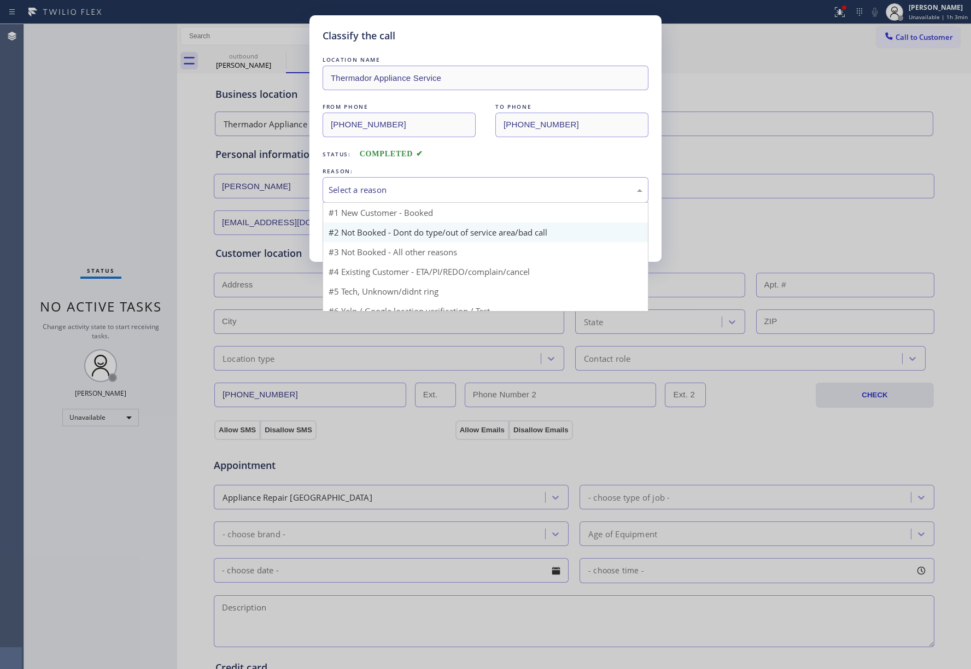
drag, startPoint x: 390, startPoint y: 201, endPoint x: 371, endPoint y: 229, distance: 33.4
click at [388, 203] on div "Select a reason #1 New Customer - Booked #2 Not Booked - Dont do type/out of se…" at bounding box center [486, 190] width 326 height 26
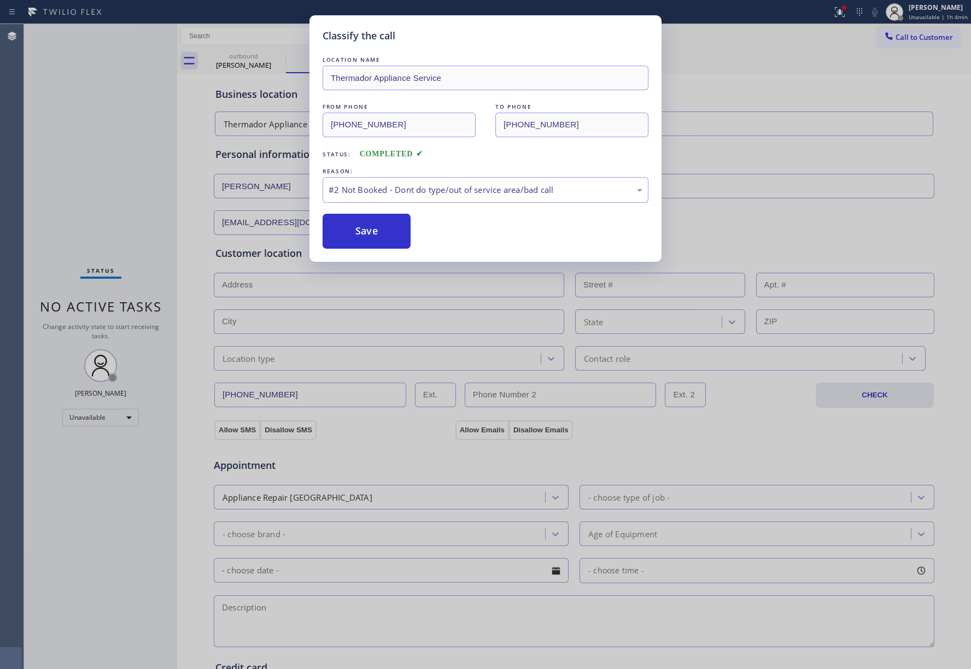
click at [368, 231] on button "Save" at bounding box center [367, 231] width 88 height 35
type input "[PHONE_NUMBER]"
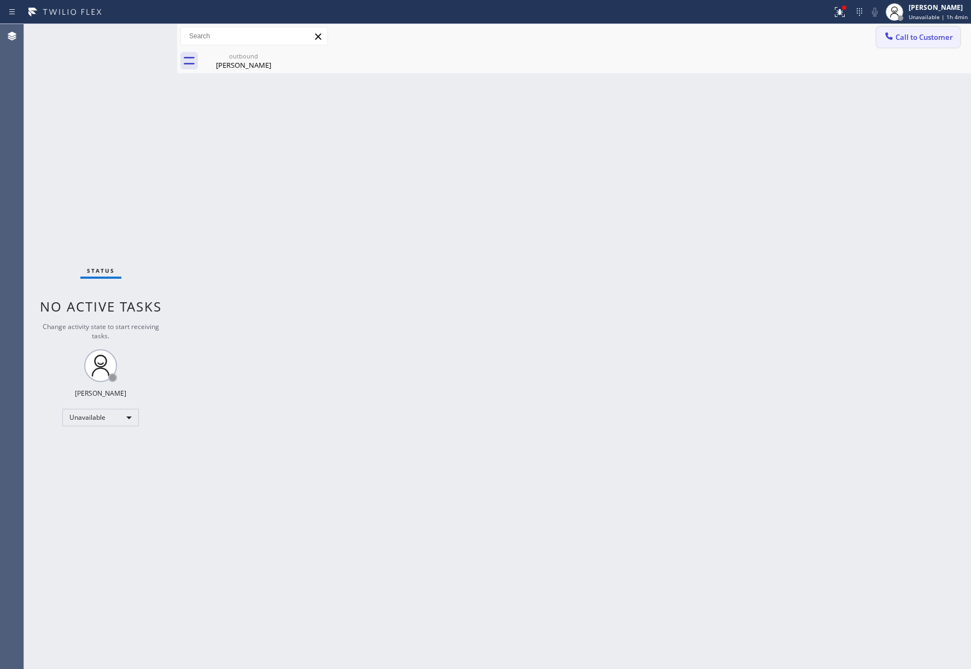
click at [922, 39] on span "Call to Customer" at bounding box center [924, 37] width 57 height 10
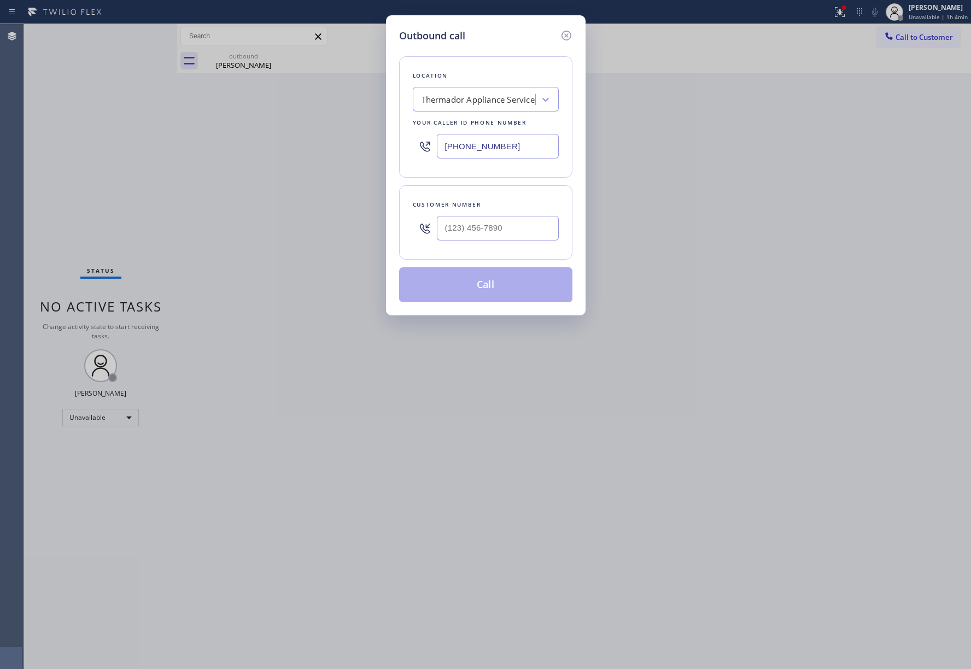
click at [508, 215] on div at bounding box center [498, 229] width 122 height 36
click at [506, 224] on input "(___) ___-____" at bounding box center [498, 228] width 122 height 25
paste input "669) 287-6336"
type input "[PHONE_NUMBER]"
click at [507, 203] on div "Customer number" at bounding box center [486, 204] width 146 height 11
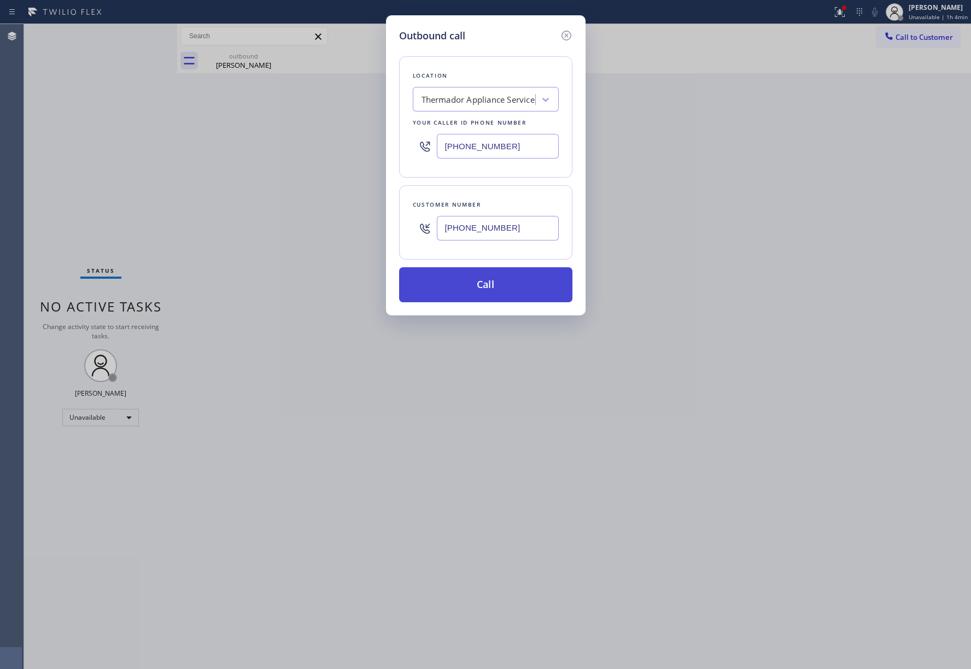
click at [493, 278] on button "Call" at bounding box center [485, 284] width 173 height 35
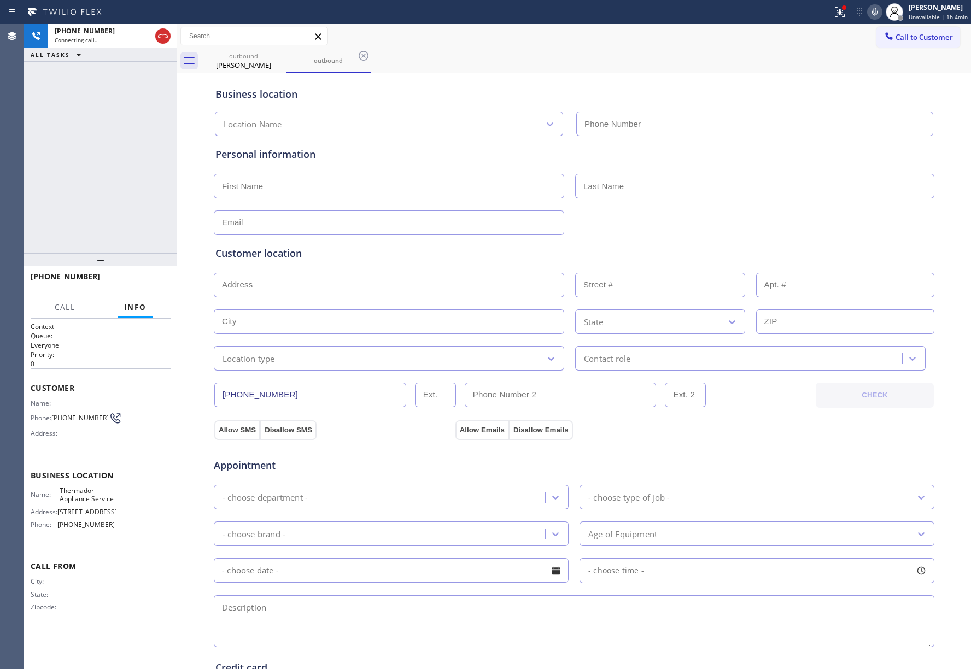
type input "[PHONE_NUMBER]"
click at [875, 9] on icon at bounding box center [874, 11] width 13 height 13
click at [877, 15] on icon at bounding box center [874, 11] width 13 height 13
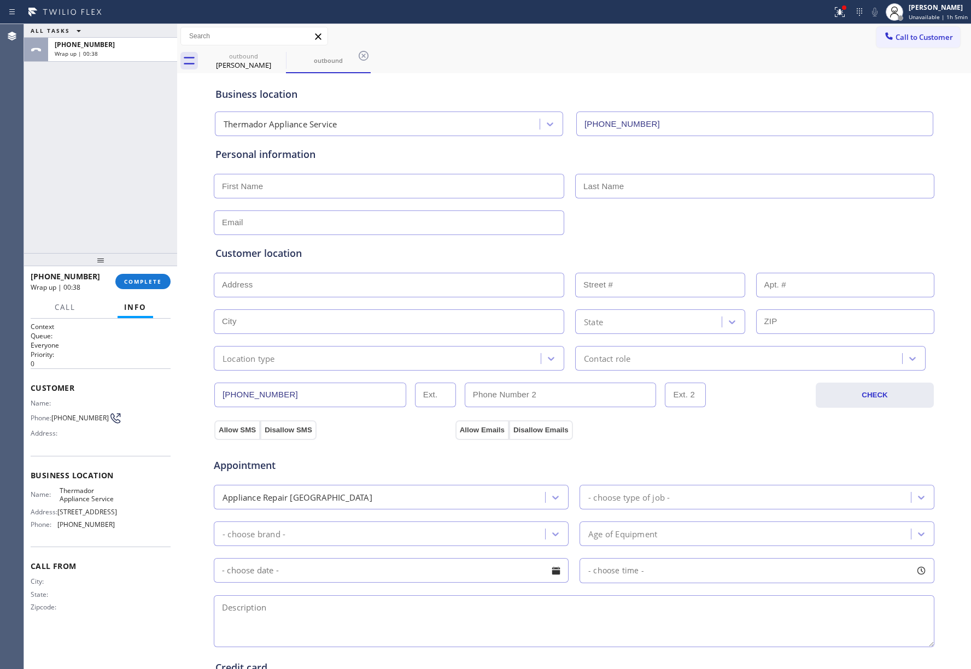
click at [344, 180] on input "text" at bounding box center [389, 186] width 350 height 25
paste input "[PERSON_NAME]"
click at [241, 186] on input "[PERSON_NAME]" at bounding box center [389, 186] width 350 height 25
type input "[PERSON_NAME]"
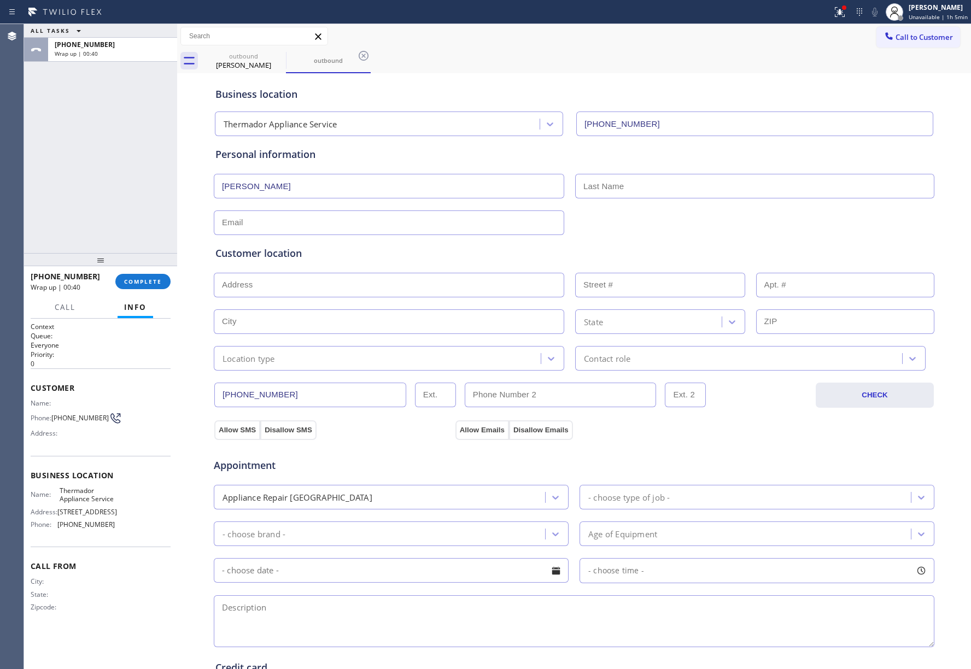
click at [651, 186] on input "text" at bounding box center [754, 186] width 359 height 25
paste input "[PERSON_NAME]"
type input "[PERSON_NAME]"
click at [261, 182] on input "[PERSON_NAME]" at bounding box center [389, 186] width 350 height 25
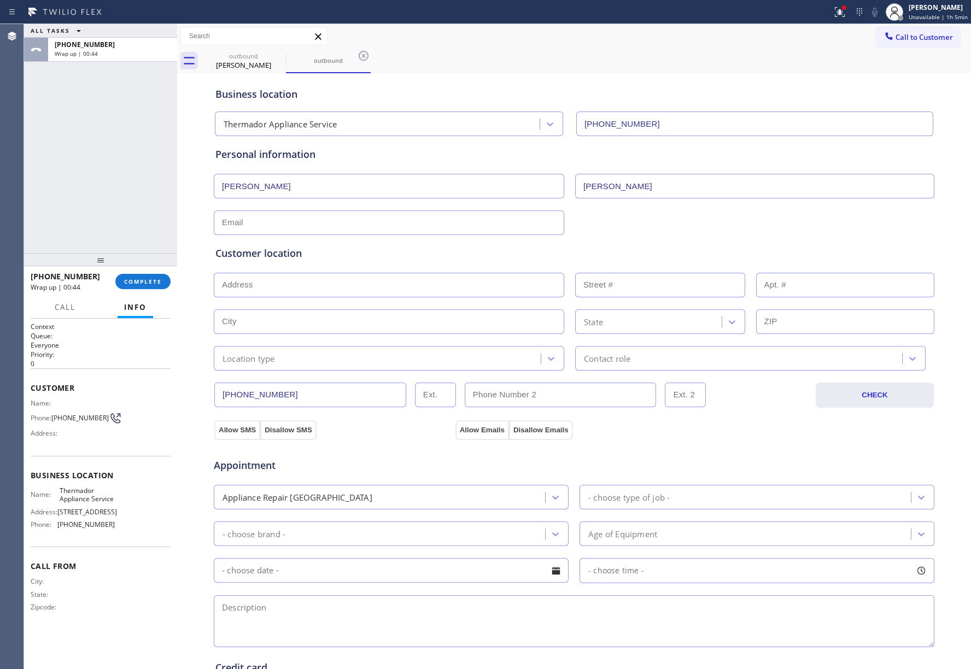
type input "[PERSON_NAME]"
click at [346, 228] on input "text" at bounding box center [389, 223] width 350 height 25
paste input "[EMAIL_ADDRESS][DOMAIN_NAME]"
type input "[EMAIL_ADDRESS][DOMAIN_NAME]"
click at [619, 220] on div "[EMAIL_ADDRESS][DOMAIN_NAME]" at bounding box center [574, 221] width 723 height 27
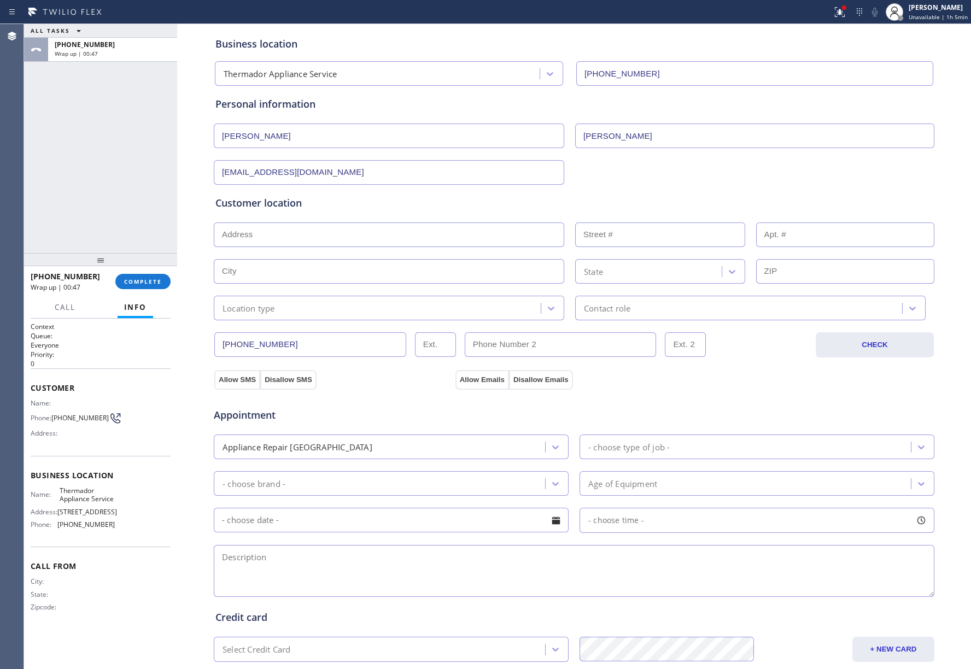
scroll to position [73, 0]
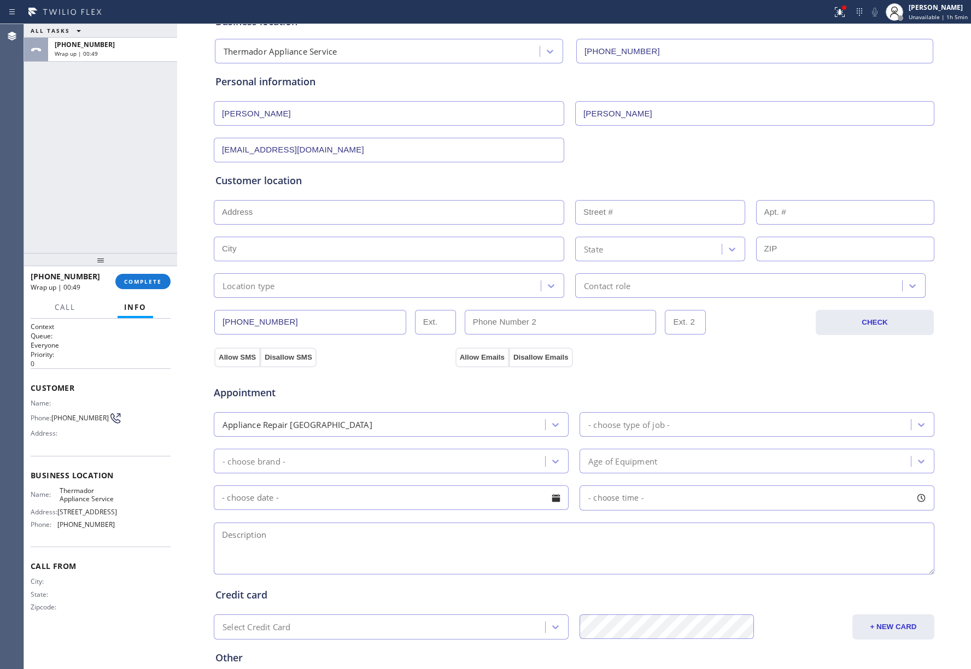
click at [313, 224] on input "text" at bounding box center [389, 212] width 350 height 25
type input "v"
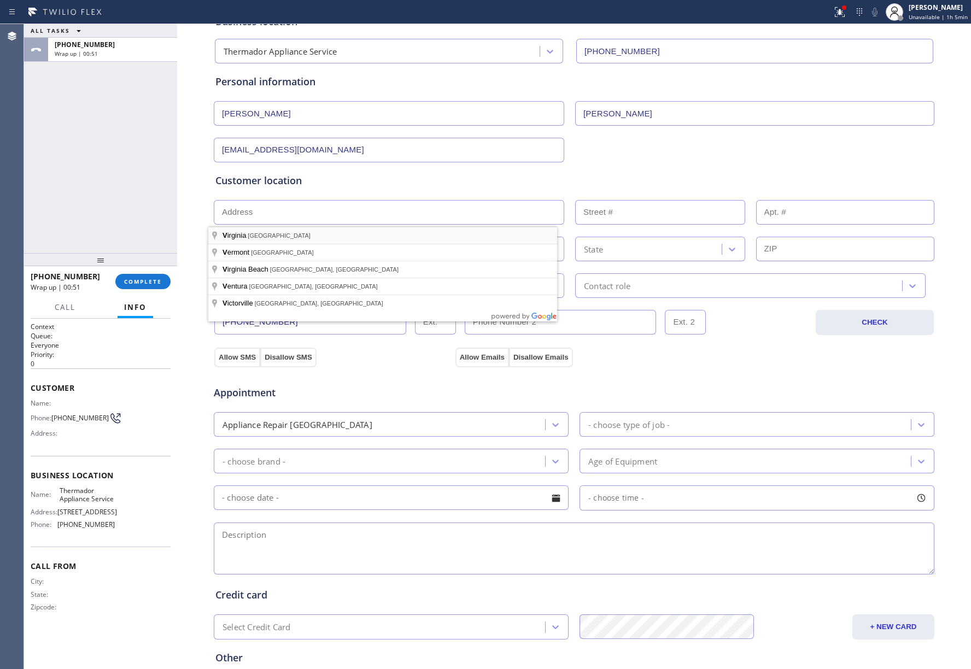
paste input "[STREET_ADDRESS]"
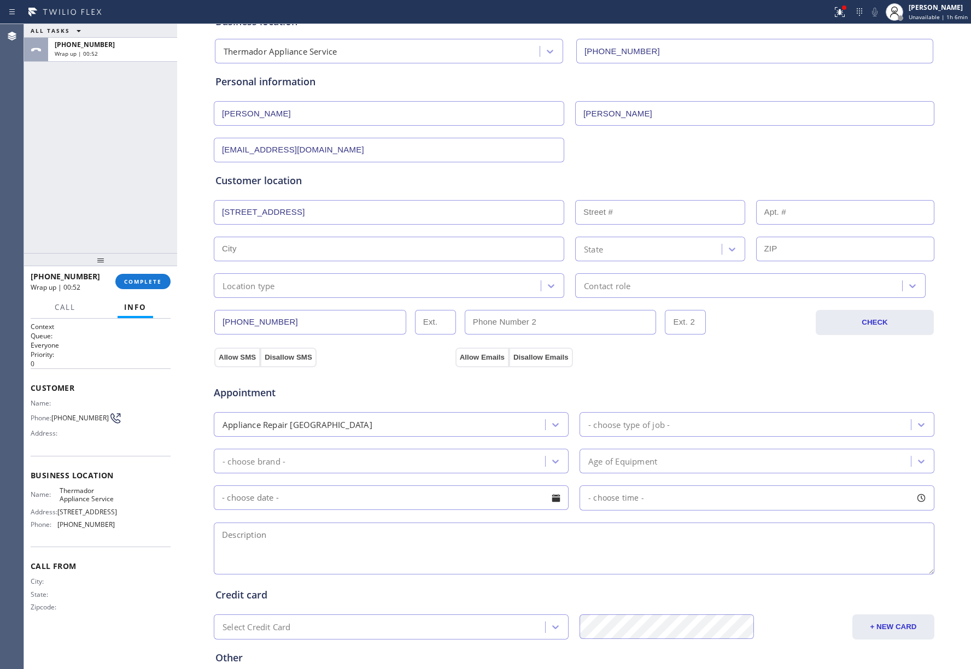
type input "[STREET_ADDRESS]"
type input "8635"
type input "Gilroy"
type input "95020"
click at [271, 284] on div "Location type" at bounding box center [379, 285] width 324 height 19
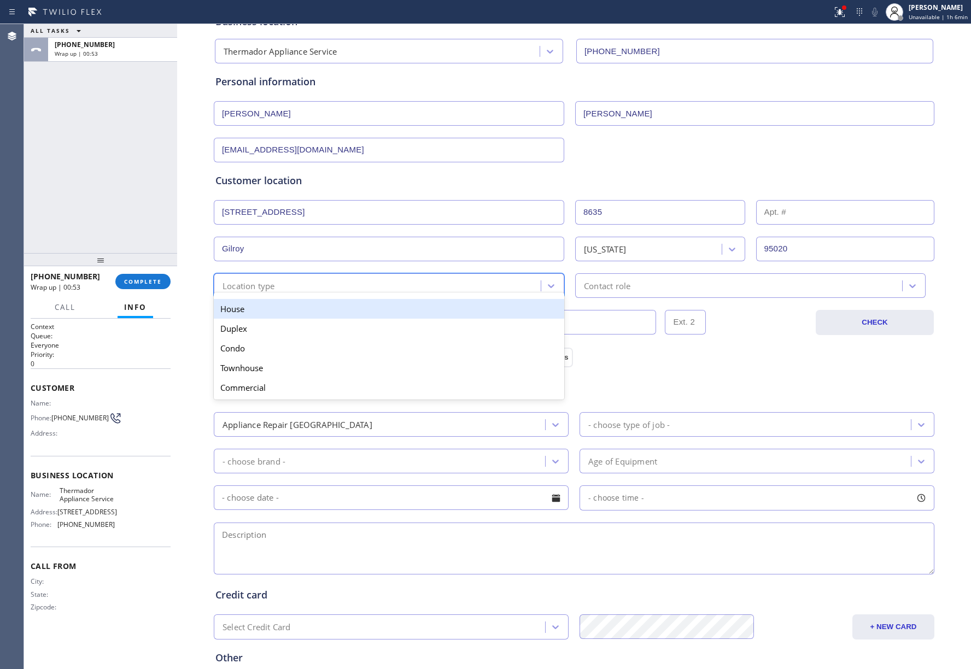
click at [272, 314] on div "House" at bounding box center [389, 309] width 350 height 20
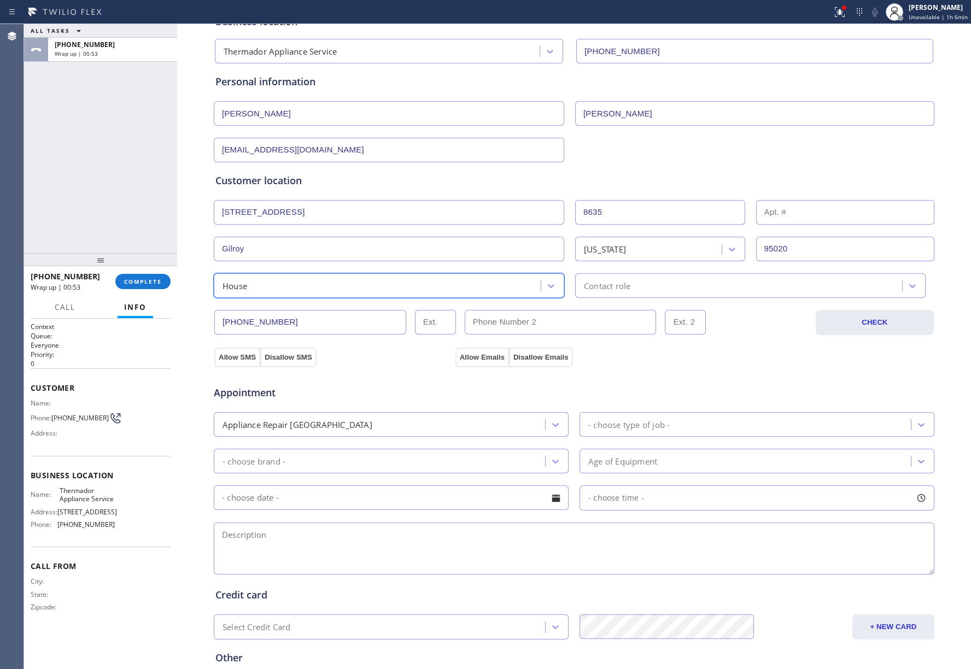
click at [598, 294] on div "Contact role" at bounding box center [750, 285] width 350 height 25
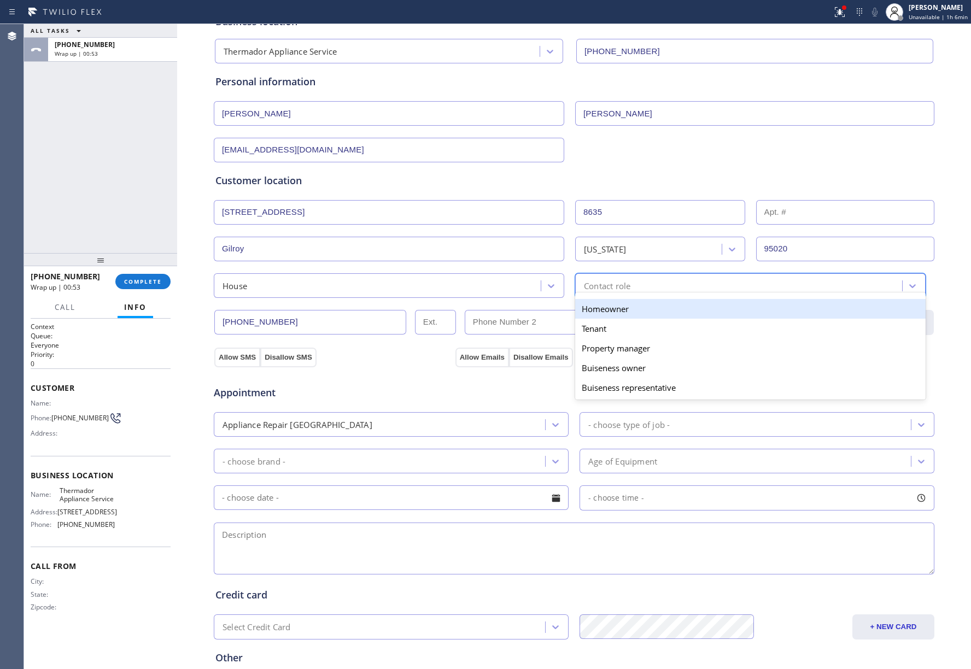
click at [595, 309] on div "Homeowner" at bounding box center [750, 309] width 350 height 20
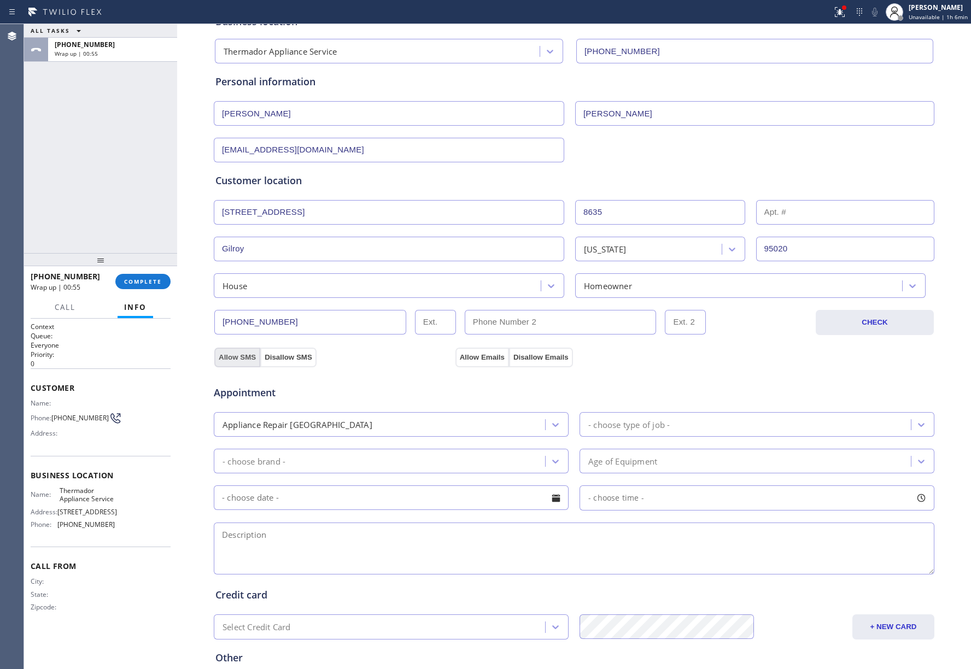
click at [243, 361] on button "Allow SMS" at bounding box center [237, 358] width 46 height 20
click at [484, 361] on button "Allow Emails" at bounding box center [482, 358] width 54 height 20
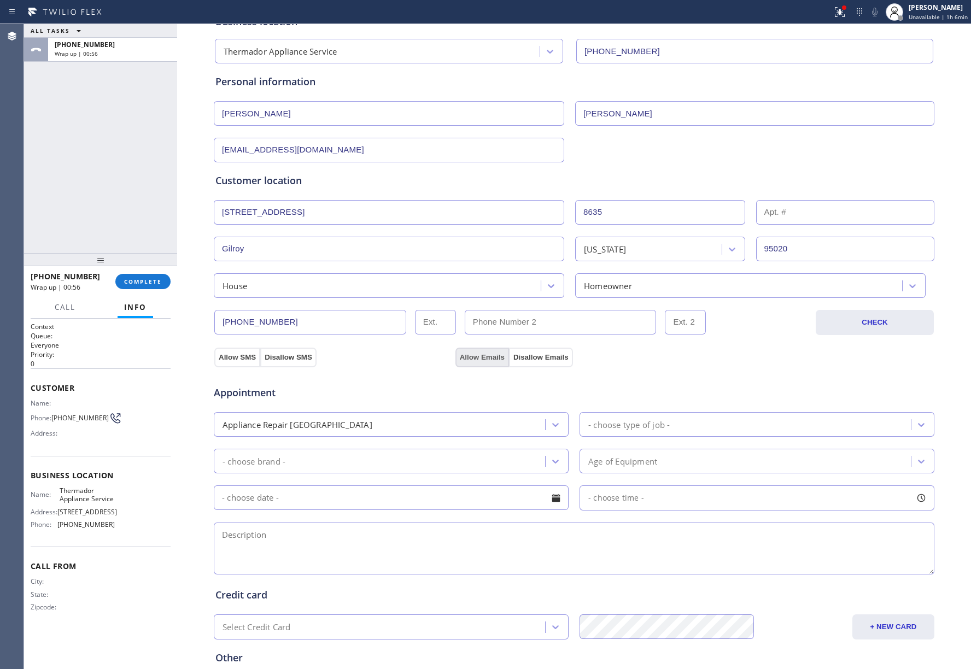
click at [484, 361] on button "Allow Emails" at bounding box center [482, 358] width 54 height 20
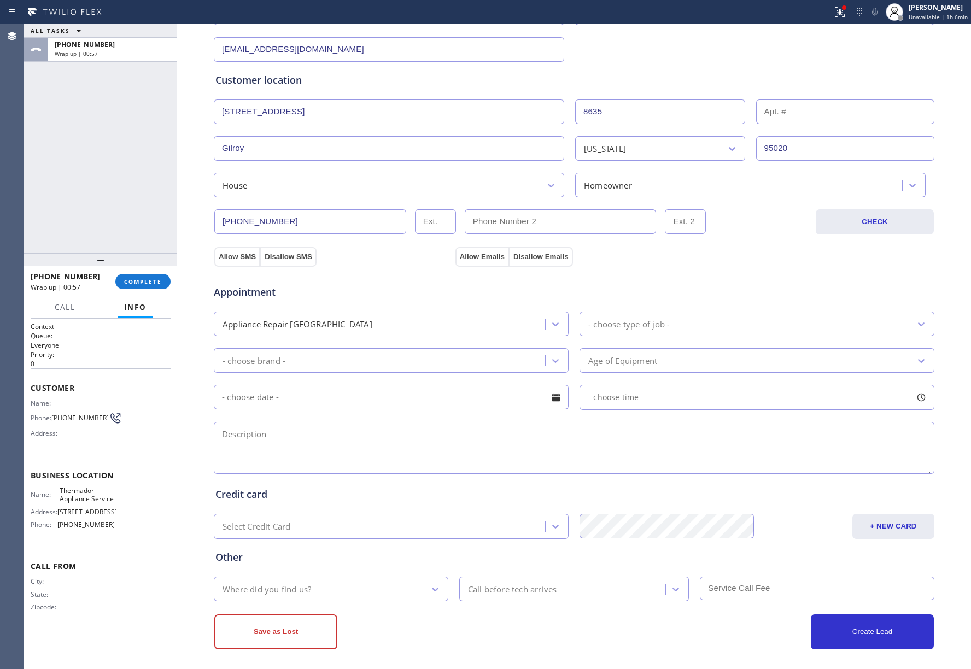
scroll to position [182, 0]
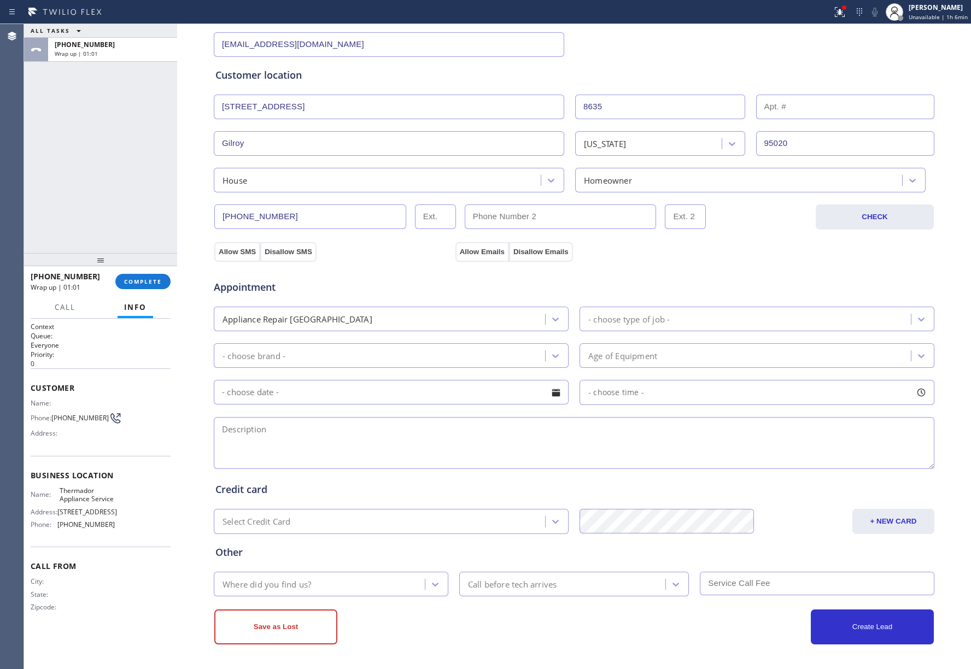
click at [603, 318] on div "- choose type of job -" at bounding box center [628, 319] width 81 height 13
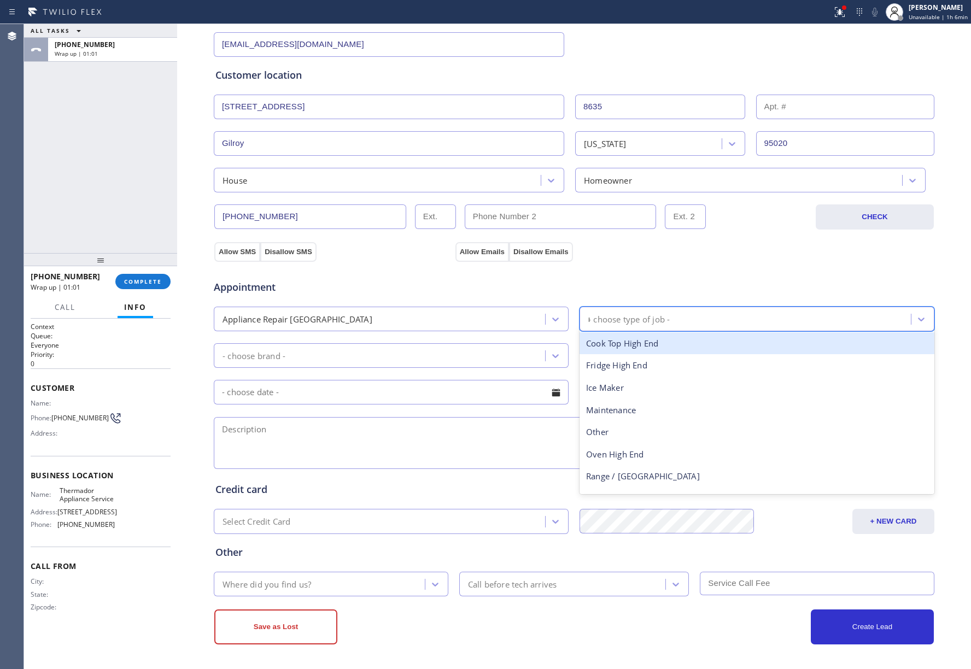
type input "ra"
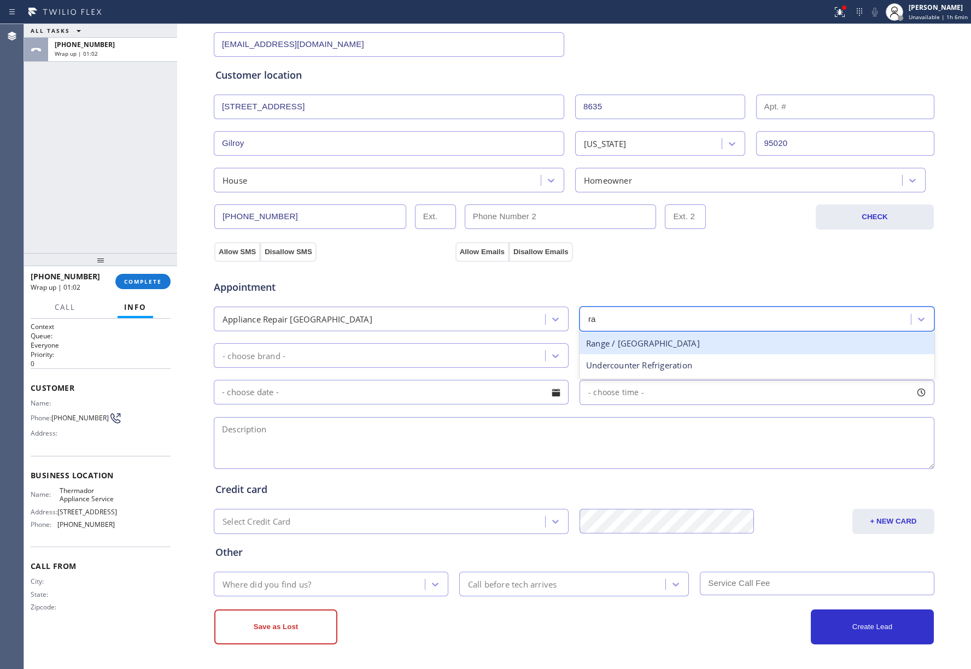
click at [620, 342] on div "Range / [GEOGRAPHIC_DATA]" at bounding box center [757, 343] width 355 height 22
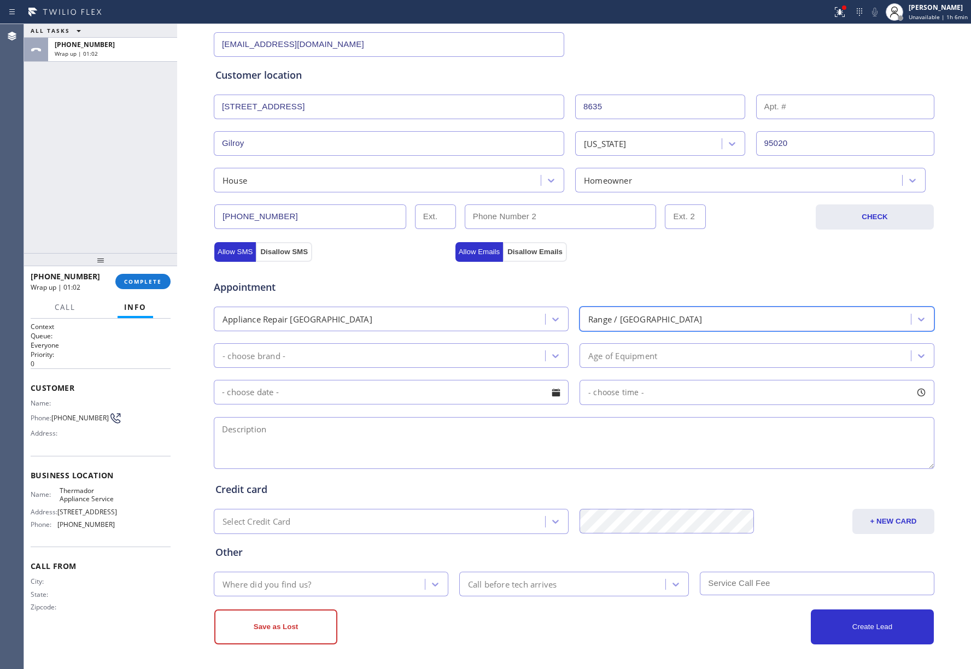
click at [411, 363] on div "- choose brand -" at bounding box center [381, 355] width 328 height 19
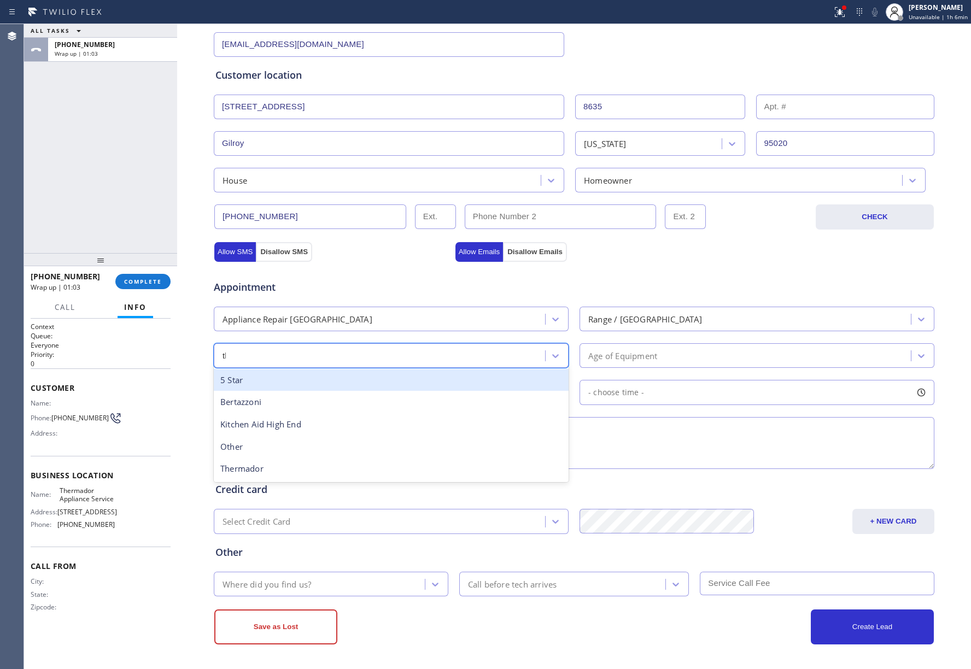
type input "the"
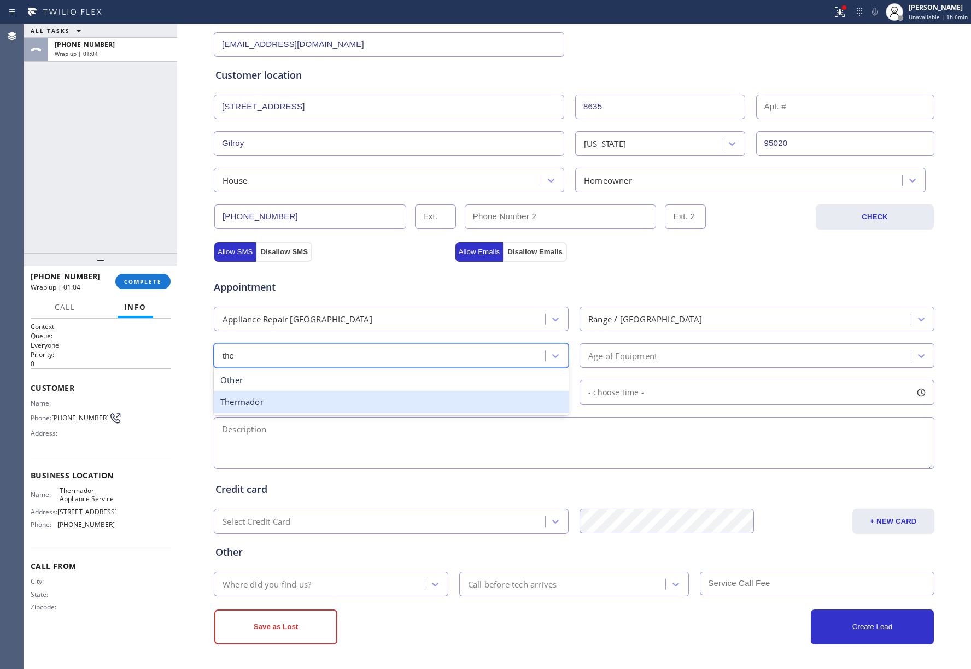
drag, startPoint x: 287, startPoint y: 397, endPoint x: 350, endPoint y: 396, distance: 63.4
click at [288, 397] on div "Thermador" at bounding box center [391, 402] width 355 height 22
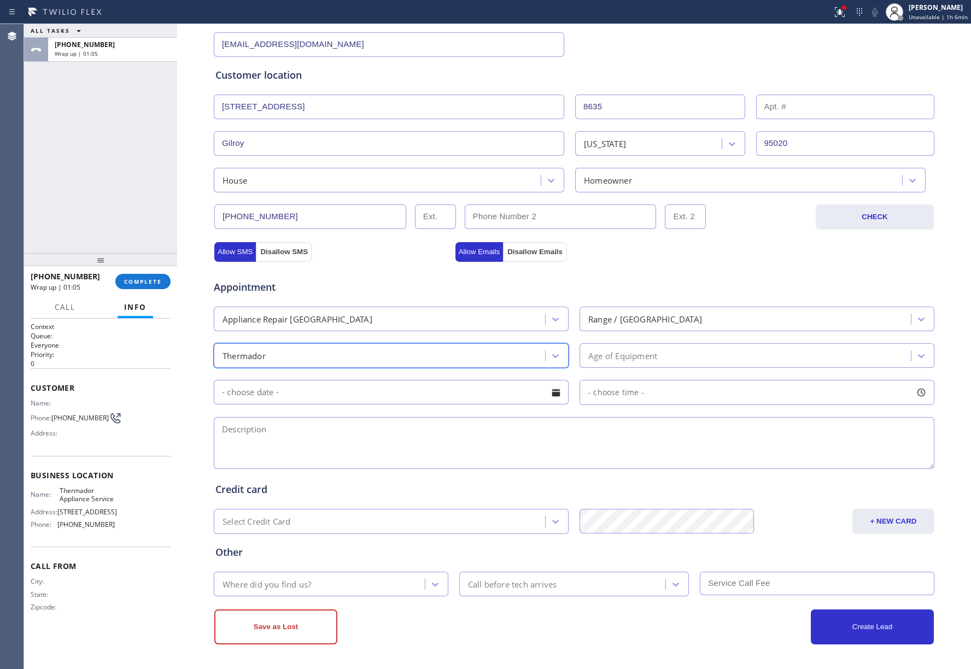
click at [613, 355] on div "Age of Equipment" at bounding box center [622, 355] width 69 height 13
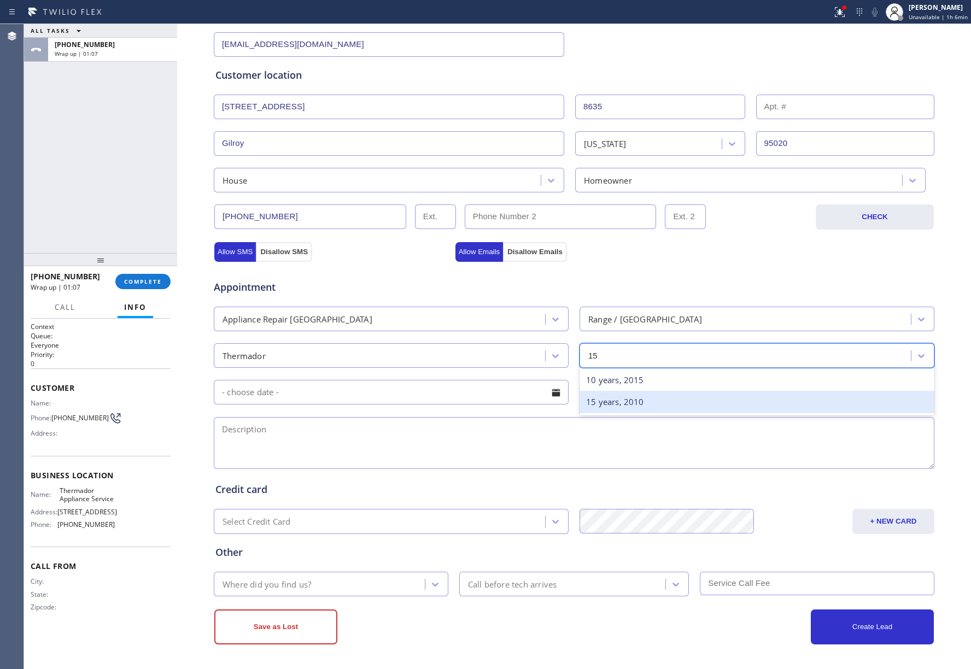
click at [594, 409] on div "15 years, 2010" at bounding box center [757, 402] width 355 height 22
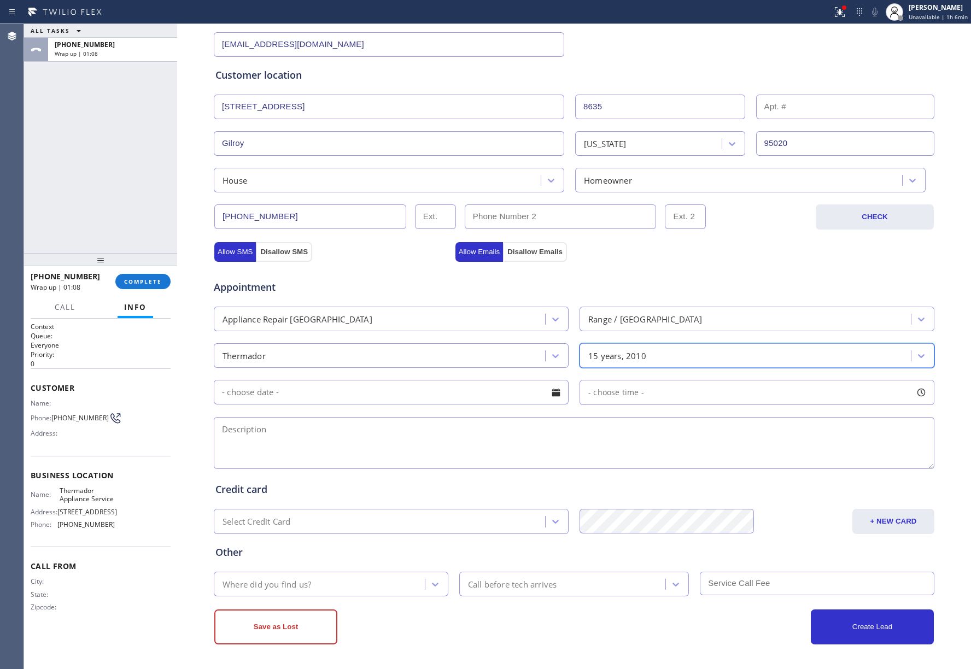
click at [351, 401] on input "text" at bounding box center [391, 392] width 355 height 25
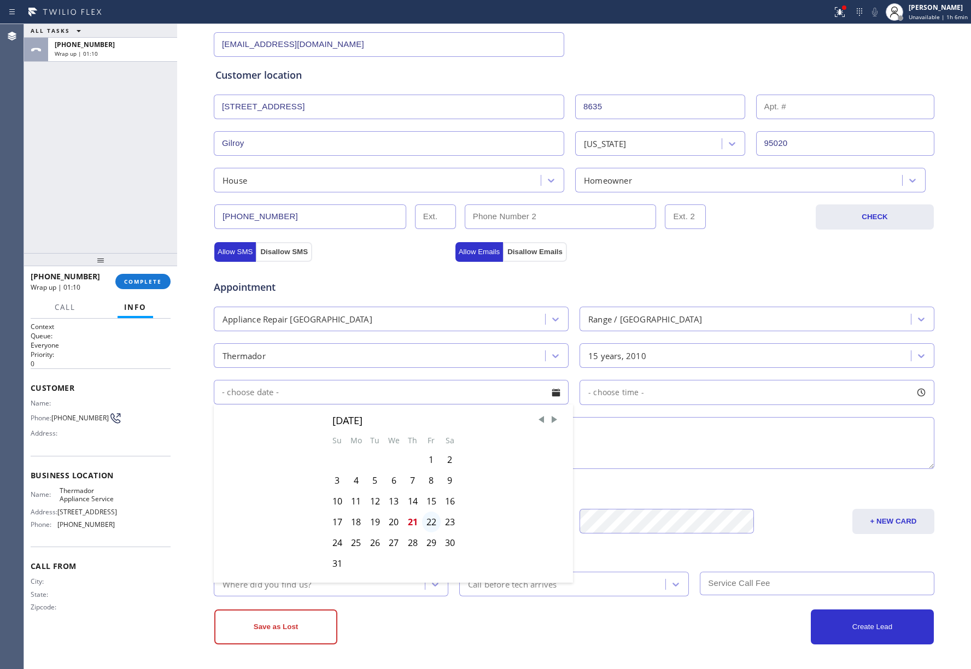
click at [428, 523] on div "22" at bounding box center [431, 522] width 19 height 21
drag, startPoint x: 609, startPoint y: 394, endPoint x: 595, endPoint y: 464, distance: 71.3
click at [610, 414] on div "Appointment Appliance Repair High End Range / [GEOGRAPHIC_DATA] Thermador 15 ye…" at bounding box center [573, 369] width 717 height 204
click at [601, 389] on span "- choose time -" at bounding box center [616, 392] width 56 height 10
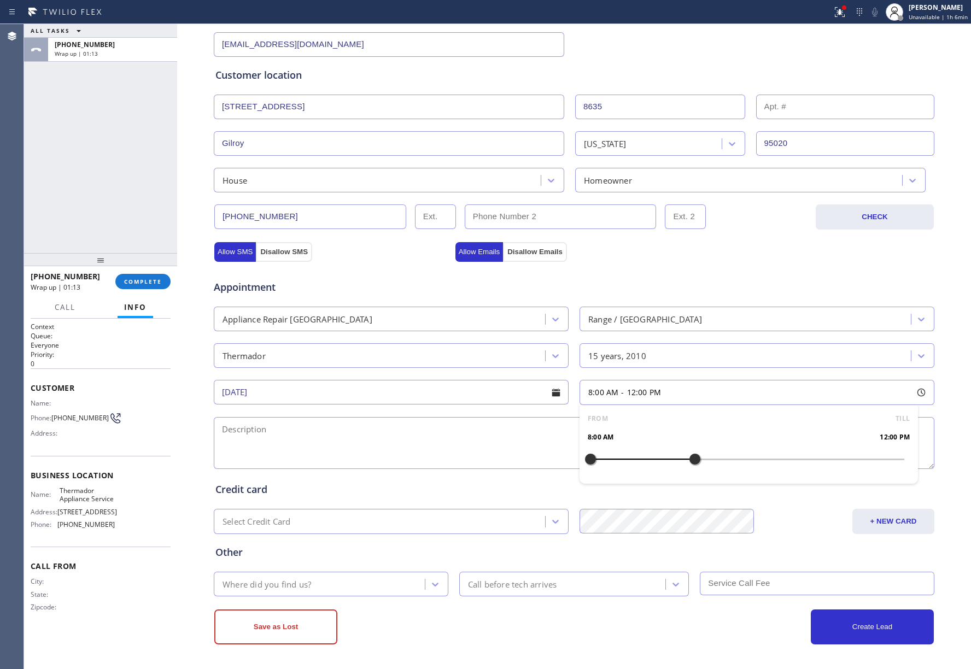
drag, startPoint x: 681, startPoint y: 460, endPoint x: 631, endPoint y: 457, distance: 49.9
click at [688, 457] on div at bounding box center [694, 459] width 13 height 23
drag, startPoint x: 592, startPoint y: 458, endPoint x: 610, endPoint y: 460, distance: 18.7
click at [610, 459] on div at bounding box center [748, 459] width 314 height 0
drag, startPoint x: 386, startPoint y: 449, endPoint x: 363, endPoint y: 515, distance: 69.0
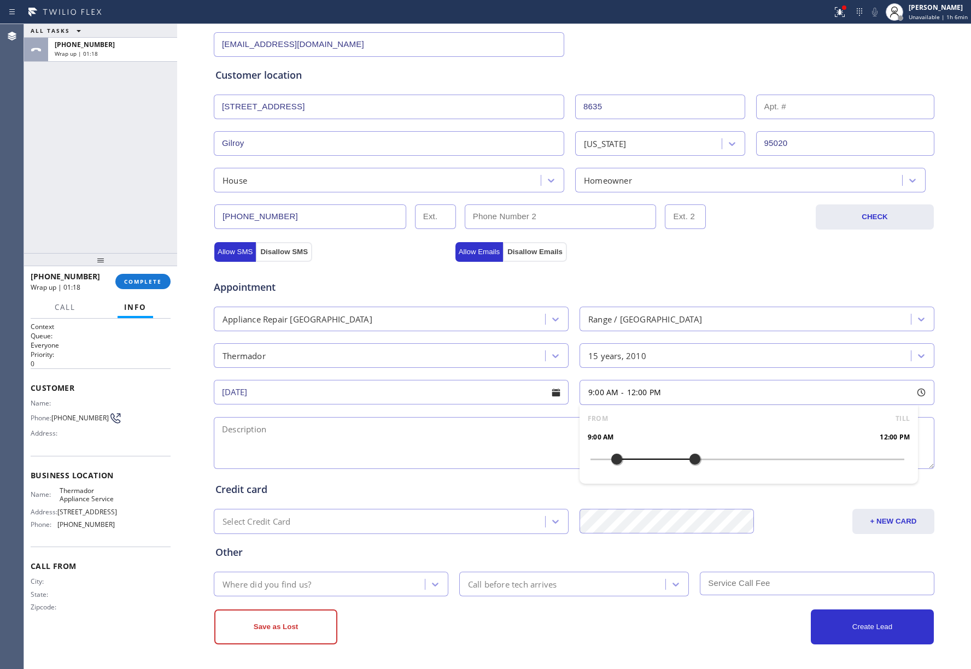
click at [386, 449] on textarea at bounding box center [574, 443] width 721 height 52
paste textarea "9-12 | $48 house-HO I have a 36 inch Thermador range with the door hing spring …"
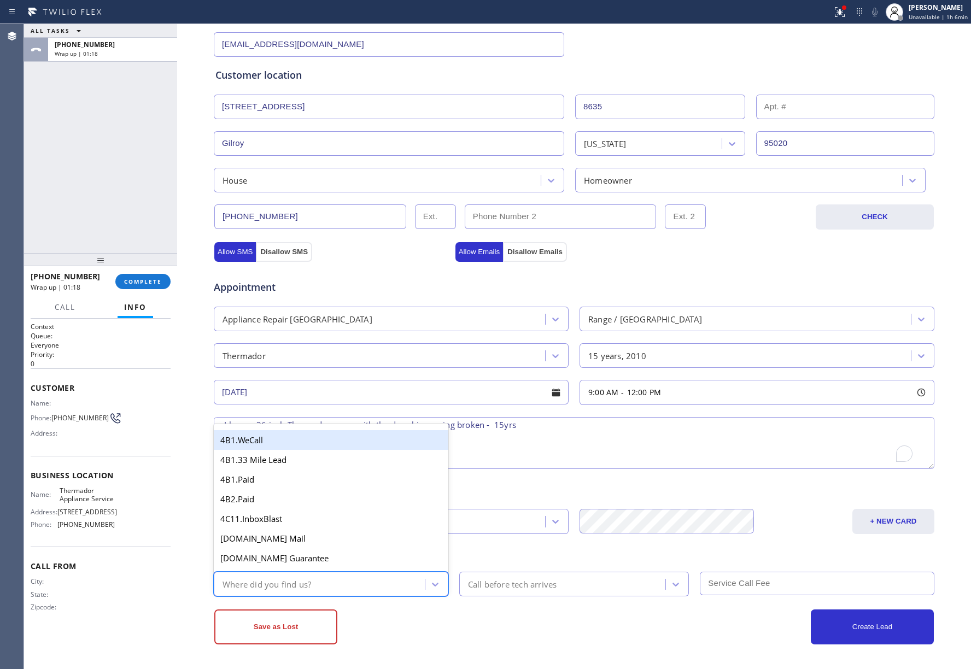
click at [344, 580] on div "Where did you find us?" at bounding box center [321, 584] width 208 height 19
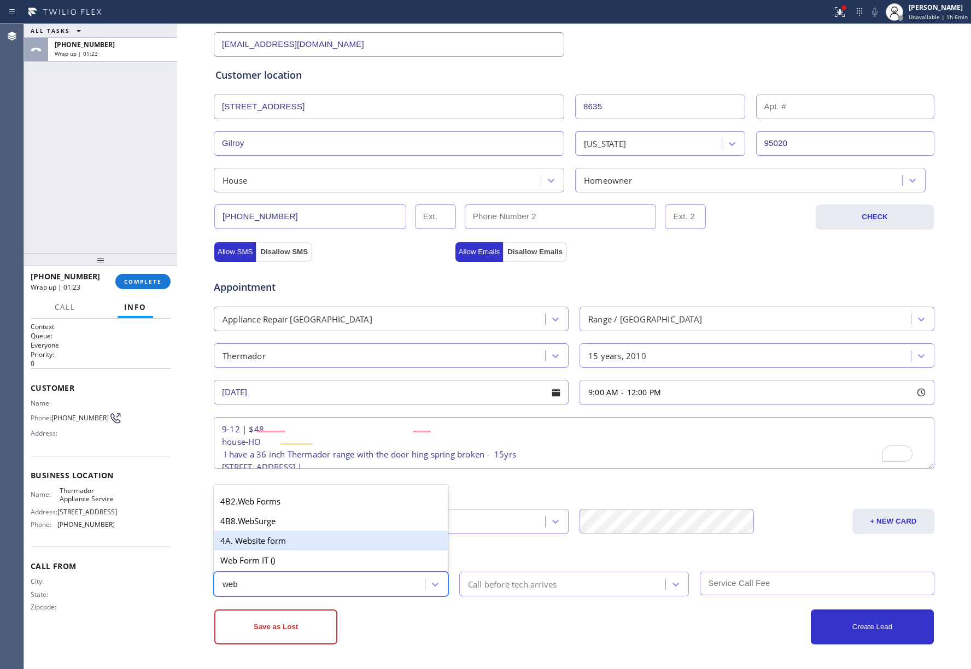
scroll to position [30, 0]
click at [293, 541] on div "4A. Website form" at bounding box center [331, 541] width 235 height 20
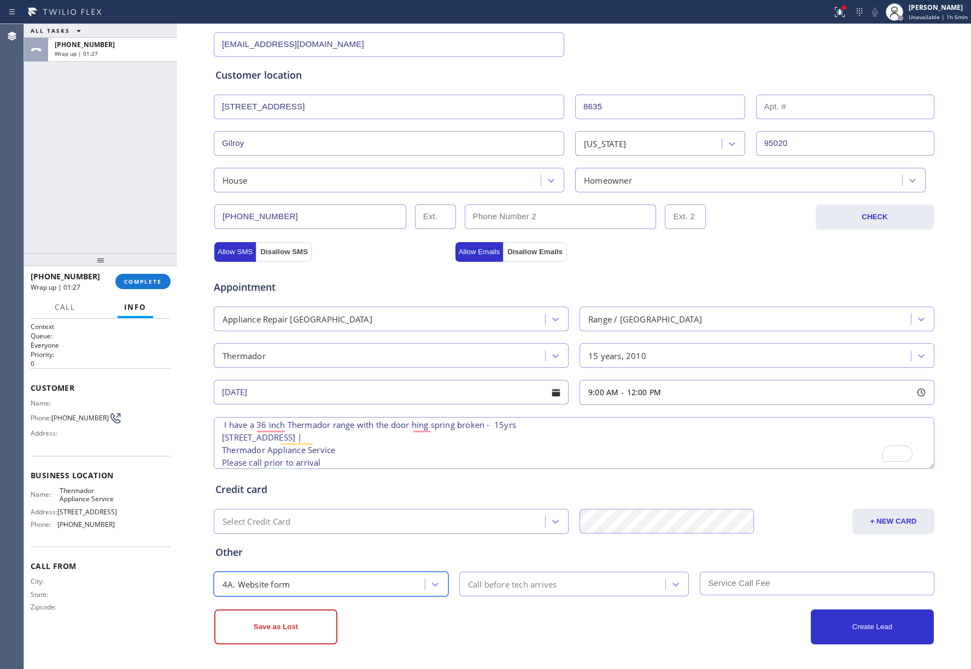
click at [556, 587] on div "Call before tech arrives" at bounding box center [564, 584] width 203 height 19
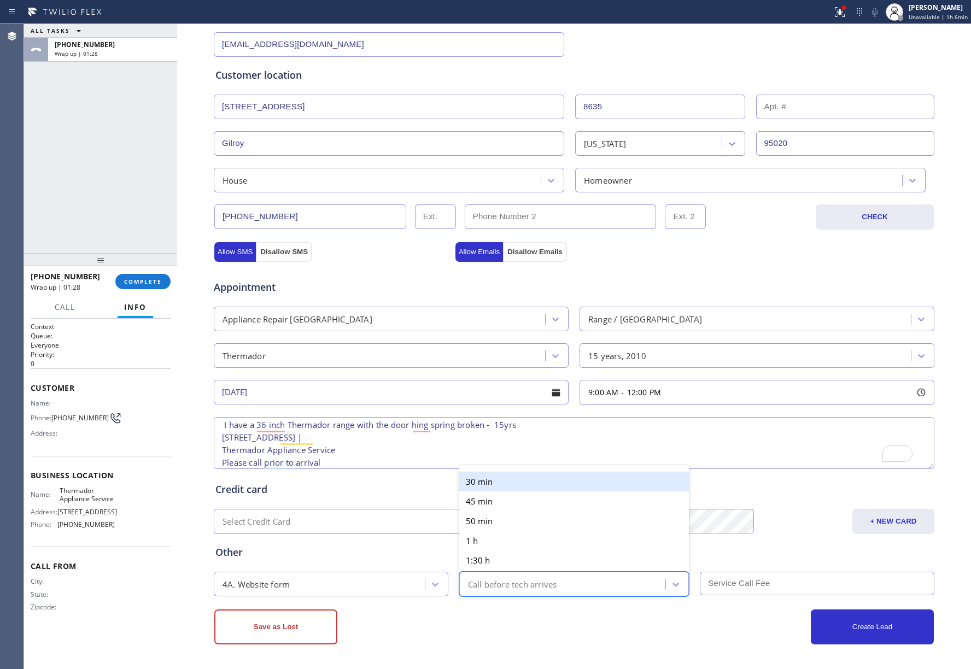
click at [506, 482] on div "30 min" at bounding box center [574, 482] width 230 height 20
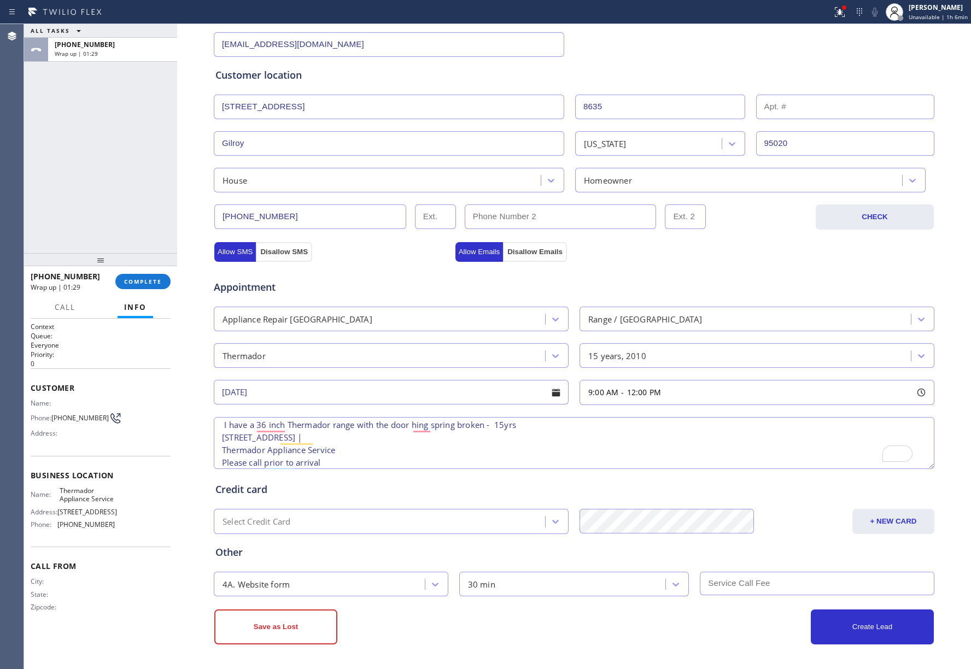
click at [728, 591] on input "text" at bounding box center [817, 584] width 235 height 24
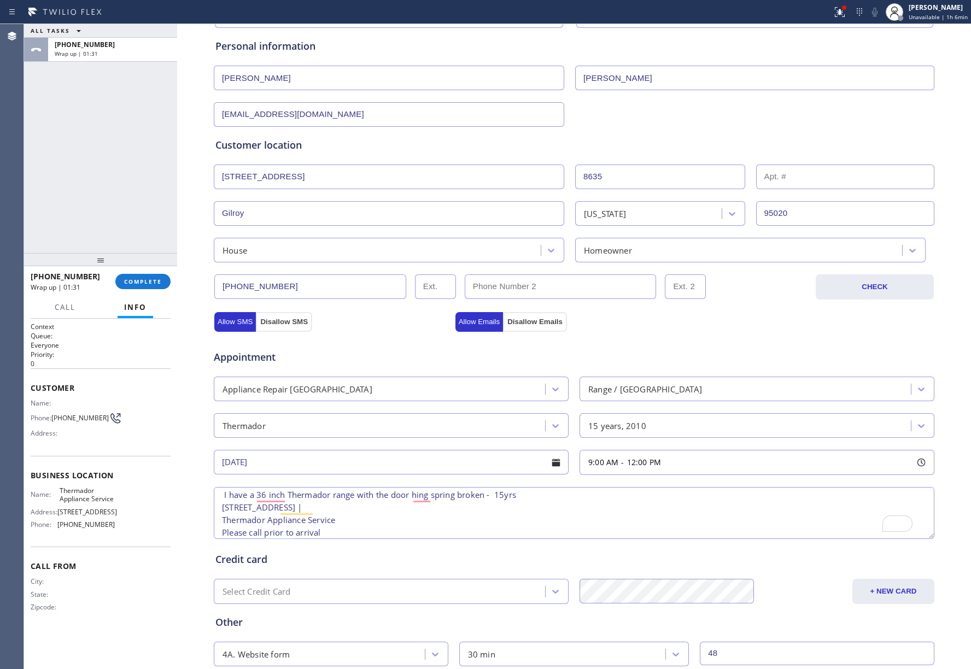
scroll to position [182, 0]
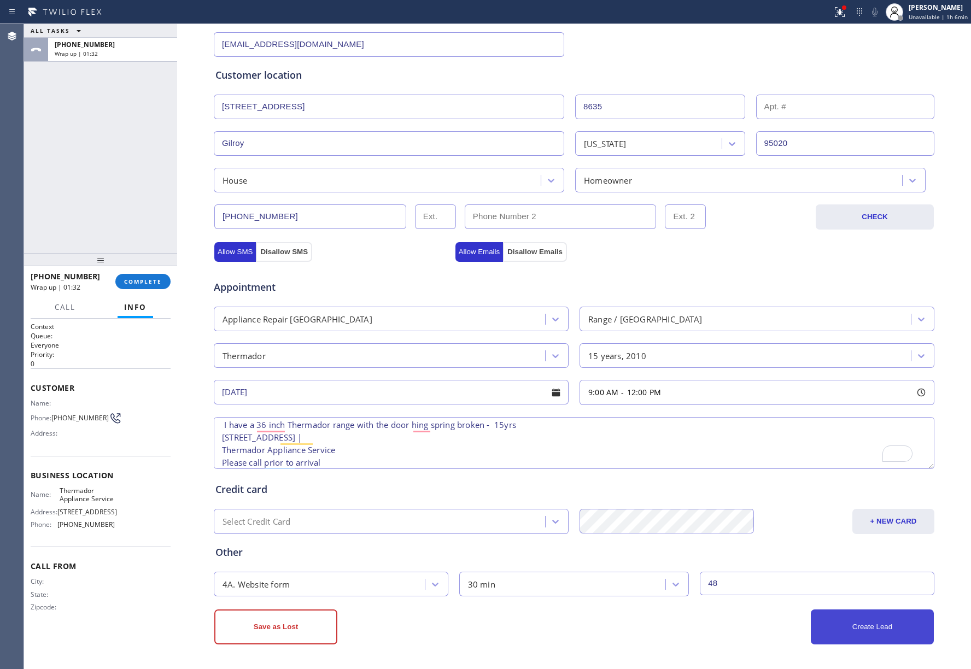
type input "48"
click at [891, 624] on button "Create Lead" at bounding box center [872, 627] width 123 height 35
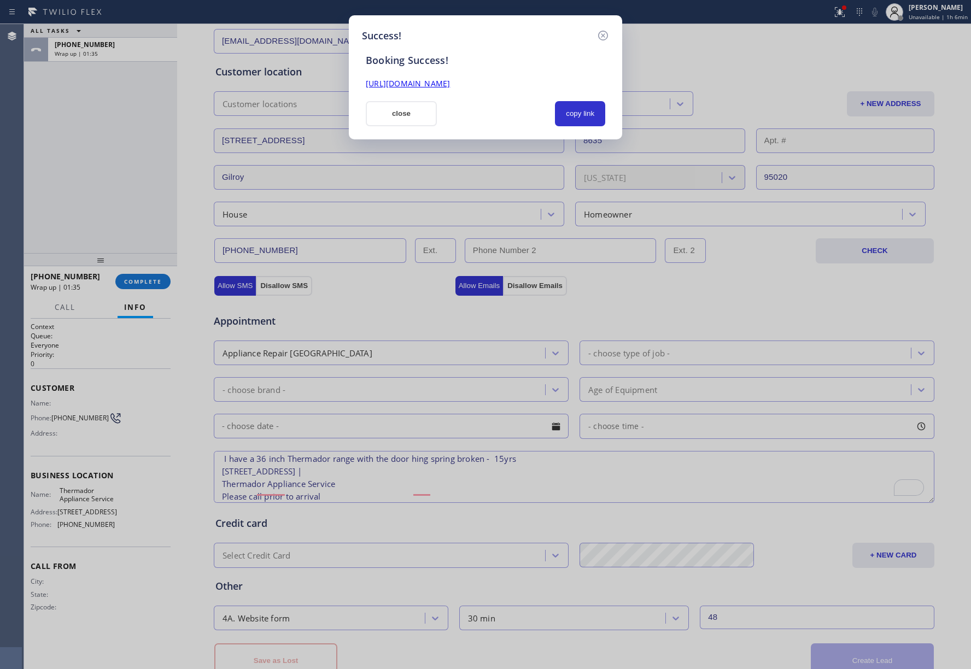
scroll to position [0, 0]
drag, startPoint x: 586, startPoint y: 117, endPoint x: 921, endPoint y: 249, distance: 359.8
click at [593, 117] on button "copy link" at bounding box center [580, 113] width 50 height 25
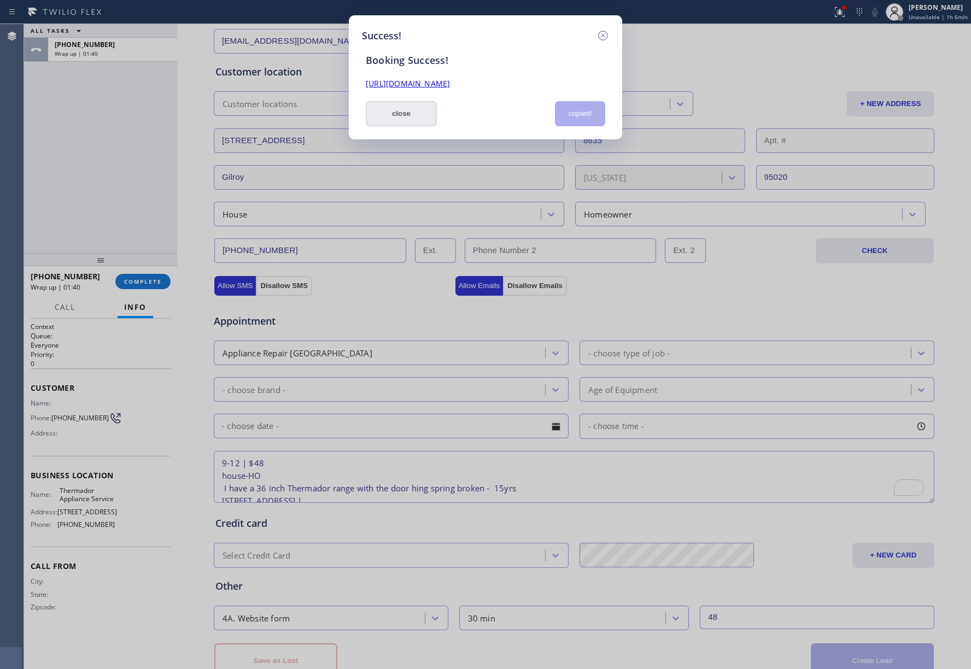
click at [397, 116] on button "close" at bounding box center [401, 113] width 71 height 25
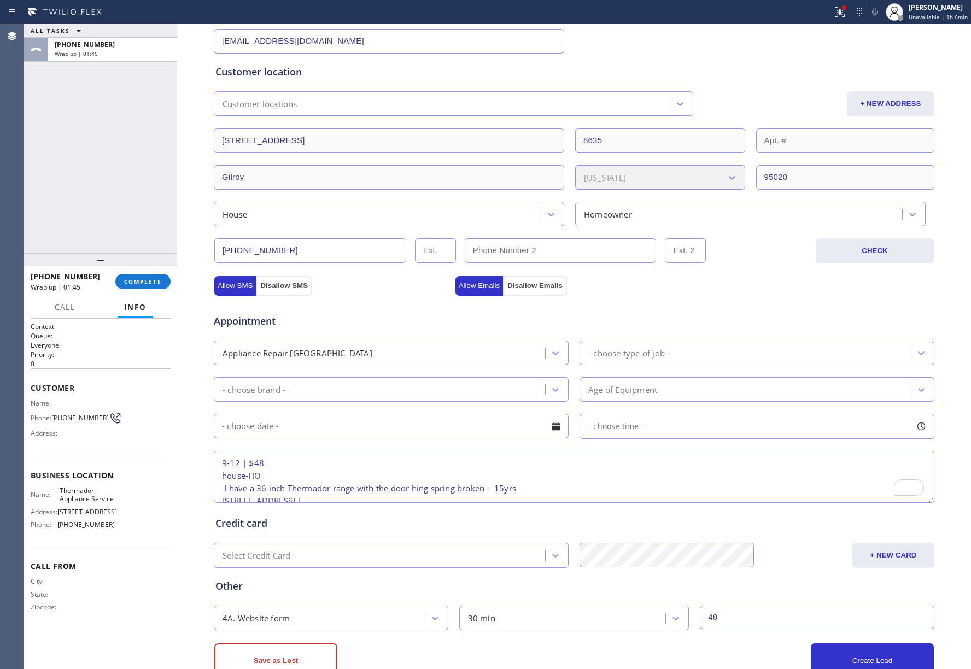
drag, startPoint x: 118, startPoint y: 172, endPoint x: 377, endPoint y: 154, distance: 259.3
click at [118, 172] on div "ALL TASKS ALL TASKS ACTIVE TASKS TASKS IN WRAP UP +16692876336 Wrap up | 01:45" at bounding box center [100, 138] width 153 height 229
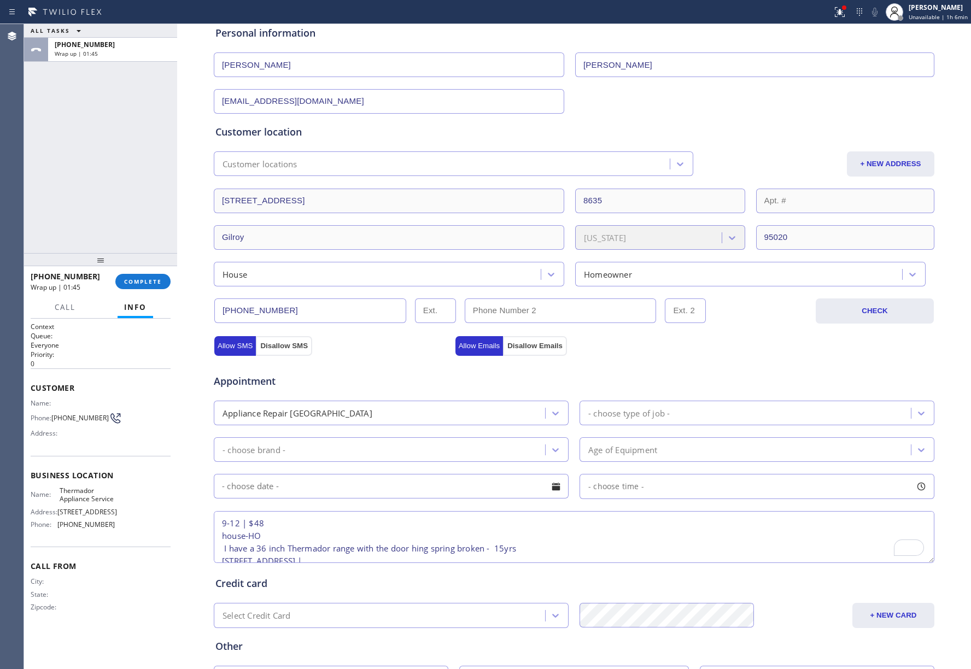
scroll to position [108, 0]
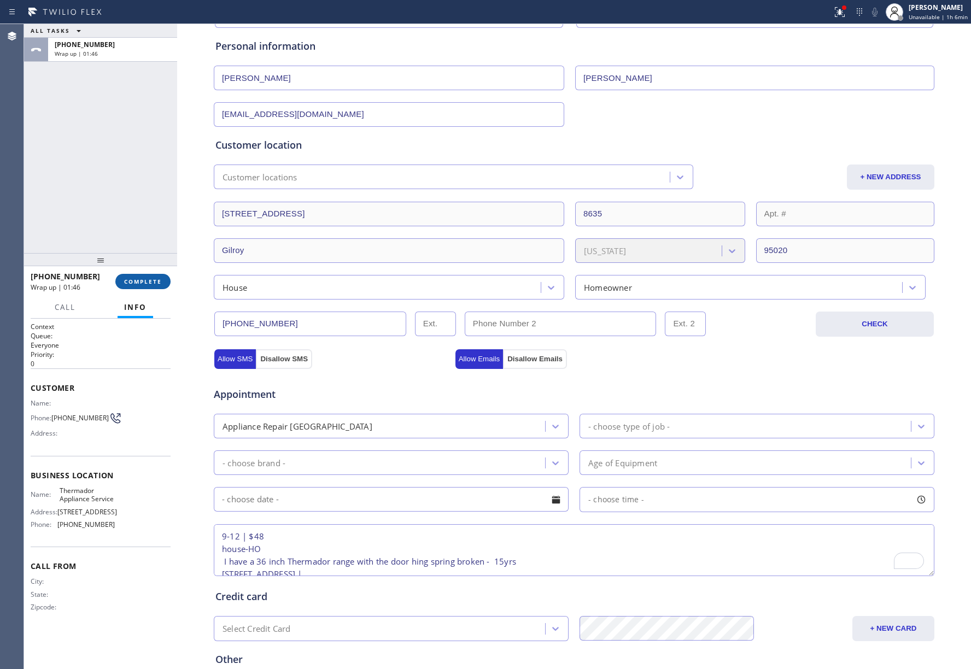
click at [132, 278] on span "COMPLETE" at bounding box center [143, 282] width 38 height 8
click at [107, 211] on div "ALL TASKS ALL TASKS ACTIVE TASKS TASKS IN WRAP UP +16692876336 Wrap up | 01:46" at bounding box center [100, 138] width 153 height 229
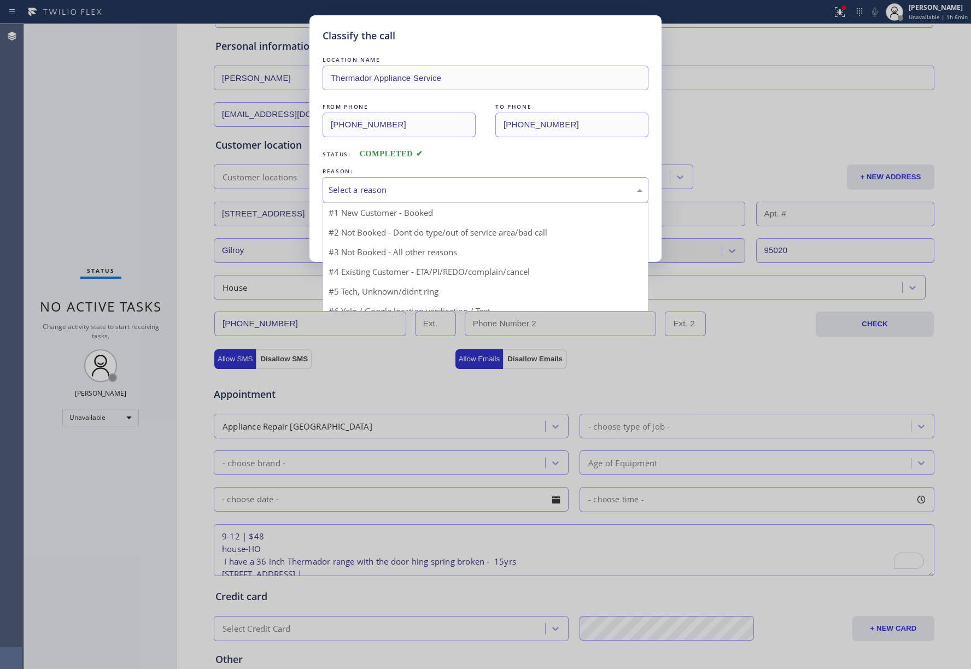
click at [378, 195] on div "Select a reason" at bounding box center [486, 190] width 314 height 13
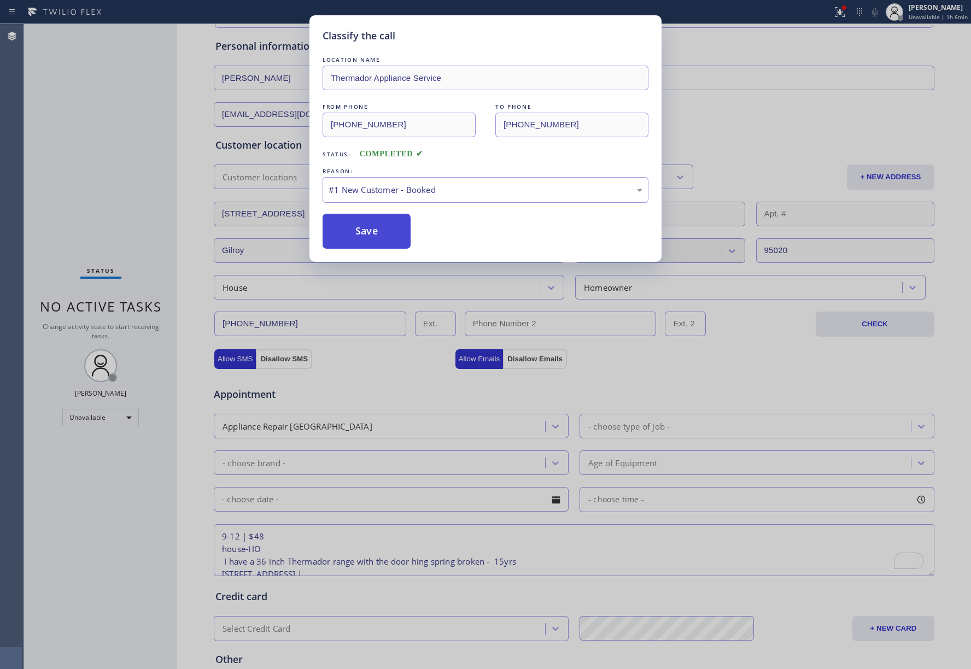
click at [357, 232] on button "Save" at bounding box center [367, 231] width 88 height 35
type input "[PHONE_NUMBER]"
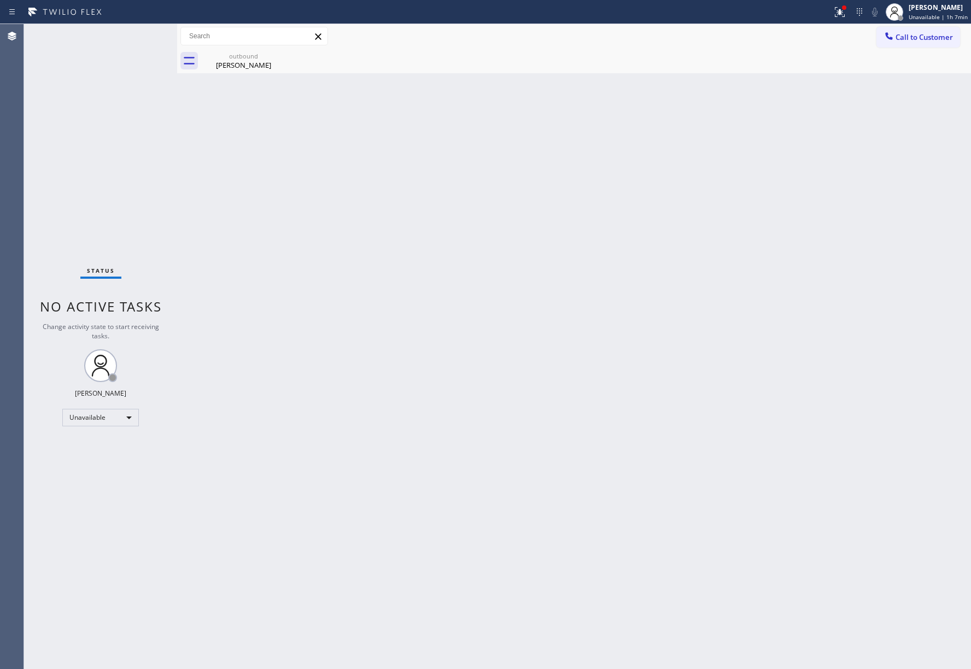
drag, startPoint x: 128, startPoint y: 145, endPoint x: 266, endPoint y: 25, distance: 182.9
click at [128, 142] on div "Status No active tasks Change activity state to start receiving tasks. [PERSON_…" at bounding box center [100, 346] width 153 height 645
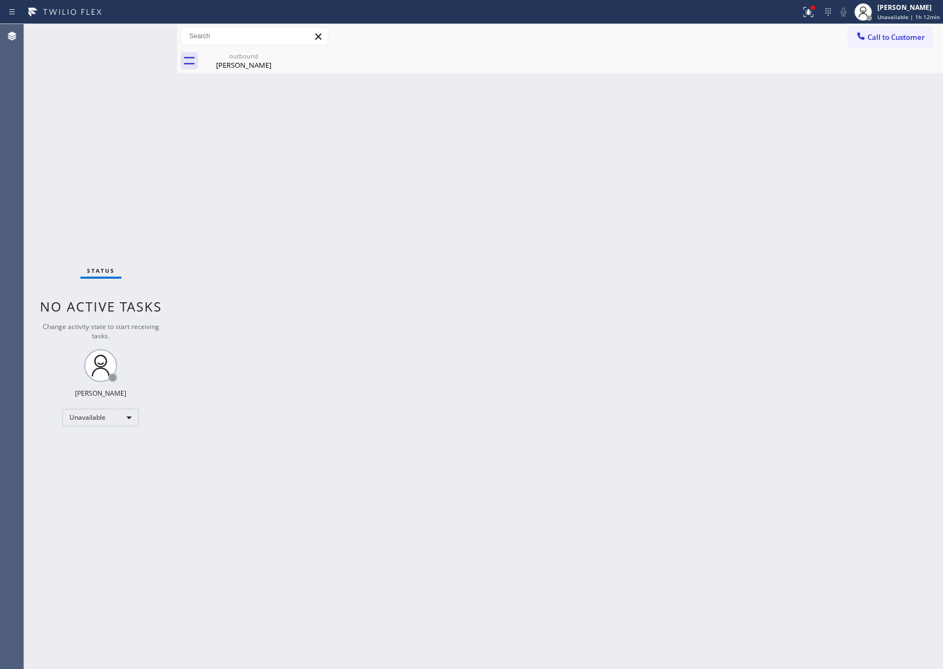
click at [83, 145] on div "Status No active tasks Change activity state to start receiving tasks. [PERSON_…" at bounding box center [100, 346] width 153 height 645
click at [891, 27] on button "Call to Customer" at bounding box center [890, 37] width 84 height 21
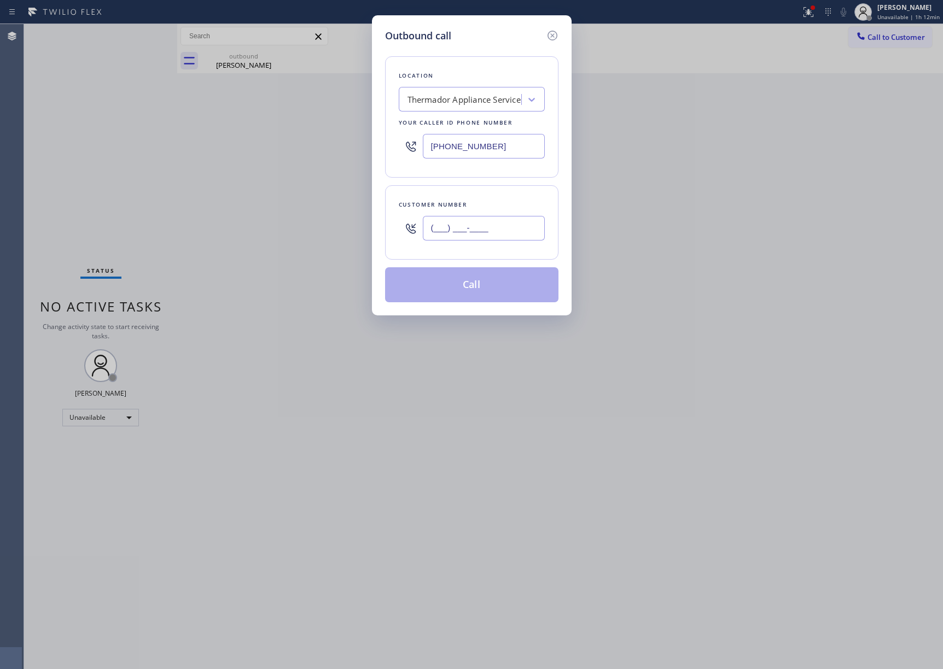
click at [460, 235] on input "(___) ___-____" at bounding box center [484, 228] width 122 height 25
paste input "773) 896-5072"
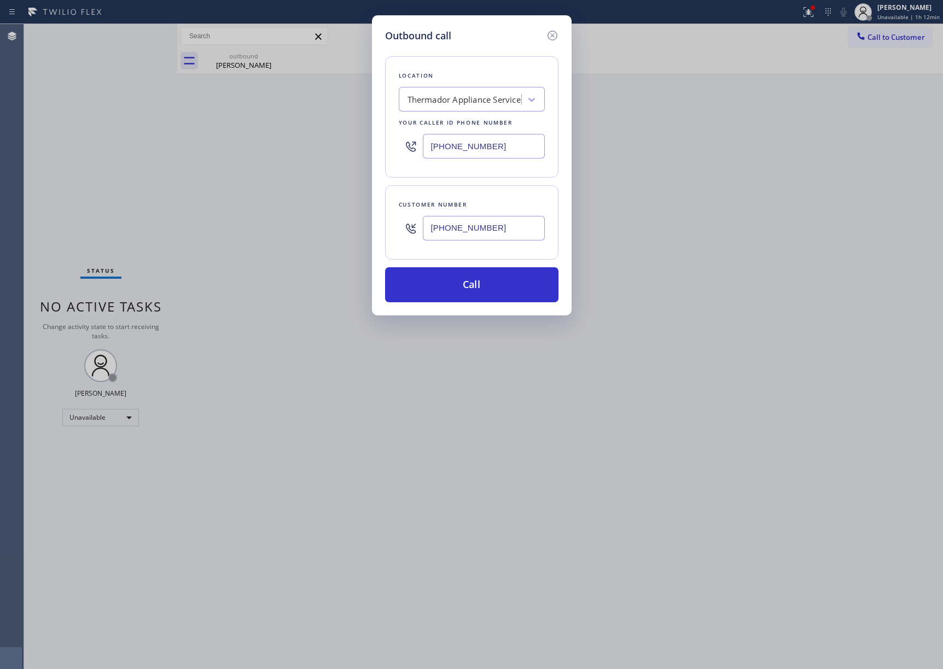
drag, startPoint x: 934, startPoint y: 636, endPoint x: 936, endPoint y: 628, distance: 8.9
click at [934, 636] on div "Outbound call Location Thermador Appliance Service Your caller id phone number …" at bounding box center [471, 334] width 943 height 669
click at [68, 153] on div "Outbound call Location Thermador Appliance Service Your caller id phone number …" at bounding box center [471, 334] width 943 height 669
drag, startPoint x: 503, startPoint y: 229, endPoint x: 394, endPoint y: 236, distance: 109.1
click at [394, 236] on div "Customer number (773) 896-5072" at bounding box center [471, 222] width 173 height 74
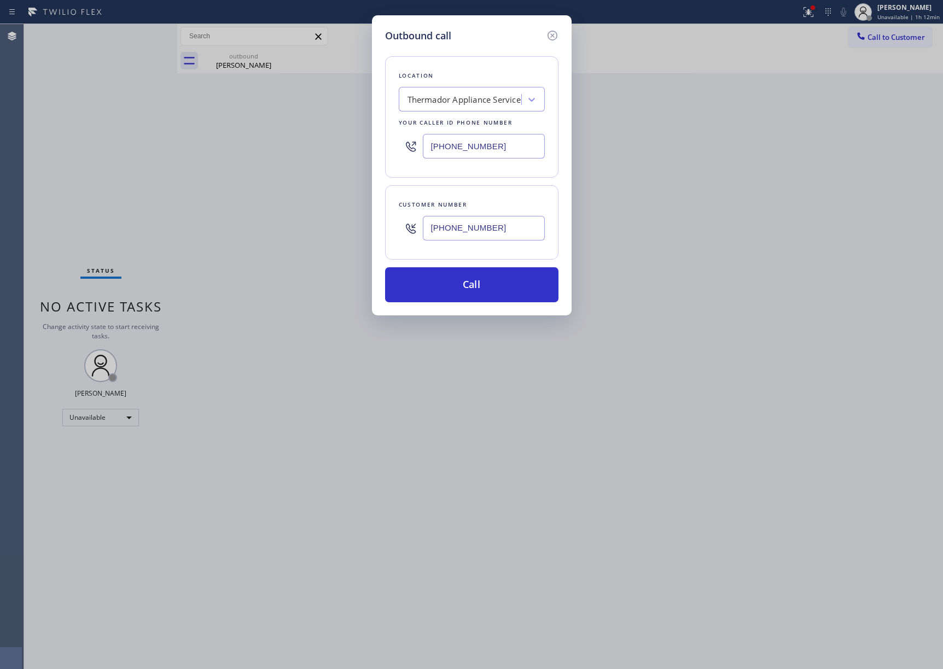
paste input "text"
type input "(773) 896-5072"
click at [95, 187] on div "Outbound call Location Thermador Appliance Service Your caller id phone number …" at bounding box center [471, 334] width 943 height 669
drag, startPoint x: 495, startPoint y: 140, endPoint x: 369, endPoint y: 141, distance: 126.3
click at [369, 141] on div "Outbound call Location Thermador Appliance Service Your caller id phone number …" at bounding box center [471, 334] width 943 height 669
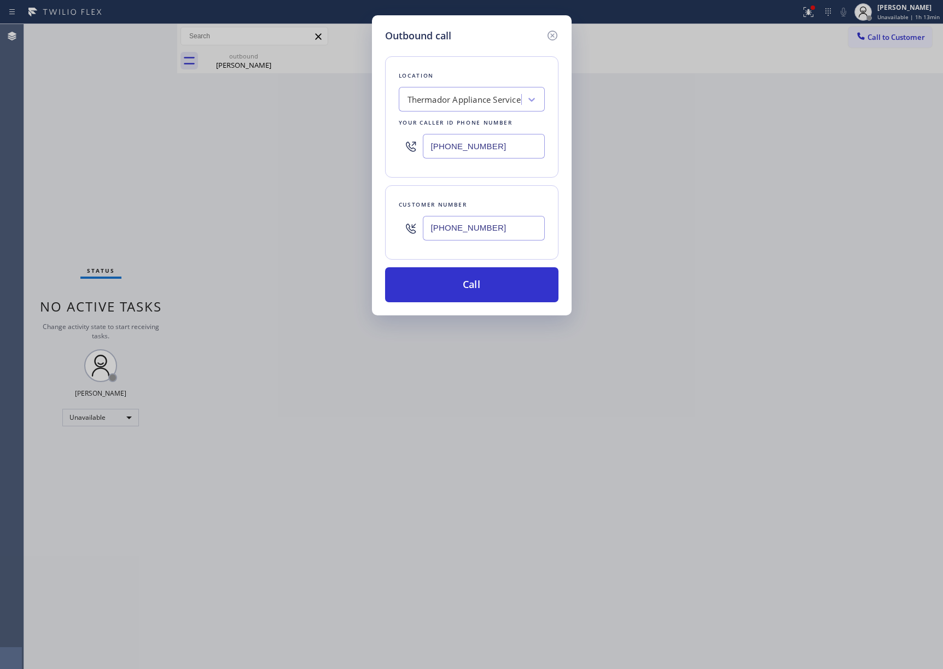
paste input "855) 731-4952"
type input "[PHONE_NUMBER]"
click at [453, 279] on button "Call" at bounding box center [471, 284] width 173 height 35
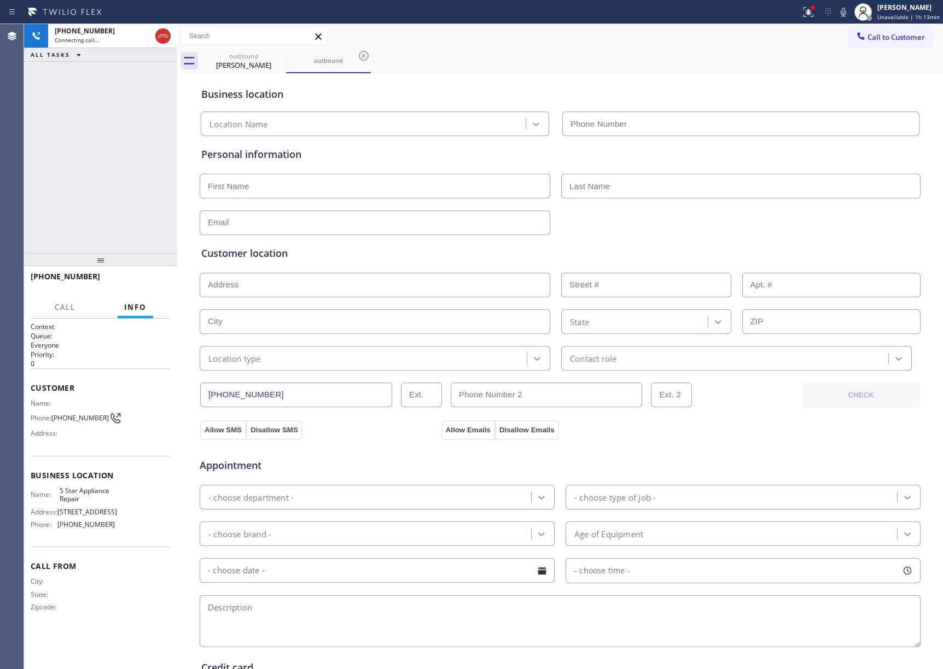
type input "[PHONE_NUMBER]"
drag, startPoint x: 63, startPoint y: 145, endPoint x: 98, endPoint y: 125, distance: 40.4
click at [63, 145] on div "+17738965072 Connecting call… ALL TASKS ALL TASKS ACTIVE TASKS TASKS IN WRAP UP" at bounding box center [100, 138] width 153 height 229
click at [58, 147] on div "+17738965072 Live | 00:10 ALL TASKS ALL TASKS ACTIVE TASKS TASKS IN WRAP UP" at bounding box center [100, 138] width 153 height 229
click at [138, 285] on span "HANG UP" at bounding box center [144, 282] width 33 height 8
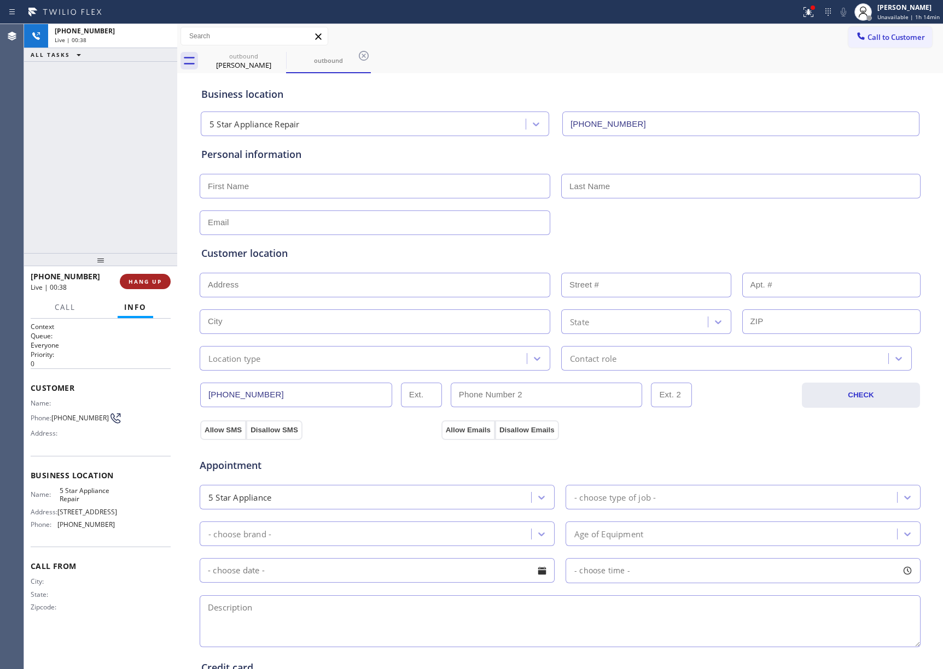
drag, startPoint x: 131, startPoint y: 247, endPoint x: 138, endPoint y: 284, distance: 37.9
click at [132, 254] on div "+17738965072 Live | 00:38 ALL TASKS ALL TASKS ACTIVE TASKS TASKS IN WRAP UP +17…" at bounding box center [100, 346] width 153 height 645
click at [138, 284] on span "HANG UP" at bounding box center [144, 282] width 33 height 8
click at [117, 213] on div "ALL TASKS ALL TASKS ACTIVE TASKS TASKS IN WRAP UP +17738965072 Wrap up | 00:00" at bounding box center [100, 138] width 153 height 229
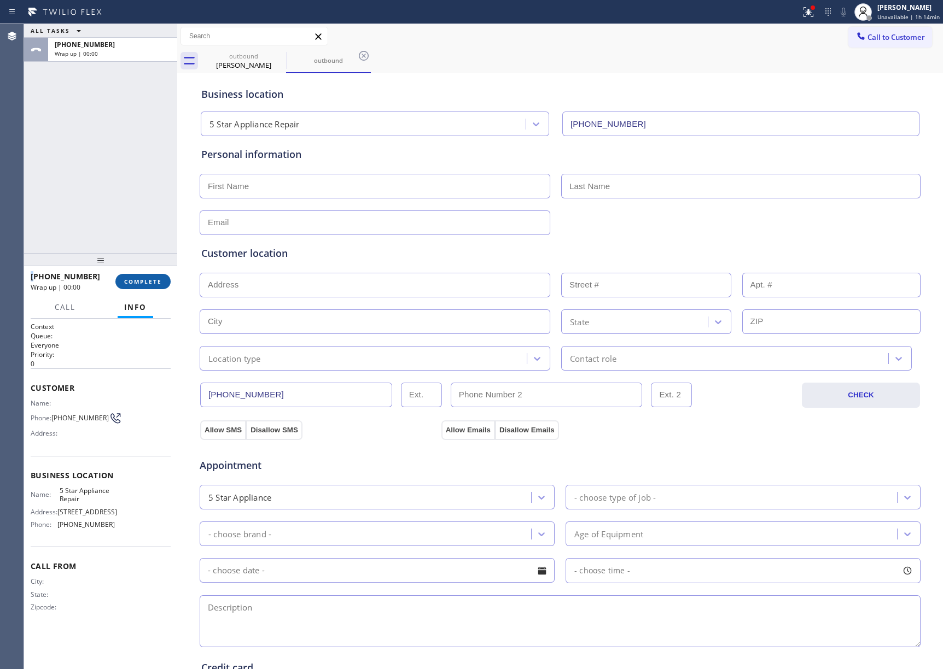
drag, startPoint x: 162, startPoint y: 278, endPoint x: 101, endPoint y: 206, distance: 94.2
click at [161, 278] on button "COMPLETE" at bounding box center [142, 281] width 55 height 15
click at [101, 206] on div "ALL TASKS ALL TASKS ACTIVE TASKS TASKS IN WRAP UP +17738965072 Wrap up | 00:00" at bounding box center [100, 138] width 153 height 229
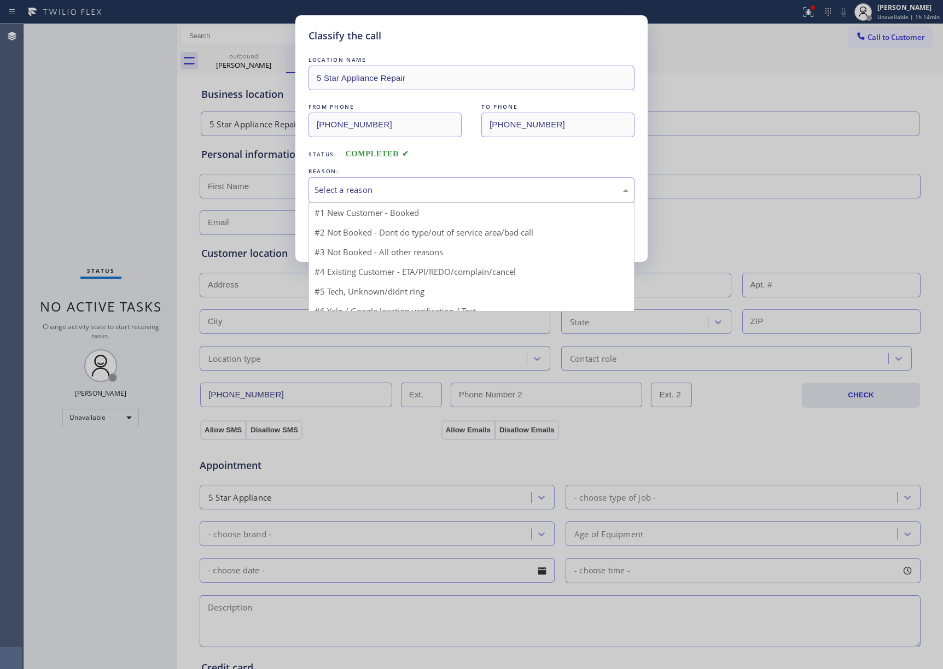
click at [385, 195] on div "Select a reason" at bounding box center [471, 190] width 314 height 13
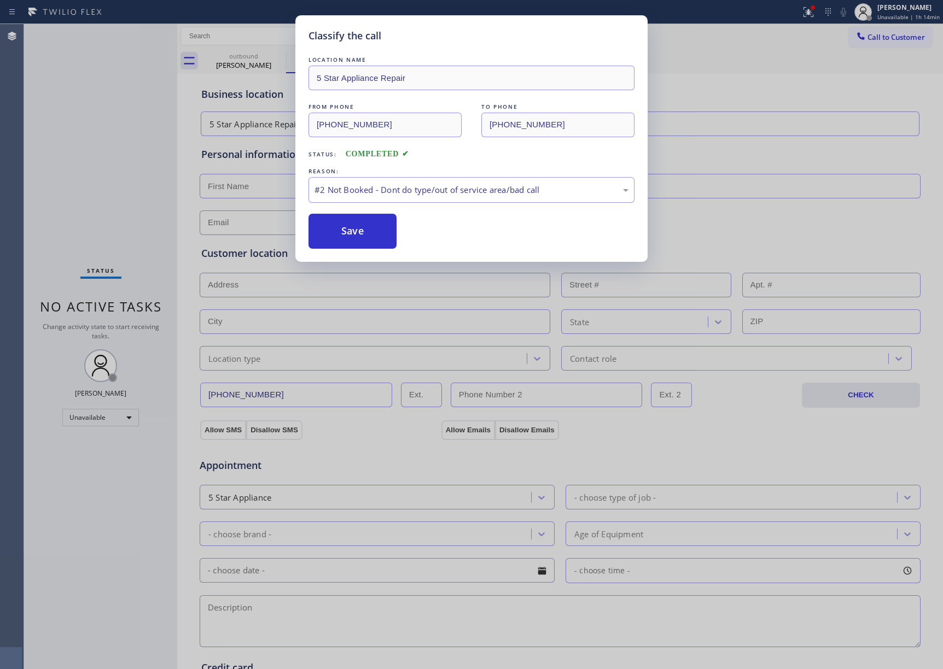
click at [352, 232] on button "Save" at bounding box center [352, 231] width 88 height 35
type input "[PHONE_NUMBER]"
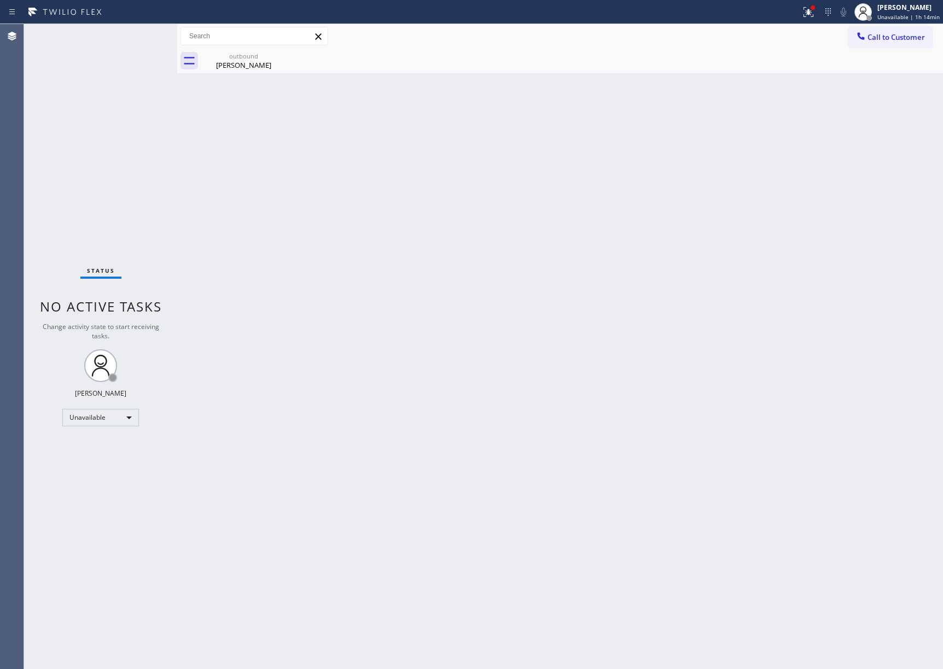
click at [40, 167] on div "Status No active tasks Change activity state to start receiving tasks. [PERSON_…" at bounding box center [100, 346] width 153 height 645
click at [864, 27] on button "Call to Customer" at bounding box center [890, 37] width 84 height 21
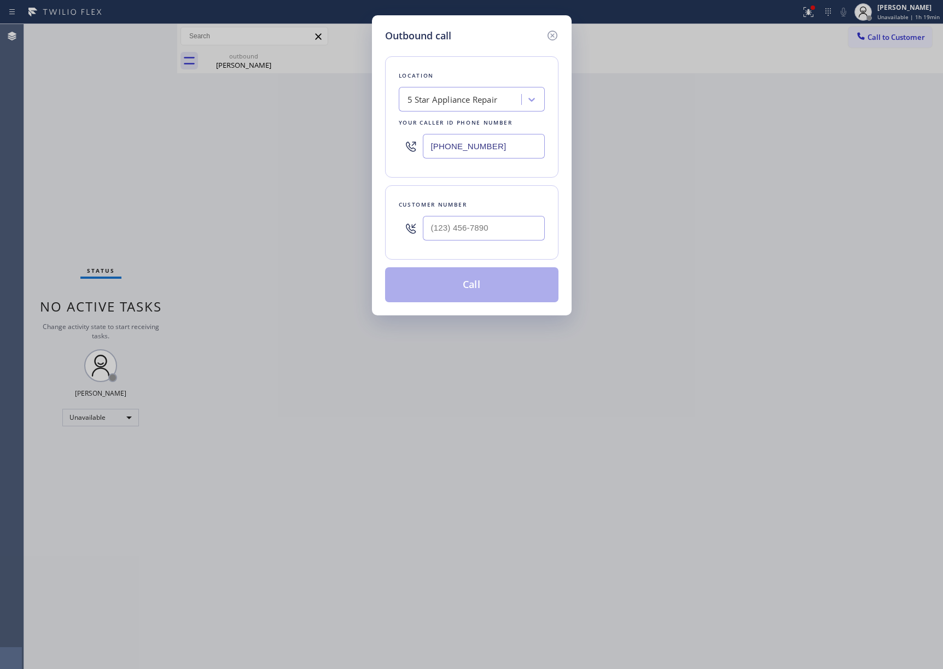
drag, startPoint x: 501, startPoint y: 153, endPoint x: 350, endPoint y: 145, distance: 150.6
click at [350, 145] on div "Outbound call Location 5 Star Appliance Repair Your caller id phone number [PHO…" at bounding box center [471, 334] width 943 height 669
paste input "657) 275-8596"
type input "(657) 275-8596"
click at [474, 231] on input "text" at bounding box center [484, 228] width 122 height 25
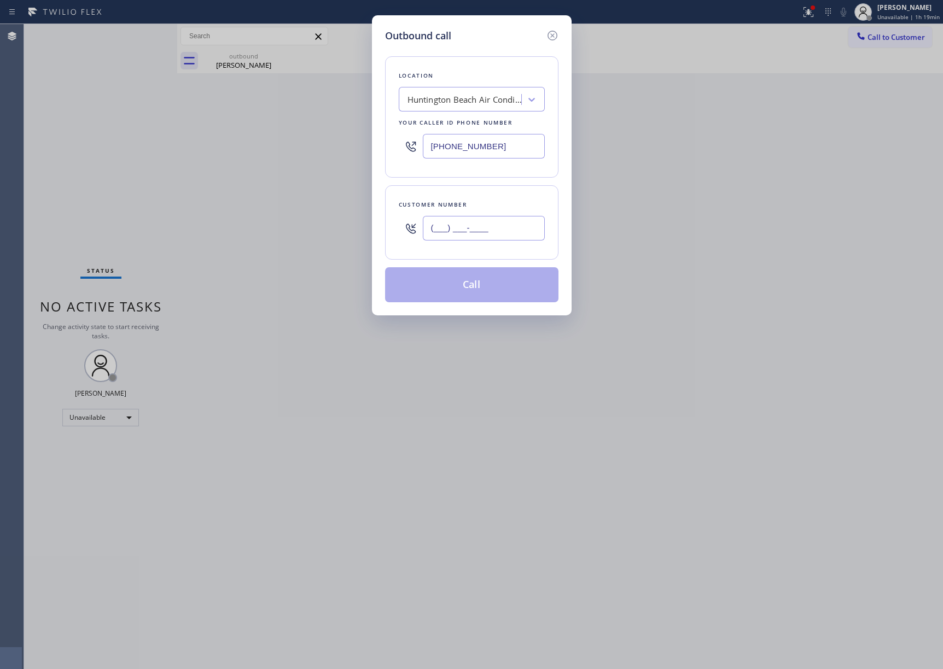
paste input "208) 874-6377"
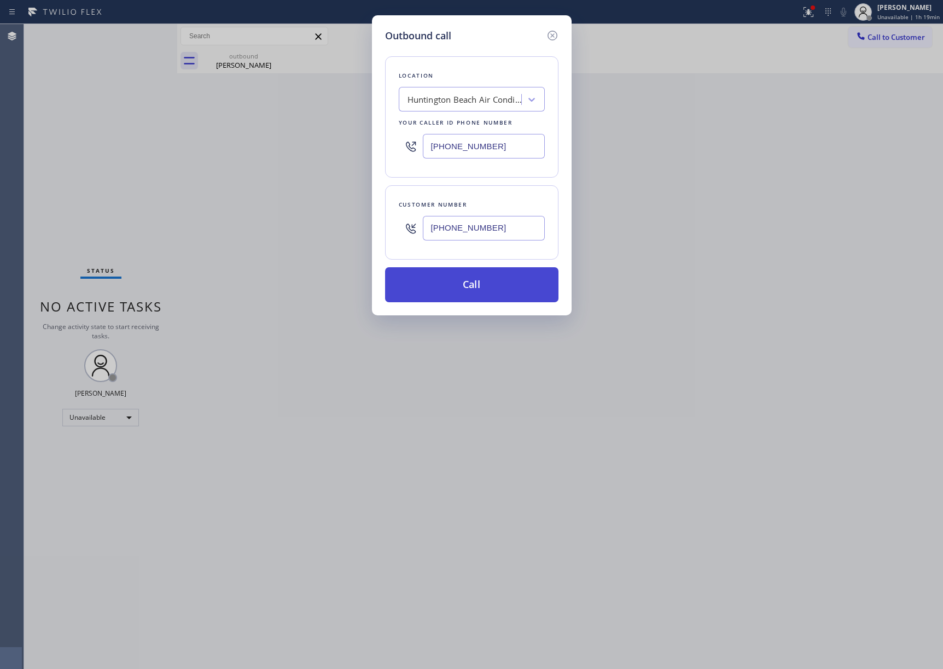
type input "(208) 874-6377"
click at [468, 291] on button "Call" at bounding box center [471, 284] width 173 height 35
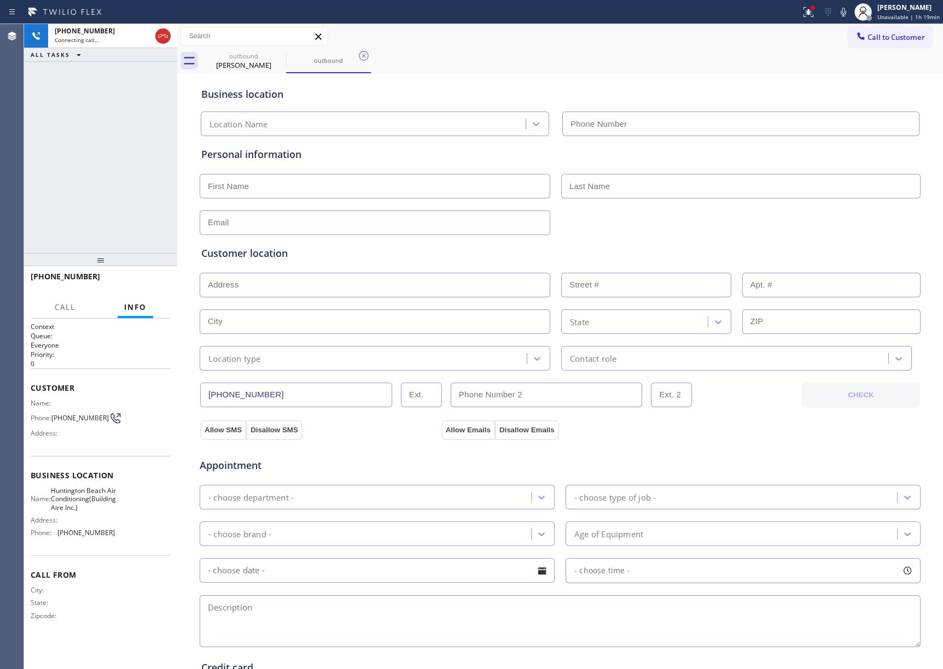
type input "(657) 275-8596"
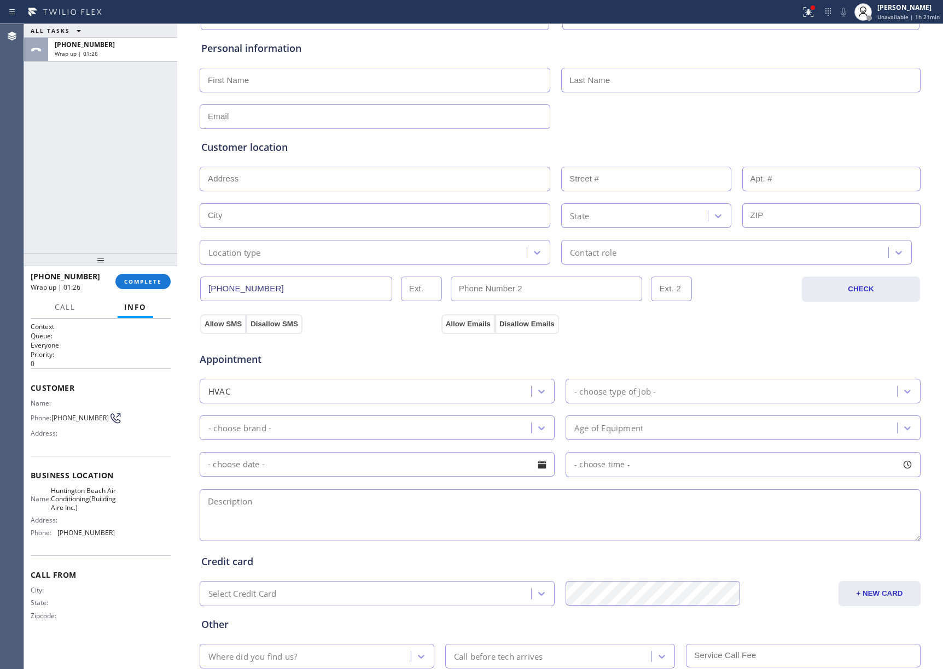
scroll to position [182, 0]
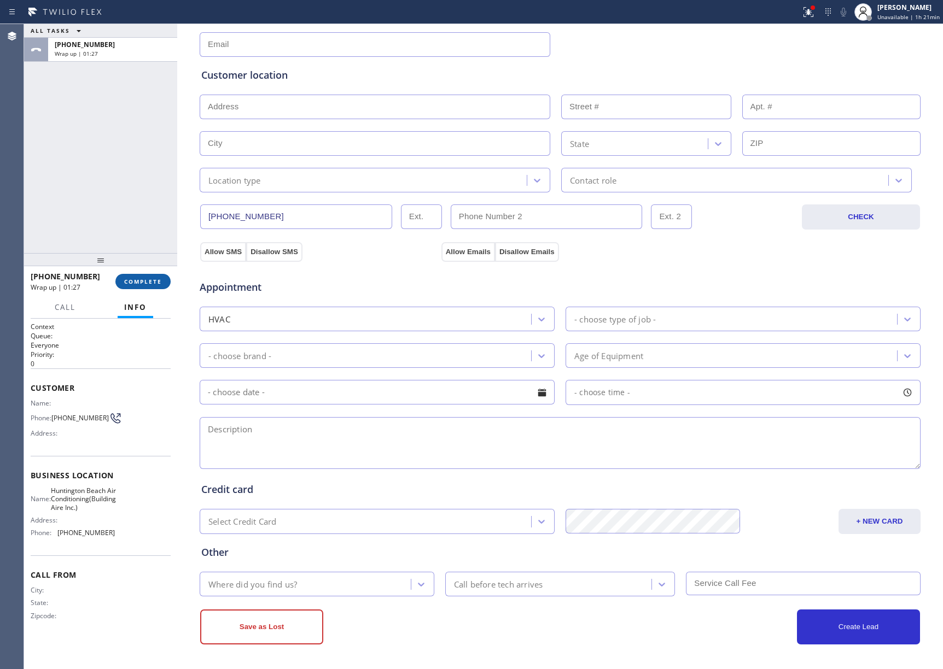
click at [127, 276] on button "COMPLETE" at bounding box center [142, 281] width 55 height 15
click at [119, 210] on div "ALL TASKS ALL TASKS ACTIVE TASKS TASKS IN WRAP UP +12088746377 Wrap up | 01:27" at bounding box center [100, 138] width 153 height 229
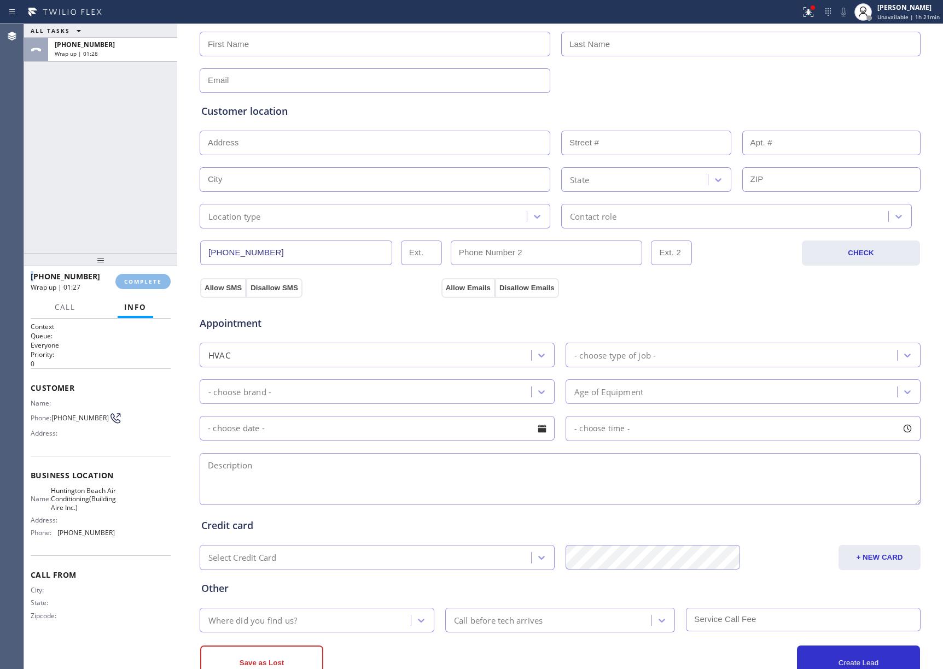
scroll to position [108, 0]
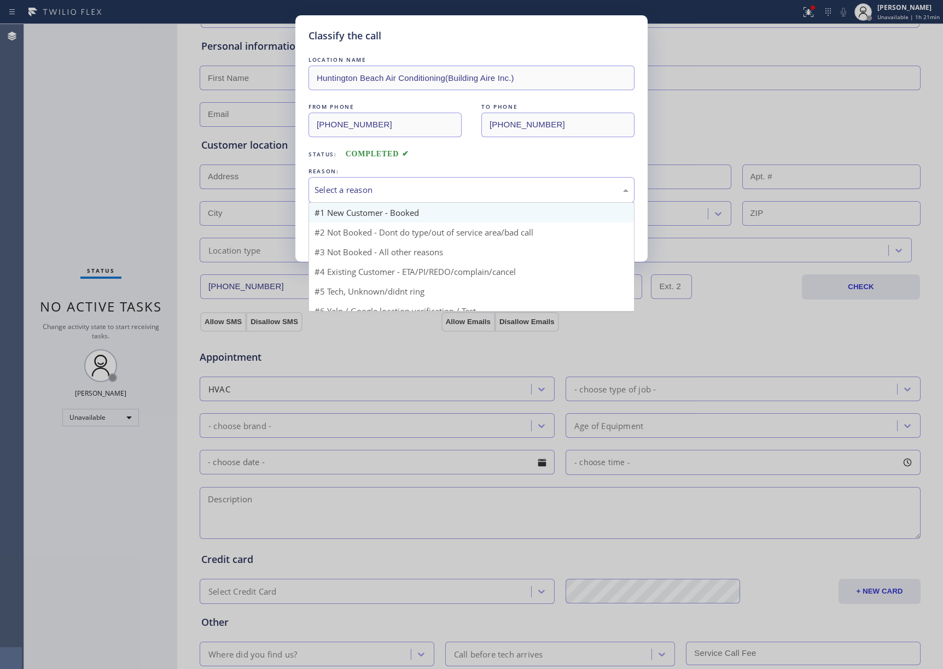
drag, startPoint x: 449, startPoint y: 184, endPoint x: 395, endPoint y: 218, distance: 64.0
click at [447, 187] on div "Select a reason" at bounding box center [471, 190] width 314 height 13
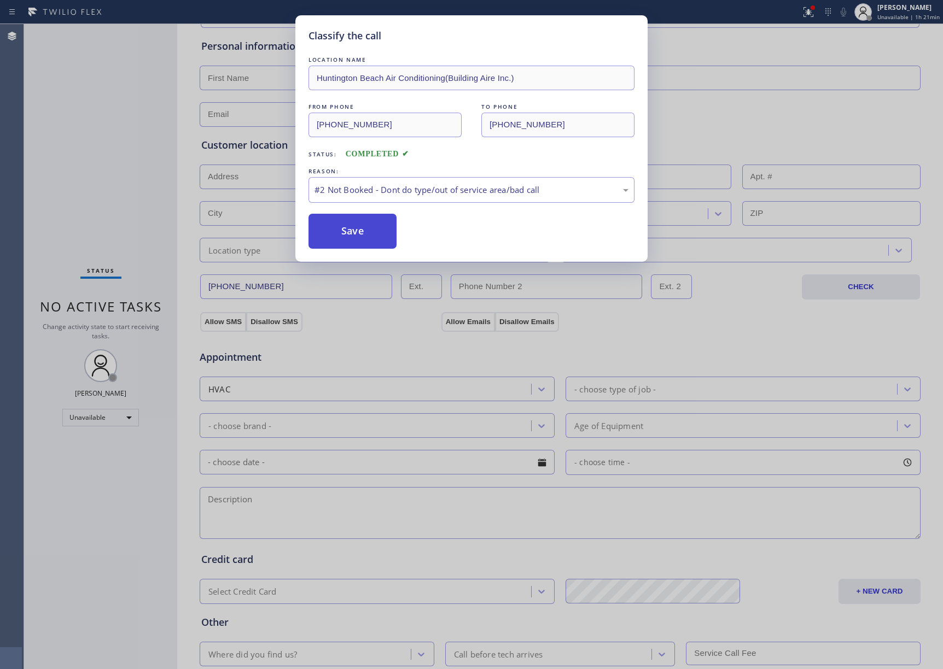
click at [375, 226] on button "Save" at bounding box center [352, 231] width 88 height 35
type input "[PHONE_NUMBER]"
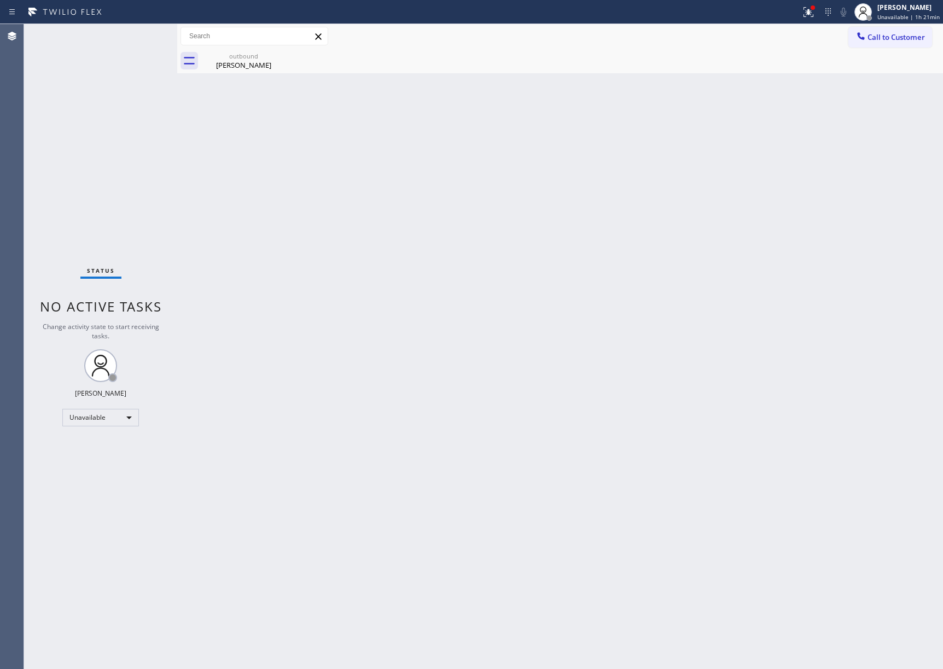
click at [553, 273] on div "Back to Dashboard Change Sender ID Customers Technicians Select a contact Outbo…" at bounding box center [559, 346] width 765 height 645
drag, startPoint x: 687, startPoint y: 222, endPoint x: 829, endPoint y: 62, distance: 213.8
click at [689, 218] on div "Back to Dashboard Change Sender ID Customers Technicians Select a contact Outbo…" at bounding box center [559, 346] width 765 height 645
click at [600, 406] on div "Back to Dashboard Change Sender ID Customers Technicians Select a contact Outbo…" at bounding box center [559, 346] width 765 height 645
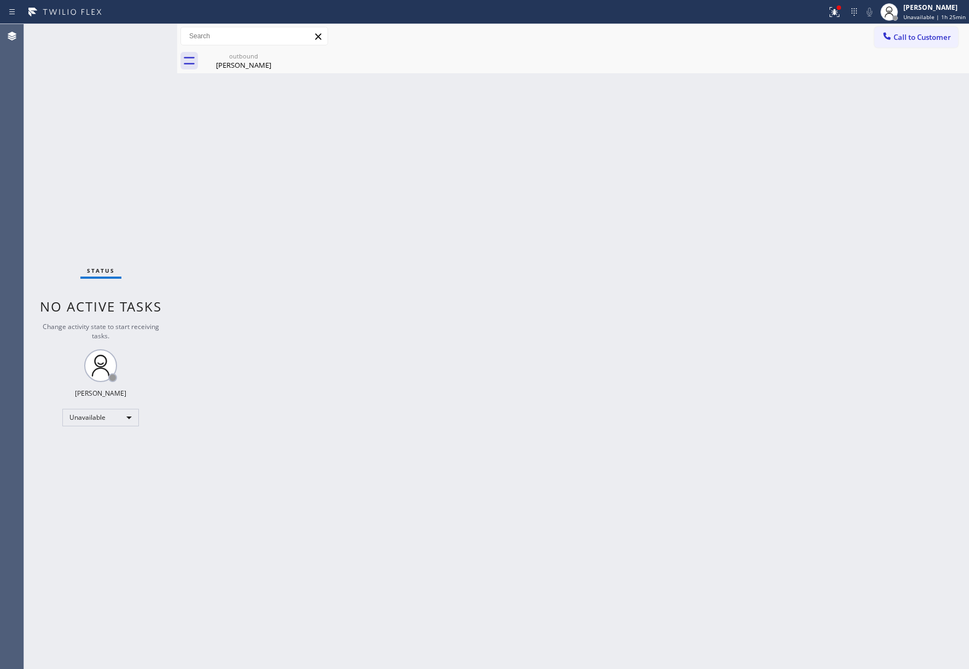
click at [798, 241] on div "Back to Dashboard Change Sender ID Customers Technicians Select a contact Outbo…" at bounding box center [573, 346] width 792 height 645
click at [631, 418] on div "Back to Dashboard Change Sender ID Customers Technicians Select a contact Outbo…" at bounding box center [573, 346] width 792 height 645
click at [913, 38] on span "Call to Customer" at bounding box center [920, 37] width 57 height 10
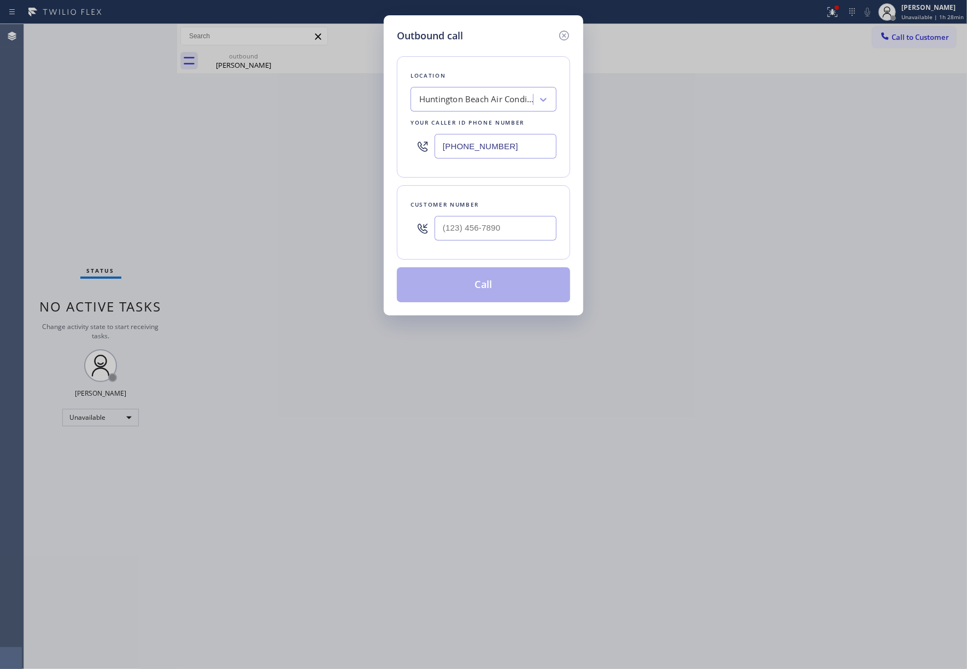
drag, startPoint x: 497, startPoint y: 145, endPoint x: 448, endPoint y: 155, distance: 49.6
click at [401, 145] on div "Location Huntington Beach Air Conditioning(Building Aire Inc.) Your caller id p…" at bounding box center [483, 116] width 173 height 121
drag, startPoint x: 507, startPoint y: 149, endPoint x: 291, endPoint y: 125, distance: 217.3
click at [291, 125] on div "Outbound call Location Huntington Beach Air Conditioning(Building Aire Inc.) Yo…" at bounding box center [483, 334] width 967 height 669
paste input "805) 420-7384"
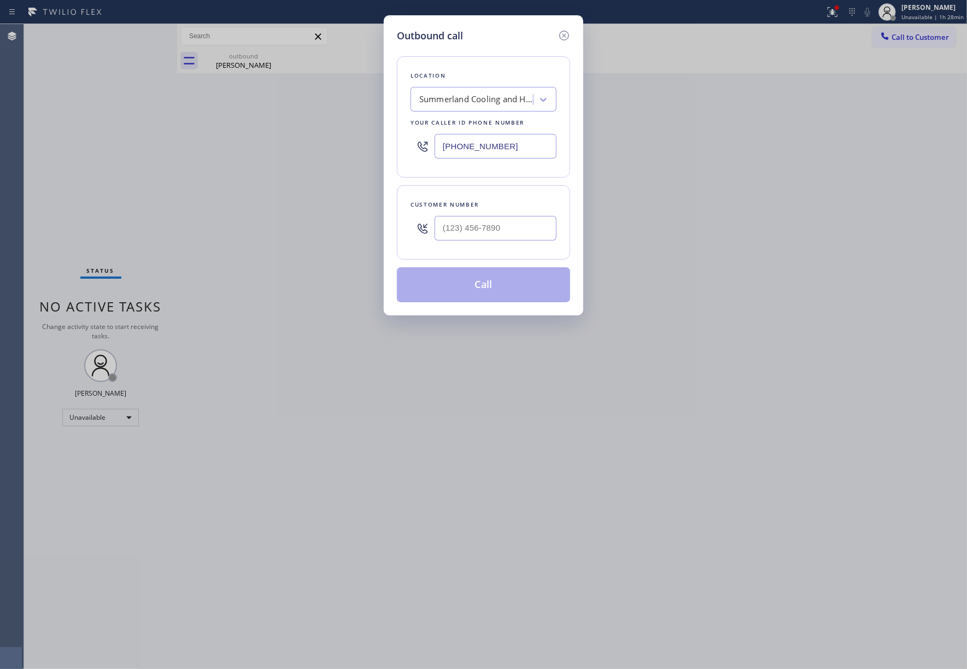
type input "(805) 420-7384"
drag, startPoint x: 462, startPoint y: 233, endPoint x: 466, endPoint y: 221, distance: 12.1
click at [462, 233] on input "(___) ___-____" at bounding box center [496, 228] width 122 height 25
paste input "805) 248-6077"
type input "(805) 248-6077"
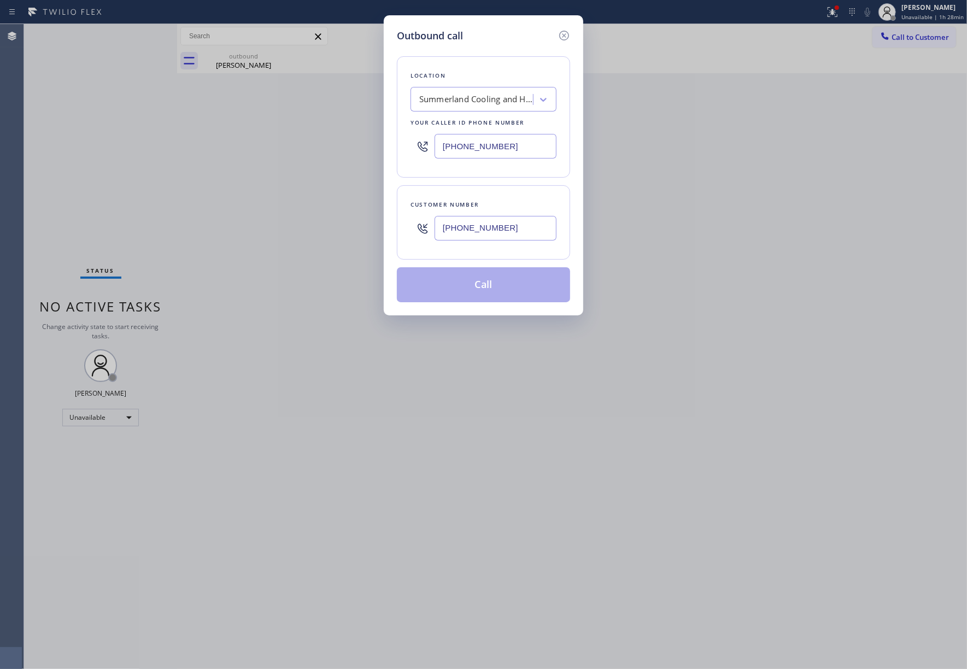
click at [466, 204] on div "Customer number" at bounding box center [484, 204] width 146 height 11
click at [488, 278] on button "Call" at bounding box center [483, 284] width 173 height 35
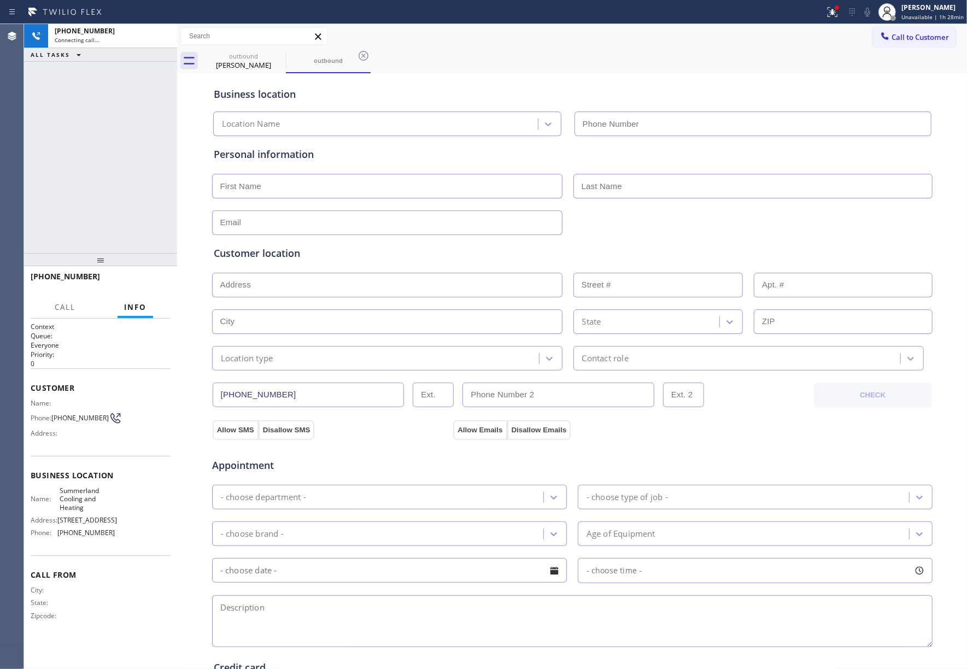
click at [136, 148] on div "+18052486077 Connecting call… ALL TASKS ALL TASKS ACTIVE TASKS TASKS IN WRAP UP" at bounding box center [100, 138] width 153 height 229
type input "(805) 420-7384"
click at [143, 279] on span "HANG UP" at bounding box center [144, 282] width 33 height 8
click at [139, 278] on span "HANG UP" at bounding box center [144, 282] width 33 height 8
click at [135, 232] on div "ALL TASKS ALL TASKS ACTIVE TASKS TASKS IN WRAP UP +18052486077 Wrap up | 00:00" at bounding box center [100, 138] width 153 height 229
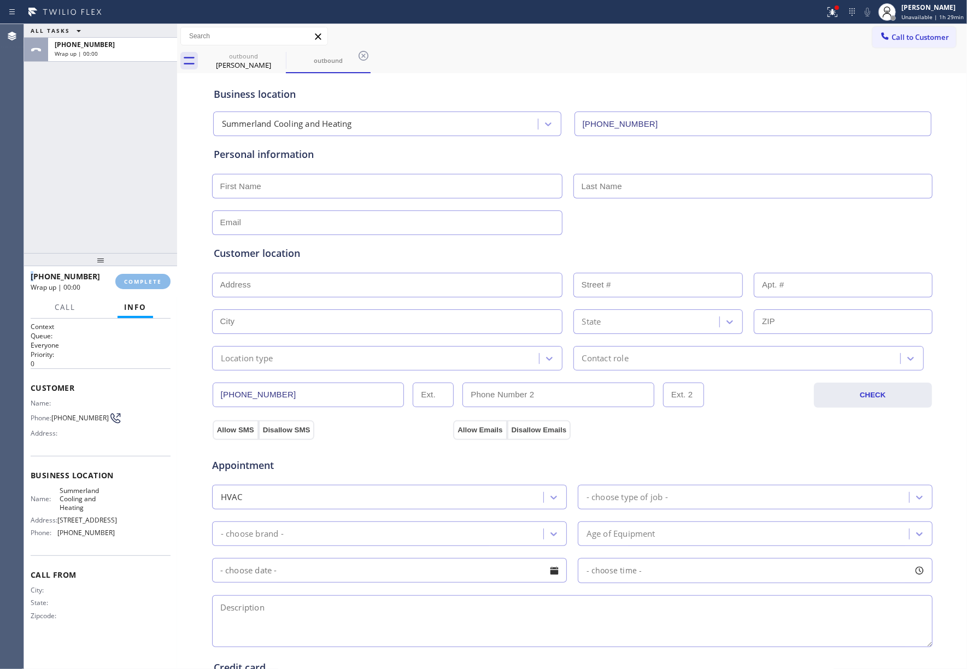
click at [135, 232] on div "ALL TASKS ALL TASKS ACTIVE TASKS TASKS IN WRAP UP +18052486077 Wrap up | 00:00" at bounding box center [100, 138] width 153 height 229
click at [123, 279] on button "COMPLETE" at bounding box center [142, 281] width 55 height 15
drag, startPoint x: 113, startPoint y: 238, endPoint x: 213, endPoint y: 245, distance: 100.9
click at [113, 237] on div "ALL TASKS ALL TASKS ACTIVE TASKS TASKS IN WRAP UP +18052486077 Wrap up | 00:00" at bounding box center [100, 138] width 153 height 229
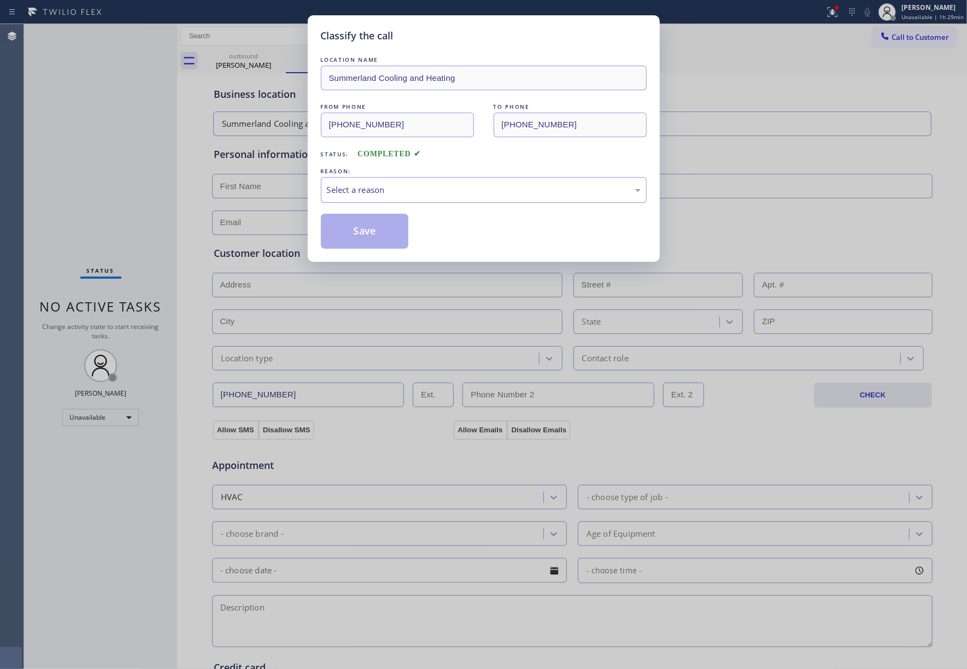
click at [398, 188] on div "Select a reason" at bounding box center [484, 190] width 314 height 13
drag, startPoint x: 377, startPoint y: 231, endPoint x: 550, endPoint y: 1, distance: 287.5
click at [379, 225] on button "Save" at bounding box center [365, 231] width 88 height 35
type input "[PHONE_NUMBER]"
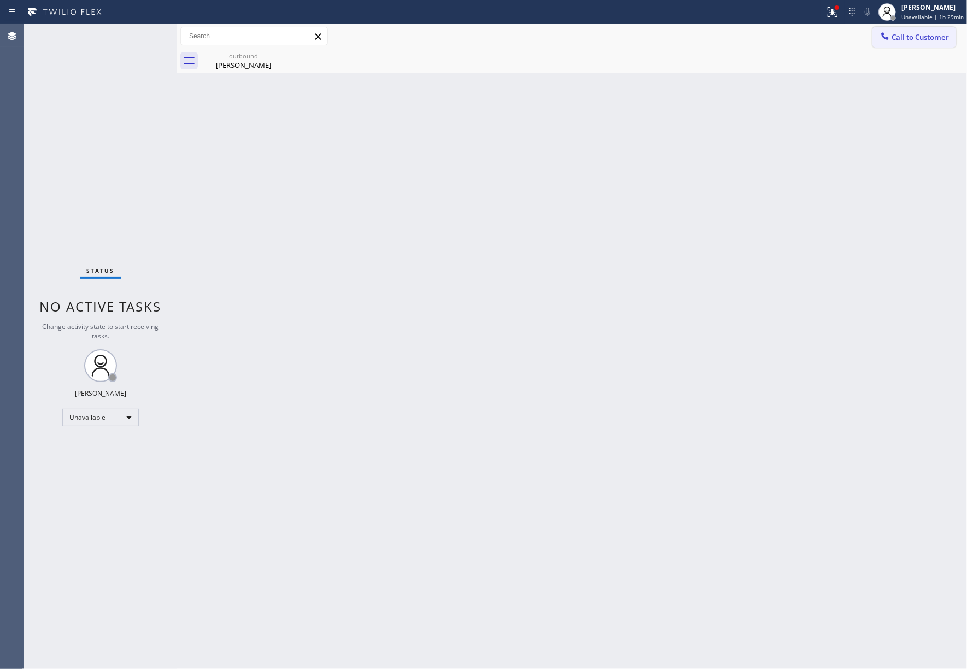
click at [911, 42] on button "Call to Customer" at bounding box center [915, 37] width 84 height 21
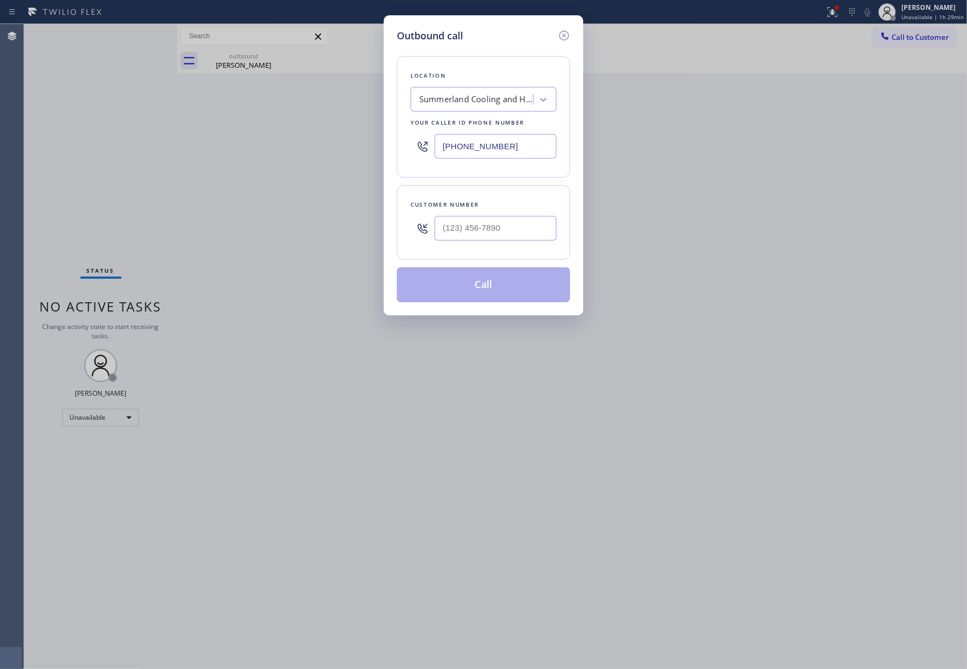
drag, startPoint x: 515, startPoint y: 149, endPoint x: 401, endPoint y: 147, distance: 114.3
click at [401, 147] on div "Location Summerland Cooling and Heating Your caller id phone number (805) 420-7…" at bounding box center [483, 116] width 173 height 121
paste input "786) 465-5241"
type input "(786) 465-5241"
click at [503, 235] on input "text" at bounding box center [496, 228] width 122 height 25
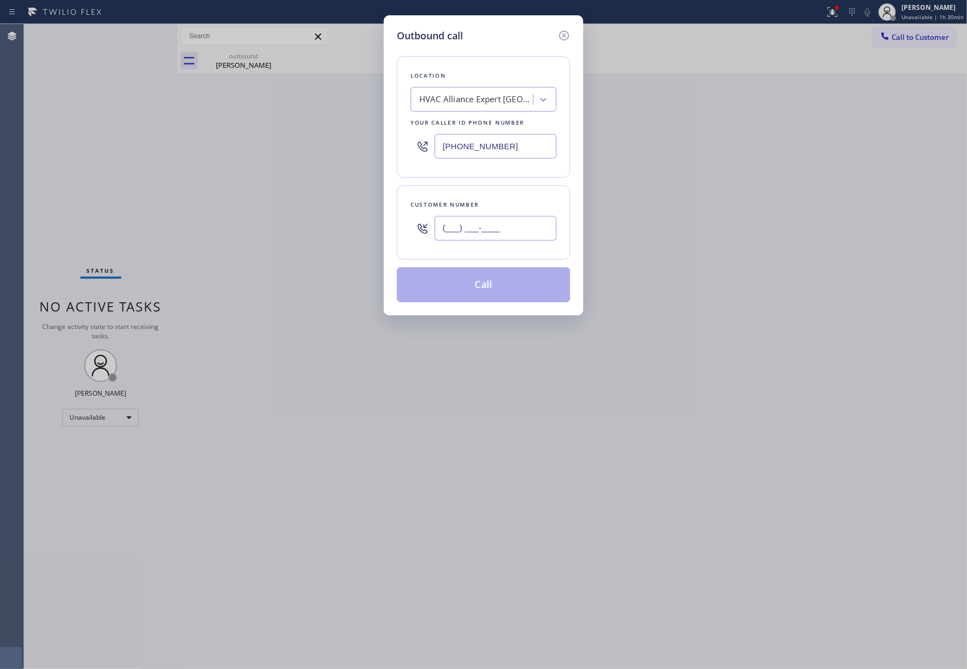
paste input "954) 539-3345"
type input "(954) 539-3345"
click at [500, 193] on div "Customer number (954) 539-3345" at bounding box center [483, 222] width 173 height 74
click at [488, 276] on button "Call" at bounding box center [483, 284] width 173 height 35
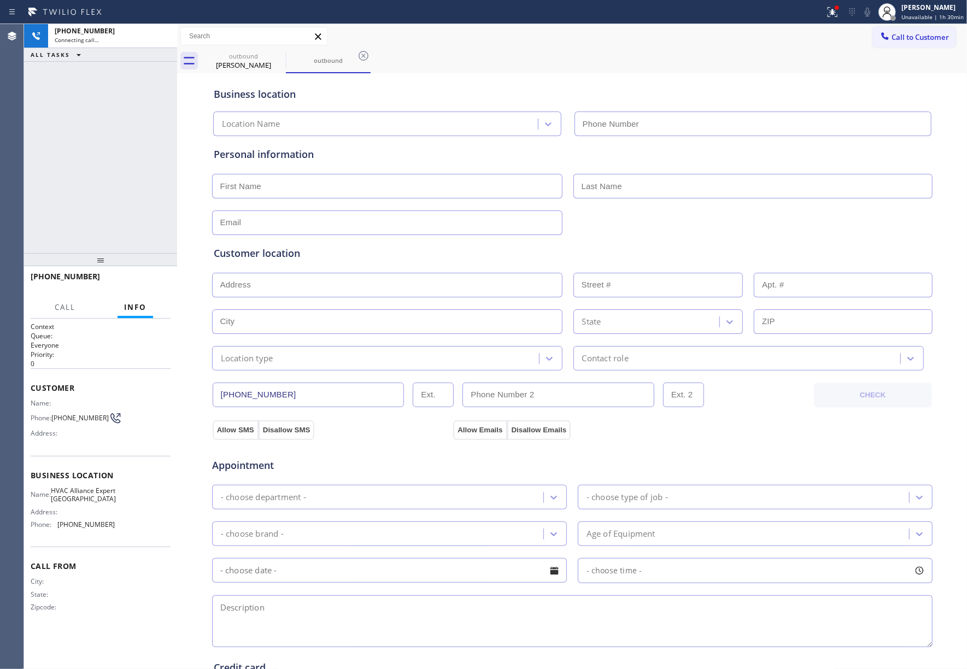
type input "(786) 465-5241"
drag, startPoint x: 55, startPoint y: 155, endPoint x: 70, endPoint y: 162, distance: 16.4
click at [55, 156] on div "+19545393345 Live | 00:10 ALL TASKS ALL TASKS ACTIVE TASKS TASKS IN WRAP UP" at bounding box center [100, 138] width 153 height 229
click at [126, 282] on button "HANG UP" at bounding box center [145, 281] width 51 height 15
click at [121, 242] on div "+19545393345 Live | 00:11 ALL TASKS ALL TASKS ACTIVE TASKS TASKS IN WRAP UP" at bounding box center [100, 138] width 153 height 229
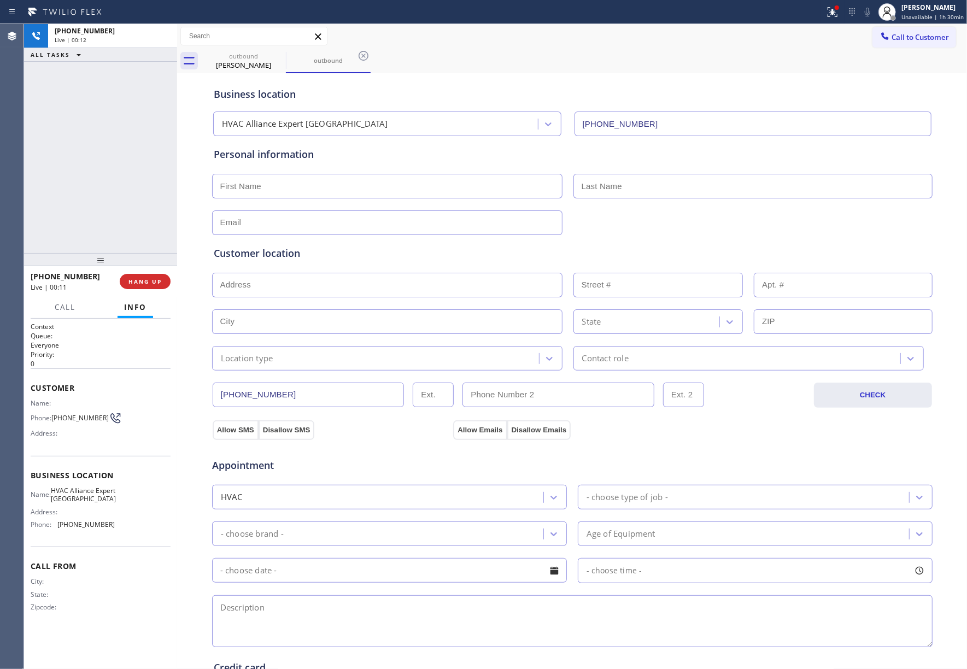
click at [125, 273] on div "+19545393345 Live | 00:11 HANG UP" at bounding box center [101, 281] width 140 height 28
click at [130, 280] on span "COMPLETE" at bounding box center [143, 282] width 38 height 8
click at [106, 217] on div "ALL TASKS ALL TASKS ACTIVE TASKS TASKS IN WRAP UP +19545393345 Wrap up | 00:00" at bounding box center [100, 138] width 153 height 229
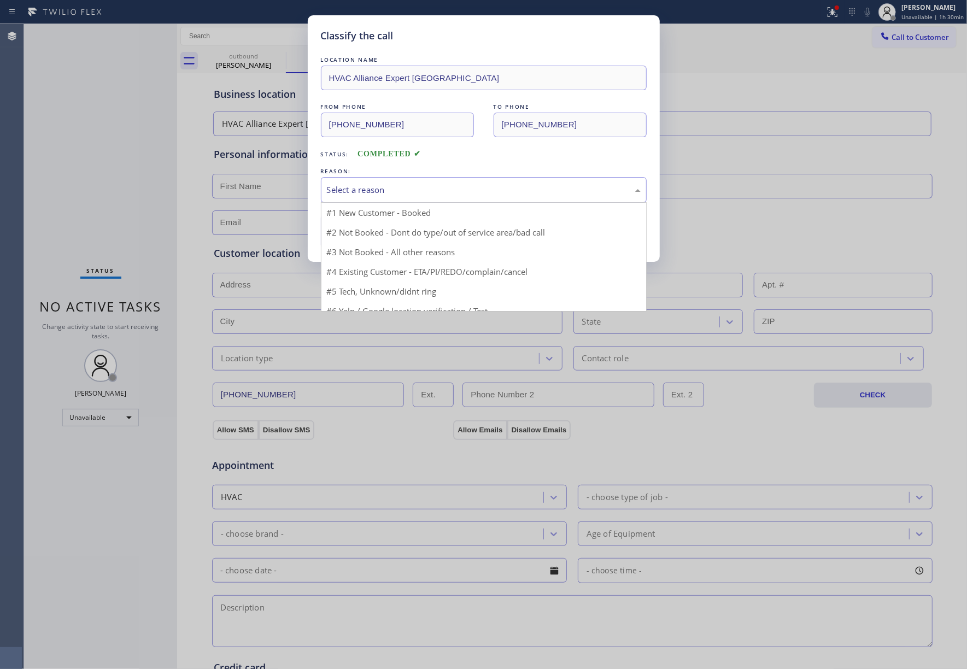
click at [370, 184] on div "Select a reason" at bounding box center [484, 190] width 314 height 13
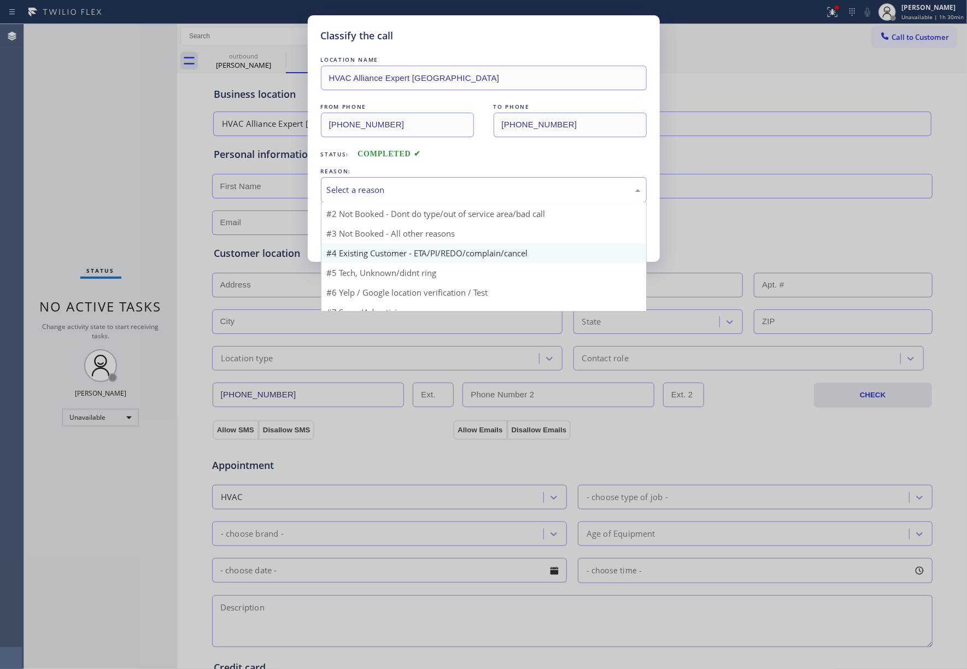
scroll to position [30, 0]
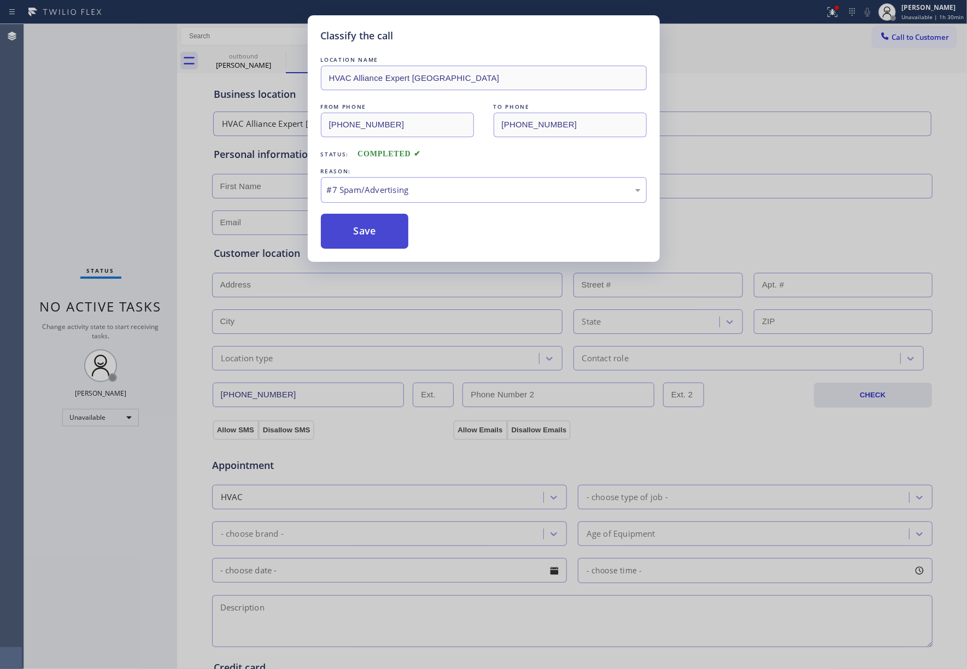
click at [357, 234] on button "Save" at bounding box center [365, 231] width 88 height 35
type input "[PHONE_NUMBER]"
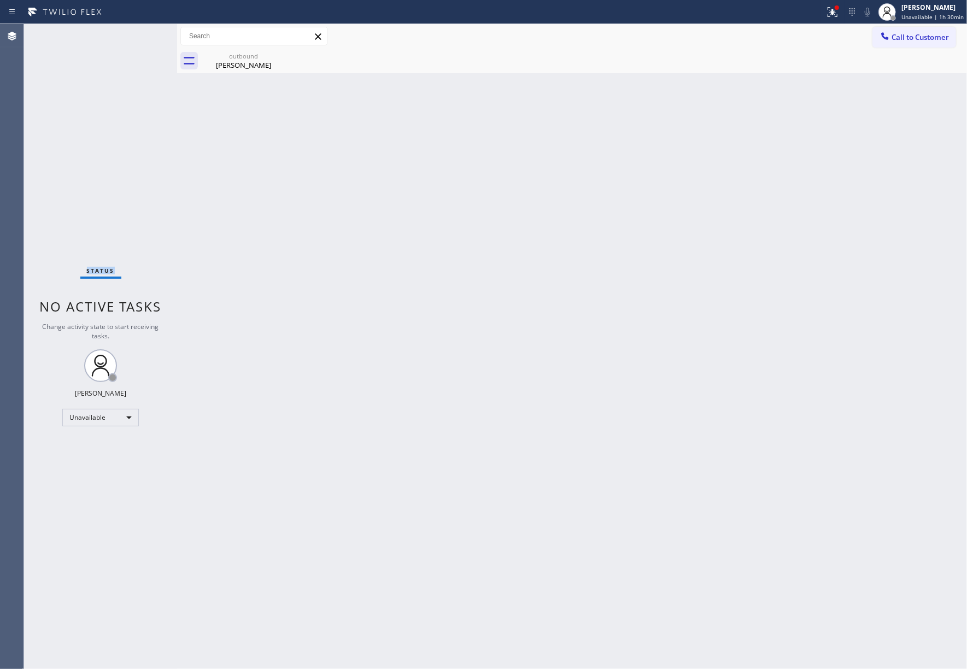
drag, startPoint x: 77, startPoint y: 117, endPoint x: 865, endPoint y: 37, distance: 792.5
click at [82, 112] on div "Status No active tasks Change activity state to start receiving tasks. [PERSON_…" at bounding box center [100, 346] width 153 height 645
click at [919, 33] on span "Call to Customer" at bounding box center [920, 37] width 57 height 10
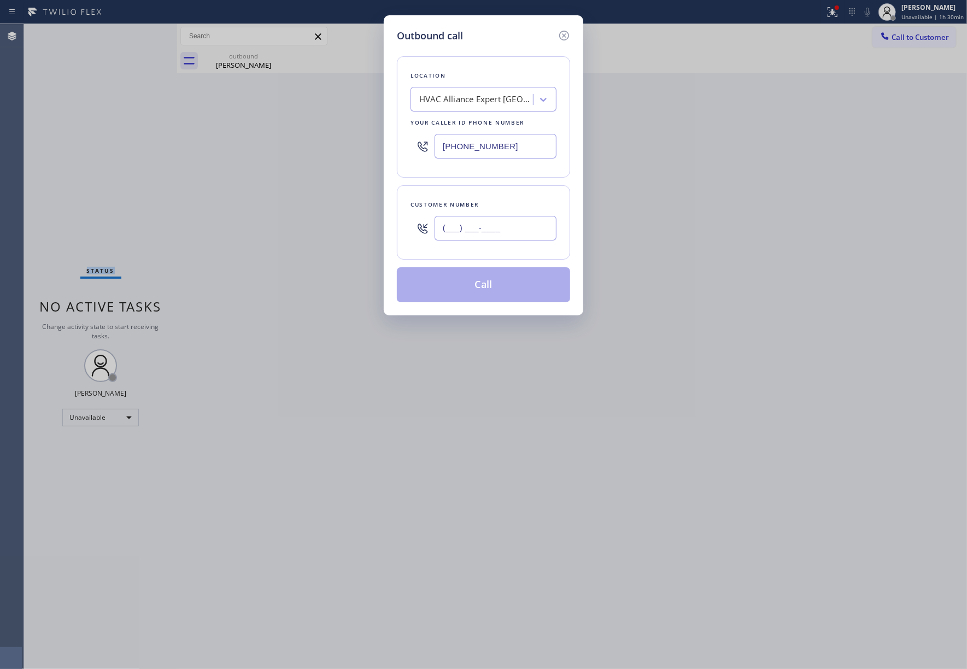
click at [493, 222] on input "(___) ___-____" at bounding box center [496, 228] width 122 height 25
paste input "773) 896-5072"
type input "(773) 896-5072"
drag, startPoint x: 521, startPoint y: 149, endPoint x: 390, endPoint y: 147, distance: 130.7
click at [390, 147] on div "Outbound call Location HVAC Alliance Expert Three Lakes Your caller id phone nu…" at bounding box center [484, 165] width 200 height 300
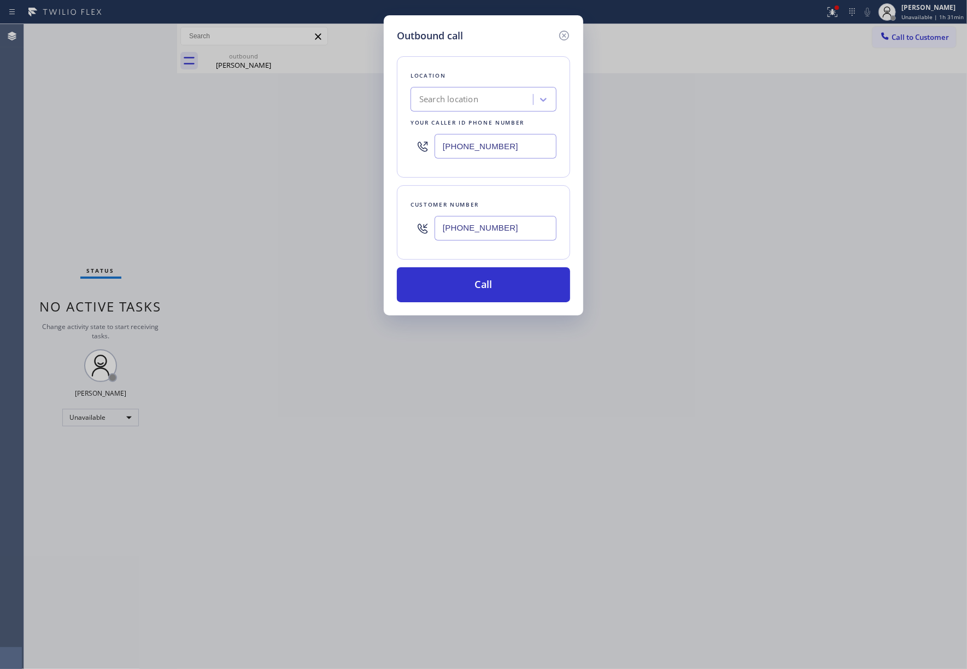
drag, startPoint x: 523, startPoint y: 151, endPoint x: 409, endPoint y: 144, distance: 114.5
click at [409, 144] on div "Location Search location Your caller id phone number (855) 431-4242" at bounding box center [483, 116] width 173 height 121
type input "[PHONE_NUMBER]"
click at [473, 274] on button "Call" at bounding box center [483, 284] width 173 height 35
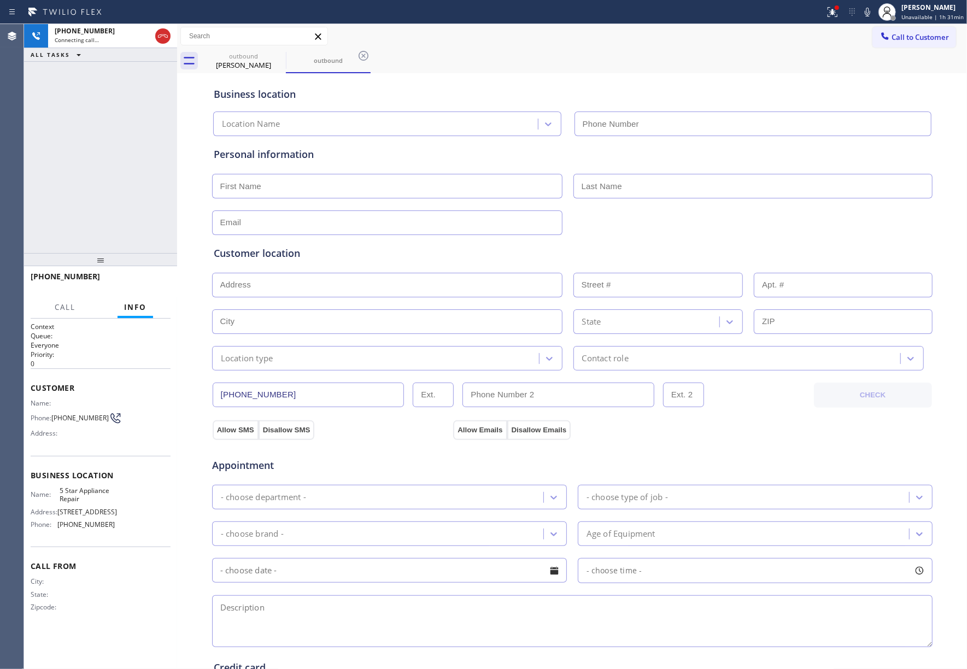
type input "[PHONE_NUMBER]"
drag, startPoint x: 49, startPoint y: 162, endPoint x: 412, endPoint y: 4, distance: 395.5
click at [55, 156] on div "+17738965072 Live | 00:59 ALL TASKS ALL TASKS ACTIVE TASKS TASKS IN WRAP UP" at bounding box center [100, 138] width 153 height 229
click at [871, 15] on icon at bounding box center [867, 11] width 13 height 13
click at [866, 14] on icon at bounding box center [867, 11] width 13 height 13
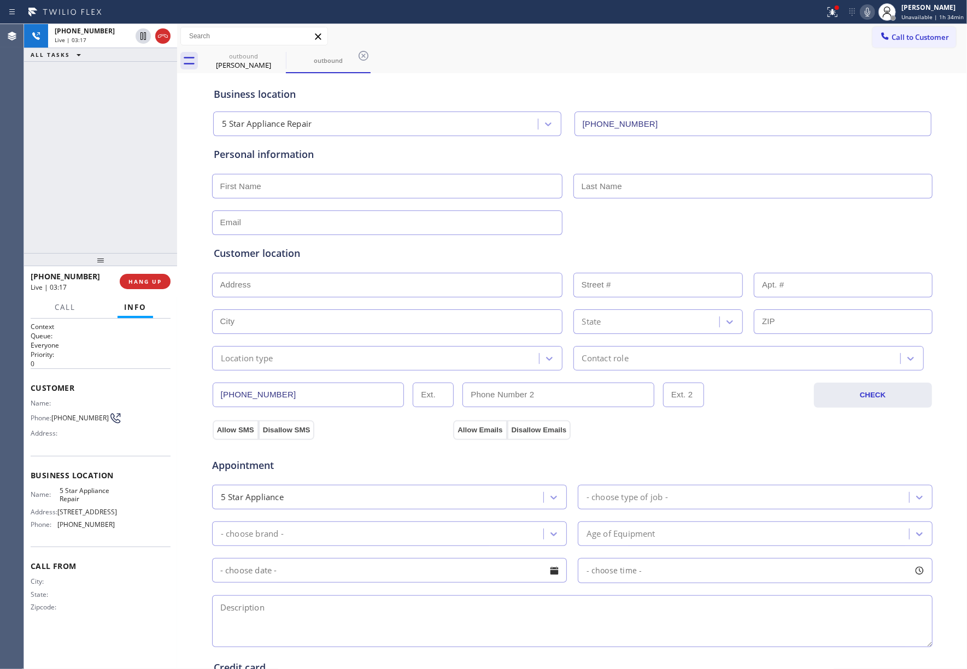
click at [277, 180] on input "text" at bounding box center [387, 186] width 350 height 25
paste input "Donna Johnson"
click at [267, 185] on input "Donna Johnson" at bounding box center [387, 186] width 350 height 25
type input "Donna Johnson"
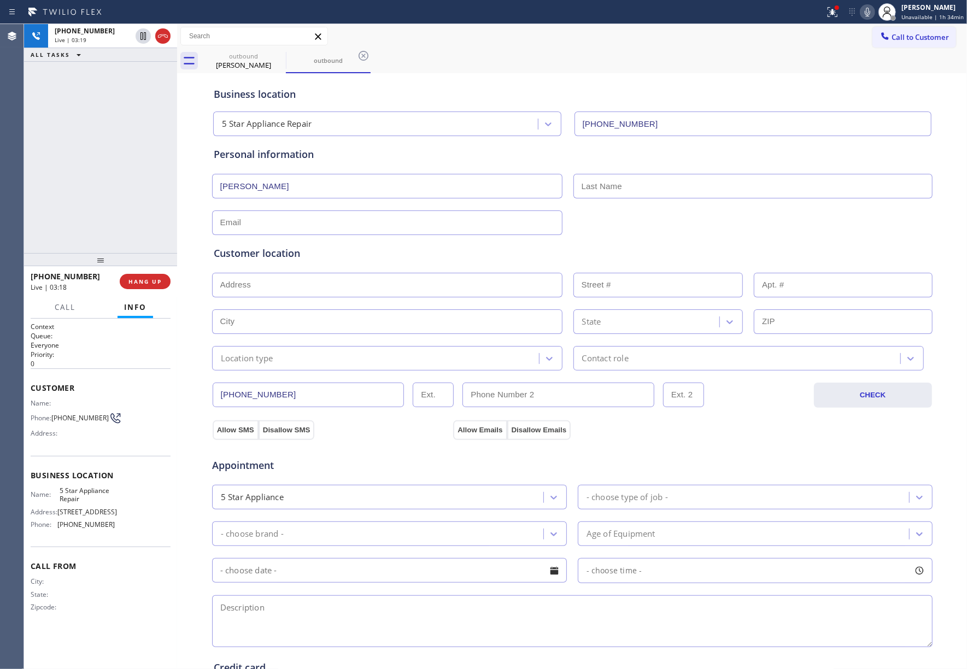
click at [667, 191] on input "text" at bounding box center [753, 186] width 359 height 25
paste input "Johnson"
type input "Johnson"
click at [266, 191] on input "Donna Johnson" at bounding box center [387, 186] width 350 height 25
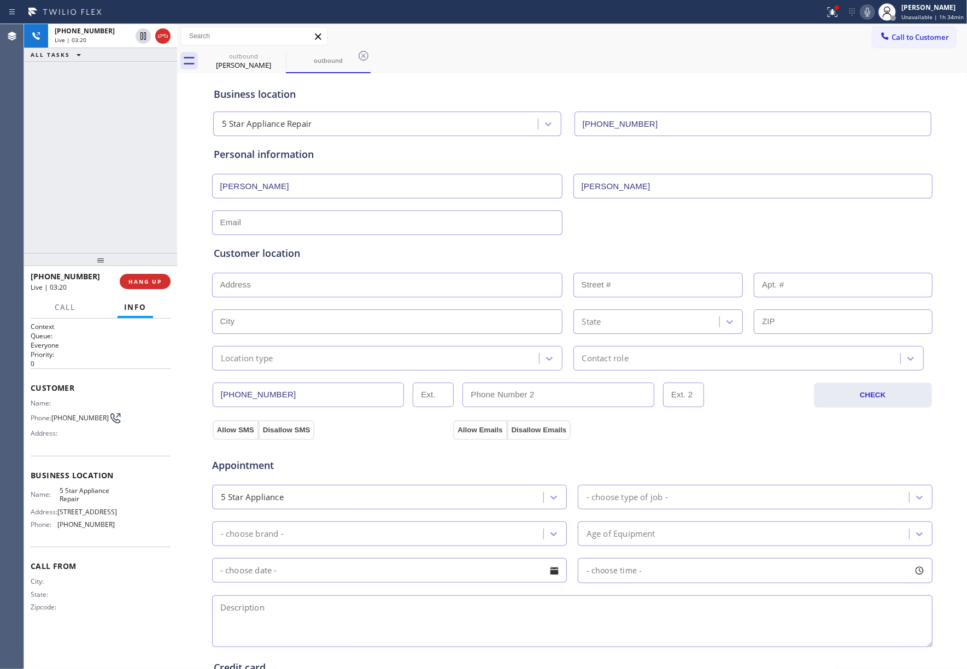
type input "Donna"
click at [329, 230] on input "text" at bounding box center [387, 223] width 350 height 25
paste input "hoxiehouse33@gmail.com"
type input "hoxiehouse33@gmail.com"
click at [591, 239] on div "Customer location >> ADD NEW ADDRESS << + NEW ADDRESS State Location type Conta…" at bounding box center [573, 303] width 722 height 136
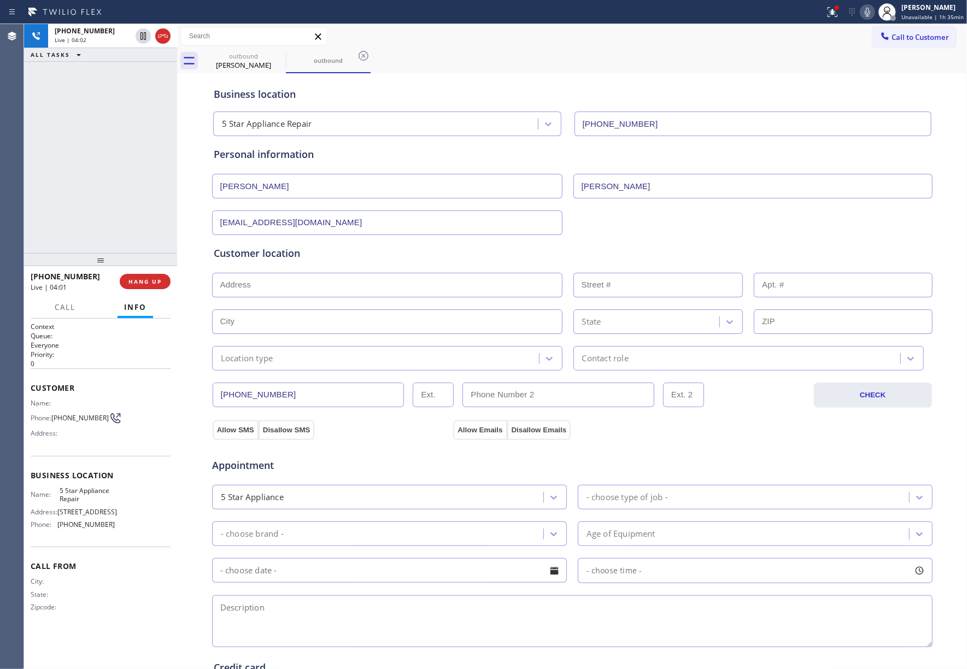
click at [318, 278] on input "text" at bounding box center [387, 285] width 350 height 25
paste input "10033 S Hoxie Ave Chicago, IL 60617, USA"
type input "10033 S Hoxie Ave"
type input "10033"
type input "[GEOGRAPHIC_DATA]"
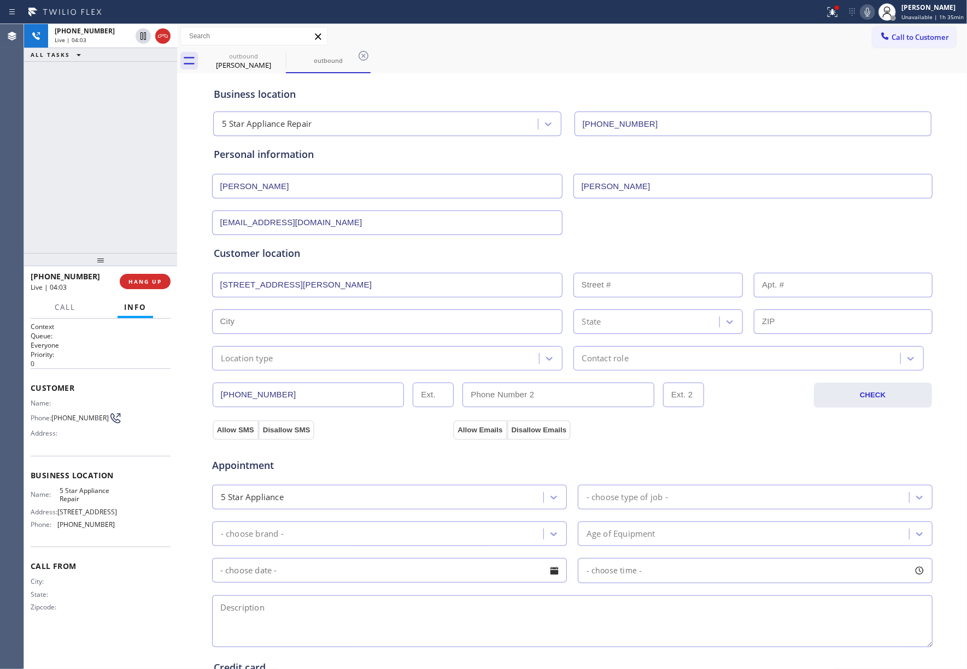
type input "60617"
click at [340, 366] on div "Location type" at bounding box center [377, 358] width 324 height 19
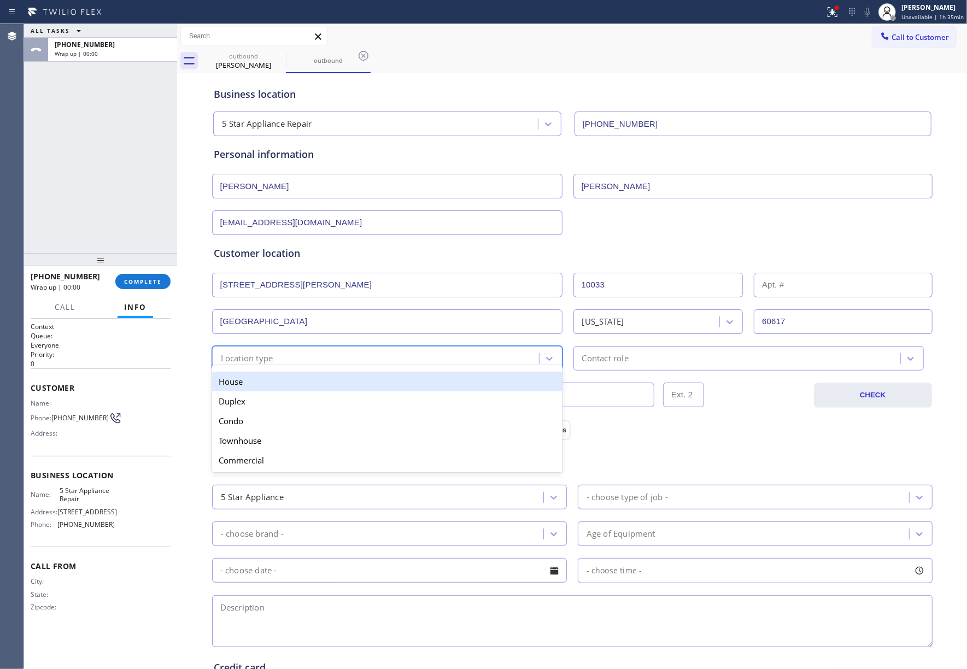
click at [288, 383] on div "House" at bounding box center [387, 382] width 350 height 20
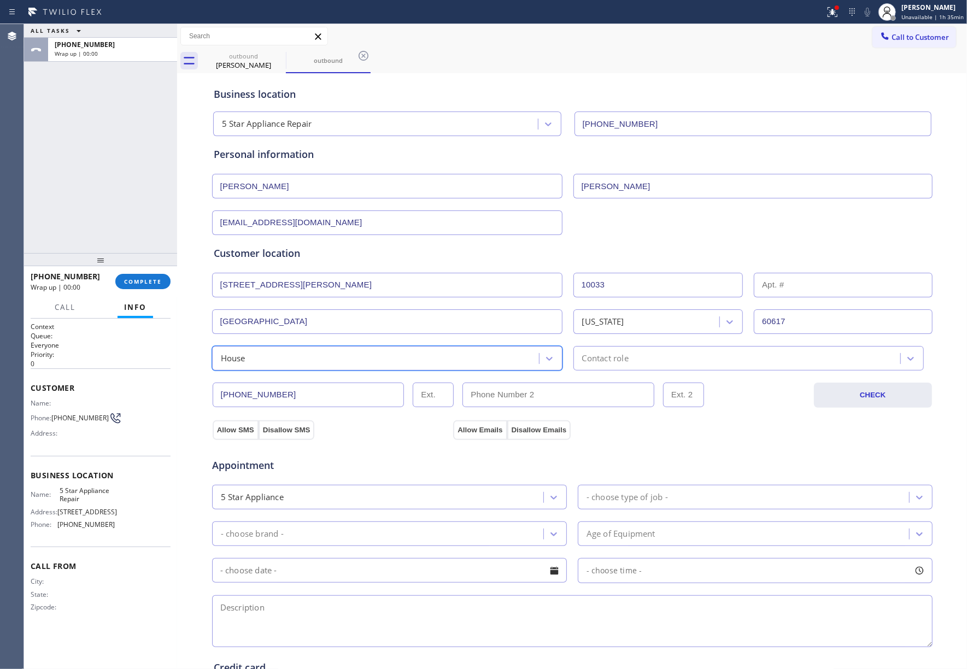
click at [650, 360] on div "Contact role" at bounding box center [739, 358] width 324 height 19
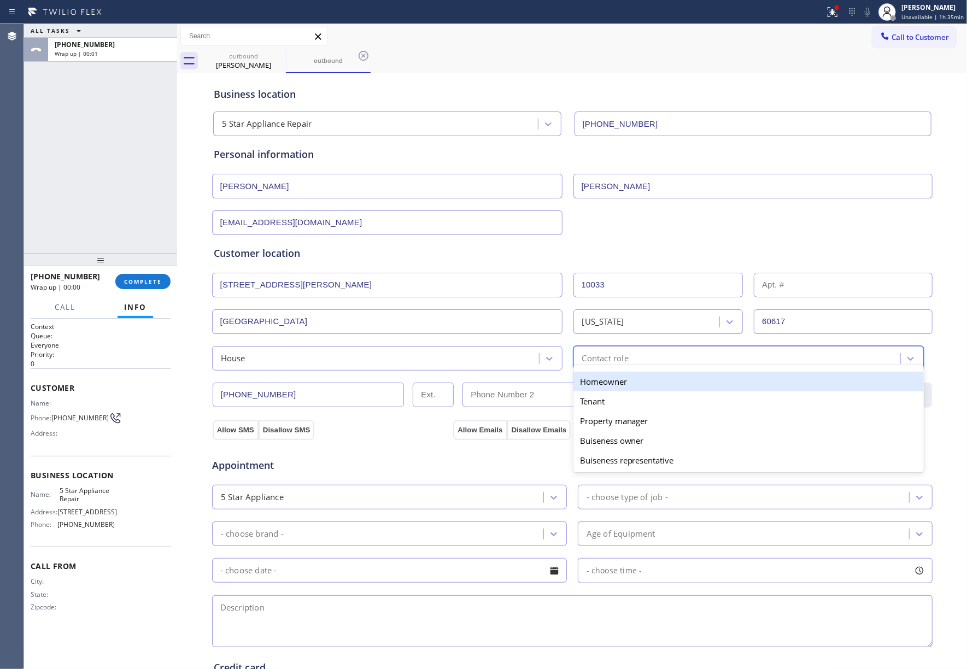
drag, startPoint x: 623, startPoint y: 386, endPoint x: 378, endPoint y: 517, distance: 277.6
click at [622, 386] on div "Homeowner" at bounding box center [749, 382] width 350 height 20
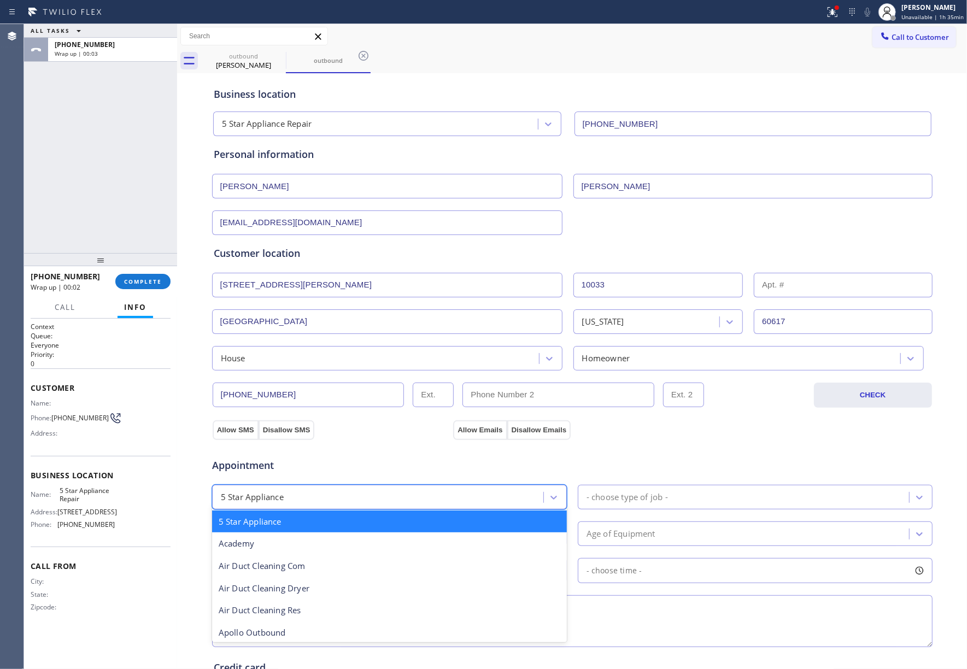
click at [354, 499] on div "5 Star Appliance" at bounding box center [379, 497] width 328 height 19
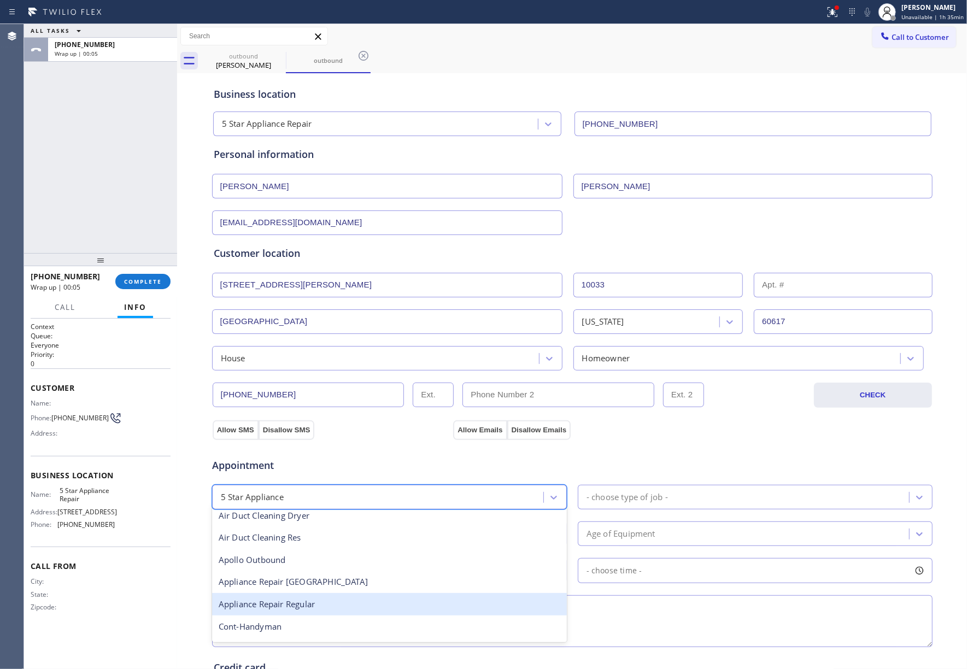
click at [394, 612] on div "Appliance Repair Regular" at bounding box center [389, 604] width 355 height 22
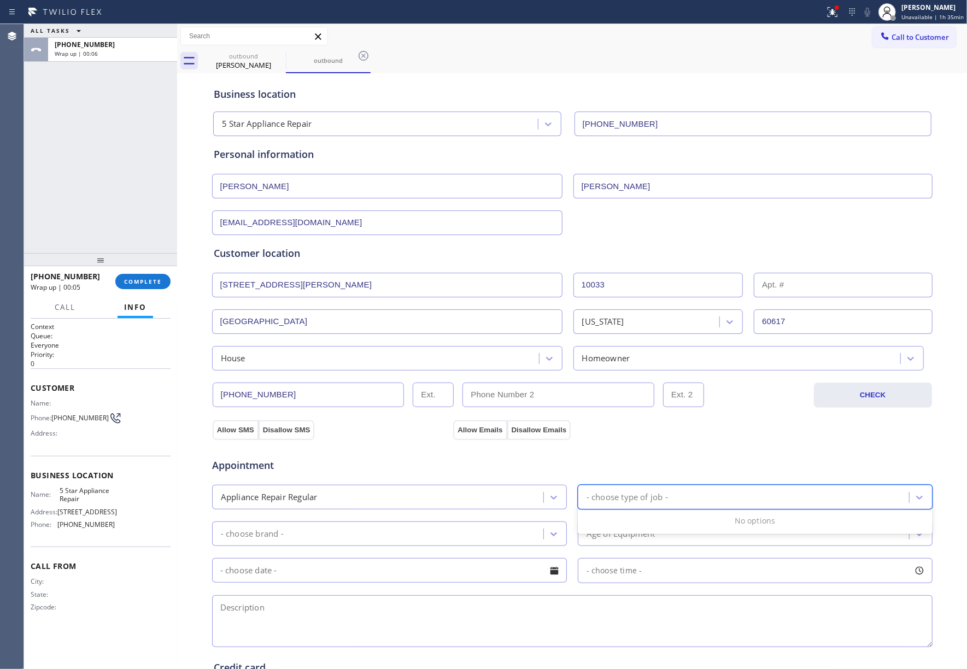
click at [657, 502] on div "- choose type of job -" at bounding box center [627, 497] width 81 height 13
type input "dr"
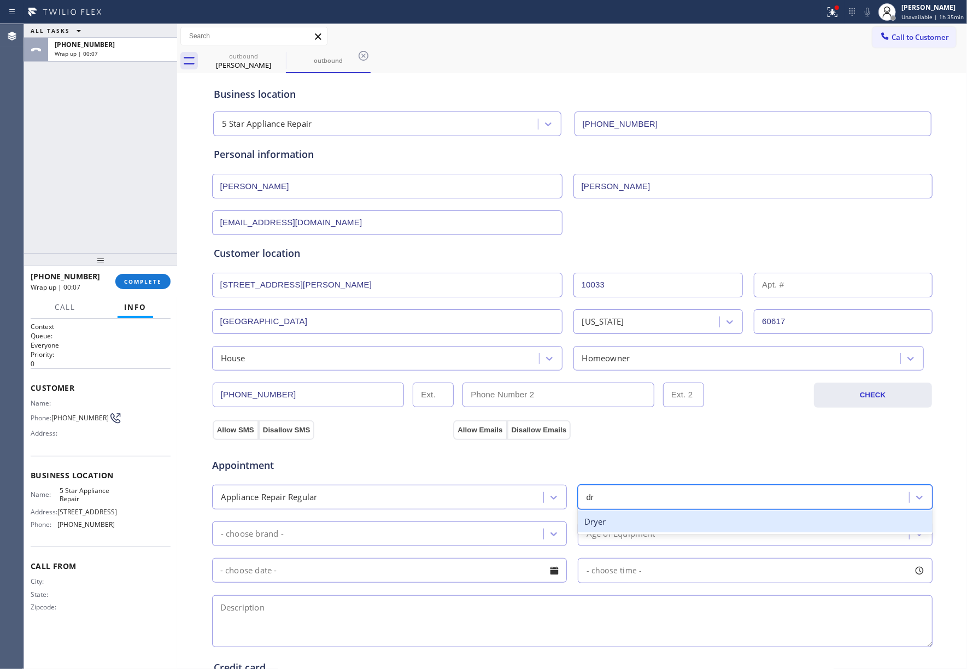
drag, startPoint x: 606, startPoint y: 525, endPoint x: 471, endPoint y: 535, distance: 135.4
click at [599, 525] on div "Dryer" at bounding box center [755, 522] width 355 height 22
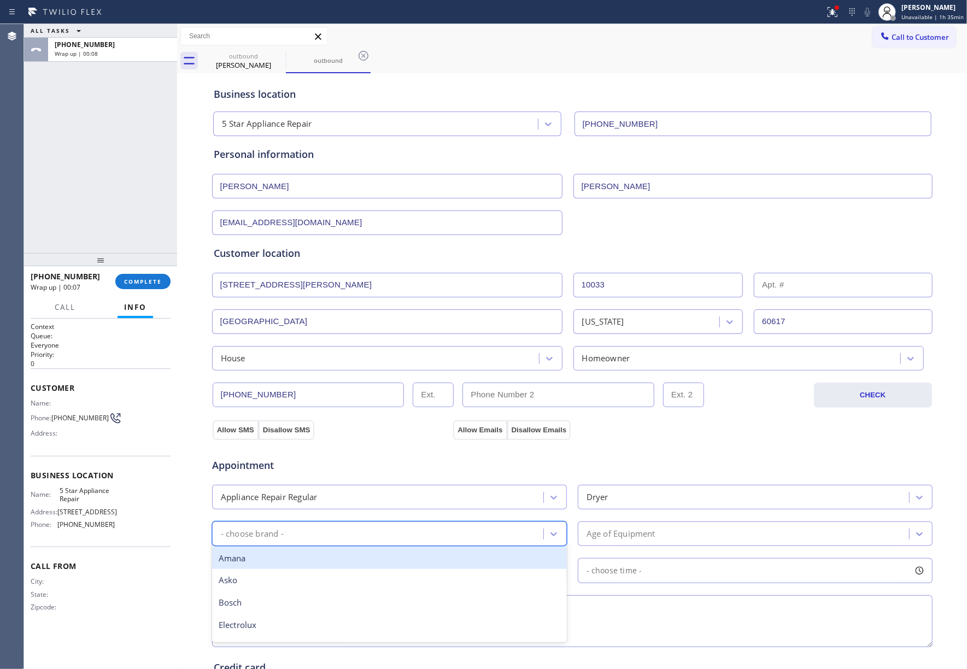
click at [469, 535] on div "- choose brand -" at bounding box center [379, 533] width 328 height 19
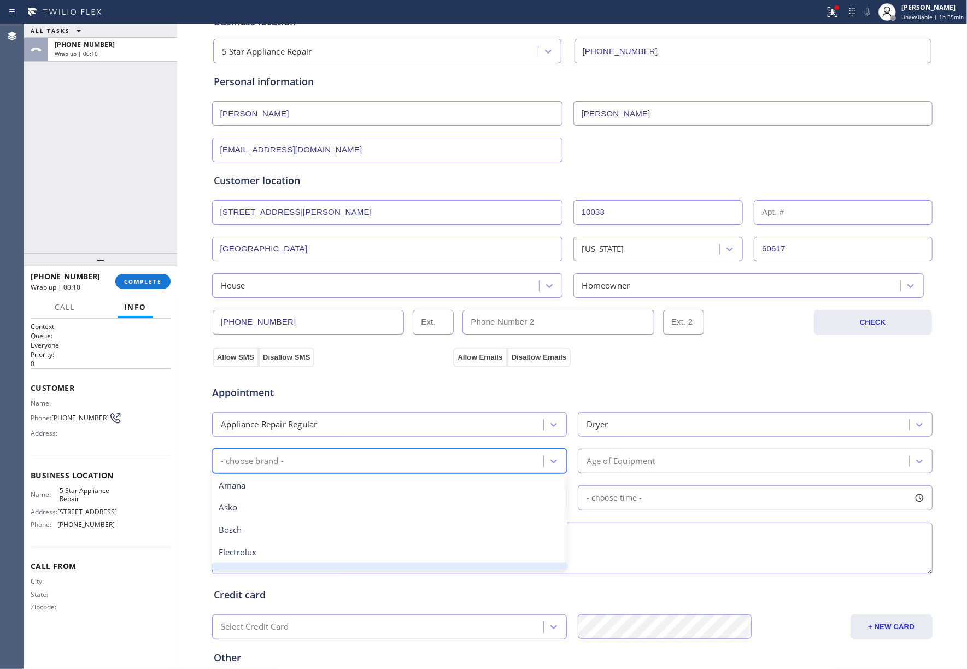
type input "w"
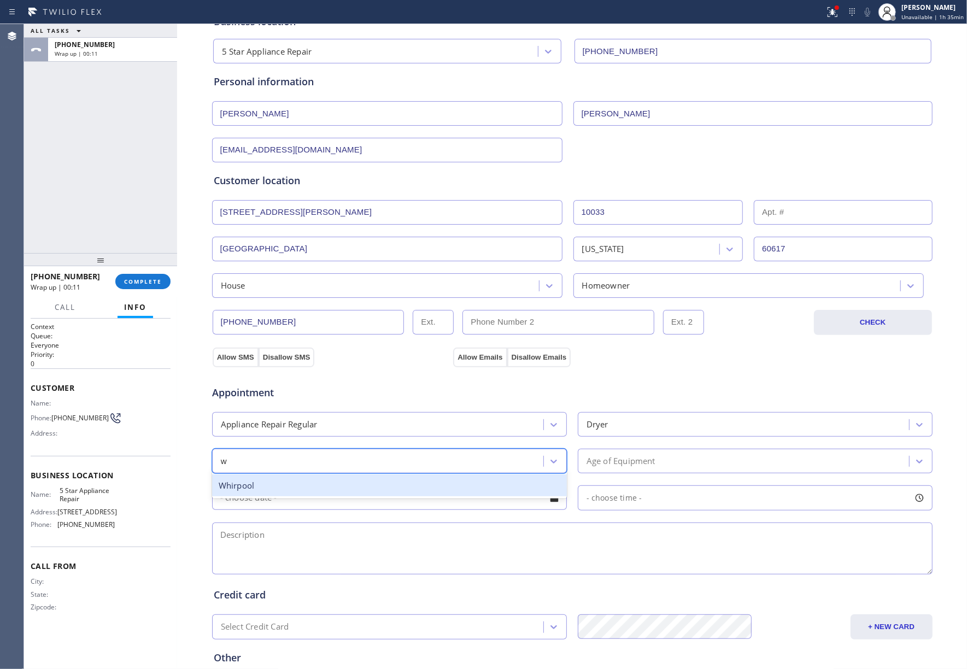
click at [281, 488] on div "Whirpool" at bounding box center [389, 486] width 355 height 22
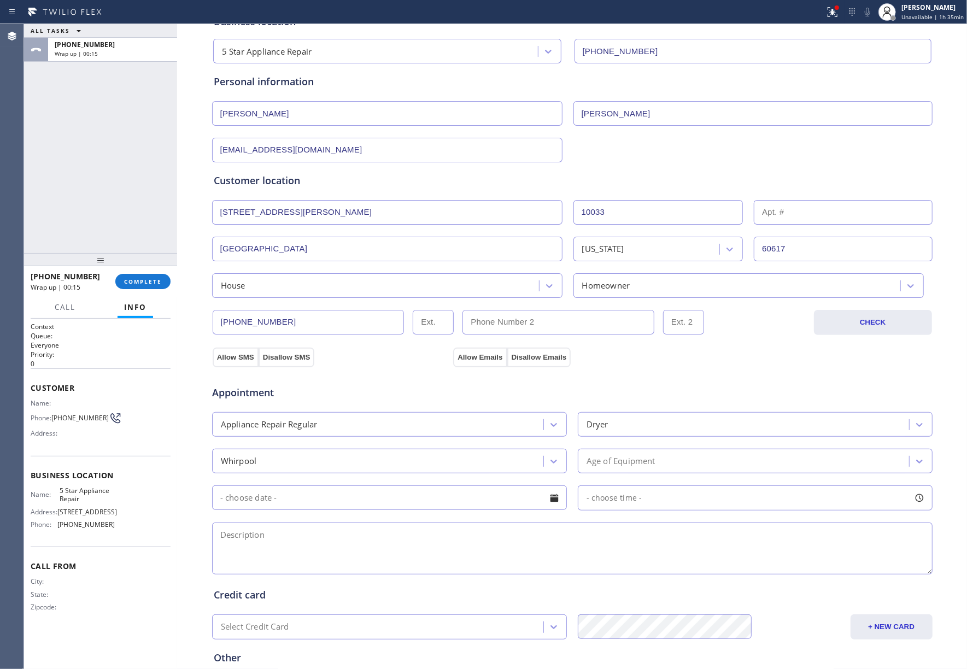
click at [615, 547] on textarea at bounding box center [572, 549] width 721 height 52
paste textarea "house-HO My mom has a Whirlpool dryer sbs and it’s not tumbling and smells as i…"
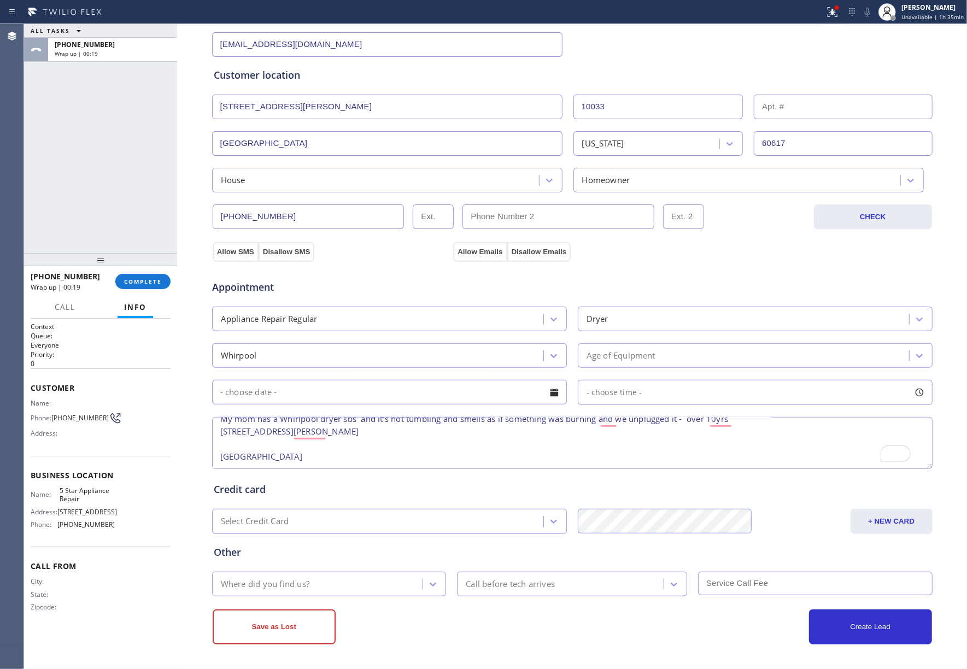
scroll to position [23, 0]
type textarea "house-HO My mom has a Whirlpool dryer sbs and it’s not tumbling and smells as i…"
click at [282, 582] on div "Where did you find us?" at bounding box center [265, 584] width 89 height 13
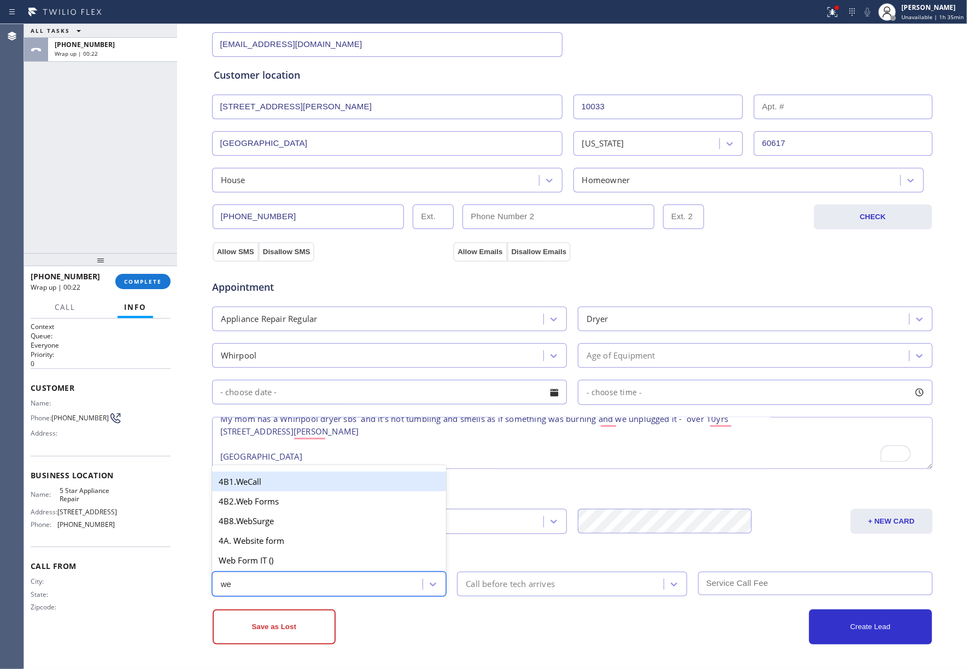
type input "web"
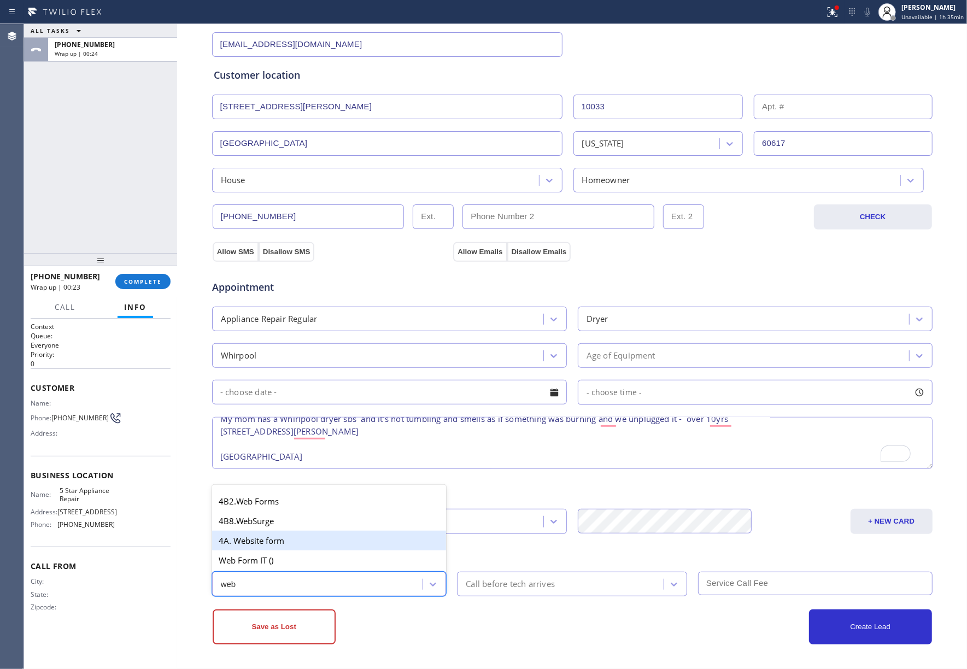
click at [292, 535] on div "4A. Website form" at bounding box center [329, 541] width 235 height 20
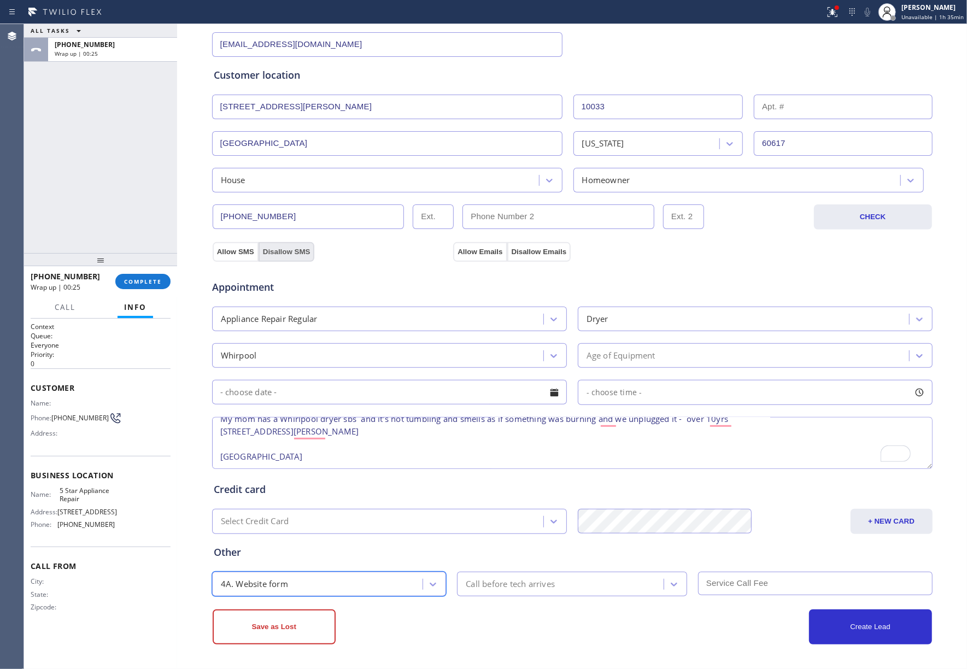
click at [281, 245] on button "Disallow SMS" at bounding box center [287, 252] width 56 height 20
click at [527, 252] on button "Disallow Emails" at bounding box center [539, 252] width 64 height 20
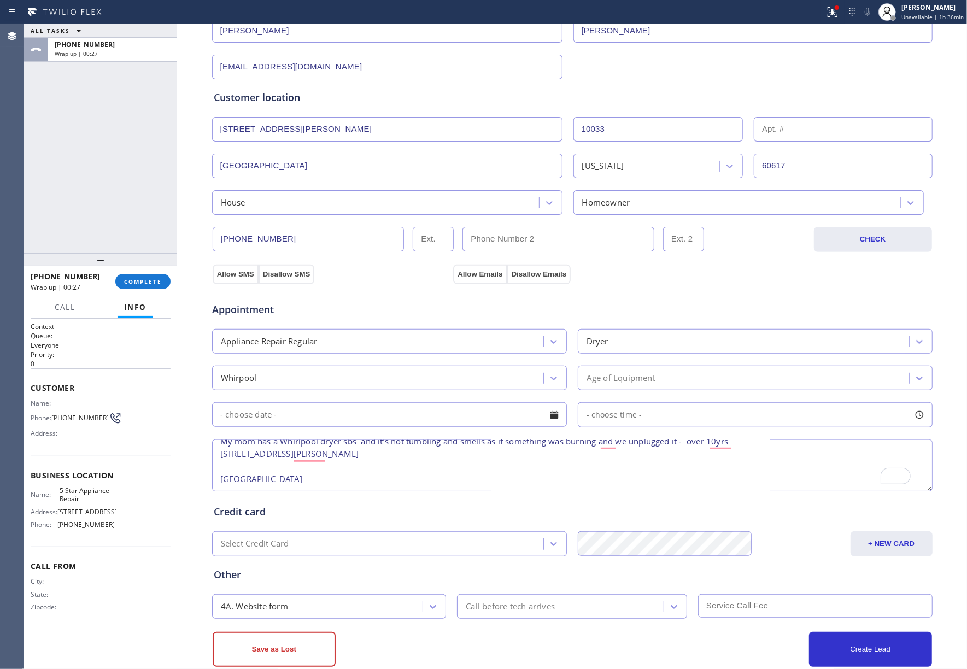
scroll to position [182, 0]
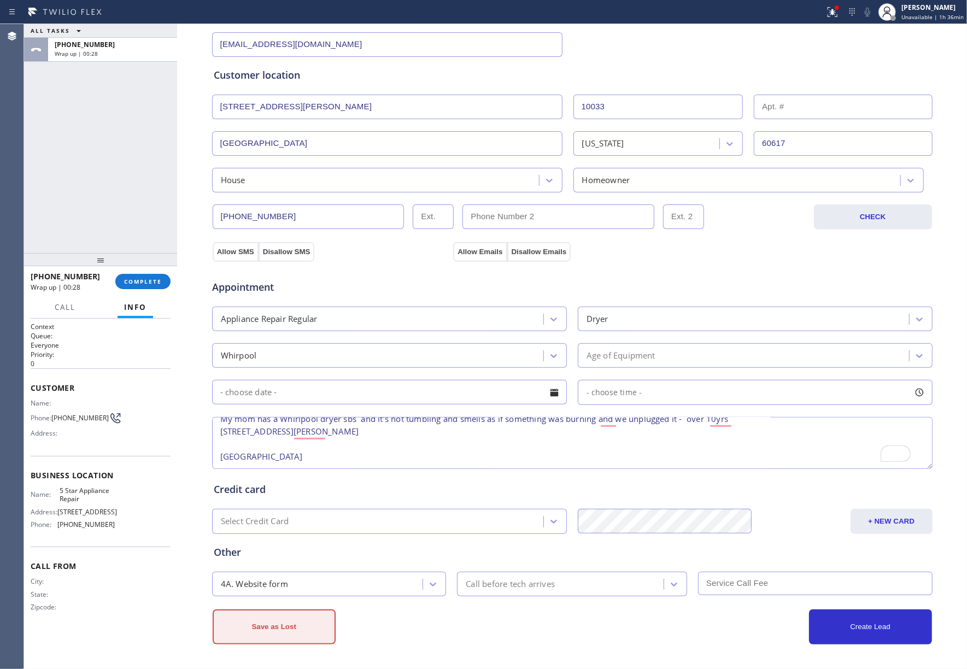
click at [316, 626] on button "Save as Lost" at bounding box center [274, 627] width 123 height 35
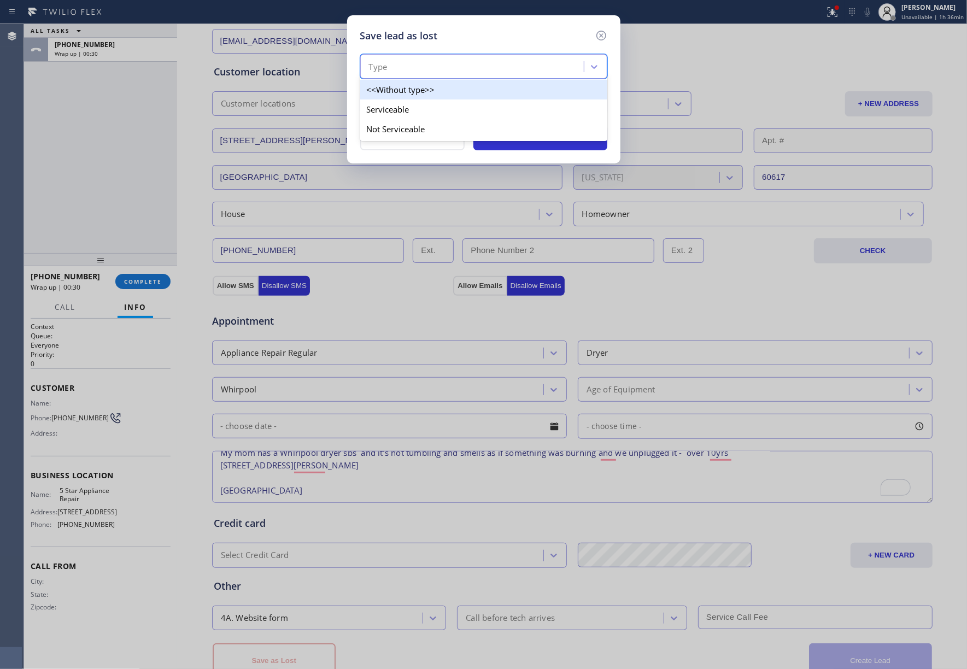
click at [421, 64] on div "Type" at bounding box center [474, 66] width 220 height 19
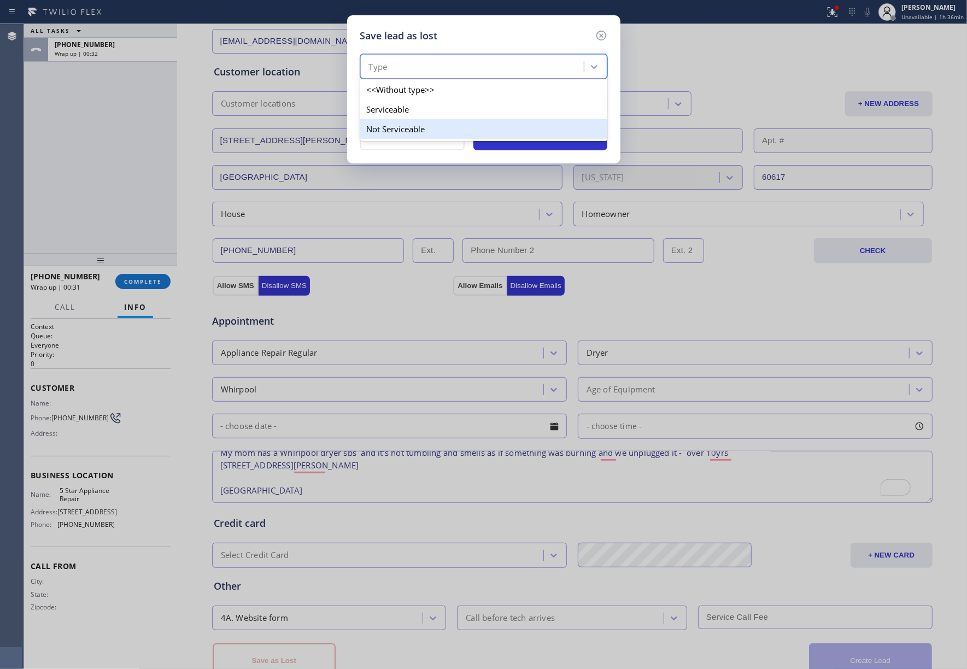
drag, startPoint x: 417, startPoint y: 128, endPoint x: 418, endPoint y: 110, distance: 18.1
click at [417, 128] on div "Not Serviceable" at bounding box center [483, 129] width 247 height 20
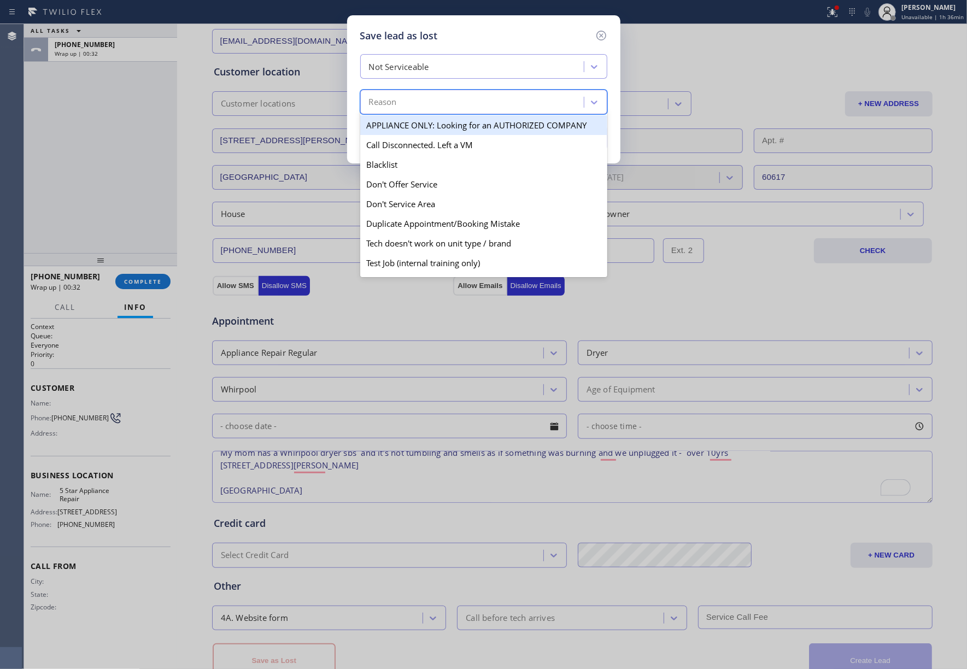
click at [420, 101] on div "Reason" at bounding box center [474, 102] width 220 height 19
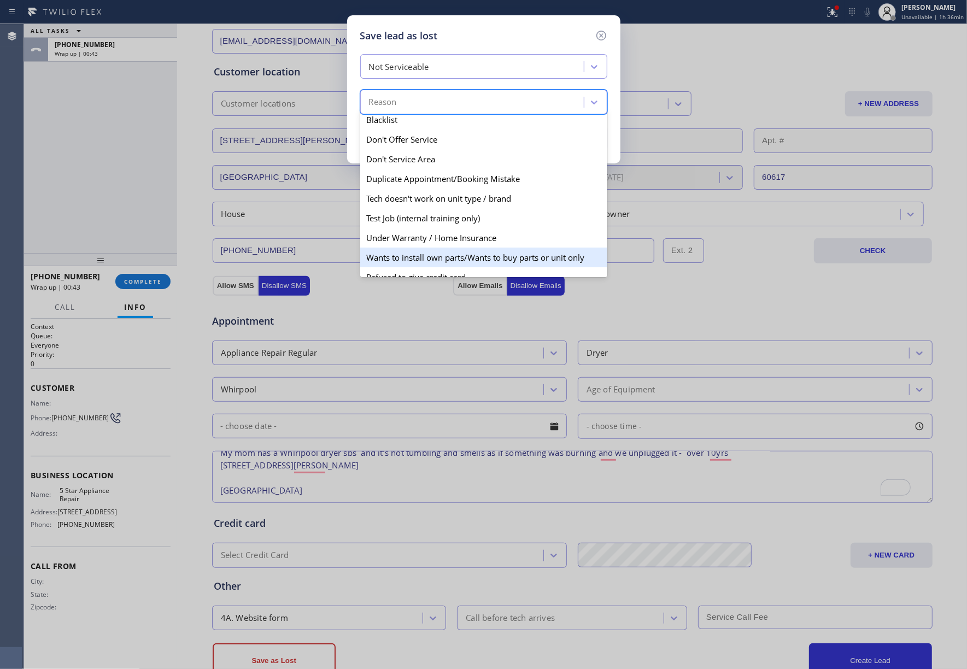
scroll to position [0, 0]
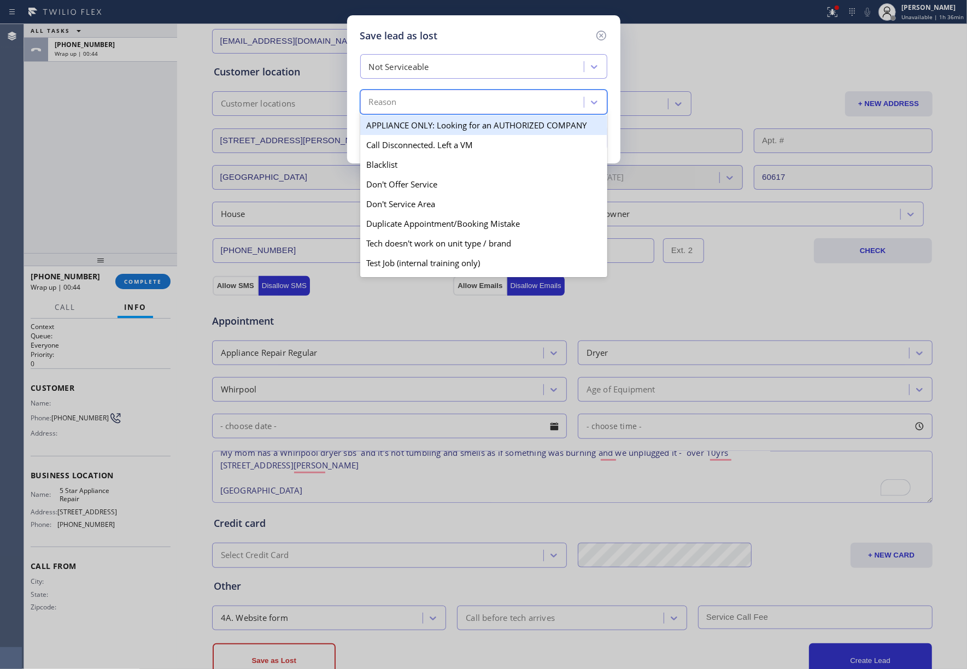
click at [427, 64] on div "Not Serviceable" at bounding box center [399, 67] width 60 height 13
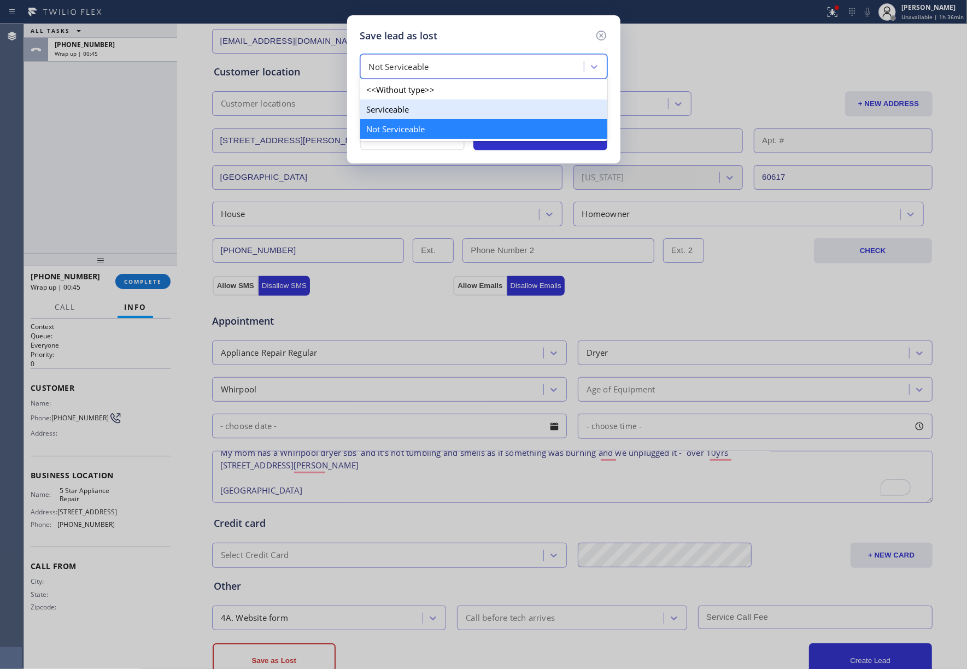
click at [419, 112] on div "Serviceable" at bounding box center [483, 110] width 247 height 20
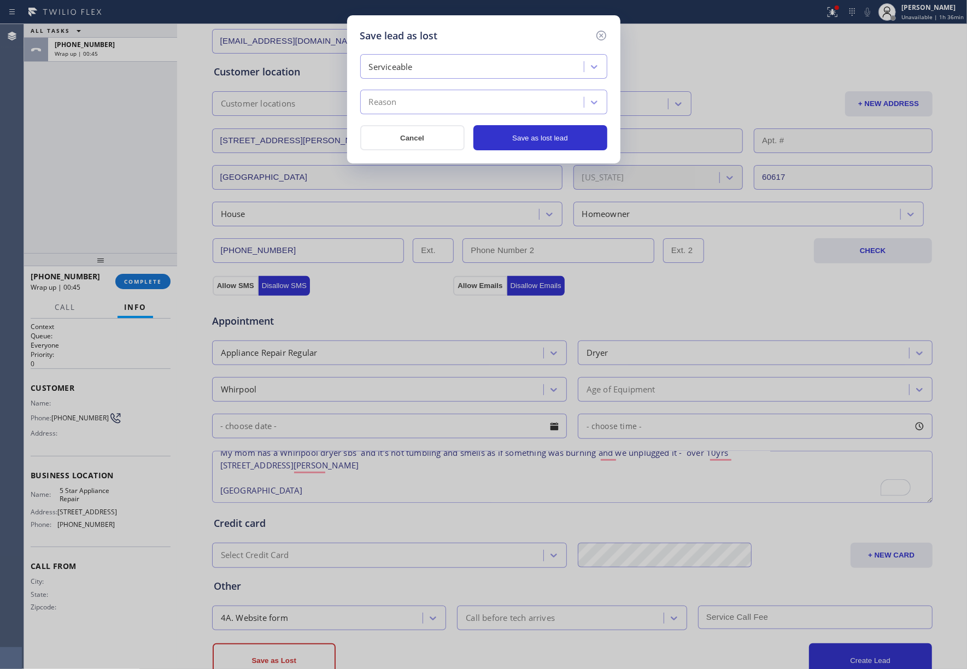
click at [421, 96] on div "Reason" at bounding box center [474, 102] width 220 height 19
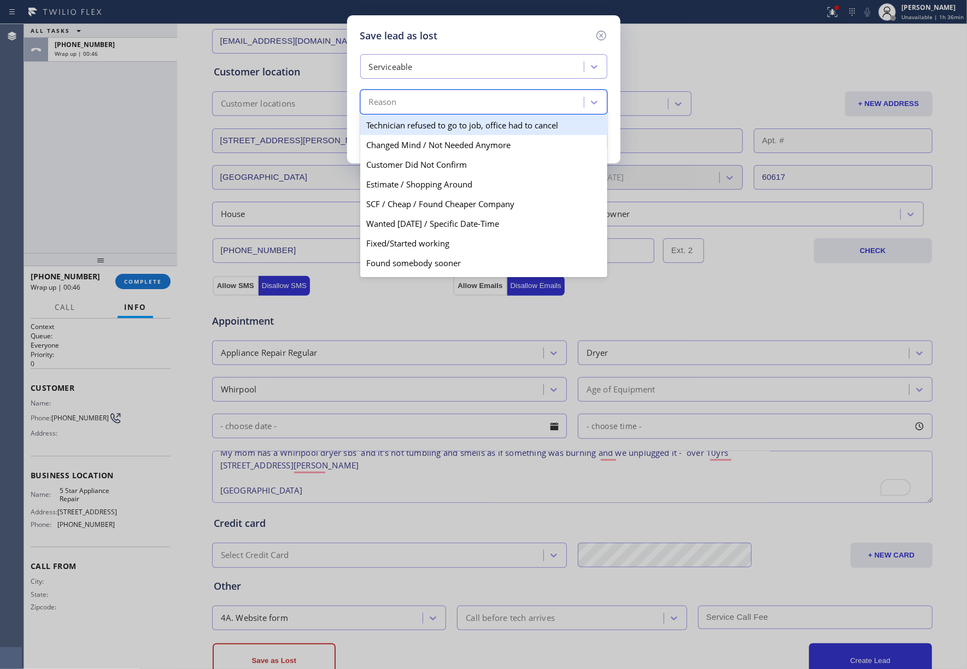
scroll to position [57, 0]
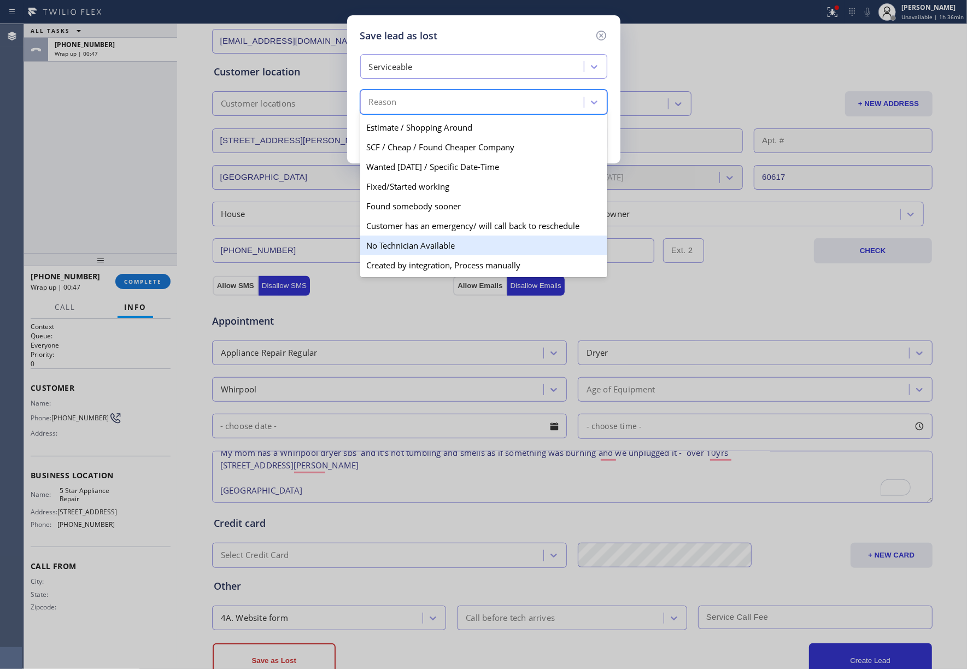
click at [462, 250] on div "No Technician Available" at bounding box center [483, 246] width 247 height 20
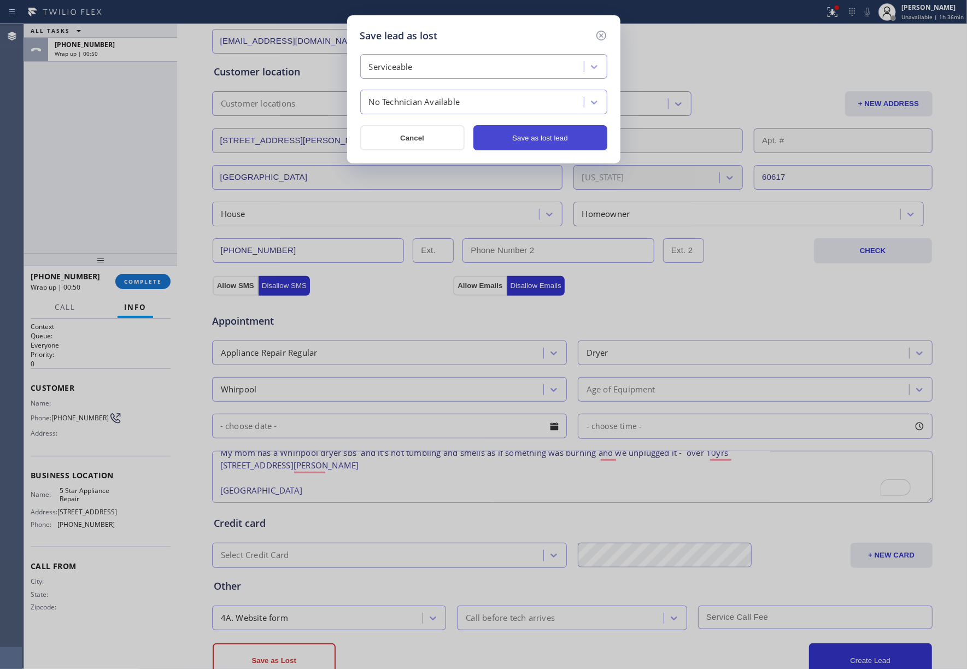
click at [535, 143] on button "Save as lost lead" at bounding box center [541, 137] width 134 height 25
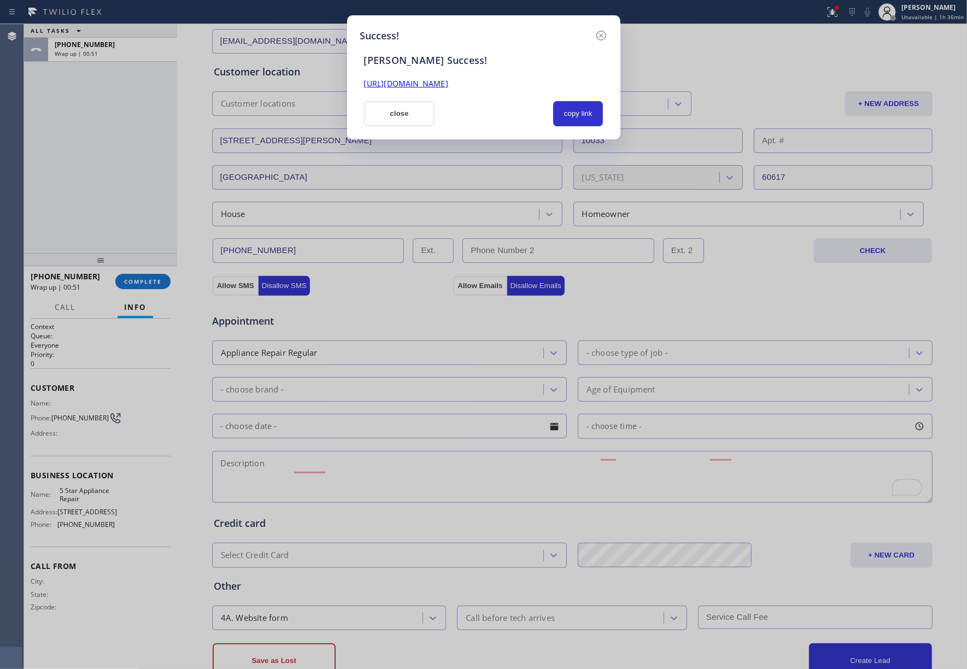
scroll to position [0, 0]
click at [570, 116] on button "copy link" at bounding box center [578, 113] width 50 height 25
click at [98, 99] on div "Success! SAL Success! https://erp.apollosoft.co/customer/758486#portlet_lead cl…" at bounding box center [483, 334] width 967 height 669
click at [390, 112] on button "close" at bounding box center [399, 113] width 71 height 25
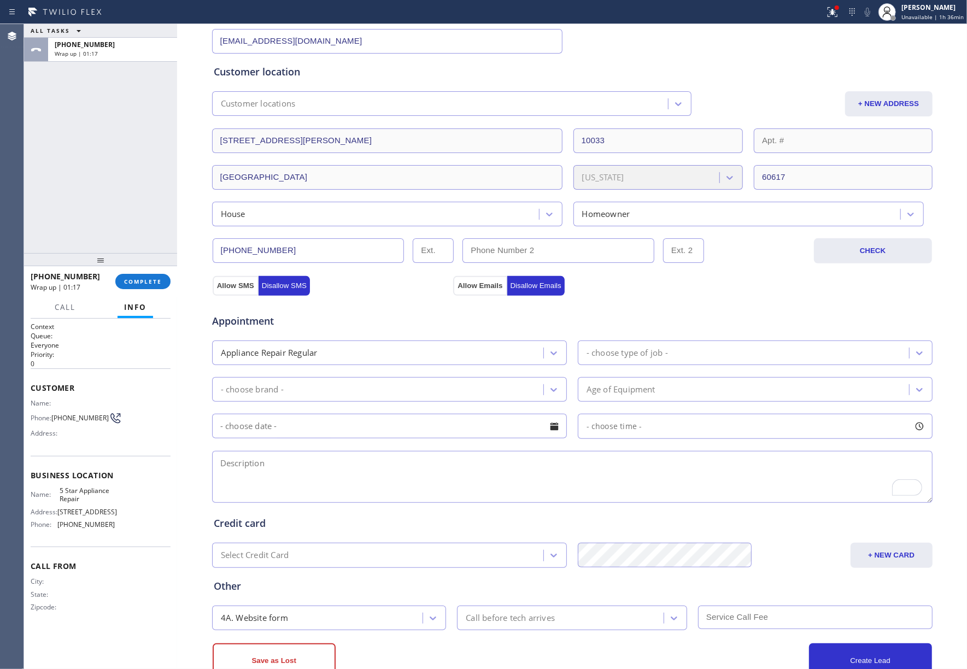
click at [154, 276] on button "COMPLETE" at bounding box center [142, 281] width 55 height 15
click at [128, 210] on div "ALL TASKS ALL TASKS ACTIVE TASKS TASKS IN WRAP UP +17738965072 Wrap up | 01:17" at bounding box center [100, 138] width 153 height 229
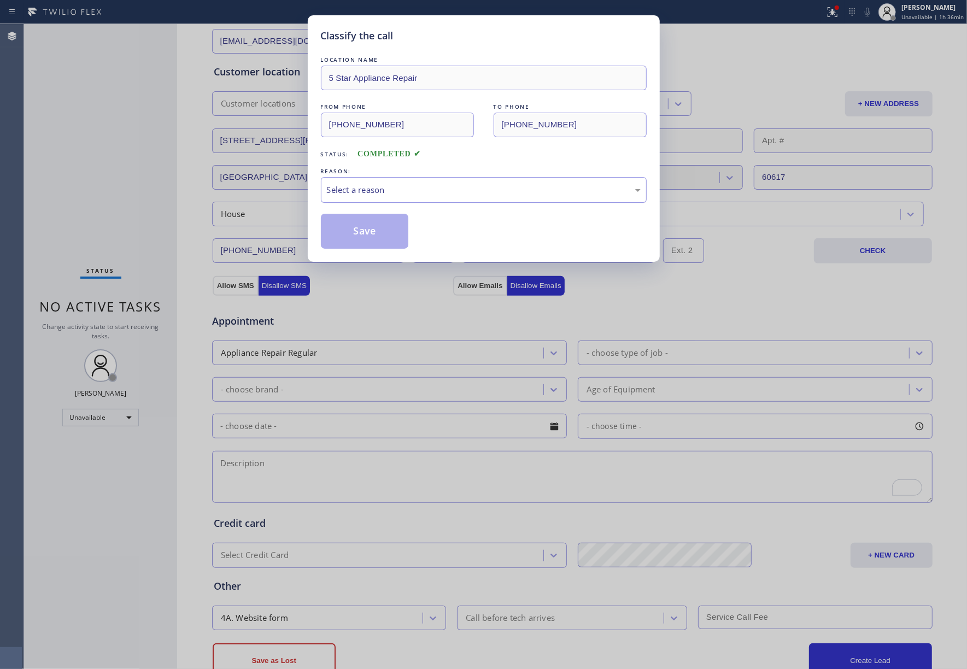
click at [375, 187] on div "Select a reason" at bounding box center [484, 190] width 314 height 13
click at [364, 232] on button "Save" at bounding box center [365, 231] width 88 height 35
type input "[PHONE_NUMBER]"
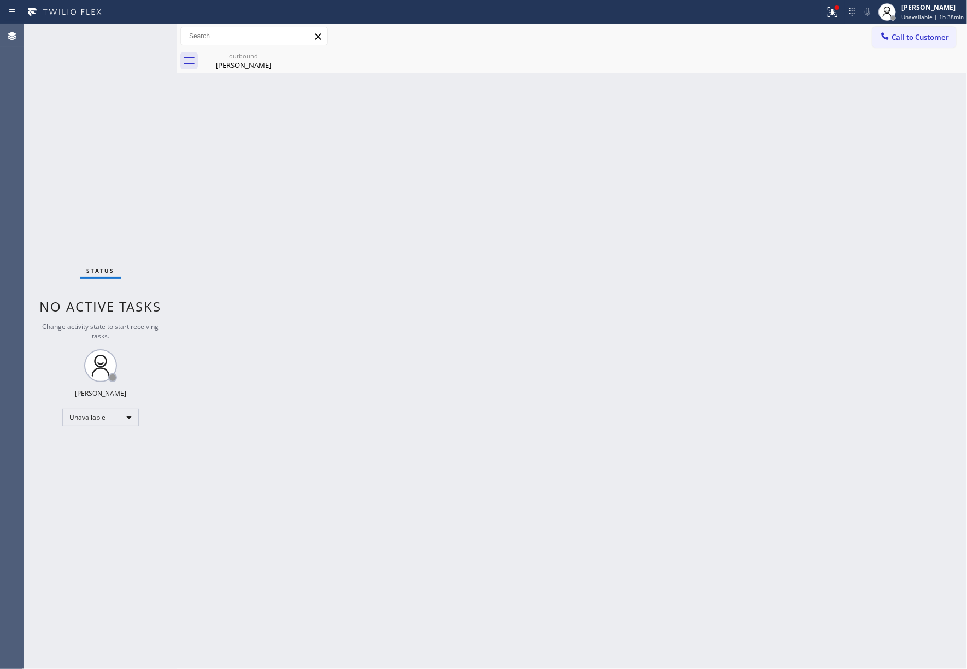
drag, startPoint x: 87, startPoint y: 182, endPoint x: 261, endPoint y: 180, distance: 173.9
click at [87, 179] on div "Status No active tasks Change activity state to start receiving tasks. [PERSON_…" at bounding box center [100, 346] width 153 height 645
click at [287, 180] on div "Back to Dashboard Change Sender ID Customers Technicians Select a contact Outbo…" at bounding box center [572, 346] width 790 height 645
click at [256, 59] on div "outbound" at bounding box center [243, 56] width 83 height 8
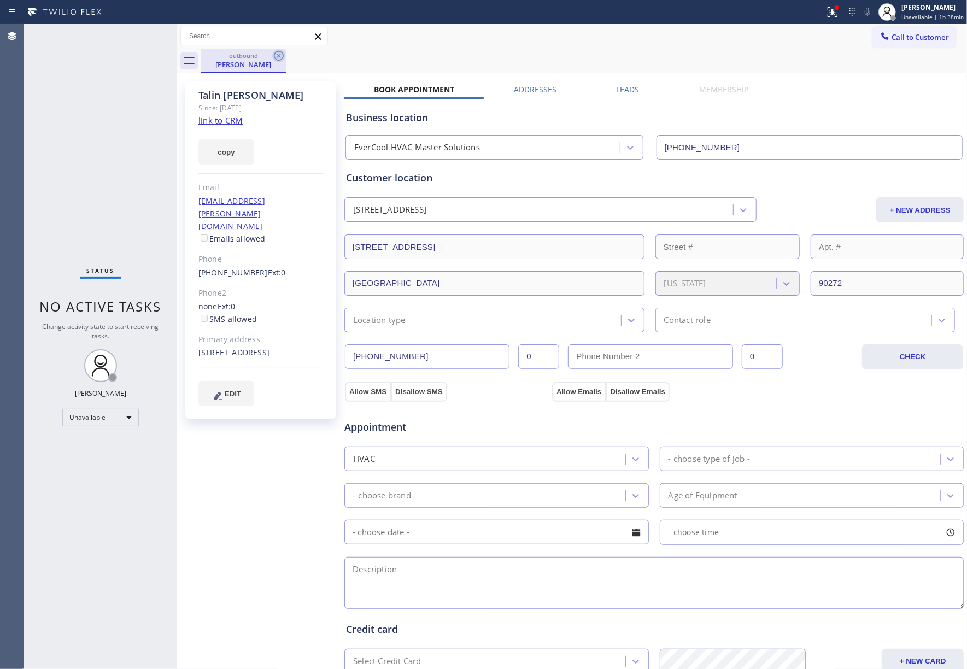
click at [279, 55] on icon at bounding box center [278, 55] width 13 height 13
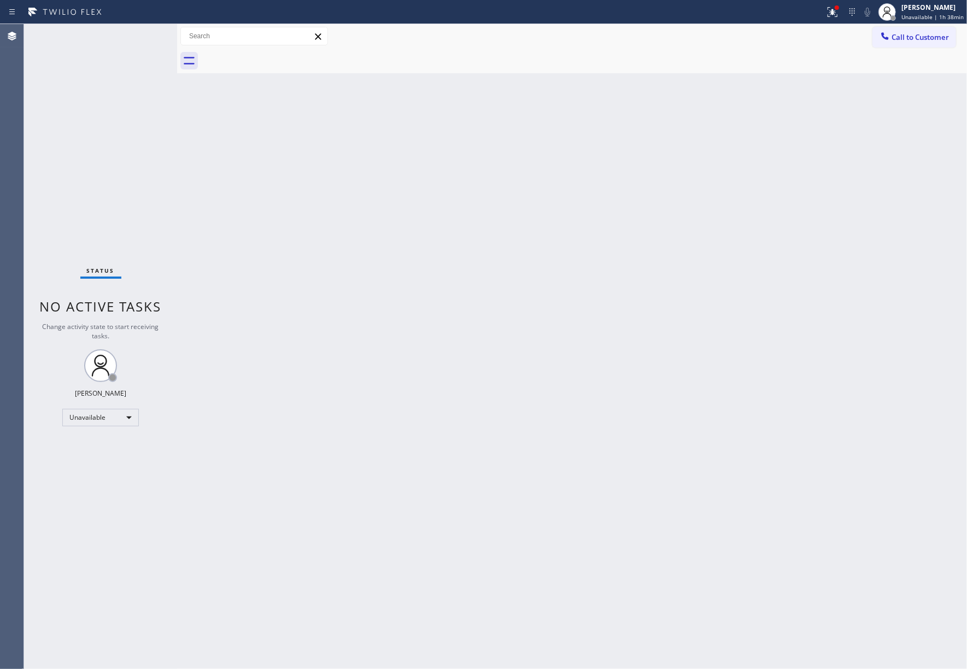
click at [619, 79] on div "Back to Dashboard Change Sender ID Customers Technicians Select a contact Outbo…" at bounding box center [572, 346] width 790 height 645
click at [700, 309] on div "Back to Dashboard Change Sender ID Customers Technicians Select a contact Outbo…" at bounding box center [572, 346] width 790 height 645
drag, startPoint x: 539, startPoint y: 304, endPoint x: 549, endPoint y: 335, distance: 32.2
click at [539, 305] on div "Back to Dashboard Change Sender ID Customers Technicians Select a contact Outbo…" at bounding box center [572, 346] width 790 height 645
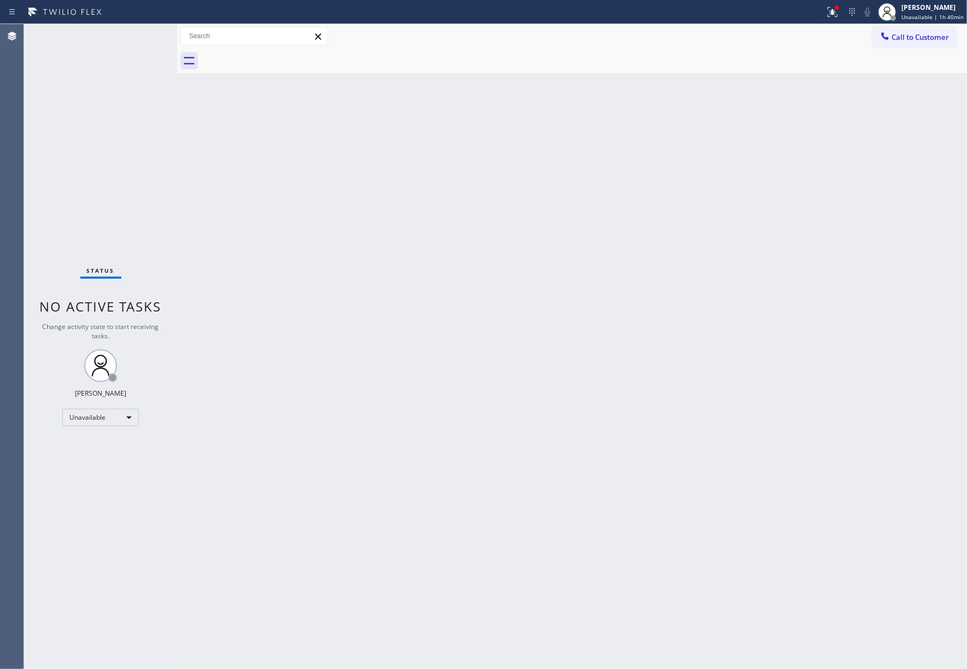
click at [97, 191] on div "Status No active tasks Change activity state to start receiving tasks. [PERSON_…" at bounding box center [100, 346] width 153 height 645
click at [920, 38] on span "Call to Customer" at bounding box center [920, 37] width 57 height 10
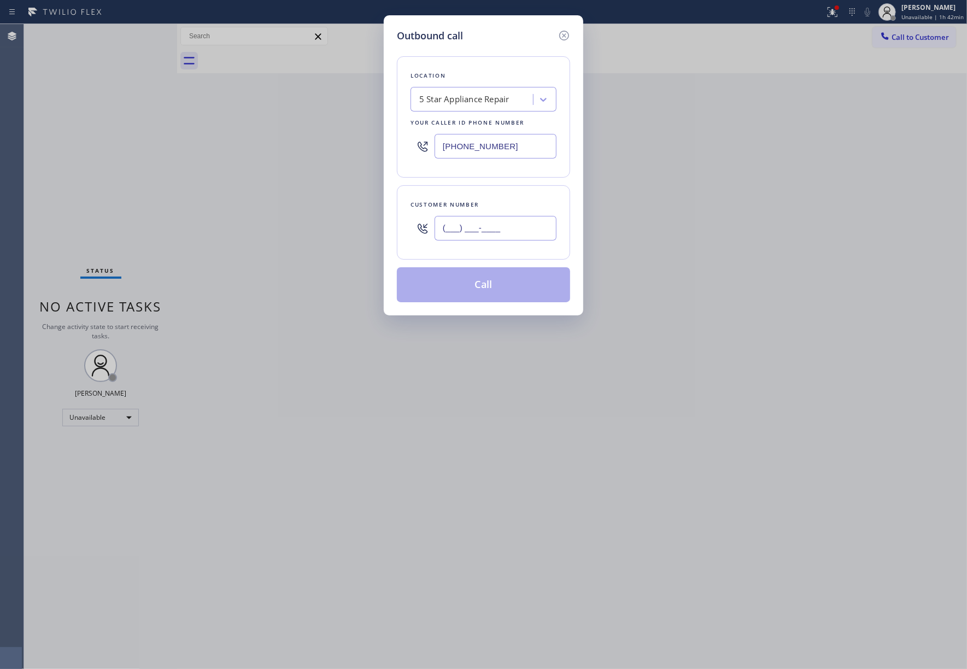
click at [474, 218] on input "(___) ___-____" at bounding box center [496, 228] width 122 height 25
paste input "714) 803-8024"
type input "(714) 803-8024"
drag, startPoint x: 494, startPoint y: 287, endPoint x: 552, endPoint y: 271, distance: 59.6
click at [494, 287] on button "Call" at bounding box center [483, 284] width 173 height 35
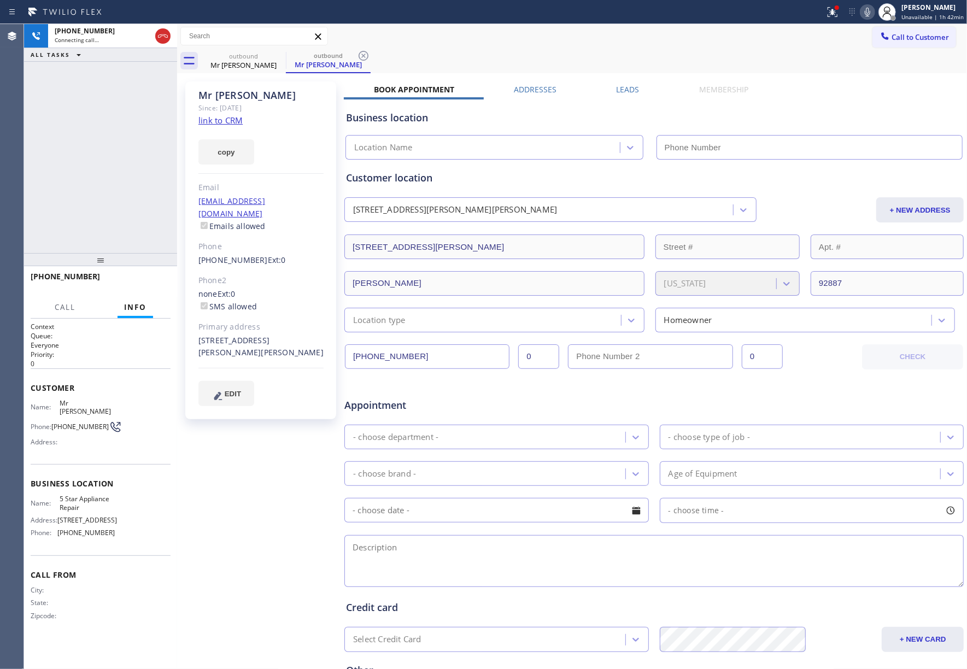
type input "[PHONE_NUMBER]"
drag, startPoint x: 143, startPoint y: 272, endPoint x: 135, endPoint y: 191, distance: 80.8
click at [143, 269] on div "+17148038024 Live | 00:01 HANG UP" at bounding box center [101, 281] width 140 height 28
click at [135, 191] on div "+17148038024 Live | 00:01 ALL TASKS ALL TASKS ACTIVE TASKS TASKS IN WRAP UP" at bounding box center [100, 138] width 153 height 229
drag, startPoint x: 156, startPoint y: 276, endPoint x: 122, endPoint y: 233, distance: 54.5
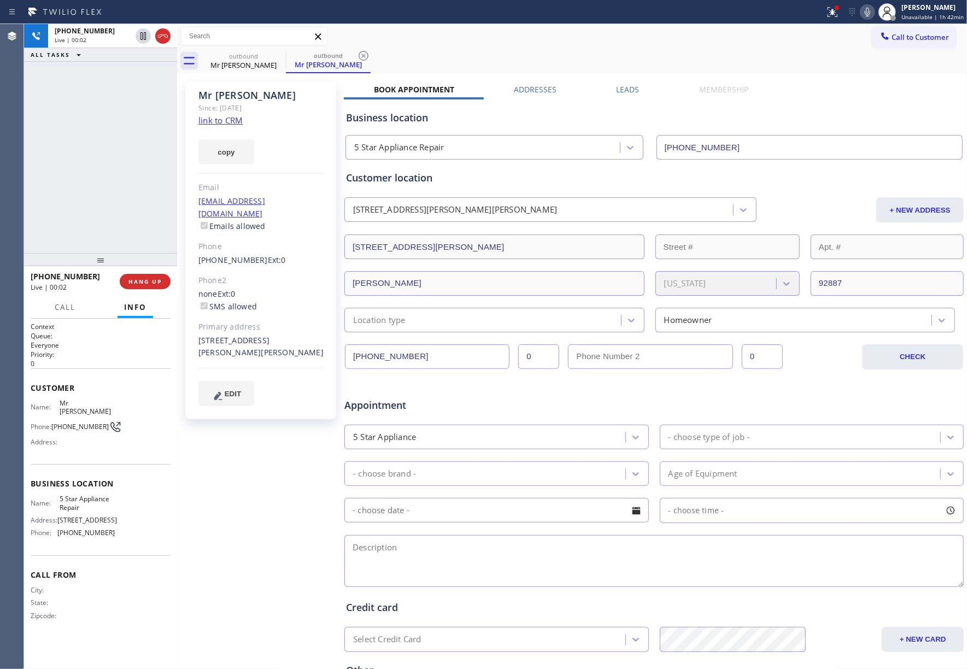
click at [156, 276] on button "HANG UP" at bounding box center [145, 281] width 51 height 15
drag, startPoint x: 121, startPoint y: 233, endPoint x: 145, endPoint y: 280, distance: 52.6
click at [121, 233] on div "+17148038024 Live | 00:02 ALL TASKS ALL TASKS ACTIVE TASKS TASKS IN WRAP UP" at bounding box center [100, 138] width 153 height 229
click at [145, 282] on span "HANG UP" at bounding box center [144, 282] width 33 height 8
click at [126, 189] on div "ALL TASKS ALL TASKS ACTIVE TASKS TASKS IN WRAP UP +17148038024 Wrap up | 00:00" at bounding box center [100, 138] width 153 height 229
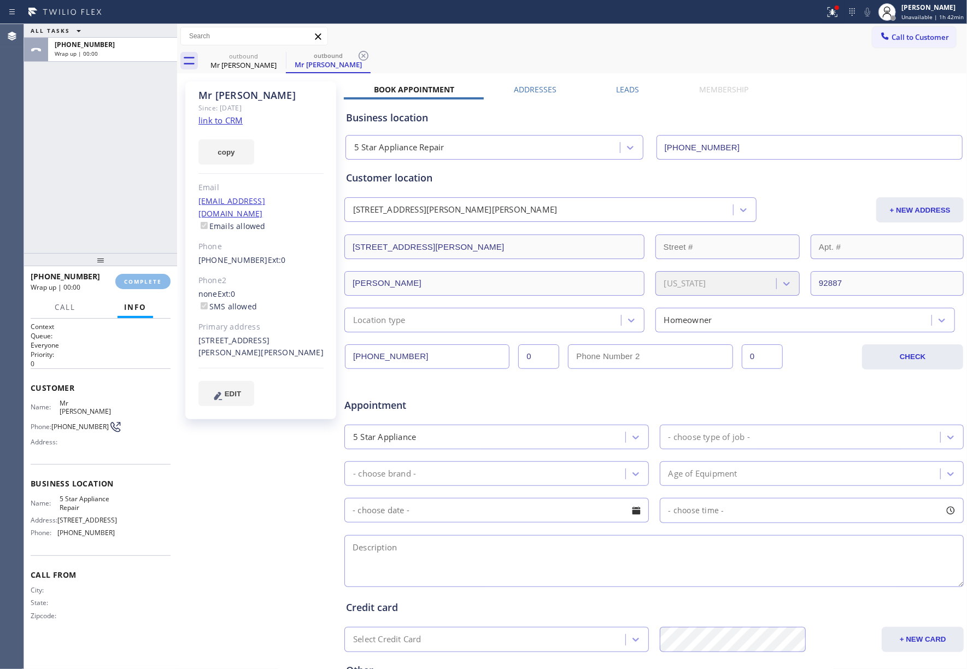
click at [126, 189] on div "ALL TASKS ALL TASKS ACTIVE TASKS TASKS IN WRAP UP +17148038024 Wrap up | 00:00" at bounding box center [100, 138] width 153 height 229
drag, startPoint x: 147, startPoint y: 283, endPoint x: 99, endPoint y: 198, distance: 97.7
click at [145, 283] on span "COMPLETE" at bounding box center [143, 282] width 38 height 8
click at [81, 178] on div "ALL TASKS ALL TASKS ACTIVE TASKS TASKS IN WRAP UP +17148038024 Wrap up | 00:01" at bounding box center [100, 138] width 153 height 229
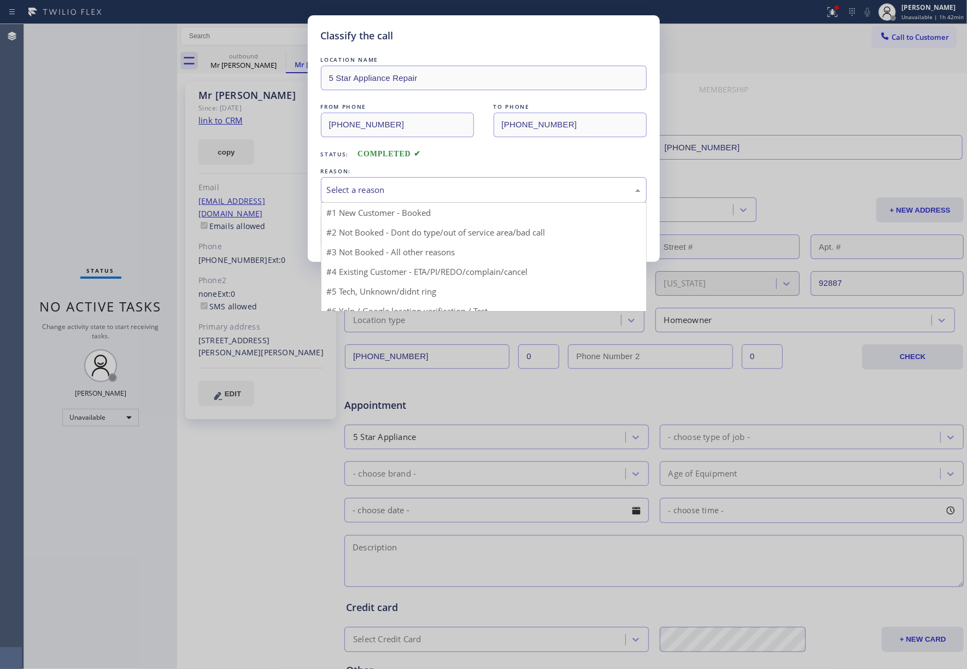
click at [381, 189] on div "Select a reason" at bounding box center [484, 190] width 314 height 13
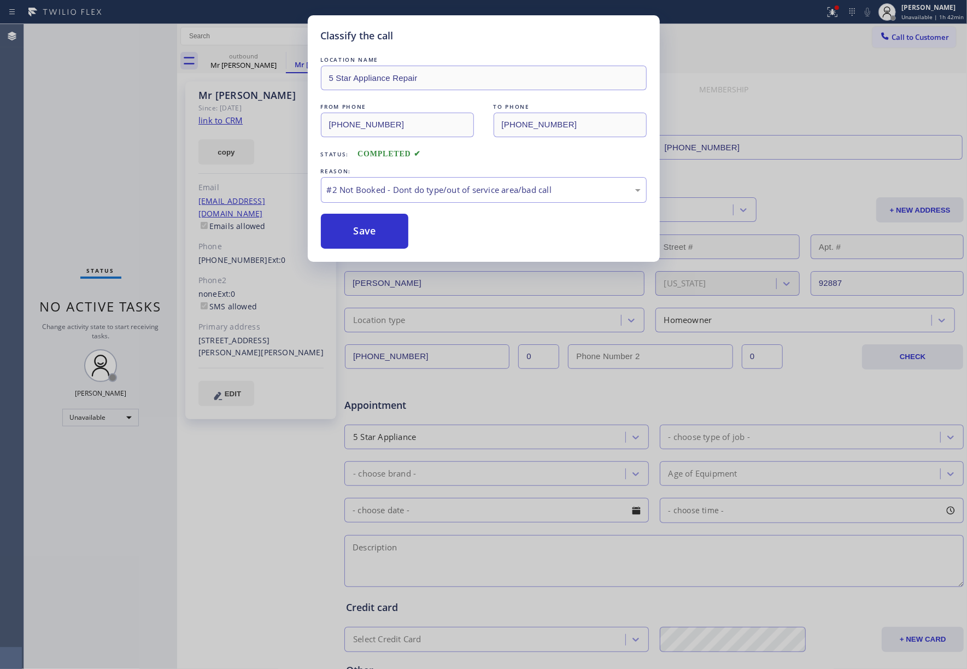
click at [369, 235] on button "Save" at bounding box center [365, 231] width 88 height 35
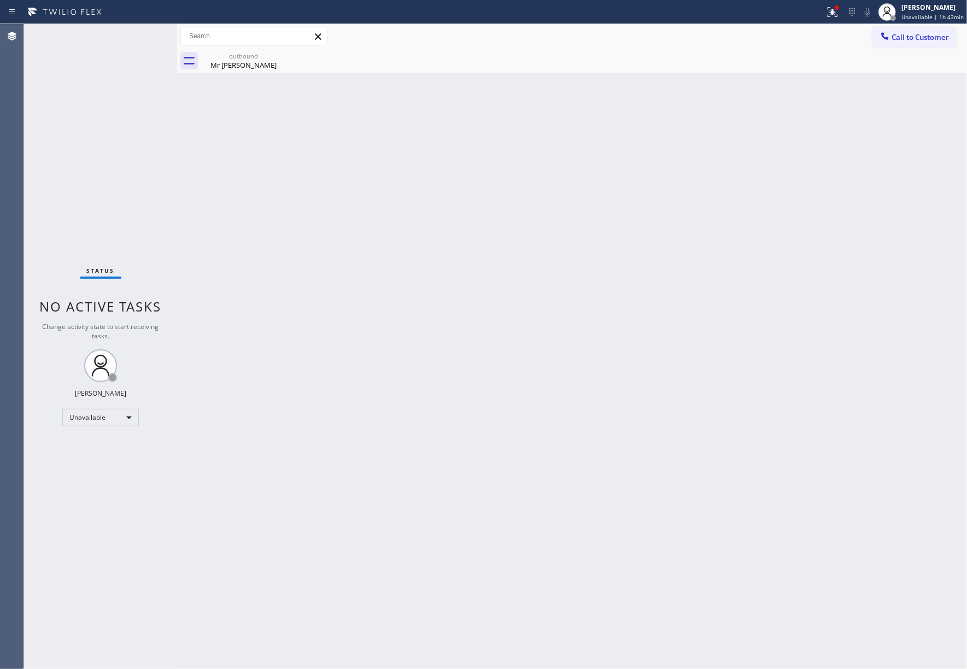
drag, startPoint x: 400, startPoint y: 236, endPoint x: 307, endPoint y: 52, distance: 206.1
click at [391, 220] on div "Back to Dashboard Change Sender ID Customers Technicians Select a contact Outbo…" at bounding box center [572, 346] width 790 height 645
click at [904, 38] on span "Call to Customer" at bounding box center [920, 37] width 57 height 10
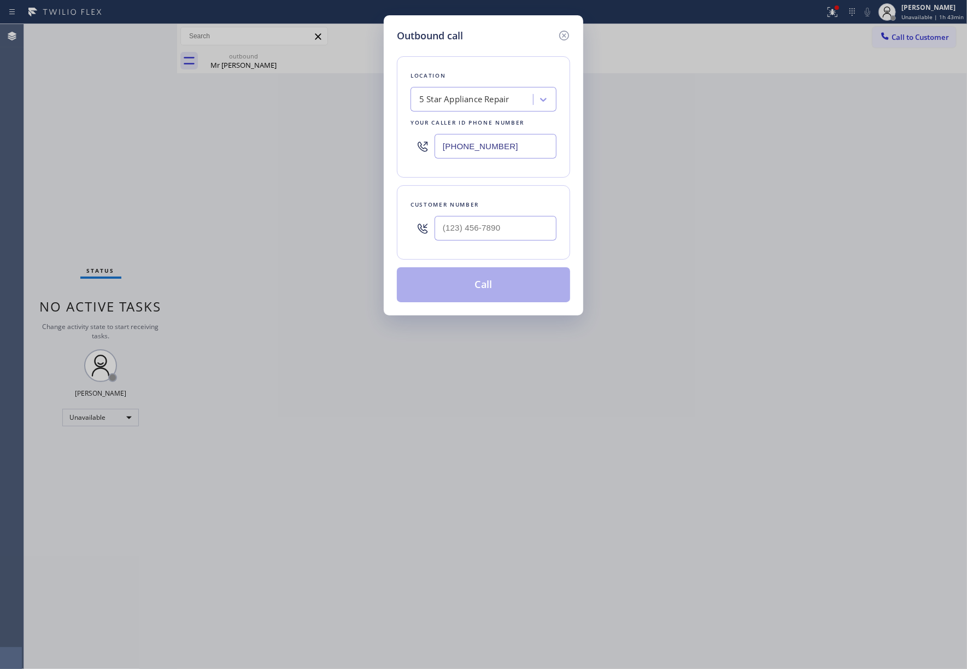
click at [401, 149] on div "Location 5 Star Appliance Repair Your caller id phone number (855) 731-4952" at bounding box center [483, 116] width 173 height 121
paste input "646) 419-3613"
type input "(646) 419-3613"
click at [460, 239] on input "(___) ___-____" at bounding box center [496, 228] width 122 height 25
paste input "914) 427-7104"
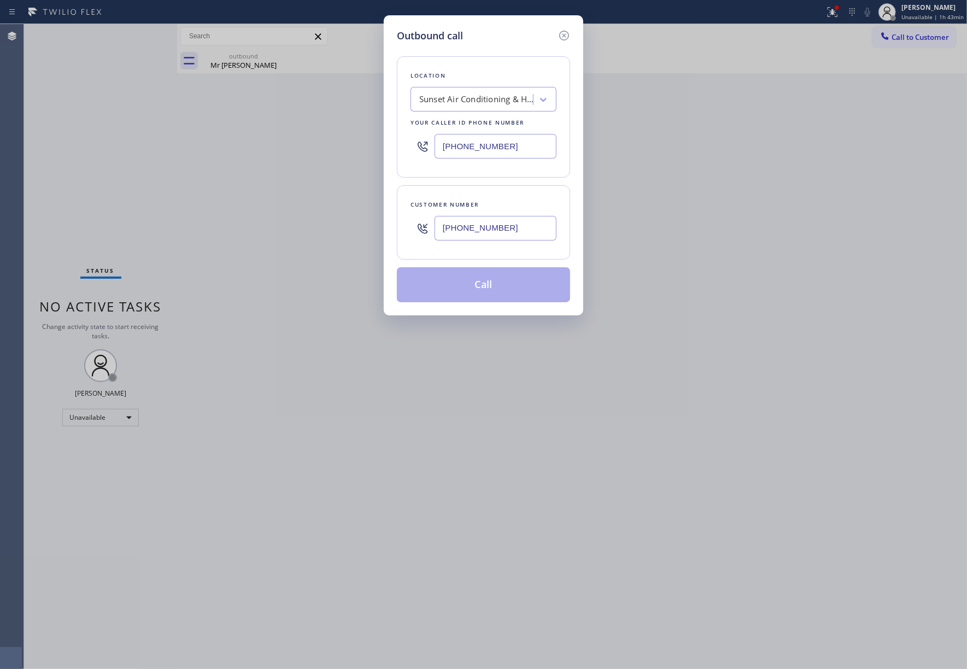
type input "(914) 427-7104"
click at [471, 207] on div "Customer number" at bounding box center [484, 204] width 146 height 11
click at [477, 287] on button "Call" at bounding box center [483, 284] width 173 height 35
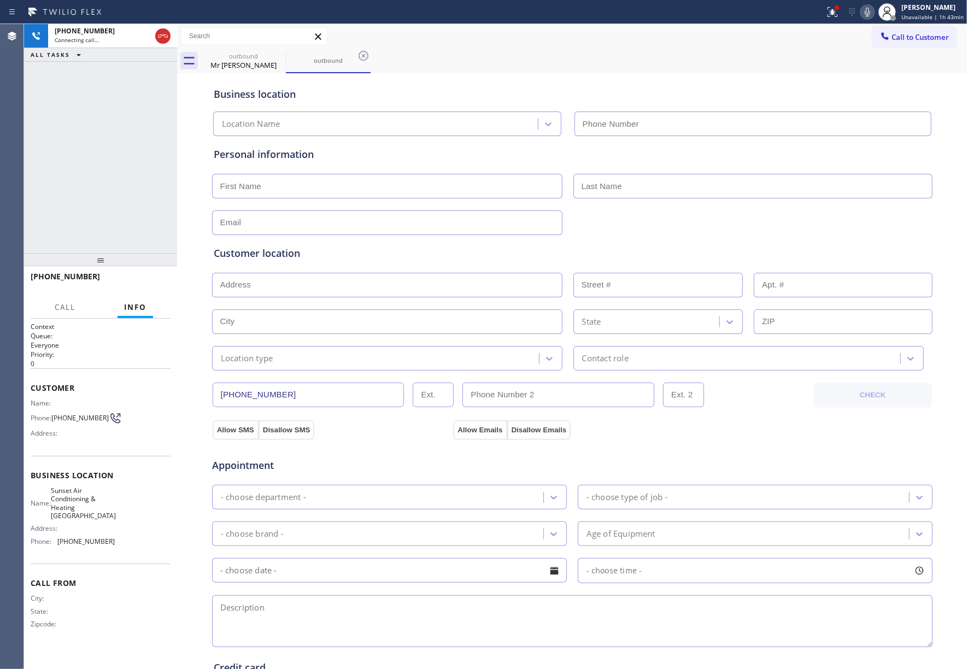
type input "(646) 419-3613"
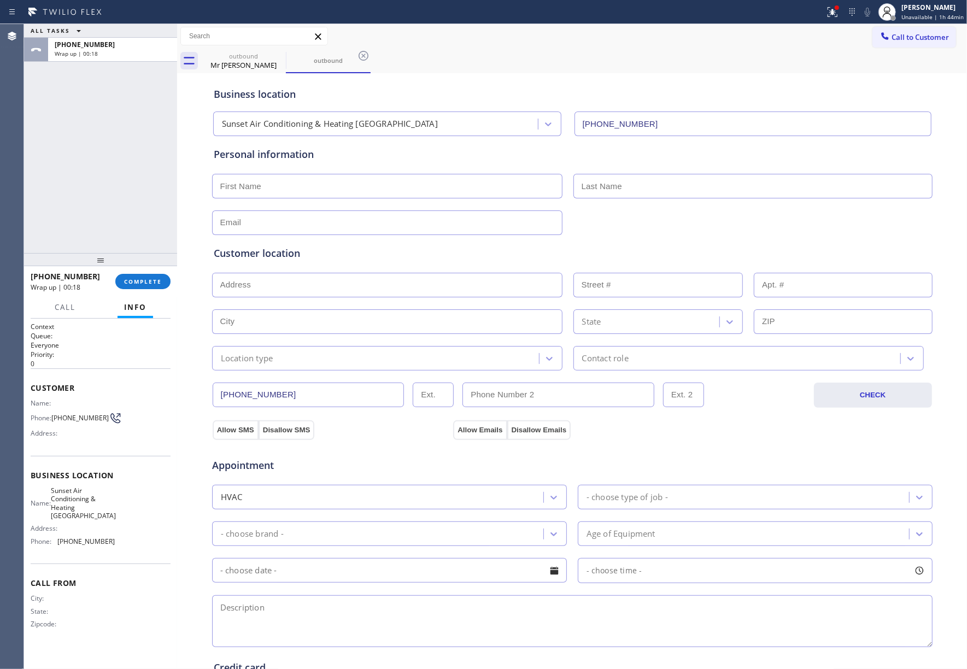
click at [141, 269] on div "+19144277104 Wrap up | 00:18 COMPLETE" at bounding box center [101, 281] width 140 height 28
click at [138, 272] on div "+19144277104 Wrap up | 00:18 COMPLETE" at bounding box center [101, 281] width 140 height 28
click at [136, 278] on span "COMPLETE" at bounding box center [143, 282] width 38 height 8
click at [128, 239] on div "ALL TASKS ALL TASKS ACTIVE TASKS TASKS IN WRAP UP +19144277104 Wrap up | 00:19" at bounding box center [100, 138] width 153 height 229
drag, startPoint x: 128, startPoint y: 237, endPoint x: 154, endPoint y: 235, distance: 26.3
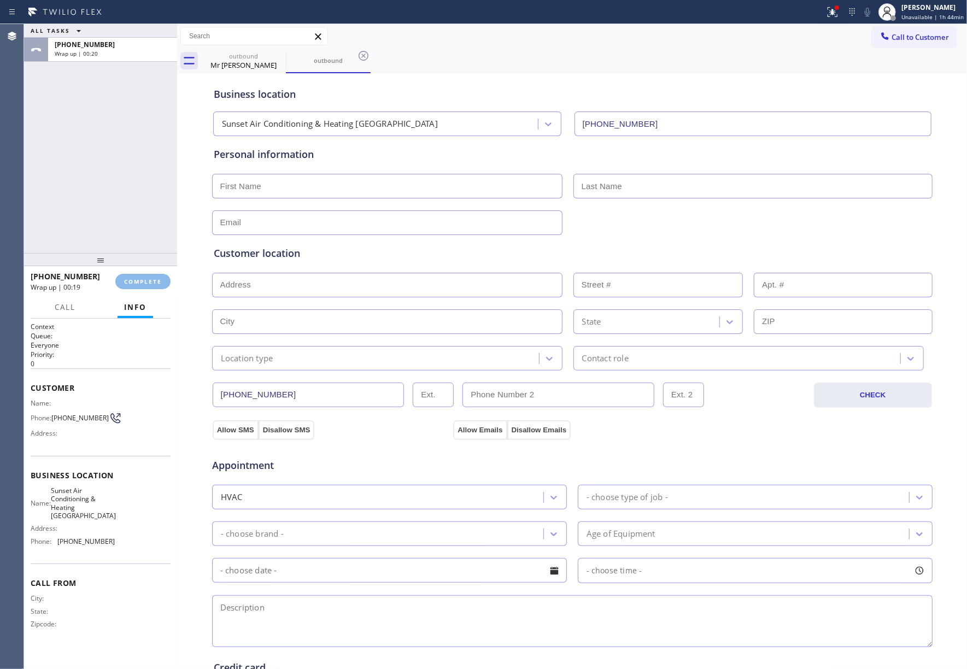
click at [128, 236] on div "ALL TASKS ALL TASKS ACTIVE TASKS TASKS IN WRAP UP +19144277104 Wrap up | 00:20" at bounding box center [100, 138] width 153 height 229
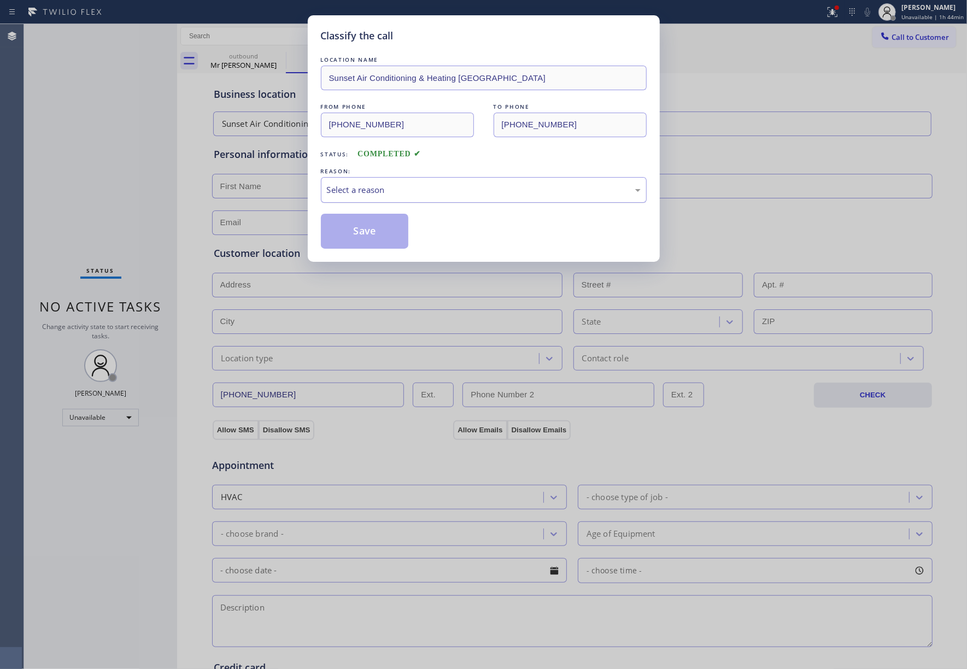
click at [425, 189] on div "Select a reason" at bounding box center [484, 190] width 314 height 13
click at [350, 237] on button "Save" at bounding box center [365, 231] width 88 height 35
type input "[PHONE_NUMBER]"
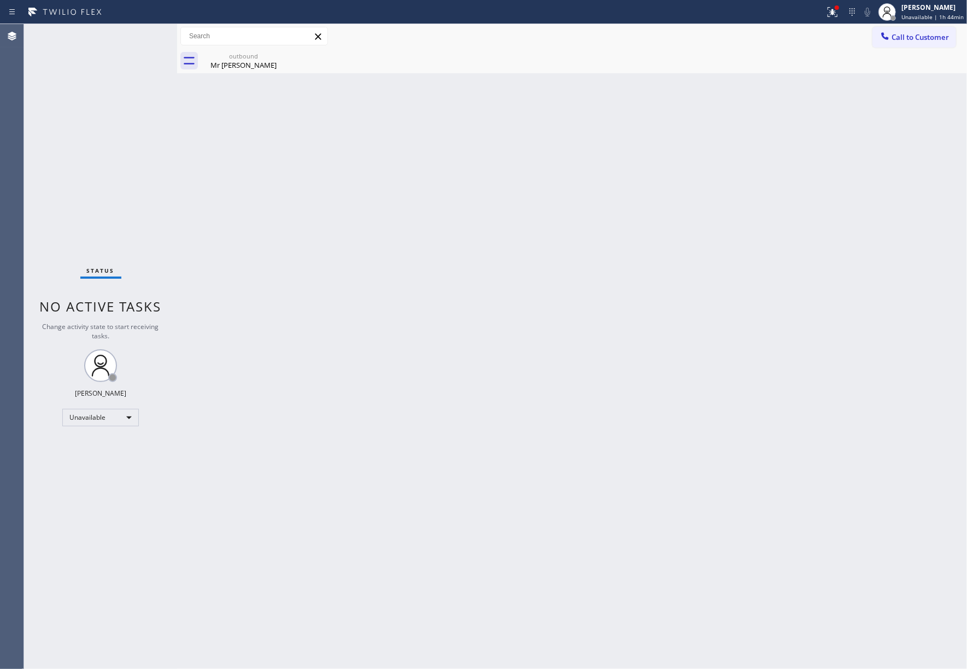
drag, startPoint x: 106, startPoint y: 144, endPoint x: 340, endPoint y: 3, distance: 273.2
click at [110, 131] on div "Status No active tasks Change activity state to start receiving tasks. [PERSON_…" at bounding box center [100, 346] width 153 height 645
click at [901, 42] on button "Call to Customer" at bounding box center [915, 37] width 84 height 21
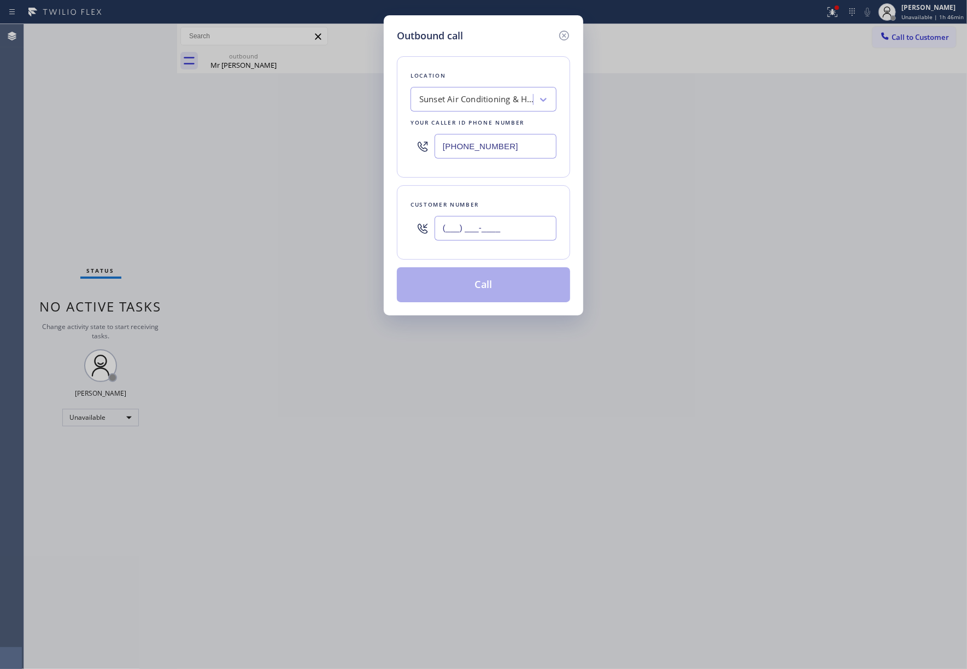
click at [475, 227] on input "(___) ___-____" at bounding box center [496, 228] width 122 height 25
paste input "785) 410-5179"
type input "(785) 410-5179"
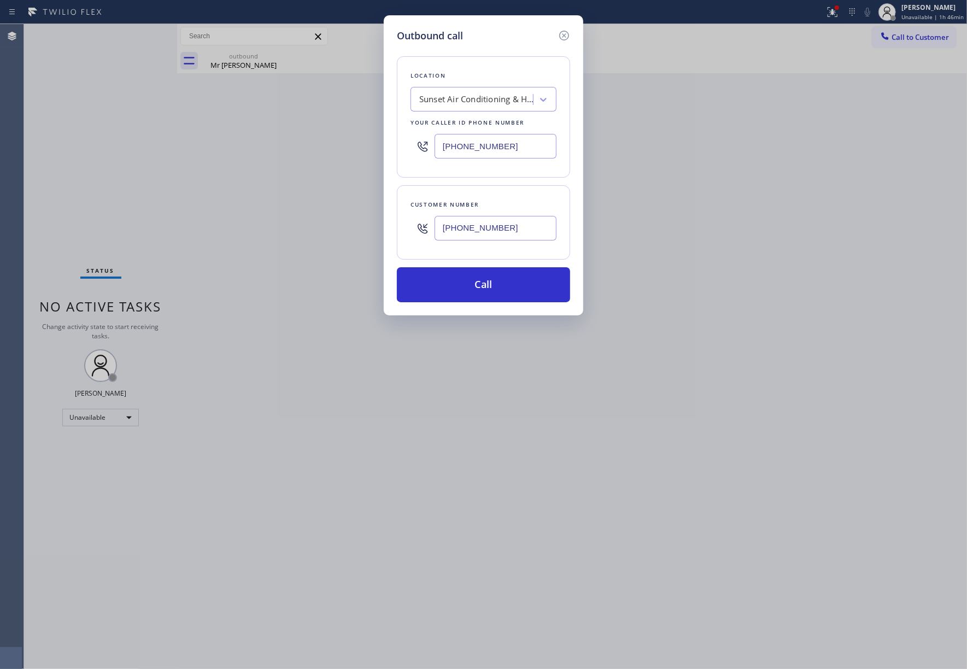
drag, startPoint x: 134, startPoint y: 132, endPoint x: 217, endPoint y: 119, distance: 83.6
click at [133, 130] on div "Outbound call Location Sunset Air Conditioning & Heating Manhattan Your caller …" at bounding box center [483, 334] width 967 height 669
click at [525, 106] on div "Sunset Air Conditioning & Heating Manhattan" at bounding box center [473, 99] width 119 height 19
paste input "Eagle Rock Electrician Pros"
type input "Eagle Rock Electrician Pros"
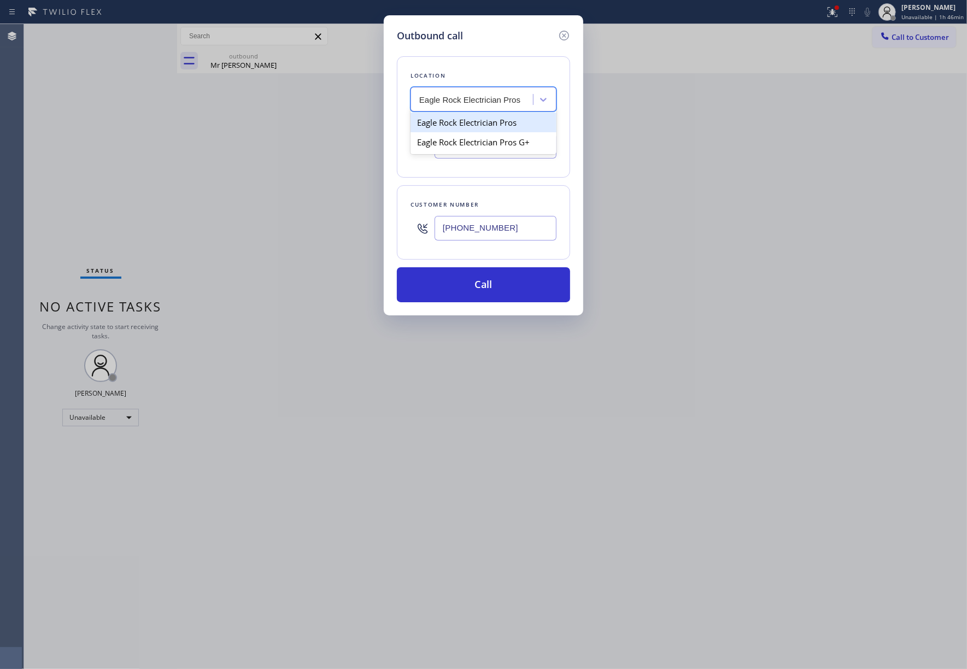
click at [457, 127] on div "Eagle Rock Electrician Pros" at bounding box center [484, 123] width 146 height 20
type input "(323) 499-3450"
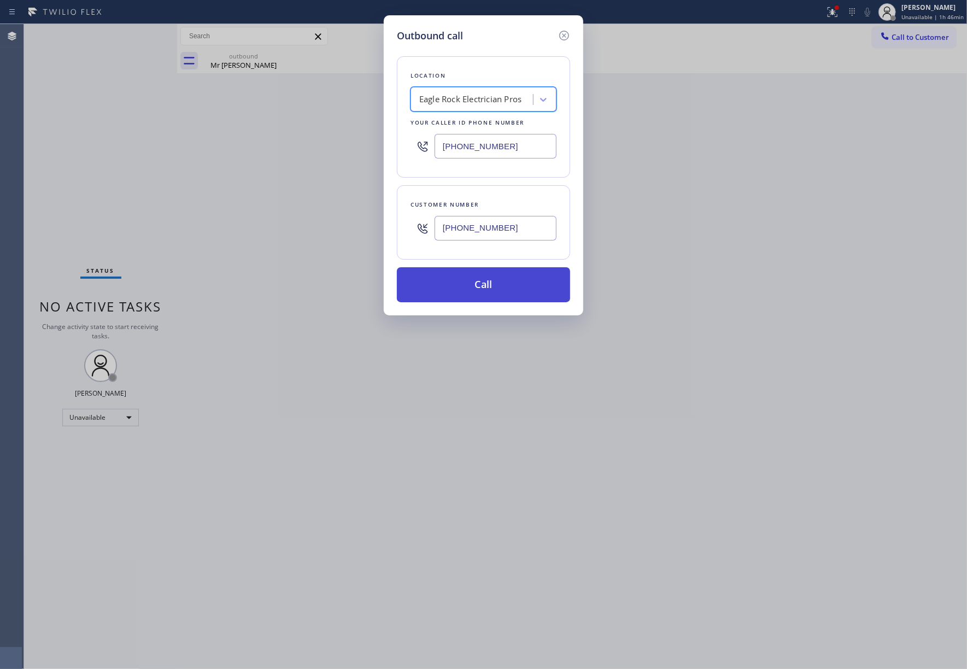
click at [501, 295] on button "Call" at bounding box center [483, 284] width 173 height 35
click at [119, 174] on div "Outbound call Location Eagle Rock Electrician Pros Your caller id phone number …" at bounding box center [483, 334] width 967 height 669
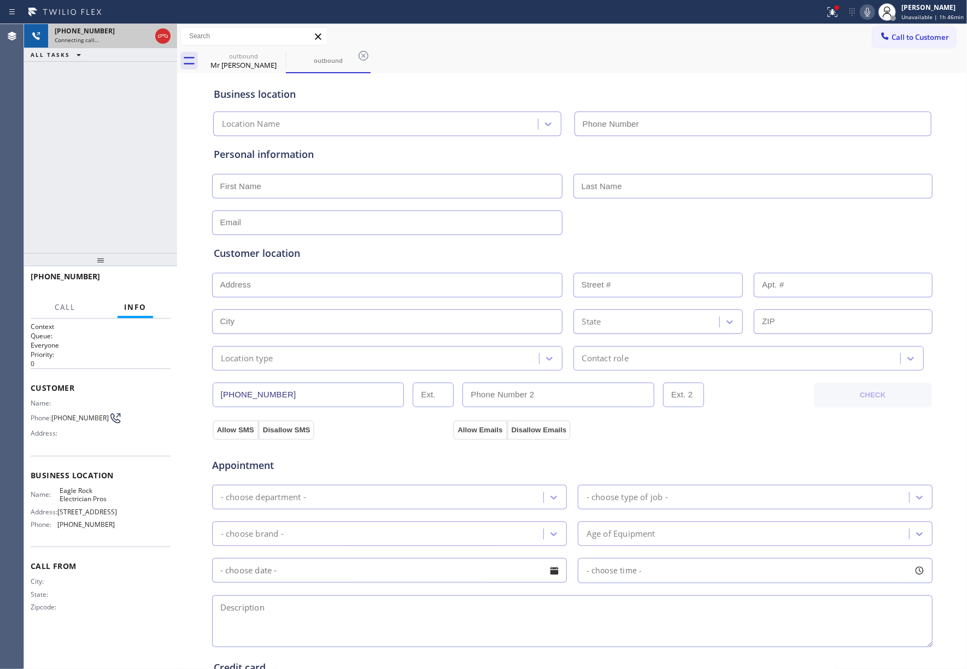
type input "(323) 499-3450"
drag, startPoint x: 160, startPoint y: 32, endPoint x: 370, endPoint y: 120, distance: 228.4
click at [160, 33] on icon at bounding box center [162, 36] width 13 height 13
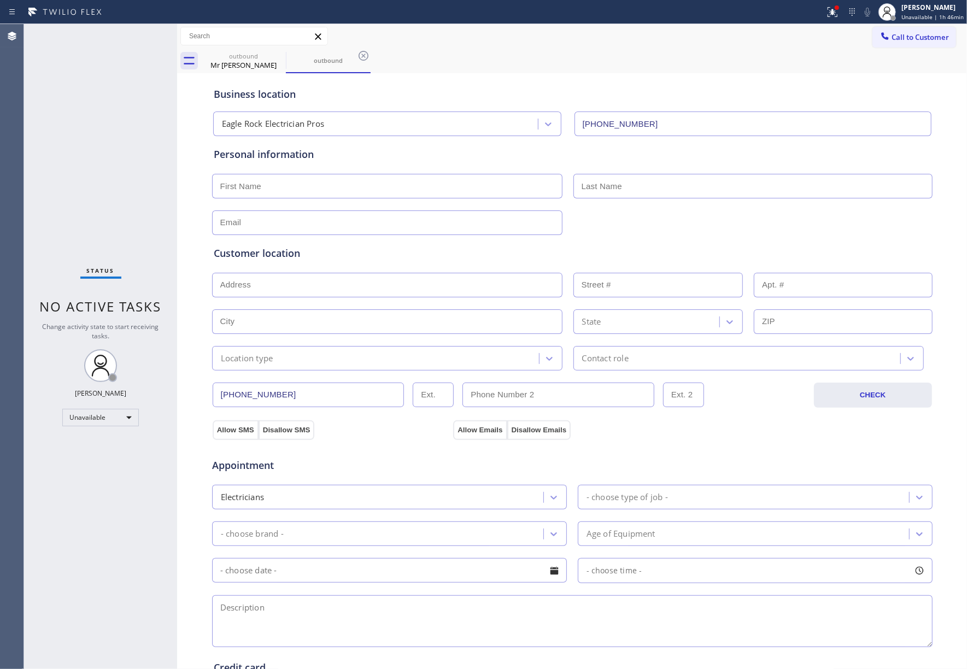
drag, startPoint x: 116, startPoint y: 149, endPoint x: 360, endPoint y: 4, distance: 282.9
click at [116, 149] on div "Status No active tasks Change activity state to start receiving tasks. [PERSON_…" at bounding box center [100, 346] width 153 height 645
click at [920, 31] on button "Call to Customer" at bounding box center [915, 37] width 84 height 21
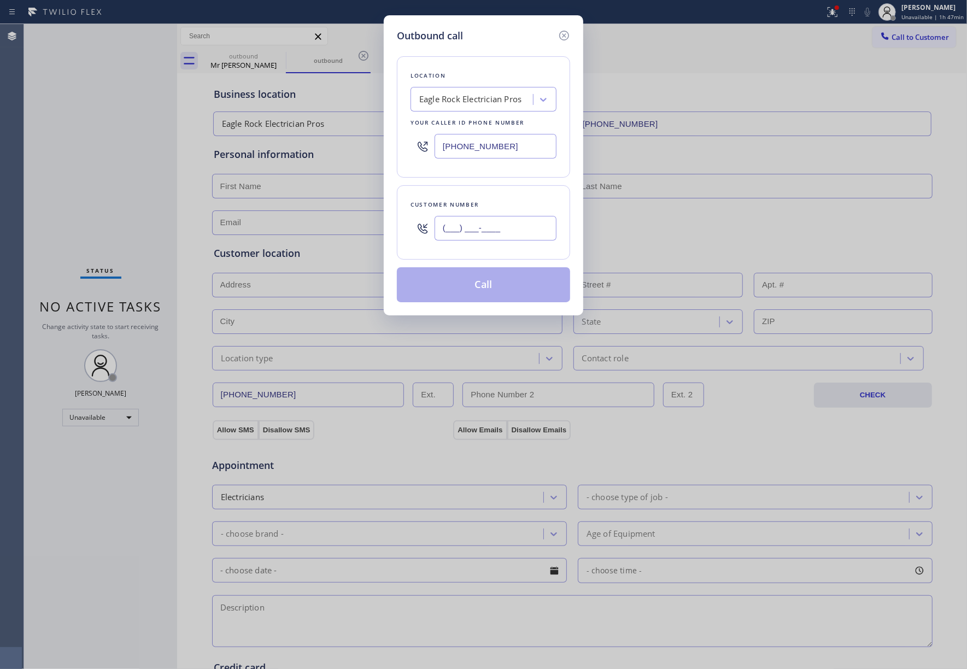
click at [454, 231] on input "(___) ___-____" at bounding box center [496, 228] width 122 height 25
paste input "562) 201-0183"
type input "(562) 201-0183"
drag, startPoint x: 513, startPoint y: 147, endPoint x: 419, endPoint y: 147, distance: 94.0
click at [419, 147] on div "(323) 499-3450" at bounding box center [484, 146] width 146 height 36
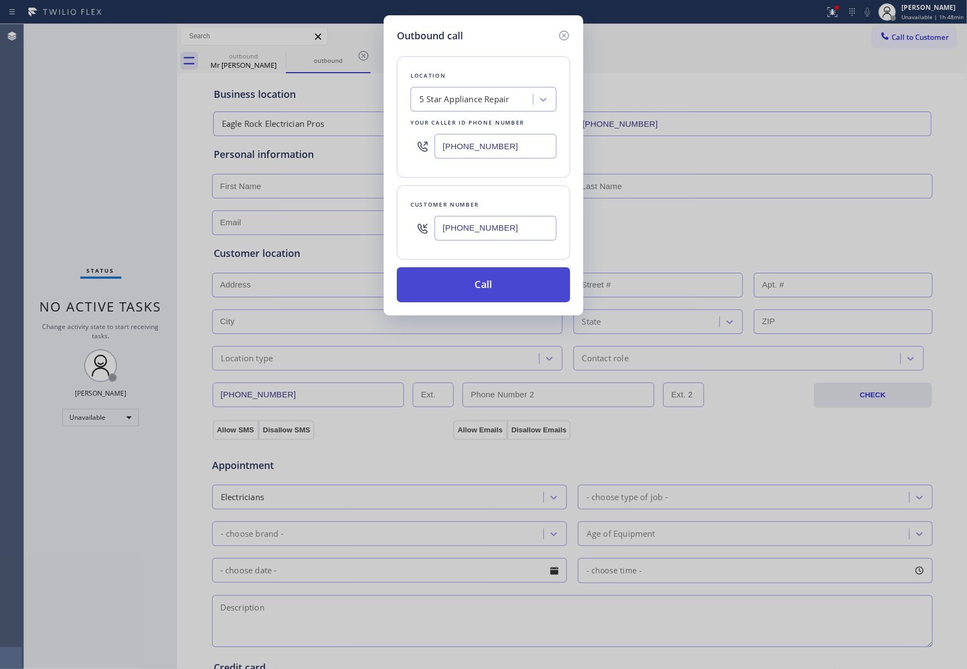
type input "[PHONE_NUMBER]"
click at [486, 292] on button "Call" at bounding box center [483, 284] width 173 height 35
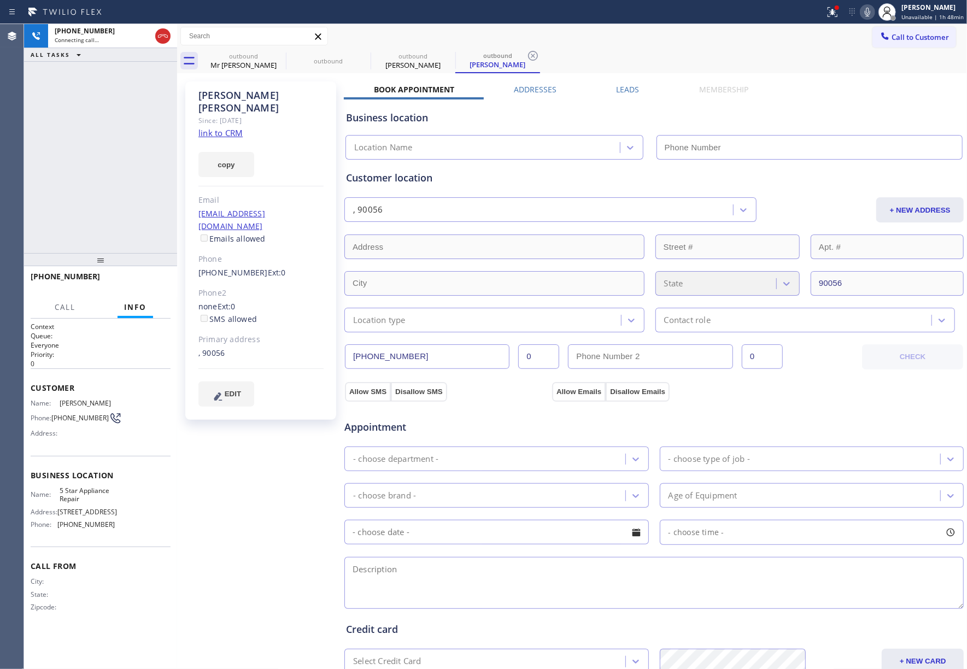
type input "[PHONE_NUMBER]"
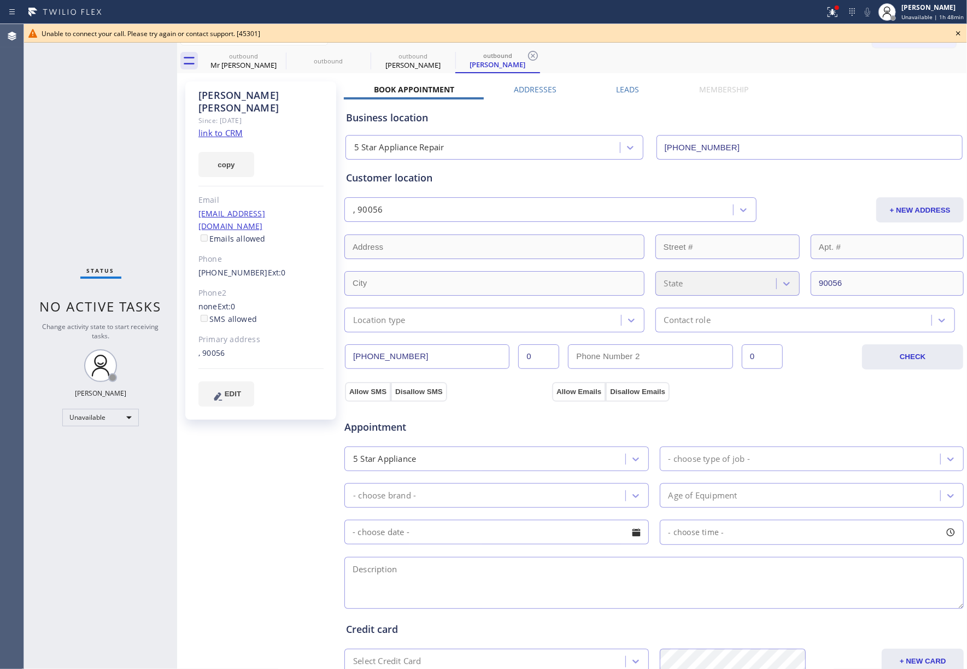
click at [958, 36] on icon at bounding box center [958, 33] width 13 height 13
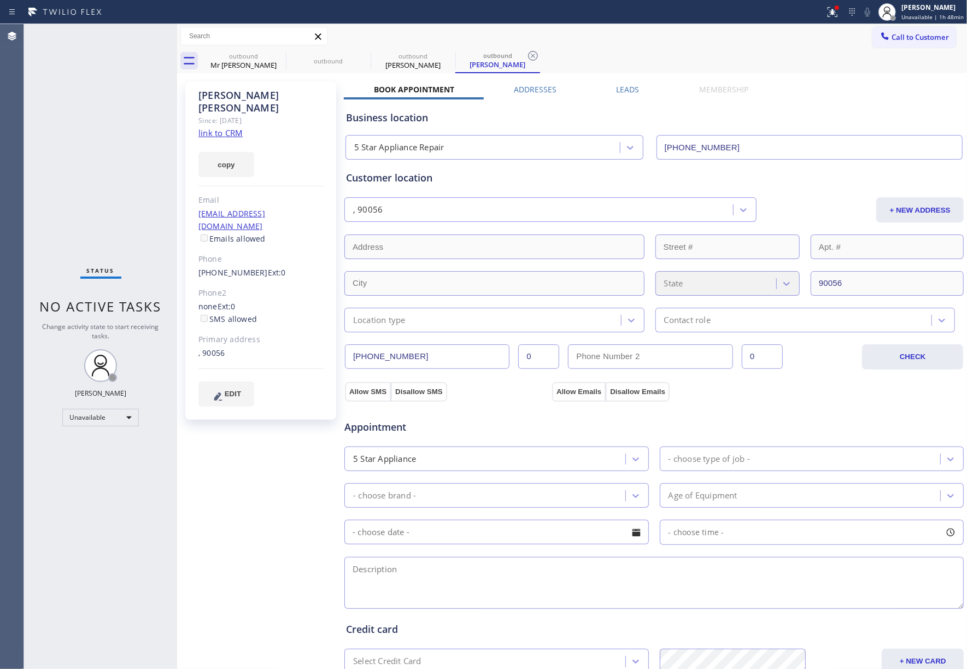
drag, startPoint x: 110, startPoint y: 161, endPoint x: 114, endPoint y: 153, distance: 8.8
click at [110, 161] on div "Status No active tasks Change activity state to start receiving tasks. [PERSON_…" at bounding box center [100, 346] width 153 height 645
click at [921, 42] on span "Call to Customer" at bounding box center [920, 37] width 57 height 10
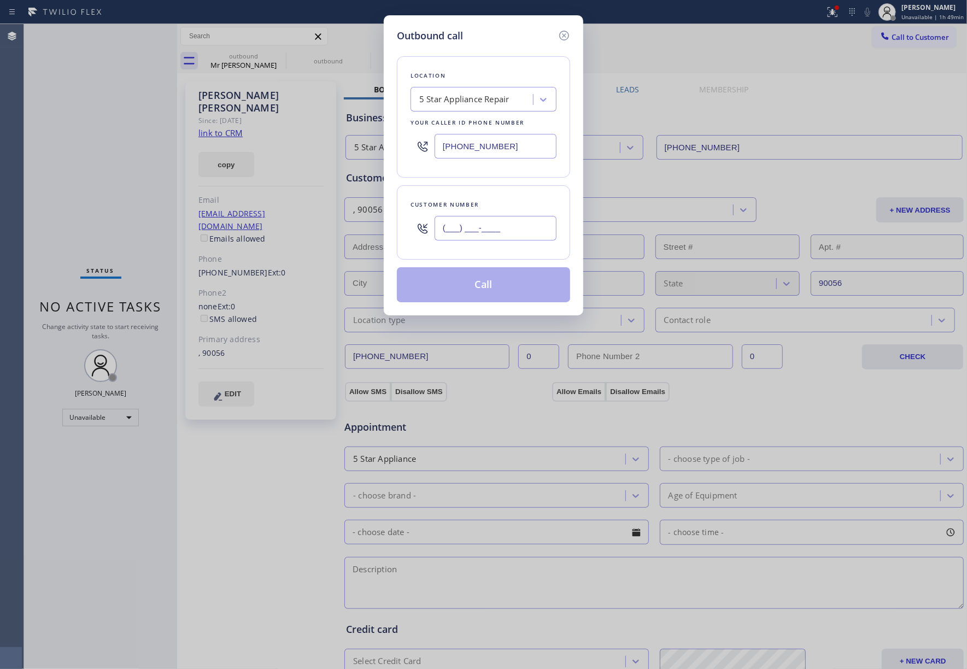
click at [515, 239] on input "(___) ___-____" at bounding box center [496, 228] width 122 height 25
paste input "562) 822-1179"
type input "(562) 822-1179"
click at [516, 140] on input "[PHONE_NUMBER]" at bounding box center [496, 146] width 122 height 25
click at [490, 107] on div "5 Star Appliance Repair" at bounding box center [473, 99] width 119 height 19
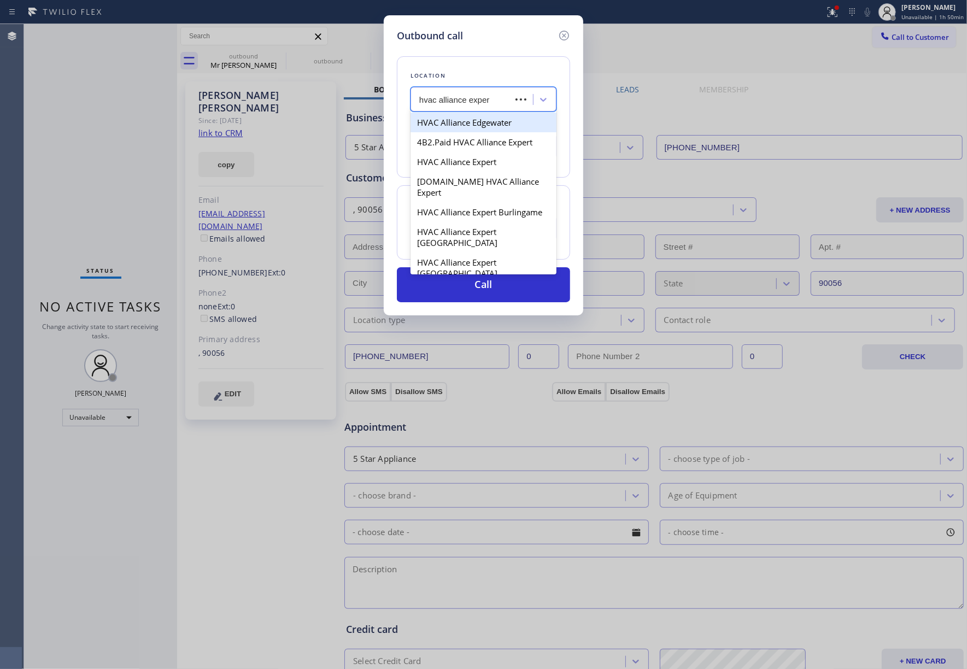
type input "hvac alliance expert"
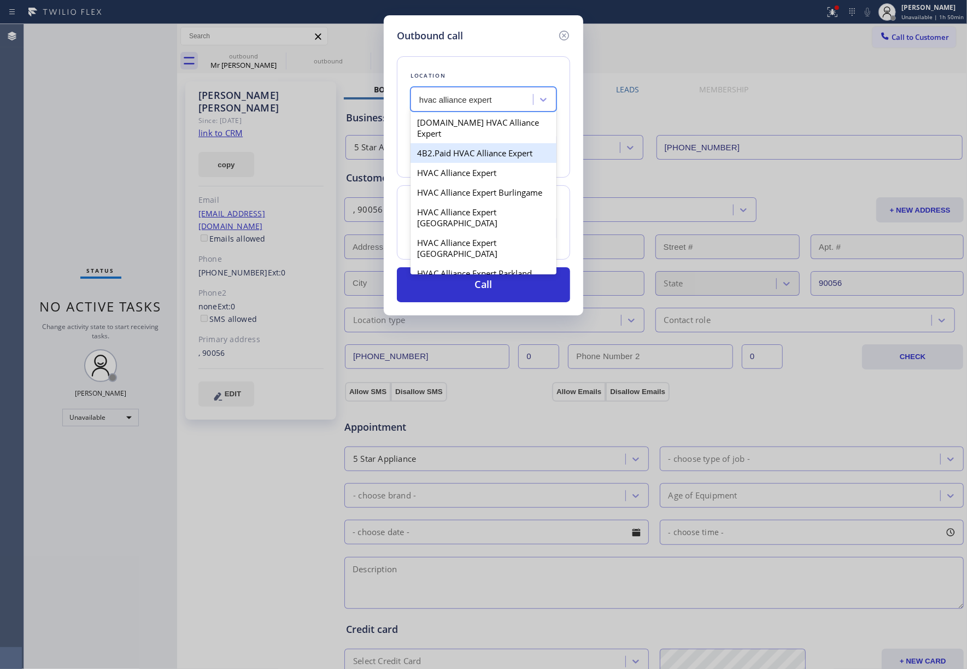
click at [487, 143] on div "4B2.Paid HVAC Alliance Expert" at bounding box center [484, 153] width 146 height 20
type input "(855) 999-4417"
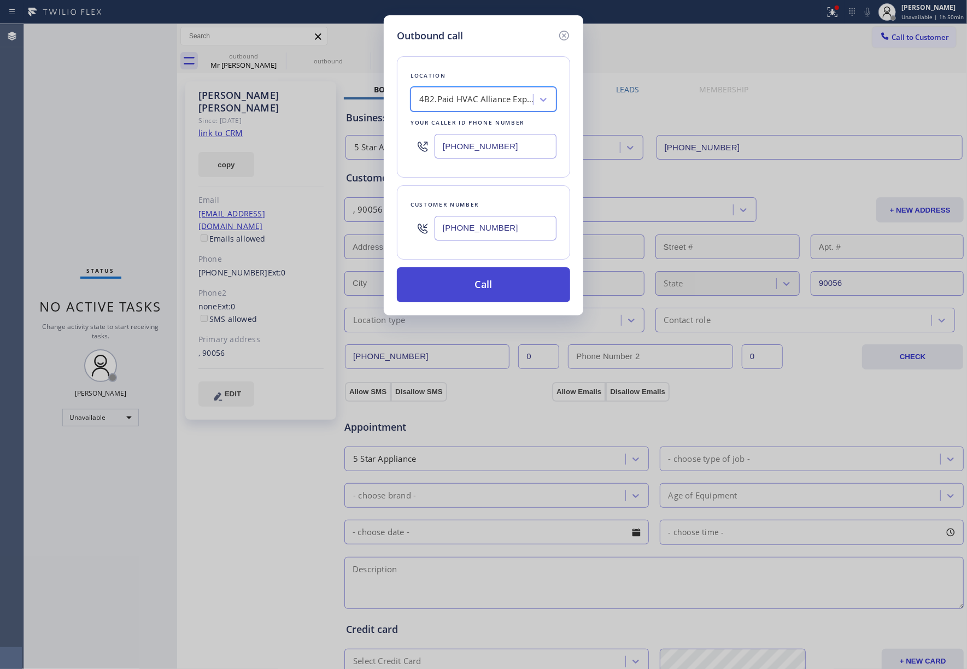
click at [506, 296] on button "Call" at bounding box center [483, 284] width 173 height 35
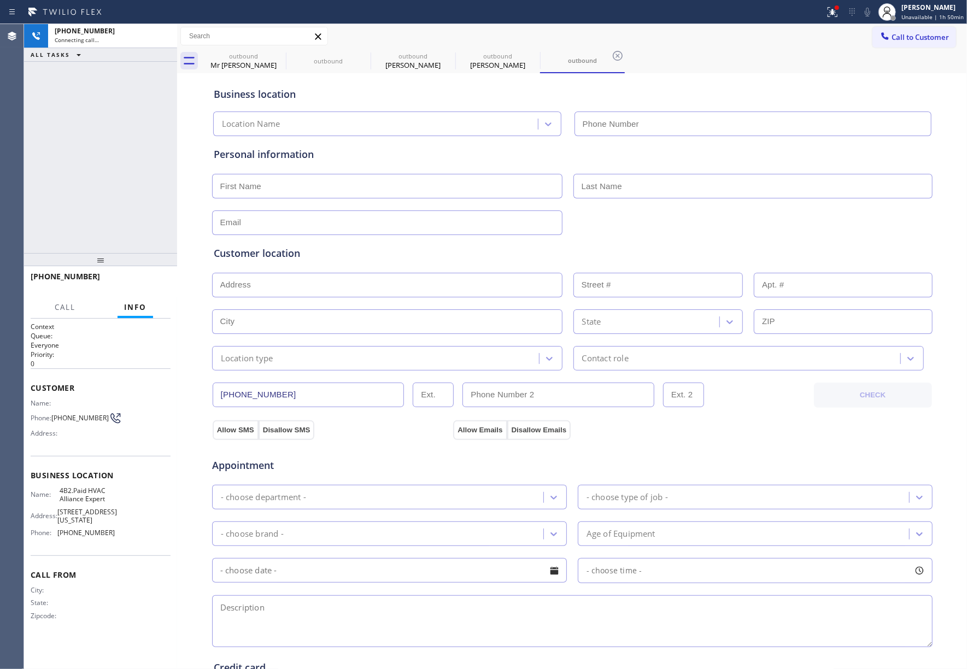
click at [123, 163] on div "+15628221179 Connecting call… ALL TASKS ALL TASKS ACTIVE TASKS TASKS IN WRAP UP" at bounding box center [100, 138] width 153 height 229
type input "(855) 999-4417"
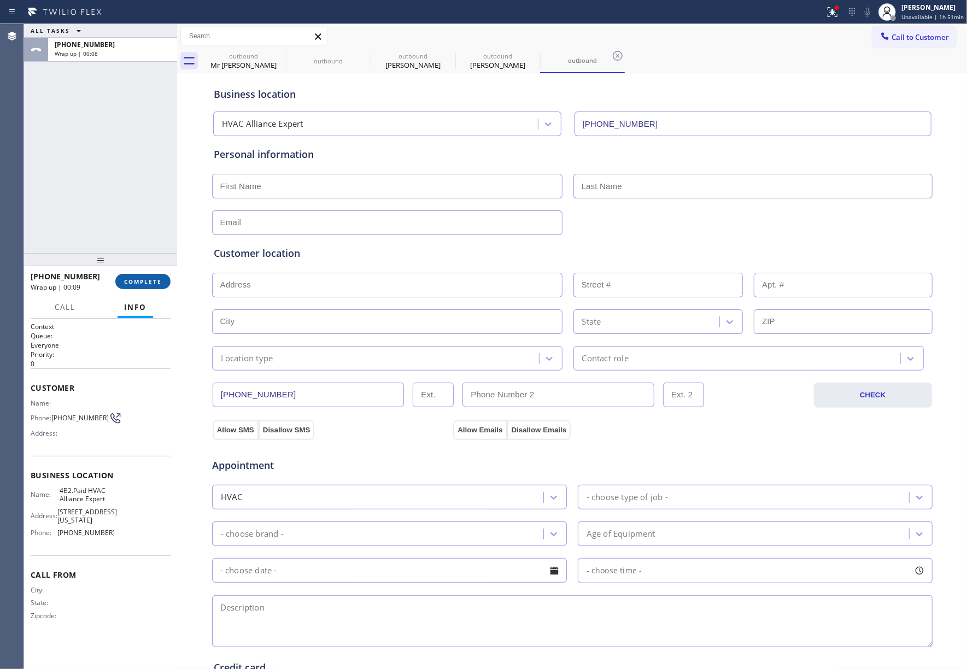
click at [149, 274] on button "COMPLETE" at bounding box center [142, 281] width 55 height 15
click at [70, 172] on div "ALL TASKS ALL TASKS ACTIVE TASKS TASKS IN WRAP UP +15628221179 Wrap up | 00:09" at bounding box center [100, 138] width 153 height 229
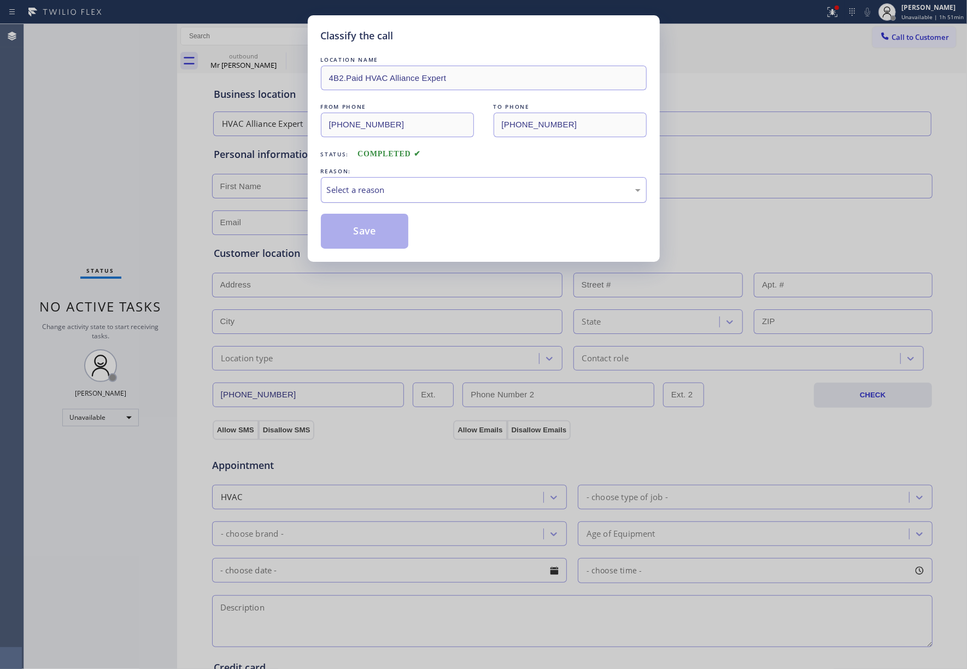
drag, startPoint x: 426, startPoint y: 188, endPoint x: 419, endPoint y: 196, distance: 10.8
click at [425, 188] on div "Select a reason" at bounding box center [484, 190] width 314 height 13
click at [353, 241] on button "Save" at bounding box center [365, 231] width 88 height 35
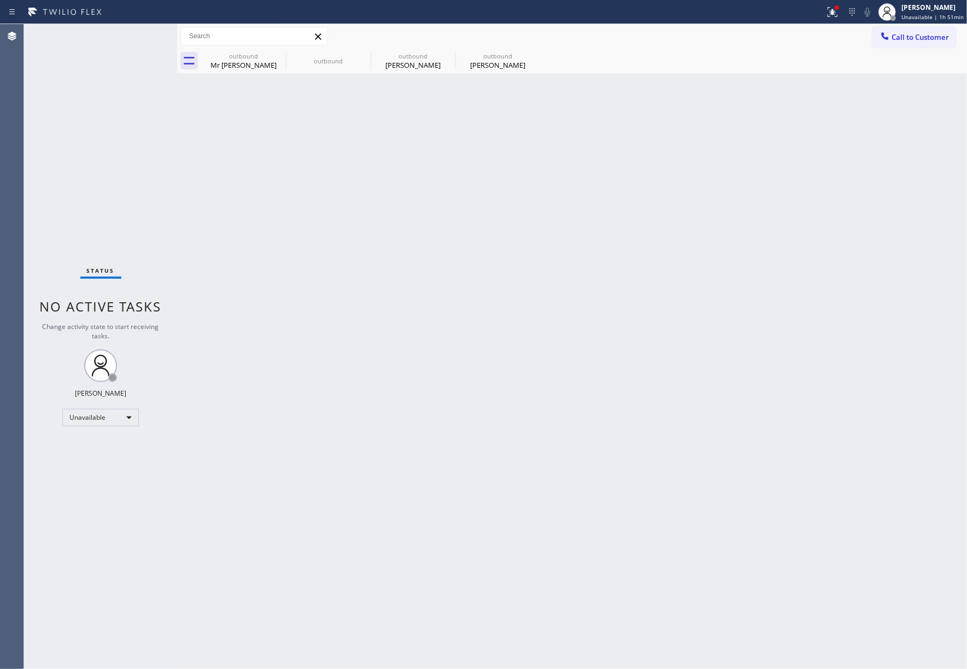
drag, startPoint x: 923, startPoint y: 33, endPoint x: 521, endPoint y: 173, distance: 425.9
click at [923, 33] on span "Call to Customer" at bounding box center [920, 37] width 57 height 10
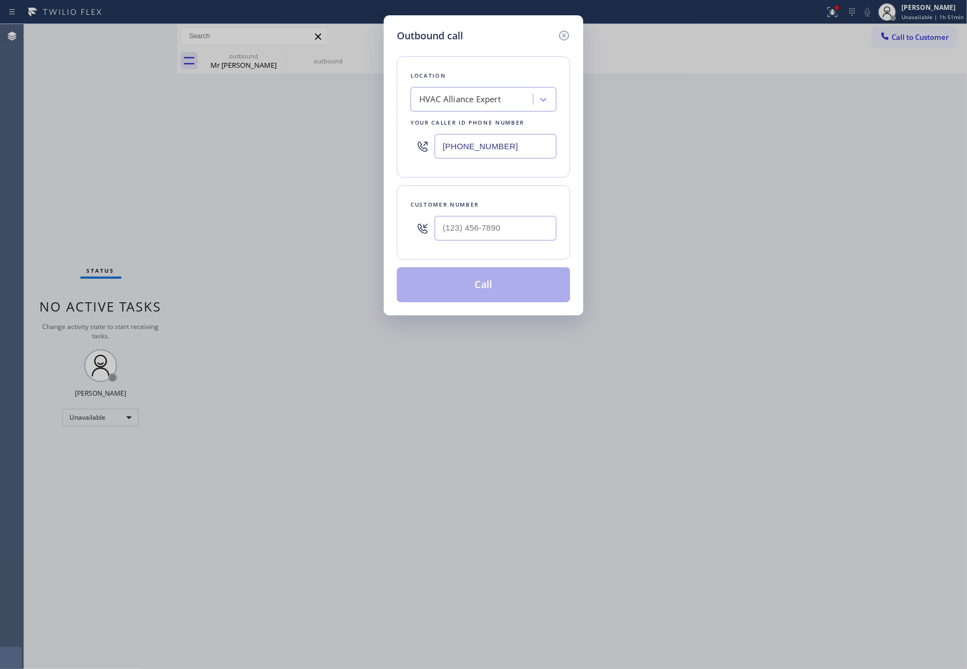
click at [478, 245] on div at bounding box center [496, 229] width 122 height 36
click at [479, 230] on input "(___) ___-____" at bounding box center [496, 228] width 122 height 25
paste input "323) 439-6503"
type input "(323) 439-6503"
click at [486, 193] on div "Customer number (323) 439-6503" at bounding box center [483, 222] width 173 height 74
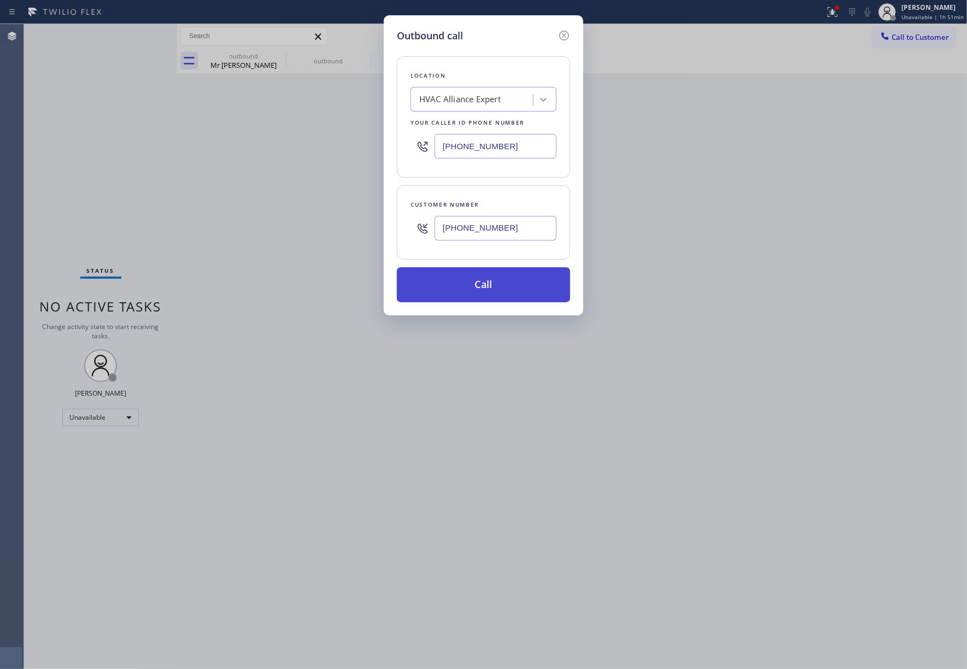
click at [521, 292] on button "Call" at bounding box center [483, 284] width 173 height 35
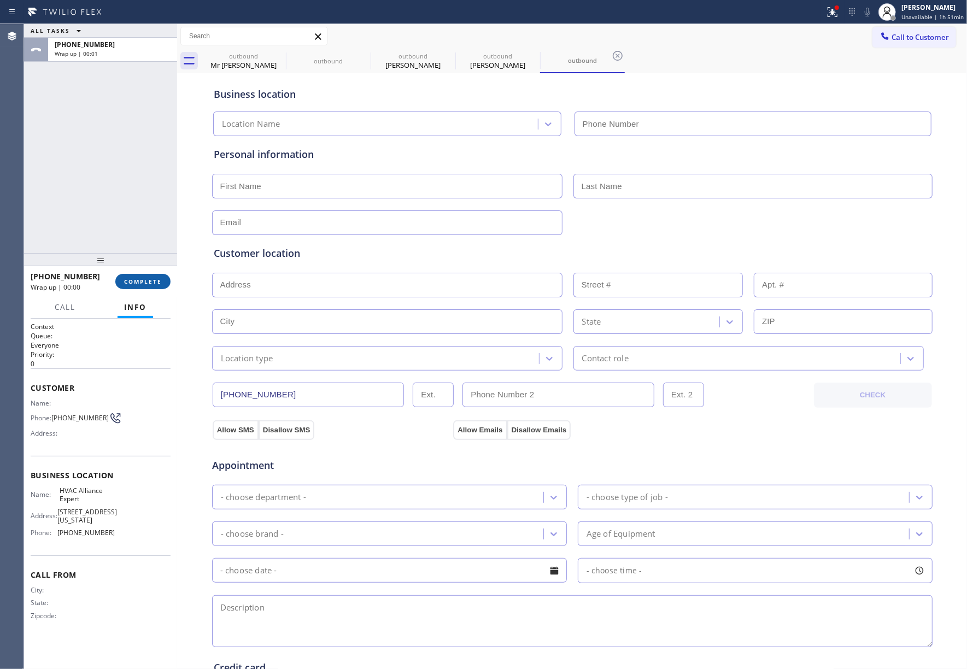
click at [156, 284] on span "COMPLETE" at bounding box center [143, 282] width 38 height 8
click at [147, 235] on div "ALL TASKS ALL TASKS ACTIVE TASKS TASKS IN WRAP UP +13234396503 Wrap up | 00:01" at bounding box center [100, 138] width 153 height 229
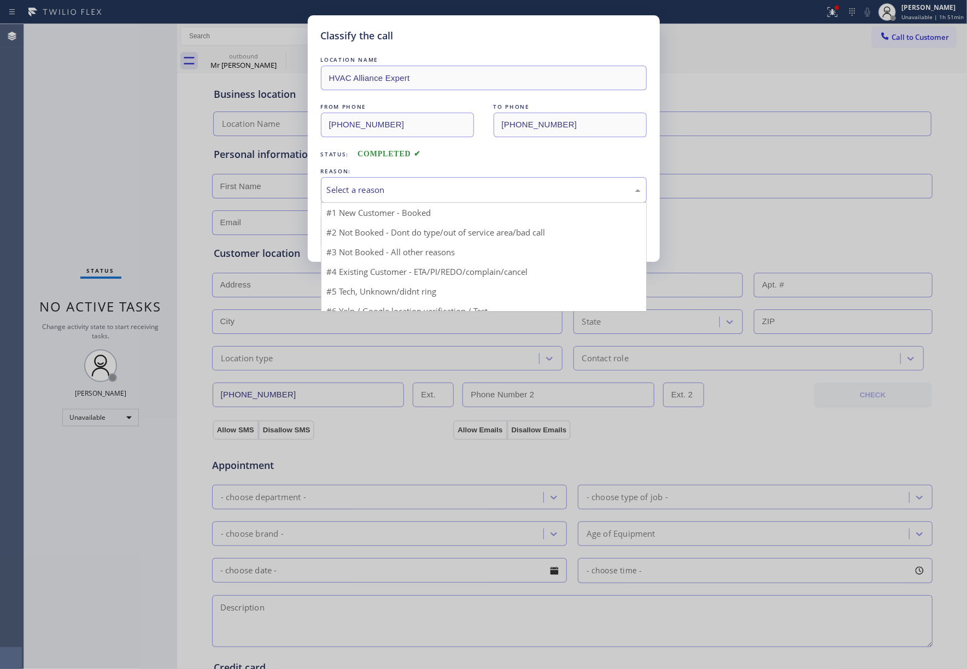
click at [385, 182] on div "Select a reason" at bounding box center [484, 190] width 326 height 26
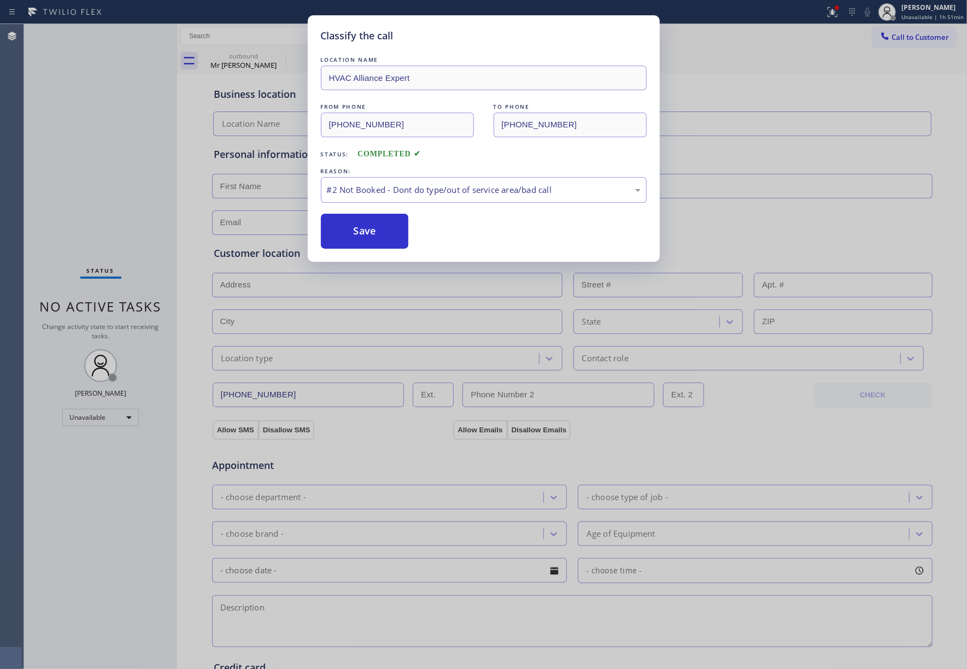
click at [360, 231] on button "Save" at bounding box center [365, 231] width 88 height 35
type input "[PHONE_NUMBER]"
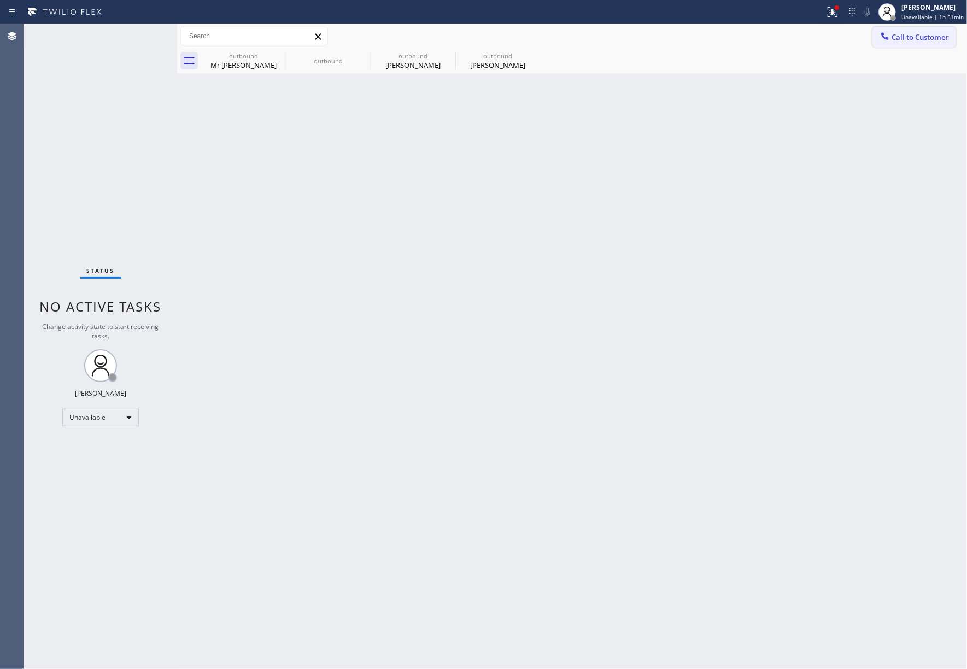
click at [911, 28] on button "Call to Customer" at bounding box center [915, 37] width 84 height 21
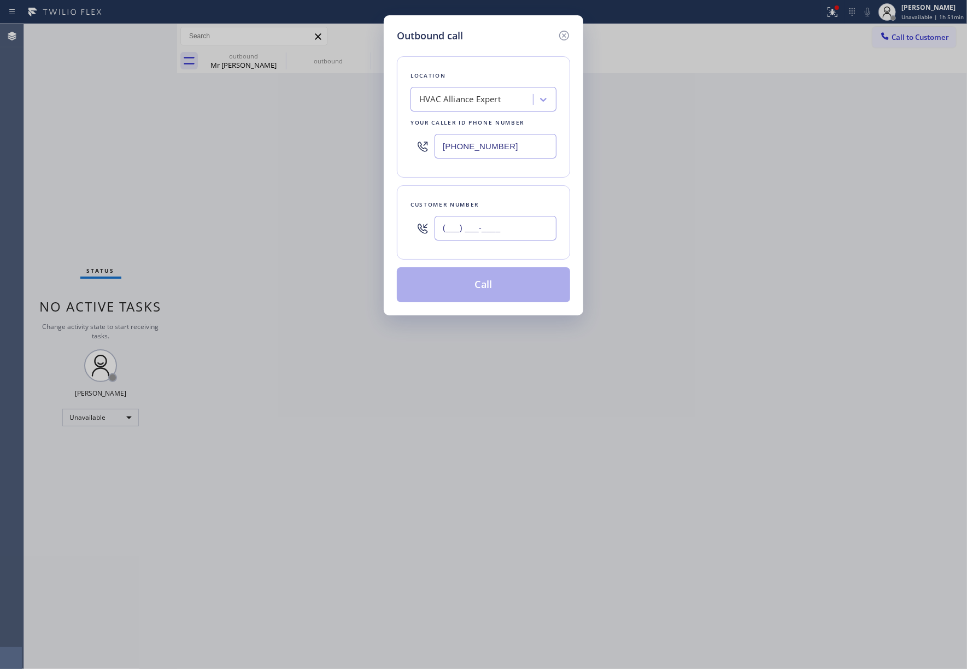
click at [510, 237] on input "(___) ___-____" at bounding box center [496, 228] width 122 height 25
paste input "219) 652-8847"
type input "(219) 652-8847"
click at [504, 204] on div "Customer number" at bounding box center [484, 204] width 146 height 11
click at [514, 292] on button "Call" at bounding box center [483, 284] width 173 height 35
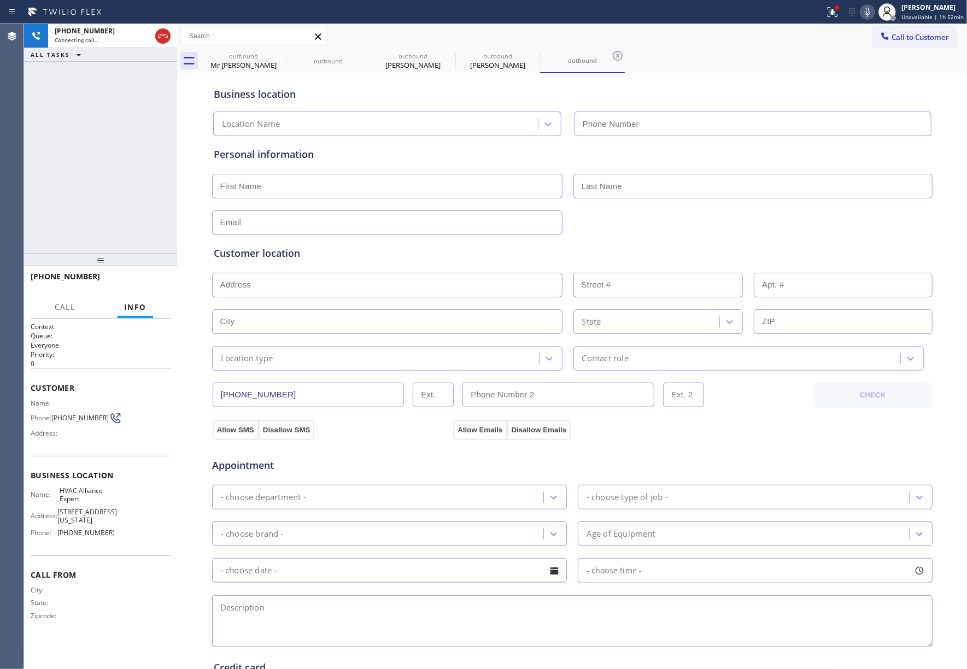
type input "(855) 999-4417"
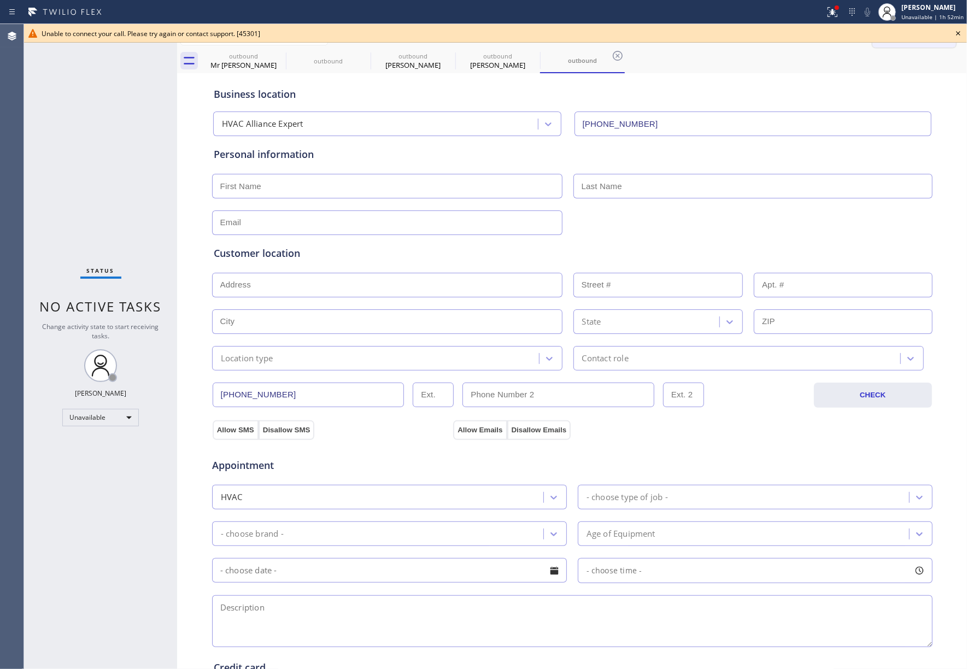
drag, startPoint x: 954, startPoint y: 33, endPoint x: 897, endPoint y: 31, distance: 56.9
click at [954, 33] on icon at bounding box center [958, 33] width 13 height 13
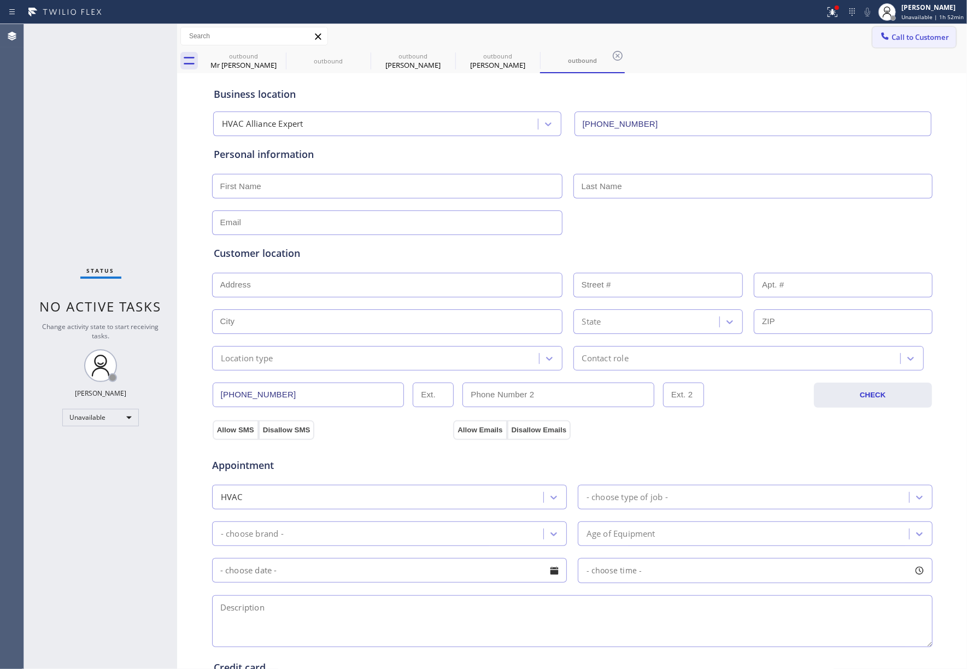
click at [897, 31] on button "Call to Customer" at bounding box center [915, 37] width 84 height 21
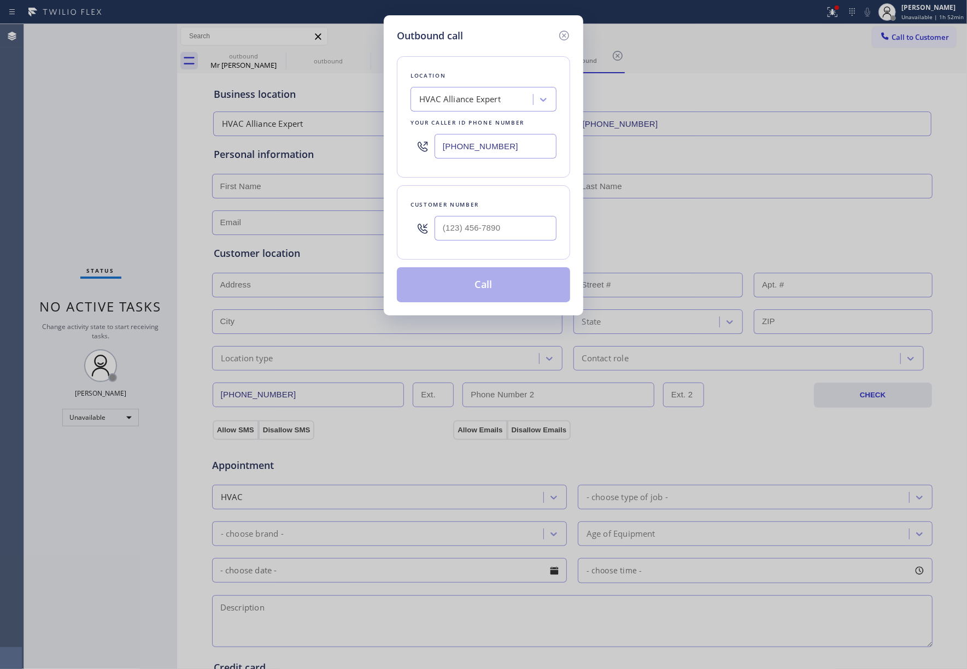
click at [503, 214] on div at bounding box center [496, 229] width 122 height 36
click at [500, 226] on input "(___) ___-____" at bounding box center [496, 228] width 122 height 25
paste input "224) 214-6160"
type input "(224) 214-6160"
click at [498, 195] on div "Customer number (224) 214-6160" at bounding box center [483, 222] width 173 height 74
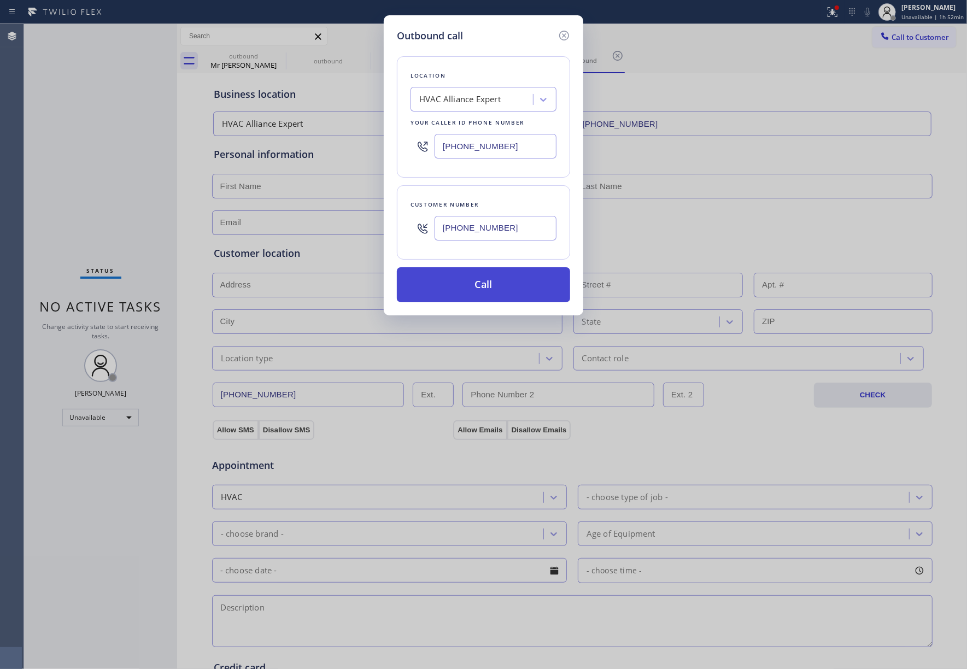
click at [483, 280] on button "Call" at bounding box center [483, 284] width 173 height 35
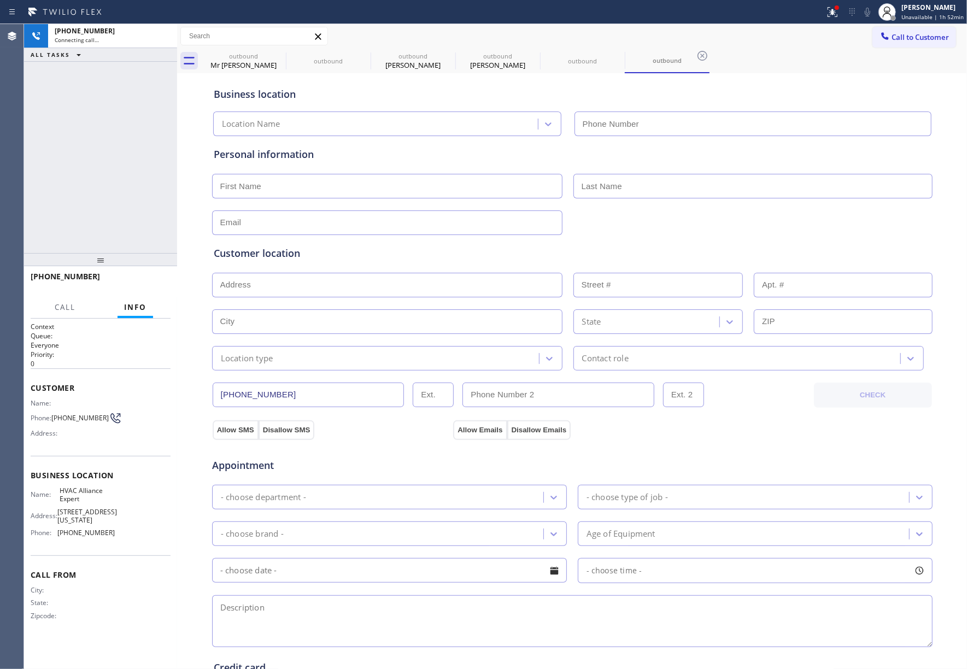
type input "(855) 999-4417"
click at [126, 154] on div "+12242146160 Connecting call… ALL TASKS ALL TASKS ACTIVE TASKS TASKS IN WRAP UP" at bounding box center [100, 138] width 153 height 229
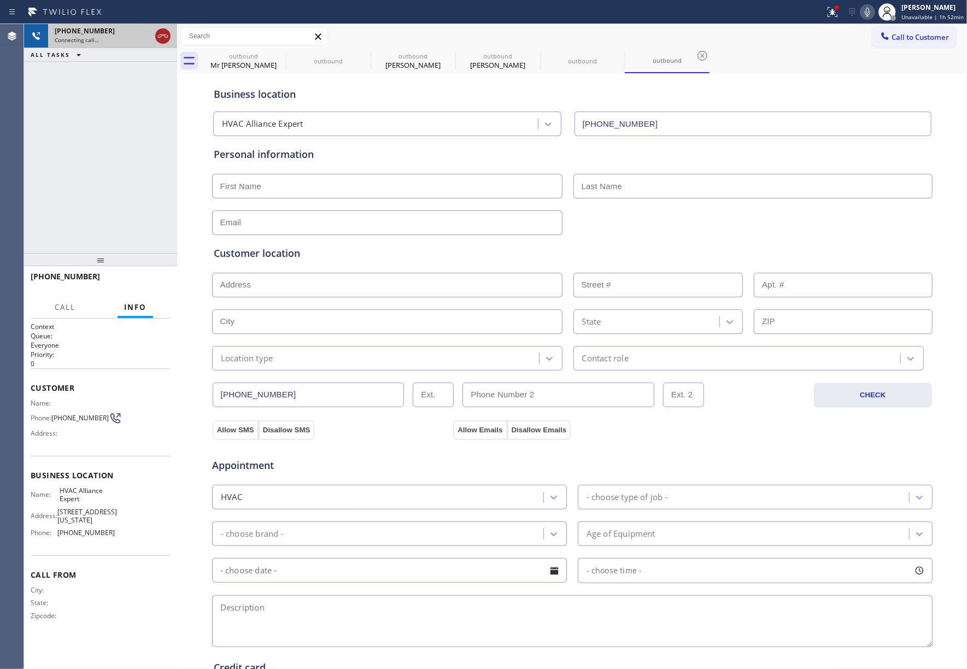
click at [157, 33] on icon at bounding box center [162, 36] width 13 height 13
click at [932, 37] on span "Call to Customer" at bounding box center [920, 37] width 57 height 10
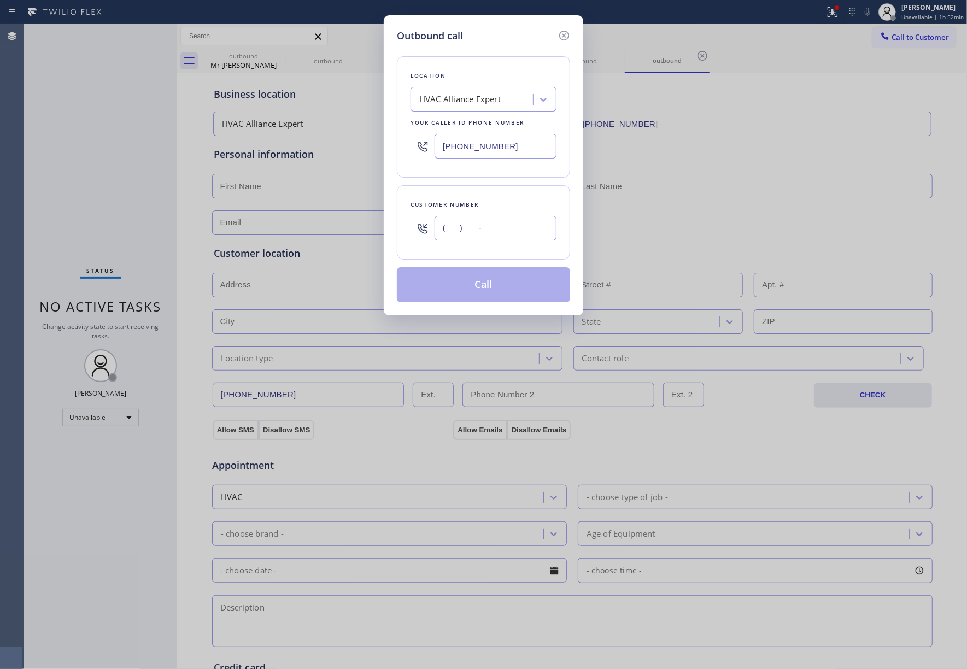
click at [499, 237] on input "(___) ___-____" at bounding box center [496, 228] width 122 height 25
paste input "317) 228-7084"
type input "(317) 228-7084"
click at [493, 289] on button "Call" at bounding box center [483, 284] width 173 height 35
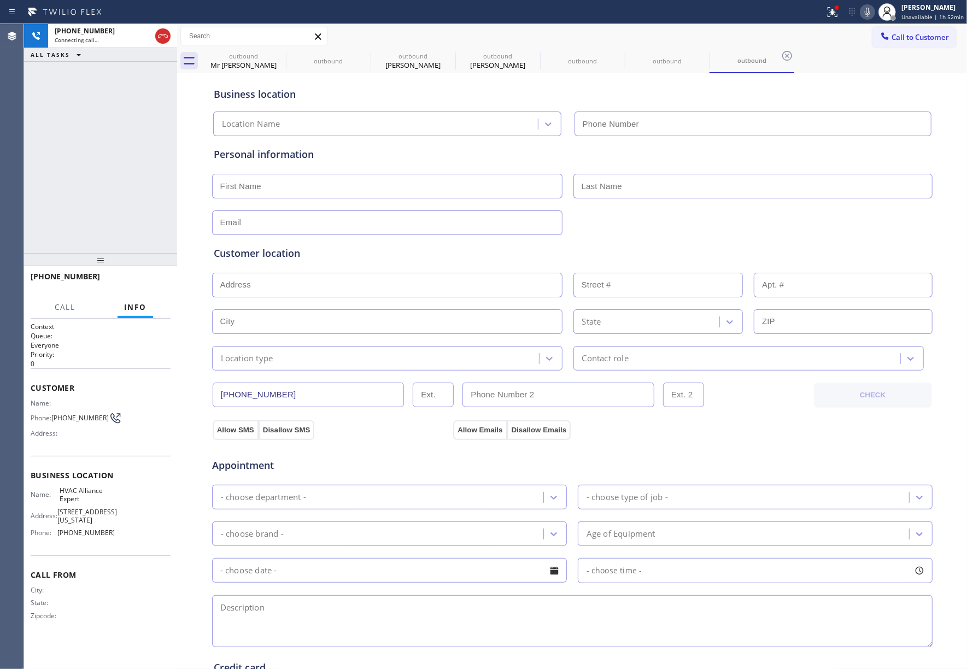
type input "(855) 999-4417"
drag, startPoint x: 130, startPoint y: 276, endPoint x: 124, endPoint y: 232, distance: 44.2
click at [130, 276] on button "HANG UP" at bounding box center [145, 281] width 51 height 15
click at [123, 232] on div "+13172287084 Live | 00:14 ALL TASKS ALL TASKS ACTIVE TASKS TASKS IN WRAP UP" at bounding box center [100, 138] width 153 height 229
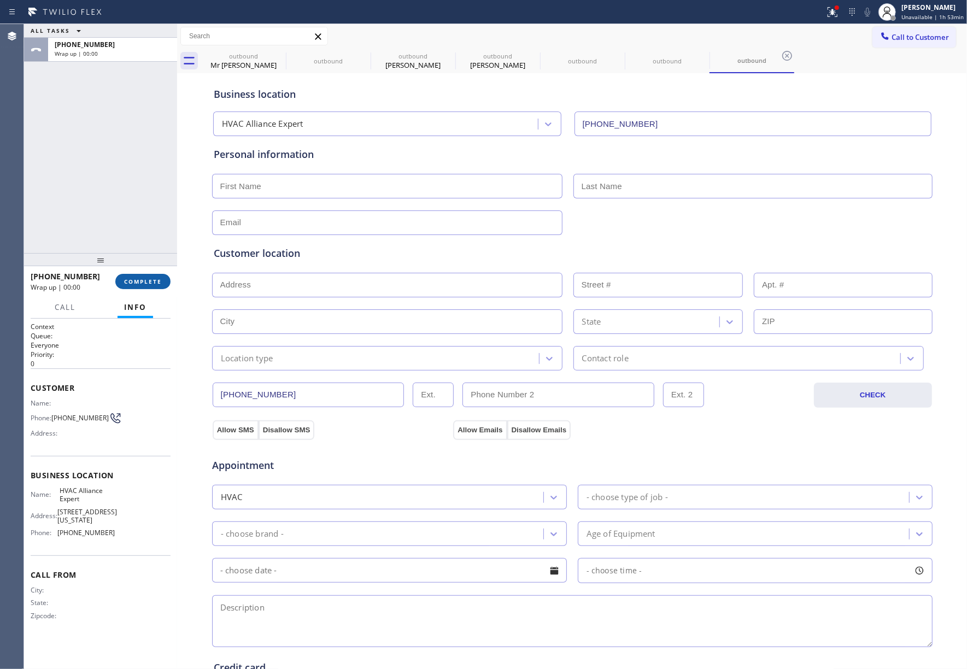
click at [142, 280] on span "COMPLETE" at bounding box center [143, 282] width 38 height 8
click at [110, 206] on div "ALL TASKS ALL TASKS ACTIVE TASKS TASKS IN WRAP UP +13172287084 Wrap up | 00:00" at bounding box center [100, 138] width 153 height 229
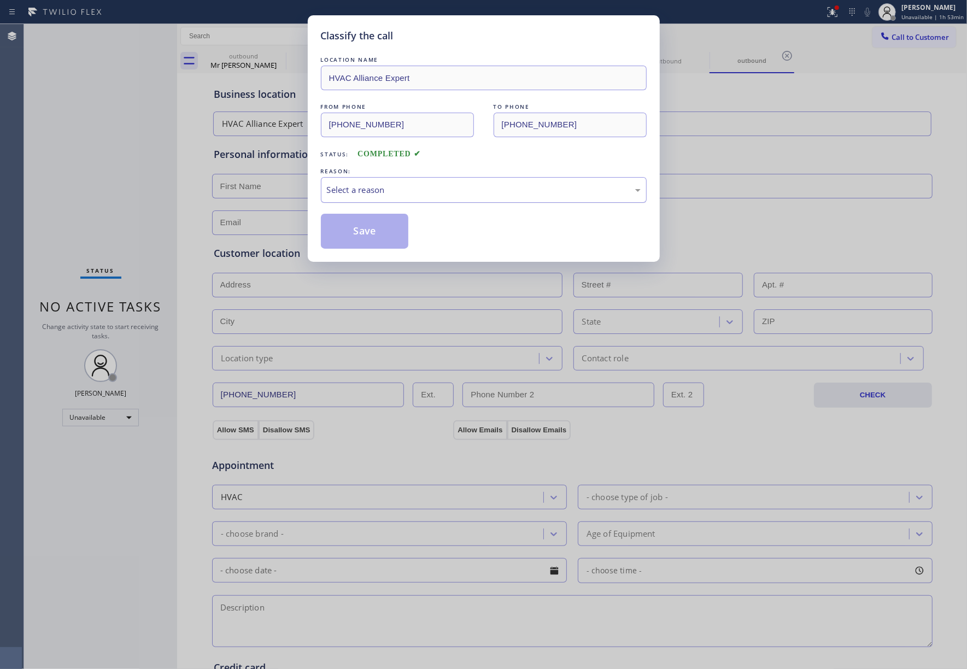
click at [401, 189] on div "Select a reason" at bounding box center [484, 190] width 314 height 13
click at [349, 227] on button "Save" at bounding box center [365, 231] width 88 height 35
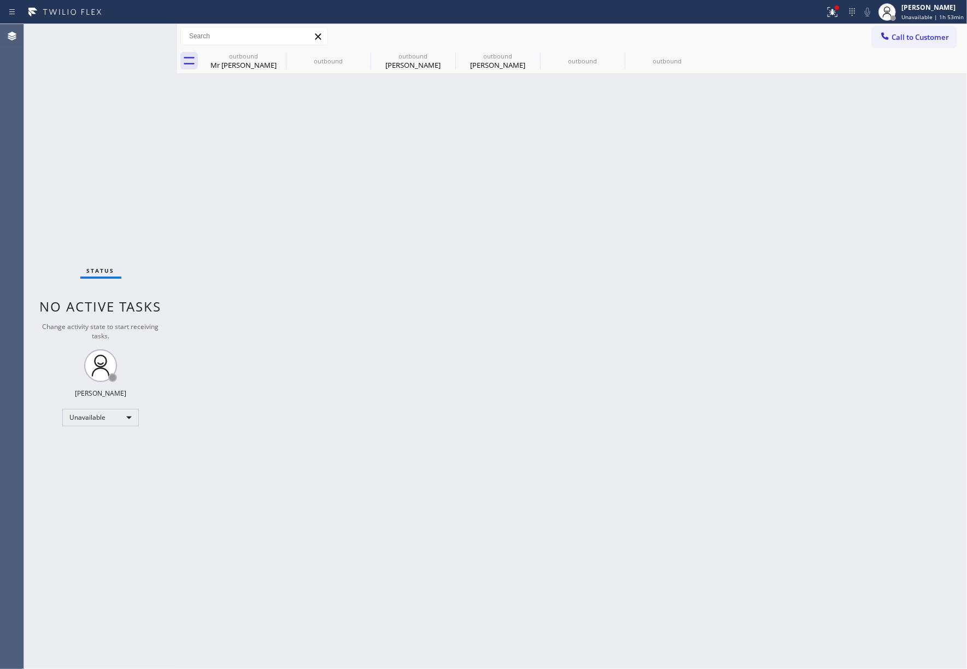
drag, startPoint x: 913, startPoint y: 39, endPoint x: 718, endPoint y: 98, distance: 202.9
click at [912, 42] on button "Call to Customer" at bounding box center [915, 37] width 84 height 21
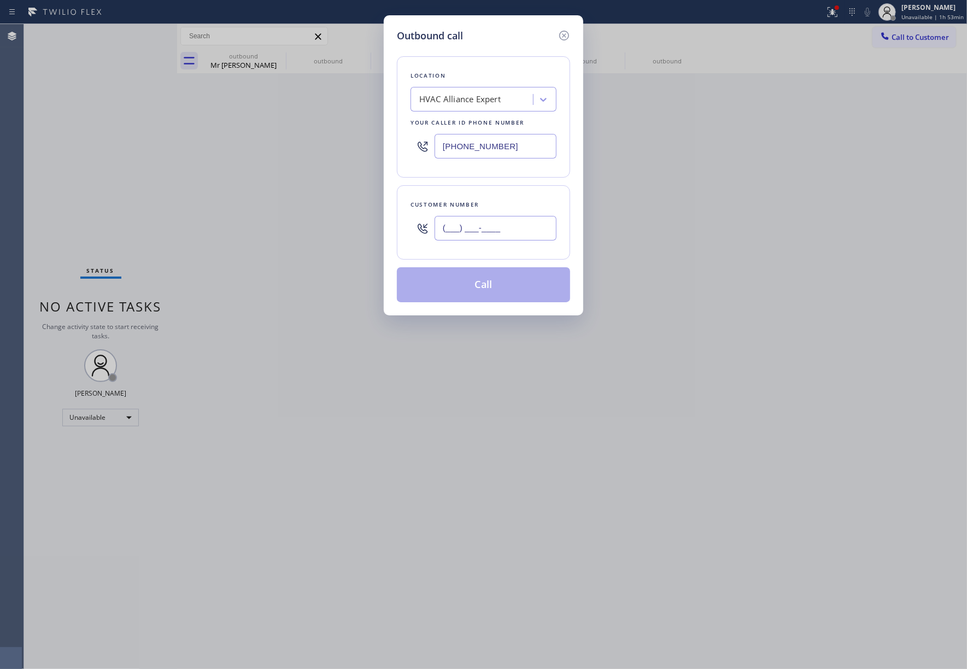
click at [508, 224] on input "(___) ___-____" at bounding box center [496, 228] width 122 height 25
paste input "562) 412-4020"
type input "(562) 412-4020"
click at [495, 195] on div "Customer number (562) 412-4020" at bounding box center [483, 222] width 173 height 74
click at [489, 290] on button "Call" at bounding box center [483, 284] width 173 height 35
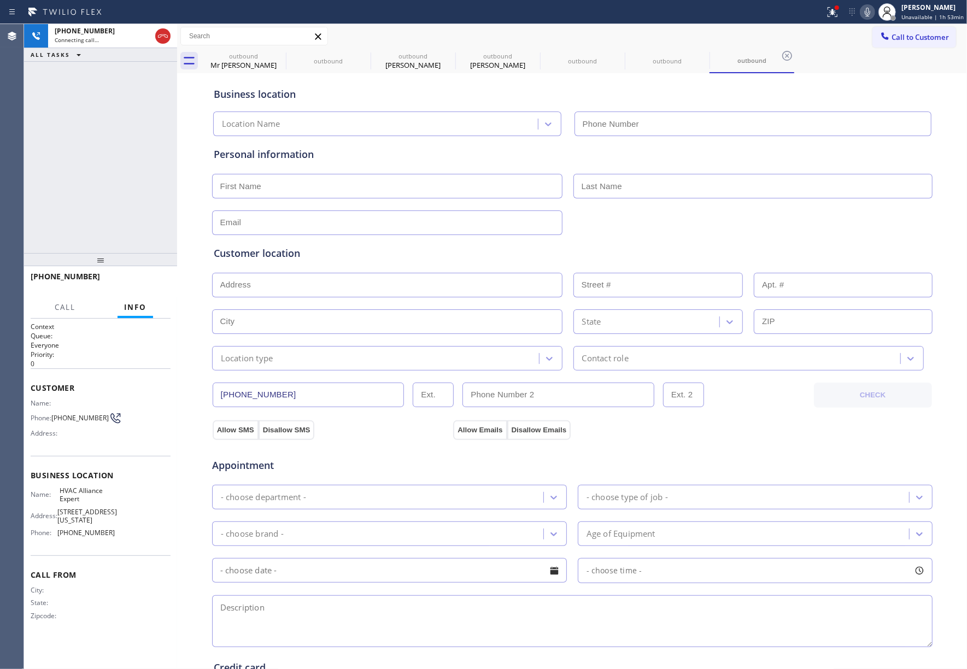
type input "(855) 999-4417"
drag, startPoint x: 150, startPoint y: 287, endPoint x: 133, endPoint y: 238, distance: 50.8
click at [150, 283] on button "HANG UP" at bounding box center [145, 281] width 51 height 15
click at [145, 272] on div "+15624124020 Live | 00:18 HANG UP" at bounding box center [101, 281] width 140 height 28
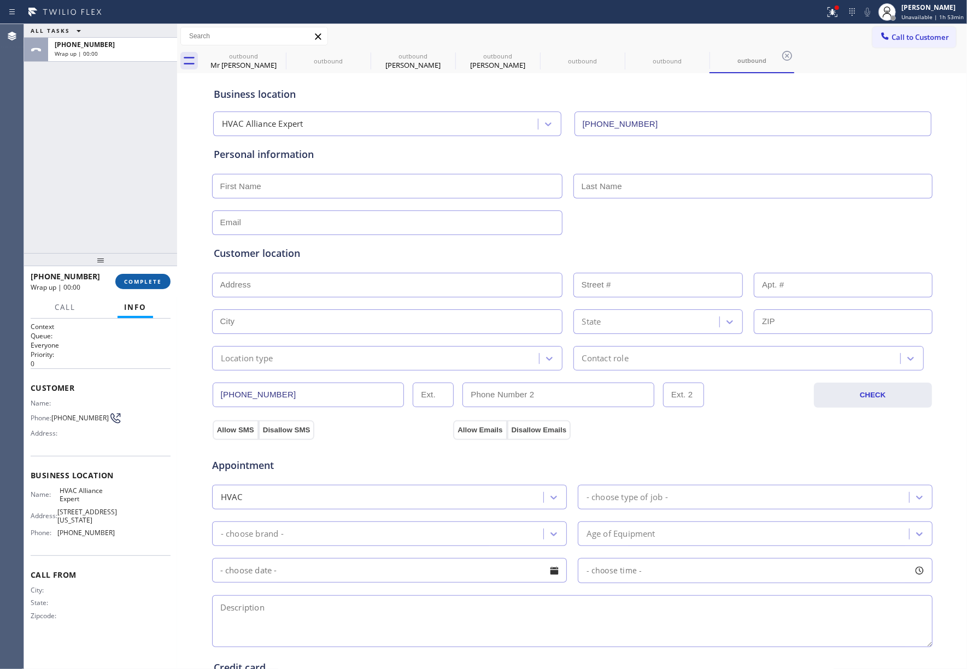
click at [150, 287] on button "COMPLETE" at bounding box center [142, 281] width 55 height 15
click at [121, 202] on div "ALL TASKS ALL TASKS ACTIVE TASKS TASKS IN WRAP UP +15624124020 Wrap up | 00:00" at bounding box center [100, 138] width 153 height 229
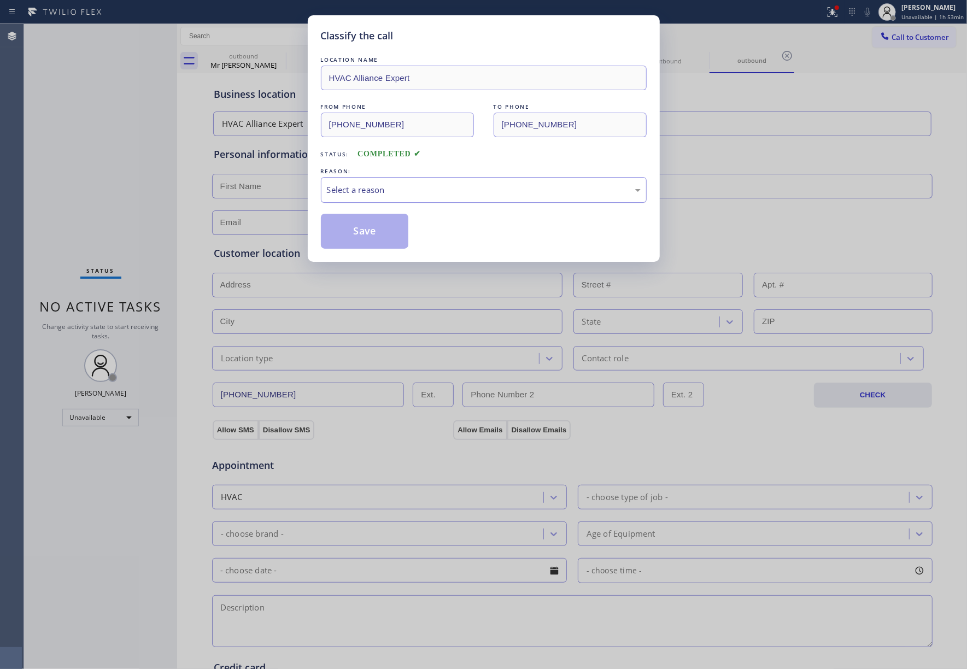
click at [410, 190] on div "Select a reason" at bounding box center [484, 190] width 314 height 13
drag, startPoint x: 355, startPoint y: 238, endPoint x: 793, endPoint y: 66, distance: 470.3
click at [362, 233] on button "Save" at bounding box center [365, 231] width 88 height 35
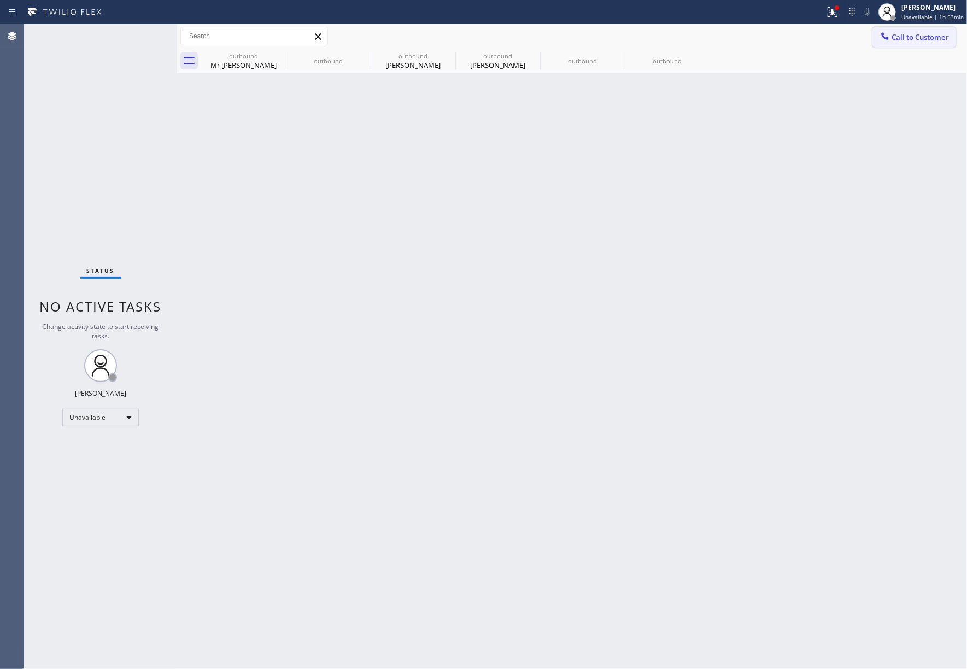
click at [900, 36] on span "Call to Customer" at bounding box center [920, 37] width 57 height 10
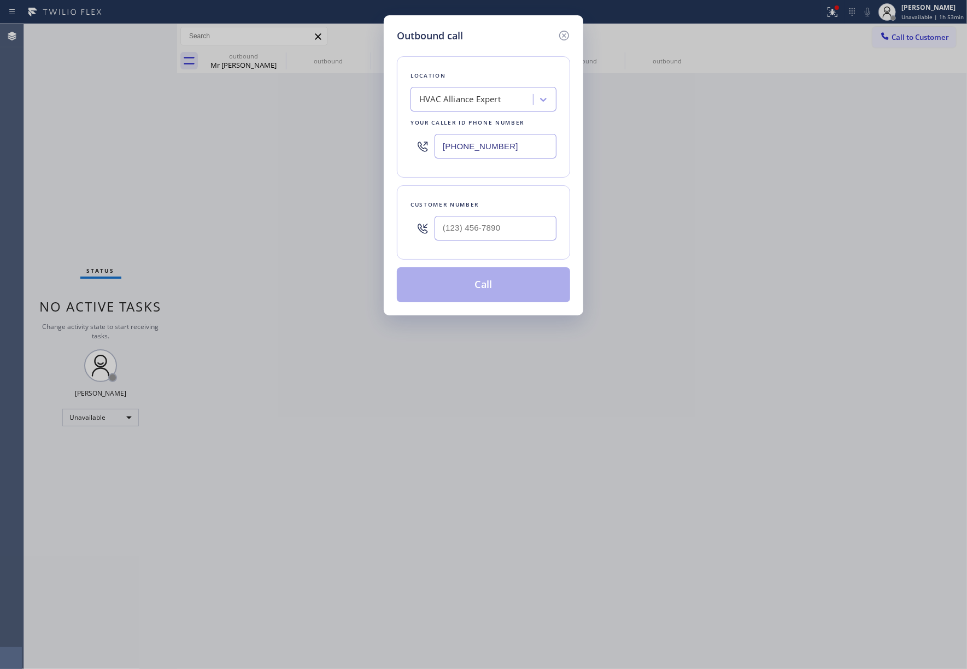
drag, startPoint x: 515, startPoint y: 212, endPoint x: 508, endPoint y: 227, distance: 16.4
click at [513, 213] on div at bounding box center [496, 229] width 122 height 36
click at [508, 227] on input "(___) ___-____" at bounding box center [496, 228] width 122 height 25
paste input "916) 726-4703"
type input "(916) 726-4703"
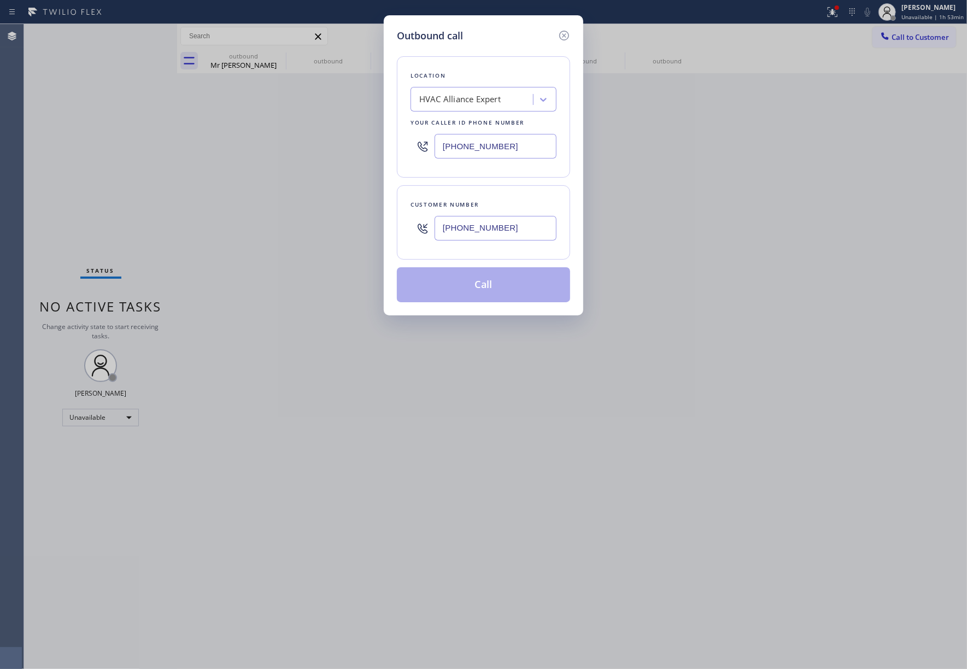
click at [500, 204] on div "Customer number" at bounding box center [484, 204] width 146 height 11
click at [488, 290] on button "Call" at bounding box center [483, 284] width 173 height 35
click at [488, 281] on button "Call" at bounding box center [483, 284] width 173 height 35
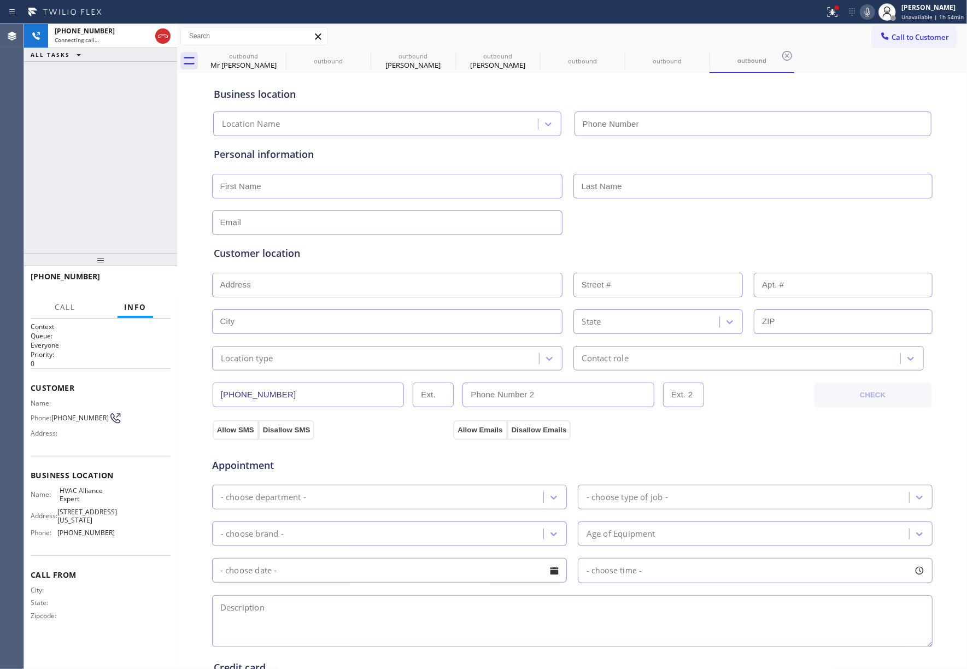
type input "(855) 999-4417"
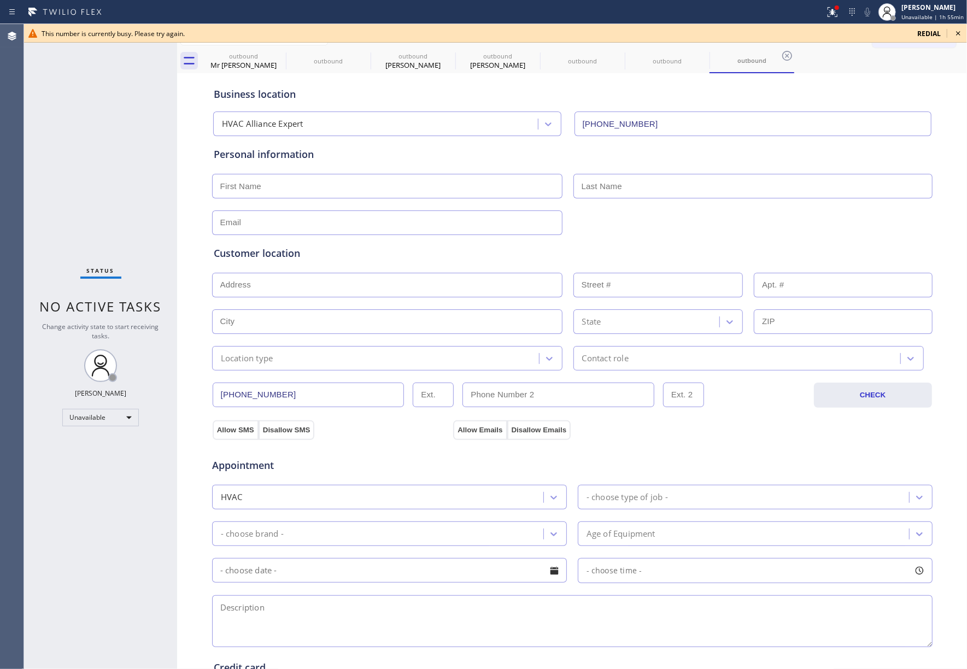
drag, startPoint x: 125, startPoint y: 189, endPoint x: 178, endPoint y: 158, distance: 61.5
click at [125, 189] on div "Status No active tasks Change activity state to start receiving tasks. [PERSON_…" at bounding box center [100, 346] width 153 height 645
click at [963, 32] on icon at bounding box center [958, 33] width 13 height 13
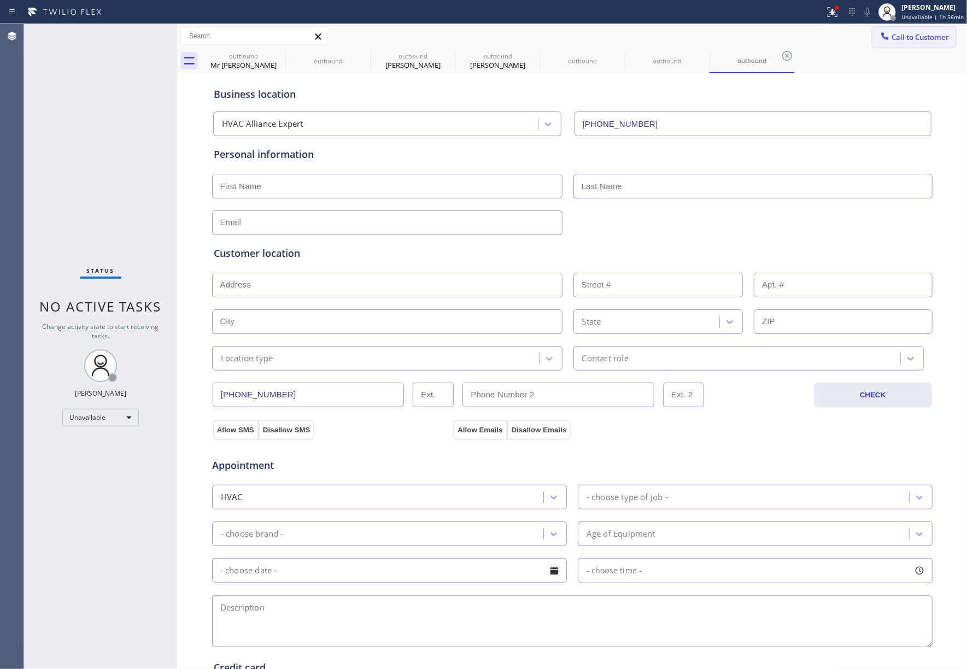
click at [900, 40] on span "Call to Customer" at bounding box center [920, 37] width 57 height 10
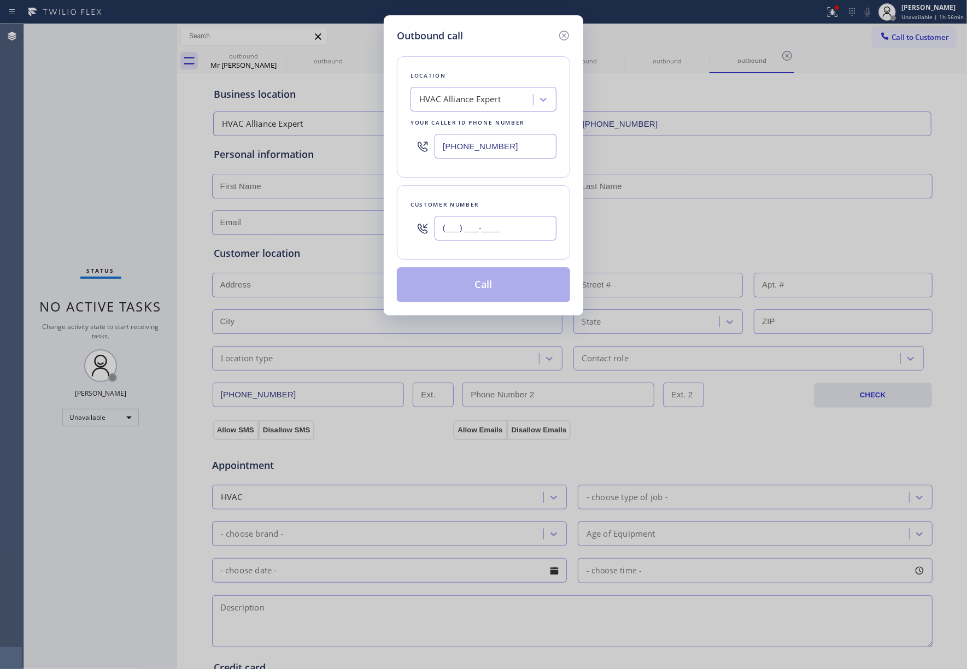
click at [530, 219] on input "(___) ___-____" at bounding box center [496, 228] width 122 height 25
paste input "619) 313-3370"
type input "(619) 313-3370"
click at [515, 204] on div "Customer number" at bounding box center [484, 204] width 146 height 11
click at [491, 280] on button "Call" at bounding box center [483, 284] width 173 height 35
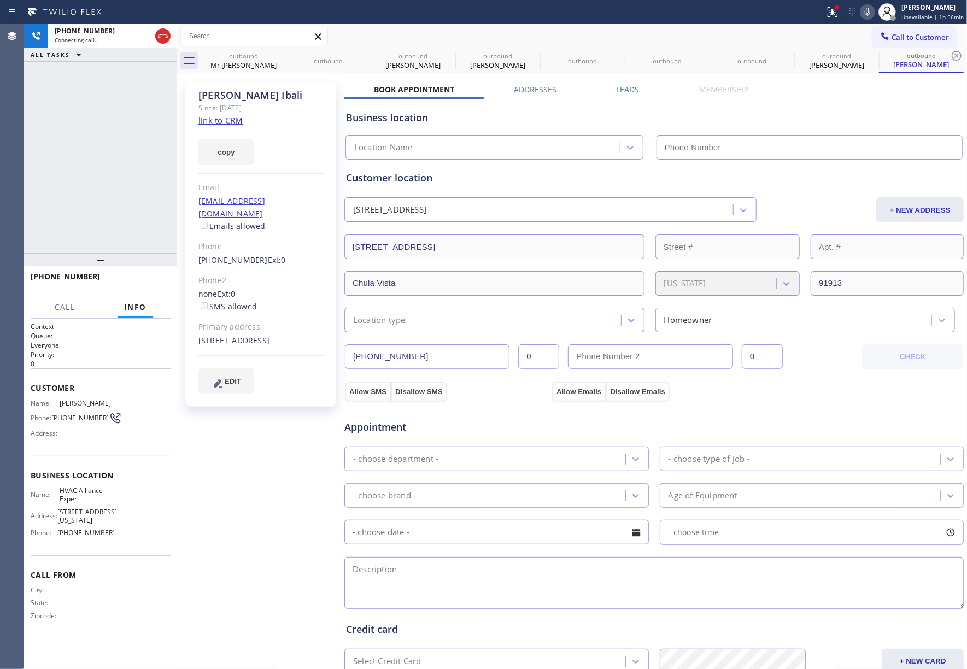
type input "(855) 999-4417"
click at [128, 130] on div "+16193133370 Connecting call… ALL TASKS ALL TASKS ACTIVE TASKS TASKS IN WRAP UP" at bounding box center [100, 138] width 153 height 229
click at [128, 276] on button "HANG UP" at bounding box center [145, 281] width 51 height 15
click at [129, 245] on div "+16193133370 Live | 00:03 ALL TASKS ALL TASKS ACTIVE TASKS TASKS IN WRAP UP" at bounding box center [100, 138] width 153 height 229
click at [149, 283] on span "HANG UP" at bounding box center [144, 282] width 33 height 8
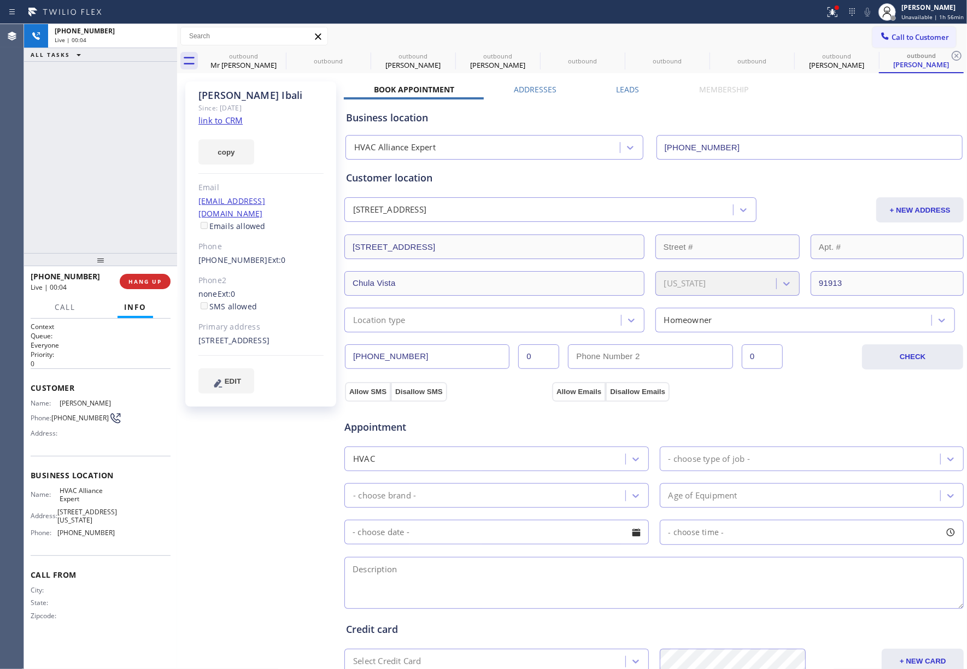
click at [124, 213] on div "+16193133370 Live | 00:04 ALL TASKS ALL TASKS ACTIVE TASKS TASKS IN WRAP UP" at bounding box center [100, 138] width 153 height 229
drag, startPoint x: 140, startPoint y: 280, endPoint x: 136, endPoint y: 232, distance: 48.3
click at [140, 278] on span "COMPLETE" at bounding box center [143, 282] width 38 height 8
click at [134, 226] on div "ALL TASKS ALL TASKS ACTIVE TASKS TASKS IN WRAP UP +16193133370 Wrap up | 00:20" at bounding box center [100, 138] width 153 height 229
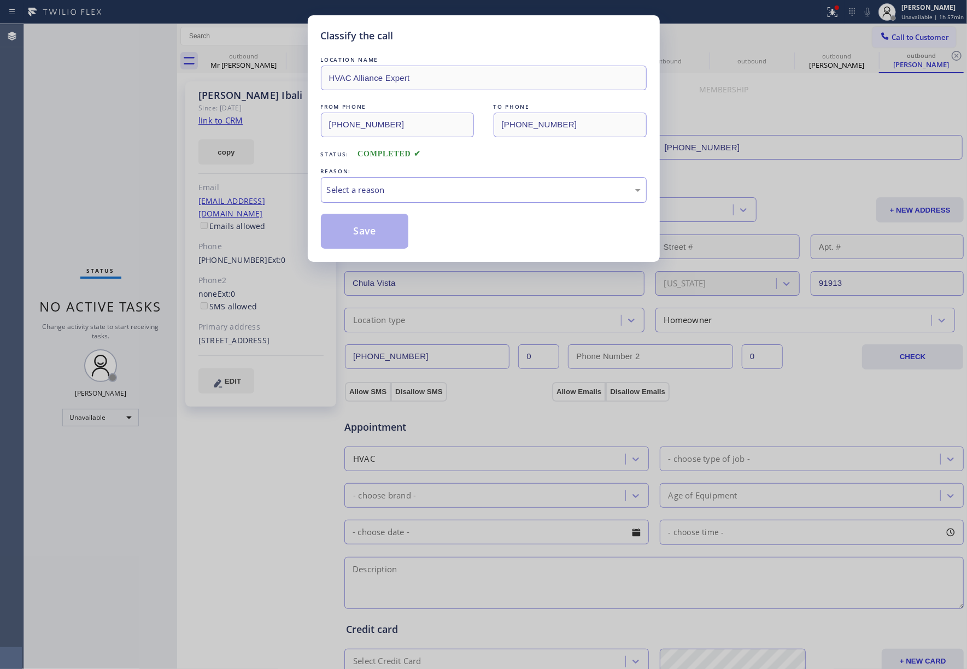
click at [428, 182] on div "Select a reason" at bounding box center [484, 190] width 326 height 26
click at [370, 226] on button "Save" at bounding box center [365, 231] width 88 height 35
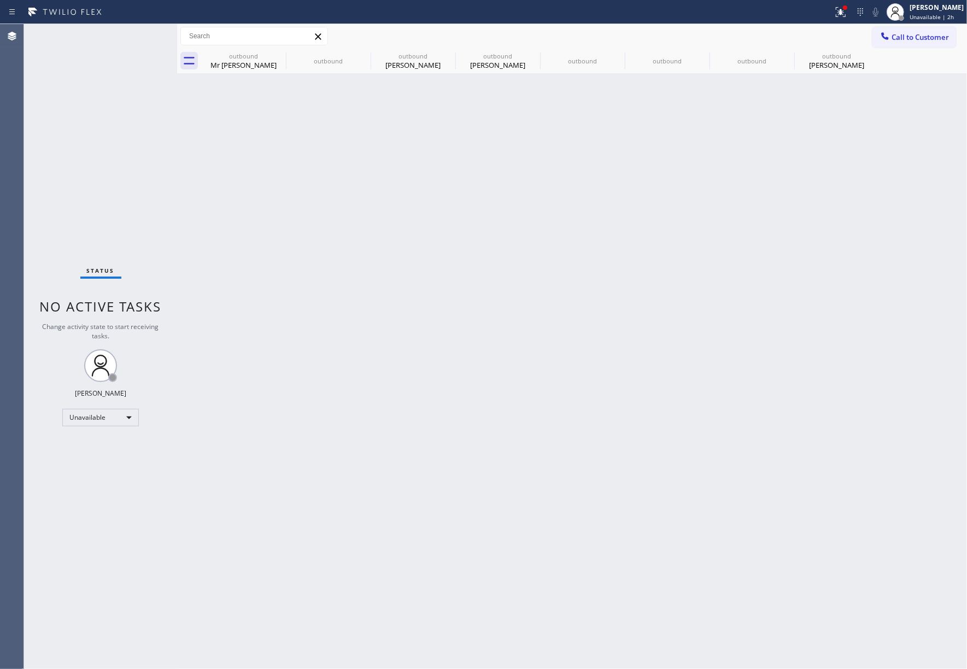
drag, startPoint x: 921, startPoint y: 39, endPoint x: 470, endPoint y: 91, distance: 454.0
click at [919, 39] on span "Call to Customer" at bounding box center [920, 37] width 57 height 10
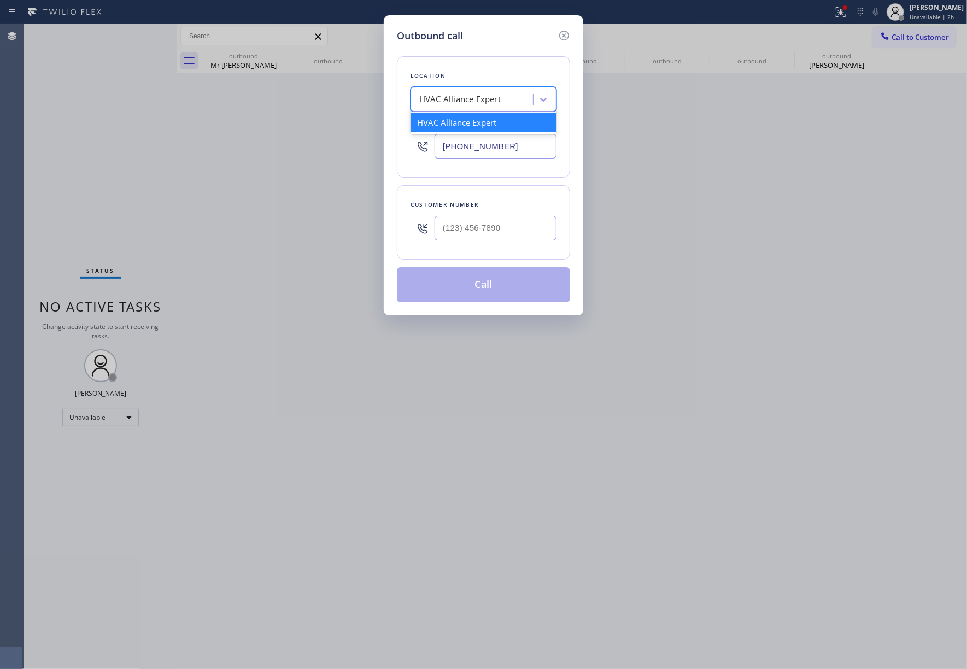
click at [457, 99] on div "HVAC Alliance Expert" at bounding box center [459, 99] width 81 height 13
paste input "Thermador Appliance Repair Zone [PERSON_NAME]"
type input "Thermador Appliance Repair Zone [PERSON_NAME]"
click at [466, 125] on div "Thermador Appliance Repair Zone [PERSON_NAME]" at bounding box center [484, 128] width 146 height 31
type input "(813) 519-5947"
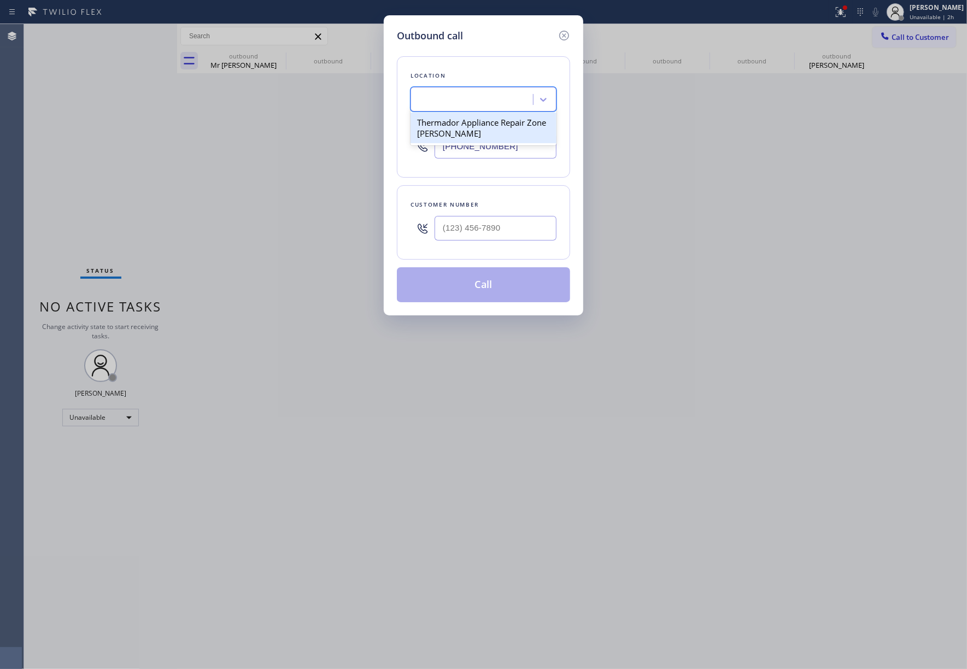
scroll to position [0, 1]
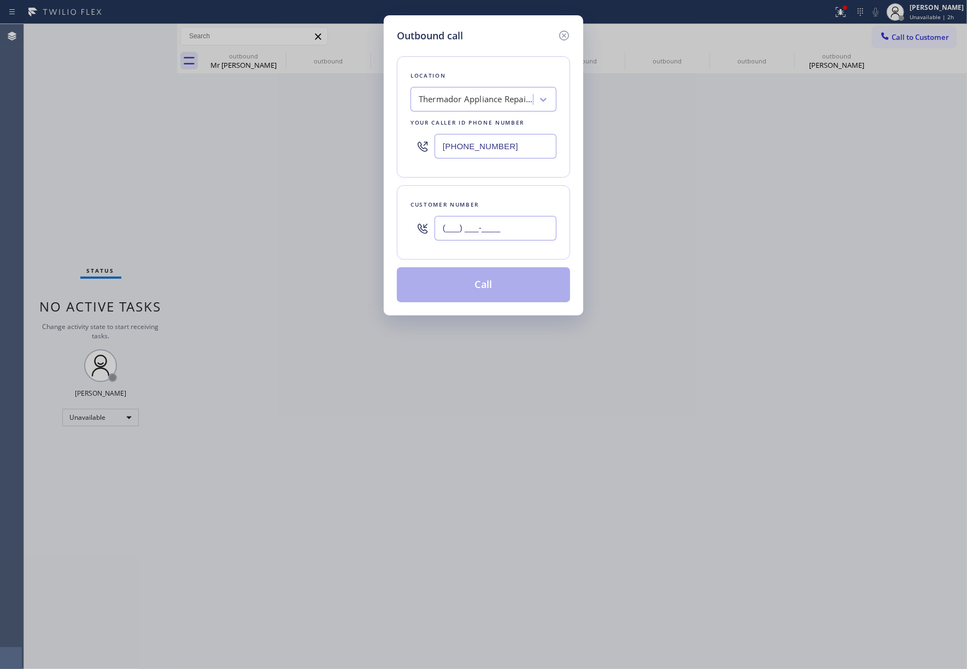
drag, startPoint x: 483, startPoint y: 239, endPoint x: 486, endPoint y: 209, distance: 30.7
click at [483, 239] on input "(___) ___-____" at bounding box center [496, 228] width 122 height 25
paste input "813) 712-2933"
type input "(813) 712-2933"
click at [486, 204] on div "Customer number" at bounding box center [484, 204] width 146 height 11
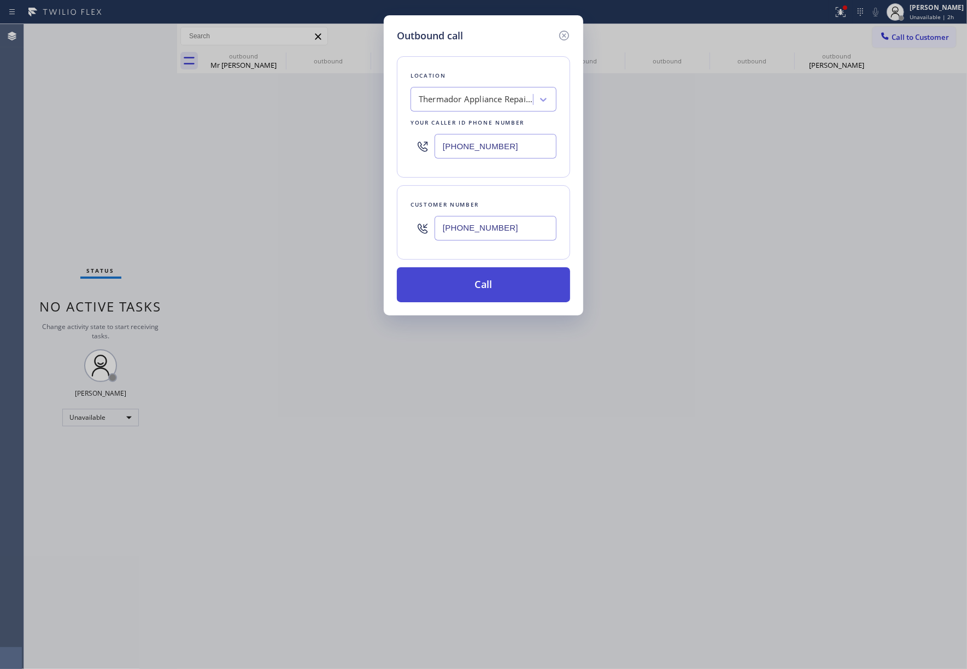
click at [476, 282] on button "Call" at bounding box center [483, 284] width 173 height 35
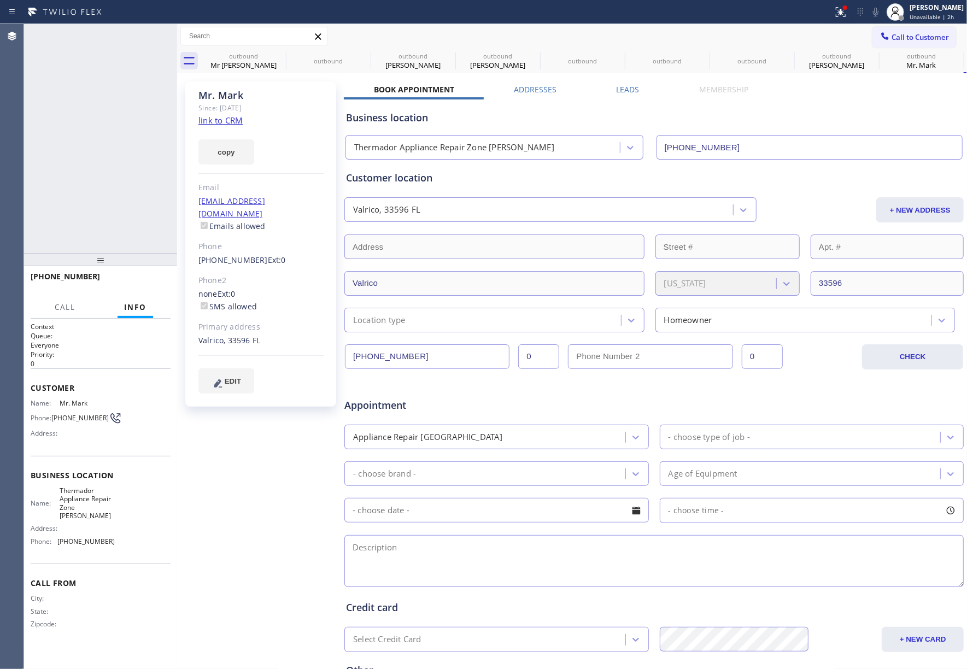
type input "(813) 519-5947"
drag, startPoint x: 149, startPoint y: 267, endPoint x: 147, endPoint y: 279, distance: 12.1
click at [149, 266] on div at bounding box center [100, 259] width 153 height 13
click at [147, 279] on button "COMPLETE" at bounding box center [142, 283] width 55 height 15
click at [133, 243] on div "ALL TASKS ALL TASKS ACTIVE TASKS TASKS IN WRAP UP +18137122933 Wrap up | 00:00" at bounding box center [100, 139] width 153 height 231
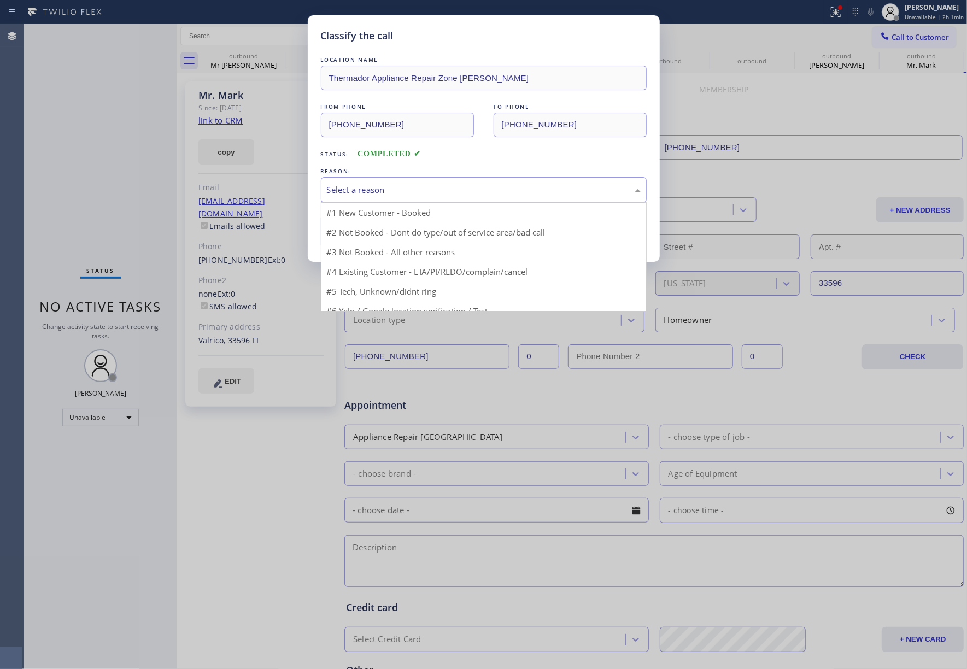
click at [441, 202] on div "Select a reason" at bounding box center [484, 190] width 326 height 26
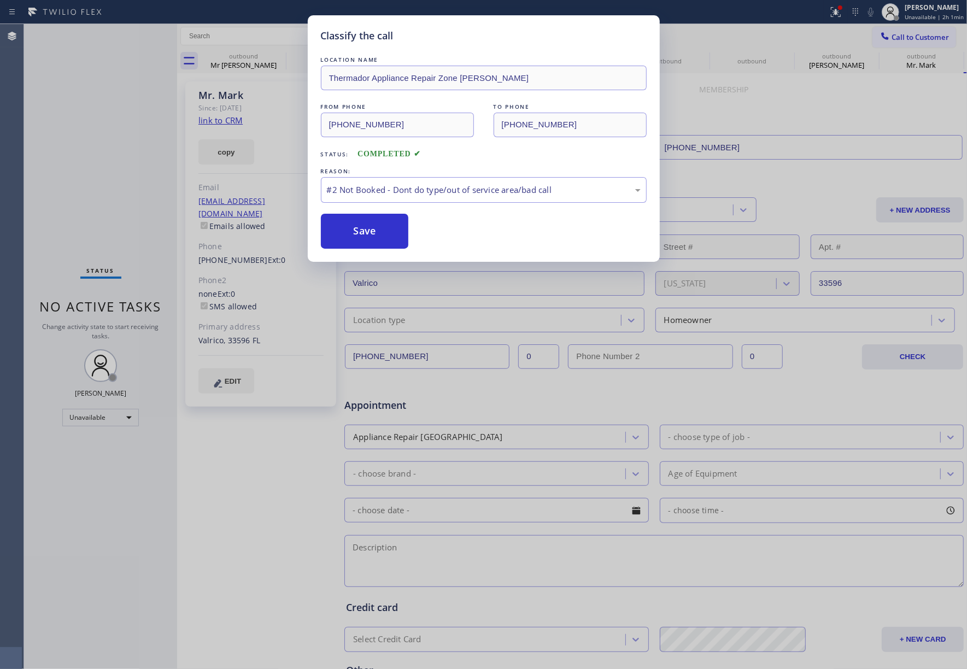
drag, startPoint x: 370, startPoint y: 230, endPoint x: 526, endPoint y: 56, distance: 234.3
click at [369, 230] on button "Save" at bounding box center [365, 231] width 88 height 35
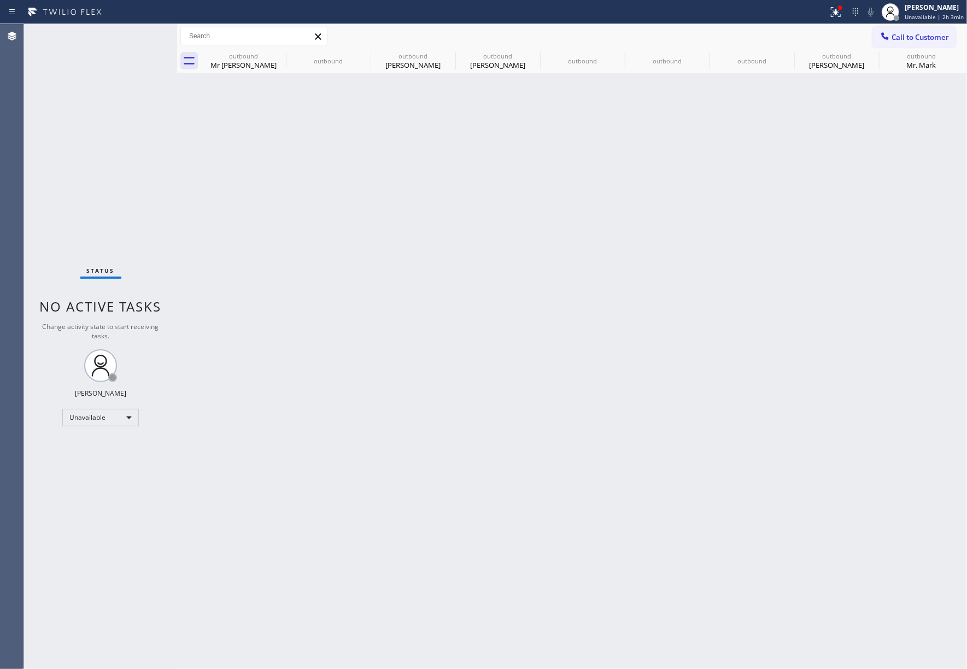
click at [113, 137] on div "Status No active tasks Change activity state to start receiving tasks. [PERSON_…" at bounding box center [100, 346] width 153 height 645
click at [921, 40] on span "Call to Customer" at bounding box center [920, 37] width 57 height 10
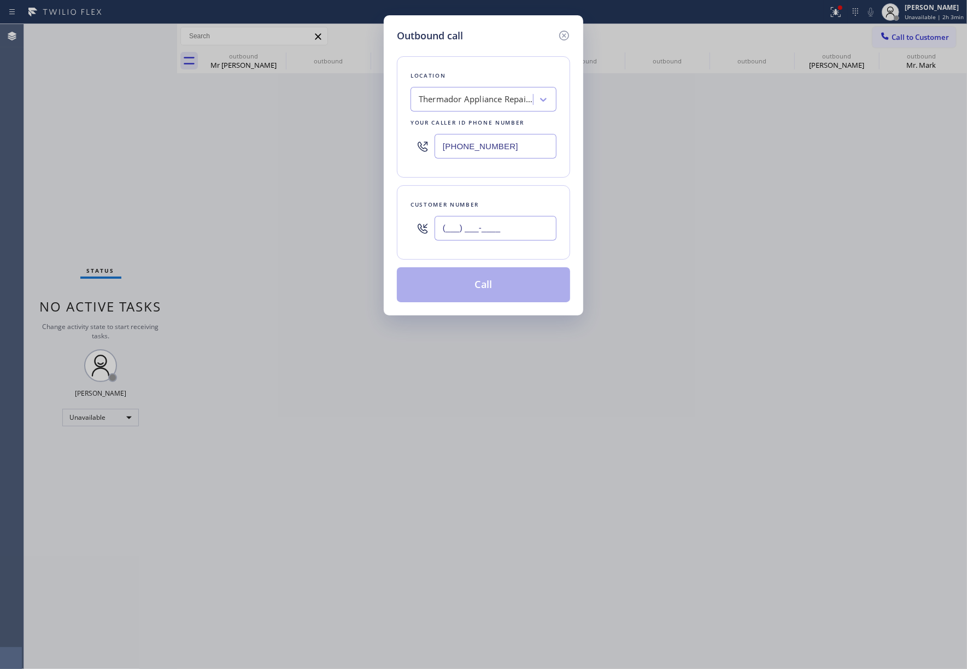
click at [501, 231] on input "(___) ___-____" at bounding box center [496, 228] width 122 height 25
paste input "424) 232-1944"
type input "(424) 232-1944"
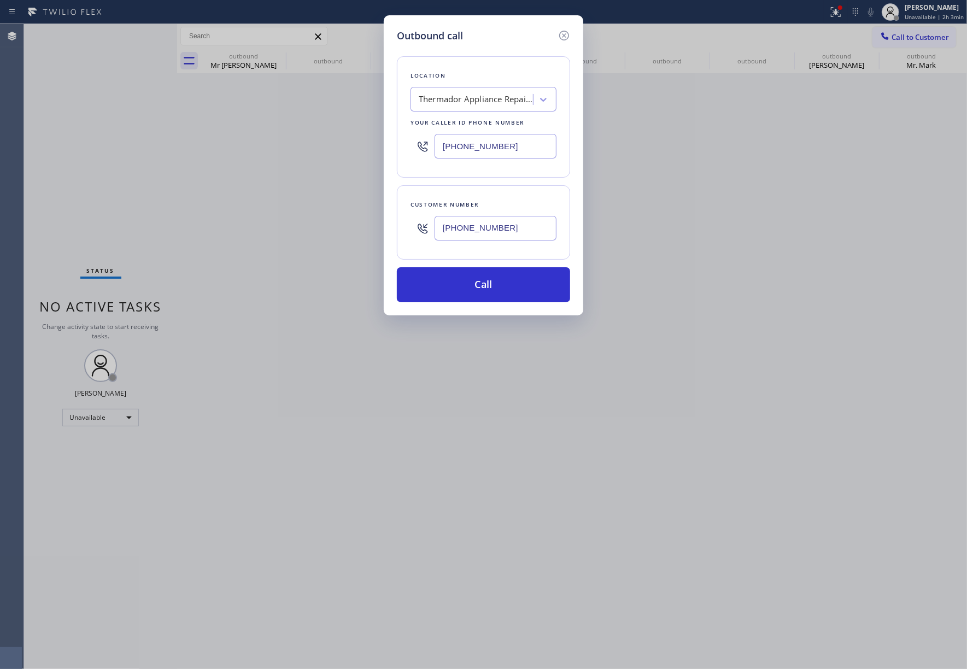
drag, startPoint x: 516, startPoint y: 138, endPoint x: 400, endPoint y: 149, distance: 116.4
click at [400, 149] on div "Location Thermador Appliance Repair Zone Brandon Your caller id phone number (8…" at bounding box center [483, 116] width 173 height 121
type input "[PHONE_NUMBER]"
click at [499, 289] on button "Call" at bounding box center [483, 284] width 173 height 35
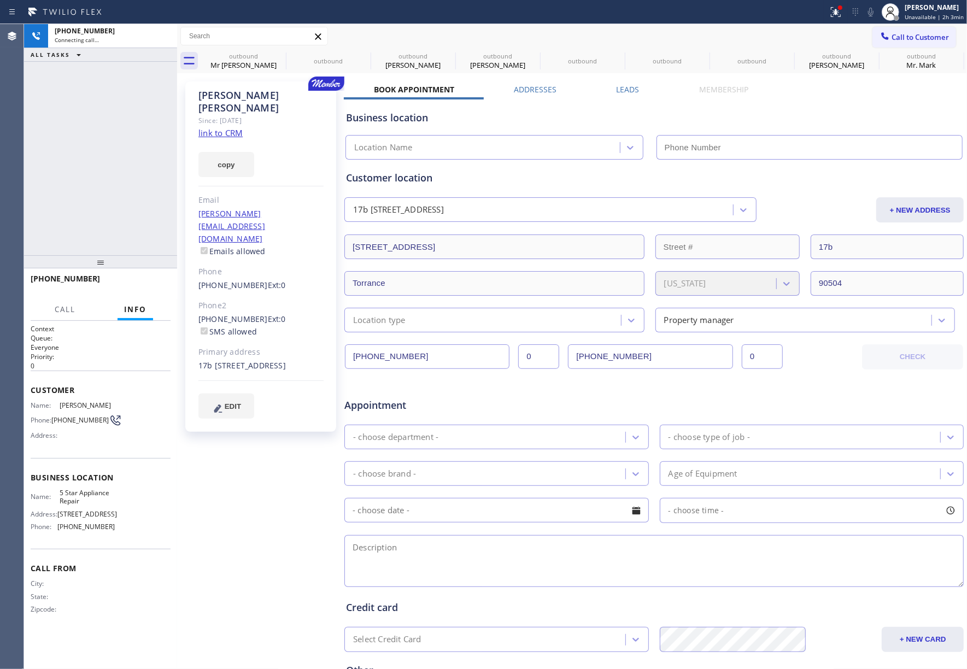
click at [232, 127] on link "link to CRM" at bounding box center [220, 132] width 44 height 11
type input "[PHONE_NUMBER]"
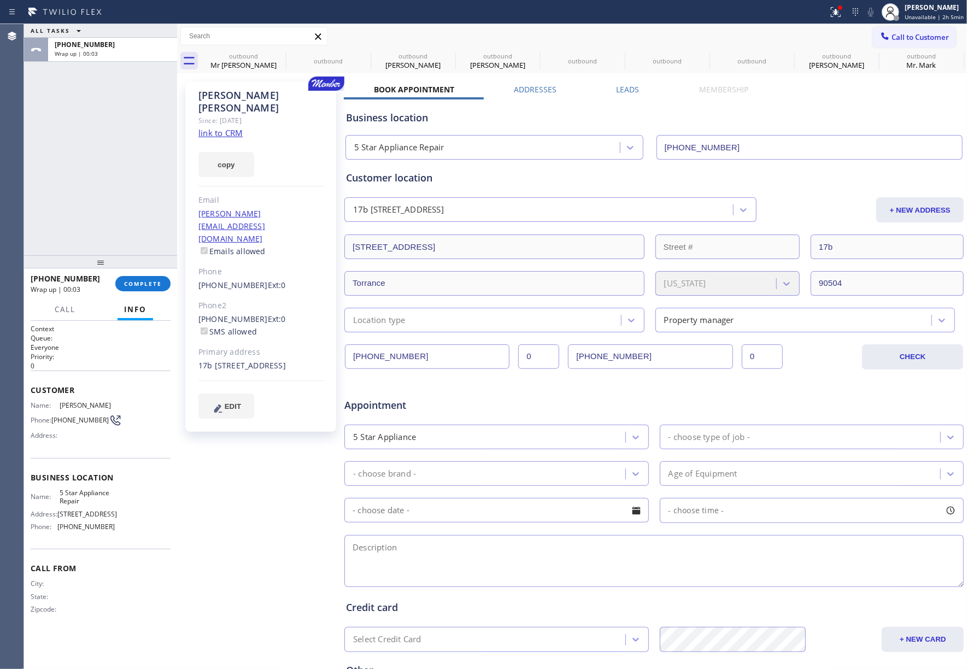
click at [150, 276] on button "COMPLETE" at bounding box center [142, 283] width 55 height 15
click at [121, 230] on div "ALL TASKS ALL TASKS ACTIVE TASKS TASKS IN WRAP UP +14242321944 Wrap up | 00:03" at bounding box center [100, 139] width 153 height 231
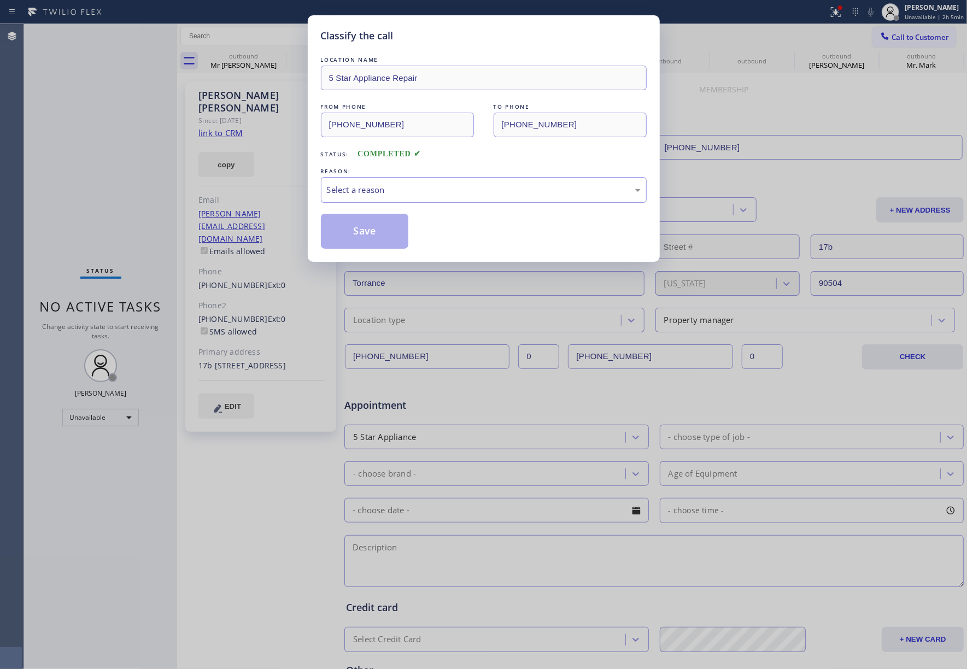
click at [412, 189] on div "Select a reason" at bounding box center [484, 190] width 314 height 13
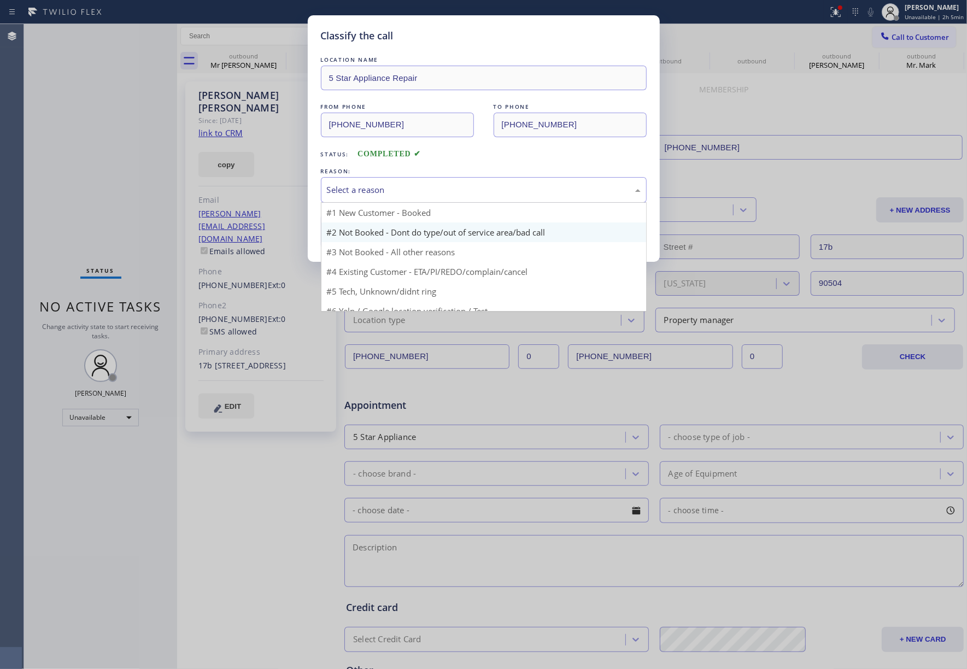
click at [383, 226] on button "Save" at bounding box center [365, 231] width 88 height 35
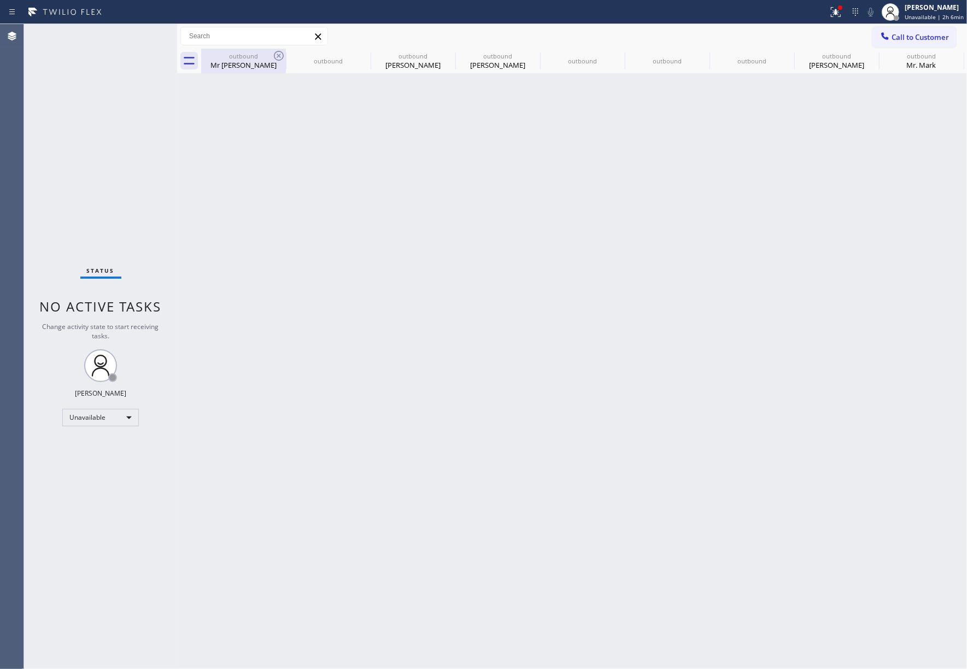
click at [248, 62] on div "Mr Ken" at bounding box center [243, 65] width 83 height 10
click at [0, 0] on icon at bounding box center [0, 0] width 0 height 0
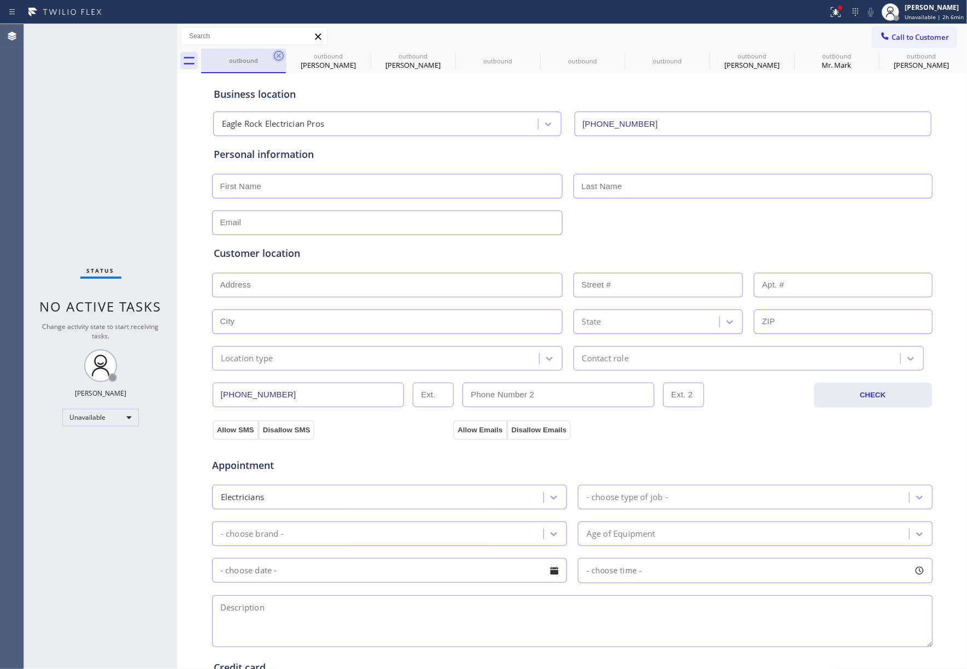
click at [274, 56] on icon at bounding box center [279, 56] width 10 height 10
click at [0, 0] on icon at bounding box center [0, 0] width 0 height 0
click at [274, 56] on icon at bounding box center [279, 56] width 10 height 10
click at [0, 0] on icon at bounding box center [0, 0] width 0 height 0
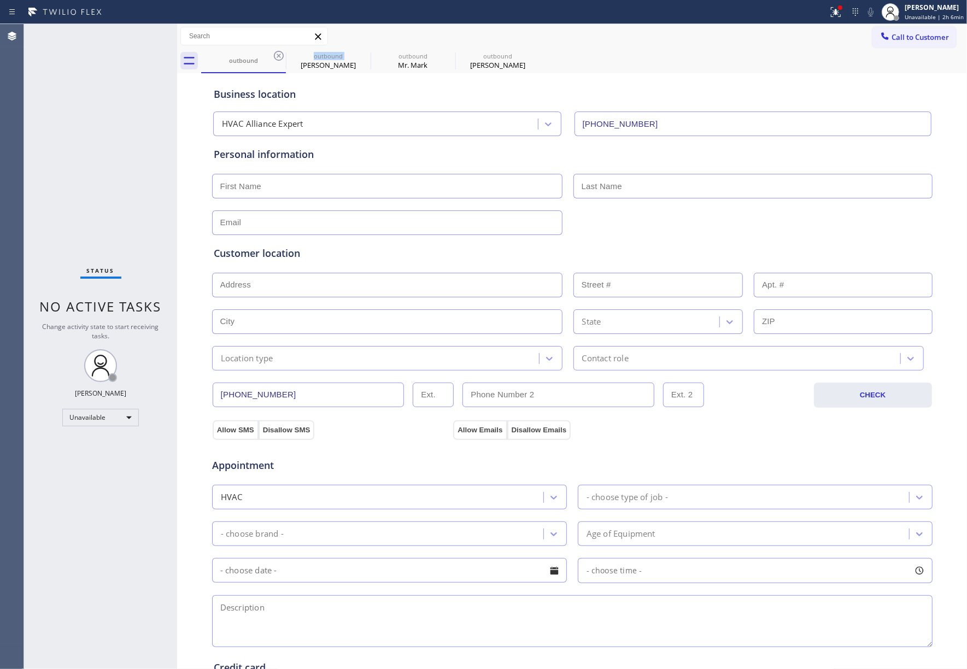
click at [274, 56] on icon at bounding box center [279, 56] width 10 height 10
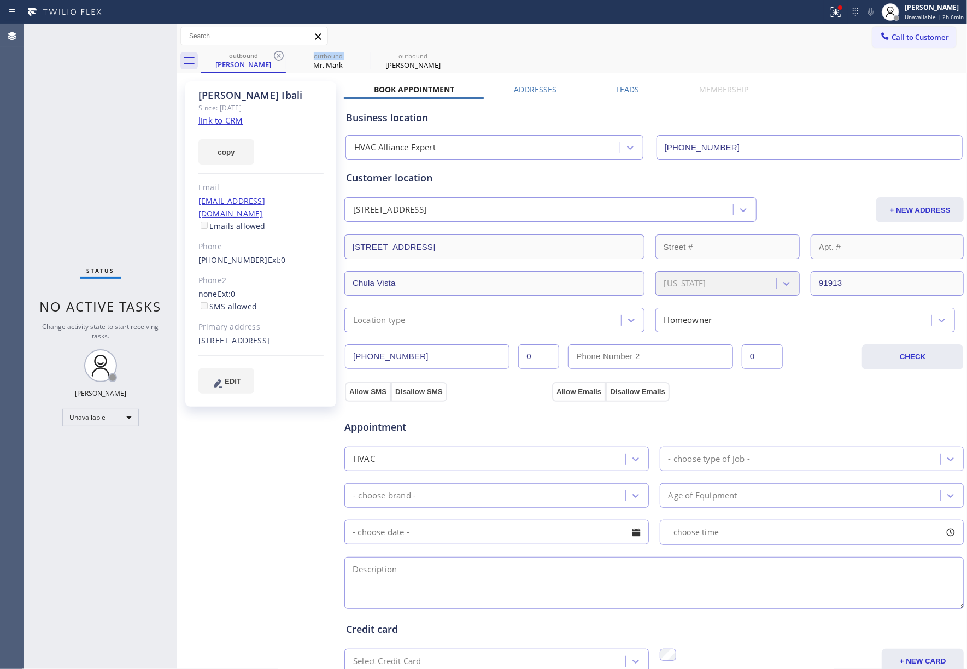
click at [274, 56] on icon at bounding box center [279, 56] width 10 height 10
type input "(813) 519-5947"
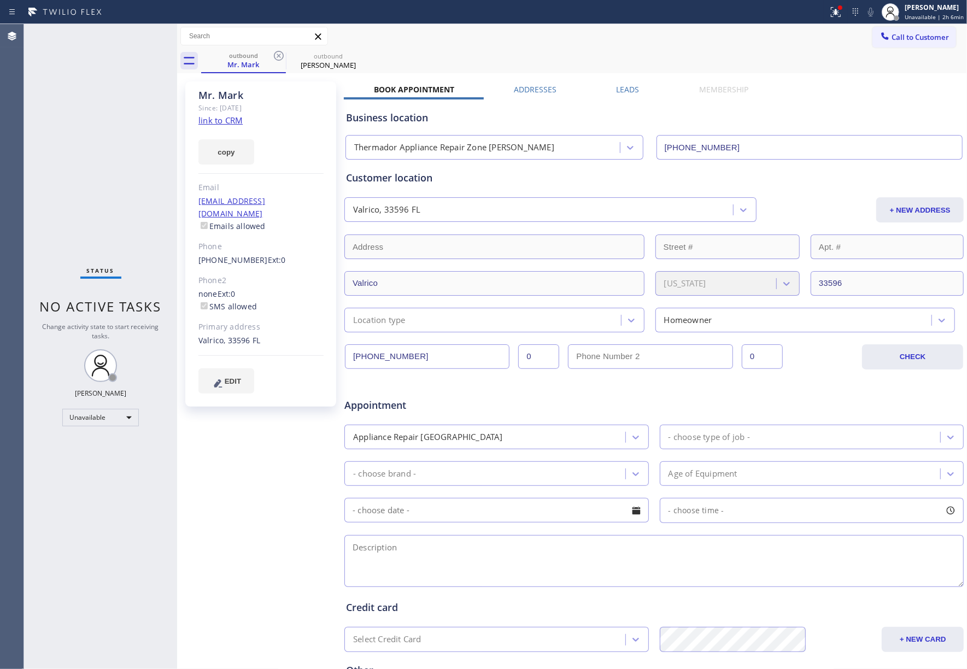
click at [274, 56] on icon at bounding box center [279, 56] width 10 height 10
type input "[PHONE_NUMBER]"
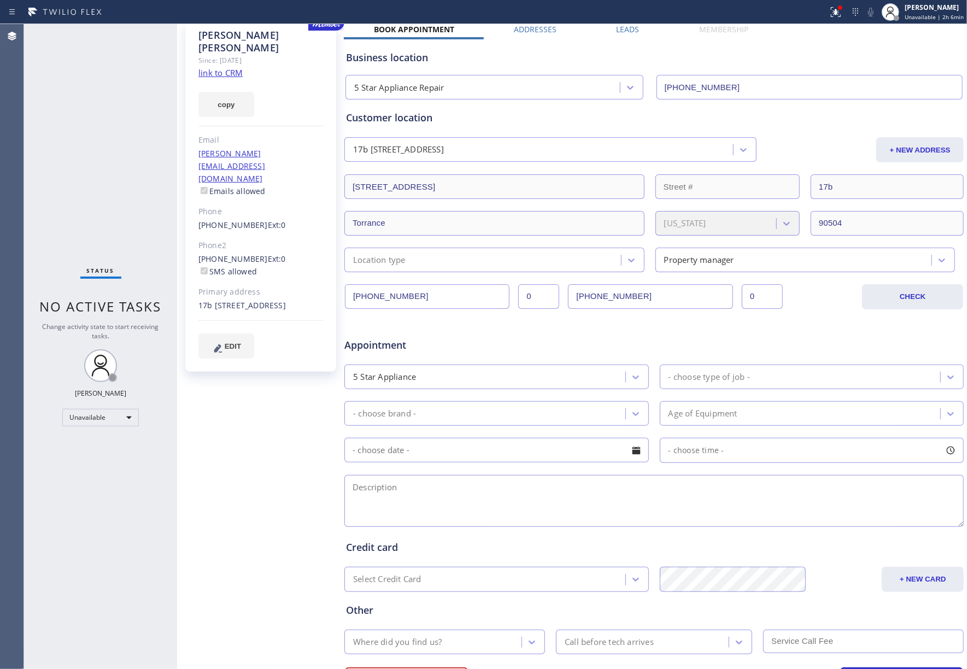
scroll to position [120, 0]
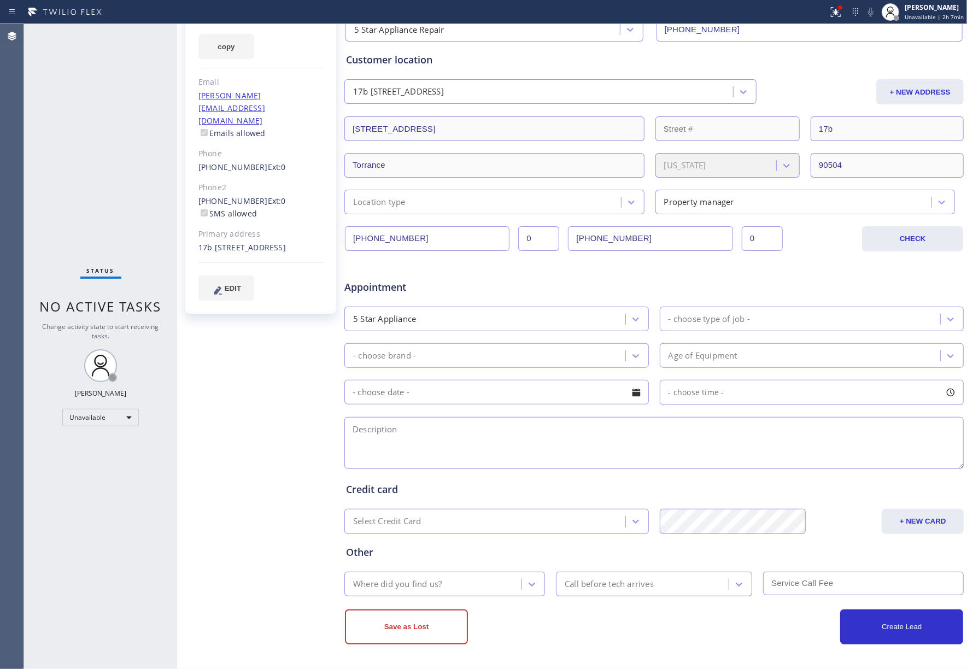
click at [77, 124] on div "Status No active tasks Change activity state to start receiving tasks. [PERSON_…" at bounding box center [100, 346] width 153 height 645
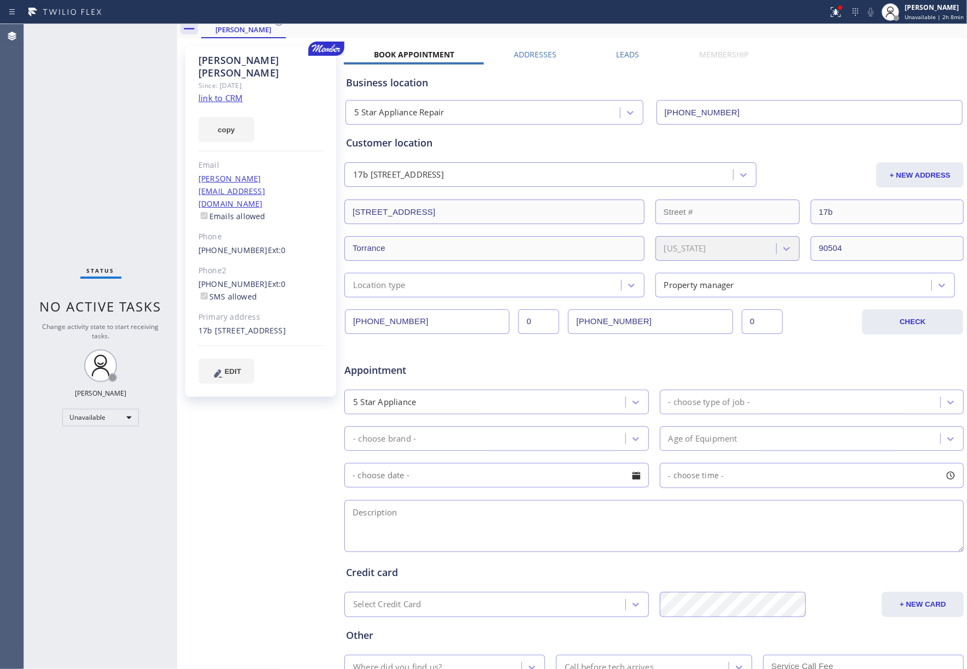
scroll to position [0, 0]
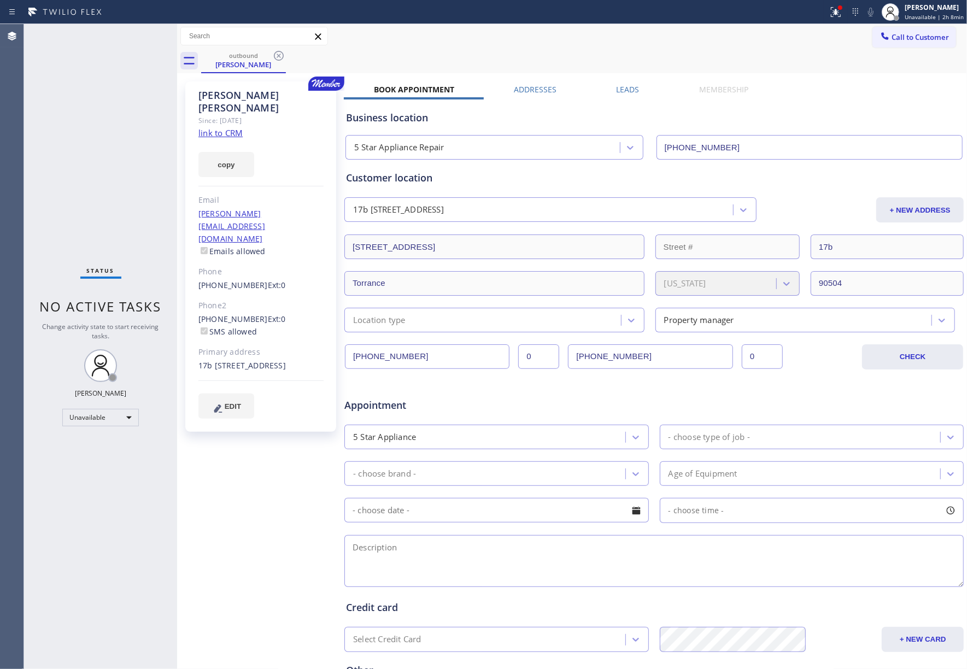
click at [74, 523] on div "Status No active tasks Change activity state to start receiving tasks. [PERSON_…" at bounding box center [100, 346] width 153 height 645
click at [67, 116] on div "Status No active tasks Change activity state to start receiving tasks. [PERSON_…" at bounding box center [100, 346] width 153 height 645
click at [112, 506] on div "Status No active tasks Change activity state to start receiving tasks. [PERSON_…" at bounding box center [100, 346] width 153 height 645
drag, startPoint x: 85, startPoint y: 151, endPoint x: 775, endPoint y: 75, distance: 694.2
click at [89, 149] on div "Status No active tasks Change activity state to start receiving tasks. [PERSON_…" at bounding box center [100, 346] width 153 height 645
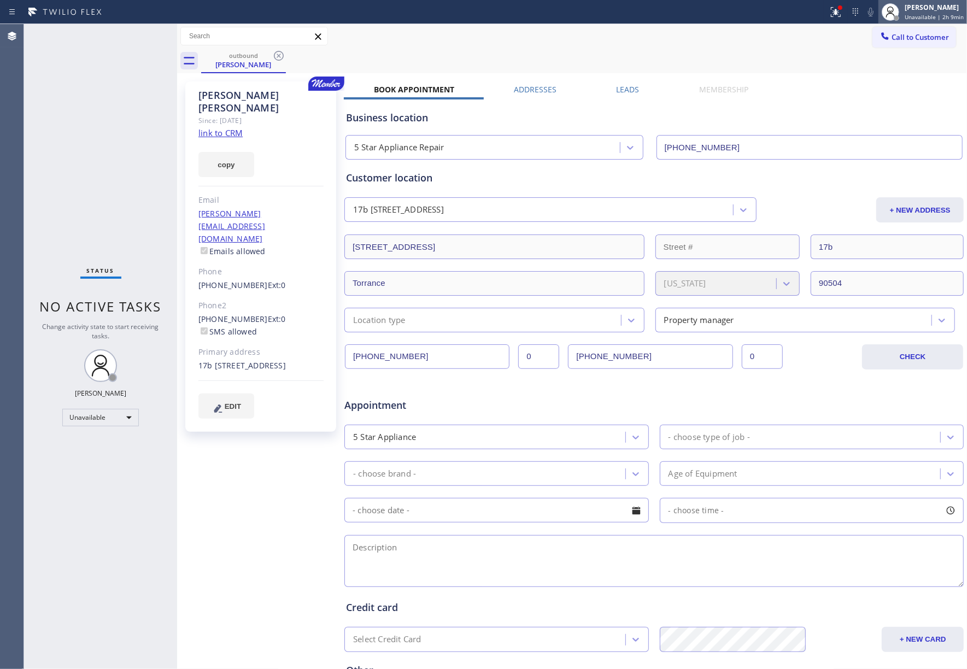
click at [934, 17] on span "Unavailable | 2h 9min" at bounding box center [934, 17] width 59 height 8
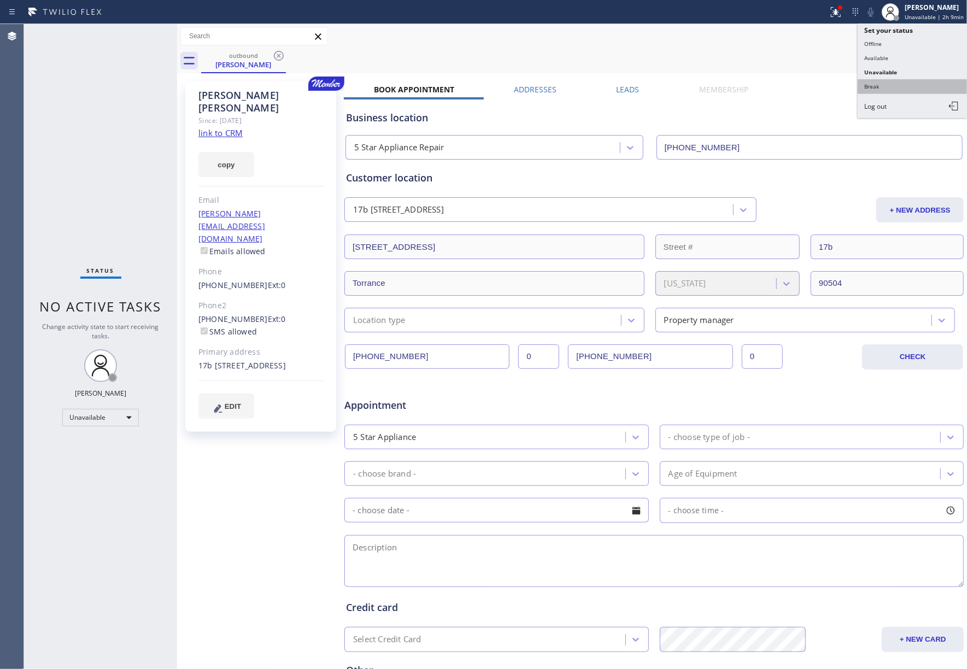
click at [874, 88] on button "Break" at bounding box center [912, 86] width 109 height 14
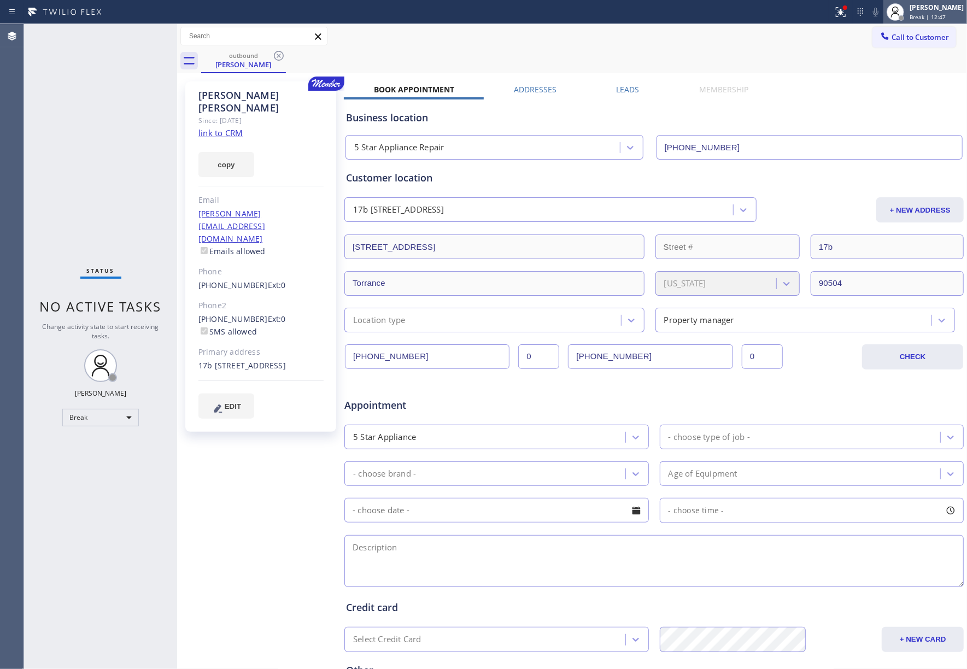
click at [932, 15] on span "Break | 12:47" at bounding box center [928, 17] width 36 height 8
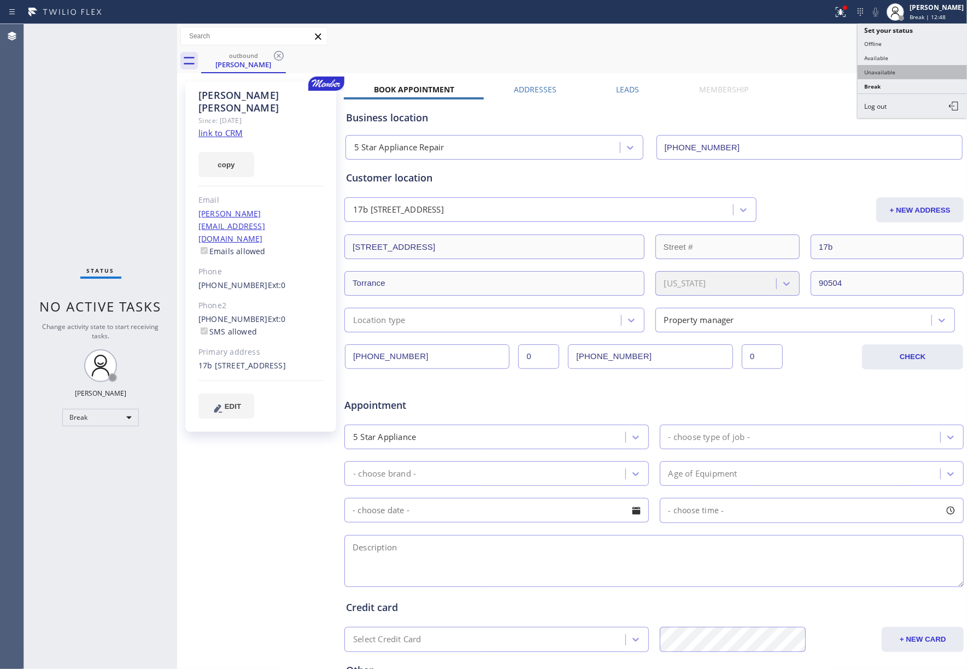
click at [911, 70] on button "Unavailable" at bounding box center [912, 72] width 109 height 14
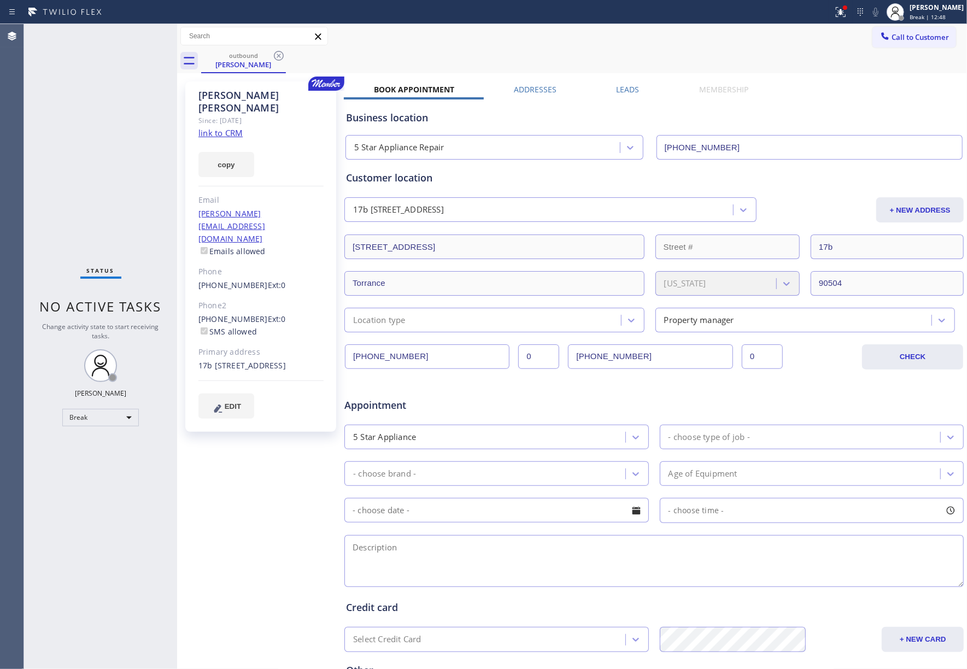
click at [805, 61] on div "outbound Pedro Ramirez" at bounding box center [584, 61] width 766 height 25
click at [913, 45] on button "Call to Customer" at bounding box center [915, 37] width 84 height 21
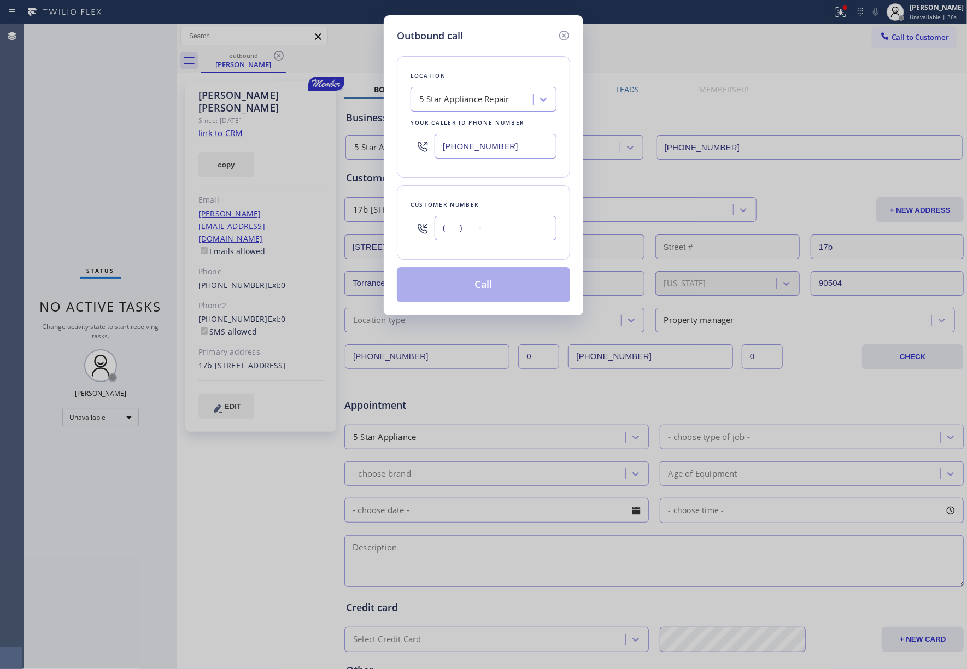
click at [497, 230] on input "(___) ___-____" at bounding box center [496, 228] width 122 height 25
paste input "312) 420-3408"
type input "(312) 420-3408"
click at [497, 202] on div "Customer number" at bounding box center [484, 204] width 146 height 11
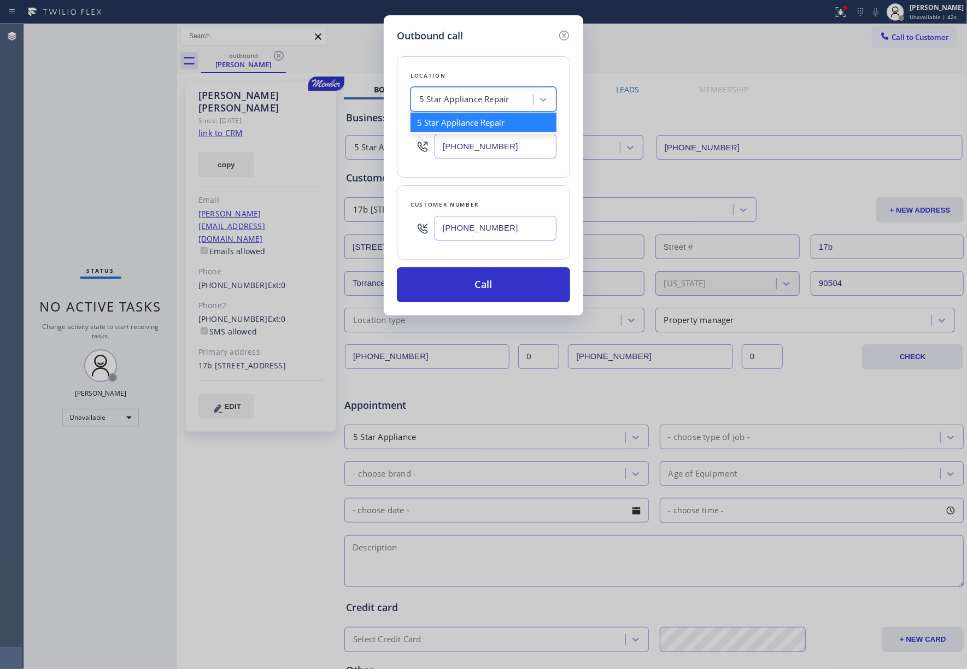
click at [484, 99] on div "5 Star Appliance Repair" at bounding box center [464, 99] width 90 height 13
paste input "American Service Alliance Calumet City"
type input "American Service Alliance Calumet City"
click at [491, 130] on div "American Service Alliance Calumet City" at bounding box center [484, 128] width 146 height 31
type input "(708) 554-7898"
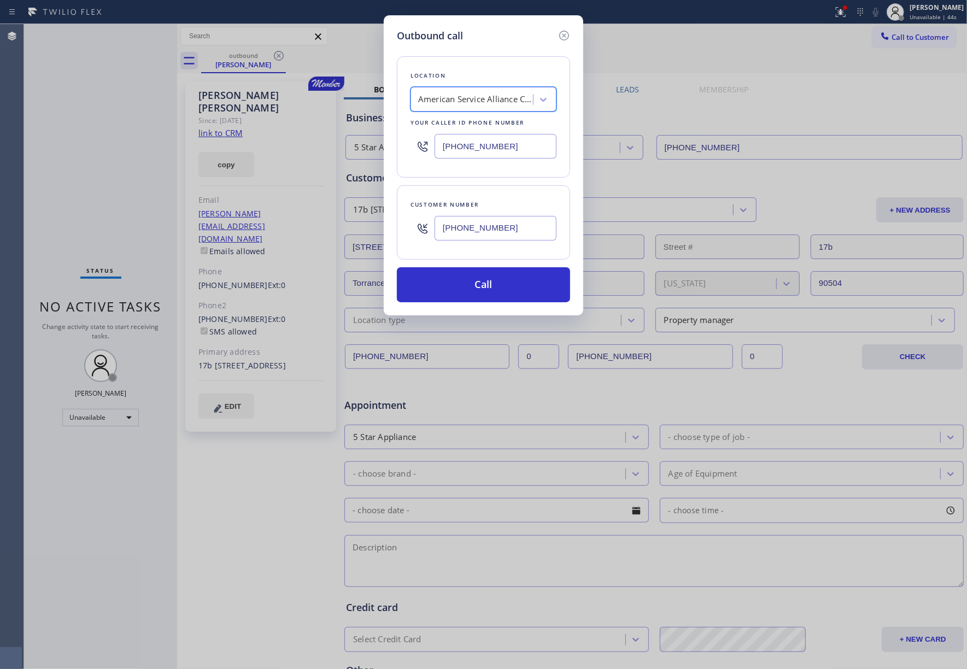
scroll to position [0, 1]
click at [497, 297] on button "Call" at bounding box center [483, 284] width 173 height 35
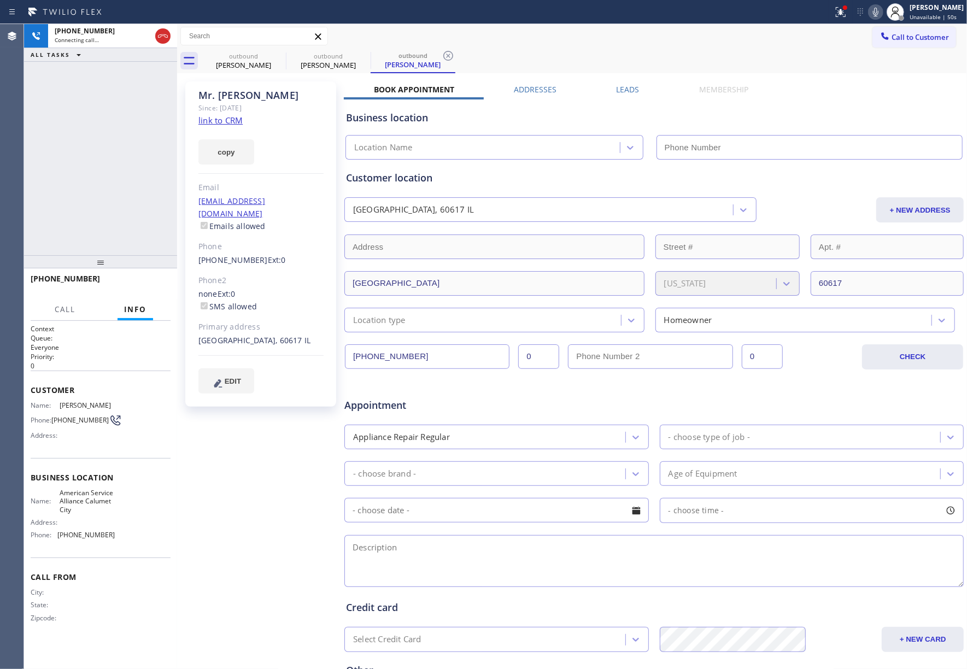
type input "(708) 554-7898"
drag, startPoint x: 121, startPoint y: 147, endPoint x: 119, endPoint y: 135, distance: 12.2
click at [121, 147] on div "+13124203408 Live | 00:09 ALL TASKS ALL TASKS ACTIVE TASKS TASKS IN WRAP UP" at bounding box center [100, 139] width 153 height 231
click at [78, 160] on div "+13124203408 Live | 00:24 ALL TASKS ALL TASKS ACTIVE TASKS TASKS IN WRAP UP" at bounding box center [100, 139] width 153 height 231
click at [78, 160] on div "+13124203408 Live | 00:25 ALL TASKS ALL TASKS ACTIVE TASKS TASKS IN WRAP UP" at bounding box center [100, 139] width 153 height 231
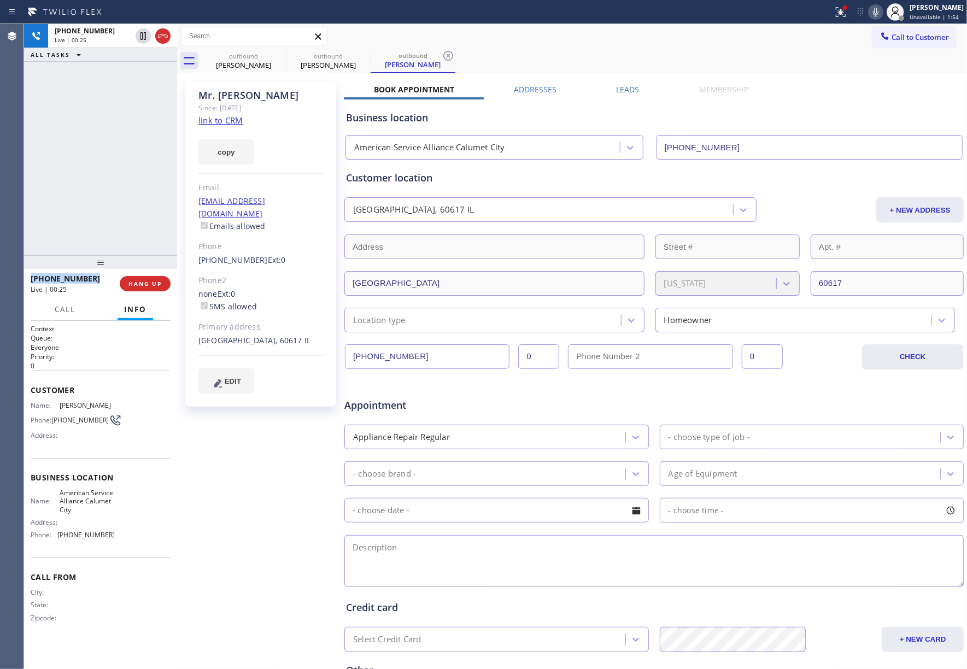
click at [78, 160] on div "+13124203408 Live | 00:25 ALL TASKS ALL TASKS ACTIVE TASKS TASKS IN WRAP UP" at bounding box center [100, 139] width 153 height 231
click at [81, 162] on div "+13124203408 Live | 00:26 ALL TASKS ALL TASKS ACTIVE TASKS TASKS IN WRAP UP" at bounding box center [100, 139] width 153 height 231
click at [84, 162] on div "+13124203408 Live | 00:26 ALL TASKS ALL TASKS ACTIVE TASKS TASKS IN WRAP UP" at bounding box center [100, 139] width 153 height 231
click at [149, 285] on span "HANG UP" at bounding box center [144, 284] width 33 height 8
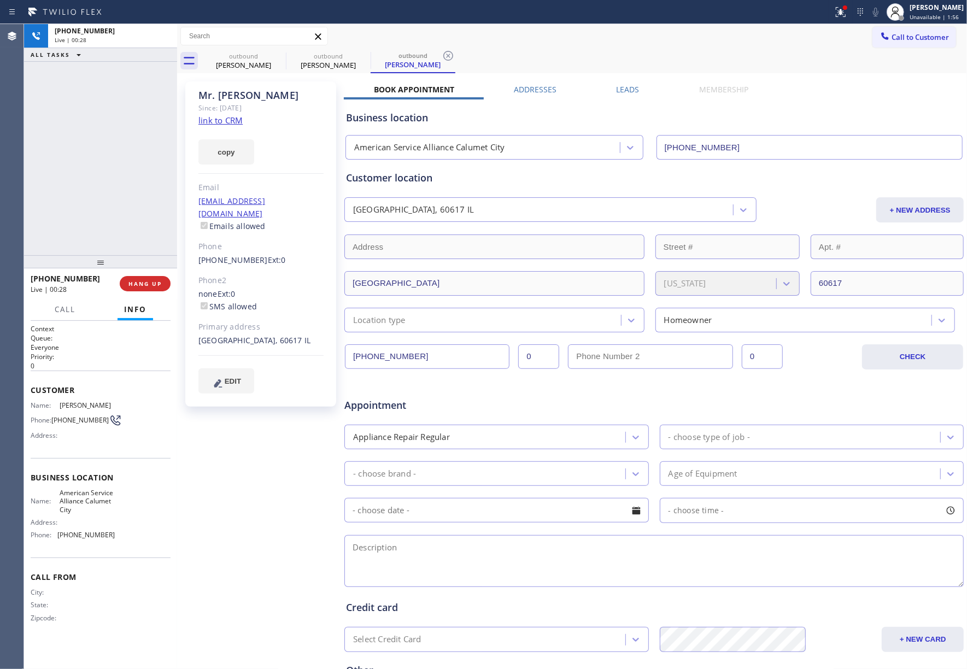
click at [125, 212] on div "+13124203408 Live | 00:28 ALL TASKS ALL TASKS ACTIVE TASKS TASKS IN WRAP UP" at bounding box center [100, 139] width 153 height 231
click at [145, 280] on span "COMPLETE" at bounding box center [143, 284] width 38 height 8
click at [124, 217] on div "ALL TASKS ALL TASKS ACTIVE TASKS TASKS IN WRAP UP +13124203408 Wrap up | 00:00" at bounding box center [100, 139] width 153 height 231
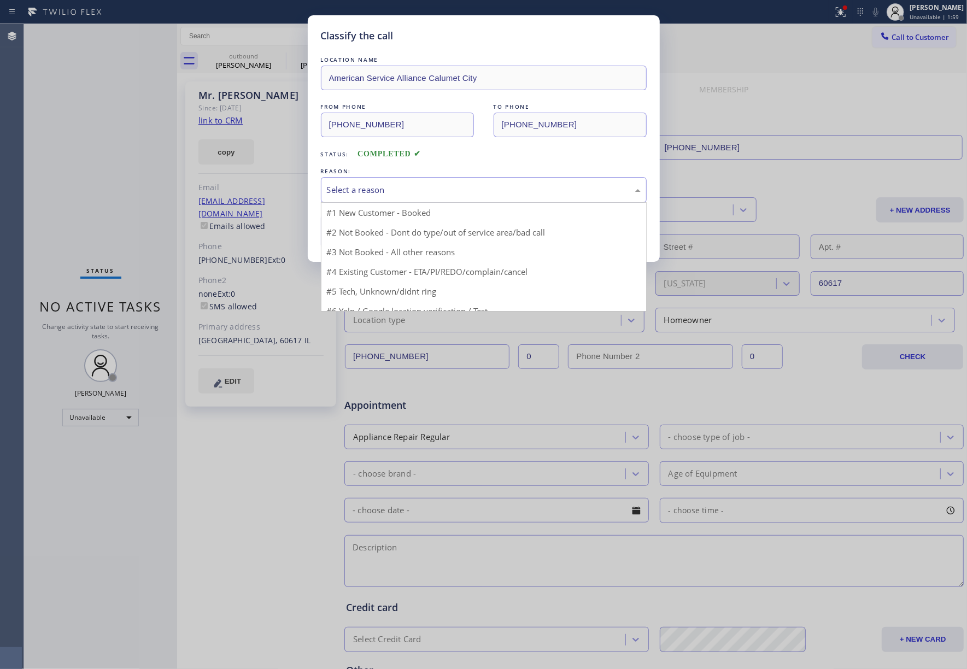
click at [409, 195] on div "Select a reason" at bounding box center [484, 190] width 314 height 13
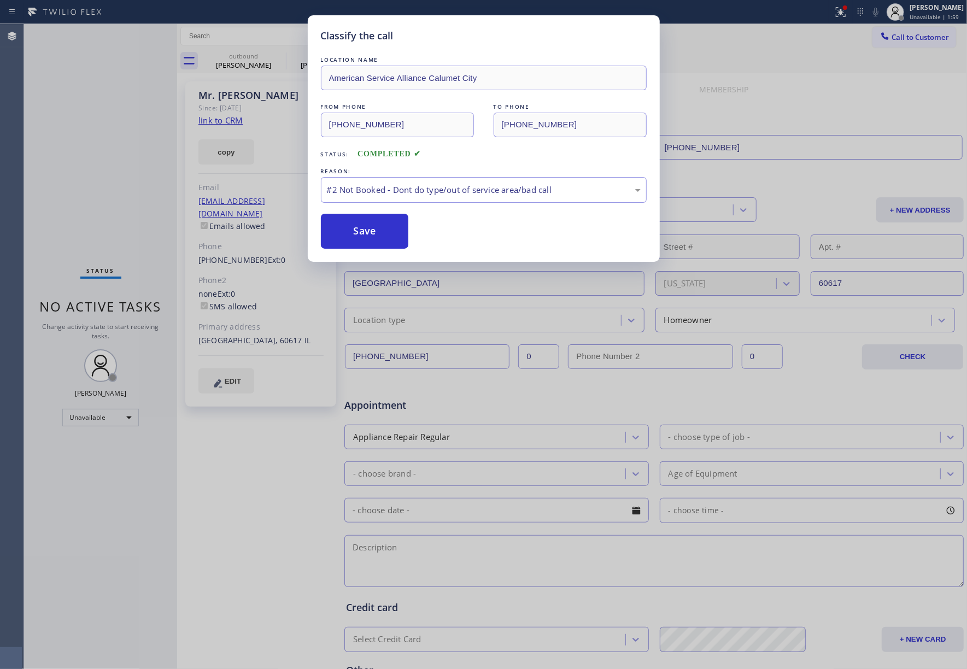
click at [386, 237] on button "Save" at bounding box center [365, 231] width 88 height 35
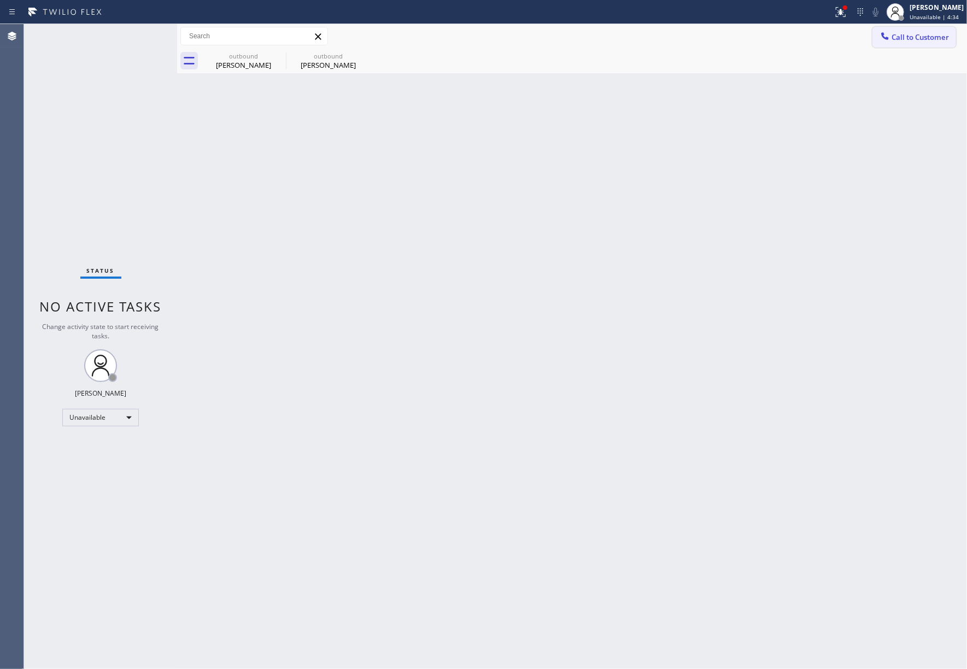
click at [921, 42] on button "Call to Customer" at bounding box center [915, 37] width 84 height 21
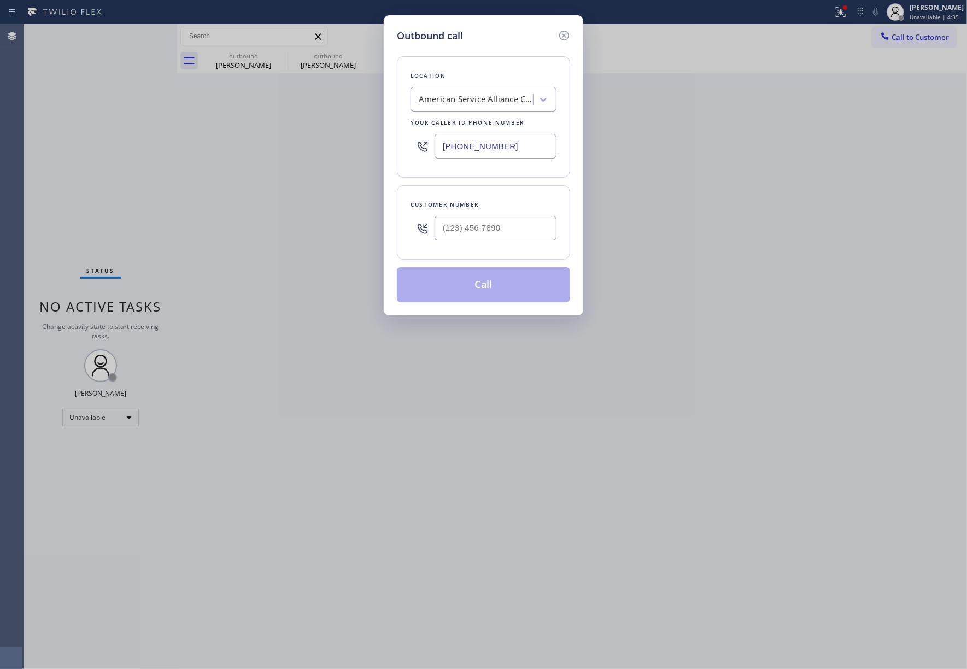
click at [486, 101] on div "American Service Alliance Calumet City" at bounding box center [476, 99] width 115 height 13
paste input "Metro Heating Repair Santa Barbara"
type input "Metro Heating Repair Santa Barbara"
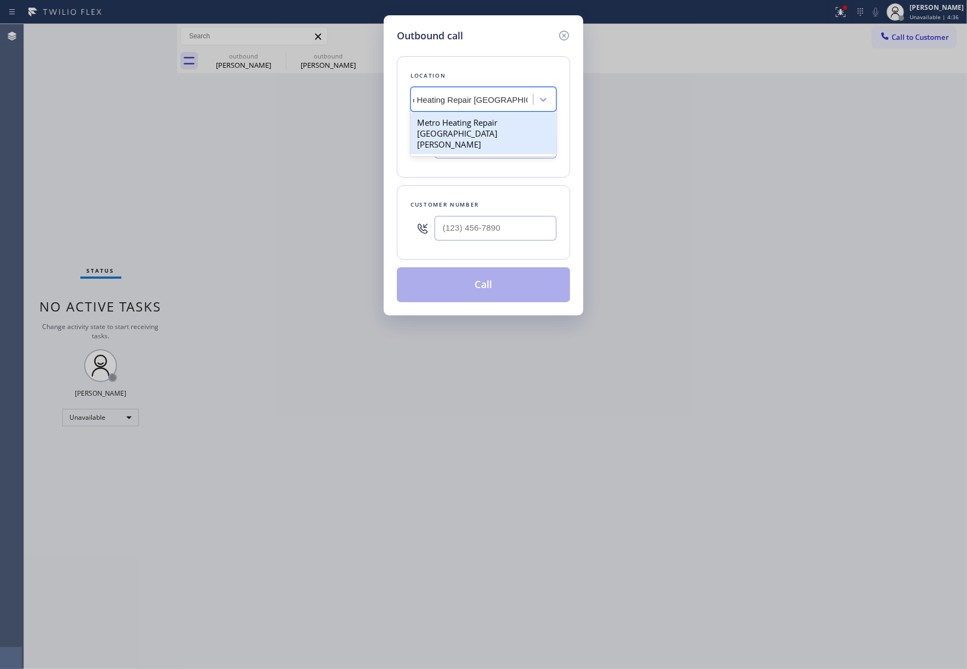
click at [461, 125] on div "Metro Heating Repair Santa Barbara" at bounding box center [484, 134] width 146 height 42
type input "(805) 819-5818"
click at [507, 234] on input "(___) ___-____" at bounding box center [496, 228] width 122 height 25
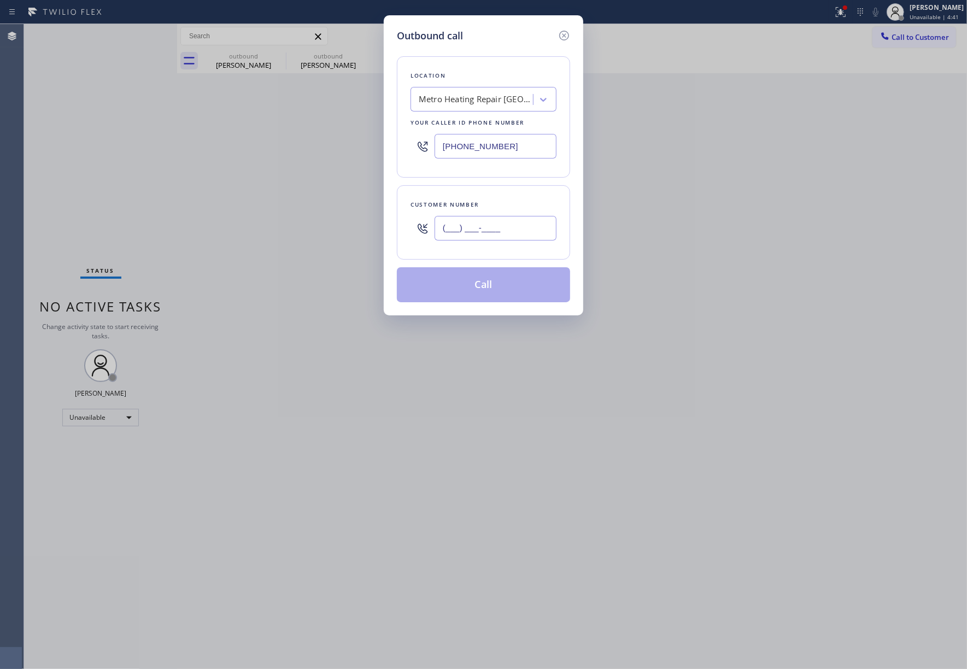
paste input "310) 702-0641"
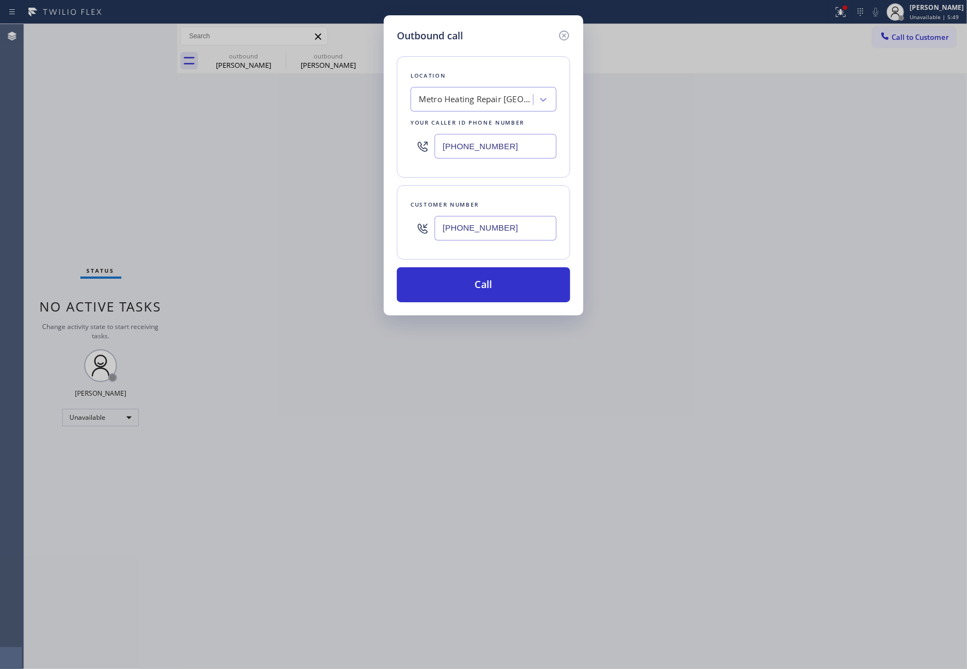
drag, startPoint x: 173, startPoint y: 143, endPoint x: 361, endPoint y: 42, distance: 213.1
click at [173, 143] on div "Outbound call Location Metro Heating Repair Santa Barbara Your caller id phone …" at bounding box center [483, 334] width 967 height 669
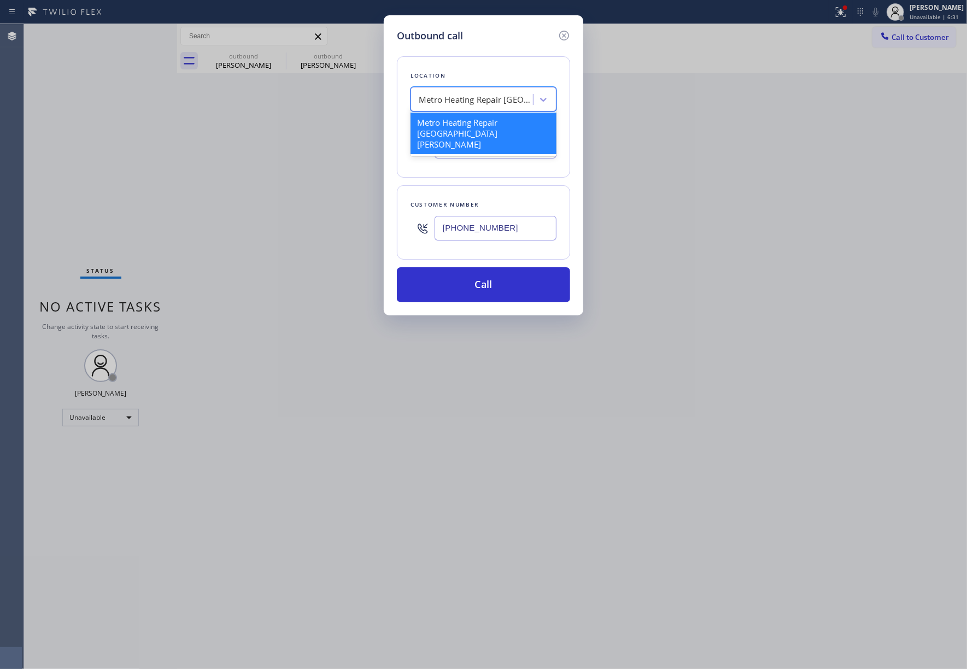
click at [490, 100] on div "Metro Heating Repair Santa Barbara" at bounding box center [476, 99] width 115 height 13
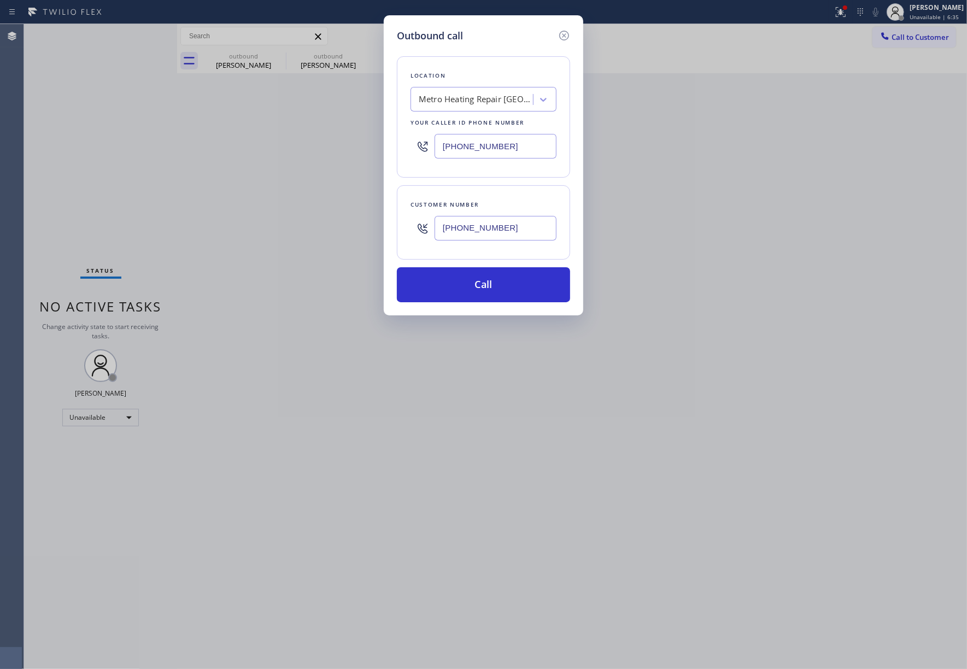
drag, startPoint x: 521, startPoint y: 230, endPoint x: 390, endPoint y: 229, distance: 131.2
click at [390, 230] on div "Outbound call Location Metro Heating Repair Santa Barbara Your caller id phone …" at bounding box center [484, 165] width 200 height 300
paste input "text"
type input "(310) 702-0641"
click at [488, 189] on div "Customer number (310) 702-0641" at bounding box center [483, 222] width 173 height 74
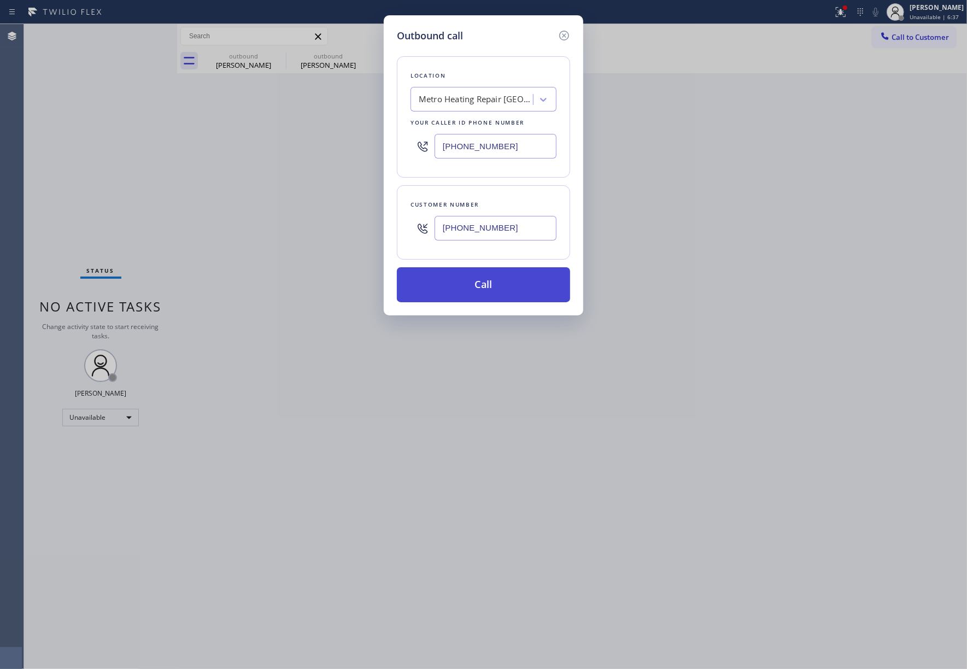
click at [480, 293] on button "Call" at bounding box center [483, 284] width 173 height 35
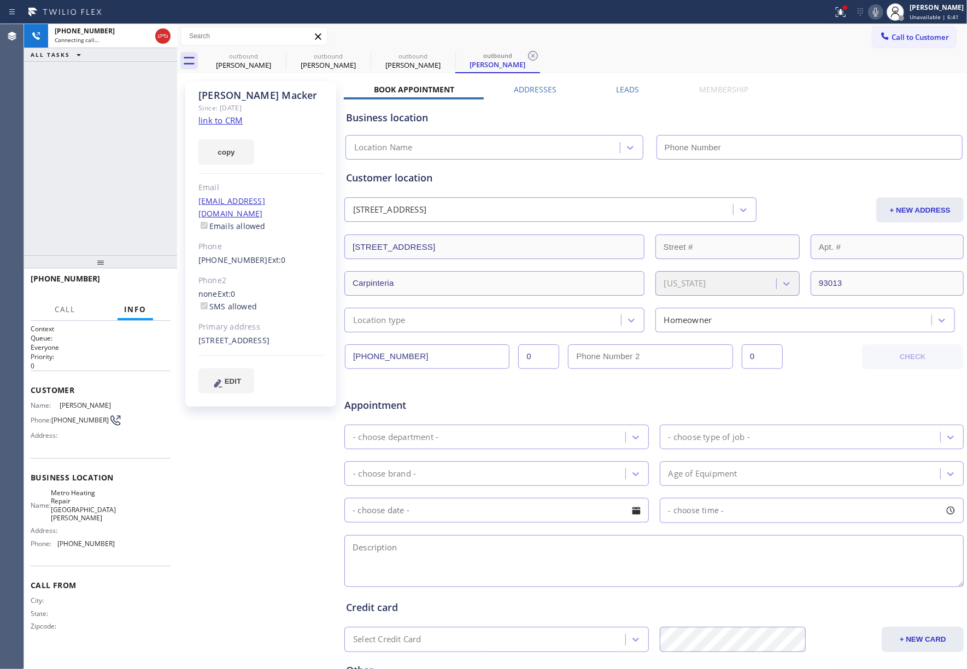
type input "(805) 819-5818"
click at [129, 136] on div "+13107020641 Live | 00:03 ALL TASKS ALL TASKS ACTIVE TASKS TASKS IN WRAP UP" at bounding box center [100, 139] width 153 height 231
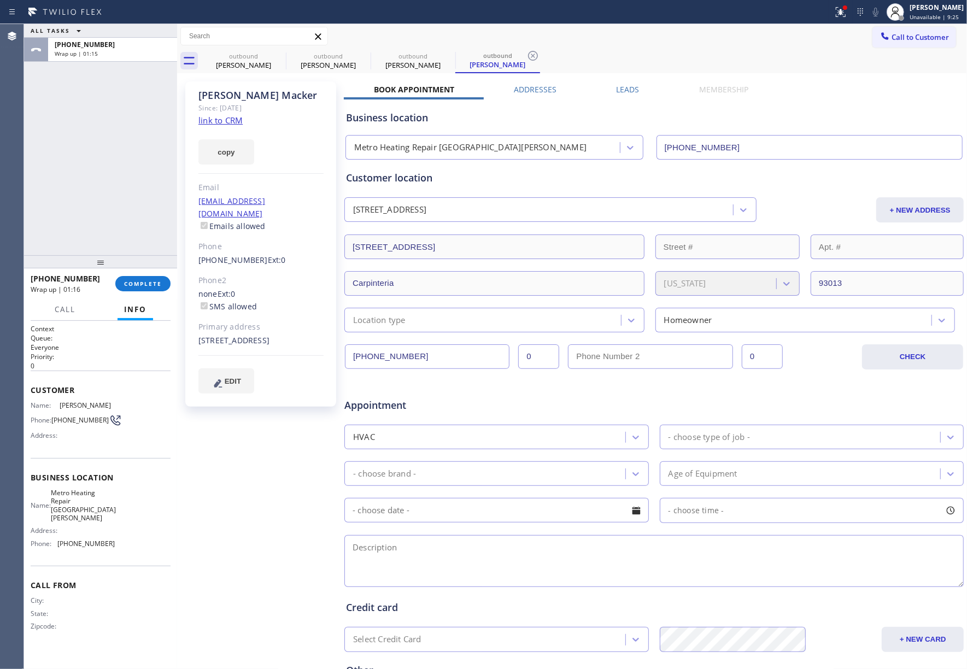
click at [135, 274] on div "+13107020641 Wrap up | 01:16 COMPLETE" at bounding box center [101, 284] width 140 height 28
click at [127, 225] on div "ALL TASKS ALL TASKS ACTIVE TASKS TASKS IN WRAP UP +13107020641 Wrap up | 01:15" at bounding box center [100, 139] width 153 height 231
click at [127, 225] on div "ALL TASKS ALL TASKS ACTIVE TASKS TASKS IN WRAP UP +13107020641 Wrap up | 01:16" at bounding box center [100, 139] width 153 height 231
click at [151, 284] on span "COMPLETE" at bounding box center [143, 284] width 38 height 8
click at [119, 206] on div "ALL TASKS ALL TASKS ACTIVE TASKS TASKS IN WRAP UP +13107020641 Wrap up | 01:17" at bounding box center [100, 139] width 153 height 231
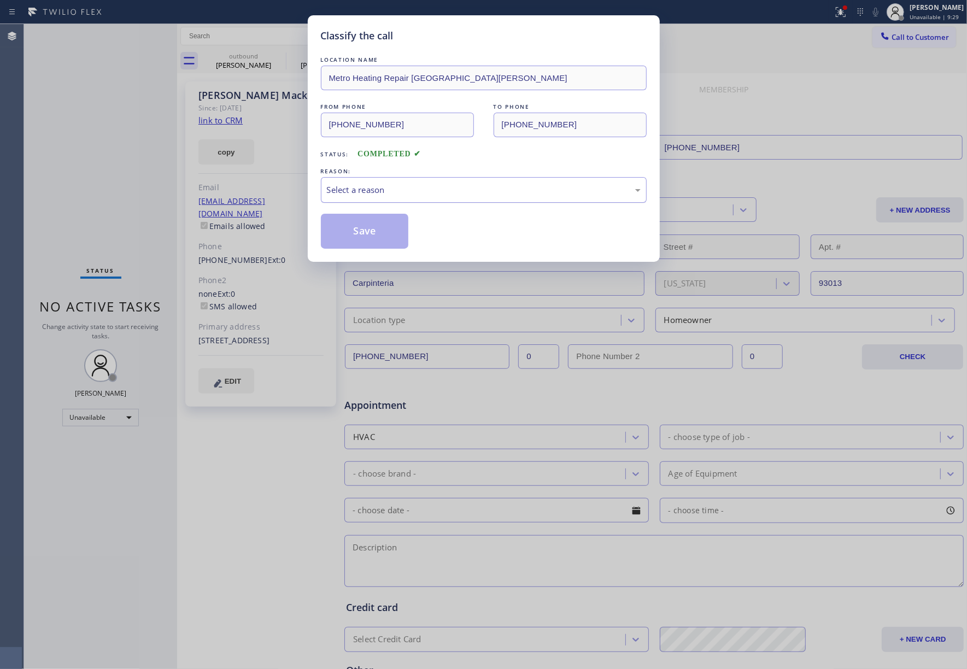
click at [407, 200] on div "Select a reason" at bounding box center [484, 190] width 326 height 26
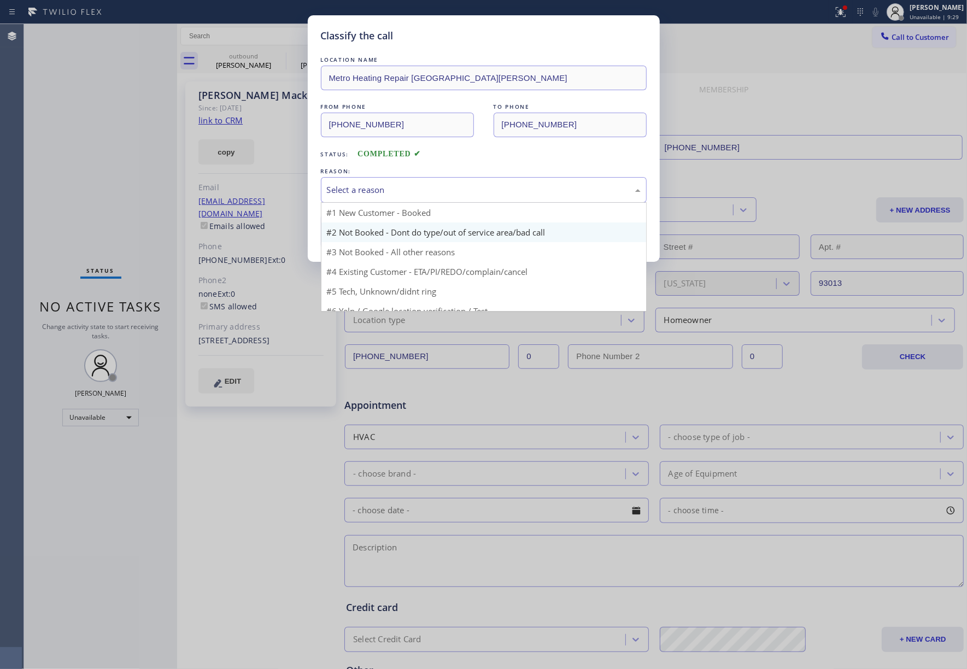
click at [381, 226] on button "Save" at bounding box center [365, 231] width 88 height 35
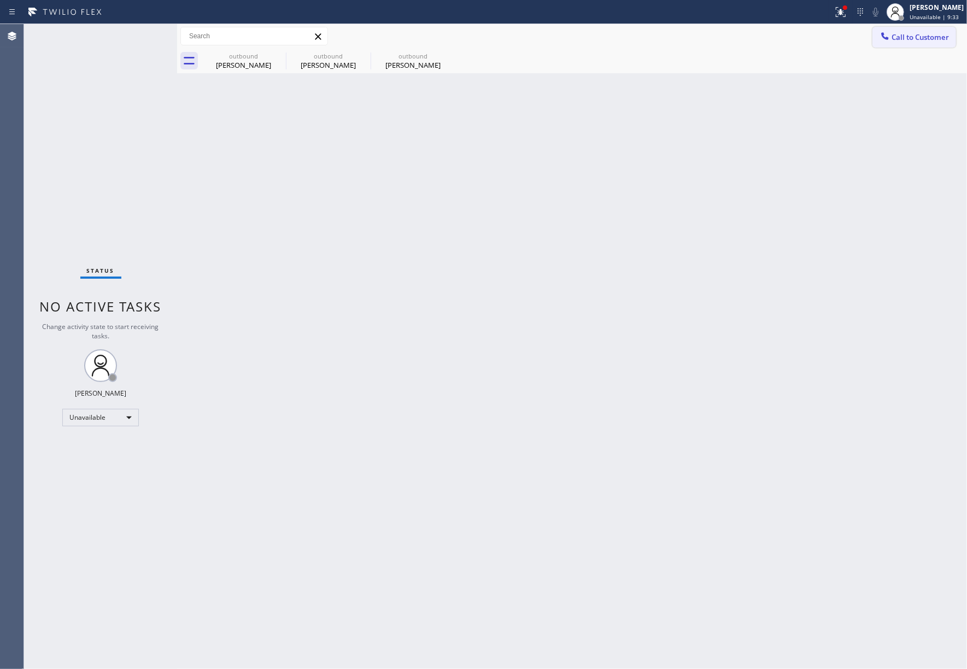
click at [897, 32] on span "Call to Customer" at bounding box center [920, 37] width 57 height 10
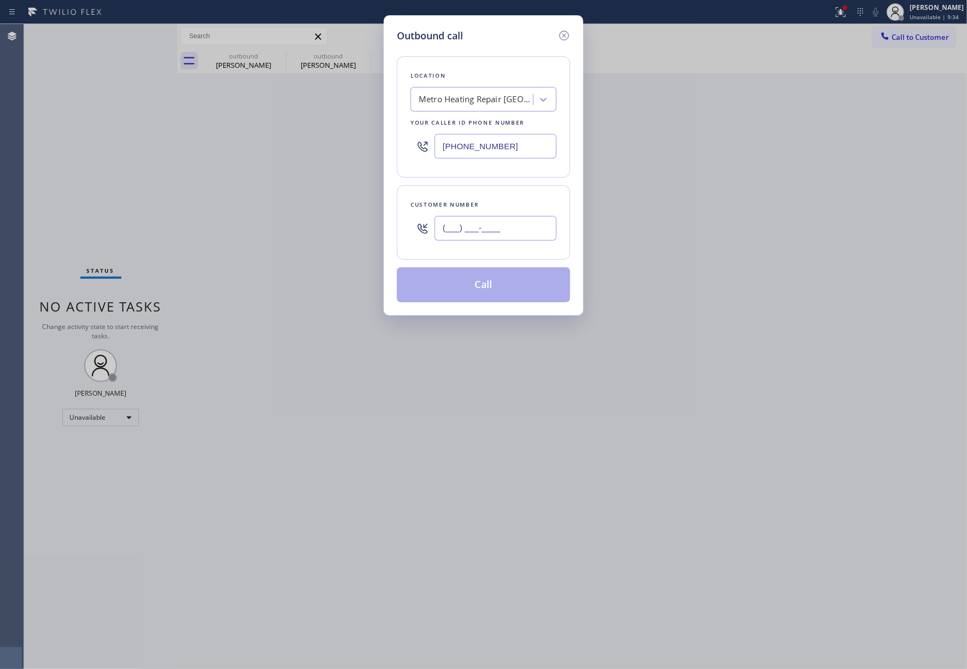
click at [482, 239] on input "(___) ___-____" at bounding box center [496, 228] width 122 height 25
paste input "703) 407-2943"
type input "(703) 407-2943"
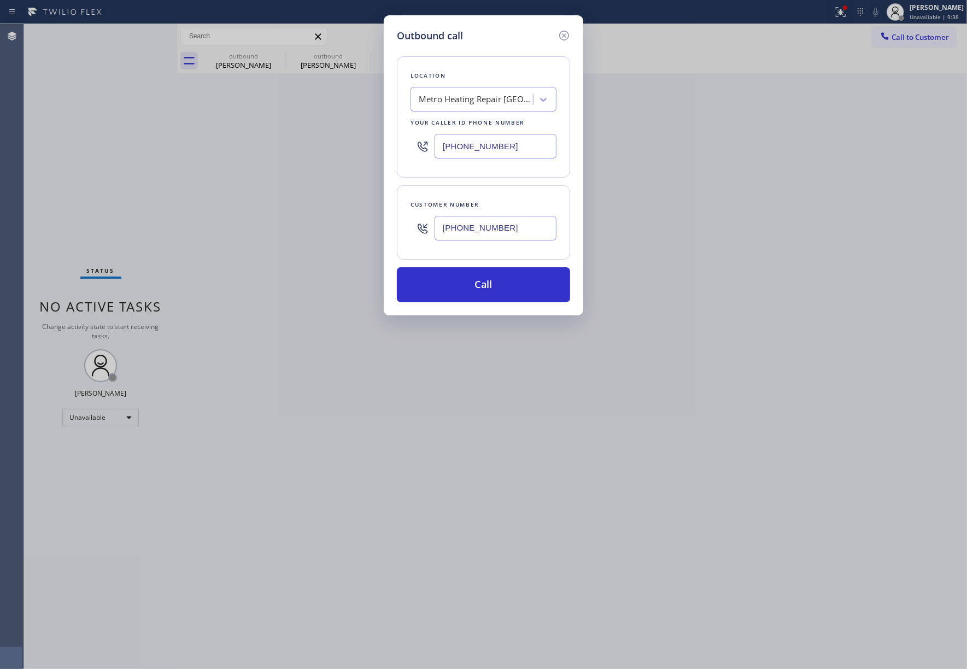
drag, startPoint x: 529, startPoint y: 154, endPoint x: 402, endPoint y: 143, distance: 127.4
click at [402, 145] on div "Location Metro Heating Repair Santa Barbara Your caller id phone number (805) 8…" at bounding box center [483, 116] width 173 height 121
paste input "323) 991-919"
type input "(323) 991-9198"
click at [449, 81] on div "Location Metro Heating Repair Santa Barbara Your caller id phone number (323) 9…" at bounding box center [483, 116] width 173 height 121
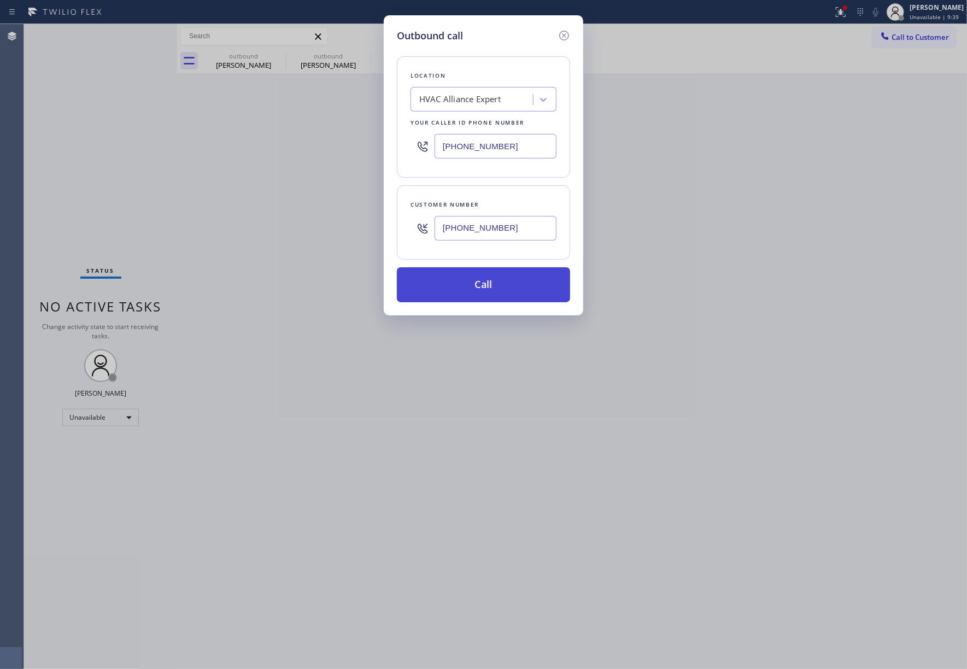
drag, startPoint x: 478, startPoint y: 298, endPoint x: 926, endPoint y: 219, distance: 455.3
click at [479, 298] on button "Call" at bounding box center [483, 284] width 173 height 35
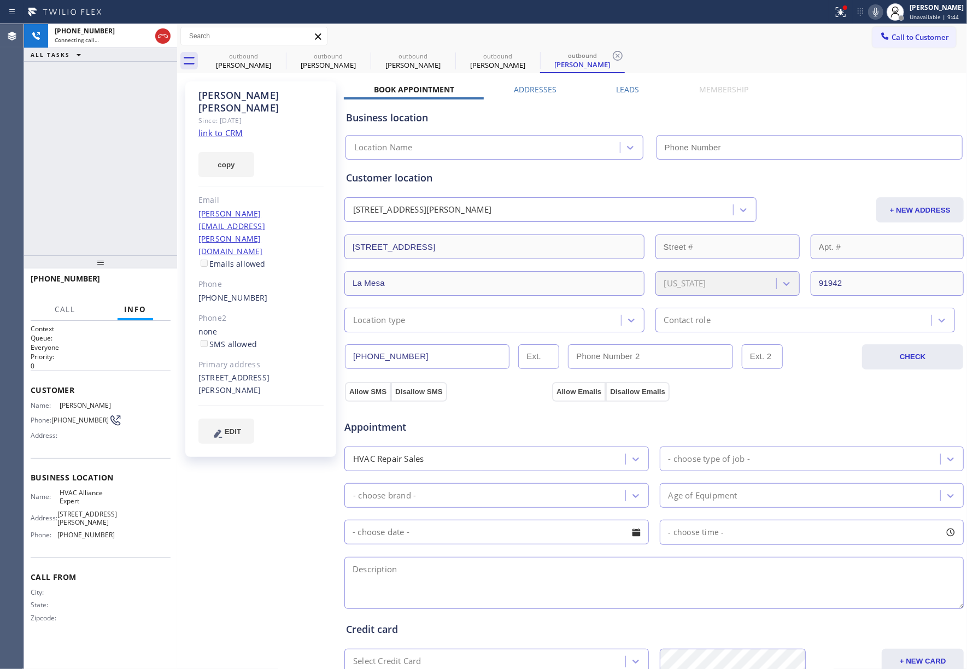
type input "(323) 991-9198"
click at [119, 196] on div "+17034072943 Live | 00:00 ALL TASKS ALL TASKS ACTIVE TASKS TASKS IN WRAP UP" at bounding box center [100, 139] width 153 height 231
click at [156, 287] on span "HANG UP" at bounding box center [144, 284] width 33 height 8
click at [143, 245] on div "+17034072943 Live | 00:01 ALL TASKS ALL TASKS ACTIVE TASKS TASKS IN WRAP UP" at bounding box center [100, 139] width 153 height 231
click at [150, 282] on span "HANG UP" at bounding box center [144, 284] width 33 height 8
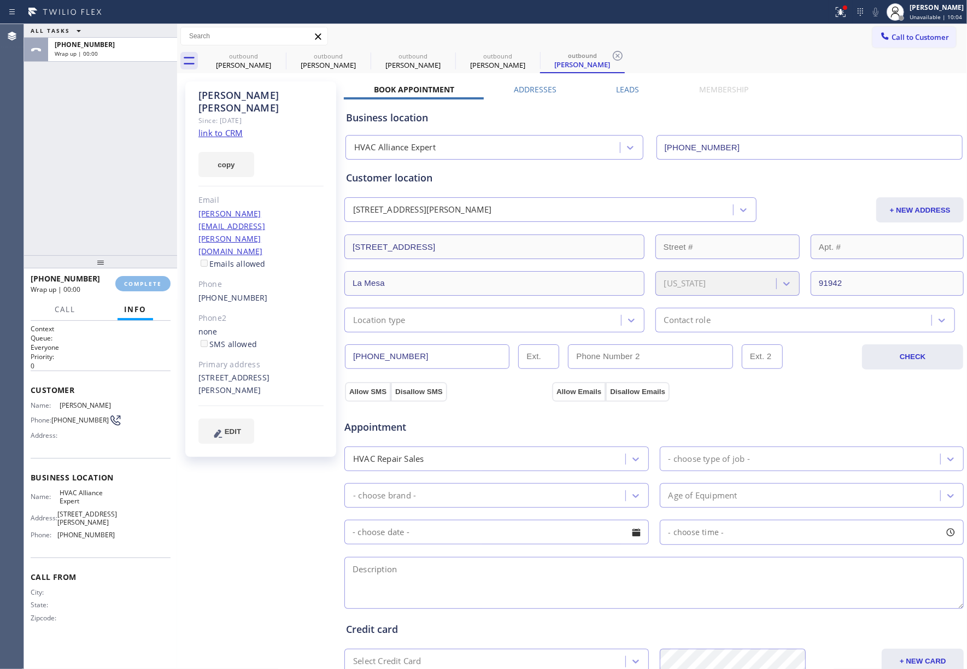
click at [115, 195] on div "ALL TASKS ALL TASKS ACTIVE TASKS TASKS IN WRAP UP +17034072943 Wrap up | 00:00" at bounding box center [100, 139] width 153 height 231
click at [169, 289] on div "+17034072943 Wrap up | 00:00 COMPLETE" at bounding box center [101, 284] width 140 height 28
click at [165, 285] on button "COMPLETE" at bounding box center [142, 283] width 55 height 15
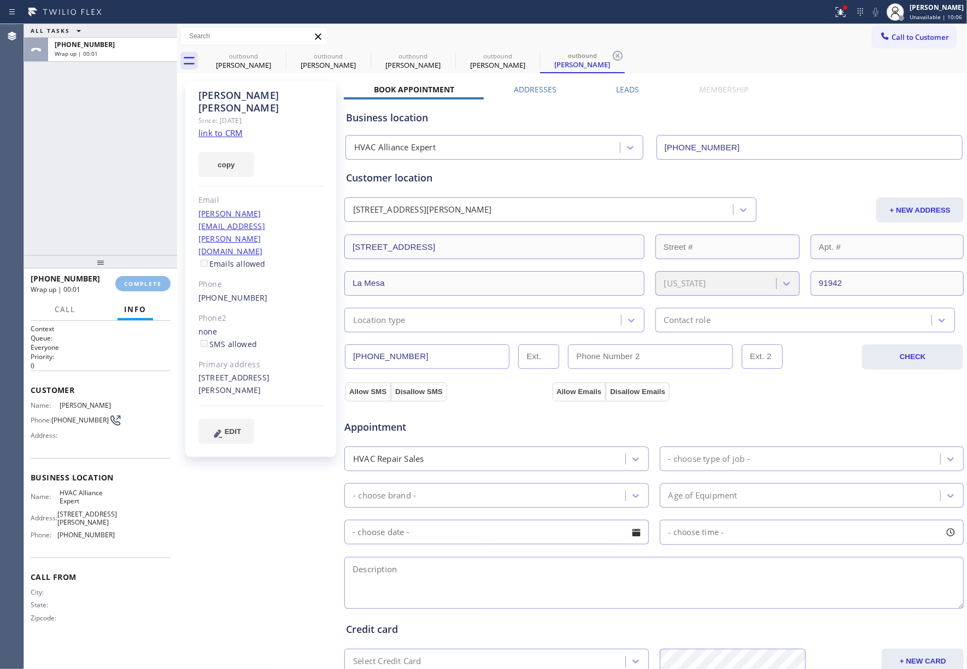
click at [133, 200] on div "ALL TASKS ALL TASKS ACTIVE TASKS TASKS IN WRAP UP +17034072943 Wrap up | 00:01" at bounding box center [100, 139] width 153 height 231
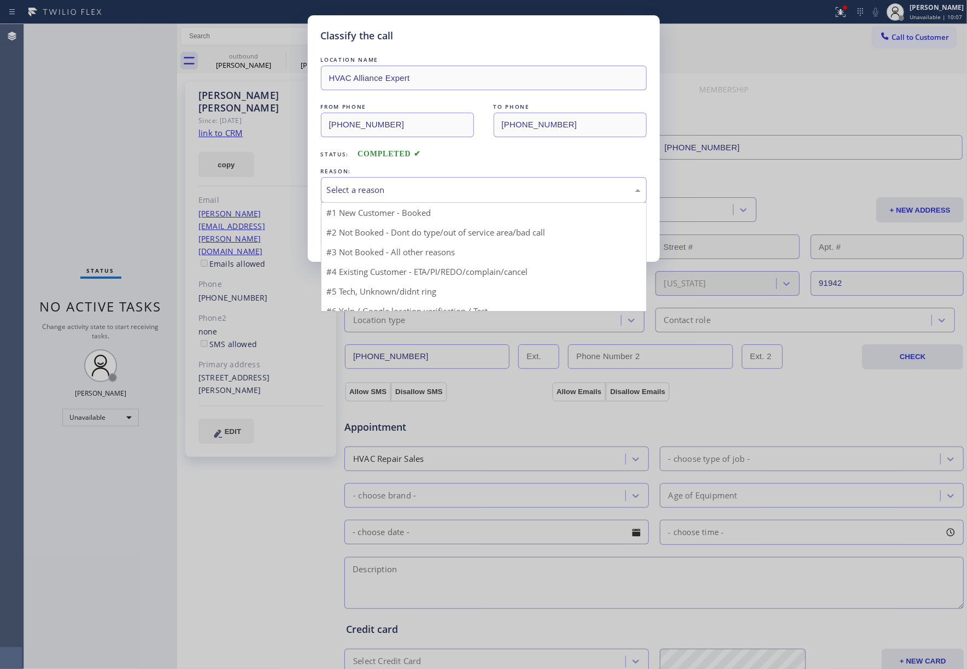
click at [355, 197] on div "Select a reason" at bounding box center [484, 190] width 326 height 26
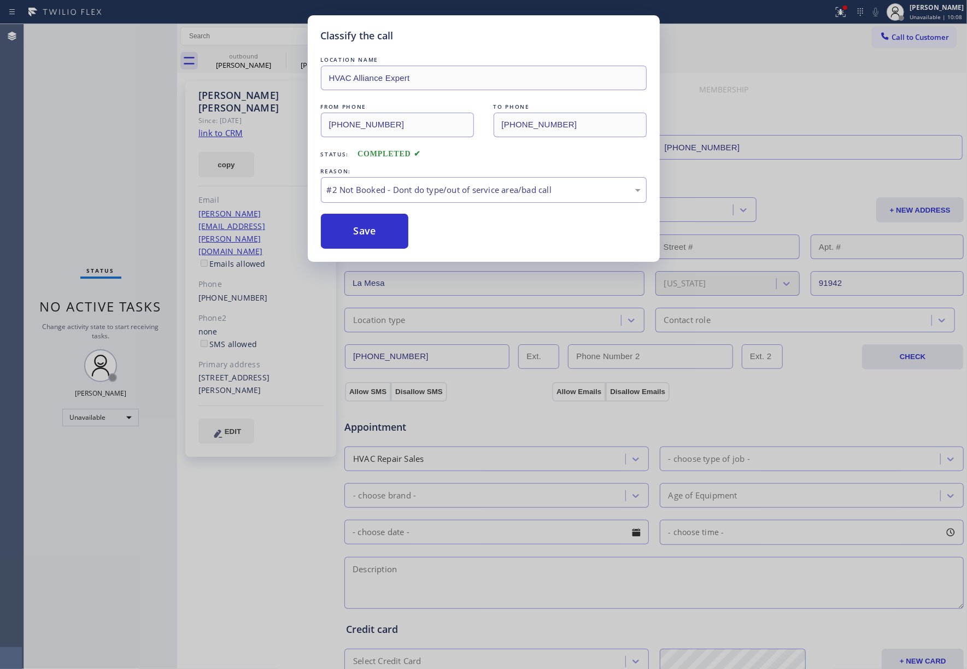
drag, startPoint x: 354, startPoint y: 226, endPoint x: 827, endPoint y: 54, distance: 502.8
click at [355, 224] on button "Save" at bounding box center [365, 231] width 88 height 35
click at [872, 62] on div "Classify the call LOCATION NAME HVAC Alliance Expert FROM PHONE (323) 991-9198 …" at bounding box center [483, 334] width 967 height 669
click at [904, 39] on div "Classify the call LOCATION NAME HVAC Alliance Expert FROM PHONE (323) 991-9198 …" at bounding box center [483, 334] width 967 height 669
click at [773, 60] on div "Classify the call LOCATION NAME HVAC Alliance Expert FROM PHONE (323) 991-9198 …" at bounding box center [483, 334] width 967 height 669
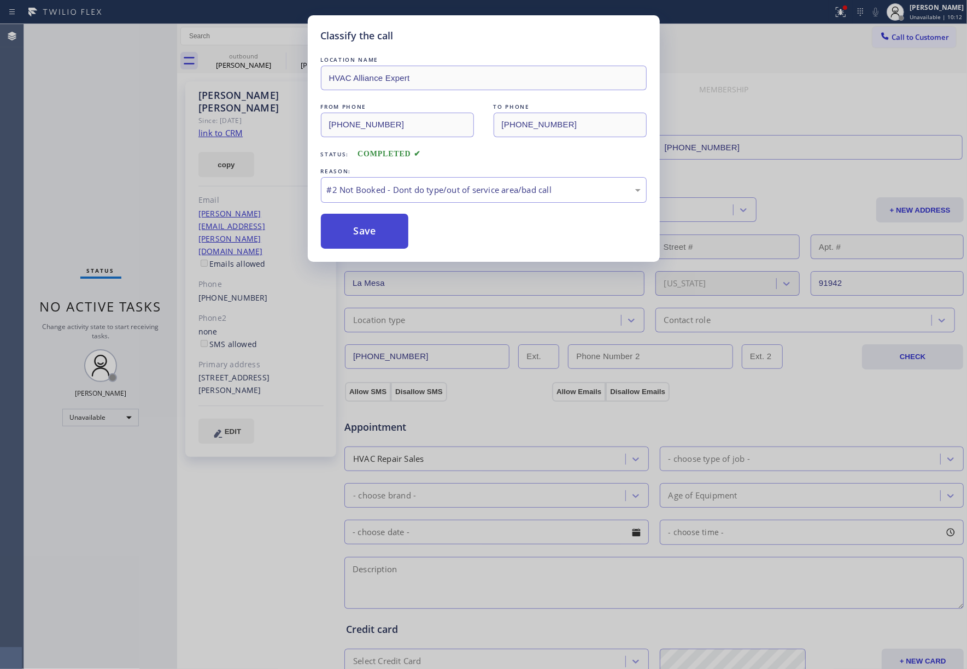
click at [387, 237] on button "Save" at bounding box center [365, 231] width 88 height 35
type input "(805) 819-5818"
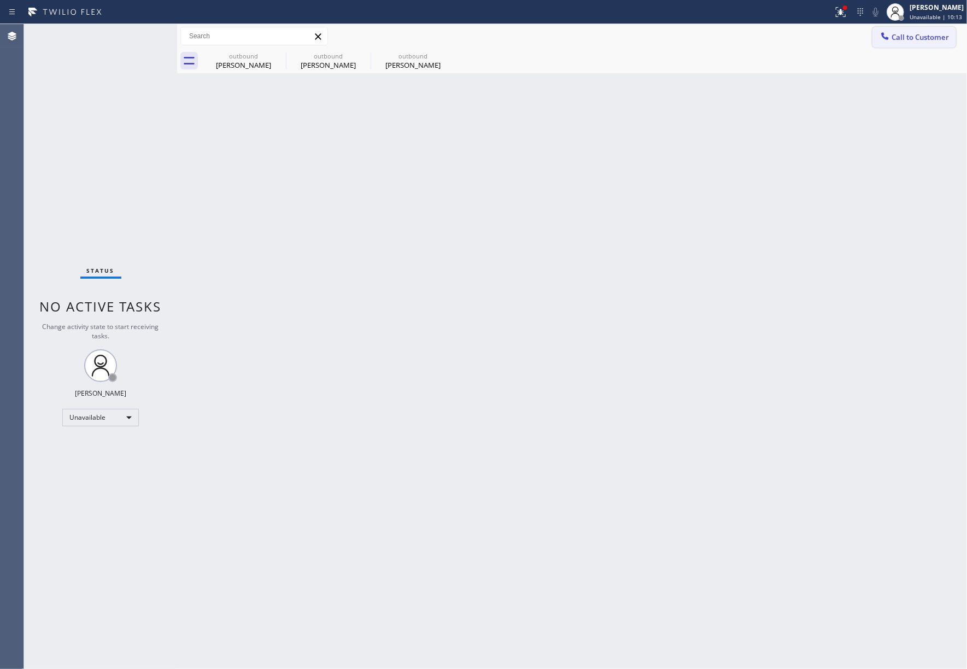
click at [899, 32] on span "Call to Customer" at bounding box center [920, 37] width 57 height 10
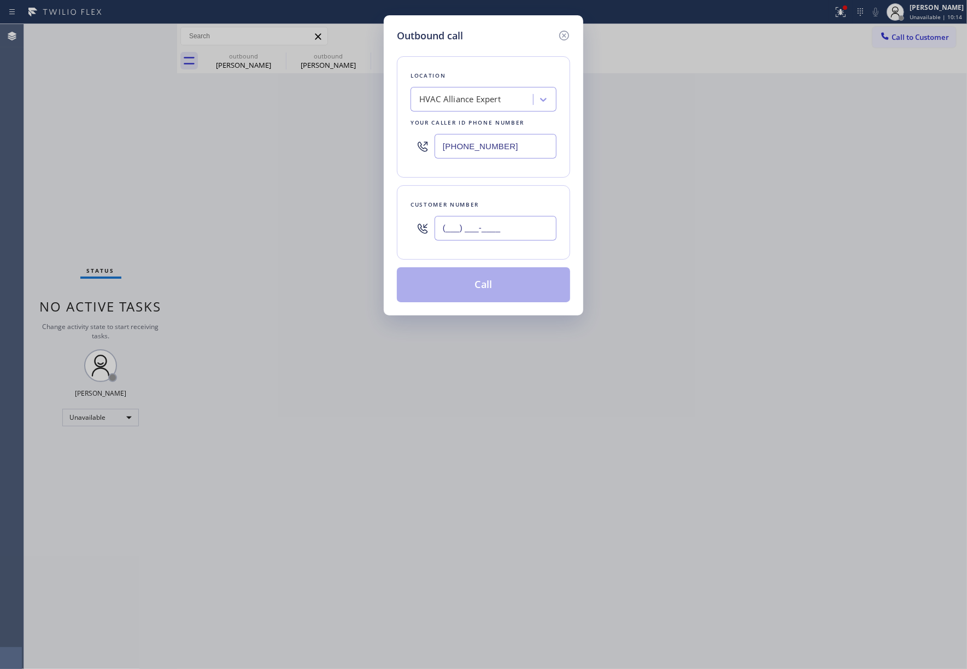
click at [504, 234] on input "(___) ___-____" at bounding box center [496, 228] width 122 height 25
paste input "510) 789-3618"
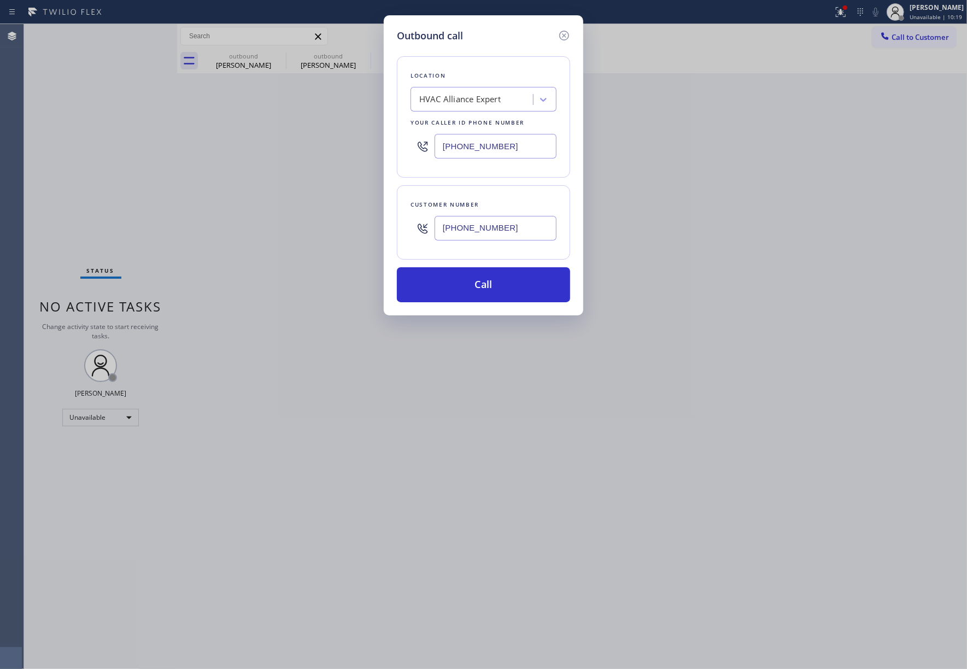
drag, startPoint x: 501, startPoint y: 230, endPoint x: 405, endPoint y: 230, distance: 95.7
click at [404, 230] on div "Customer number (510) 789-3618" at bounding box center [483, 222] width 173 height 74
paste input "56-3166"
type input "(510) 756-3166"
drag, startPoint x: 514, startPoint y: 145, endPoint x: 751, endPoint y: 147, distance: 236.8
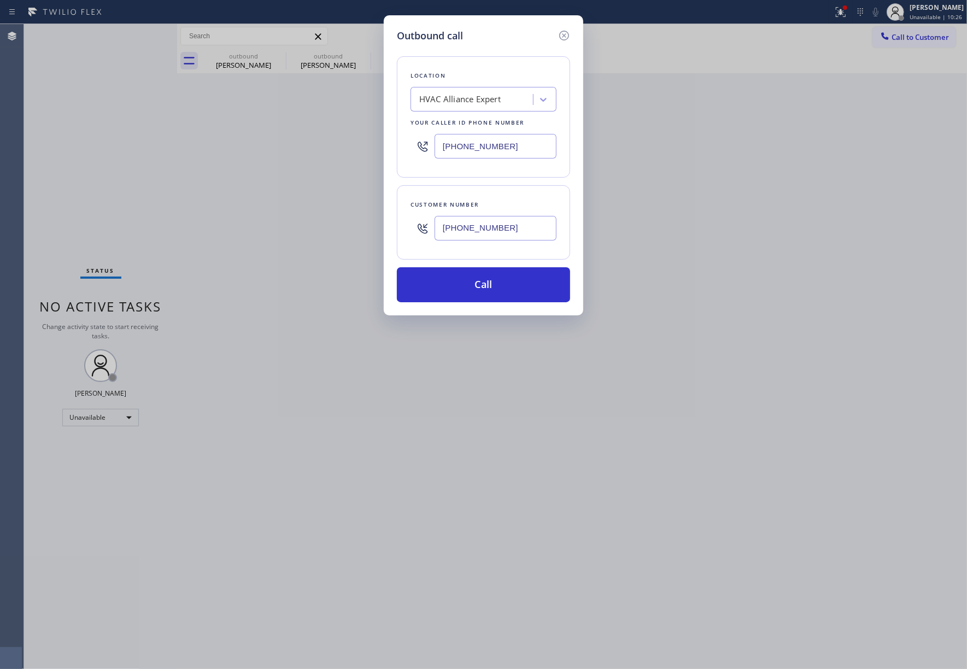
click at [424, 145] on div "(323) 991-9198" at bounding box center [484, 146] width 146 height 36
paste input "510) 756-3166"
type input "(510) 756-3166"
click at [497, 226] on input "(510) 756-3166" at bounding box center [496, 228] width 122 height 25
drag, startPoint x: 535, startPoint y: 224, endPoint x: 481, endPoint y: 185, distance: 66.5
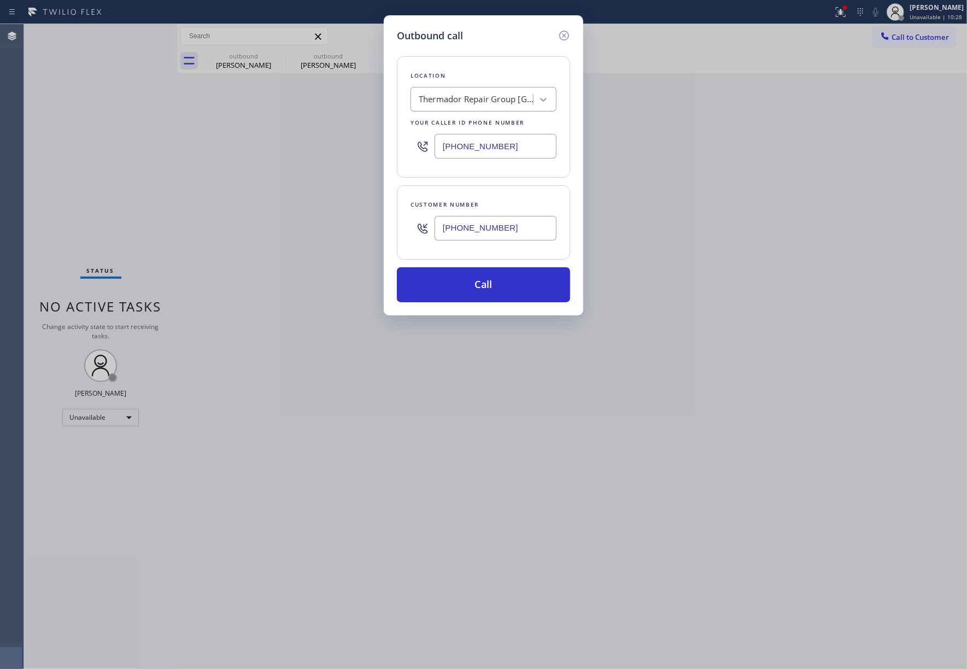
click at [426, 219] on div "(510) 756-3166" at bounding box center [484, 229] width 146 height 36
paste input "89-3618"
type input "(510) 789-3618"
drag, startPoint x: 493, startPoint y: 174, endPoint x: 510, endPoint y: 197, distance: 28.5
click at [493, 174] on div "Location Thermador Repair Group Fremont Your caller id phone number (510) 756-3…" at bounding box center [483, 116] width 173 height 121
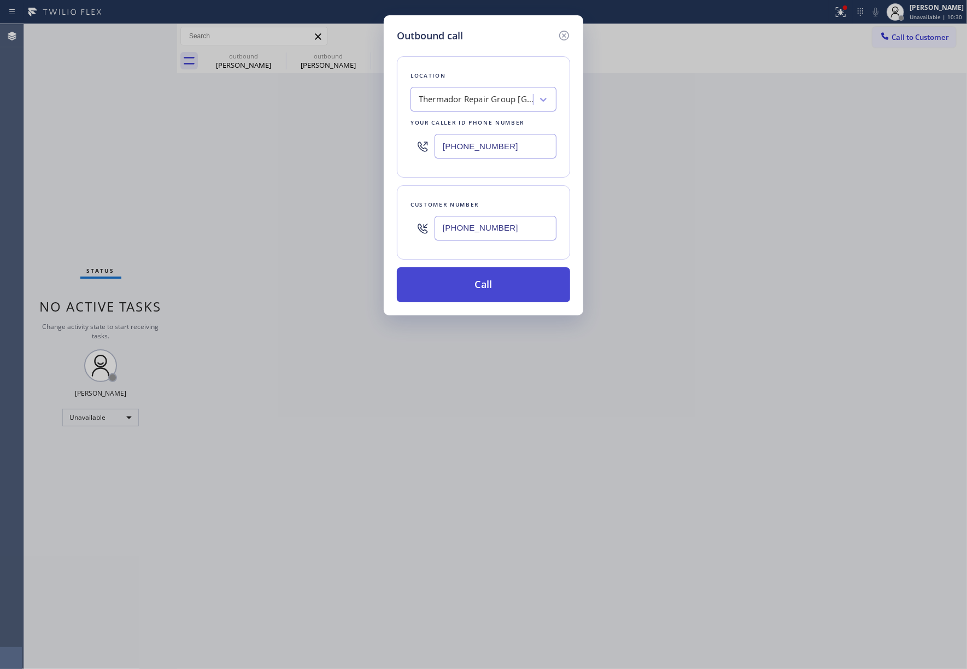
click at [496, 276] on button "Call" at bounding box center [483, 284] width 173 height 35
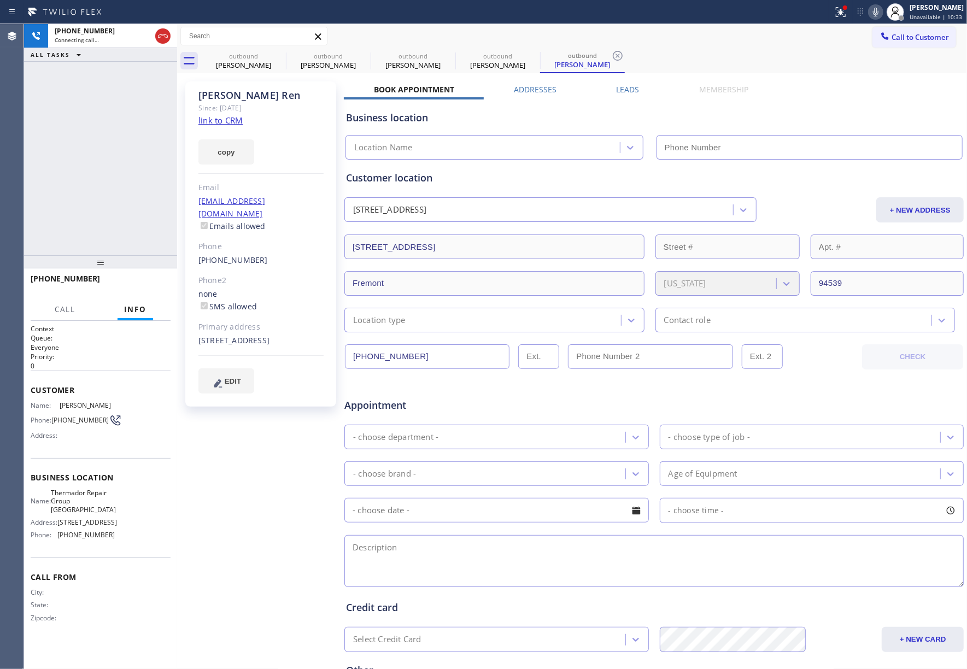
click at [106, 173] on div "+15107893618 Connecting call… ALL TASKS ALL TASKS ACTIVE TASKS TASKS IN WRAP UP" at bounding box center [100, 139] width 153 height 231
type input "(510) 756-3166"
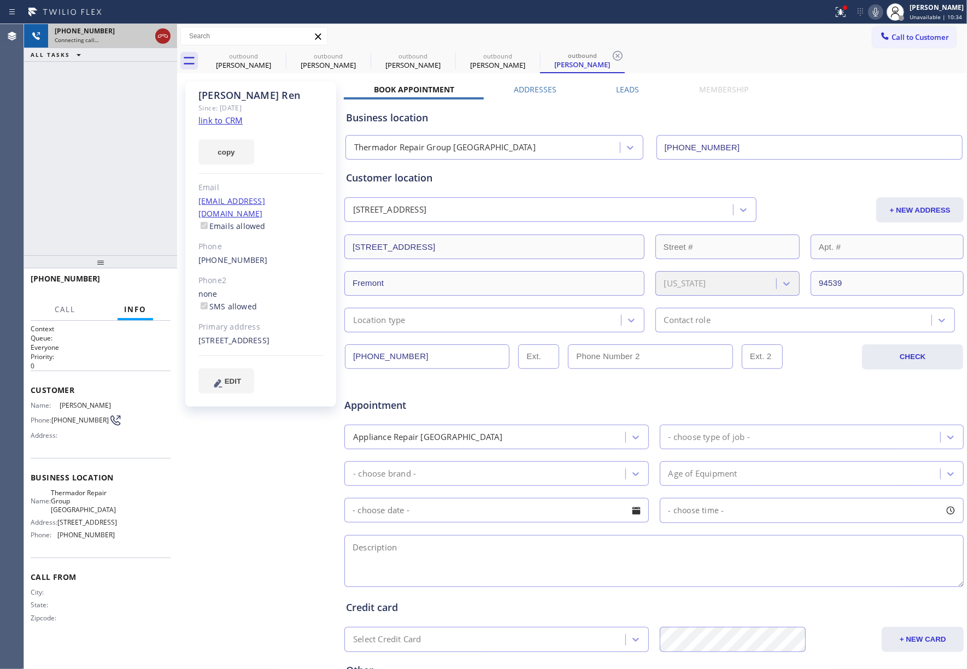
click at [161, 36] on icon at bounding box center [163, 35] width 10 height 3
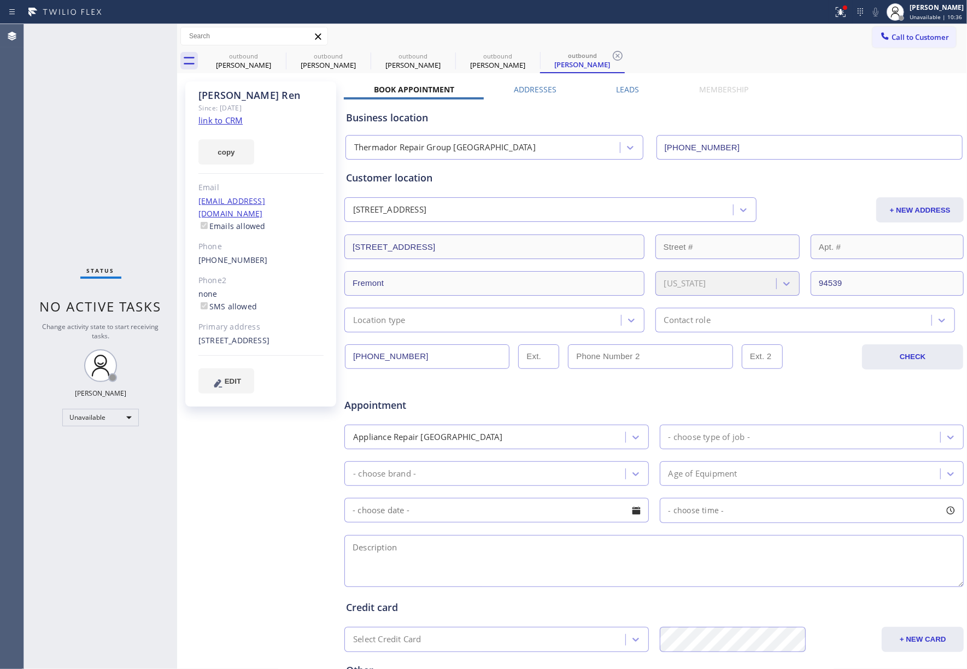
click at [219, 116] on link "link to CRM" at bounding box center [220, 120] width 44 height 11
drag, startPoint x: 126, startPoint y: 127, endPoint x: 280, endPoint y: 17, distance: 189.3
click at [126, 126] on div "Status No active tasks Change activity state to start receiving tasks. [PERSON_…" at bounding box center [100, 346] width 153 height 645
click at [893, 33] on span "Call to Customer" at bounding box center [920, 37] width 57 height 10
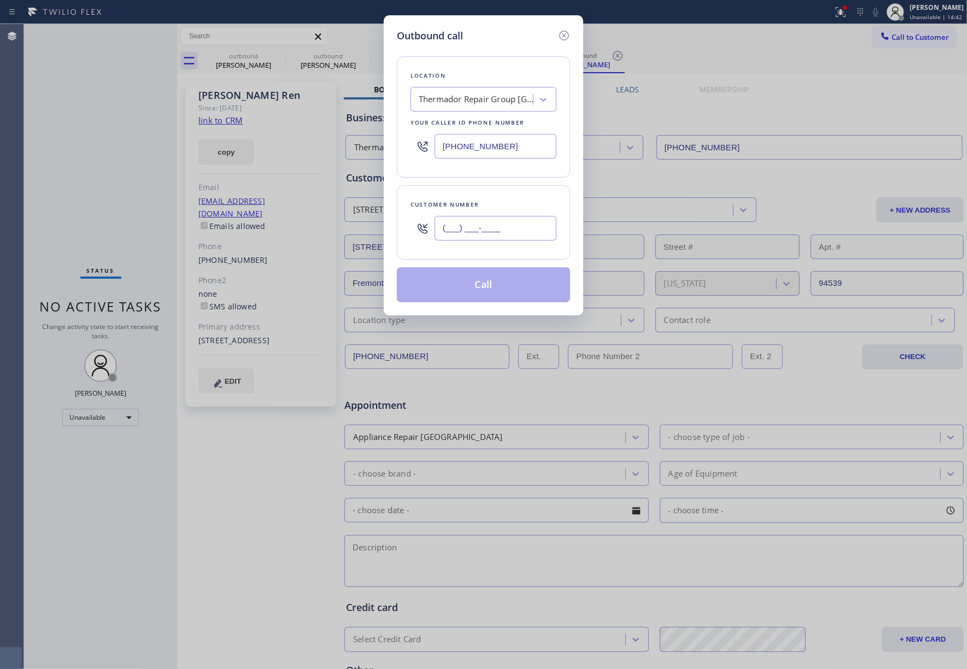
click at [519, 227] on input "(___) ___-____" at bounding box center [496, 228] width 122 height 25
paste input "818) 419-9501"
type input "[PHONE_NUMBER]"
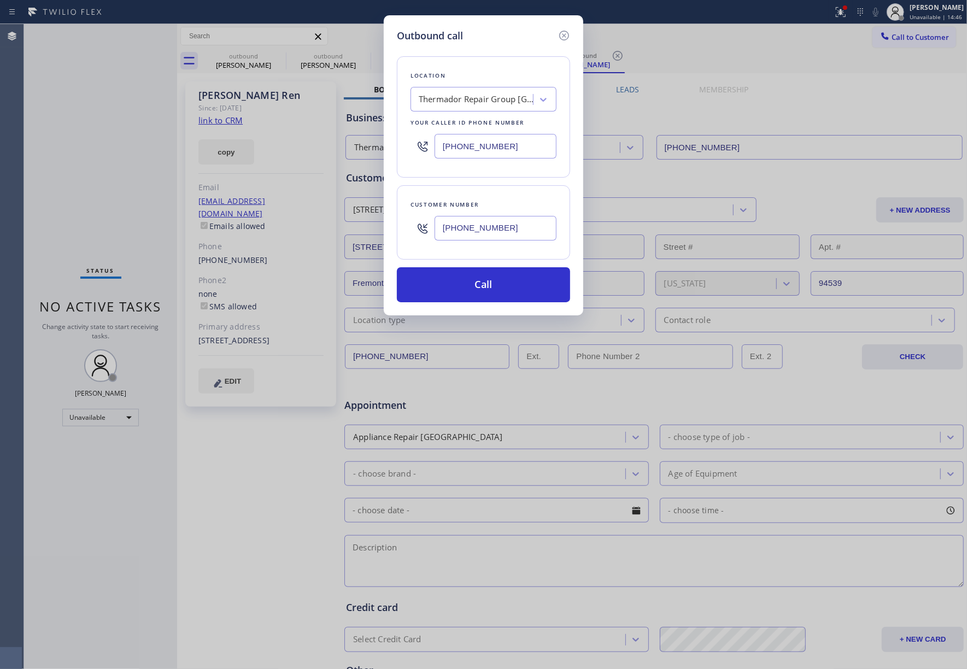
drag, startPoint x: 126, startPoint y: 200, endPoint x: 513, endPoint y: 103, distance: 399.0
click at [126, 198] on div "Outbound call Location Thermador Repair Group Fremont Your caller id phone numb…" at bounding box center [483, 334] width 967 height 669
click at [492, 99] on div "Thermador Repair Group Fremont" at bounding box center [476, 99] width 115 height 13
paste input "Palisades HVAC"
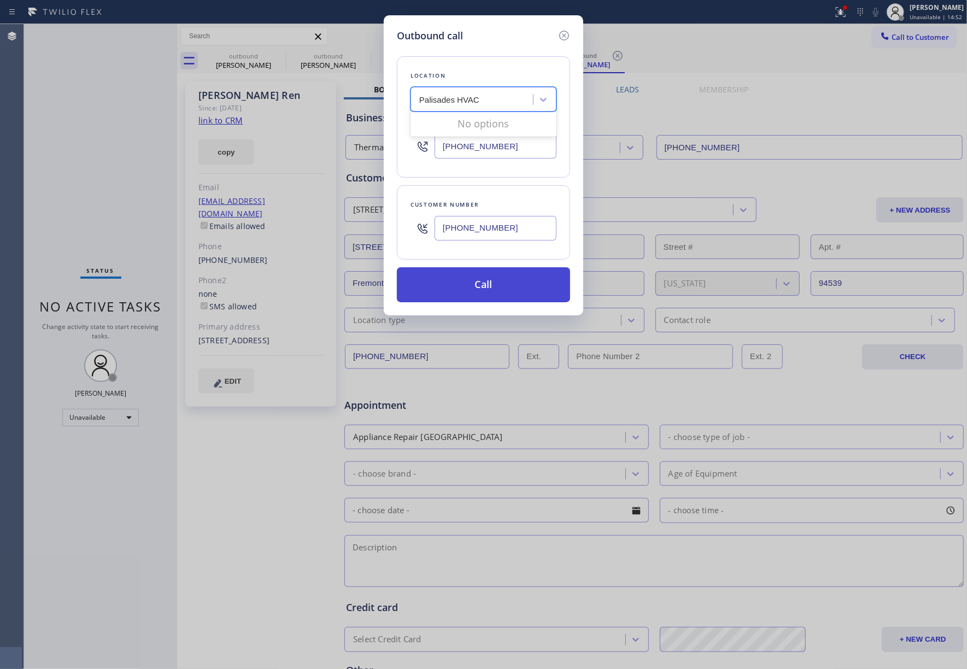
type input "Palisades HVAC"
click at [453, 282] on button "Call" at bounding box center [483, 284] width 173 height 35
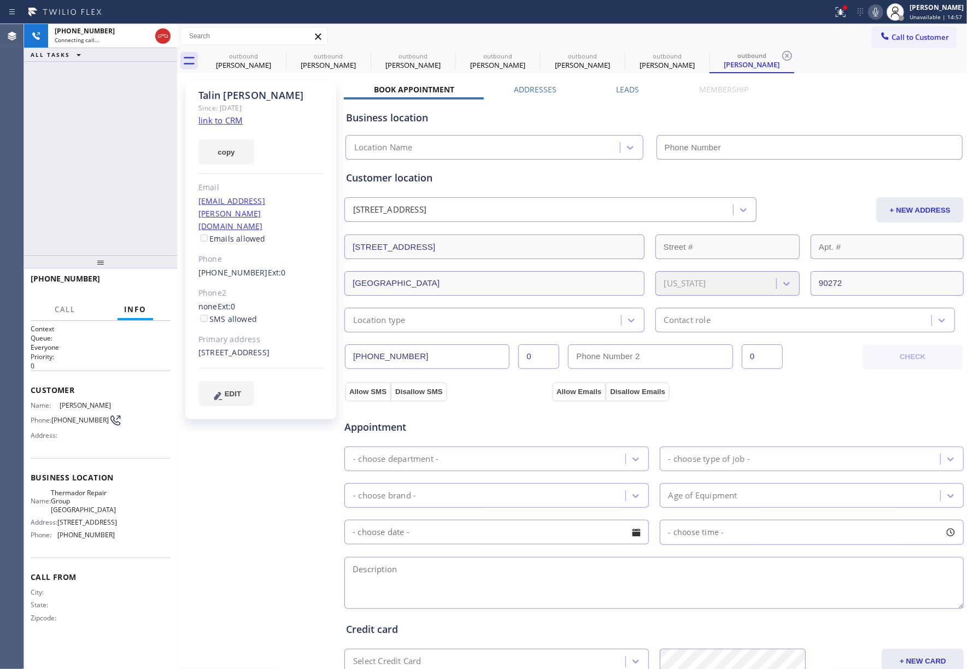
type input "(510) 756-3166"
click at [229, 125] on link "link to CRM" at bounding box center [220, 120] width 44 height 11
click at [148, 284] on span "HANG UP" at bounding box center [144, 284] width 33 height 8
click at [140, 239] on div "+18184199501 Live | 00:02 ALL TASKS ALL TASKS ACTIVE TASKS TASKS IN WRAP UP" at bounding box center [100, 139] width 153 height 231
click at [149, 297] on div "+18184199501 Live | 00:03 HANG UP" at bounding box center [101, 284] width 140 height 28
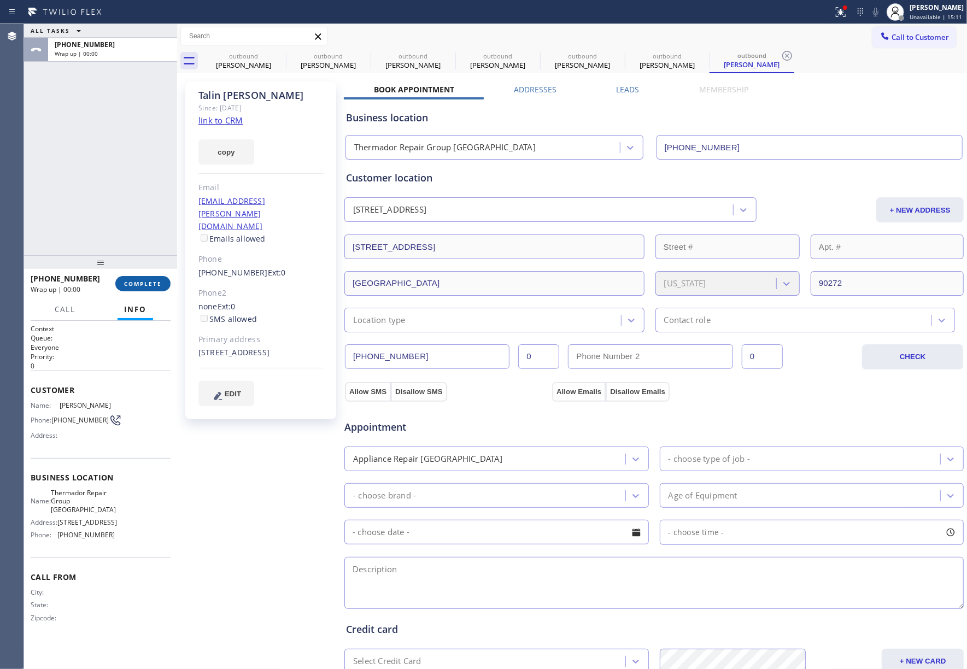
click at [149, 281] on span "COMPLETE" at bounding box center [143, 284] width 38 height 8
click at [128, 213] on div "ALL TASKS ALL TASKS ACTIVE TASKS TASKS IN WRAP UP [PHONE_NUMBER] Wrap up | 00:00" at bounding box center [100, 139] width 153 height 231
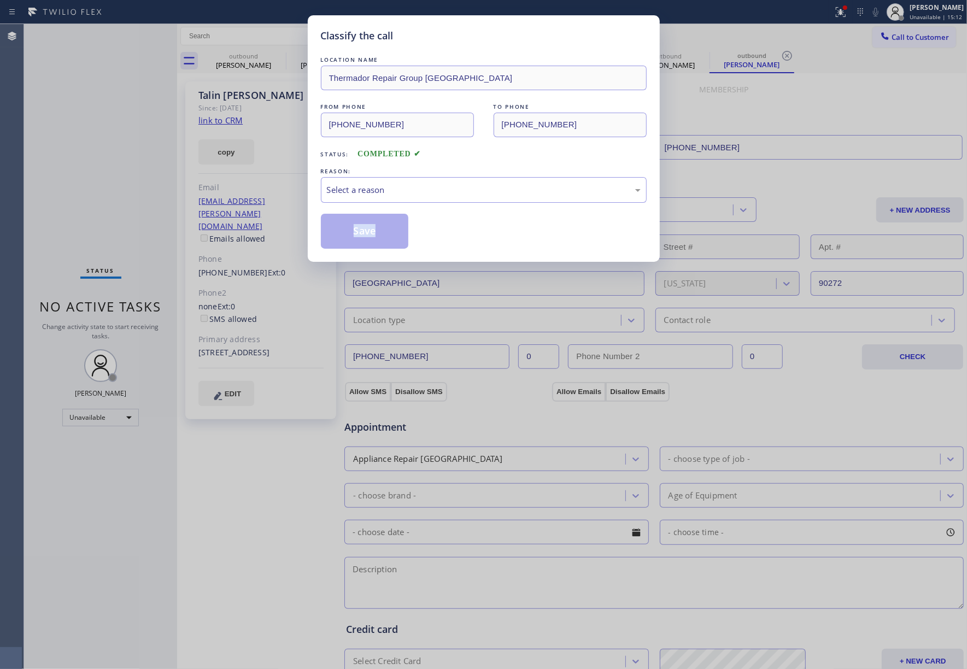
click at [128, 213] on div "Classify the call LOCATION NAME Thermador Repair Group Fremont FROM PHONE (510)…" at bounding box center [483, 334] width 967 height 669
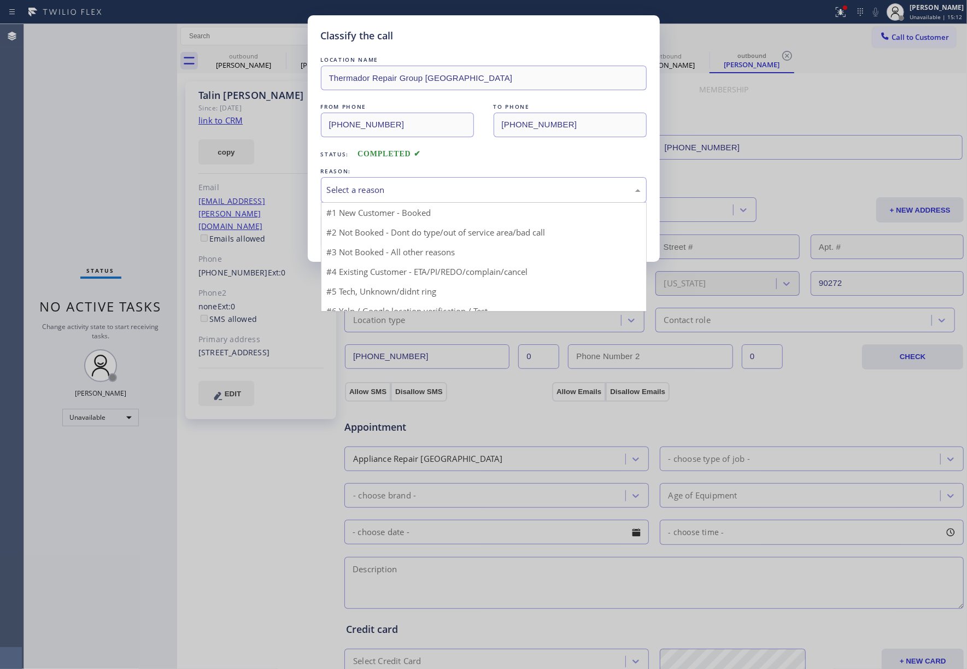
click at [398, 188] on div "Select a reason" at bounding box center [484, 190] width 314 height 13
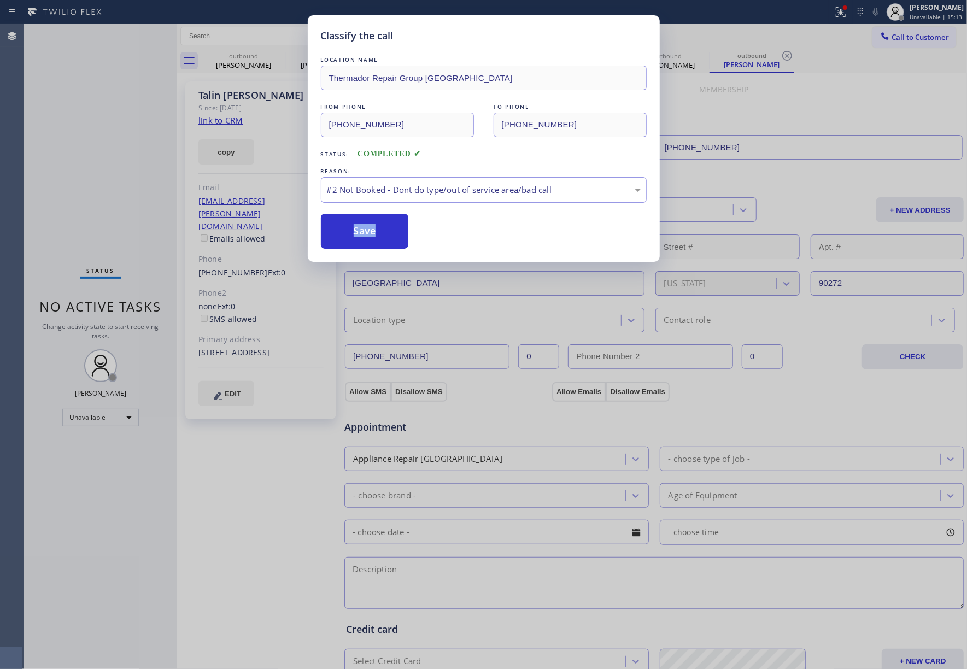
click at [353, 229] on button "Save" at bounding box center [365, 231] width 88 height 35
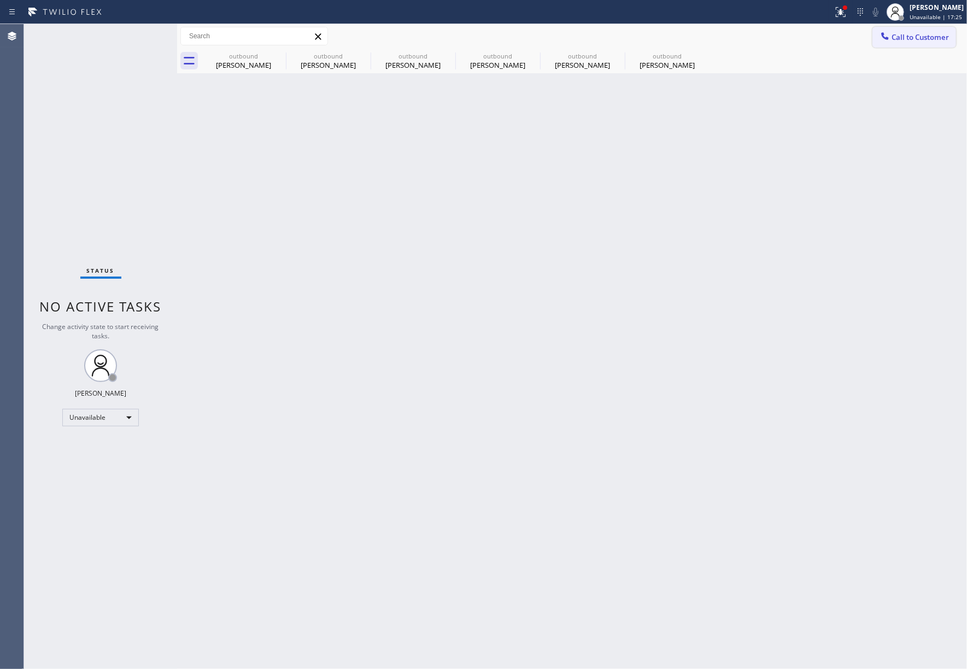
click at [904, 35] on span "Call to Customer" at bounding box center [920, 37] width 57 height 10
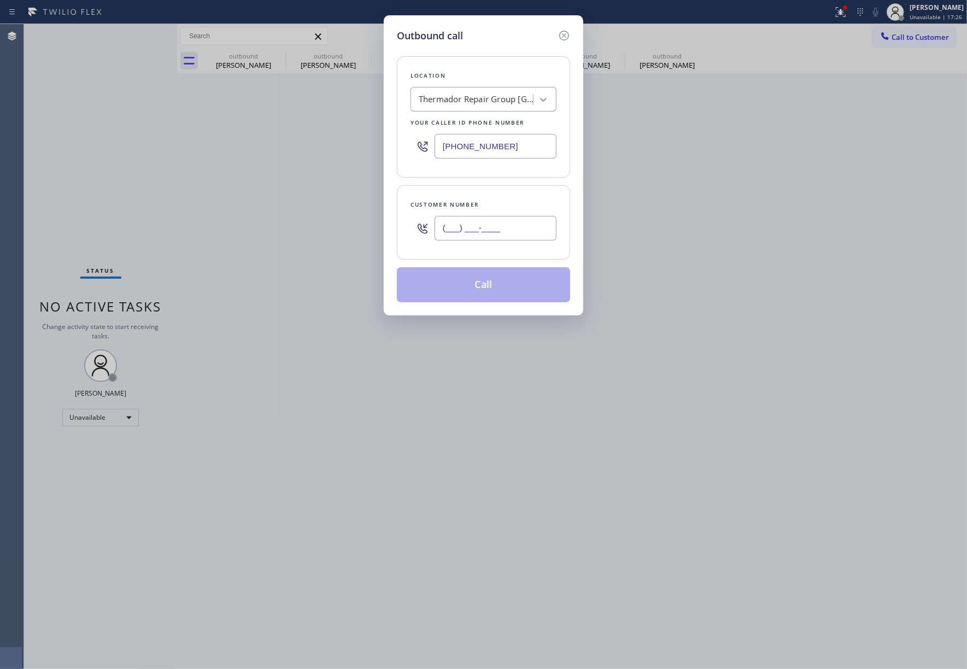
click at [510, 222] on input "(___) ___-____" at bounding box center [496, 228] width 122 height 25
paste input "818) 378-6207"
type input "(818) 378-6207"
click at [510, 197] on div "Customer number (818) 378-6207" at bounding box center [483, 222] width 173 height 74
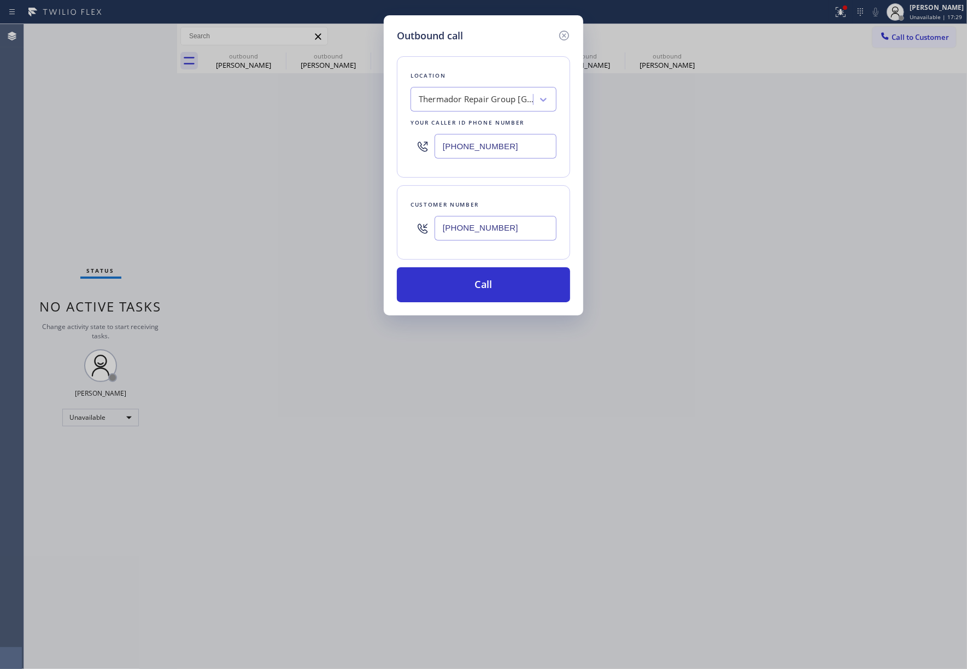
drag, startPoint x: 524, startPoint y: 149, endPoint x: 434, endPoint y: 149, distance: 89.7
click at [434, 149] on div "(510) 756-3166" at bounding box center [484, 146] width 146 height 36
paste input "323) 991-9198"
type input "(323) 991-9198"
click at [464, 287] on button "Call" at bounding box center [483, 284] width 173 height 35
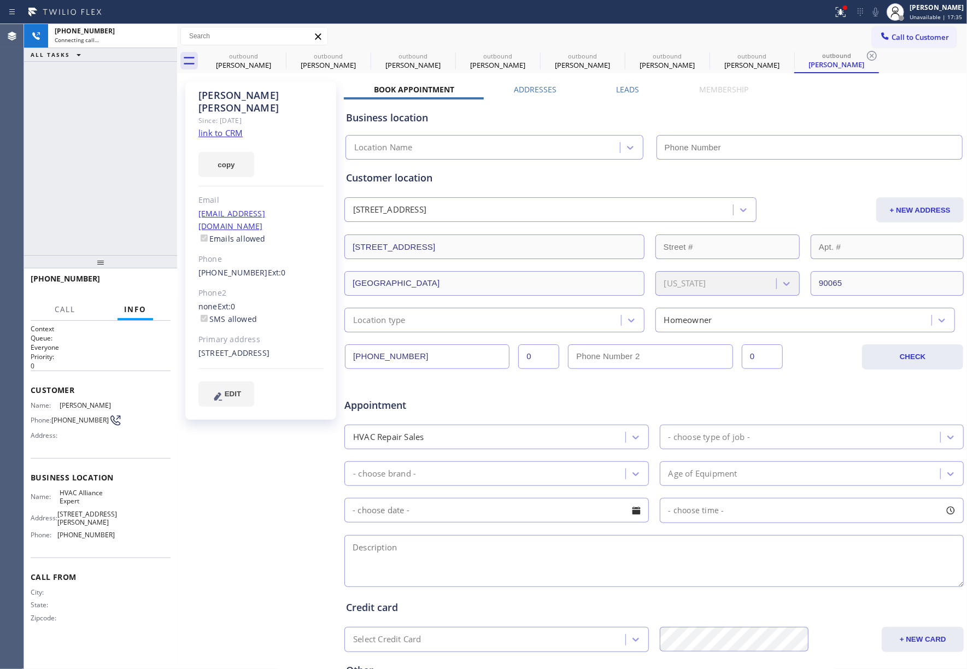
type input "(323) 991-9198"
click at [141, 283] on span "HANG UP" at bounding box center [144, 284] width 33 height 8
click at [141, 268] on div at bounding box center [100, 261] width 153 height 13
click at [147, 289] on button "HANG UP" at bounding box center [145, 283] width 51 height 15
click at [132, 212] on div "ALL TASKS ALL TASKS ACTIVE TASKS TASKS IN WRAP UP +18183786207 Wrap up | 00:00" at bounding box center [100, 139] width 153 height 231
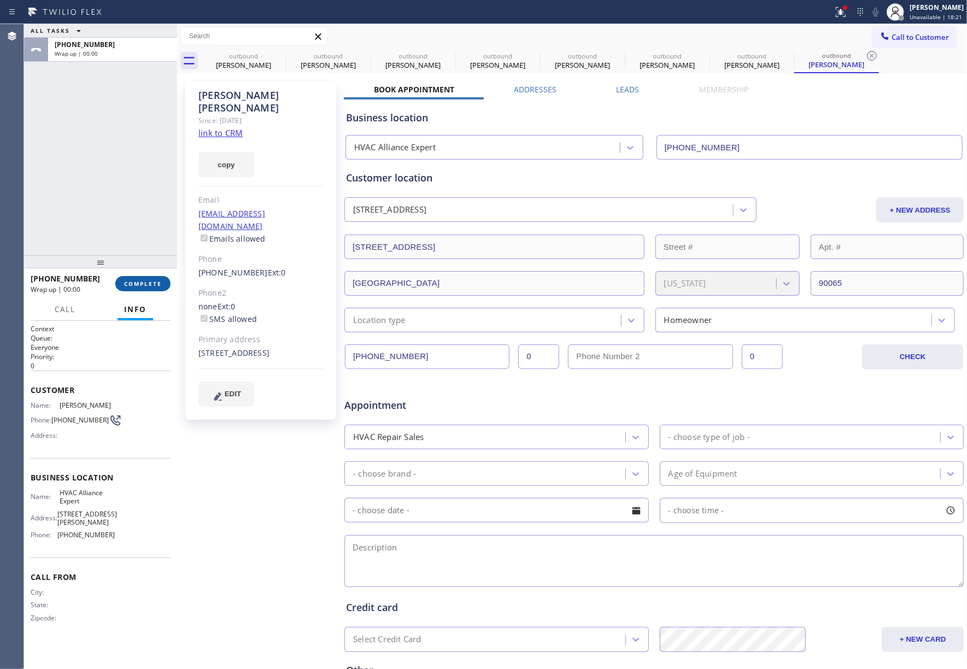
click at [132, 285] on span "COMPLETE" at bounding box center [143, 284] width 38 height 8
click at [104, 208] on div "ALL TASKS ALL TASKS ACTIVE TASKS TASKS IN WRAP UP +18183786207 Wrap up | 00:00" at bounding box center [100, 139] width 153 height 231
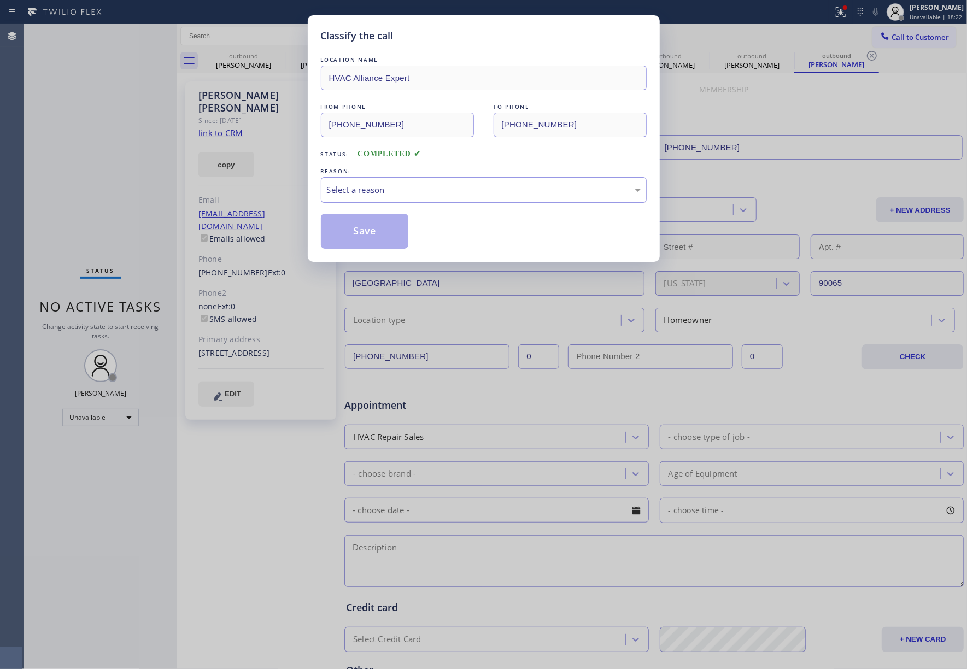
click at [399, 198] on div "Select a reason" at bounding box center [484, 190] width 326 height 26
click at [353, 228] on button "Save" at bounding box center [365, 231] width 88 height 35
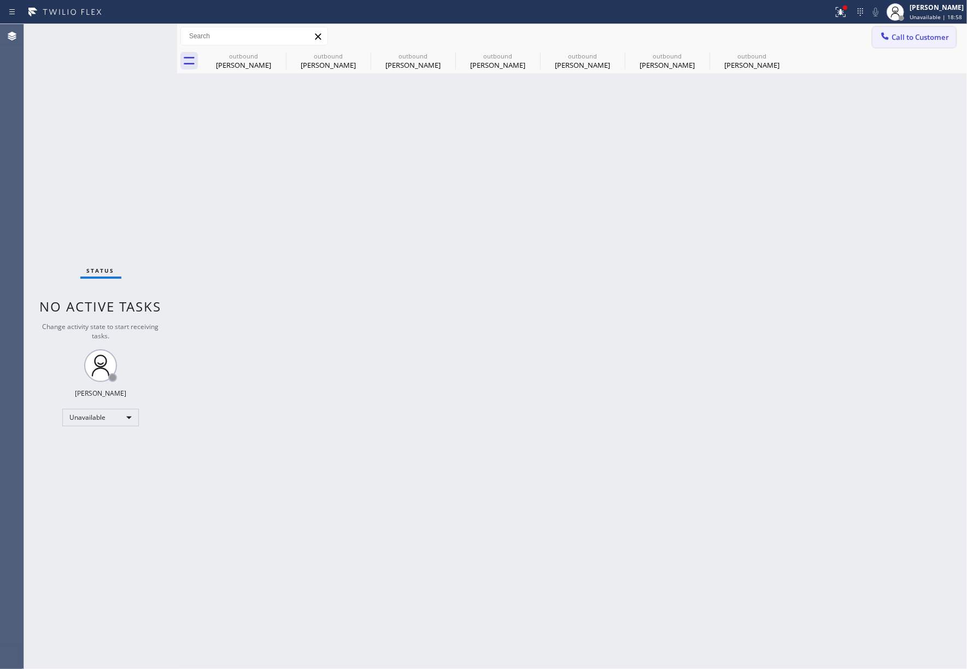
click at [902, 39] on span "Call to Customer" at bounding box center [920, 37] width 57 height 10
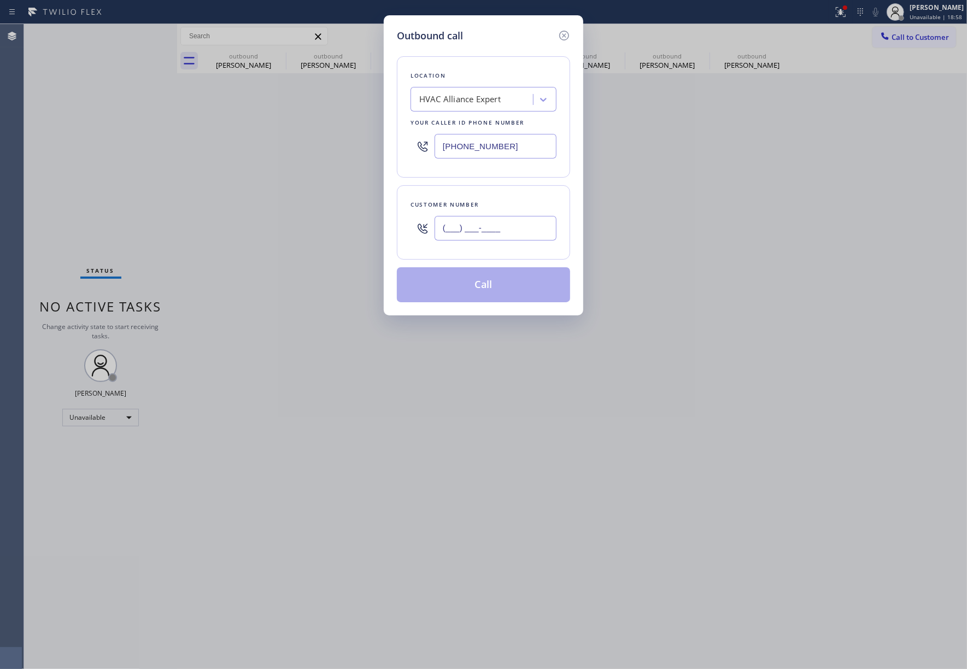
click at [523, 227] on input "(___) ___-____" at bounding box center [496, 228] width 122 height 25
paste input "949) 400-6312"
type input "(949) 400-6312"
click at [519, 197] on div "Customer number (949) 400-6312" at bounding box center [483, 222] width 173 height 74
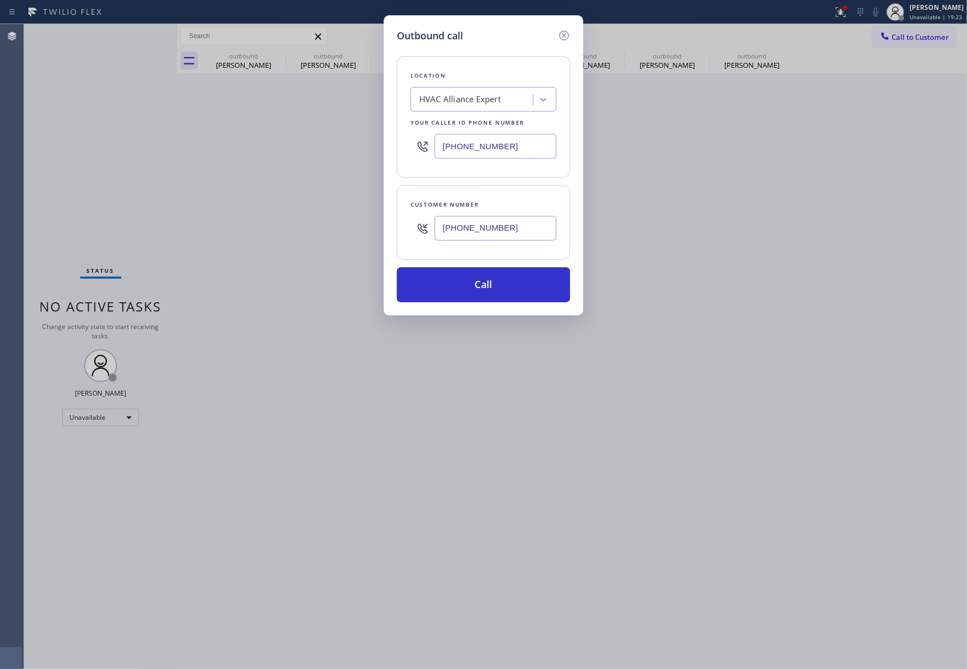
drag, startPoint x: 147, startPoint y: 143, endPoint x: 160, endPoint y: 143, distance: 13.7
click at [147, 143] on div "Outbound call Location HVAC Alliance Expert Your caller id phone number (323) 9…" at bounding box center [483, 334] width 967 height 669
click at [521, 281] on button "Call" at bounding box center [483, 284] width 173 height 35
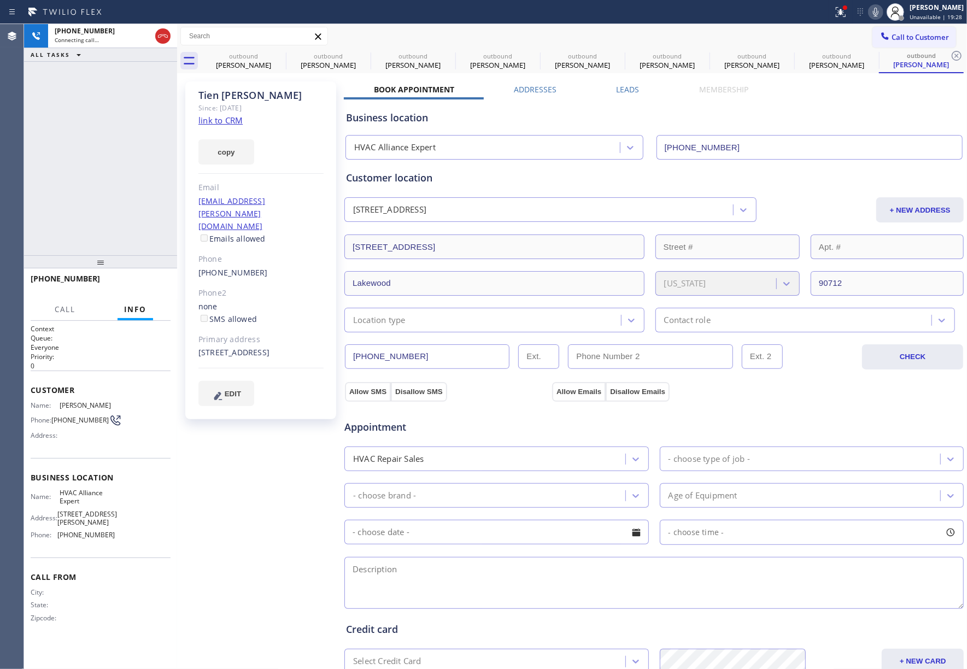
type input "(323) 991-9198"
click at [141, 283] on span "HANG UP" at bounding box center [144, 284] width 33 height 8
drag, startPoint x: 141, startPoint y: 270, endPoint x: 142, endPoint y: 288, distance: 17.5
click at [141, 268] on div at bounding box center [100, 261] width 153 height 13
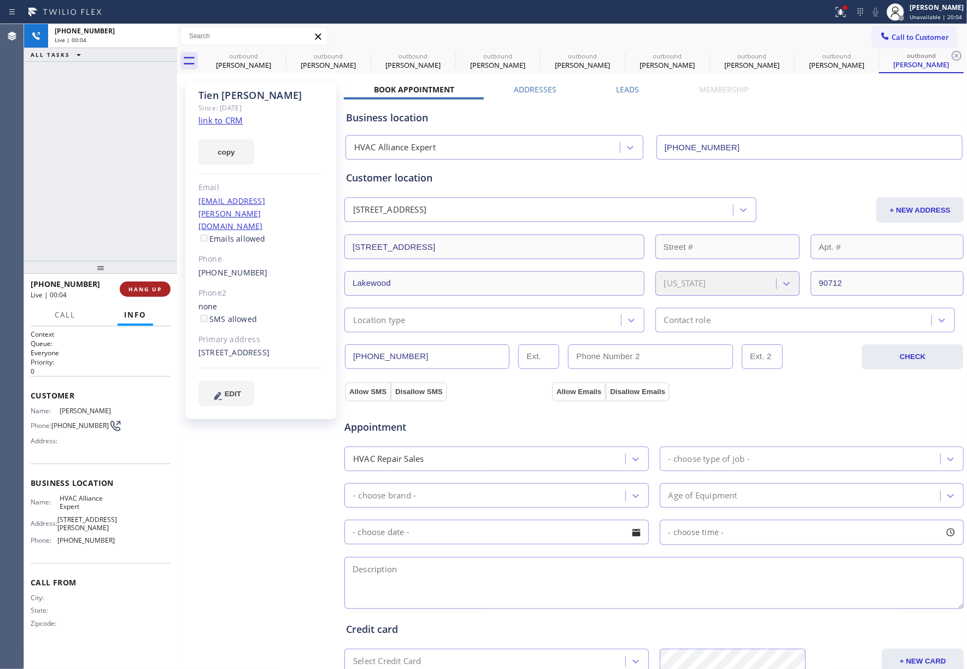
click at [142, 288] on span "HANG UP" at bounding box center [144, 289] width 33 height 8
click at [137, 224] on div "ALL TASKS ALL TASKS ACTIVE TASKS TASKS IN WRAP UP +19494006312 Wrap up | 00:00" at bounding box center [100, 142] width 153 height 237
click at [143, 289] on span "COMPLETE" at bounding box center [143, 289] width 38 height 8
click at [137, 232] on div "ALL TASKS ALL TASKS ACTIVE TASKS TASKS IN WRAP UP +19494006312 Wrap up | 00:00" at bounding box center [100, 142] width 153 height 237
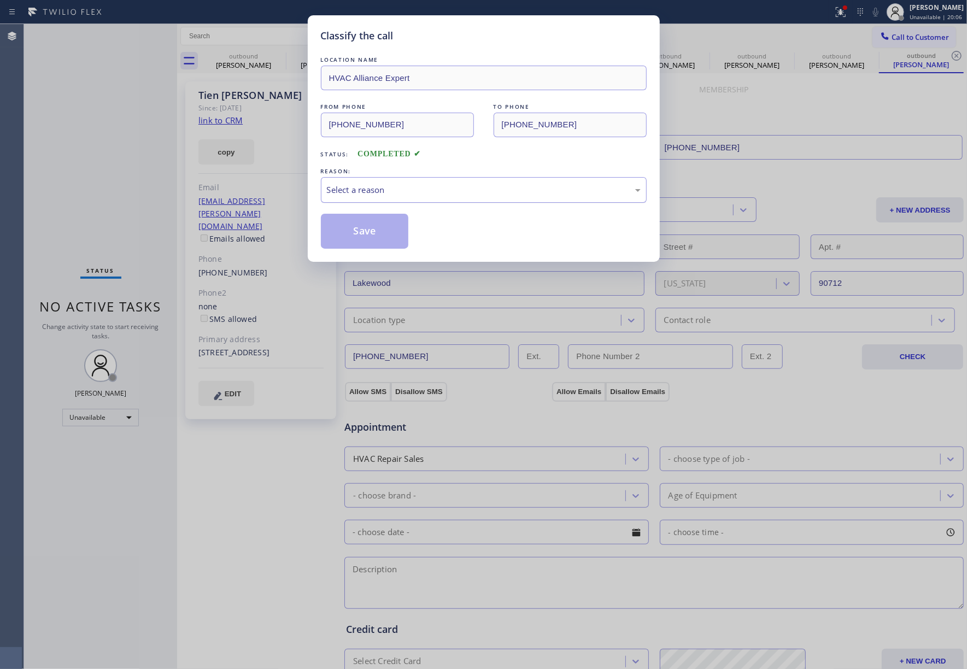
drag, startPoint x: 394, startPoint y: 193, endPoint x: 394, endPoint y: 199, distance: 6.0
click at [394, 195] on div "Select a reason" at bounding box center [484, 190] width 314 height 13
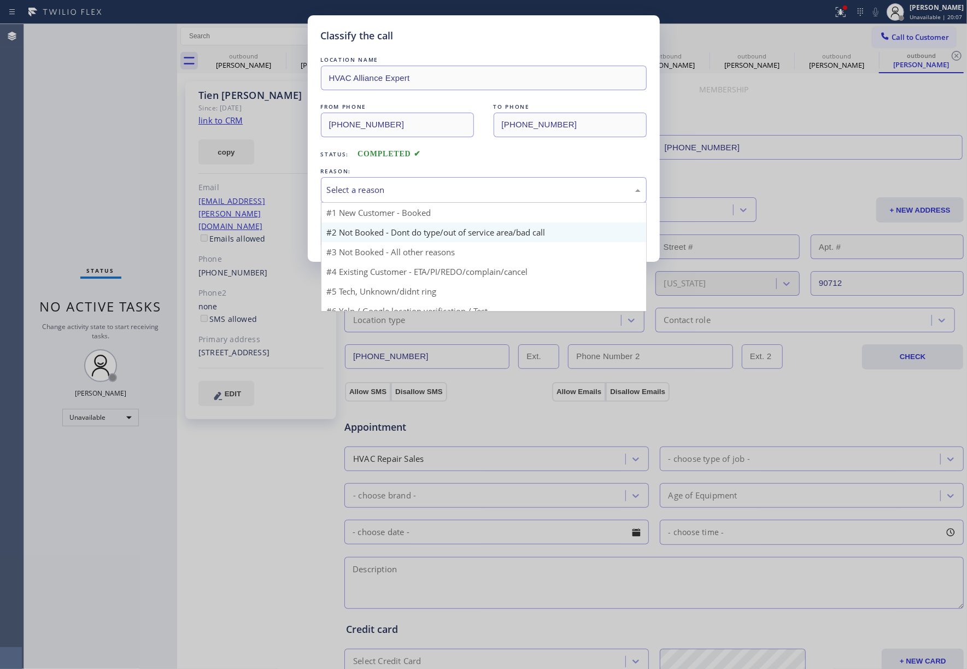
click at [383, 239] on button "Save" at bounding box center [365, 231] width 88 height 35
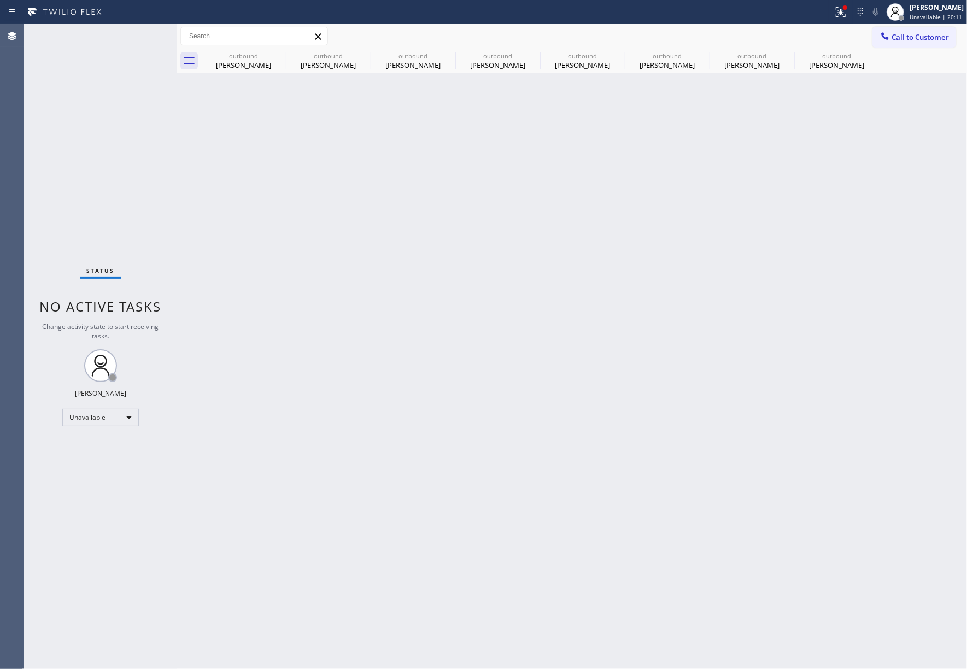
click at [72, 147] on div "Status No active tasks Change activity state to start receiving tasks. [PERSON_…" at bounding box center [100, 346] width 153 height 645
click at [920, 38] on span "Call to Customer" at bounding box center [920, 37] width 57 height 10
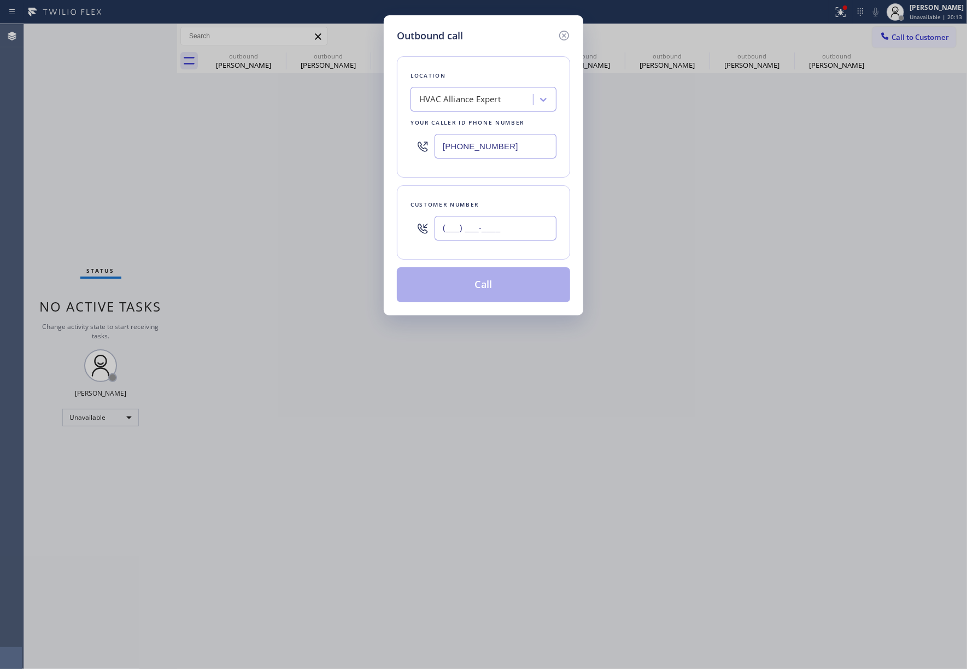
click at [498, 220] on input "(___) ___-____" at bounding box center [496, 228] width 122 height 25
paste input "785) 410-5179"
type input "(785) 410-5179"
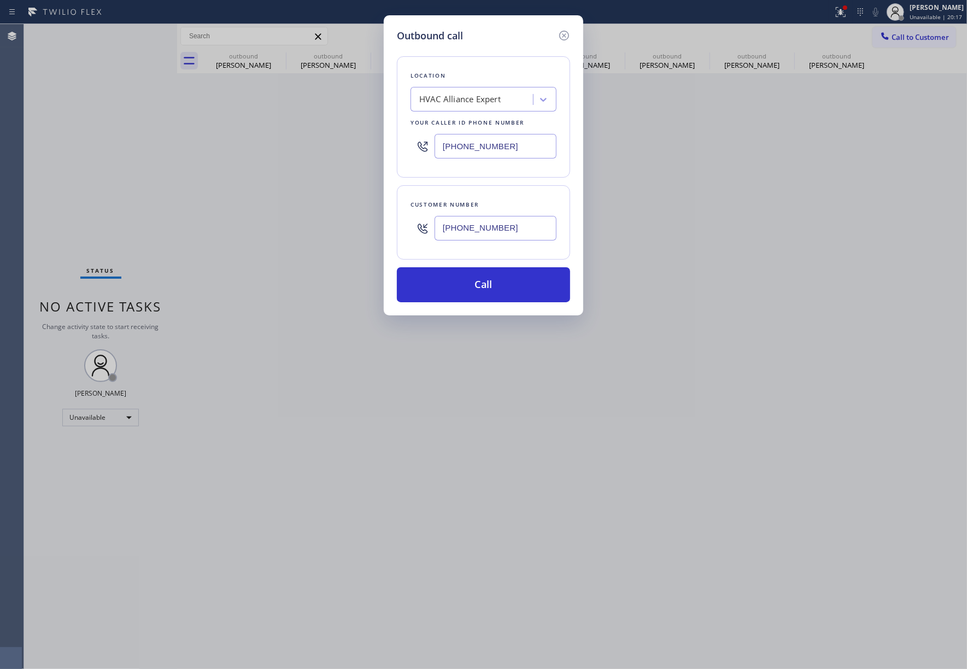
click at [82, 154] on div "Outbound call Location HVAC Alliance Expert Your caller id phone number (323) 9…" at bounding box center [483, 334] width 967 height 669
click at [462, 97] on div "HVAC Alliance Expert" at bounding box center [459, 99] width 81 height 13
paste input "Eagle Rock Electrician Pros"
type input "Eagle Rock Electrician Pros"
click at [455, 121] on div "Eagle Rock Electrician Pros" at bounding box center [484, 123] width 146 height 20
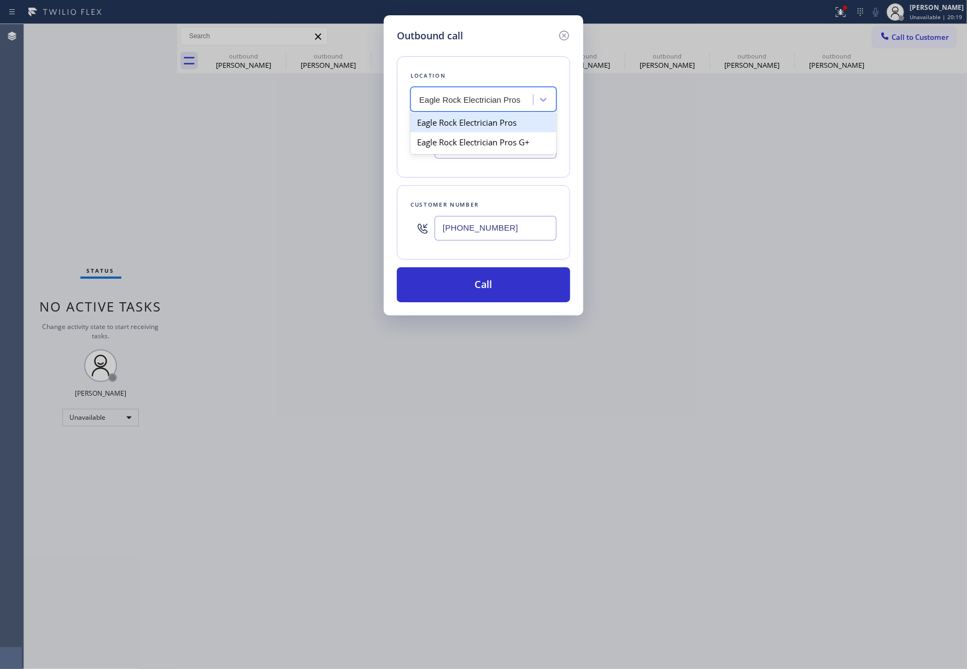
type input "(323) 499-3450"
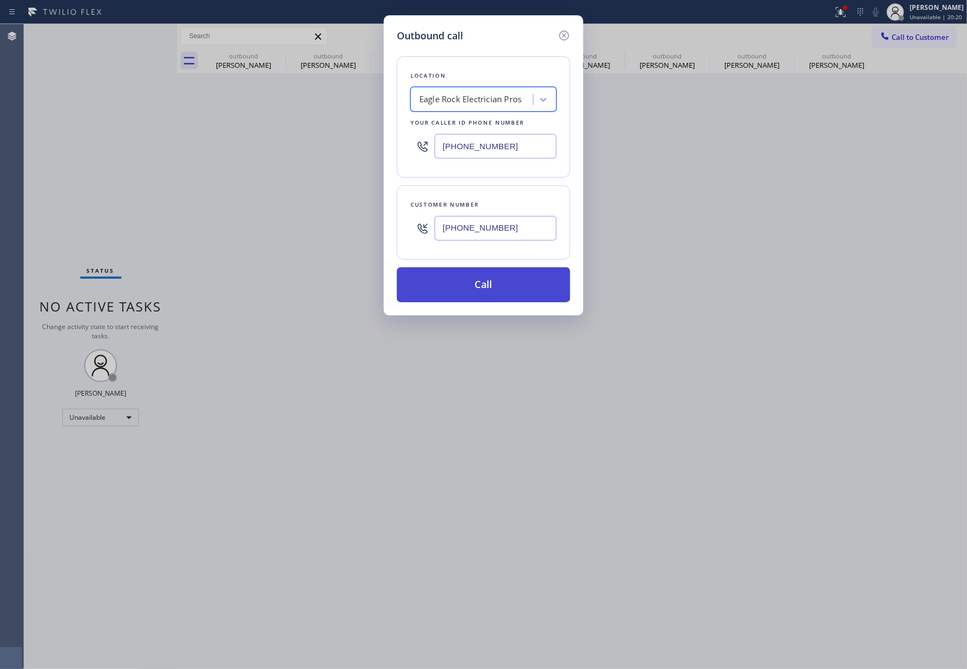
click at [487, 282] on button "Call" at bounding box center [483, 284] width 173 height 35
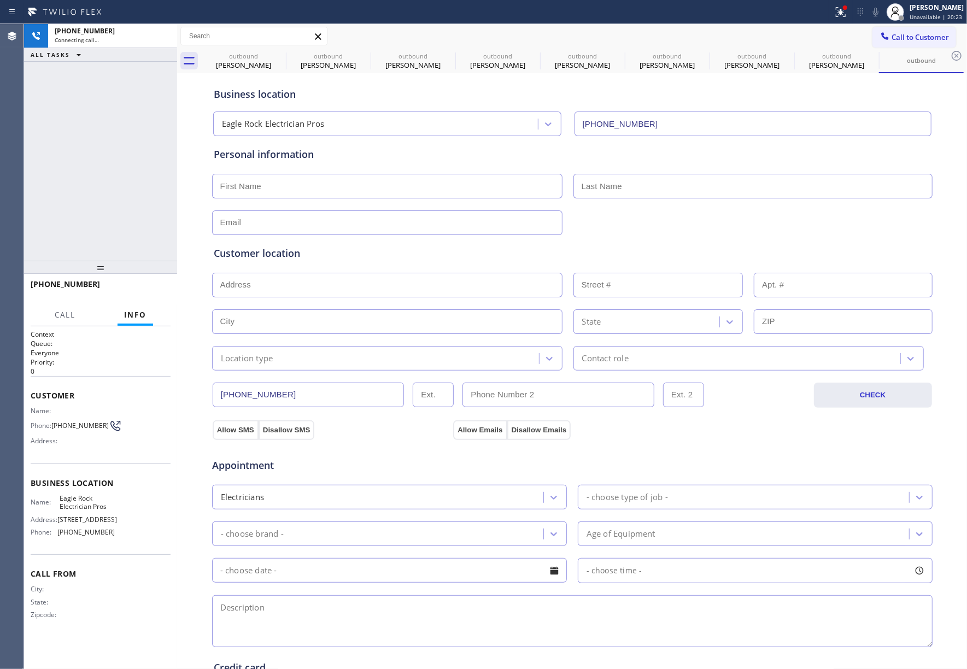
type input "(323) 499-3450"
drag, startPoint x: 84, startPoint y: 158, endPoint x: 326, endPoint y: 138, distance: 242.5
click at [84, 158] on div "+17854105179 Connecting call… ALL TASKS ALL TASKS ACTIVE TASKS TASKS IN WRAP UP" at bounding box center [100, 142] width 153 height 237
click at [64, 104] on div "+17854105179 Live | 00:00 ALL TASKS ALL TASKS ACTIVE TASKS TASKS IN WRAP UP" at bounding box center [100, 142] width 153 height 237
click at [771, 417] on div "Allow SMS Disallow SMS Allow Emails Disallow Emails" at bounding box center [573, 424] width 722 height 32
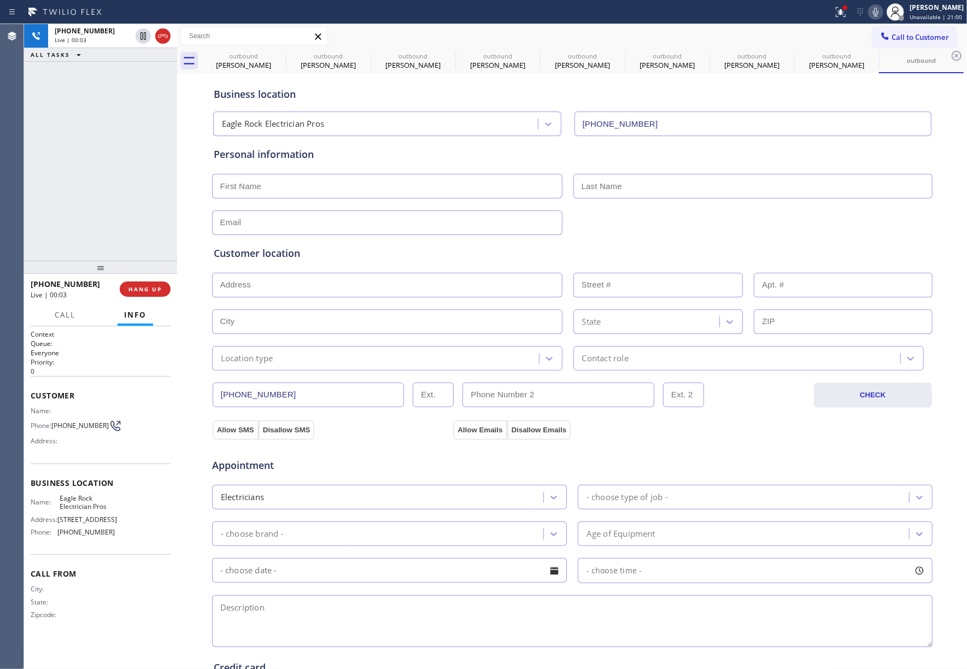
click at [771, 416] on div "Allow SMS Disallow SMS Allow Emails Disallow Emails" at bounding box center [573, 424] width 722 height 32
click at [125, 165] on div "+17854105179 Live | 00:06 ALL TASKS ALL TASKS ACTIVE TASKS TASKS IN WRAP UP" at bounding box center [100, 142] width 153 height 237
click at [141, 284] on button "HANG UP" at bounding box center [145, 289] width 51 height 15
click at [119, 235] on div "+17854105179 Live | 00:08 ALL TASKS ALL TASKS ACTIVE TASKS TASKS IN WRAP UP" at bounding box center [100, 142] width 153 height 237
click at [130, 285] on button "HANG UP" at bounding box center [145, 289] width 51 height 15
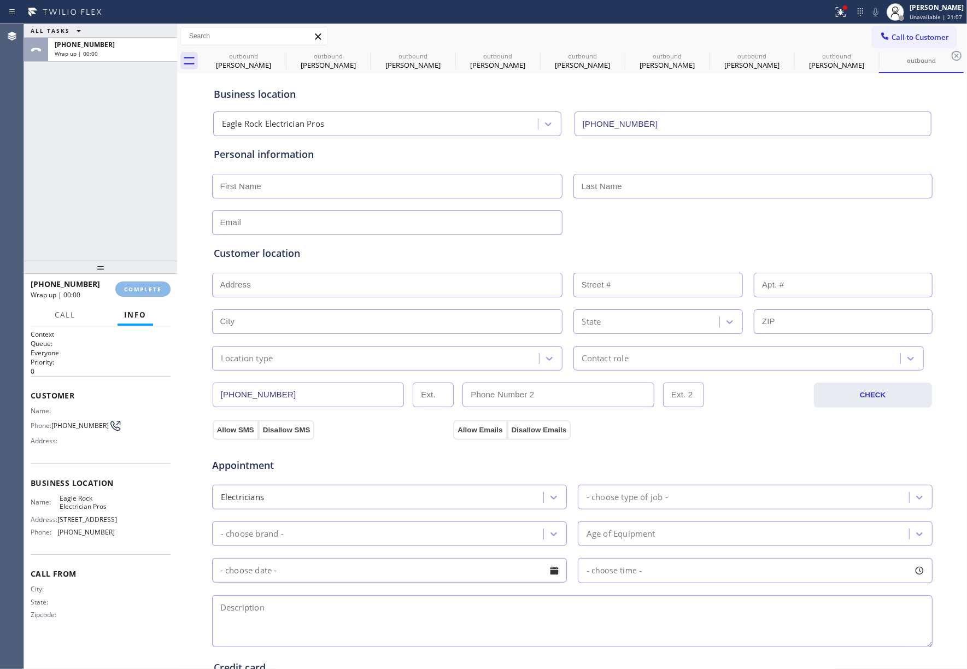
click at [130, 210] on div "ALL TASKS ALL TASKS ACTIVE TASKS TASKS IN WRAP UP +17854105179 Wrap up | 00:00" at bounding box center [100, 142] width 153 height 237
click at [143, 283] on button "COMPLETE" at bounding box center [142, 289] width 55 height 15
click at [127, 226] on div "ALL TASKS ALL TASKS ACTIVE TASKS TASKS IN WRAP UP +17854105179 Wrap up | 00:00" at bounding box center [100, 142] width 153 height 237
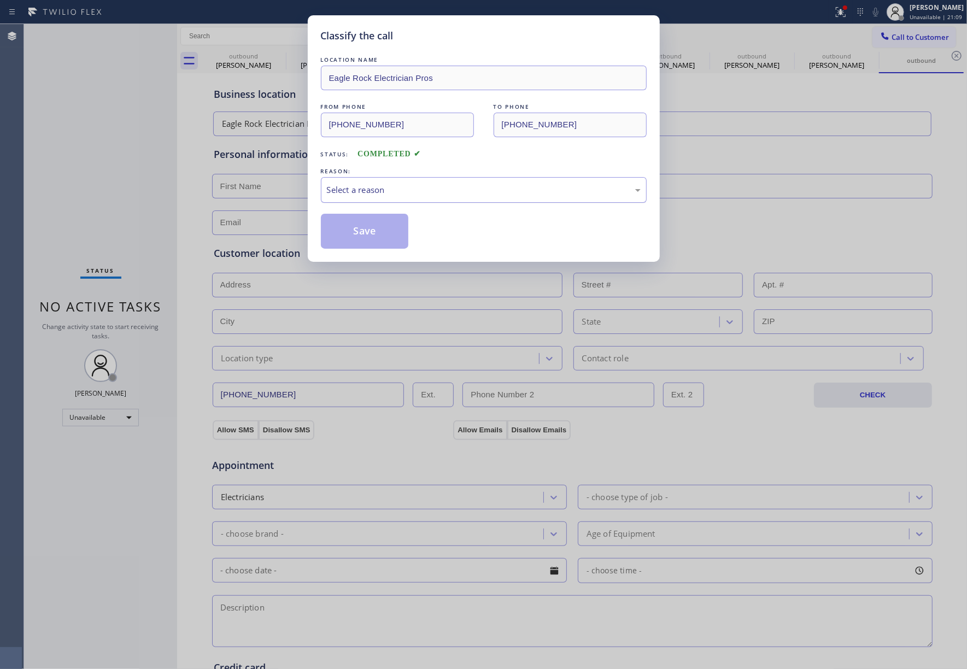
click at [429, 198] on div "Select a reason" at bounding box center [484, 190] width 326 height 26
click at [365, 235] on button "Save" at bounding box center [365, 231] width 88 height 35
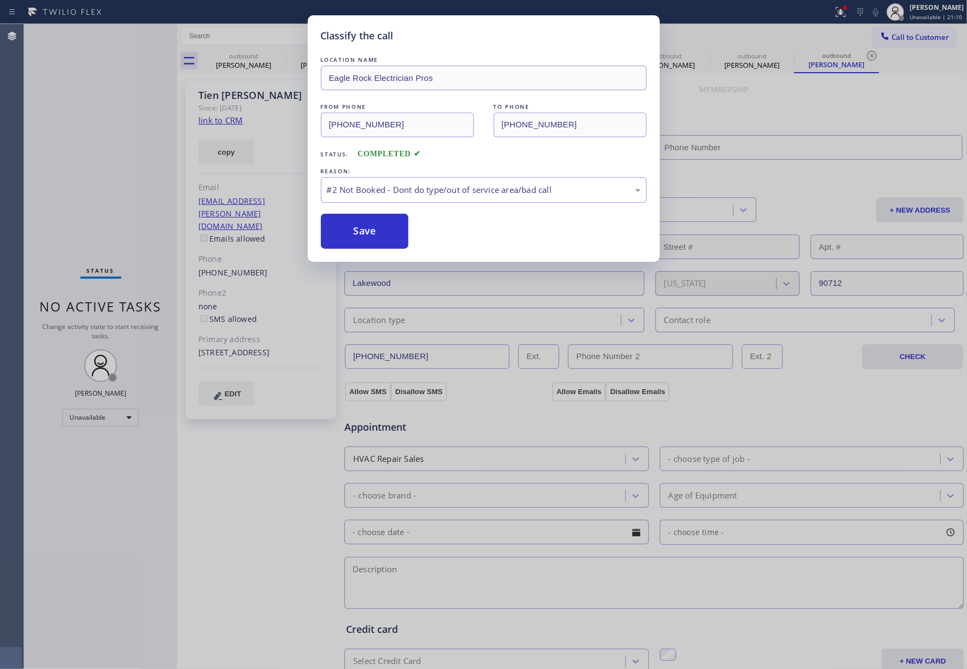
type input "(323) 991-9198"
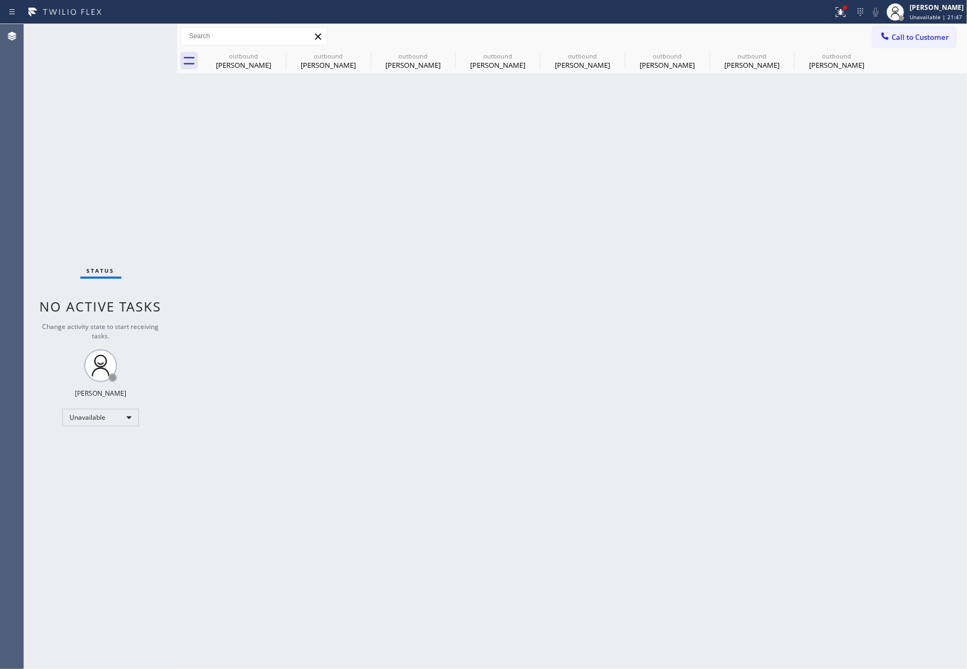
drag, startPoint x: 940, startPoint y: 42, endPoint x: 563, endPoint y: 139, distance: 389.6
click at [939, 42] on span "Call to Customer" at bounding box center [920, 37] width 57 height 10
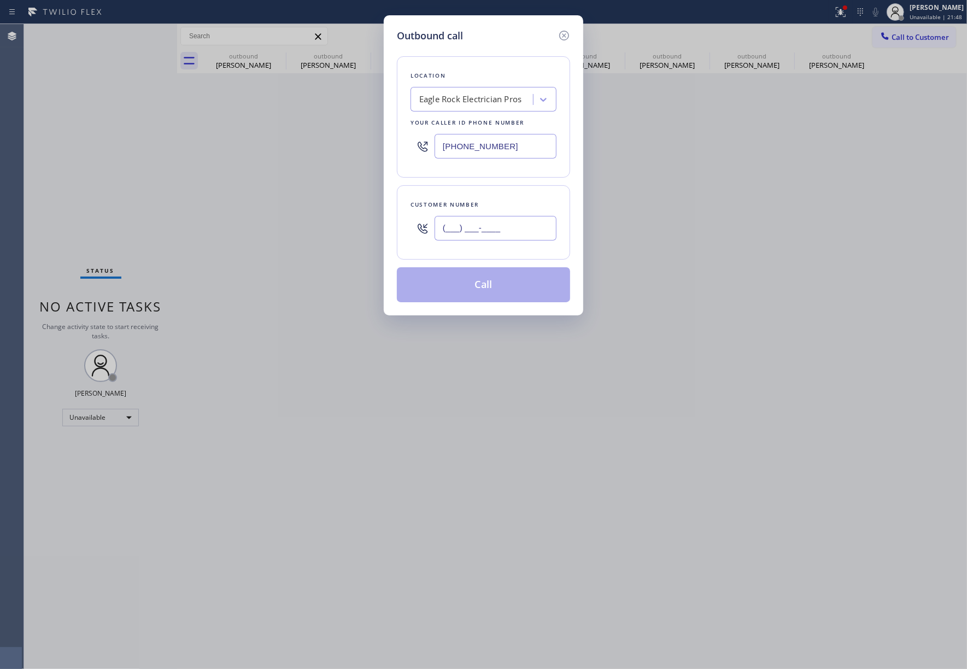
click at [458, 230] on input "(___) ___-____" at bounding box center [496, 228] width 122 height 25
paste input "310) 866-2544"
type input "(310) 866-2544"
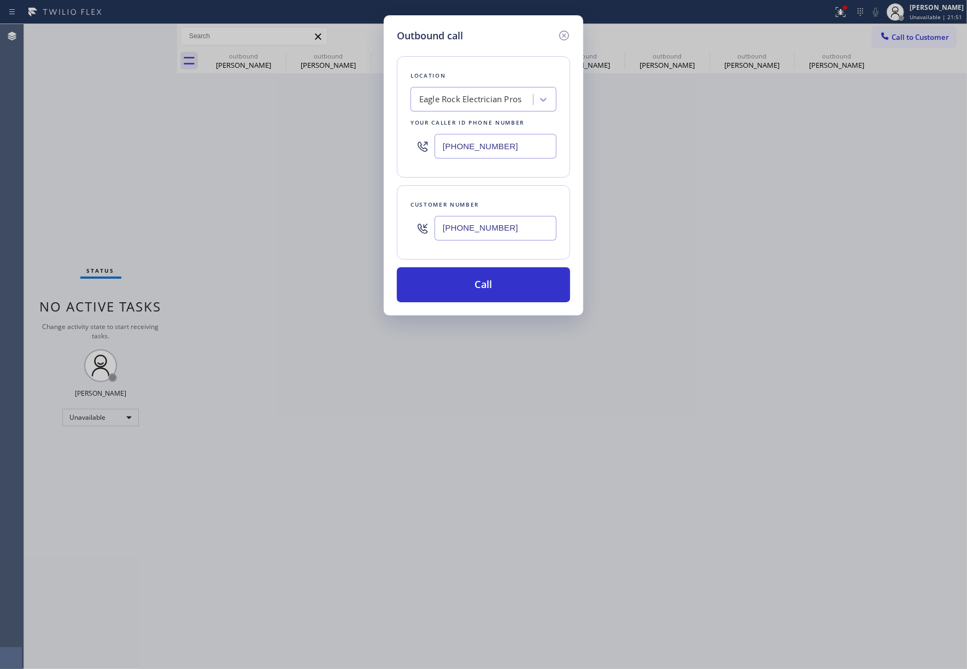
drag, startPoint x: 481, startPoint y: 147, endPoint x: 416, endPoint y: 147, distance: 65.6
click at [416, 147] on div "(323) 499-3450" at bounding box center [484, 146] width 146 height 36
paste input "991-9198"
type input "(323) 991-9198"
click at [471, 287] on button "Call" at bounding box center [483, 284] width 173 height 35
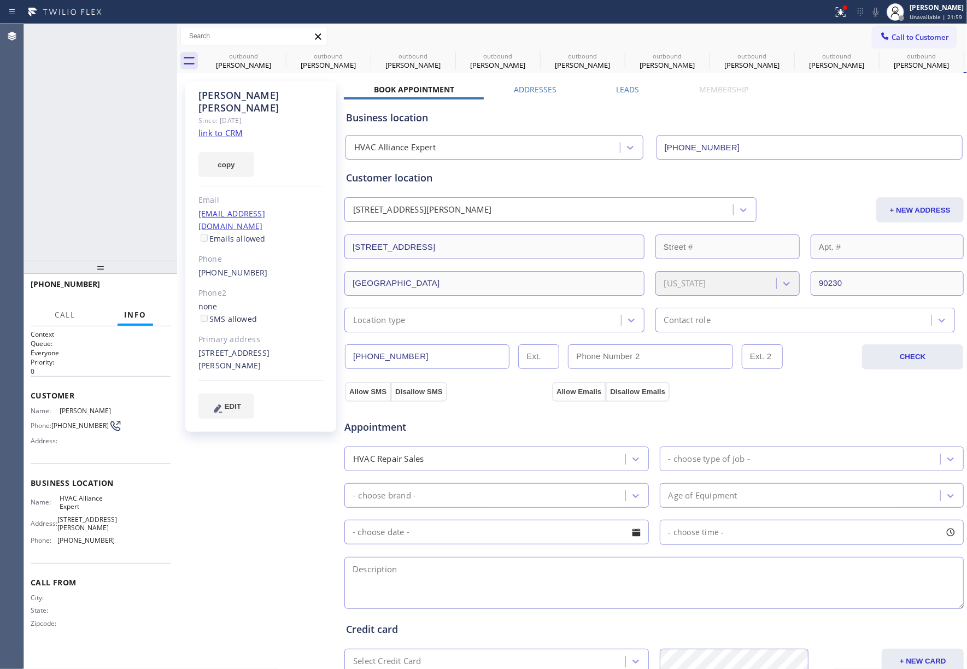
type input "(323) 991-9198"
click at [139, 284] on button "HANG UP" at bounding box center [145, 289] width 51 height 15
click at [134, 289] on span "HANG UP" at bounding box center [144, 289] width 33 height 8
click at [122, 226] on div "ALL TASKS ALL TASKS ACTIVE TASKS TASKS IN WRAP UP +13108662544 Wrap up | 00:00" at bounding box center [100, 142] width 153 height 237
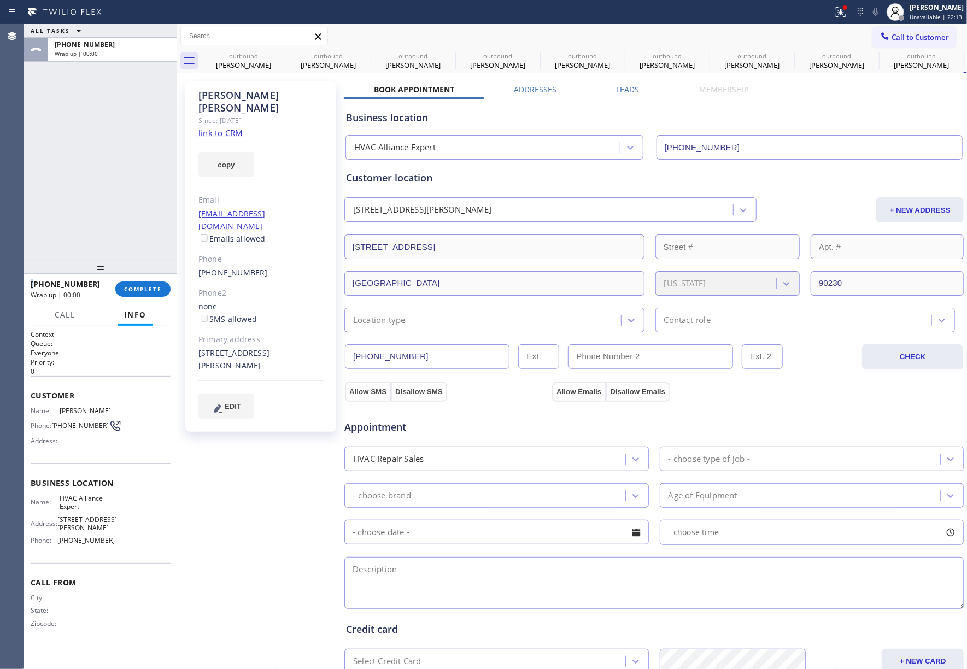
click at [130, 273] on div at bounding box center [100, 267] width 153 height 13
click at [134, 284] on button "COMPLETE" at bounding box center [142, 289] width 55 height 15
click at [127, 222] on div "ALL TASKS ALL TASKS ACTIVE TASKS TASKS IN WRAP UP +13108662544 Wrap up | 00:00" at bounding box center [100, 142] width 153 height 237
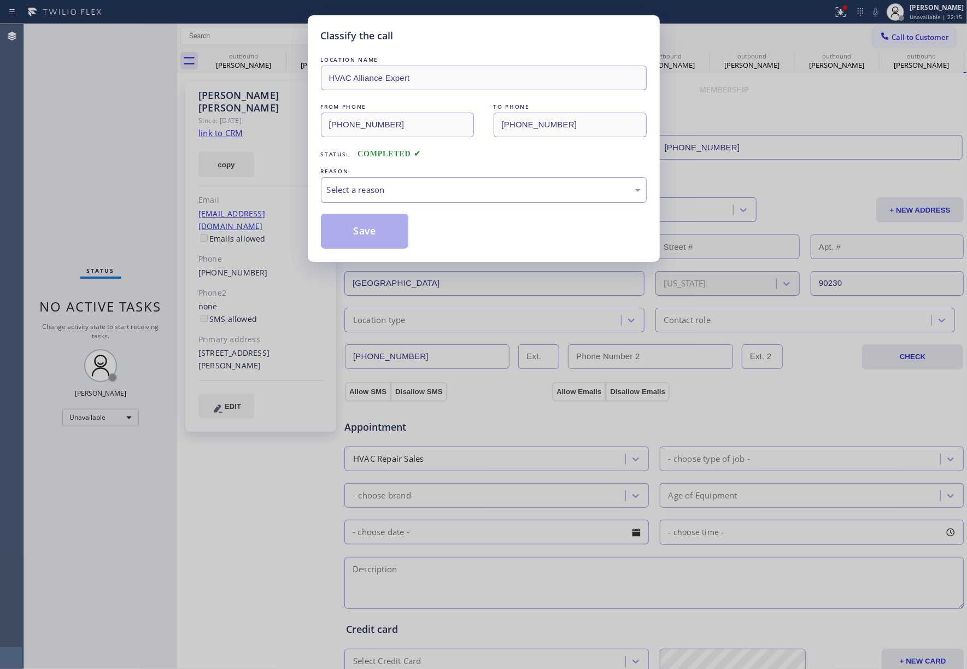
click at [396, 193] on div "Select a reason" at bounding box center [484, 190] width 314 height 13
click at [368, 230] on button "Save" at bounding box center [365, 231] width 88 height 35
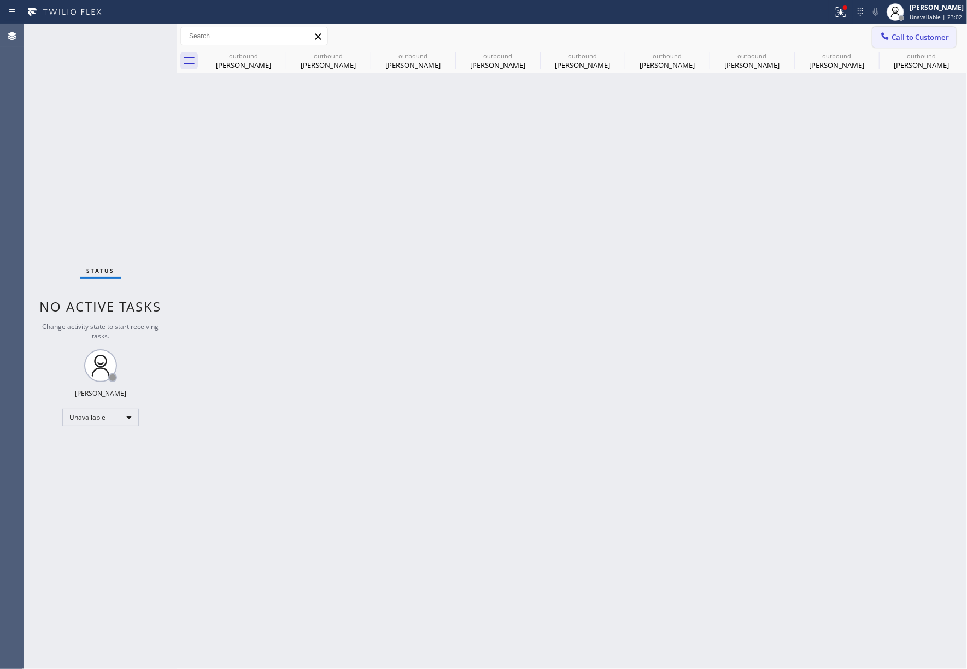
click at [926, 44] on button "Call to Customer" at bounding box center [915, 37] width 84 height 21
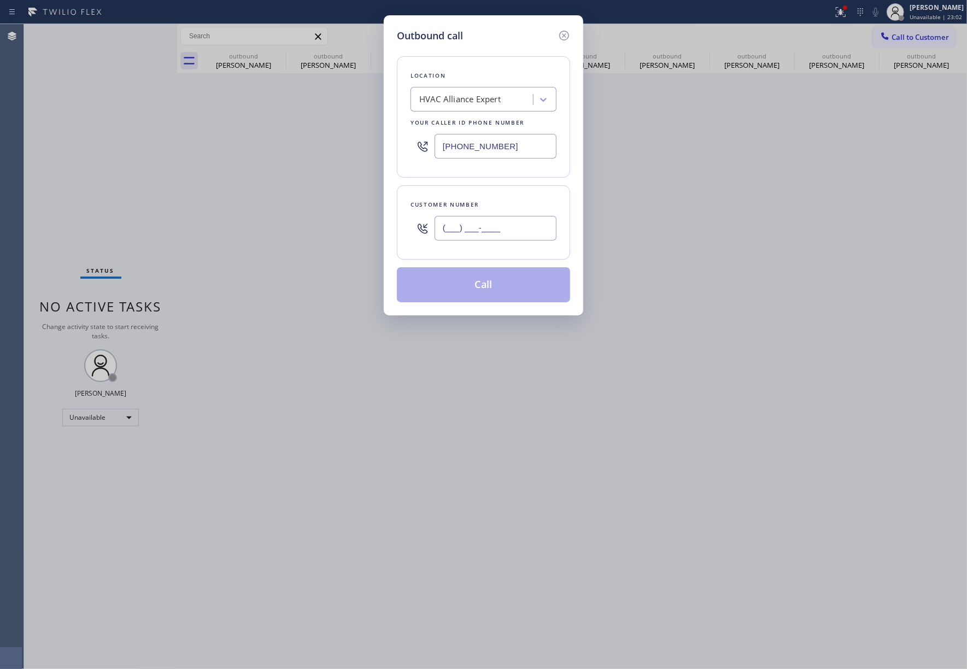
click at [476, 220] on input "(___) ___-____" at bounding box center [496, 228] width 122 height 25
paste input "310) 994-8785"
type input "(310) 994-8785"
click at [499, 197] on div "Customer number (310) 994-8785" at bounding box center [483, 222] width 173 height 74
click at [472, 302] on button "Call" at bounding box center [483, 284] width 173 height 35
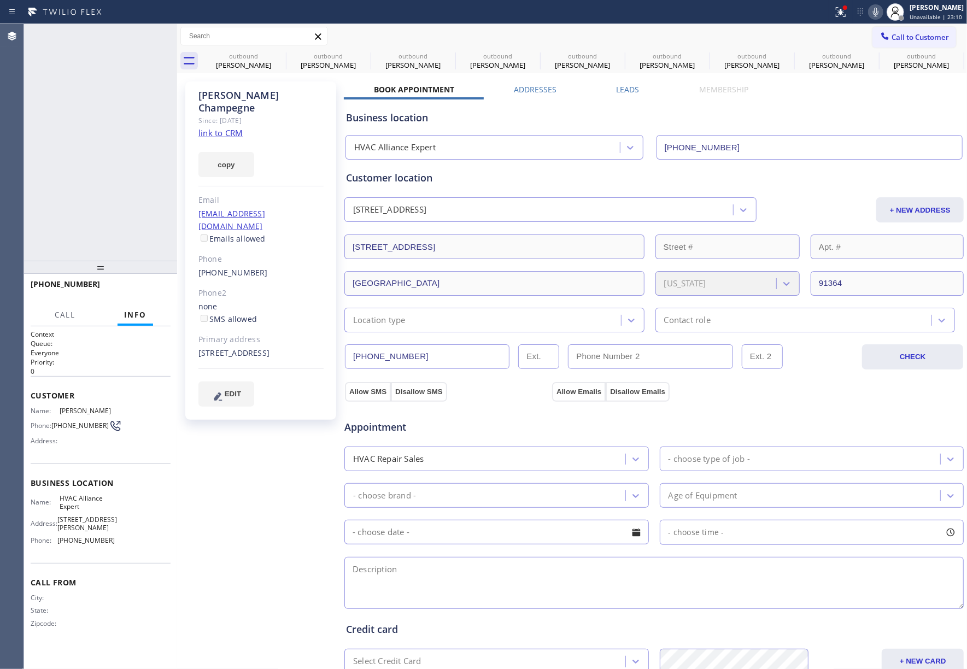
type input "(323) 991-9198"
click at [117, 198] on div "+13109948785 Live | 00:01 ALL TASKS ALL TASKS ACTIVE TASKS TASKS IN WRAP UP" at bounding box center [100, 142] width 153 height 237
click at [154, 282] on button "HANG UP" at bounding box center [145, 289] width 51 height 15
click at [147, 279] on div "+13109948785 Wrap up | 00:00 COMPLETE" at bounding box center [101, 289] width 140 height 28
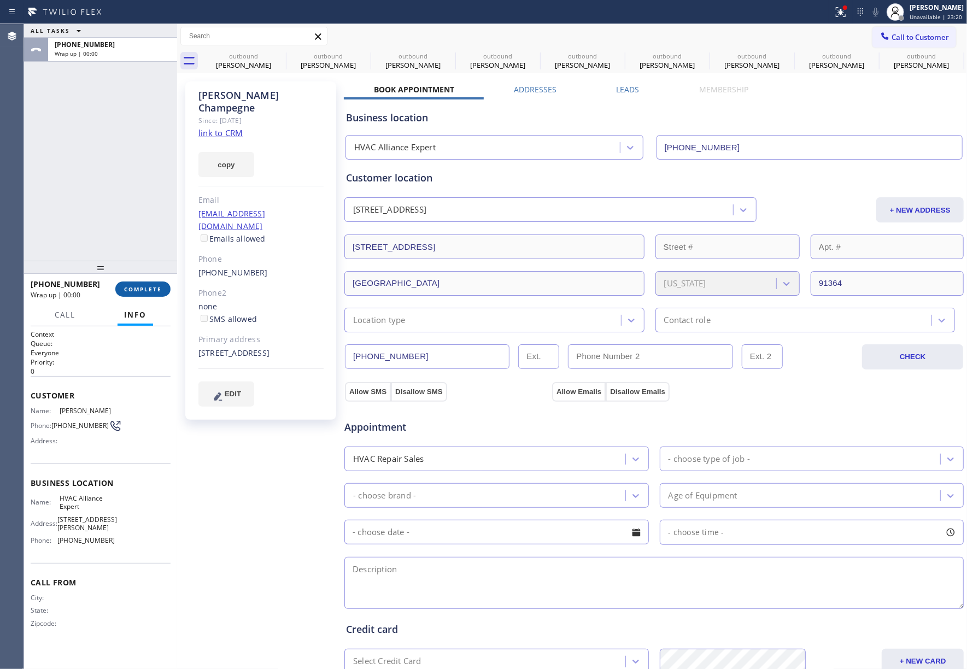
click at [144, 289] on span "COMPLETE" at bounding box center [143, 289] width 38 height 8
click at [121, 219] on div "ALL TASKS ALL TASKS ACTIVE TASKS TASKS IN WRAP UP +13109948785 Wrap up | 00:00" at bounding box center [100, 142] width 153 height 237
drag, startPoint x: 121, startPoint y: 219, endPoint x: 204, endPoint y: 248, distance: 88.2
click at [121, 219] on div "ALL TASKS ALL TASKS ACTIVE TASKS TASKS IN WRAP UP +13109948785 Wrap up | 00:00" at bounding box center [100, 142] width 153 height 237
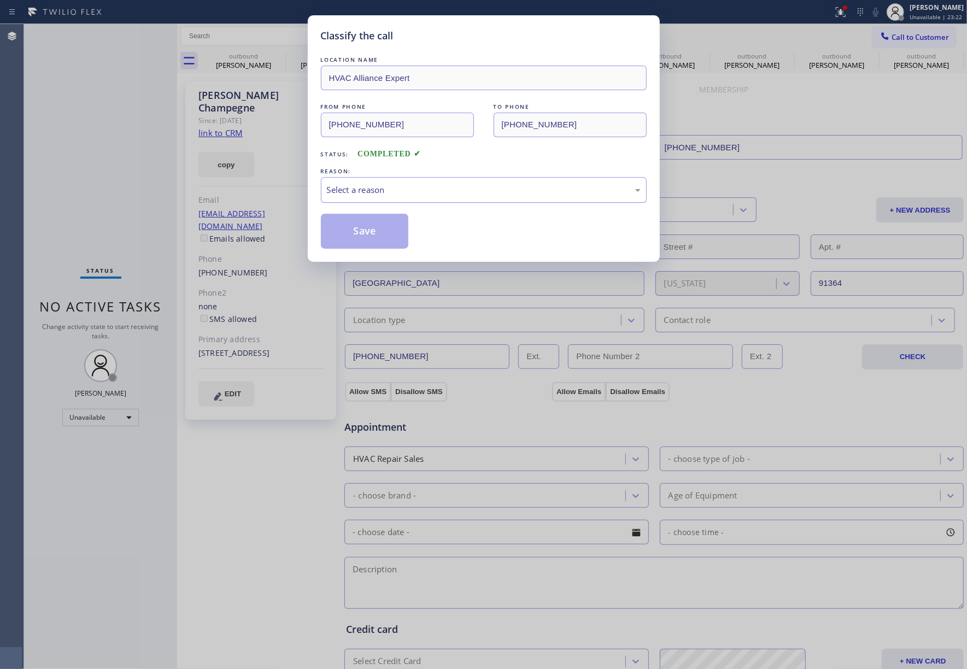
drag, startPoint x: 384, startPoint y: 185, endPoint x: 384, endPoint y: 198, distance: 13.1
click at [384, 186] on div "Select a reason" at bounding box center [484, 190] width 314 height 13
click at [367, 234] on button "Save" at bounding box center [365, 231] width 88 height 35
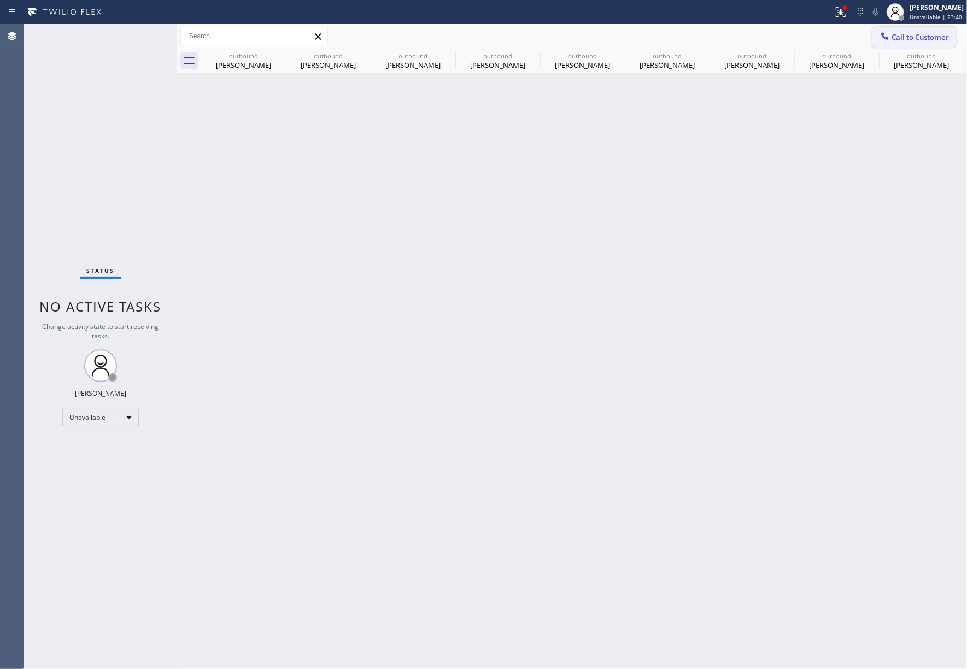
click at [911, 38] on span "Call to Customer" at bounding box center [920, 37] width 57 height 10
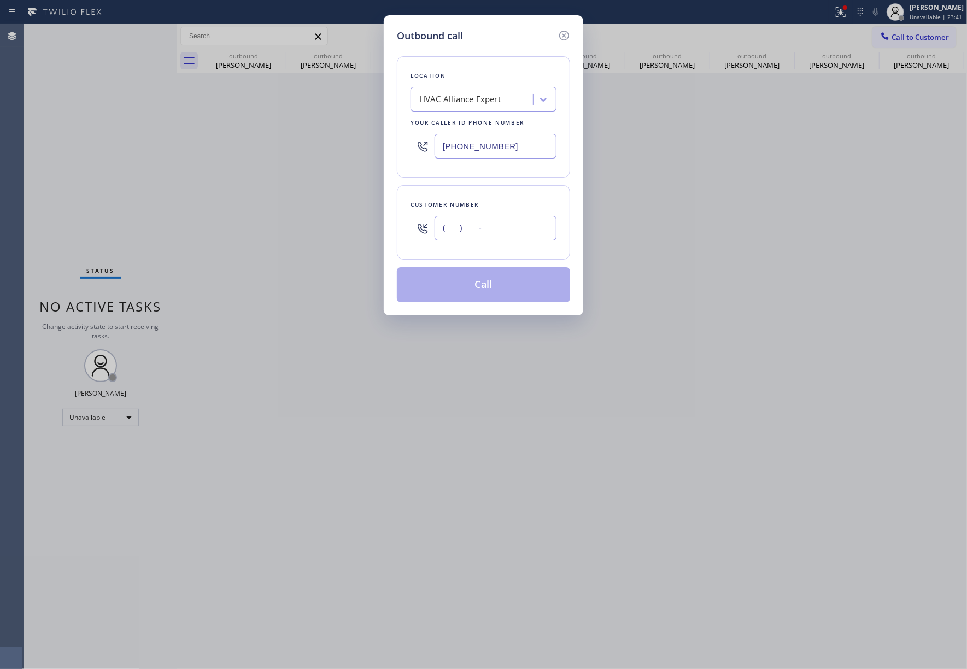
click at [473, 230] on input "(___) ___-____" at bounding box center [496, 228] width 122 height 25
paste input "323) 712-5037"
type input "(323) 712-5037"
click at [479, 206] on div "Customer number" at bounding box center [484, 204] width 146 height 11
click at [477, 288] on button "Call" at bounding box center [483, 284] width 173 height 35
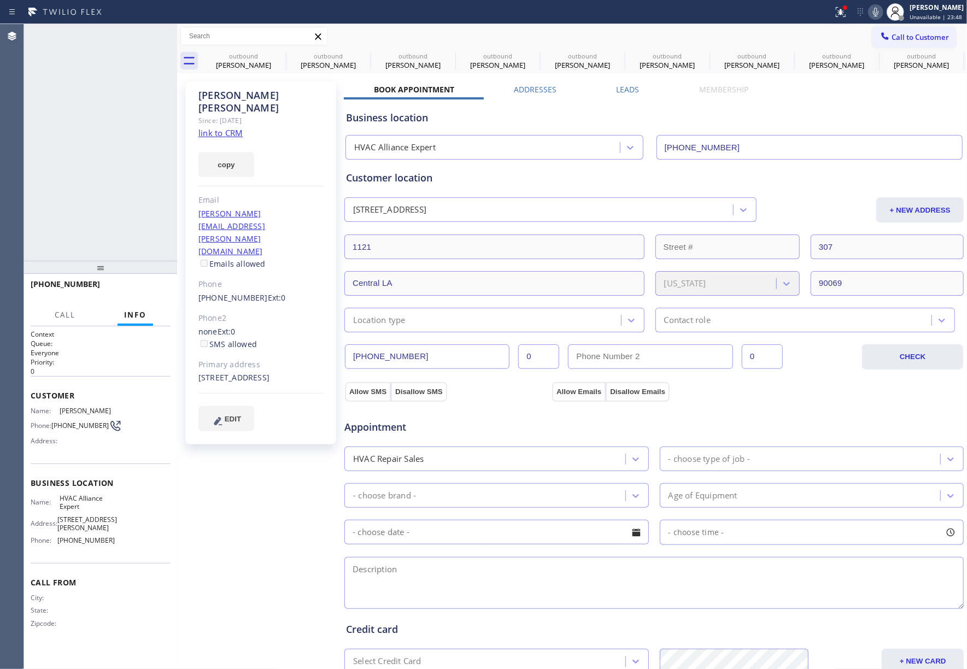
type input "(323) 991-9198"
click at [150, 283] on button "HANG UP" at bounding box center [145, 289] width 51 height 15
click at [145, 294] on button "HANG UP" at bounding box center [145, 289] width 51 height 15
click at [132, 235] on div "+13237125037 Live | 00:02 ALL TASKS ALL TASKS ACTIVE TASKS TASKS IN WRAP UP" at bounding box center [100, 142] width 153 height 237
click at [132, 235] on div "ALL TASKS ALL TASKS ACTIVE TASKS TASKS IN WRAP UP +13237125037 Wrap up | 00:00" at bounding box center [100, 142] width 153 height 237
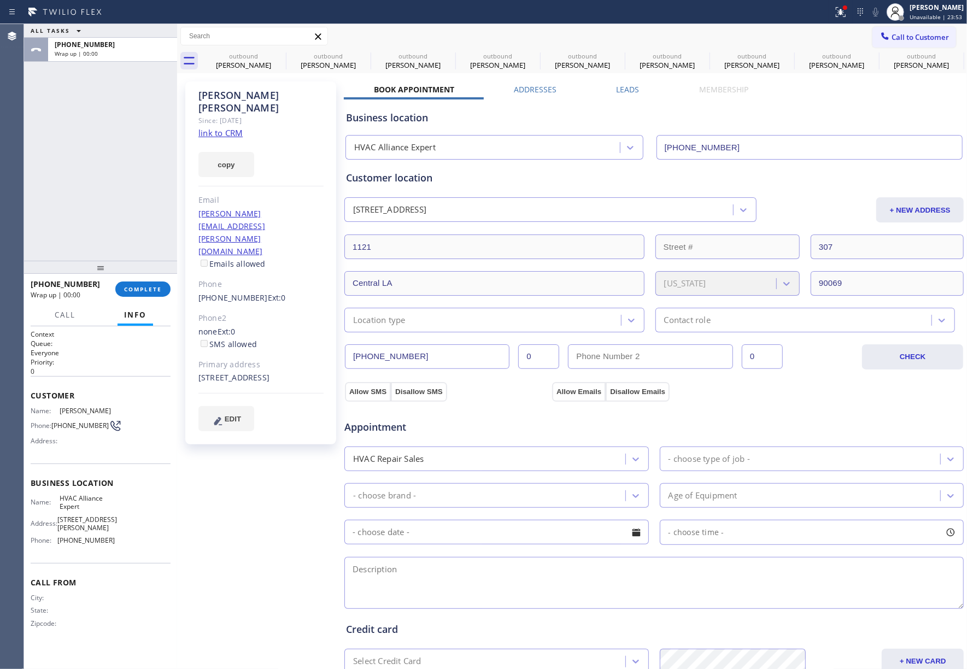
click at [151, 280] on div "+13237125037 Wrap up | 00:00 COMPLETE" at bounding box center [101, 289] width 140 height 28
click at [114, 235] on div "ALL TASKS ALL TASKS ACTIVE TASKS TASKS IN WRAP UP +13237125037 Wrap up | 00:00" at bounding box center [100, 142] width 153 height 237
click at [163, 280] on div "+13237125037 Wrap up | 00:00 COMPLETE" at bounding box center [101, 289] width 140 height 28
click at [156, 285] on span "COMPLETE" at bounding box center [143, 289] width 38 height 8
click at [126, 224] on div "ALL TASKS ALL TASKS ACTIVE TASKS TASKS IN WRAP UP +13237125037 Wrap up | 00:01" at bounding box center [100, 142] width 153 height 237
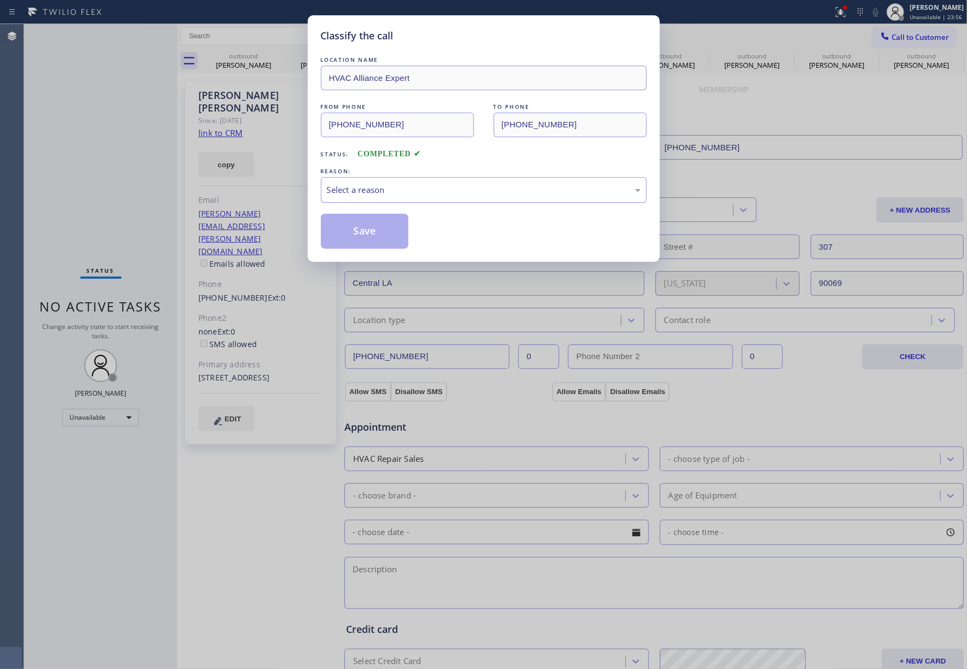
click at [418, 192] on div "Select a reason" at bounding box center [484, 190] width 314 height 13
click at [377, 225] on button "Save" at bounding box center [365, 231] width 88 height 35
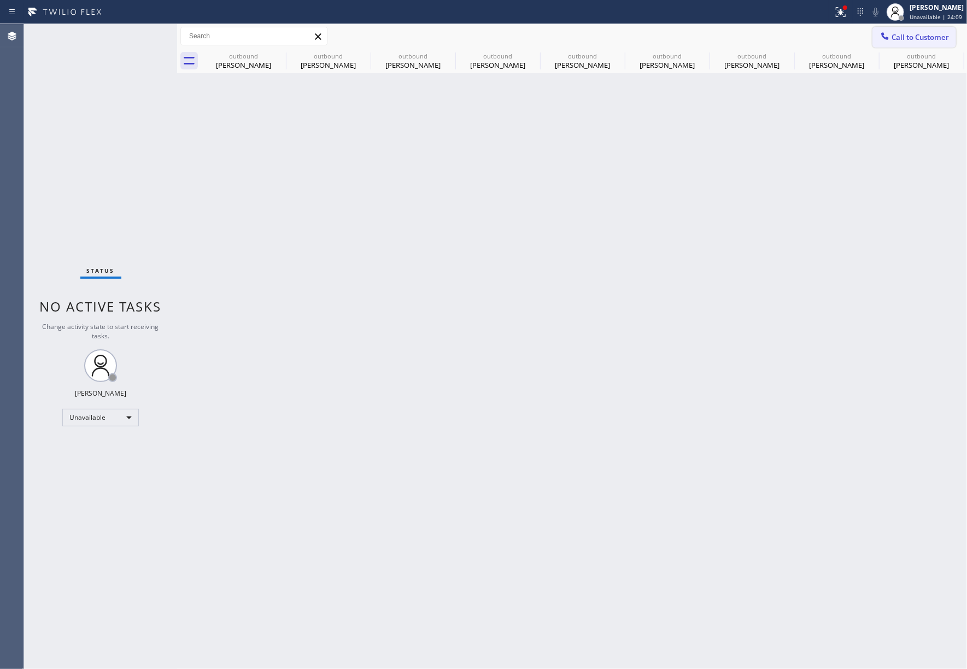
click at [902, 42] on button "Call to Customer" at bounding box center [915, 37] width 84 height 21
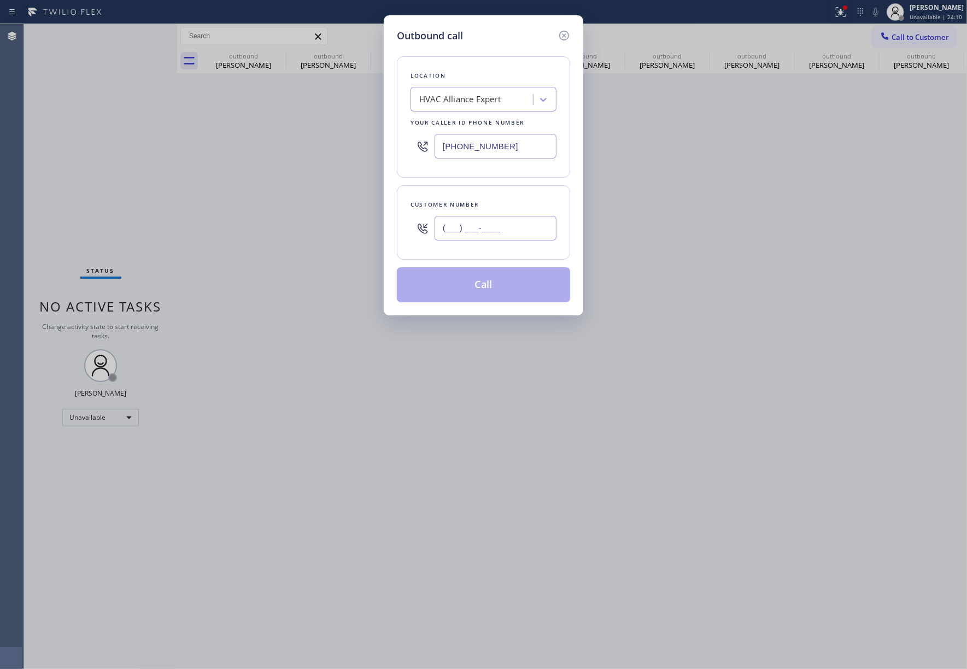
click at [506, 219] on input "(___) ___-____" at bounding box center [496, 228] width 122 height 25
paste input "949) 525-7766"
type input "(949) 525-7766"
click at [499, 190] on div "Customer number (949) 525-7766" at bounding box center [483, 222] width 173 height 74
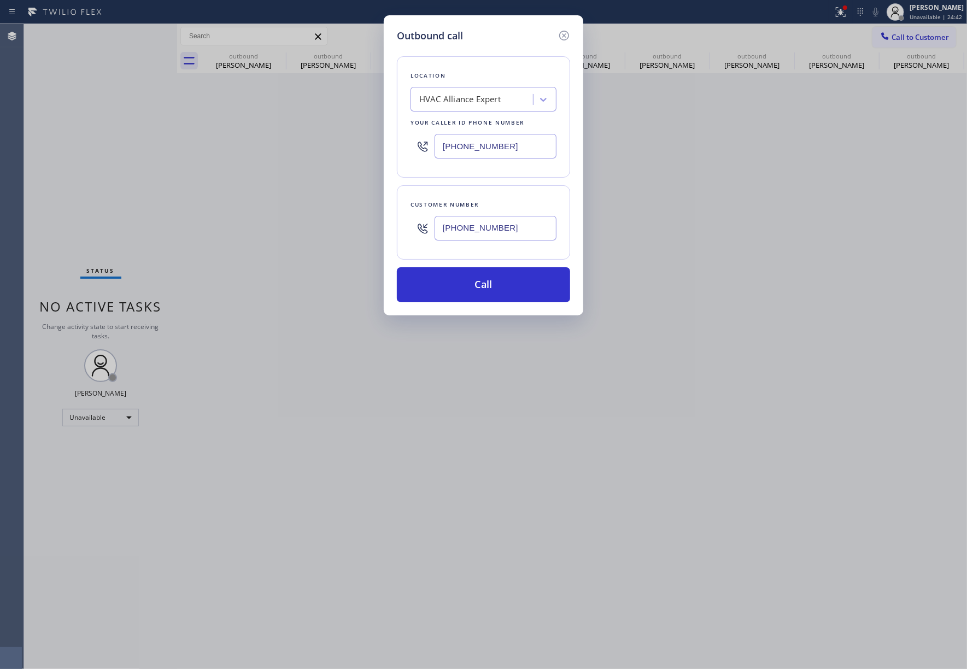
drag, startPoint x: 521, startPoint y: 225, endPoint x: 407, endPoint y: 228, distance: 113.8
click at [407, 228] on div "Customer number (949) 525-7766" at bounding box center [483, 222] width 173 height 74
drag, startPoint x: 595, startPoint y: 237, endPoint x: 550, endPoint y: 258, distance: 50.1
click at [591, 241] on div "Outbound call Location HVAC Alliance Expert Your caller id phone number (323) 9…" at bounding box center [483, 334] width 967 height 669
click at [486, 287] on button "Call" at bounding box center [483, 284] width 173 height 35
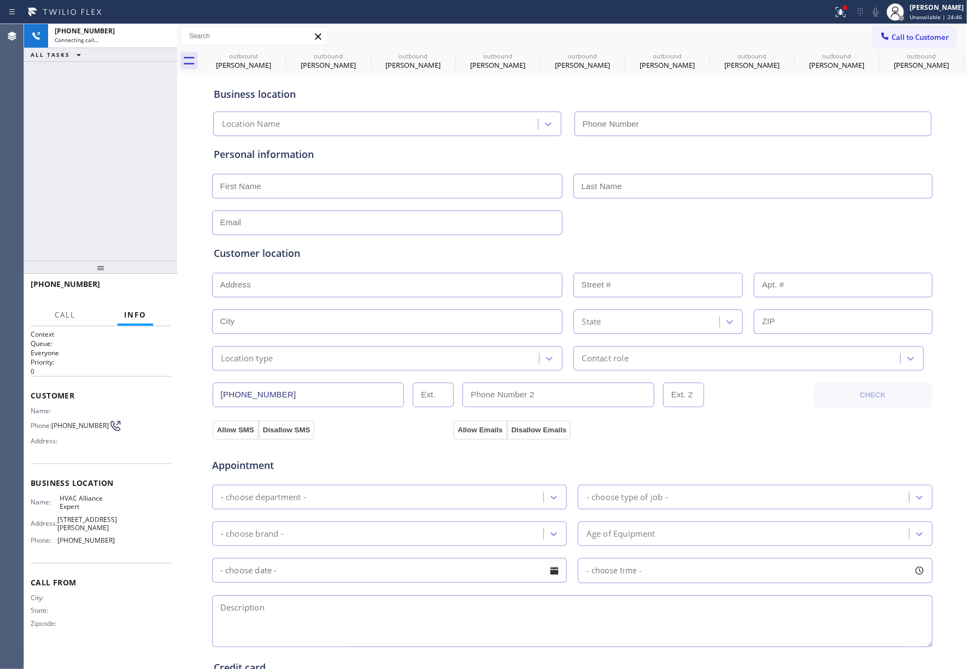
type input "(323) 991-9198"
click at [103, 160] on div "+19495257766 Connecting call… ALL TASKS ALL TASKS ACTIVE TASKS TASKS IN WRAP UP" at bounding box center [100, 142] width 153 height 237
click at [157, 287] on span "HANG UP" at bounding box center [144, 289] width 33 height 8
click at [143, 223] on div "+19495257766 Live | 00:07 ALL TASKS ALL TASKS ACTIVE TASKS TASKS IN WRAP UP" at bounding box center [100, 142] width 153 height 237
click at [156, 287] on span "HANG UP" at bounding box center [144, 289] width 33 height 8
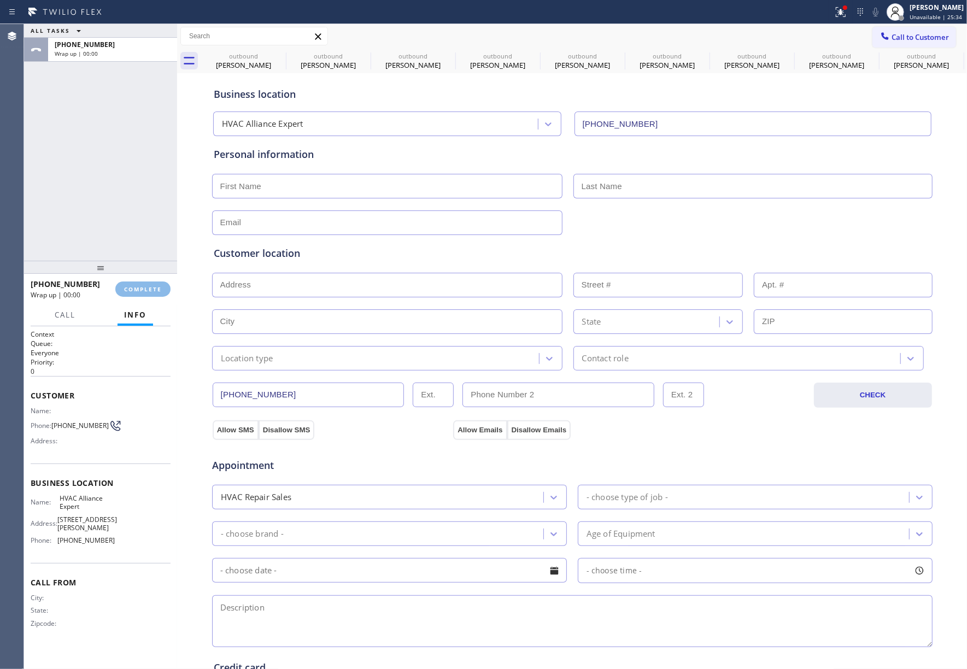
click at [110, 204] on div "ALL TASKS ALL TASKS ACTIVE TASKS TASKS IN WRAP UP +19495257766 Wrap up | 00:00" at bounding box center [100, 142] width 153 height 237
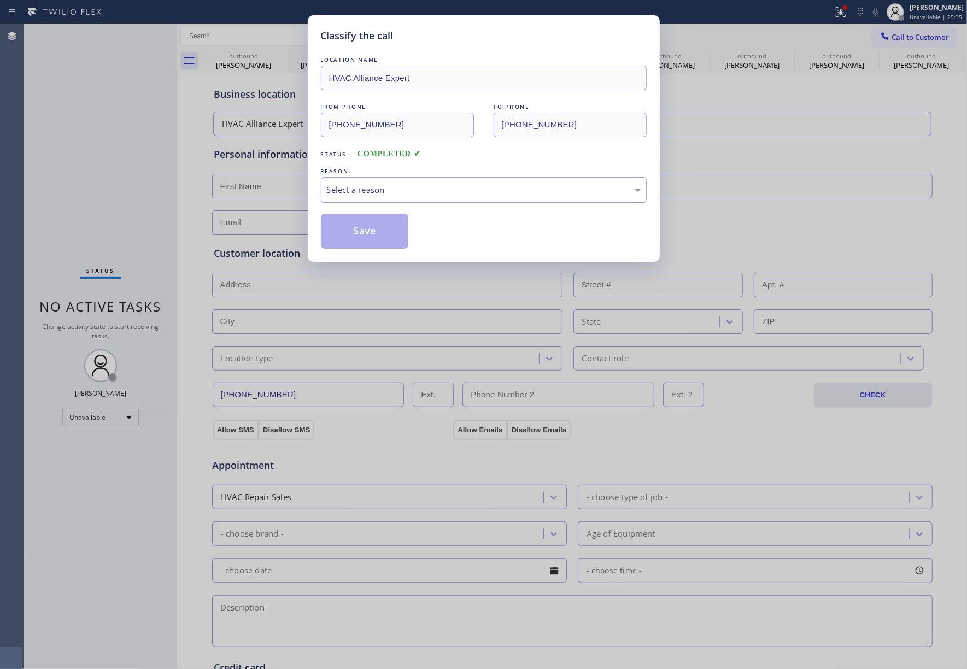
click at [391, 188] on div "Select a reason" at bounding box center [484, 190] width 314 height 13
click at [372, 230] on button "Save" at bounding box center [365, 231] width 88 height 35
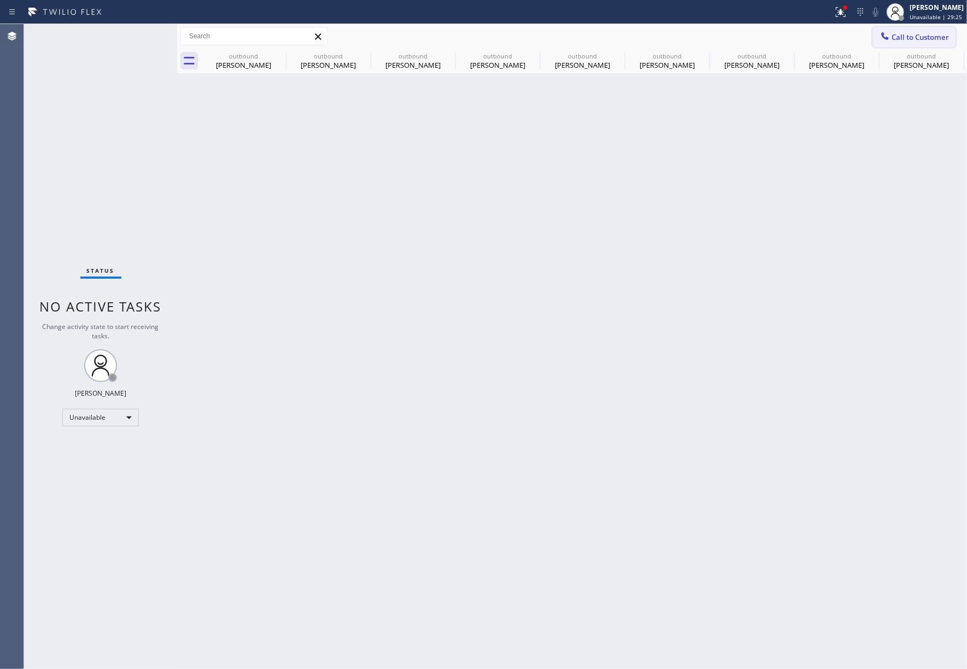
click at [938, 36] on span "Call to Customer" at bounding box center [920, 37] width 57 height 10
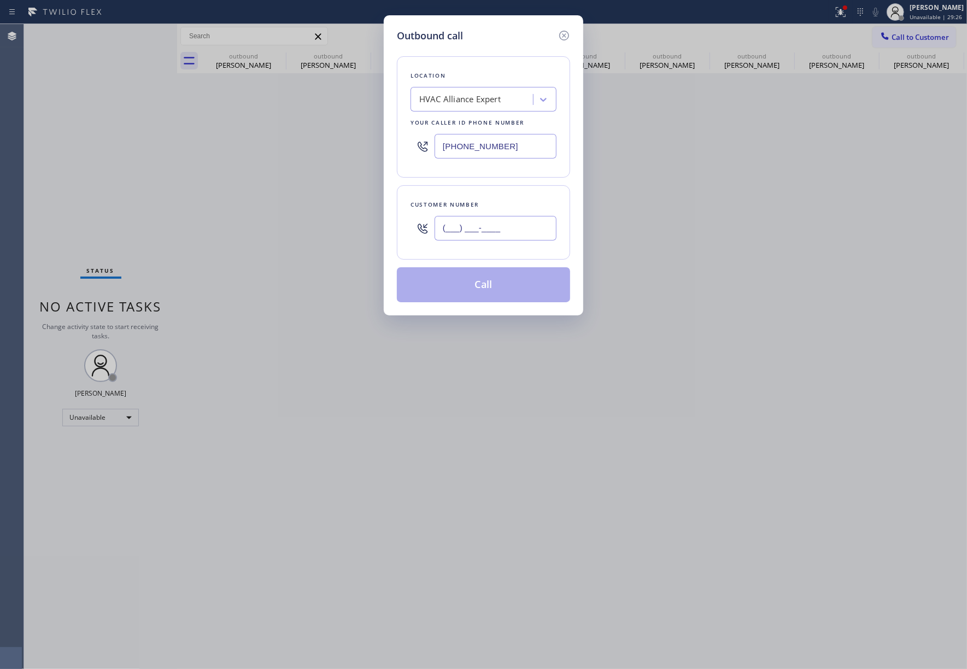
click at [493, 217] on input "(___) ___-____" at bounding box center [496, 228] width 122 height 25
paste input "626) 417-8785"
type input "(626) 417-8785"
click at [493, 195] on div "Customer number (626) 417-8785" at bounding box center [483, 222] width 173 height 74
click at [475, 289] on button "Call" at bounding box center [483, 284] width 173 height 35
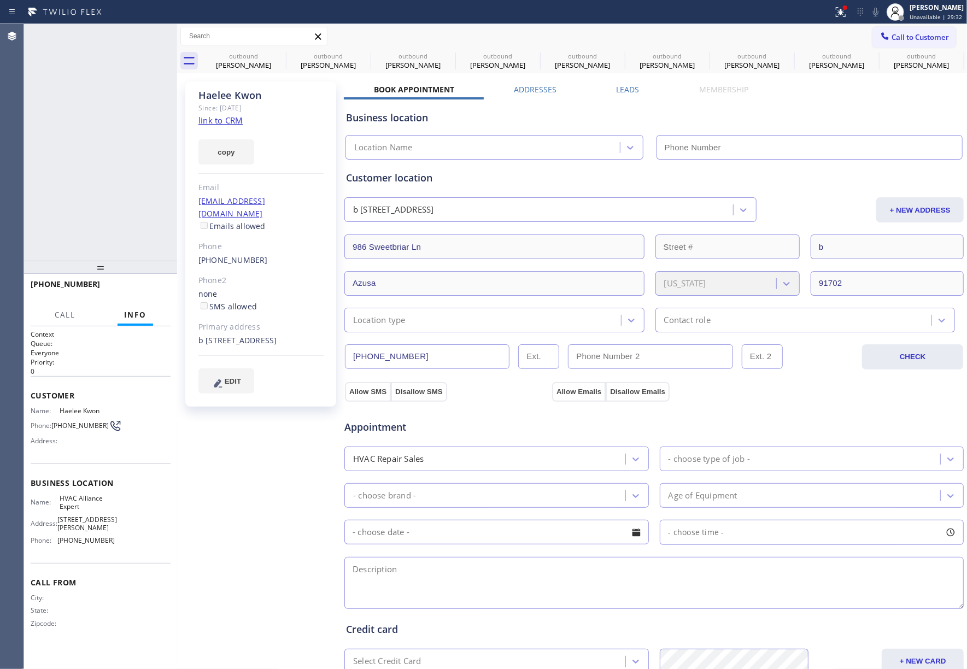
type input "(323) 991-9198"
click at [142, 294] on button "HANG UP" at bounding box center [145, 289] width 51 height 15
click at [138, 270] on div at bounding box center [100, 267] width 153 height 13
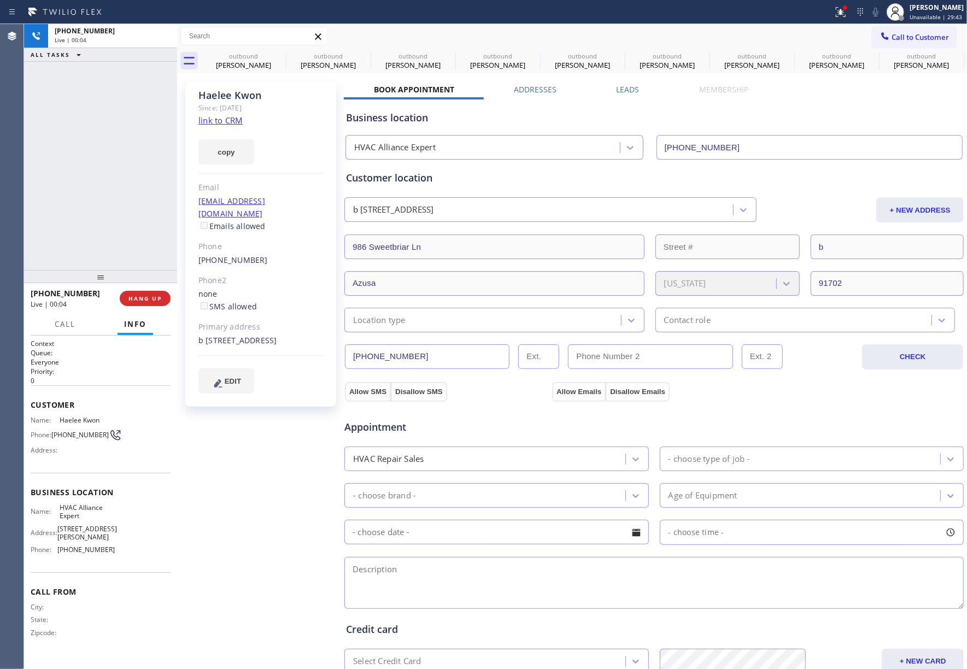
click at [141, 287] on div "+16264178785 Live | 00:04 HANG UP" at bounding box center [101, 298] width 140 height 28
click at [144, 292] on button "HANG UP" at bounding box center [145, 298] width 51 height 15
click at [89, 206] on div "ALL TASKS ALL TASKS ACTIVE TASKS TASKS IN WRAP UP +16264178785 Wrap up | 00:00" at bounding box center [100, 147] width 153 height 246
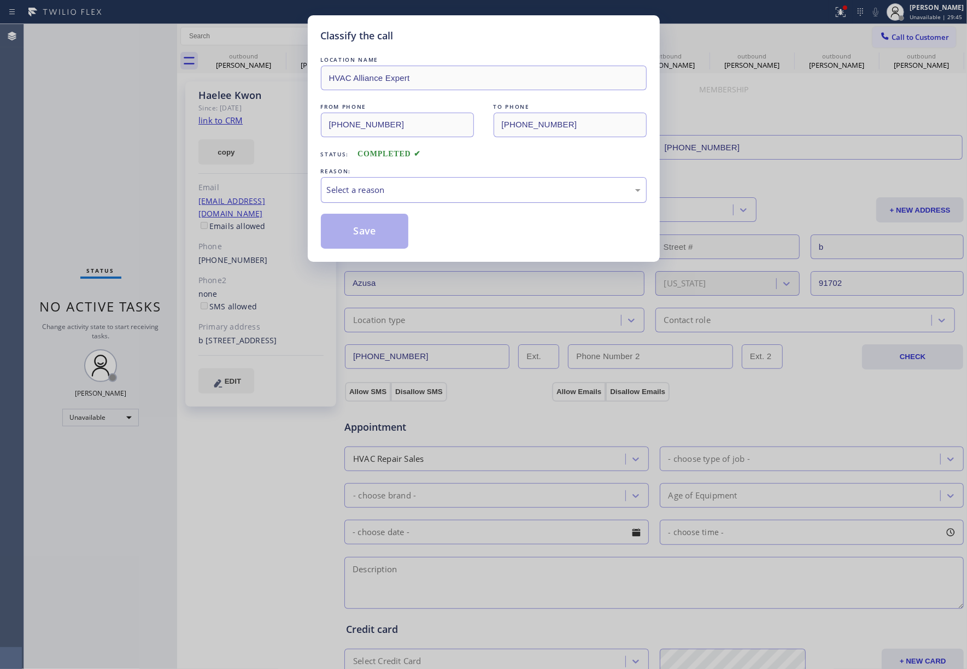
click at [377, 187] on div "Select a reason" at bounding box center [484, 190] width 314 height 13
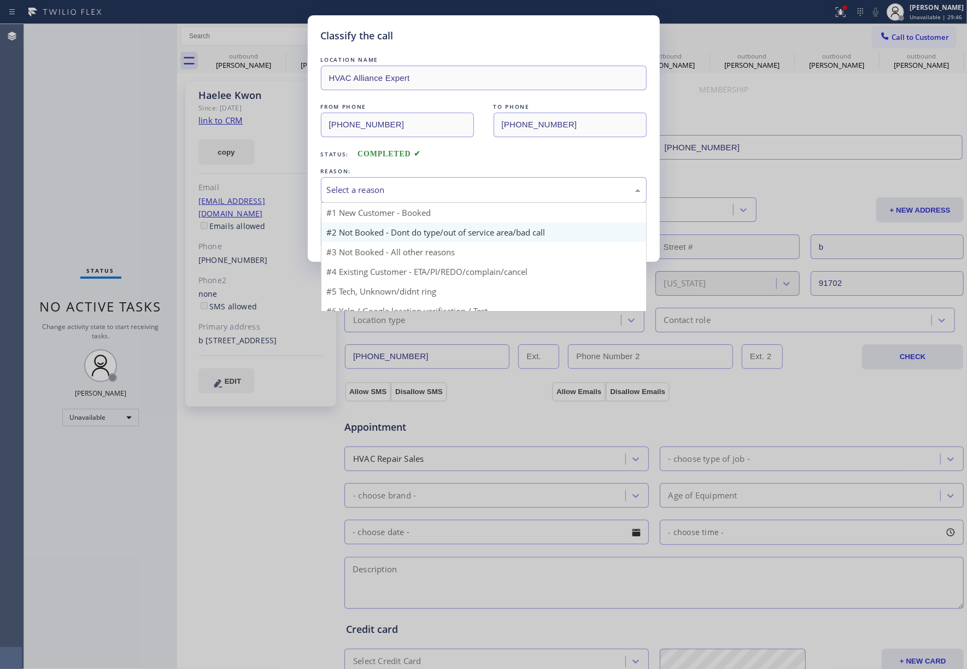
click at [364, 231] on button "Save" at bounding box center [365, 231] width 88 height 35
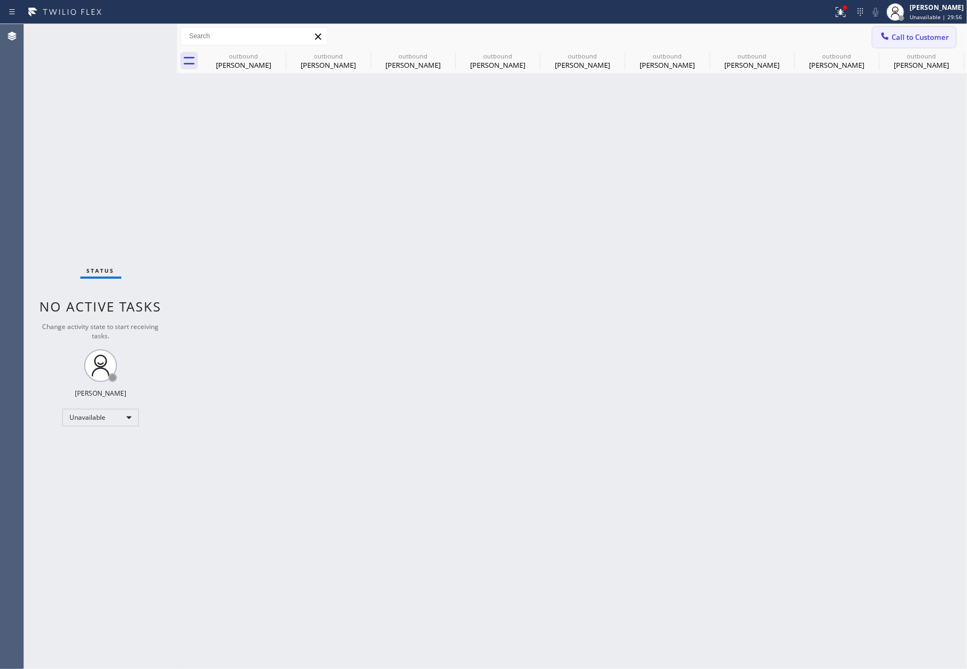
click at [902, 40] on span "Call to Customer" at bounding box center [920, 37] width 57 height 10
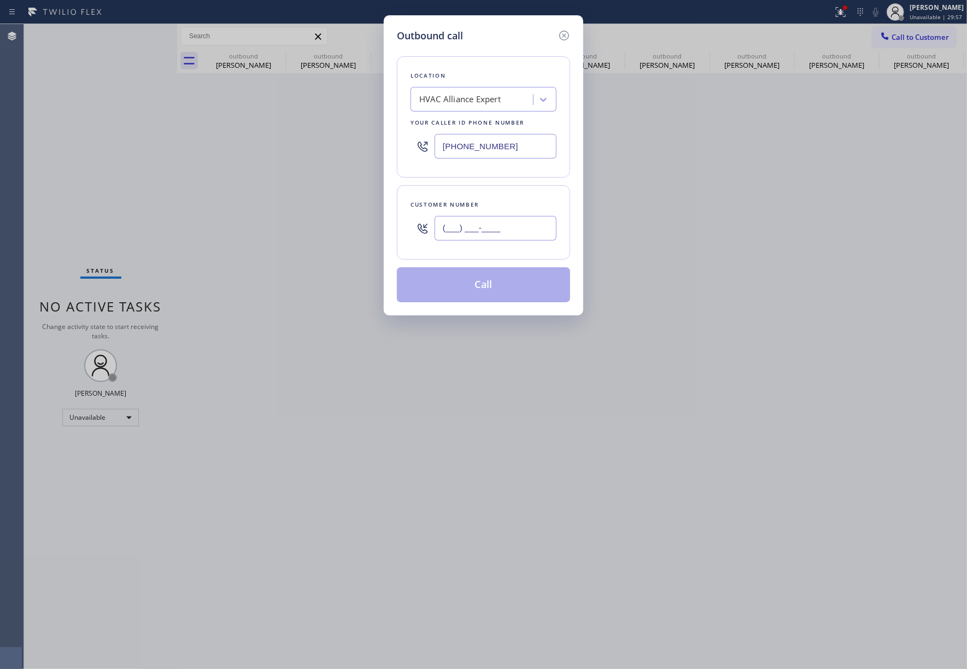
click at [480, 224] on input "(___) ___-____" at bounding box center [496, 228] width 122 height 25
paste input "619) 559-2268"
type input "(619) 559-2268"
click at [480, 197] on div "Customer number (619) 559-2268" at bounding box center [483, 222] width 173 height 74
click at [493, 291] on button "Call" at bounding box center [483, 284] width 173 height 35
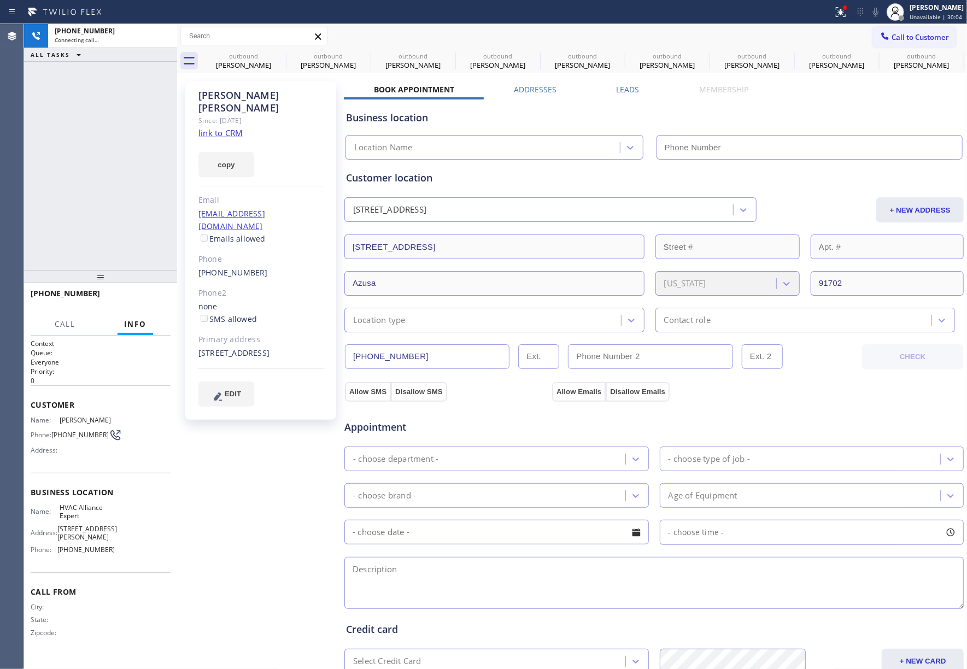
type input "(323) 991-9198"
click at [285, 471] on div "Sylvia Gonzales Since: 20 may 2020 link to CRM copy Email sylviagl0727@yahoo.co…" at bounding box center [262, 441] width 164 height 730
click at [232, 477] on div "Sylvia Gonzales Since: 20 may 2020 link to CRM copy Email sylviagl0727@yahoo.co…" at bounding box center [262, 441] width 164 height 730
click at [102, 182] on div "+16195592268 Live | 00:24 ALL TASKS ALL TASKS ACTIVE TASKS TASKS IN WRAP UP" at bounding box center [100, 147] width 153 height 246
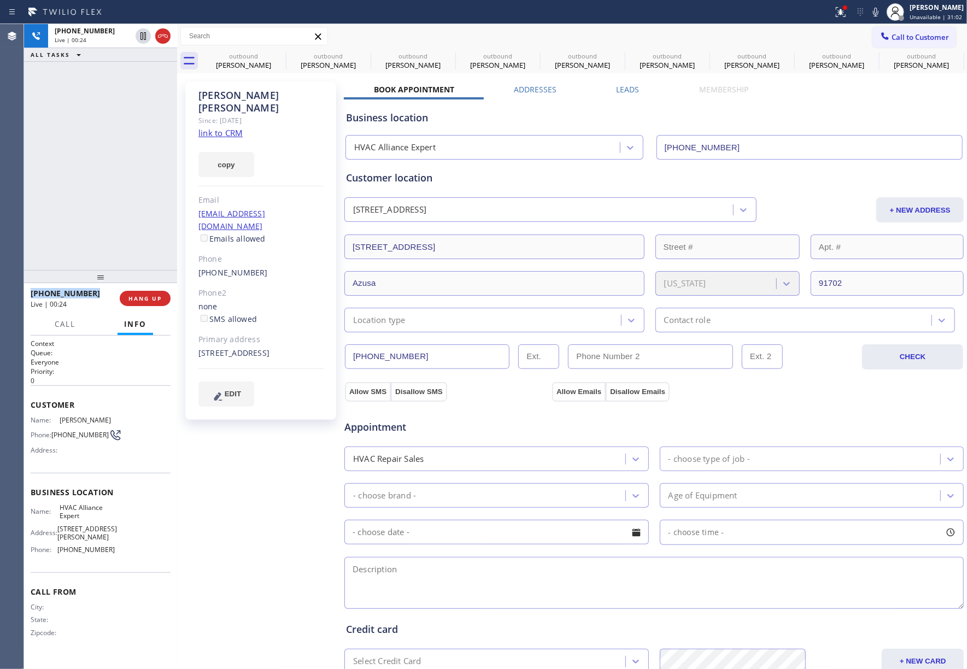
click at [102, 182] on div "+16195592268 Live | 00:24 ALL TASKS ALL TASKS ACTIVE TASKS TASKS IN WRAP UP" at bounding box center [100, 147] width 153 height 246
click at [102, 182] on div "+16195592268 Live | 00:25 ALL TASKS ALL TASKS ACTIVE TASKS TASKS IN WRAP UP" at bounding box center [100, 147] width 153 height 246
click at [132, 242] on div "+16195592268 Live | 00:25 ALL TASKS ALL TASKS ACTIVE TASKS TASKS IN WRAP UP" at bounding box center [100, 147] width 153 height 246
click at [145, 297] on span "HANG UP" at bounding box center [144, 299] width 33 height 8
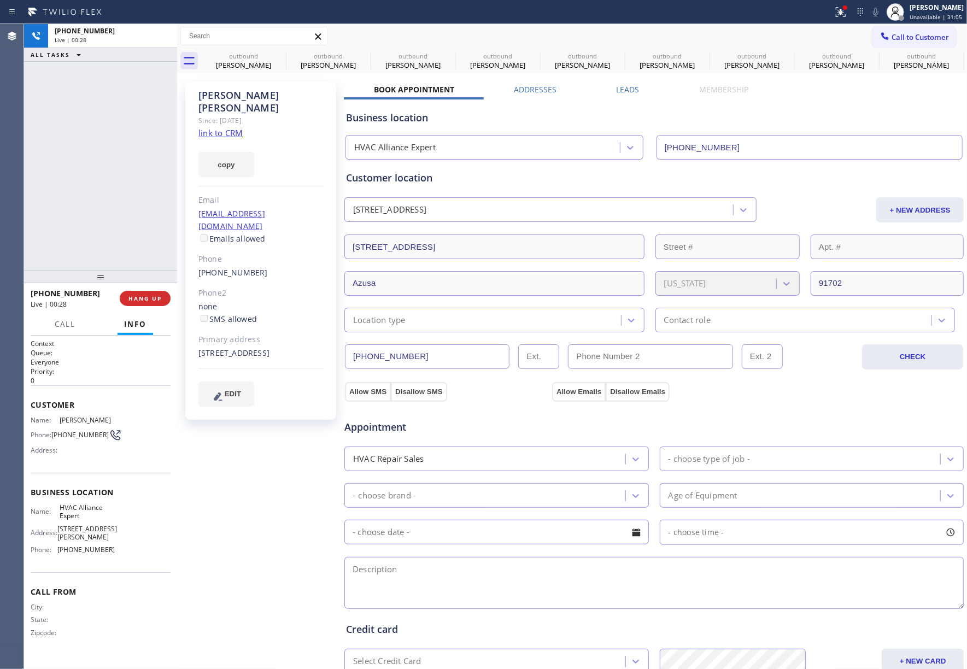
click at [138, 256] on div "+16195592268 Live | 00:28 ALL TASKS ALL TASKS ACTIVE TASKS TASKS IN WRAP UP" at bounding box center [100, 147] width 153 height 246
click at [156, 306] on div "+16195592268 Live | 00:28 HANG UP" at bounding box center [101, 298] width 140 height 28
click at [143, 300] on span "COMPLETE" at bounding box center [143, 299] width 38 height 8
click at [106, 211] on div "ALL TASKS ALL TASKS ACTIVE TASKS TASKS IN WRAP UP +16195592268 Wrap up | 00:00" at bounding box center [100, 147] width 153 height 246
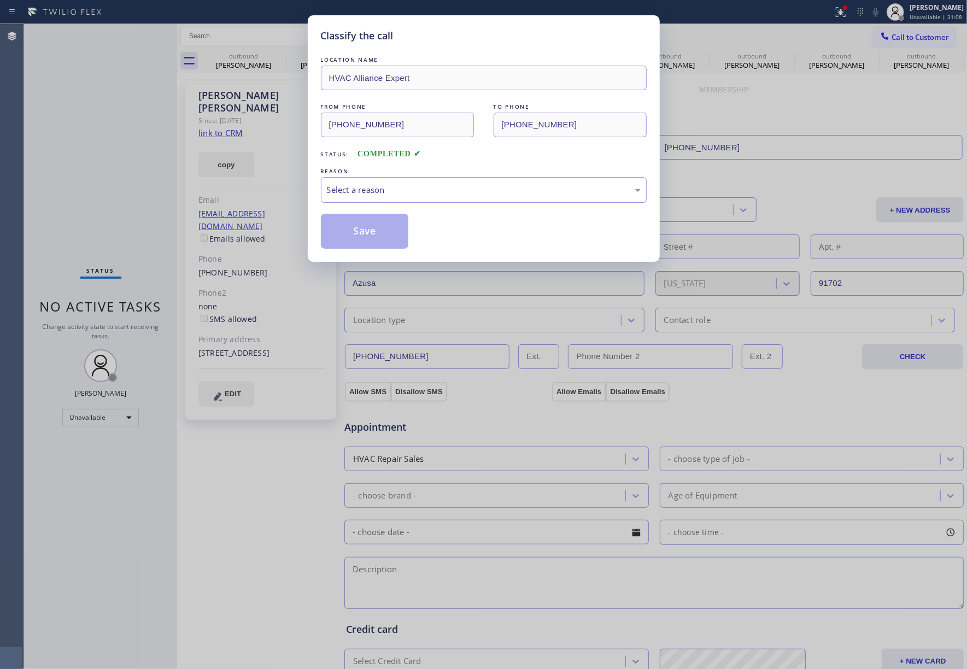
click at [385, 194] on div "Select a reason" at bounding box center [484, 190] width 314 height 13
drag, startPoint x: 385, startPoint y: 198, endPoint x: 333, endPoint y: 5, distance: 200.0
click at [367, 237] on button "Save" at bounding box center [365, 231] width 88 height 35
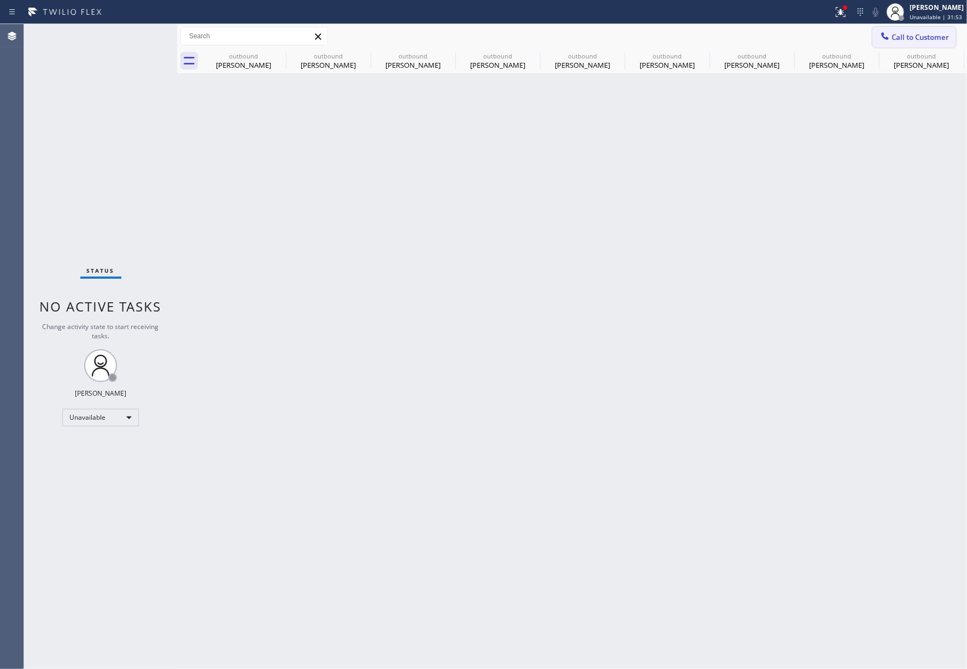
click at [896, 45] on button "Call to Customer" at bounding box center [915, 37] width 84 height 21
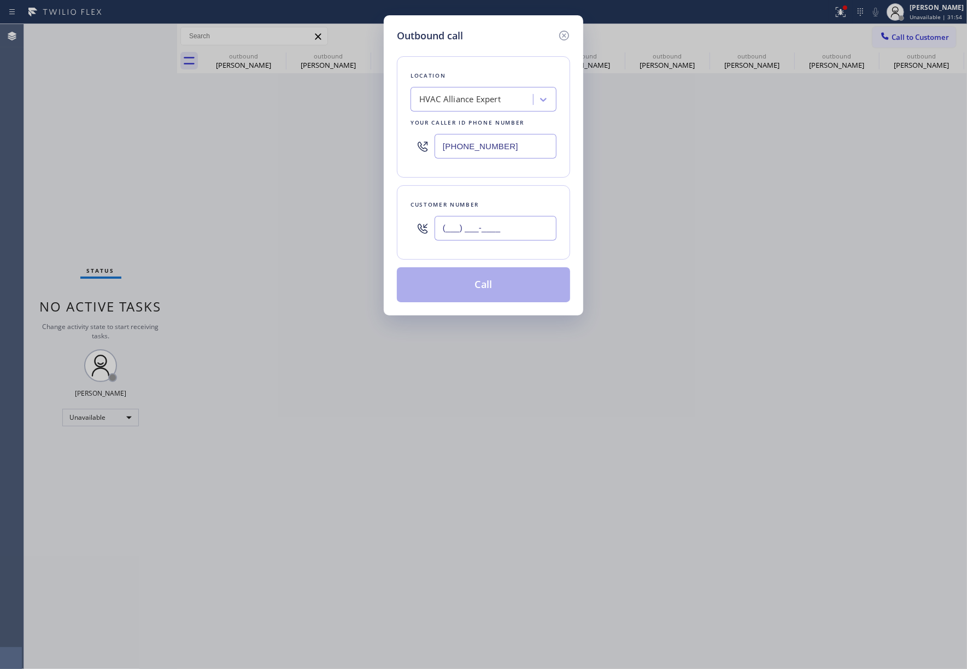
click at [465, 224] on input "(___) ___-____" at bounding box center [496, 228] width 122 height 25
paste input "949) 353-9752"
type input "(949) 353-9752"
click at [466, 214] on div "(949) 353-9752" at bounding box center [496, 229] width 122 height 36
click at [501, 293] on button "Call" at bounding box center [483, 284] width 173 height 35
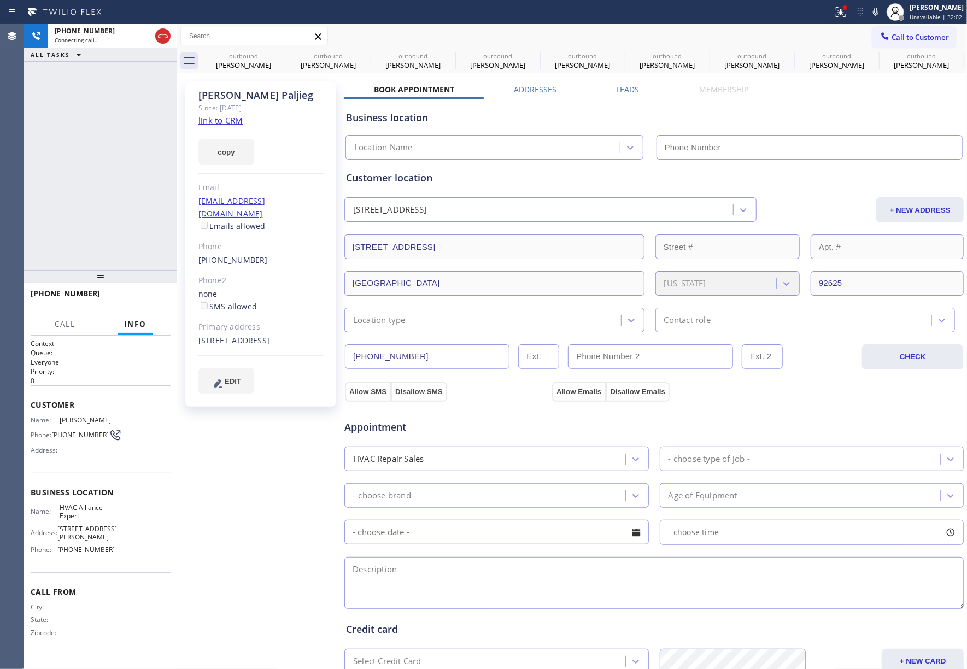
type input "(323) 991-9198"
click at [52, 155] on div "+19493539752 Live | 00:00 ALL TASKS ALL TASKS ACTIVE TASKS TASKS IN WRAP UP" at bounding box center [100, 147] width 153 height 246
click at [150, 295] on span "HANG UP" at bounding box center [144, 299] width 33 height 8
click at [122, 264] on div "+19493539752 Live | 00:04 ALL TASKS ALL TASKS ACTIVE TASKS TASKS IN WRAP UP" at bounding box center [100, 147] width 153 height 246
click at [129, 295] on span "HANG UP" at bounding box center [144, 299] width 33 height 8
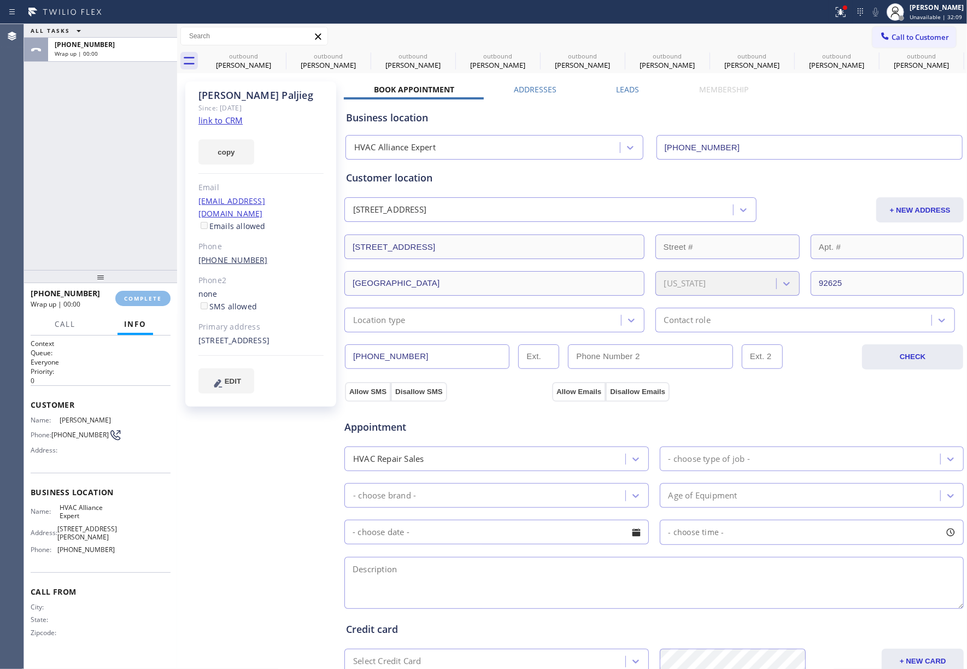
click at [128, 241] on div "ALL TASKS ALL TASKS ACTIVE TASKS TASKS IN WRAP UP +19493539752 Wrap up | 00:00" at bounding box center [100, 147] width 153 height 246
click at [147, 292] on button "COMPLETE" at bounding box center [142, 298] width 55 height 15
click at [97, 232] on div "ALL TASKS ALL TASKS ACTIVE TASKS TASKS IN WRAP UP +19493539752 Wrap up | 00:01" at bounding box center [100, 147] width 153 height 246
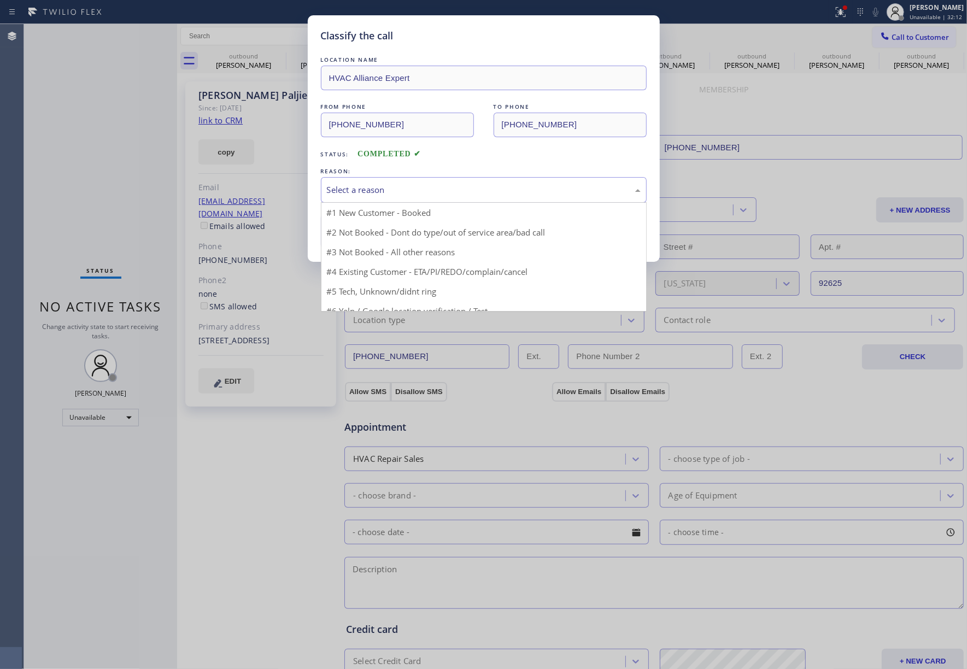
drag, startPoint x: 397, startPoint y: 187, endPoint x: 369, endPoint y: 230, distance: 51.7
click at [397, 189] on div "Select a reason" at bounding box center [484, 190] width 314 height 13
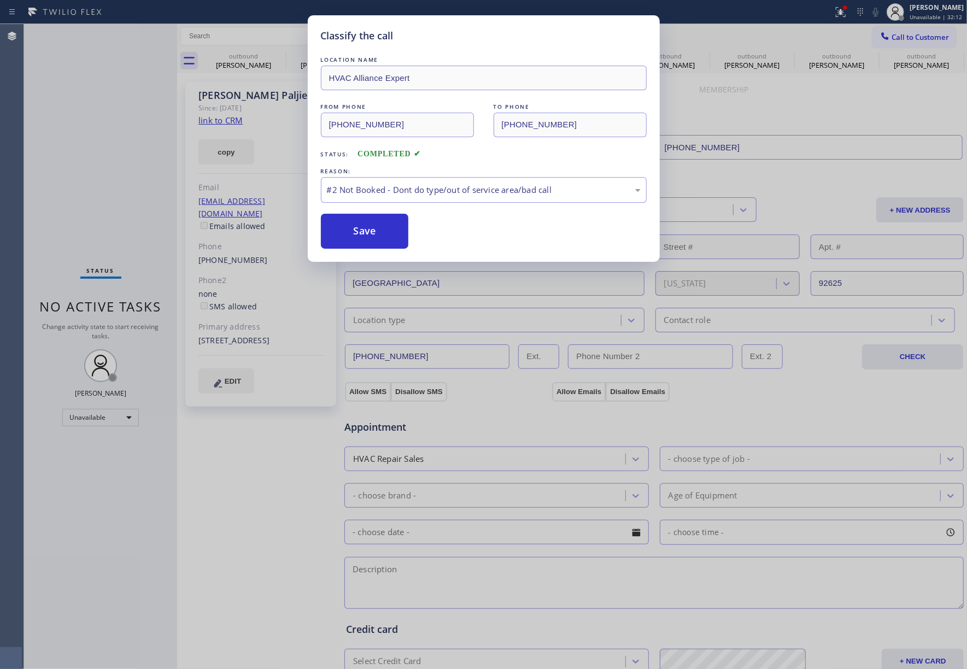
click at [369, 230] on button "Save" at bounding box center [365, 231] width 88 height 35
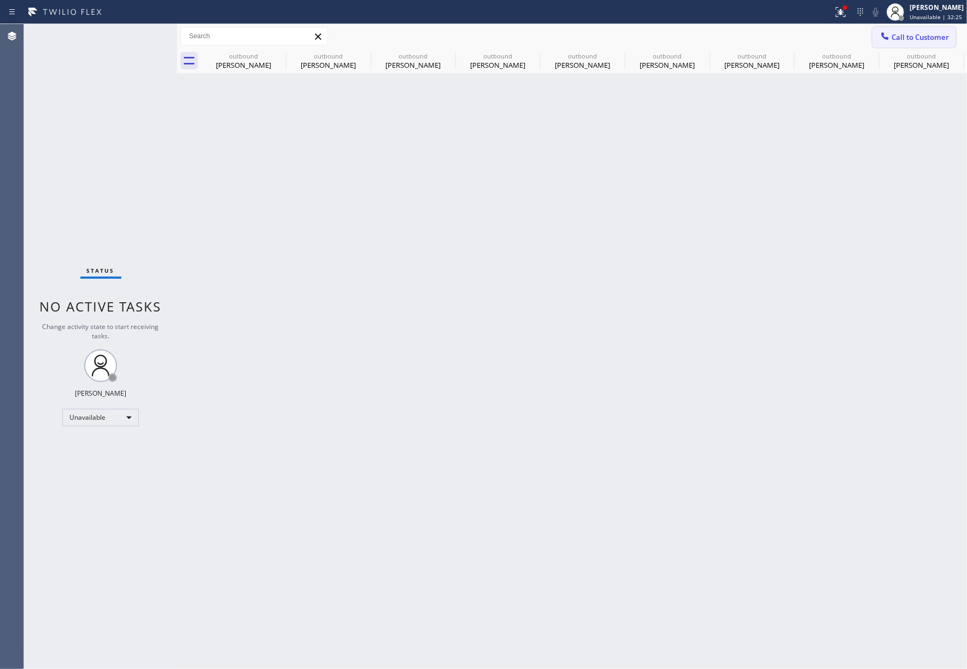
click at [928, 31] on button "Call to Customer" at bounding box center [915, 37] width 84 height 21
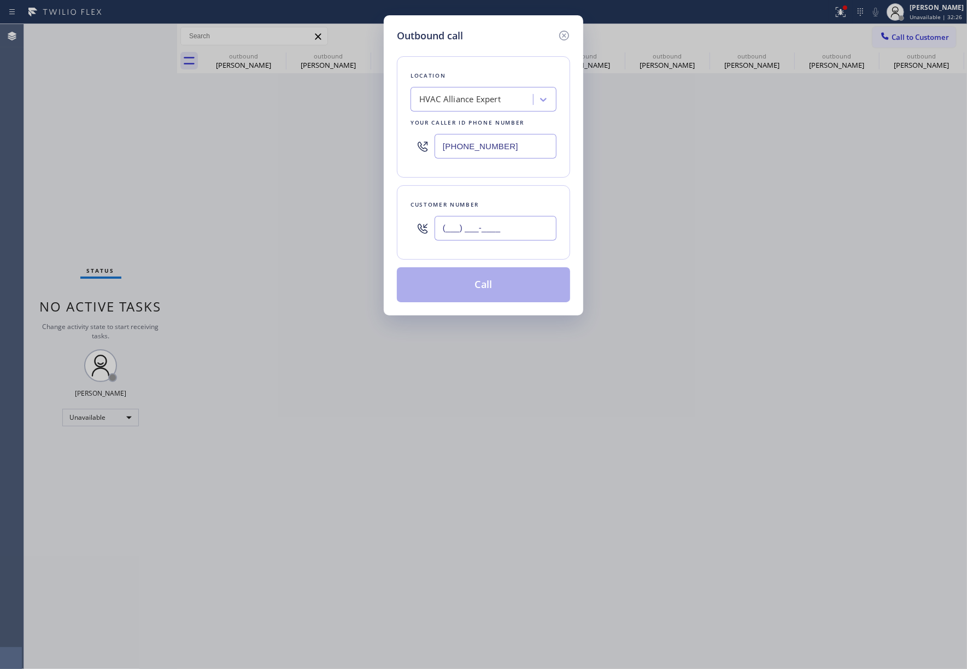
click at [502, 231] on input "(___) ___-____" at bounding box center [496, 228] width 122 height 25
paste input "619) 806-5051"
type input "(619) 806-5051"
click at [506, 197] on div "Customer number (619) 806-5051" at bounding box center [483, 222] width 173 height 74
click at [490, 283] on button "Call" at bounding box center [483, 284] width 173 height 35
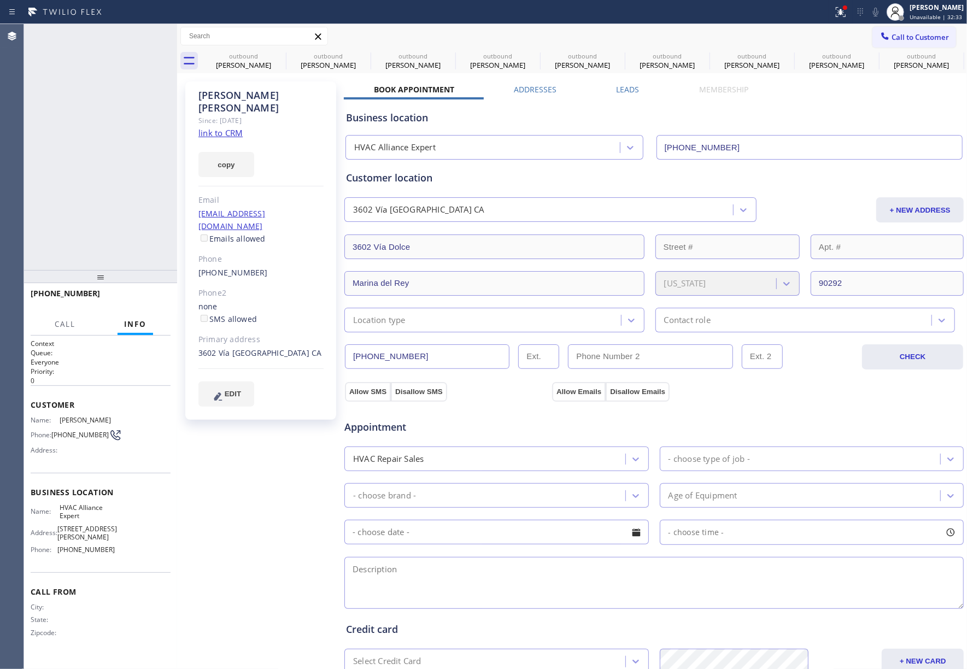
type input "(323) 991-9198"
click at [143, 305] on button "HANG UP" at bounding box center [145, 298] width 51 height 15
click at [140, 298] on span "HANG UP" at bounding box center [144, 299] width 33 height 8
click at [114, 241] on div "+16198065051 Live | 00:03 ALL TASKS ALL TASKS ACTIVE TASKS TASKS IN WRAP UP" at bounding box center [100, 147] width 153 height 246
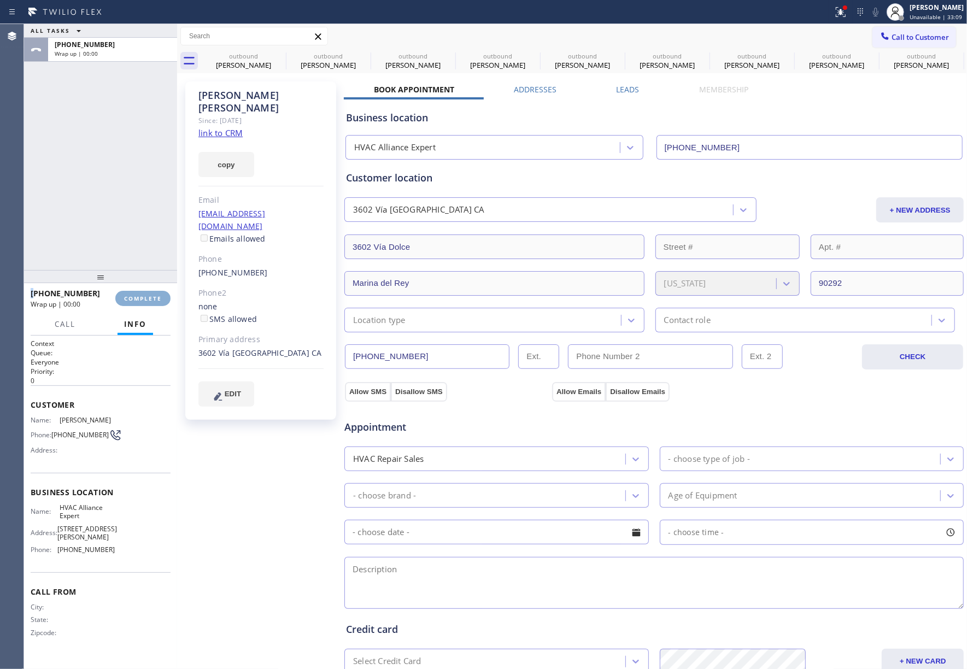
click at [147, 305] on button "COMPLETE" at bounding box center [142, 298] width 55 height 15
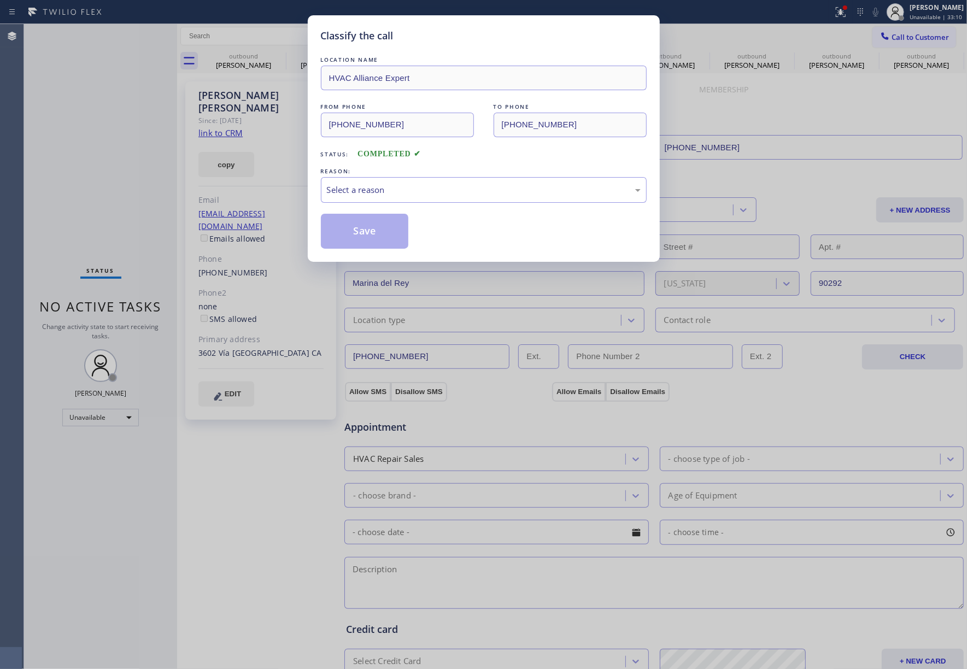
click at [100, 212] on div "Classify the call LOCATION NAME HVAC Alliance Expert FROM PHONE (323) 991-9198 …" at bounding box center [483, 334] width 967 height 669
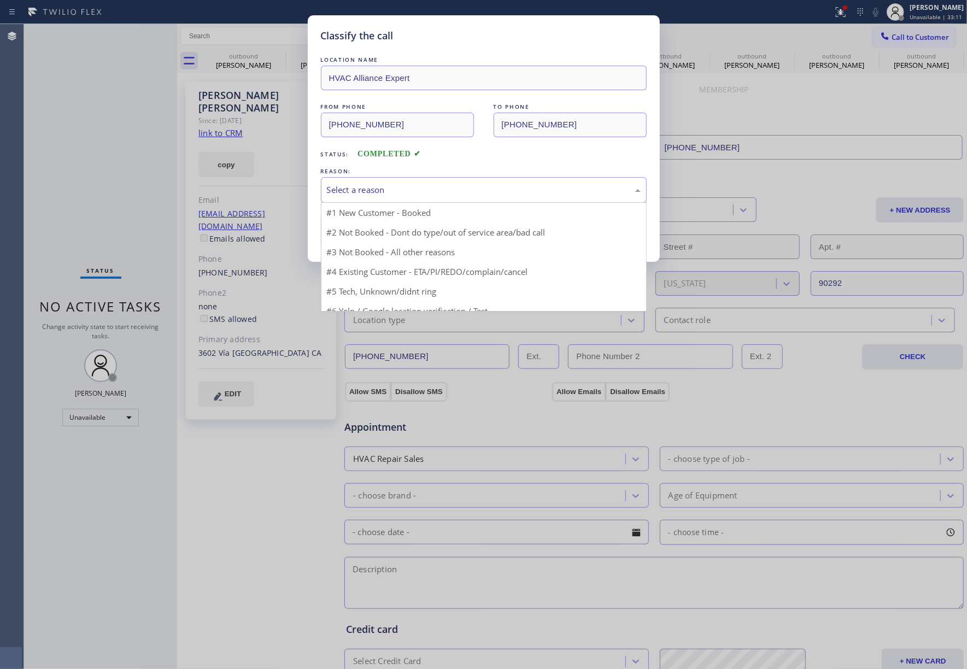
click at [400, 185] on div "Select a reason" at bounding box center [484, 190] width 314 height 13
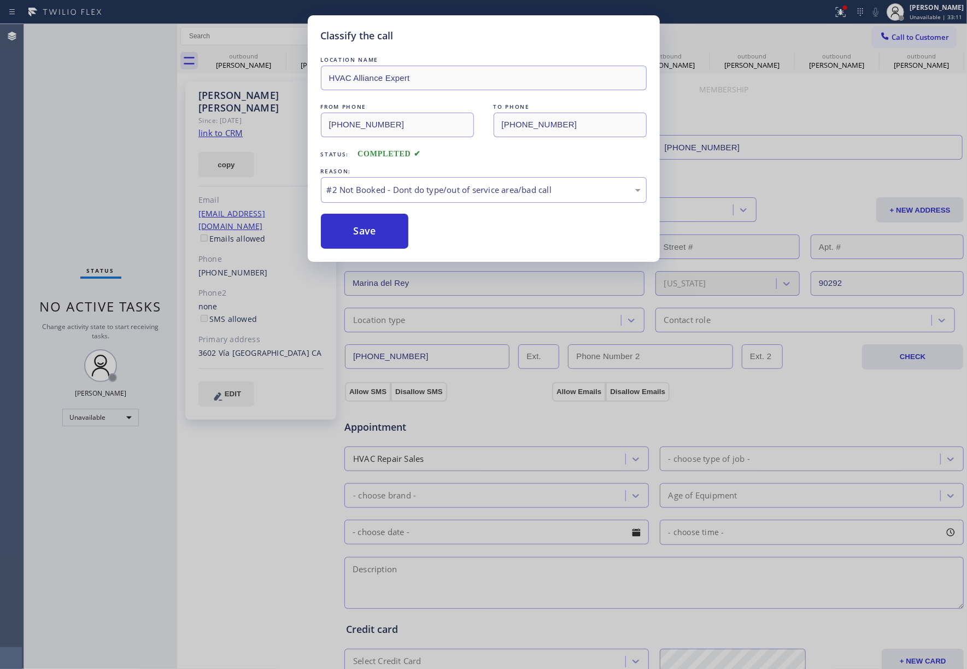
click at [372, 232] on button "Save" at bounding box center [365, 231] width 88 height 35
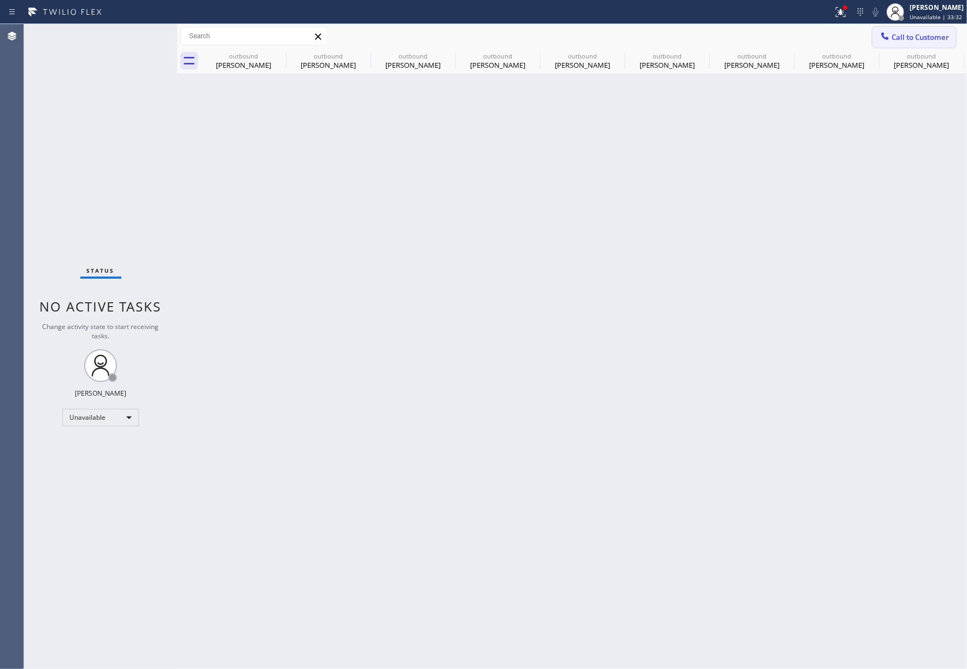
click at [932, 42] on span "Call to Customer" at bounding box center [920, 37] width 57 height 10
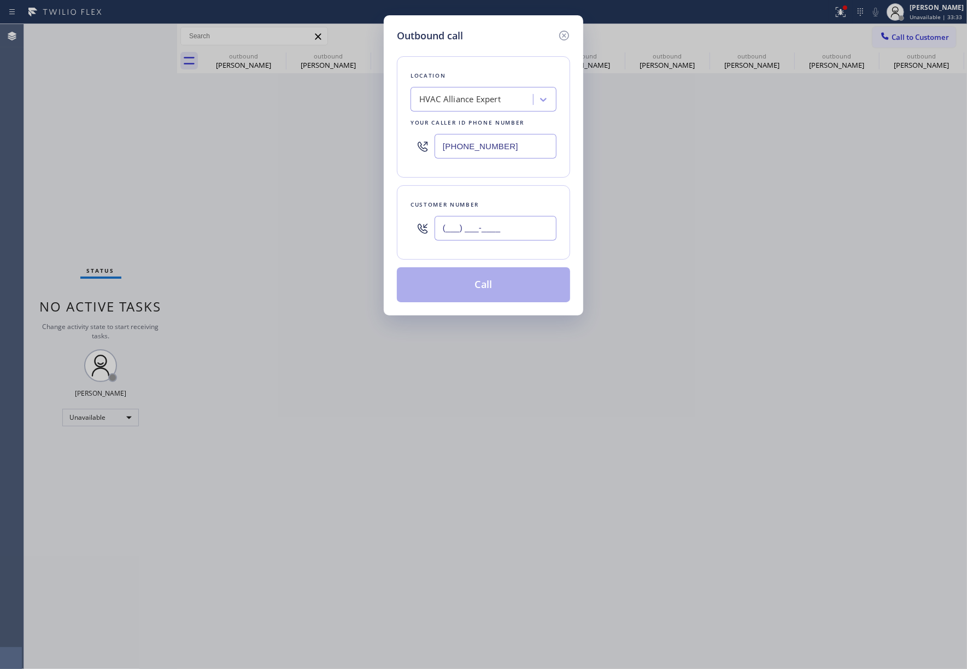
click at [508, 235] on input "(___) ___-____" at bounding box center [496, 228] width 122 height 25
paste input "858) 740-4548"
type input "(858) 740-4548"
click at [502, 200] on div "Customer number" at bounding box center [484, 204] width 146 height 11
click at [497, 287] on button "Call" at bounding box center [483, 284] width 173 height 35
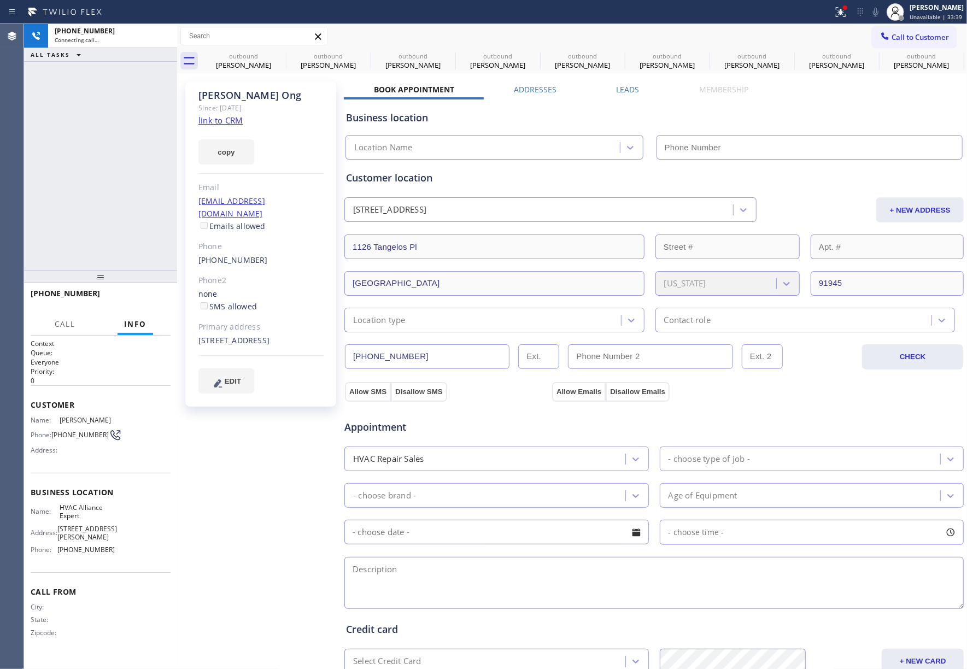
type input "(323) 991-9198"
click at [136, 300] on span "HANG UP" at bounding box center [144, 299] width 33 height 8
click at [136, 274] on div at bounding box center [100, 276] width 153 height 13
drag, startPoint x: 138, startPoint y: 300, endPoint x: 139, endPoint y: 291, distance: 8.8
click at [138, 300] on span "HANG UP" at bounding box center [144, 299] width 33 height 8
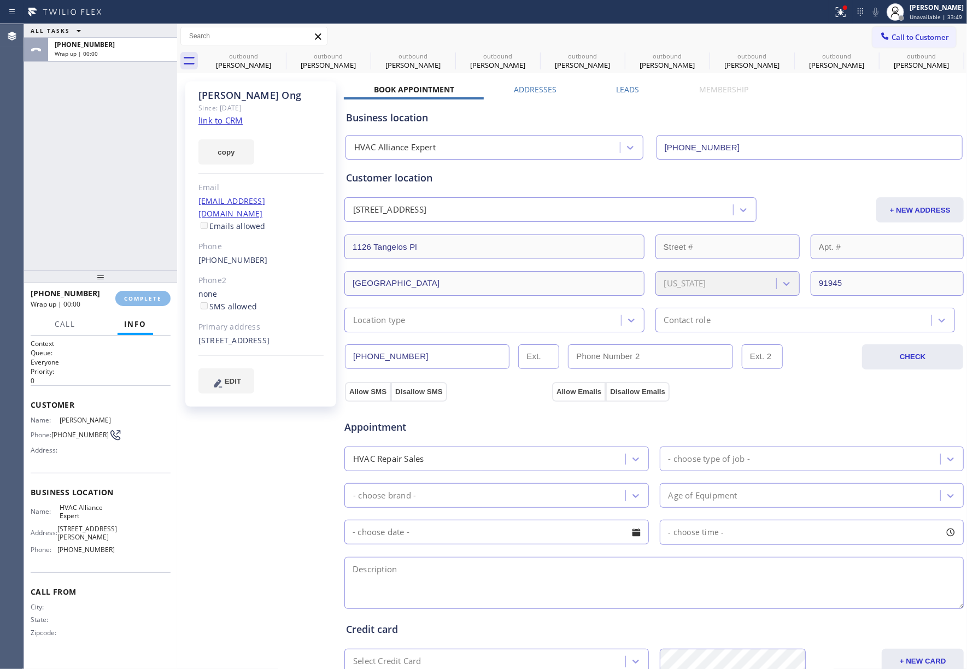
click at [132, 227] on div "ALL TASKS ALL TASKS ACTIVE TASKS TASKS IN WRAP UP +18587404548 Wrap up | 00:00" at bounding box center [100, 147] width 153 height 246
click at [158, 303] on button "COMPLETE" at bounding box center [142, 298] width 55 height 15
click at [121, 244] on div "ALL TASKS ALL TASKS ACTIVE TASKS TASKS IN WRAP UP +18587404548 Wrap up | 00:00" at bounding box center [100, 147] width 153 height 246
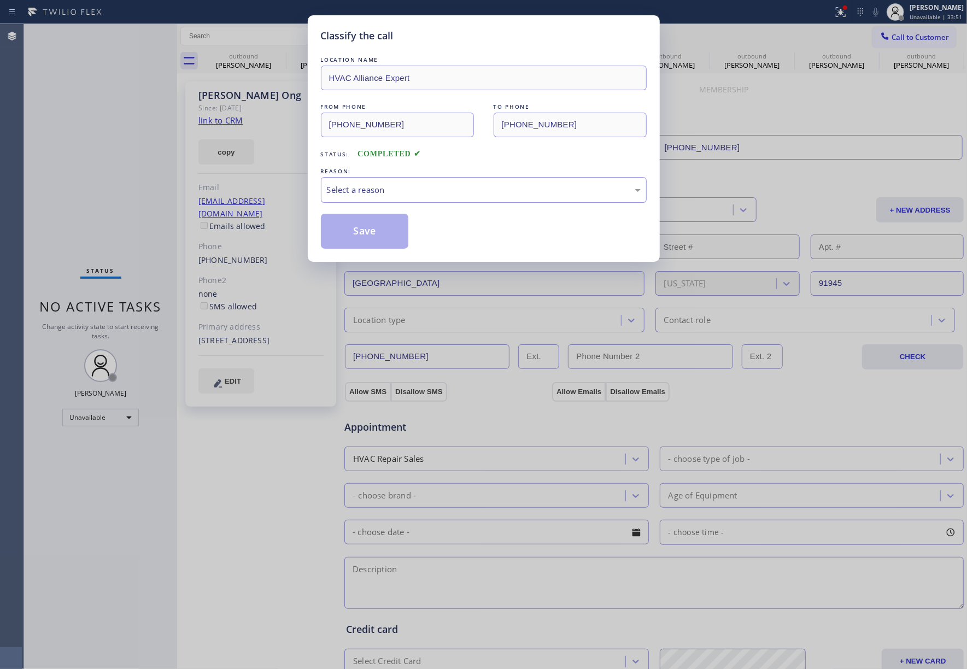
click at [429, 194] on div "Select a reason" at bounding box center [484, 190] width 314 height 13
click at [357, 224] on button "Save" at bounding box center [365, 231] width 88 height 35
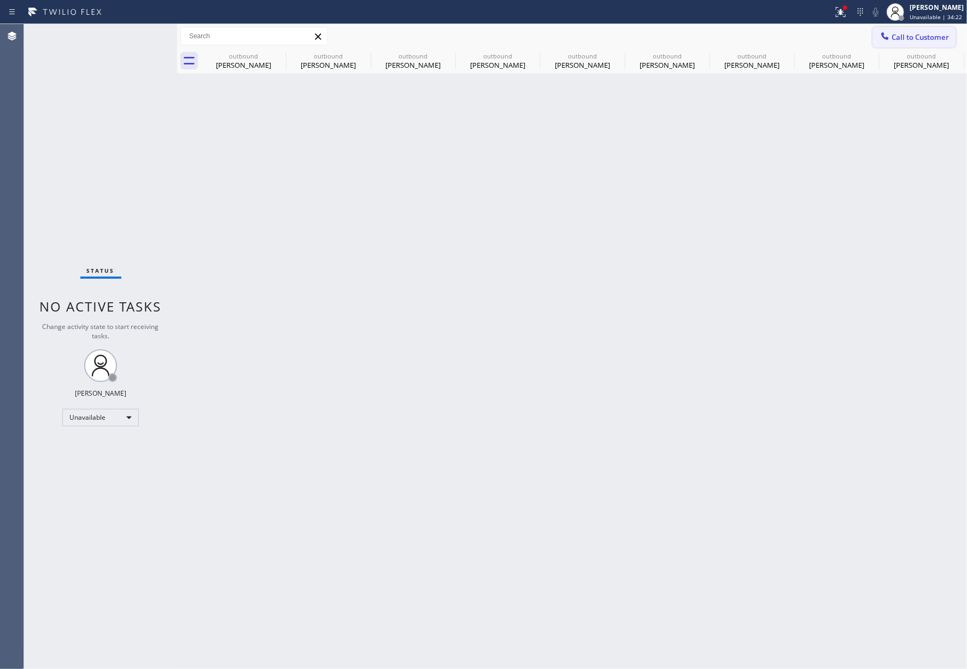
click at [915, 31] on button "Call to Customer" at bounding box center [915, 37] width 84 height 21
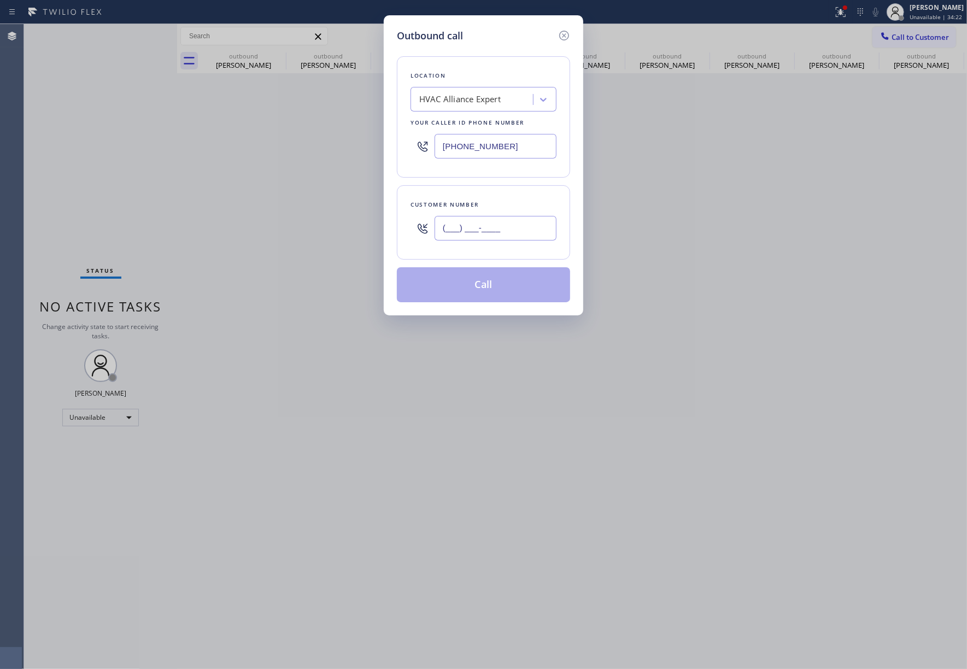
click at [517, 232] on input "(___) ___-____" at bounding box center [496, 228] width 122 height 25
paste input "858) 952-8201"
type input "(858) 952-8201"
click at [512, 197] on div "Customer number (858) 952-8201" at bounding box center [483, 222] width 173 height 74
click at [499, 288] on button "Call" at bounding box center [483, 284] width 173 height 35
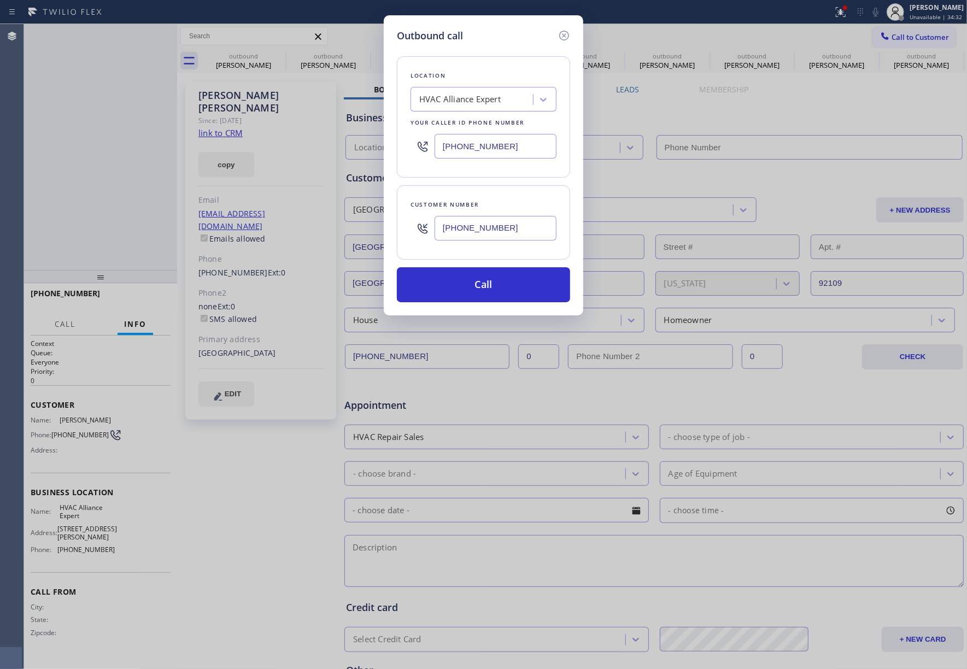
type input "(323) 991-9198"
click at [565, 36] on icon at bounding box center [564, 36] width 10 height 10
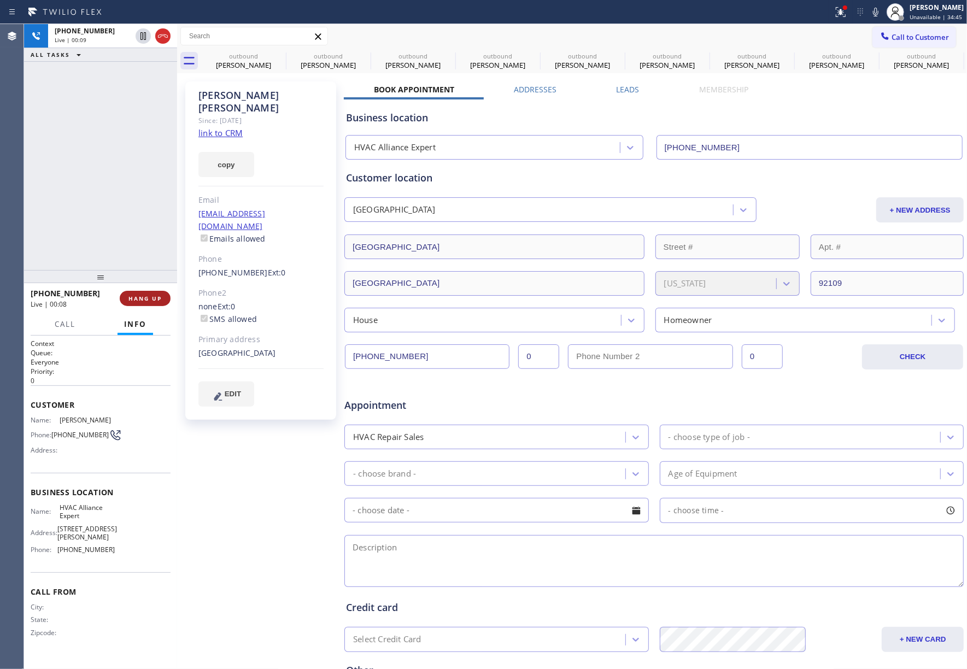
click at [165, 297] on button "HANG UP" at bounding box center [145, 298] width 51 height 15
click at [127, 234] on div "+18589528201 Live | 00:09 ALL TASKS ALL TASKS ACTIVE TASKS TASKS IN WRAP UP" at bounding box center [100, 147] width 153 height 246
click at [128, 296] on span "HANG UP" at bounding box center [144, 299] width 33 height 8
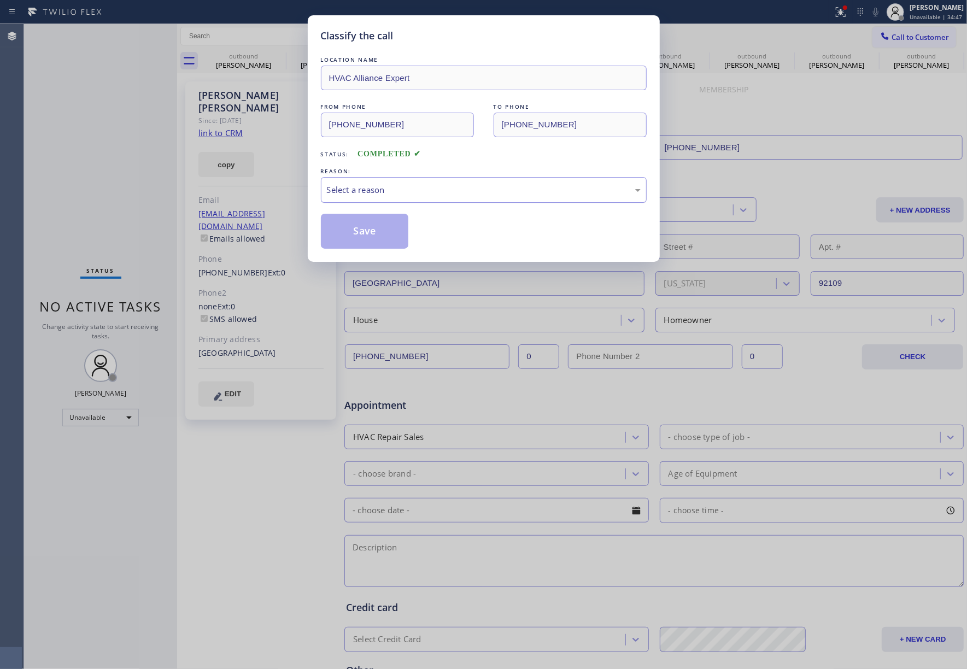
click at [360, 196] on div "Select a reason" at bounding box center [484, 190] width 314 height 13
click at [360, 230] on button "Save" at bounding box center [365, 231] width 88 height 35
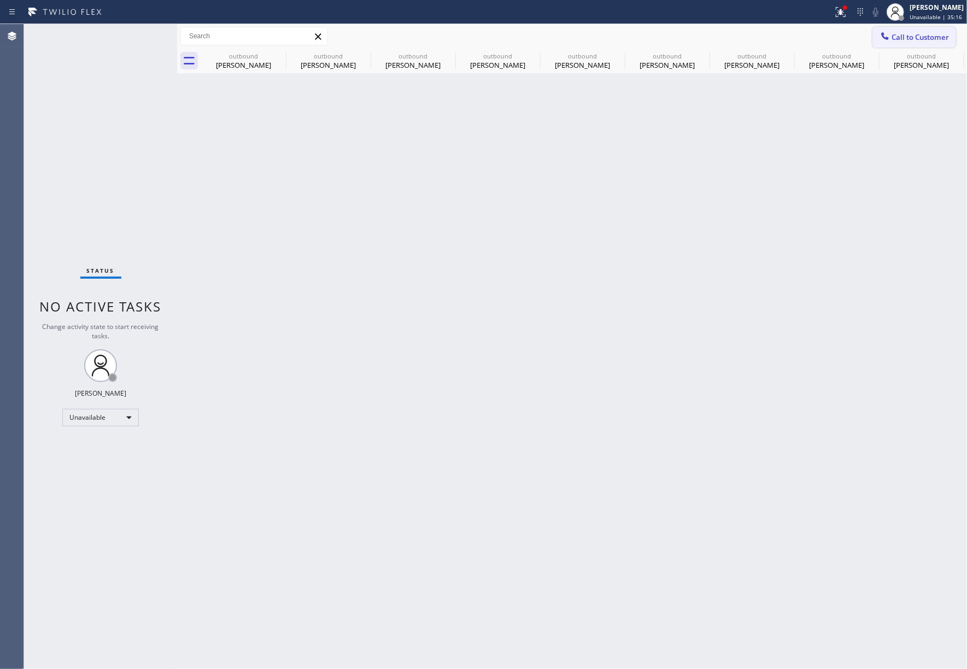
click at [893, 38] on span "Call to Customer" at bounding box center [920, 37] width 57 height 10
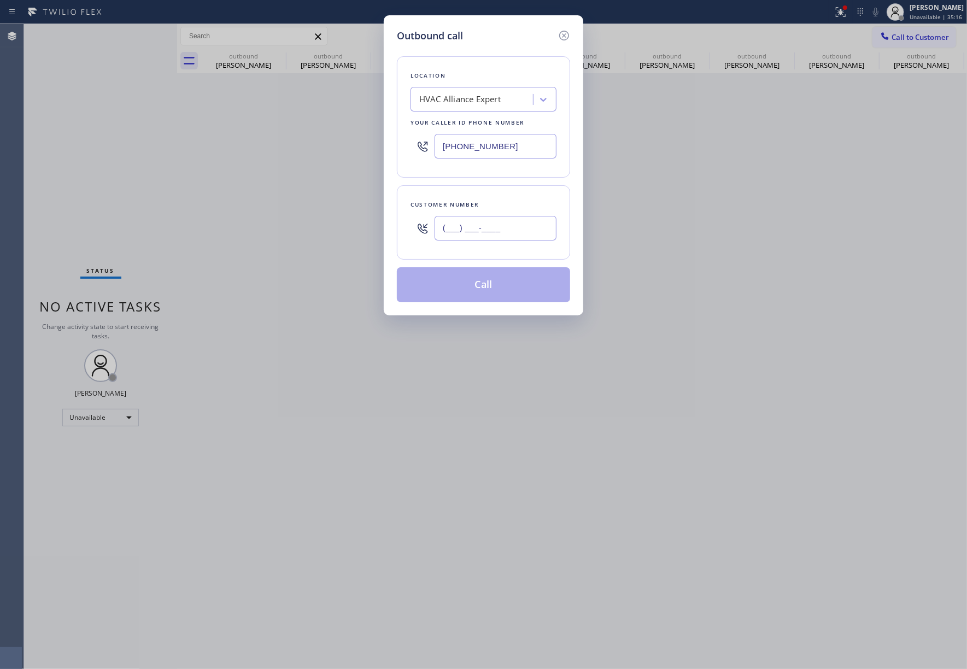
click at [524, 239] on input "(___) ___-____" at bounding box center [496, 228] width 122 height 25
paste input "714) 414-6946"
type input "(714) 414-6946"
click at [512, 199] on div "Customer number (714) 414-6946" at bounding box center [483, 222] width 173 height 74
click at [503, 290] on button "Call" at bounding box center [483, 284] width 173 height 35
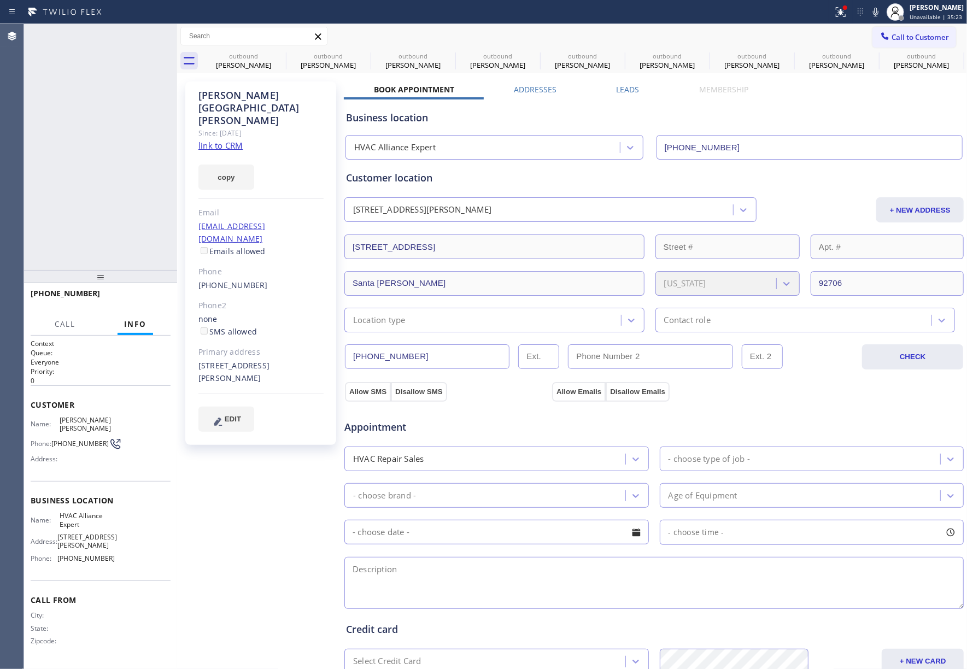
type input "(323) 991-9198"
click at [138, 300] on span "HANG UP" at bounding box center [144, 299] width 33 height 8
click at [137, 270] on div "+17144146946 Live | 00:07 ALL TASKS ALL TASKS ACTIVE TASKS TASKS IN WRAP UP +17…" at bounding box center [100, 346] width 153 height 645
click at [145, 296] on span "HANG UP" at bounding box center [144, 299] width 33 height 8
click at [137, 265] on div "ALL TASKS ALL TASKS ACTIVE TASKS TASKS IN WRAP UP +17144146946 Wrap up | 00:00" at bounding box center [100, 147] width 153 height 246
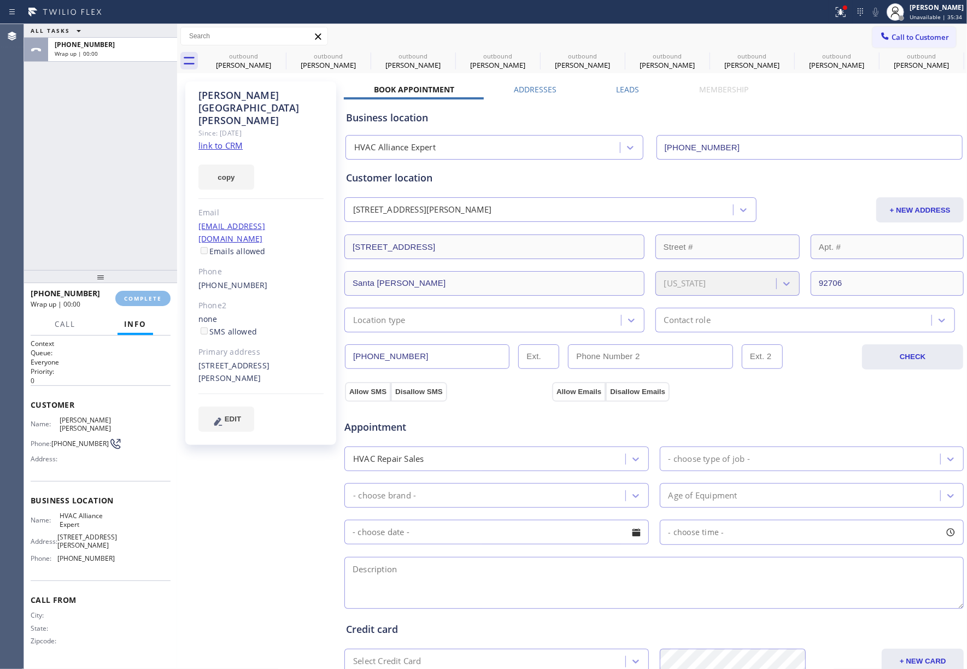
click at [137, 265] on div "ALL TASKS ALL TASKS ACTIVE TASKS TASKS IN WRAP UP +17144146946 Wrap up | 00:00" at bounding box center [100, 147] width 153 height 246
click at [66, 211] on div "ALL TASKS ALL TASKS ACTIVE TASKS TASKS IN WRAP UP +17144146946 Wrap up | 00:00" at bounding box center [100, 147] width 153 height 246
click at [141, 292] on button "COMPLETE" at bounding box center [142, 298] width 55 height 15
click at [89, 215] on div "ALL TASKS ALL TASKS ACTIVE TASKS TASKS IN WRAP UP +17144146946 Wrap up | 00:01" at bounding box center [100, 147] width 153 height 246
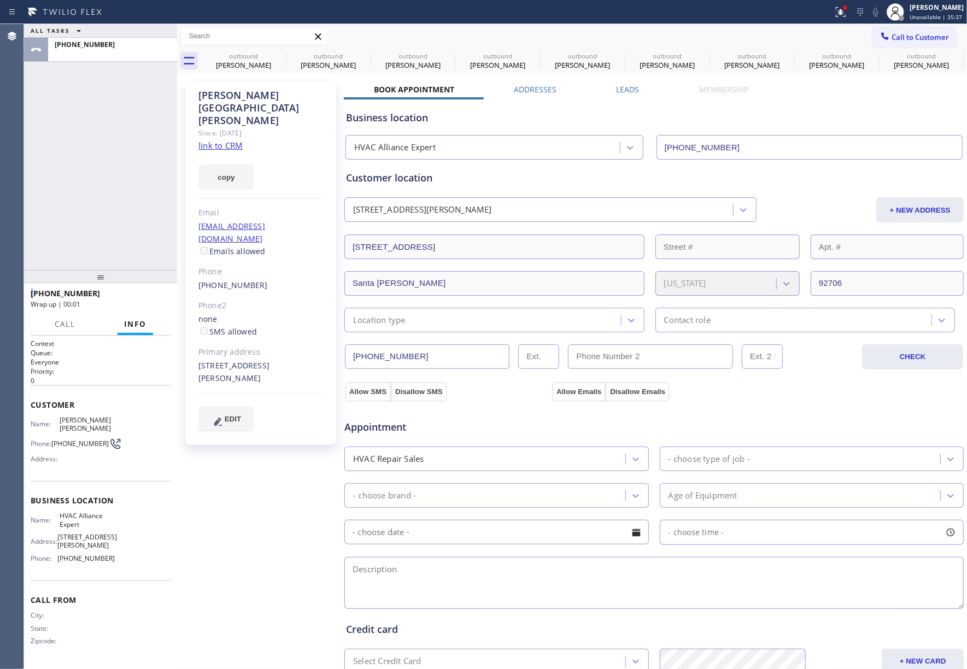
click at [385, 206] on div "1505 W River Ln Santa Ana, 92706 CA" at bounding box center [422, 210] width 139 height 13
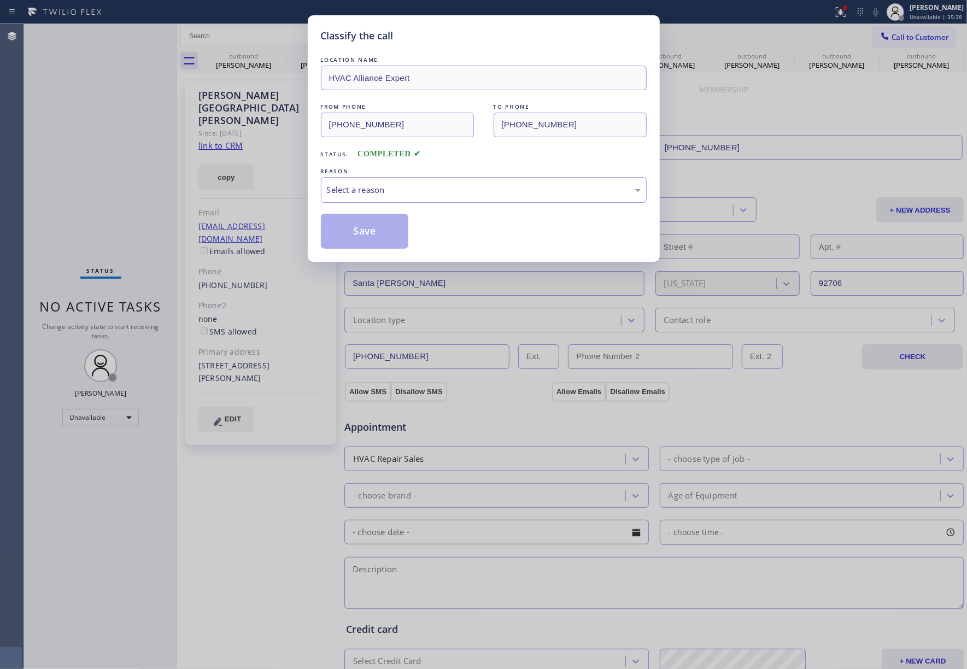
click at [399, 176] on div "REASON:" at bounding box center [484, 171] width 326 height 11
click at [379, 194] on div "Select a reason" at bounding box center [484, 190] width 314 height 13
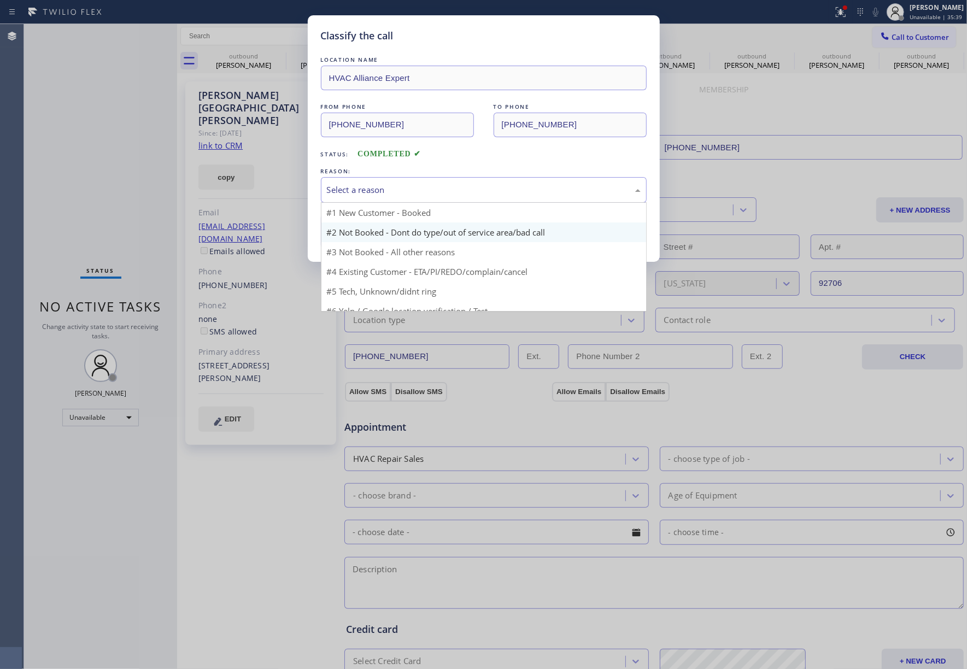
click at [352, 237] on button "Save" at bounding box center [365, 231] width 88 height 35
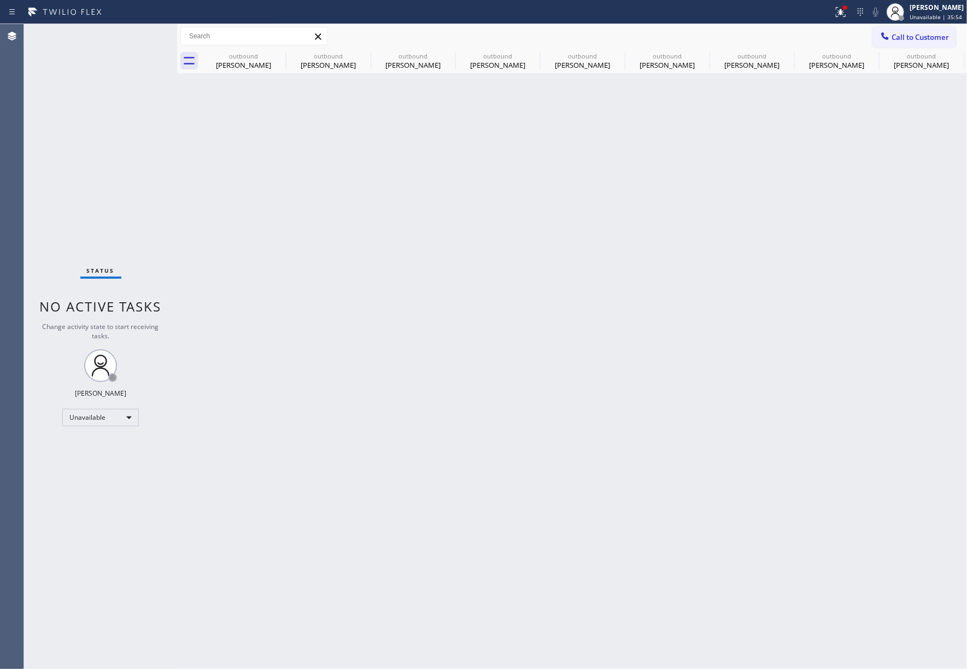
drag, startPoint x: 926, startPoint y: 42, endPoint x: 598, endPoint y: 108, distance: 334.7
click at [926, 42] on button "Call to Customer" at bounding box center [915, 37] width 84 height 21
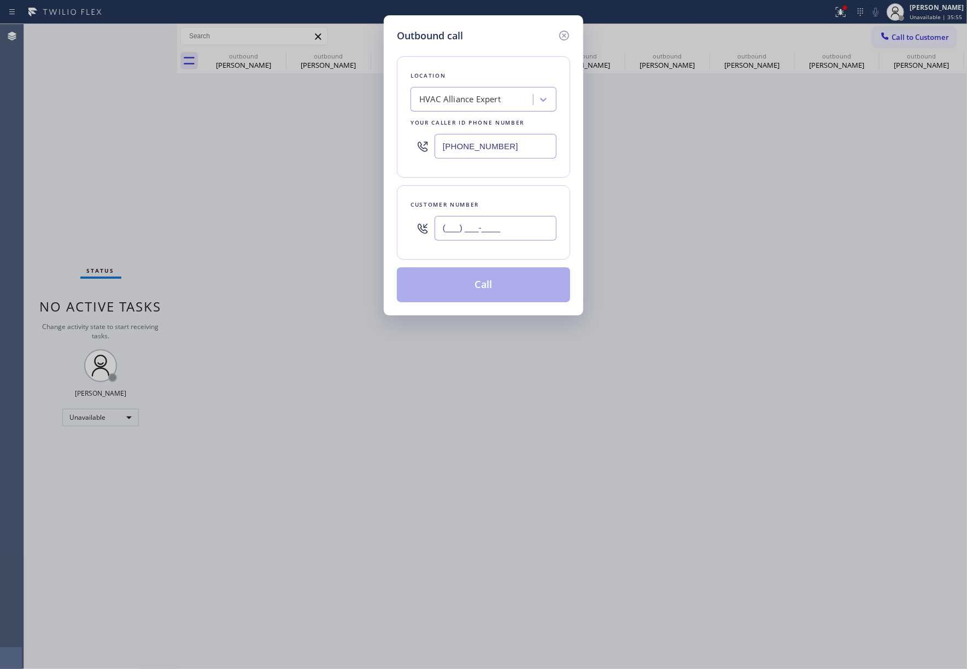
click at [482, 220] on input "(___) ___-____" at bounding box center [496, 228] width 122 height 25
paste input "949) 293-3557"
type input "(949) 293-3557"
click at [483, 208] on div "Customer number" at bounding box center [484, 204] width 146 height 11
click at [486, 285] on button "Call" at bounding box center [483, 284] width 173 height 35
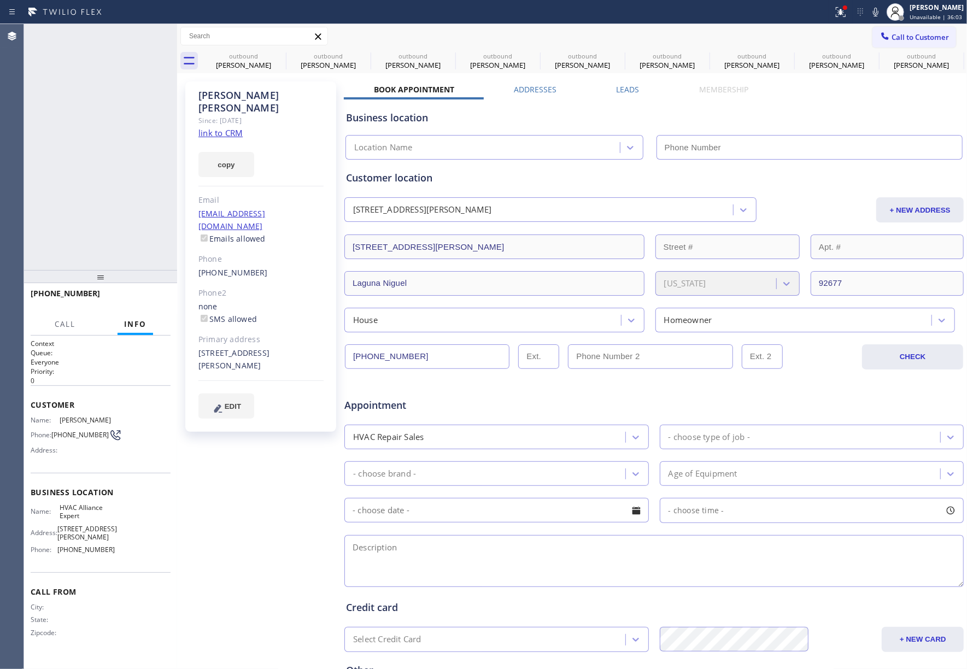
type input "(323) 991-9198"
click at [140, 292] on button "HANG UP" at bounding box center [145, 298] width 51 height 15
click at [138, 266] on div "+19492933557 Live | 00:07 ALL TASKS ALL TASKS ACTIVE TASKS TASKS IN WRAP UP" at bounding box center [100, 147] width 153 height 246
click at [141, 299] on span "HANG UP" at bounding box center [144, 299] width 33 height 8
click at [125, 229] on div "ALL TASKS ALL TASKS ACTIVE TASKS TASKS IN WRAP UP +19492933557 Wrap up | 00:00" at bounding box center [100, 147] width 153 height 246
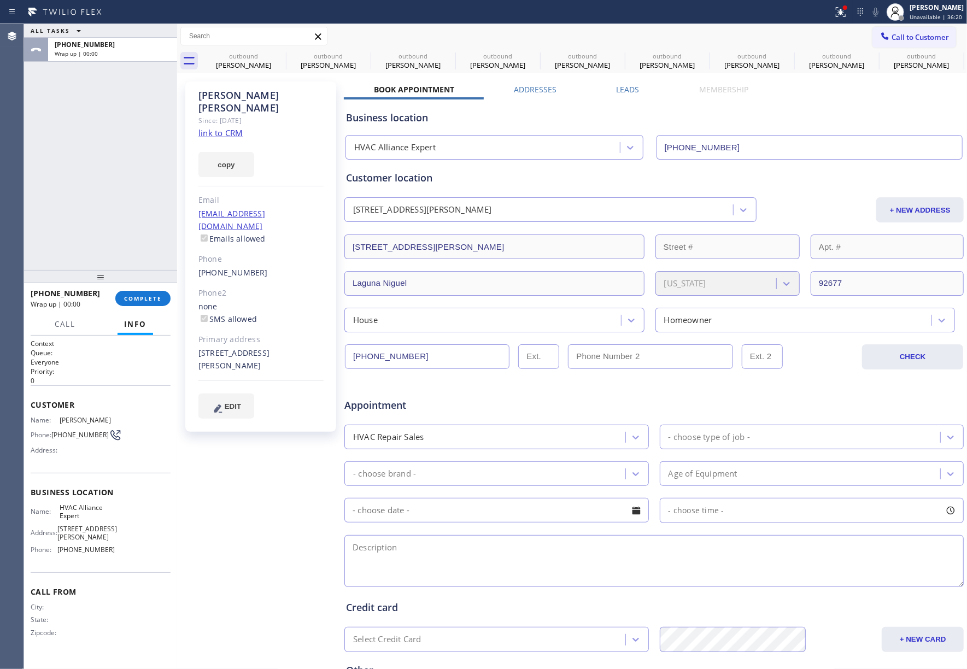
click at [157, 296] on span "COMPLETE" at bounding box center [143, 299] width 38 height 8
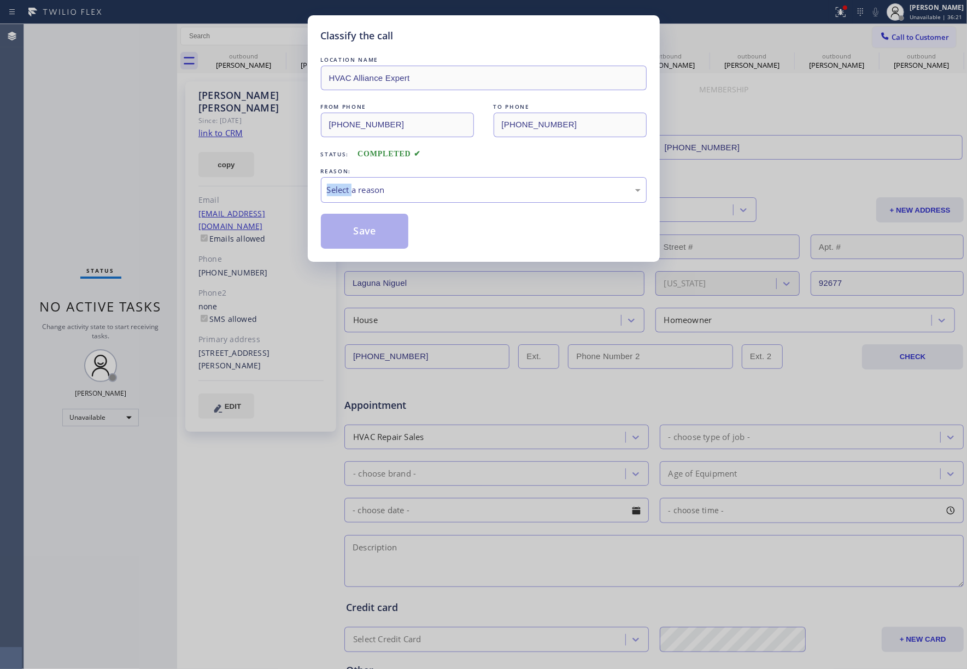
drag, startPoint x: 136, startPoint y: 298, endPoint x: 335, endPoint y: 229, distance: 210.8
click at [102, 197] on div "Classify the call LOCATION NAME HVAC Alliance Expert FROM PHONE (323) 991-9198 …" at bounding box center [483, 334] width 967 height 669
click at [423, 193] on div "Select a reason" at bounding box center [484, 190] width 314 height 13
drag, startPoint x: 375, startPoint y: 230, endPoint x: 365, endPoint y: 143, distance: 88.0
click at [375, 226] on button "Save" at bounding box center [365, 231] width 88 height 35
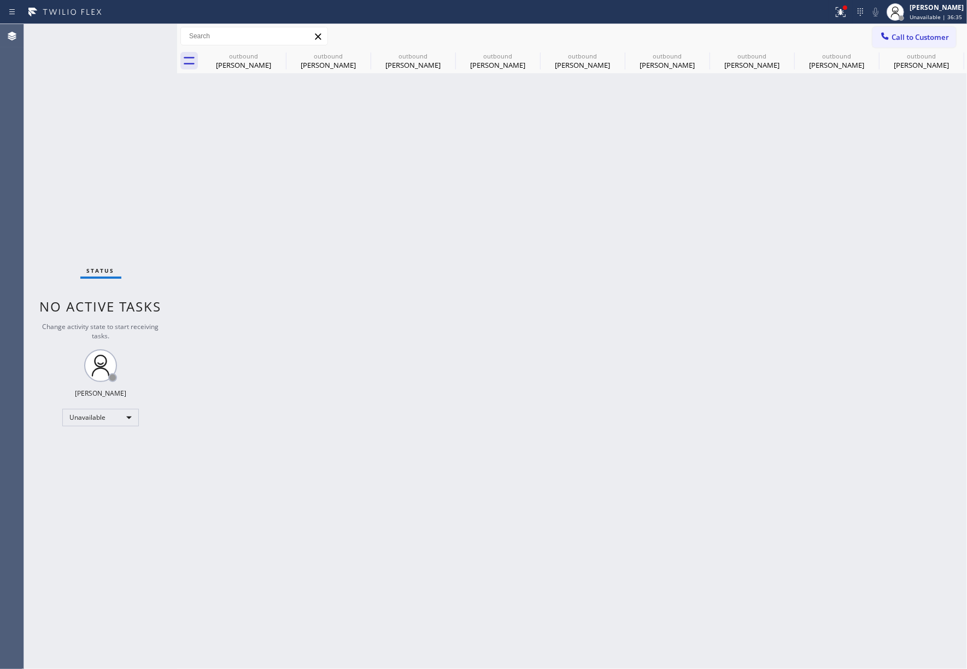
click at [908, 37] on span "Call to Customer" at bounding box center [920, 37] width 57 height 10
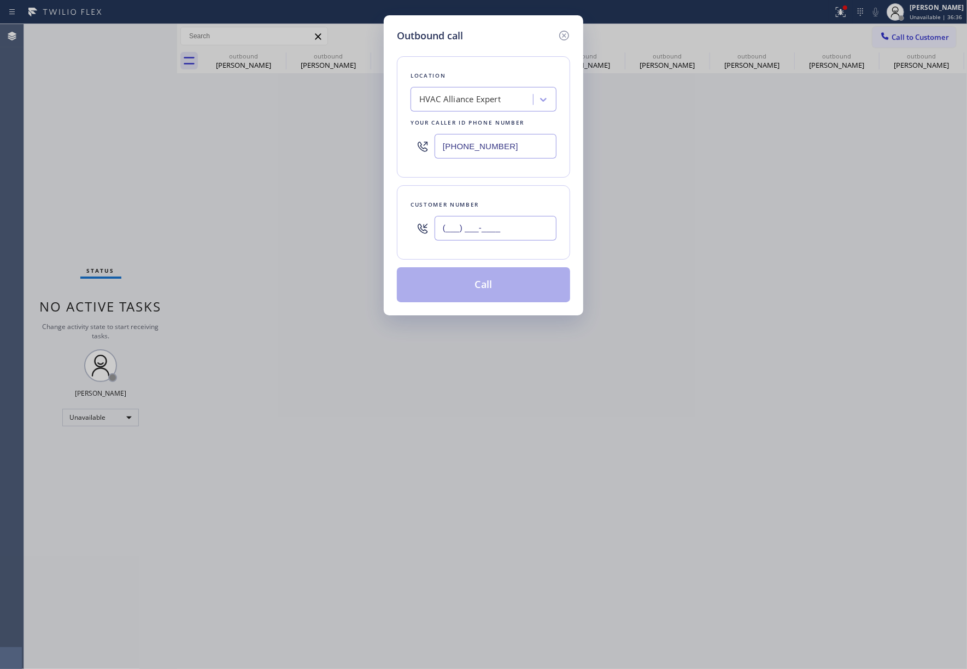
click at [471, 231] on input "(___) ___-____" at bounding box center [496, 228] width 122 height 25
paste input "917) 821-5014"
type input "(917) 821-5014"
click at [482, 206] on div "Customer number" at bounding box center [484, 204] width 146 height 11
click at [475, 287] on button "Call" at bounding box center [483, 284] width 173 height 35
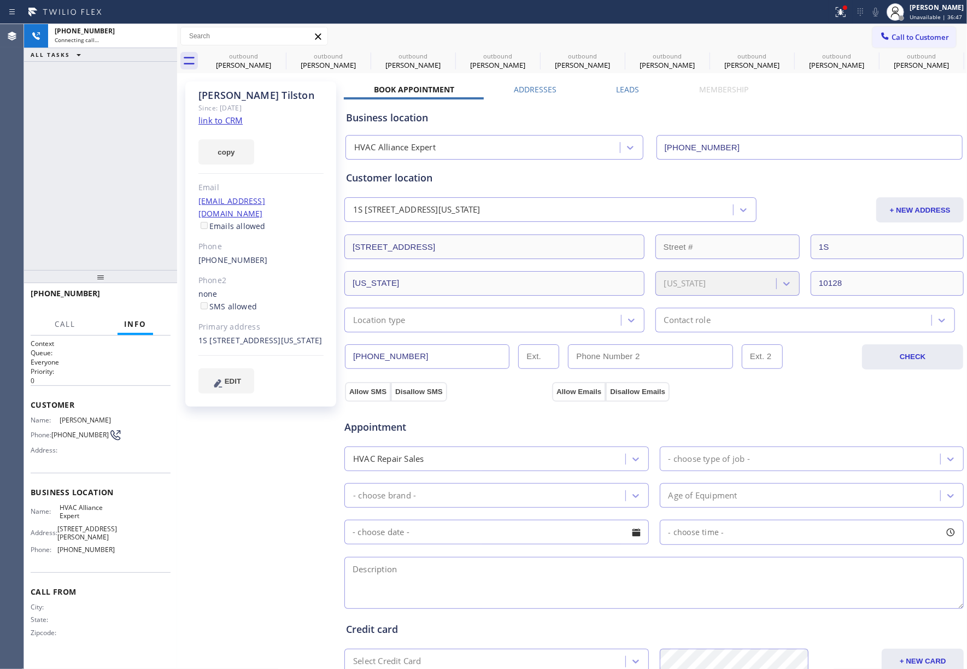
type input "(323) 991-9198"
click at [131, 300] on span "HANG UP" at bounding box center [144, 299] width 33 height 8
click at [154, 295] on span "COMPLETE" at bounding box center [143, 299] width 38 height 8
click at [125, 221] on div "ALL TASKS ALL TASKS ACTIVE TASKS TASKS IN WRAP UP +19178215014 Wrap up | 00:10" at bounding box center [100, 147] width 153 height 246
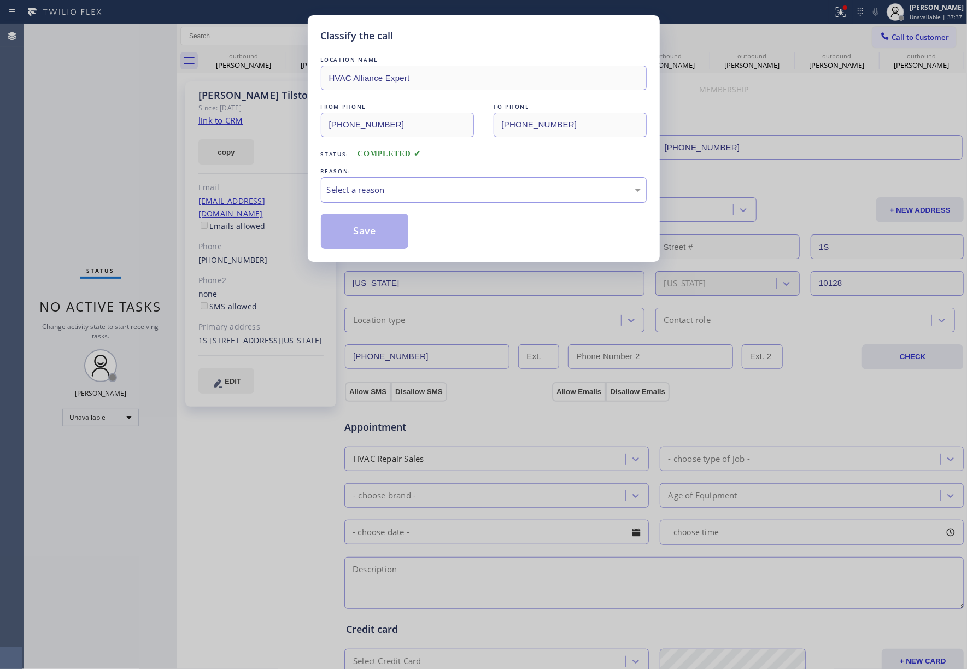
drag, startPoint x: 443, startPoint y: 180, endPoint x: 434, endPoint y: 197, distance: 18.9
click at [441, 182] on div "Select a reason" at bounding box center [484, 190] width 326 height 26
click at [366, 237] on button "Save" at bounding box center [365, 231] width 88 height 35
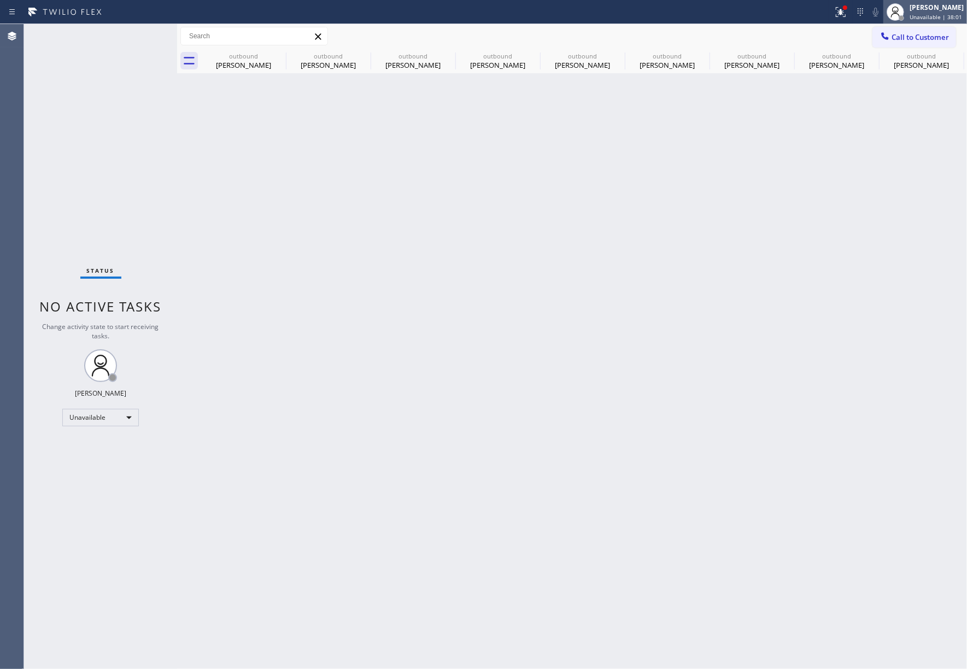
click at [928, 13] on span "Unavailable | 38:01" at bounding box center [936, 17] width 52 height 8
